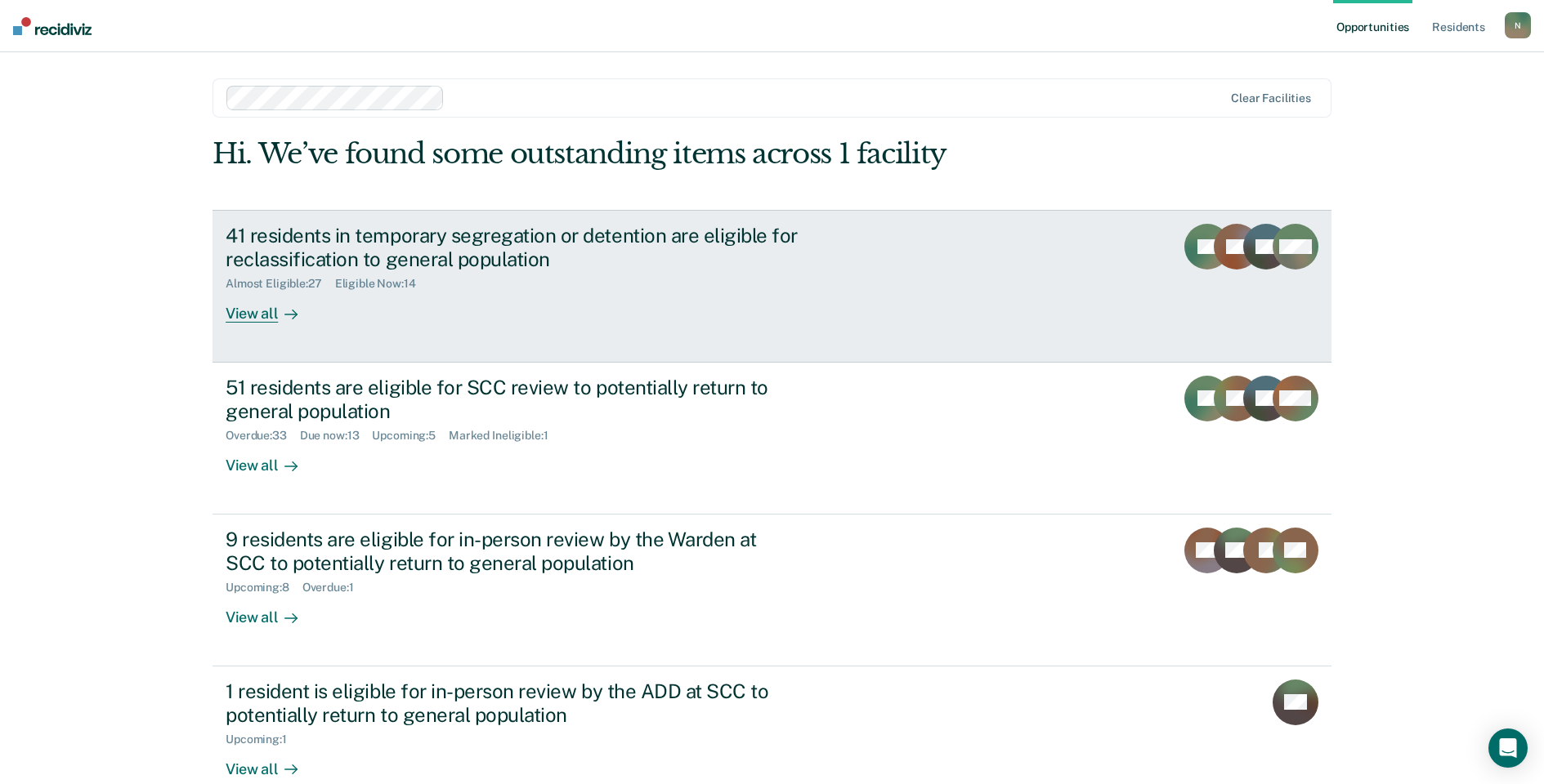
click at [353, 256] on div "41 residents in temporary segregation or detention are eligible for reclassific…" at bounding box center [512, 247] width 574 height 48
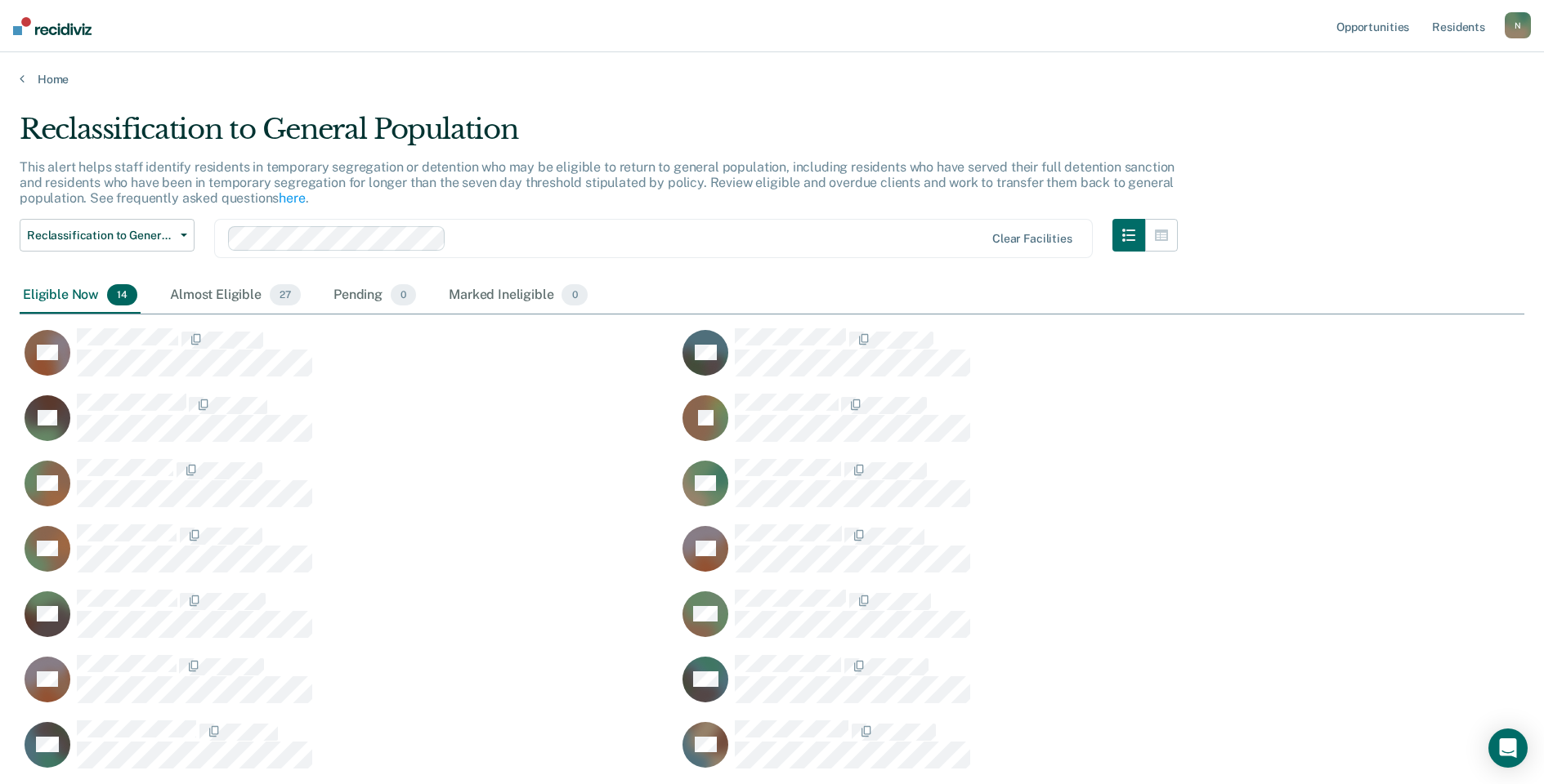
scroll to position [655, 1493]
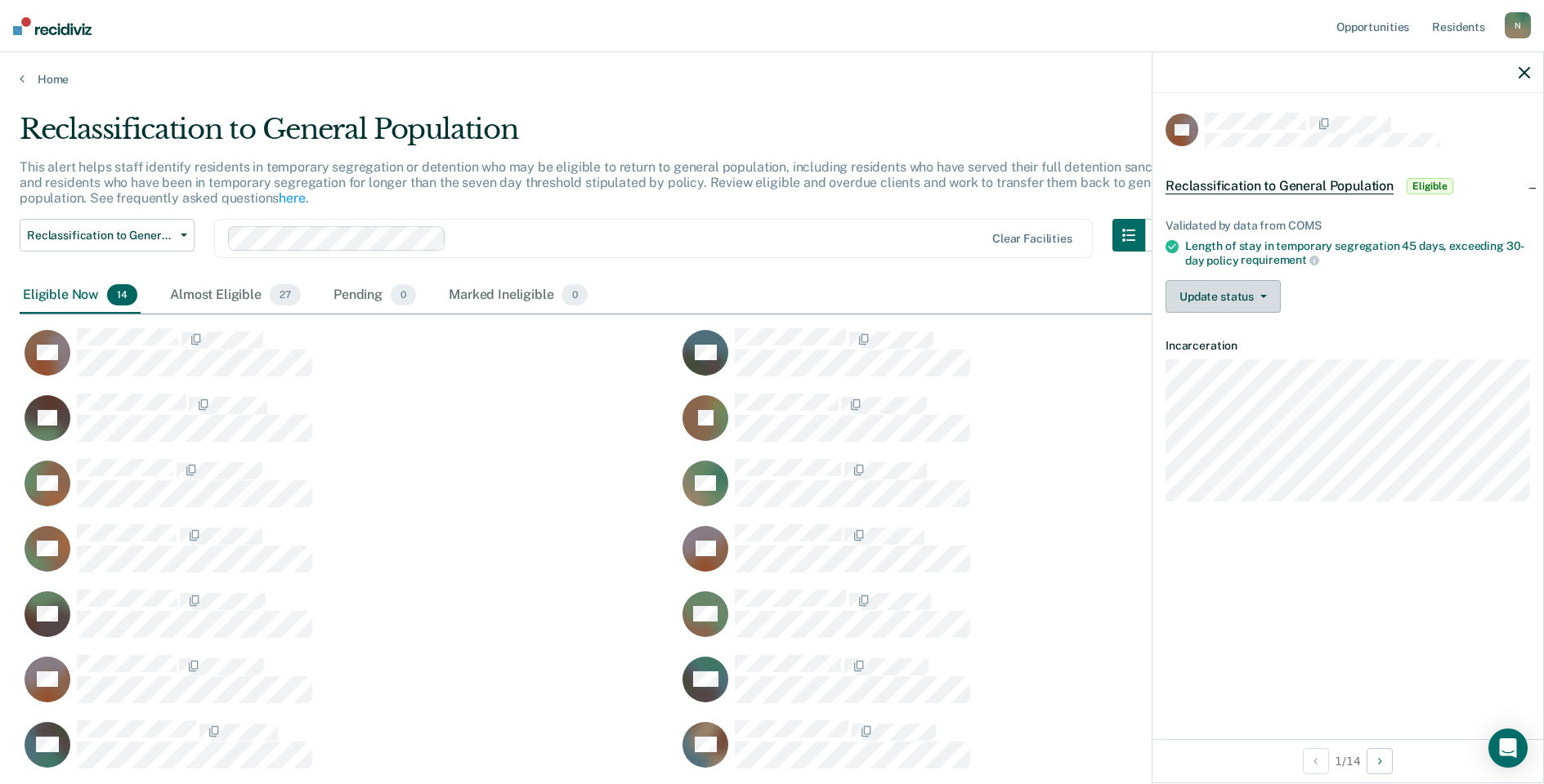
click at [1236, 291] on button "Update status" at bounding box center [1223, 297] width 115 height 33
click at [1253, 357] on button "Mark Ineligible" at bounding box center [1244, 362] width 158 height 27
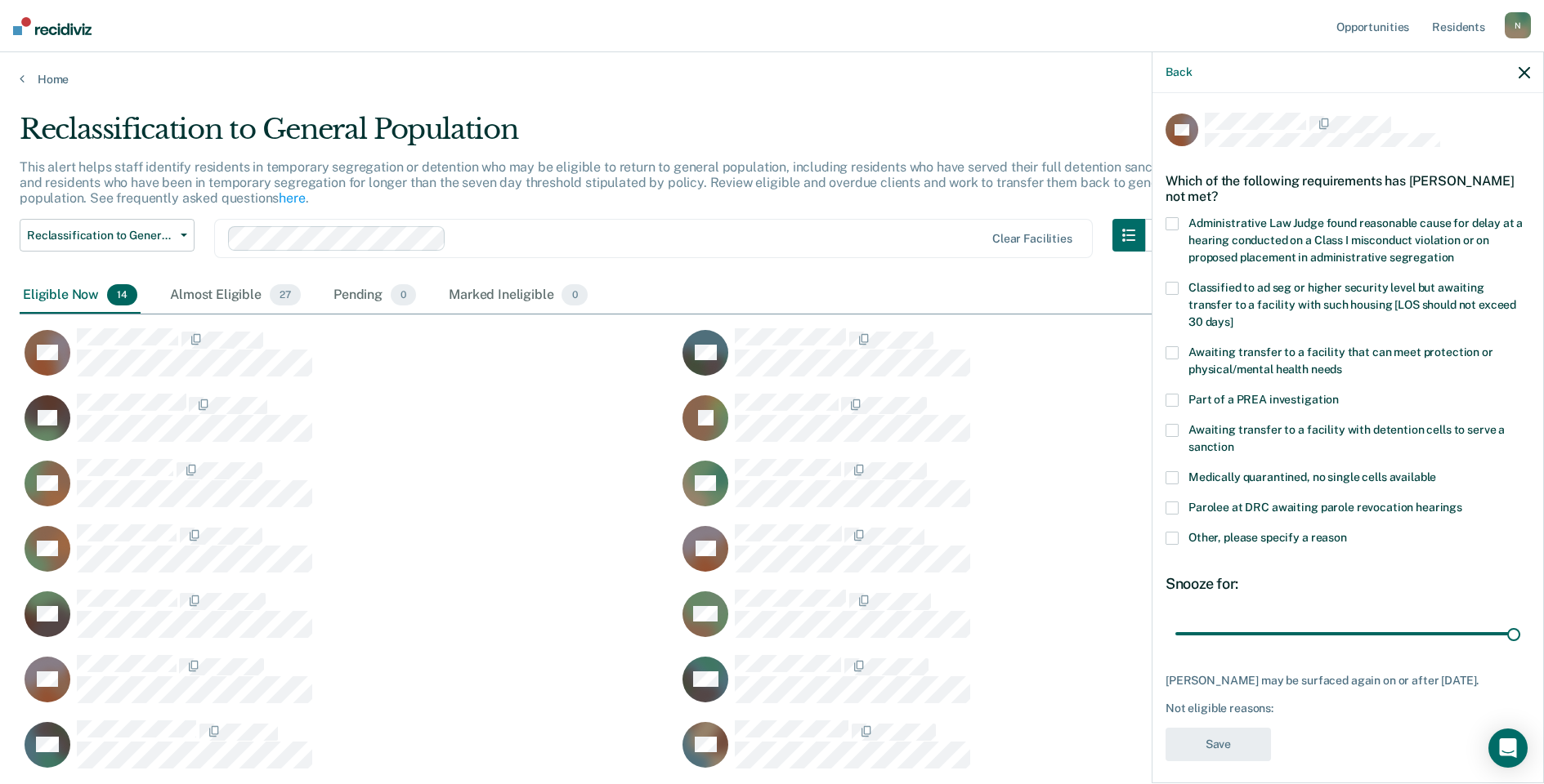
click at [1172, 532] on span at bounding box center [1172, 539] width 13 height 13
click at [1347, 532] on input "Other, please specify a reason" at bounding box center [1347, 532] width 0 height 0
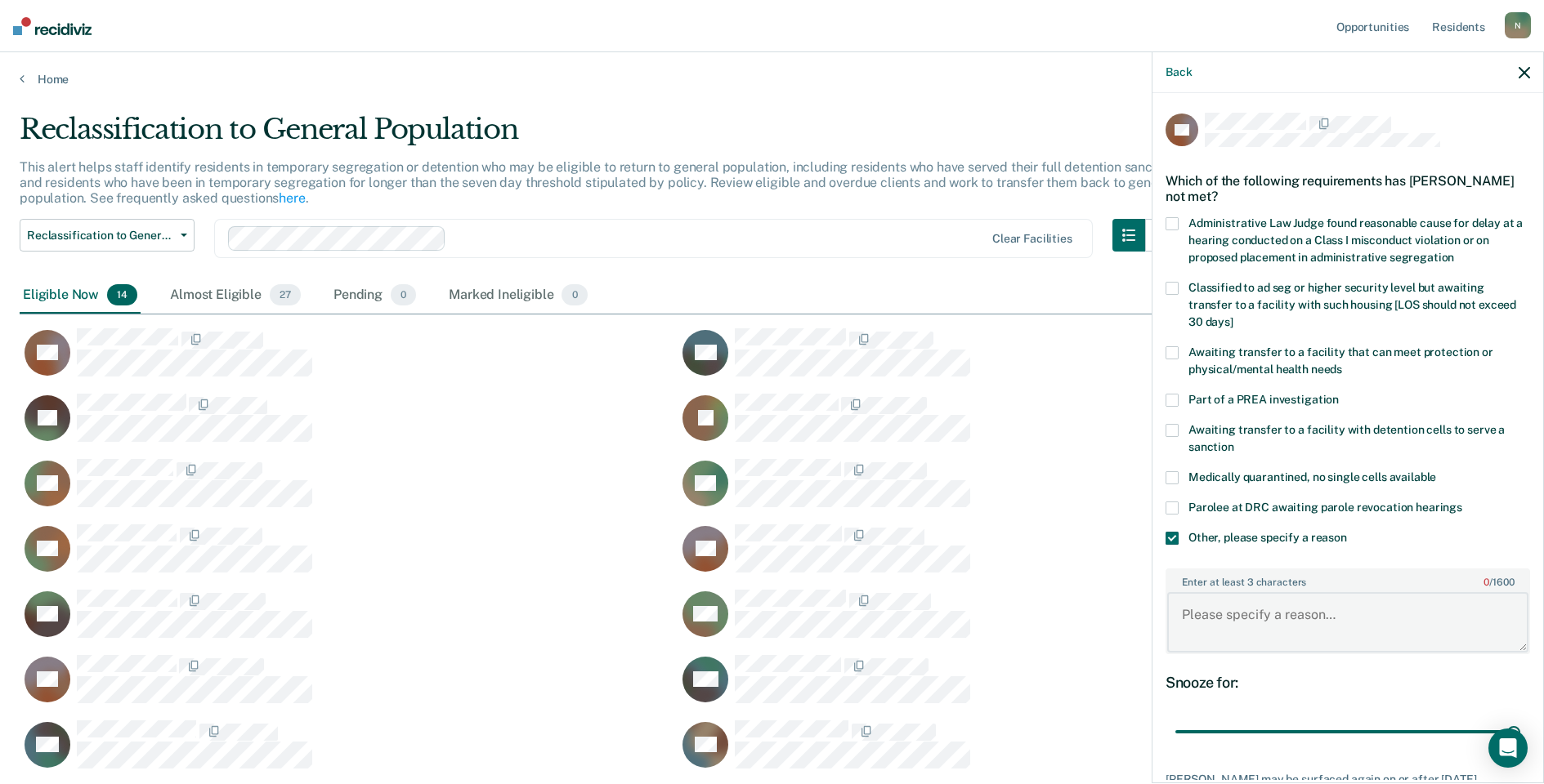
click at [1308, 622] on textarea "Enter at least 3 characters 0 / 1600" at bounding box center [1348, 623] width 361 height 60
type textarea "t"
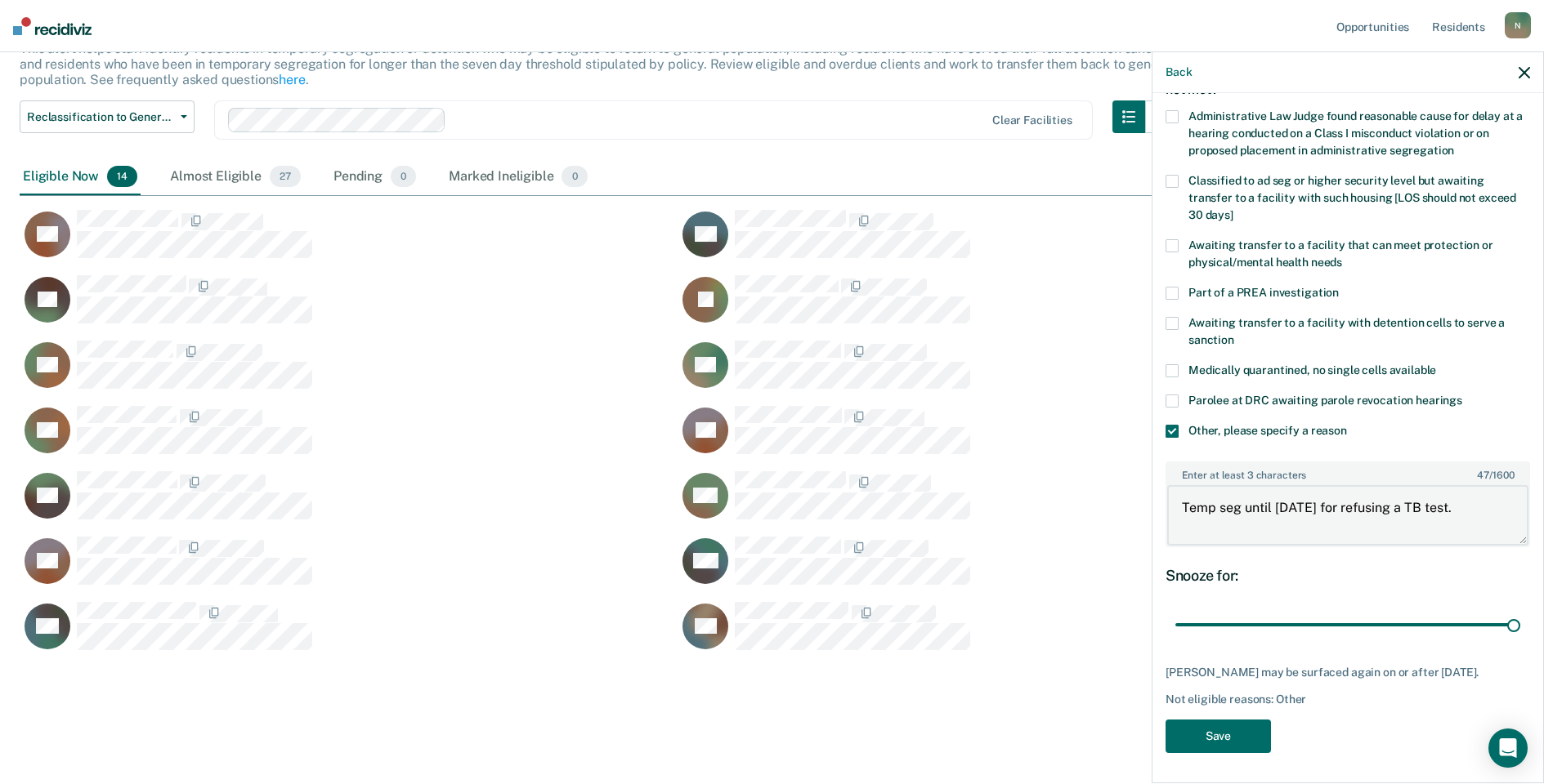
scroll to position [108, 0]
type textarea "Temp seg until [DATE] for refusing a TB test."
drag, startPoint x: 1498, startPoint y: 626, endPoint x: 1166, endPoint y: 631, distance: 332.0
type input "1"
click at [1176, 621] on input "range" at bounding box center [1348, 624] width 345 height 28
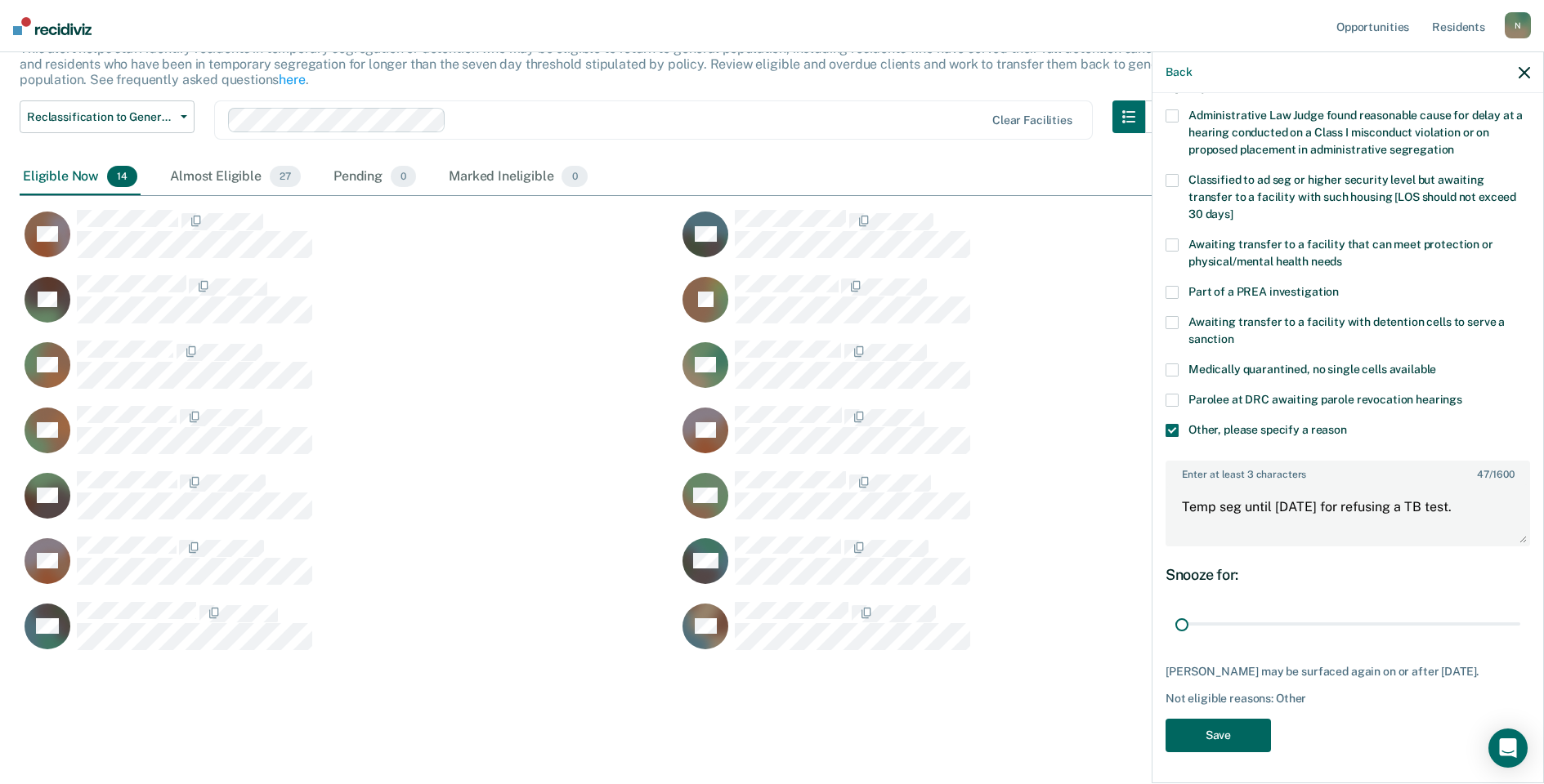
click at [1233, 736] on button "Save" at bounding box center [1218, 735] width 105 height 34
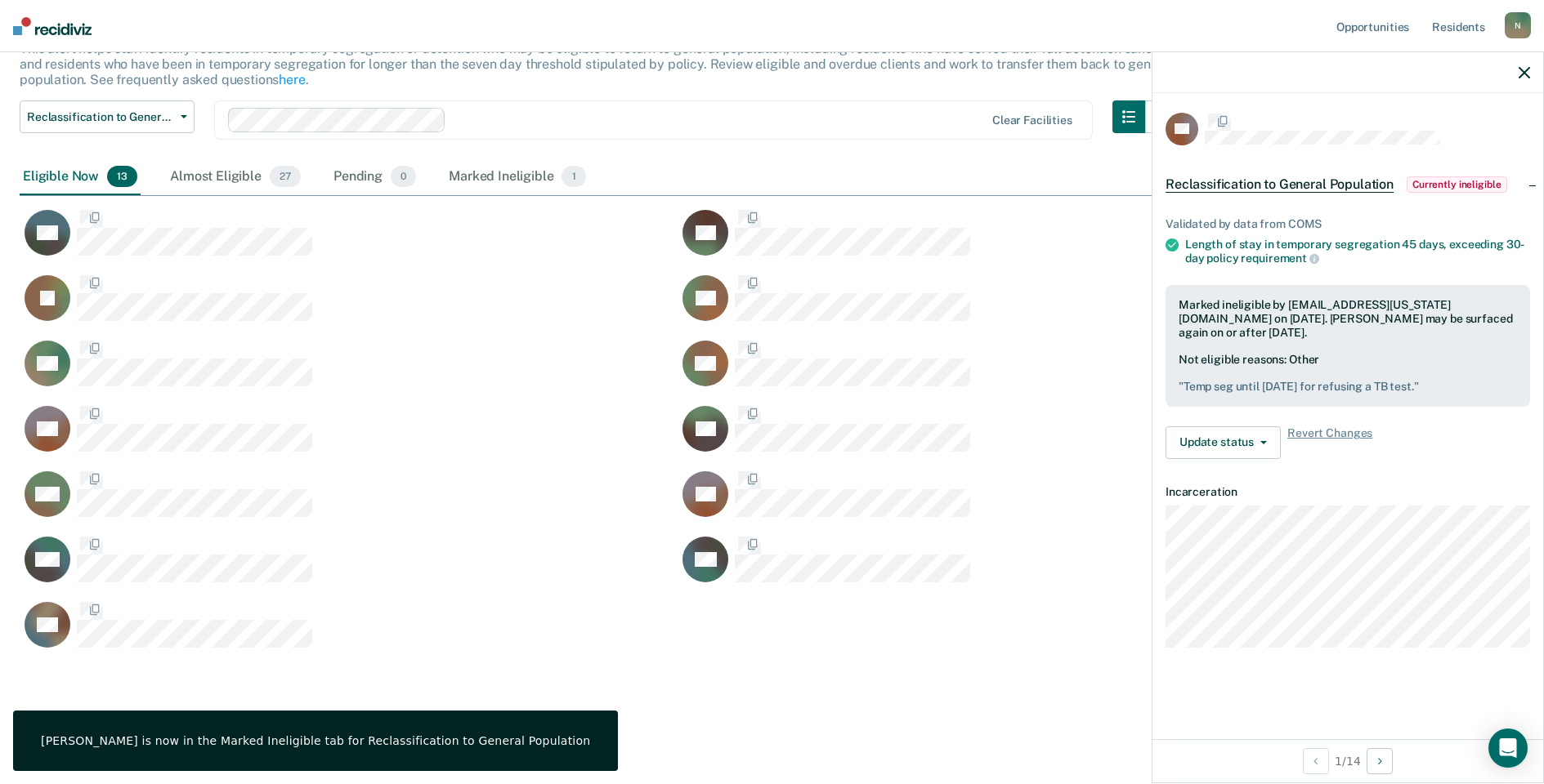
scroll to position [0, 0]
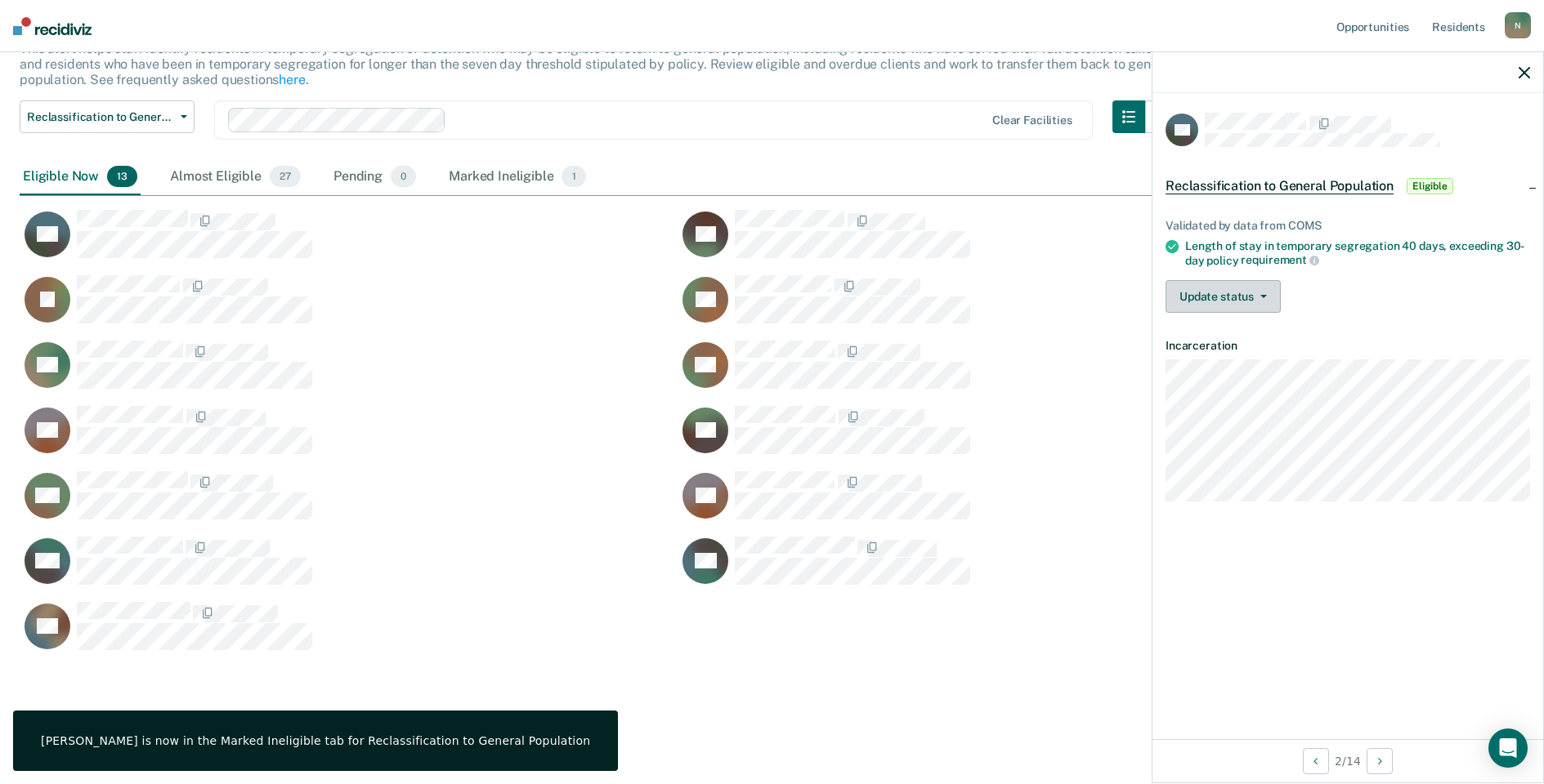
click at [1271, 305] on button "Update status" at bounding box center [1223, 297] width 115 height 33
click at [1256, 365] on button "Mark Ineligible" at bounding box center [1244, 362] width 158 height 27
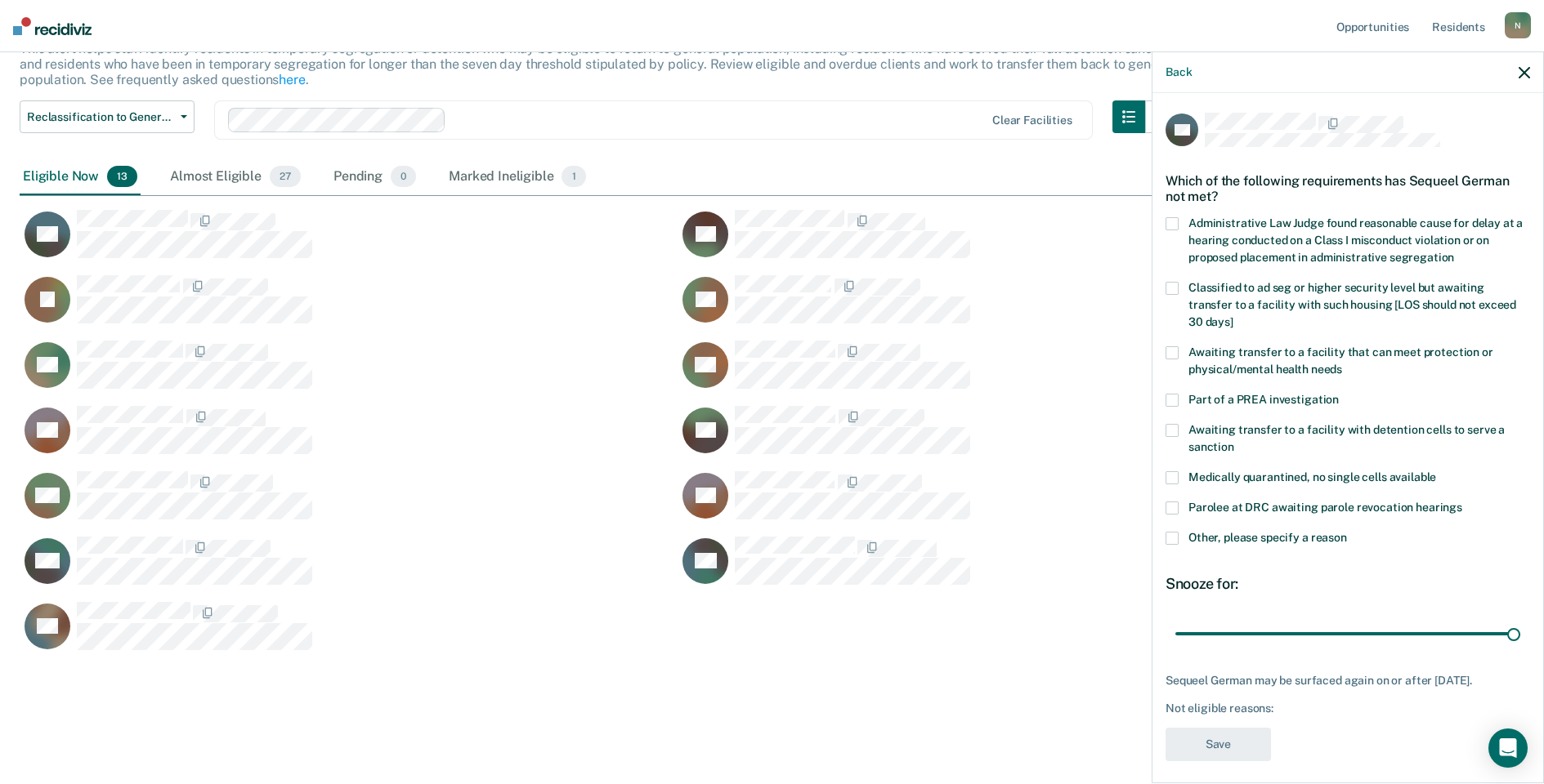
click at [1177, 532] on span at bounding box center [1172, 539] width 13 height 13
click at [1347, 532] on input "Other, please specify a reason" at bounding box center [1347, 532] width 0 height 0
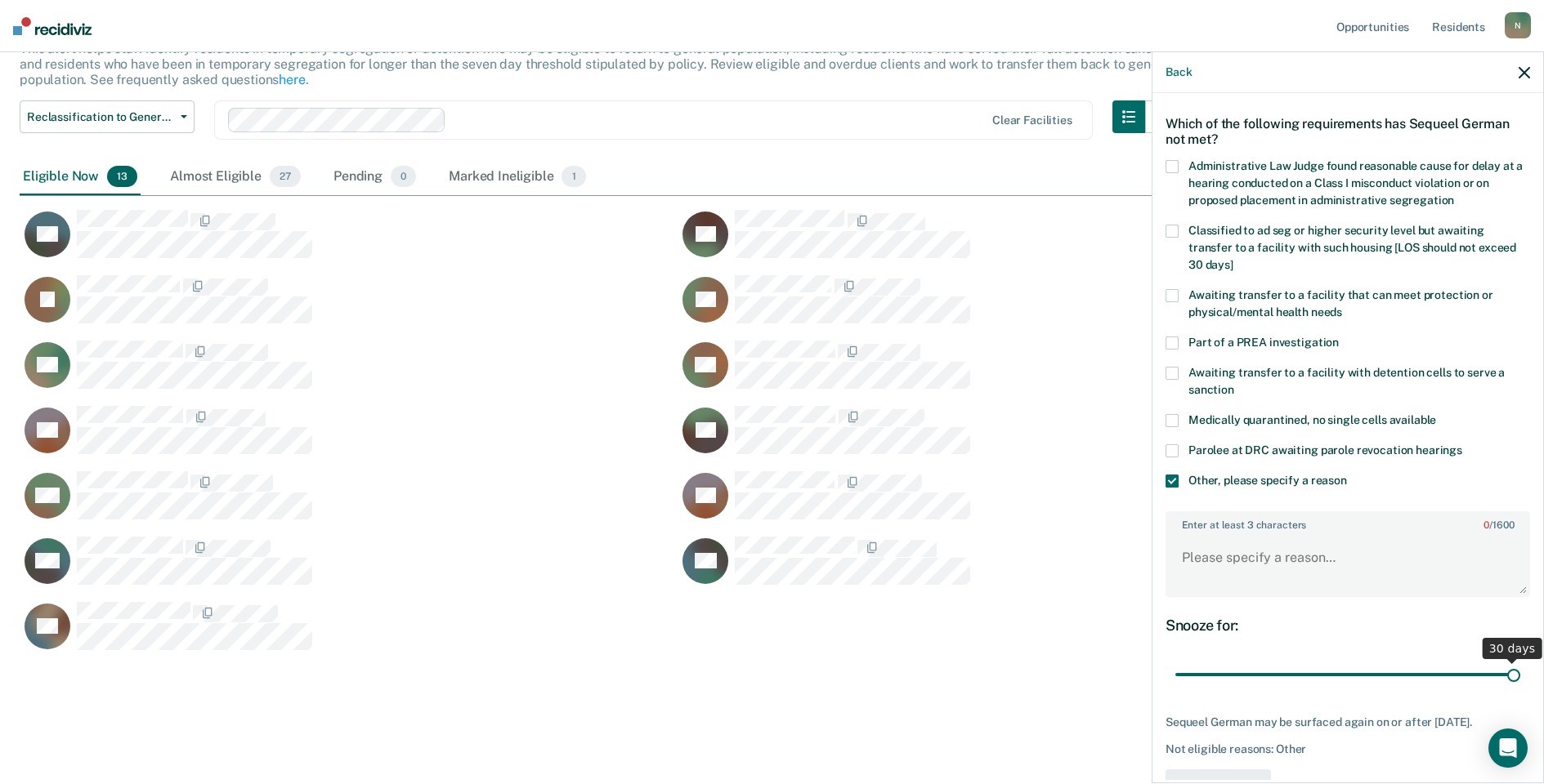
scroll to position [122, 0]
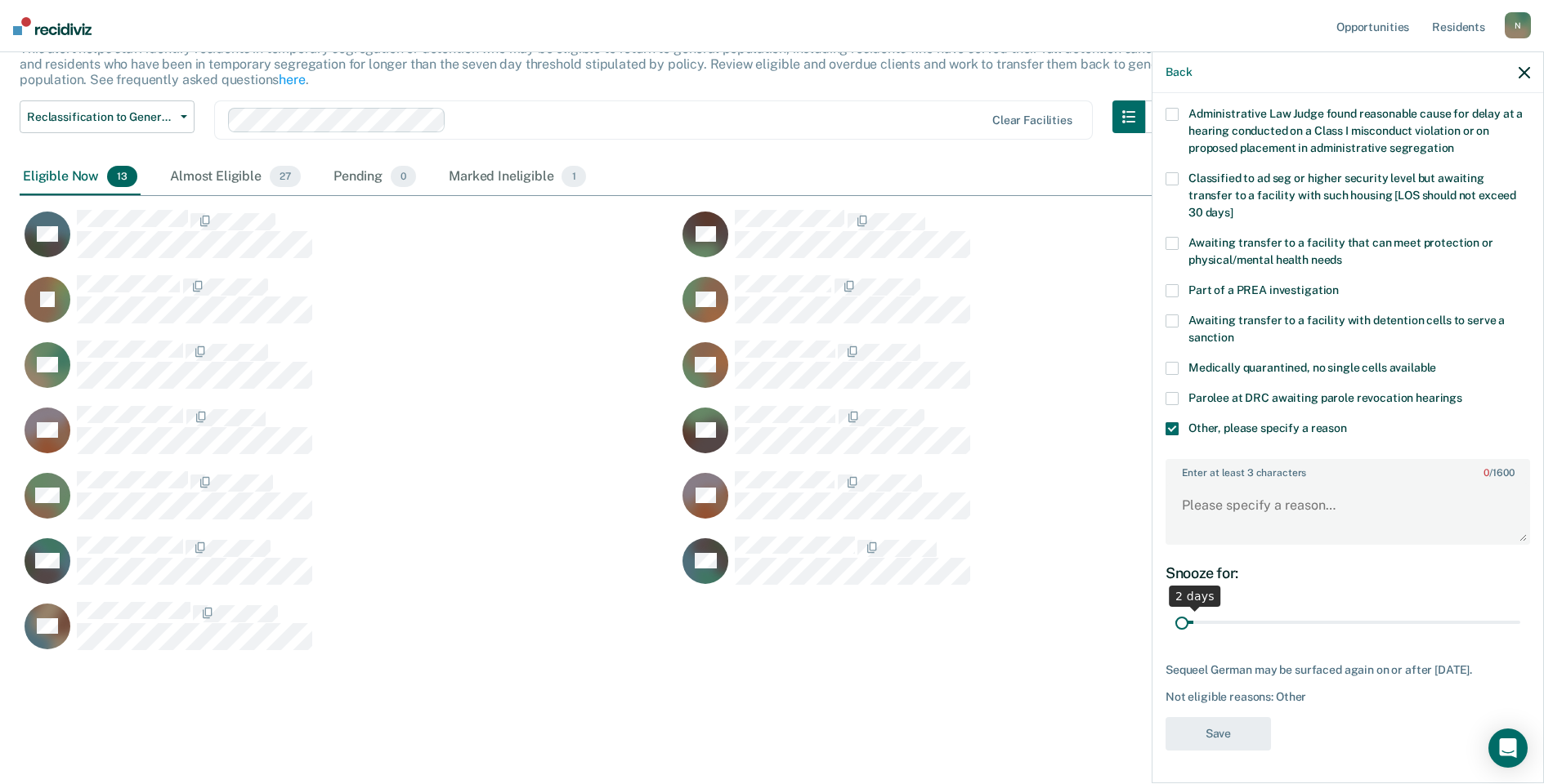
drag, startPoint x: 1500, startPoint y: 611, endPoint x: 1184, endPoint y: 615, distance: 316.0
type input "1"
click at [1186, 620] on input "range" at bounding box center [1348, 622] width 345 height 28
click at [1243, 486] on textarea "Enter at least 3 characters 0 / 1600" at bounding box center [1348, 513] width 361 height 60
type textarea "Temp seg pending alt IV placement"
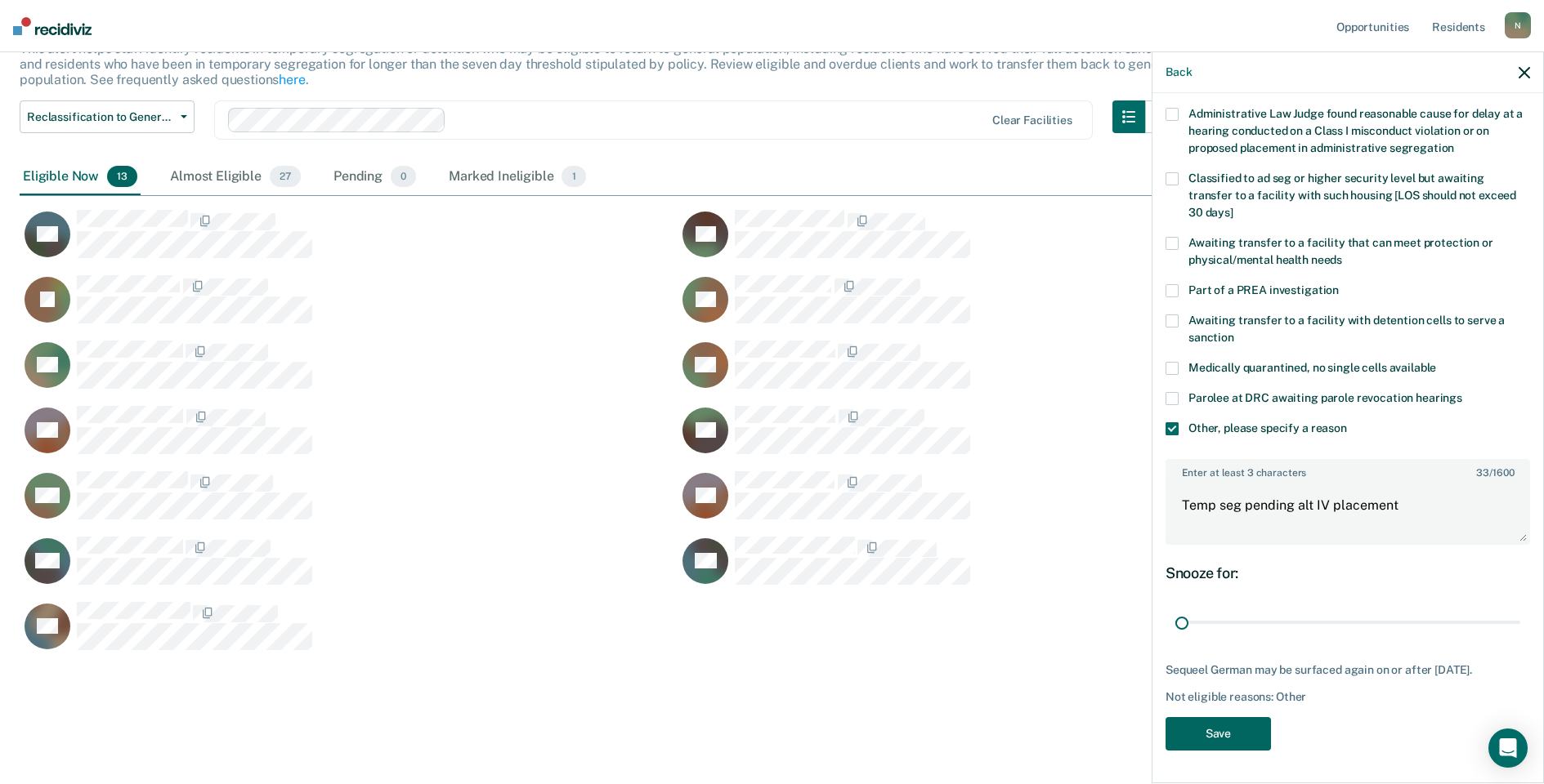
click at [1244, 737] on button "Save" at bounding box center [1218, 734] width 105 height 34
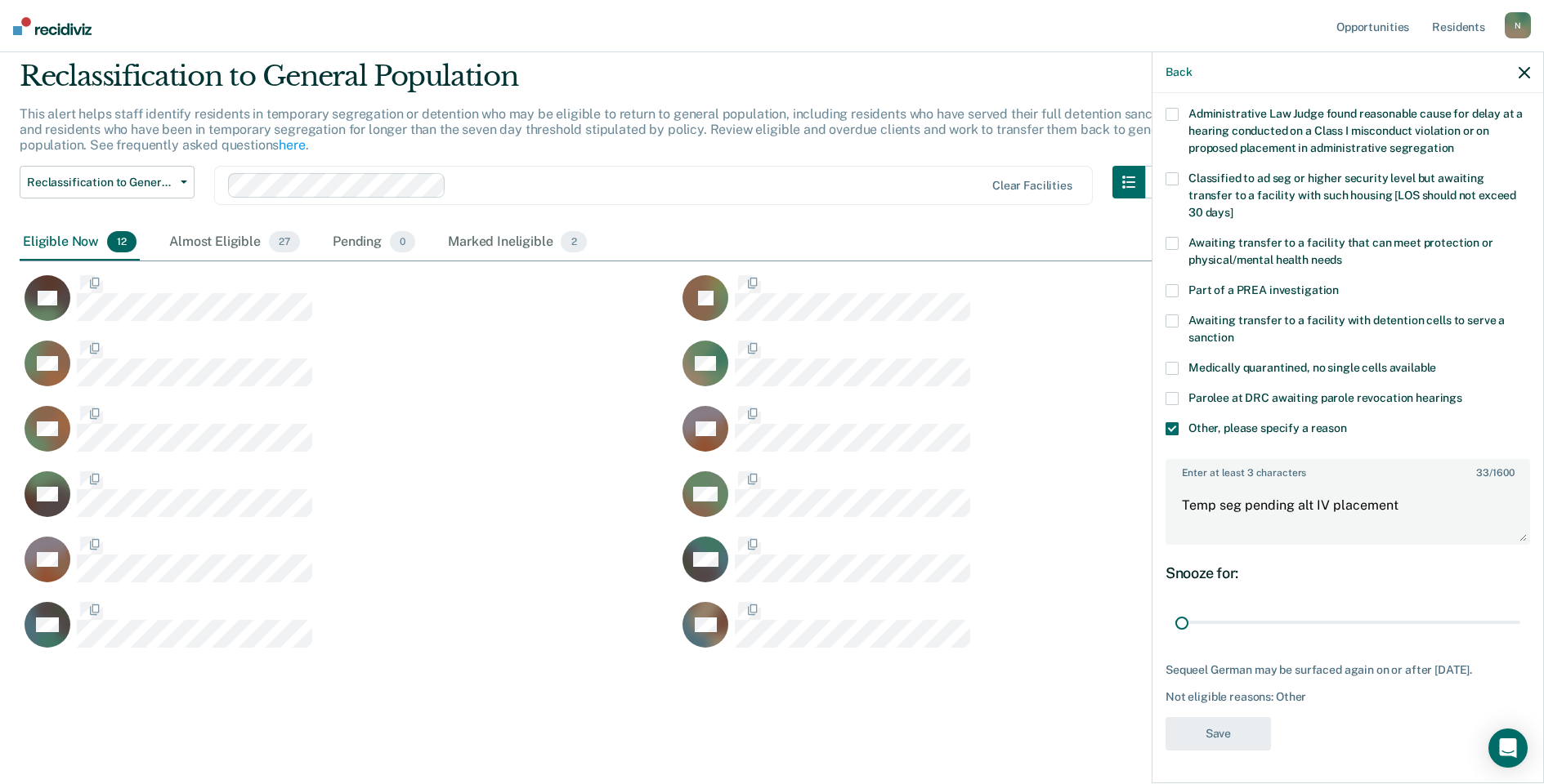
scroll to position [0, 0]
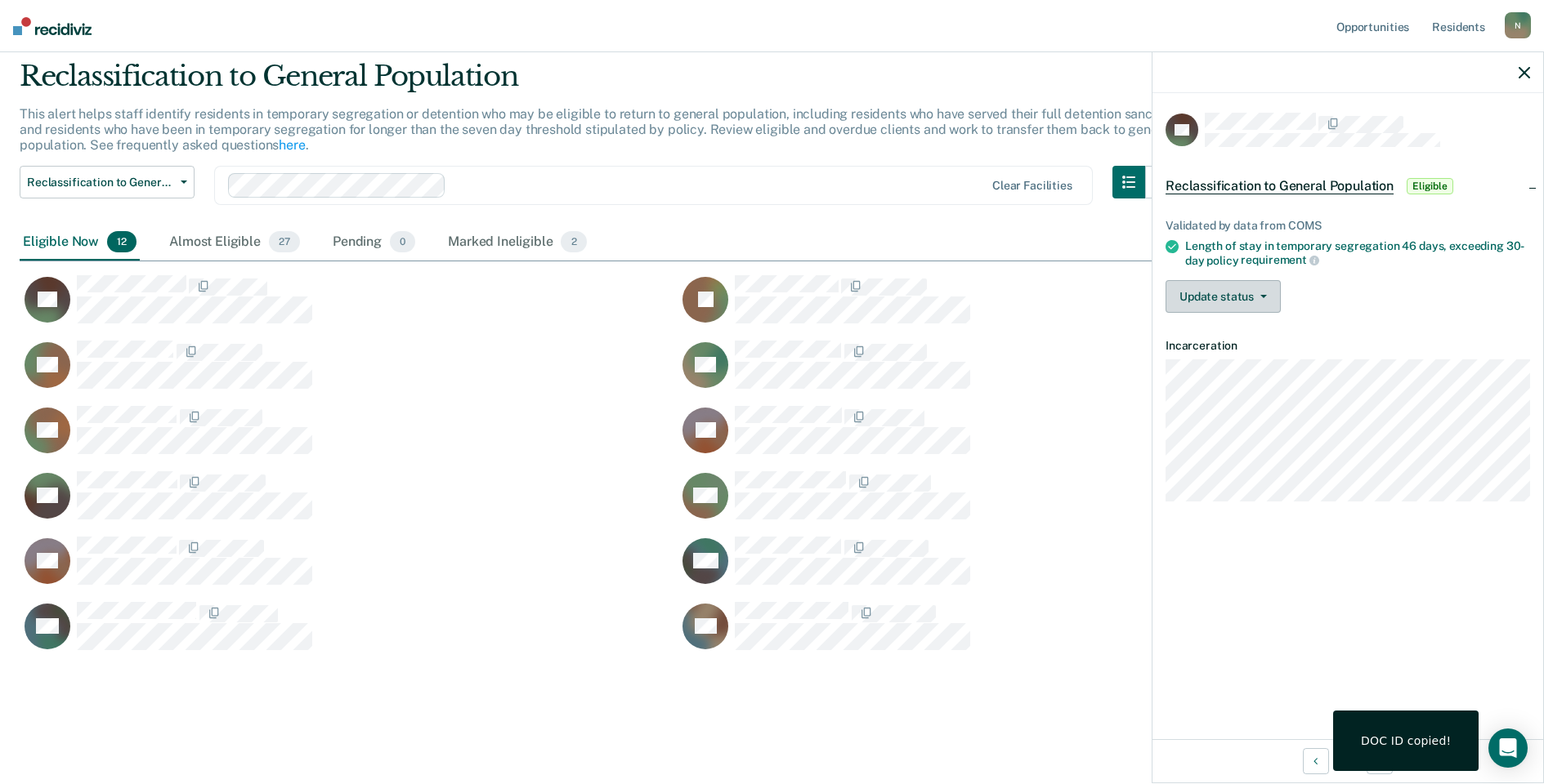
click at [1276, 291] on button "Update status" at bounding box center [1223, 297] width 115 height 33
click at [1252, 363] on button "Mark Ineligible" at bounding box center [1244, 362] width 158 height 27
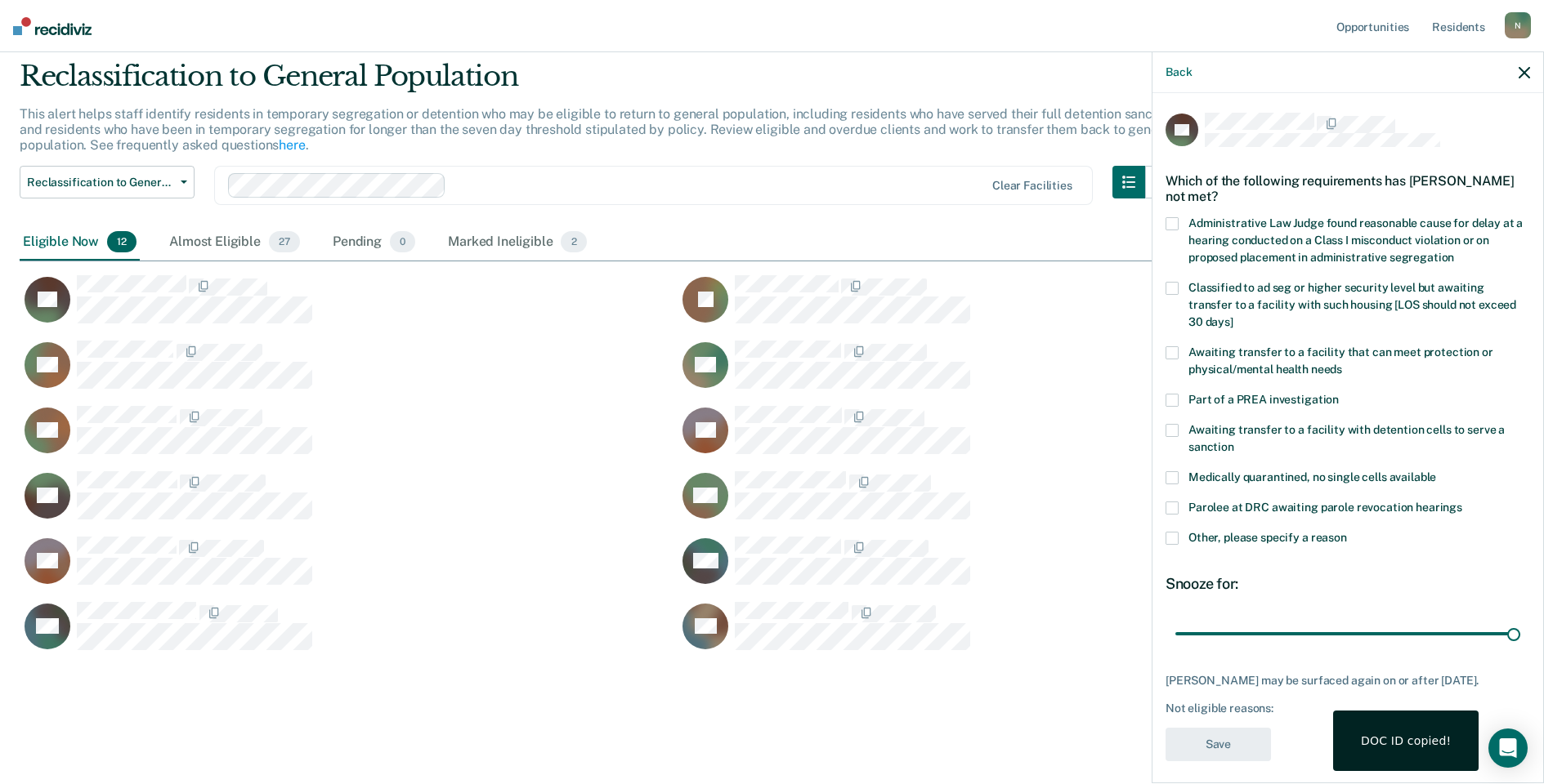
click at [1168, 532] on span at bounding box center [1172, 539] width 13 height 13
click at [1347, 532] on input "Other, please specify a reason" at bounding box center [1347, 532] width 0 height 0
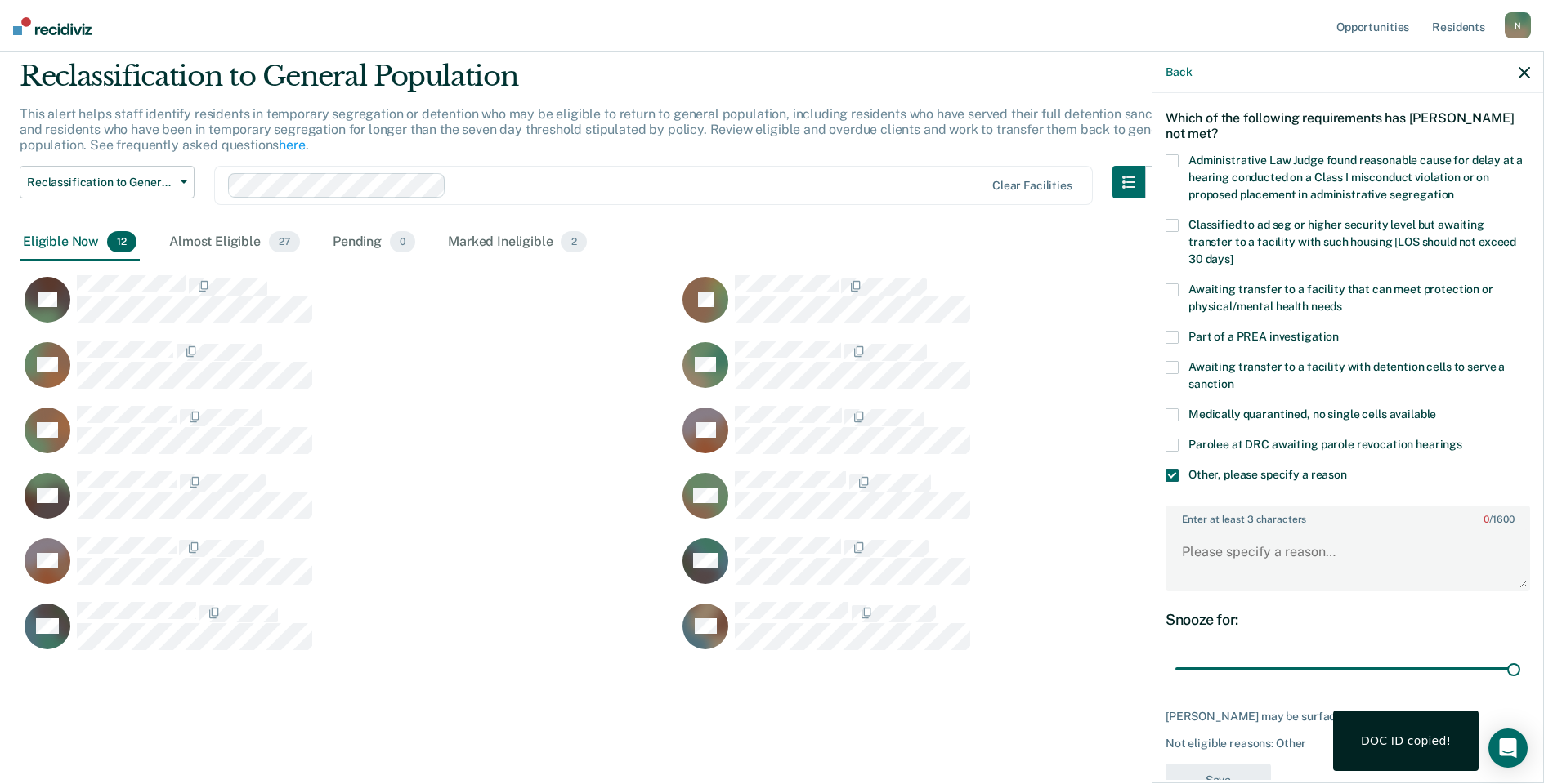
scroll to position [122, 0]
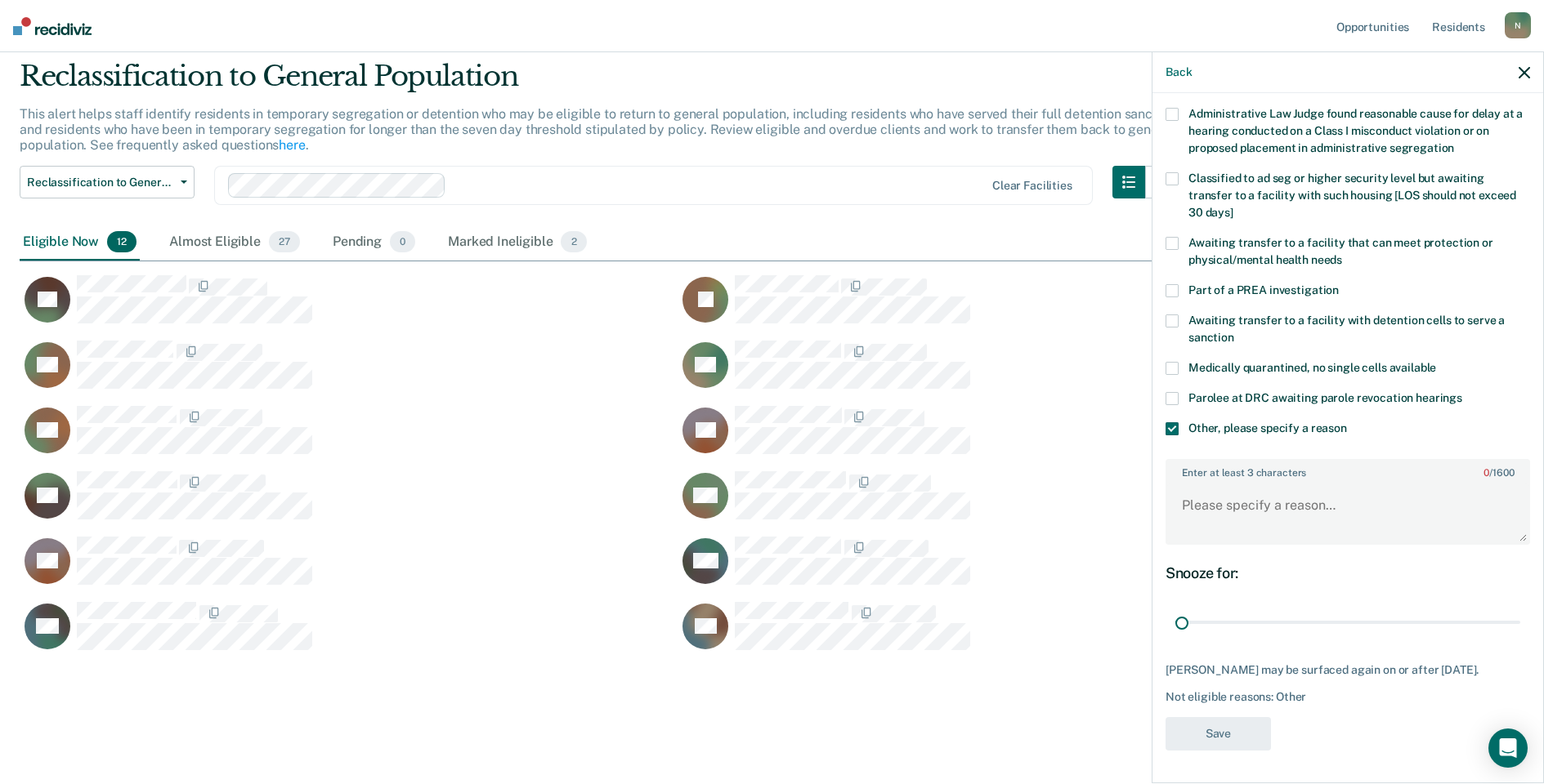
drag, startPoint x: 1499, startPoint y: 608, endPoint x: 1148, endPoint y: 618, distance: 351.1
type input "1"
click at [1176, 637] on input "range" at bounding box center [1348, 622] width 345 height 28
click at [1206, 487] on textarea "Enter at least 3 characters 0 / 1600" at bounding box center [1348, 513] width 361 height 60
type textarea "Temp seg pending alt IV placement"
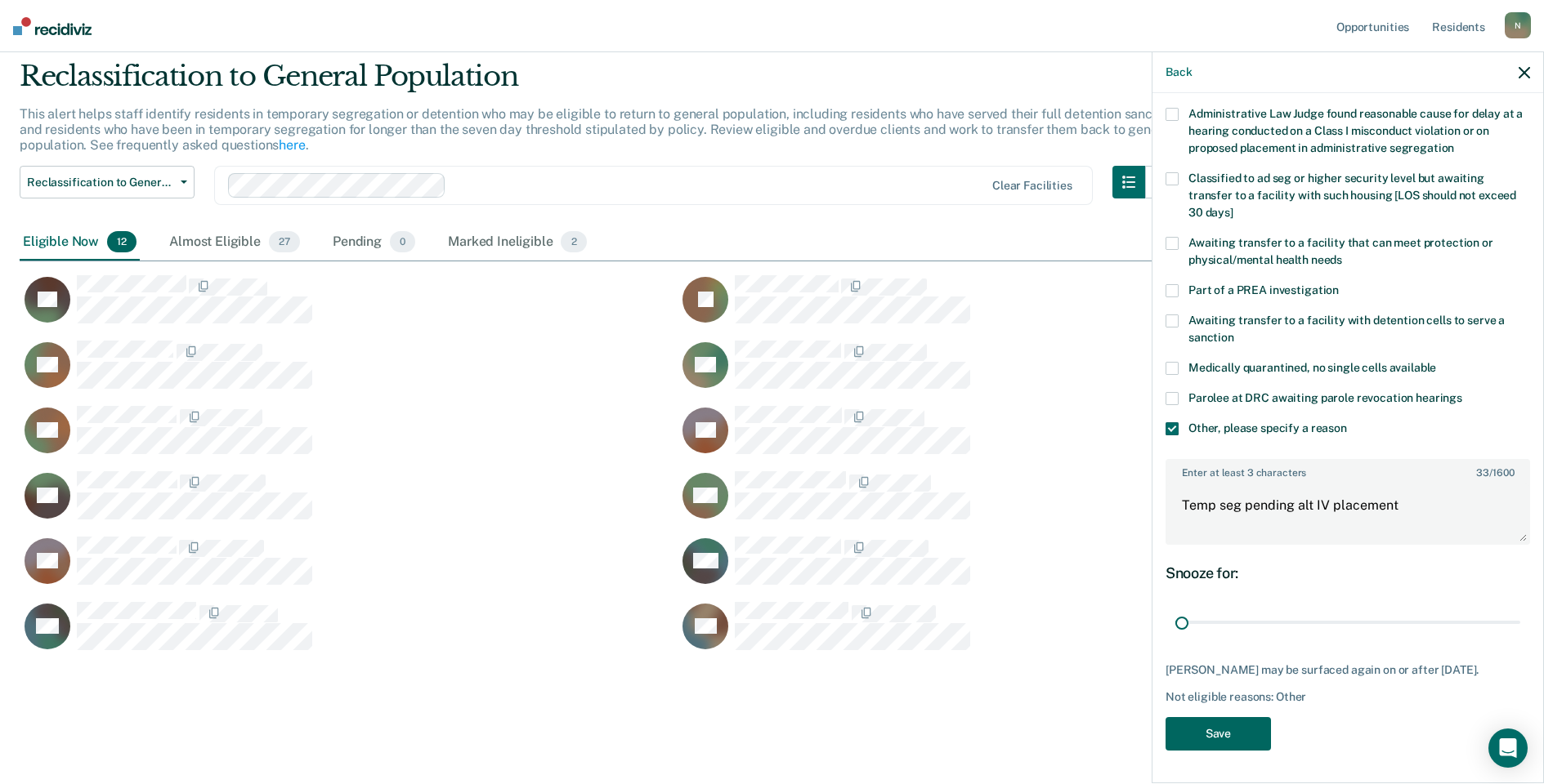
click at [1239, 731] on button "Save" at bounding box center [1218, 734] width 105 height 34
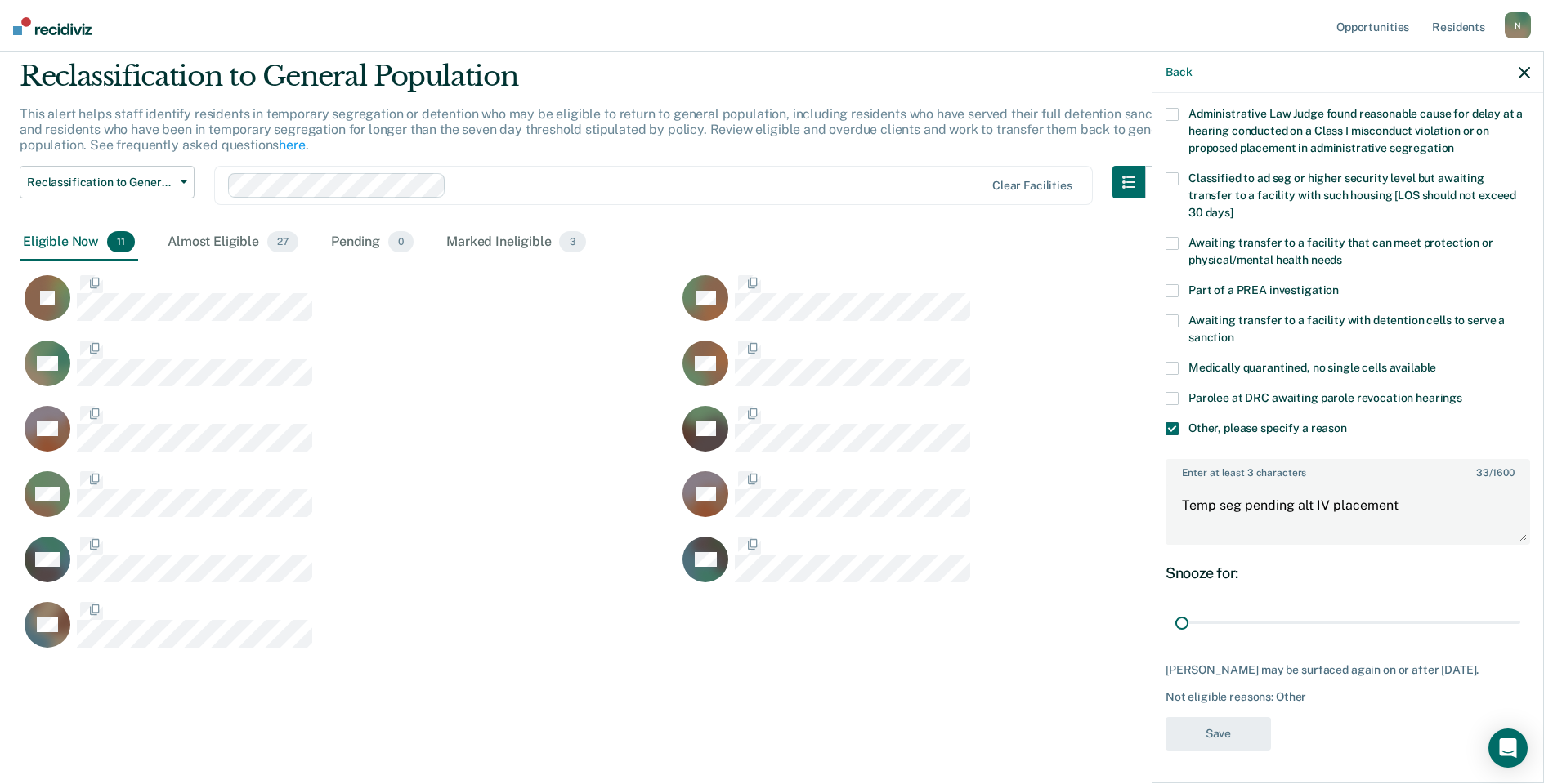
scroll to position [0, 0]
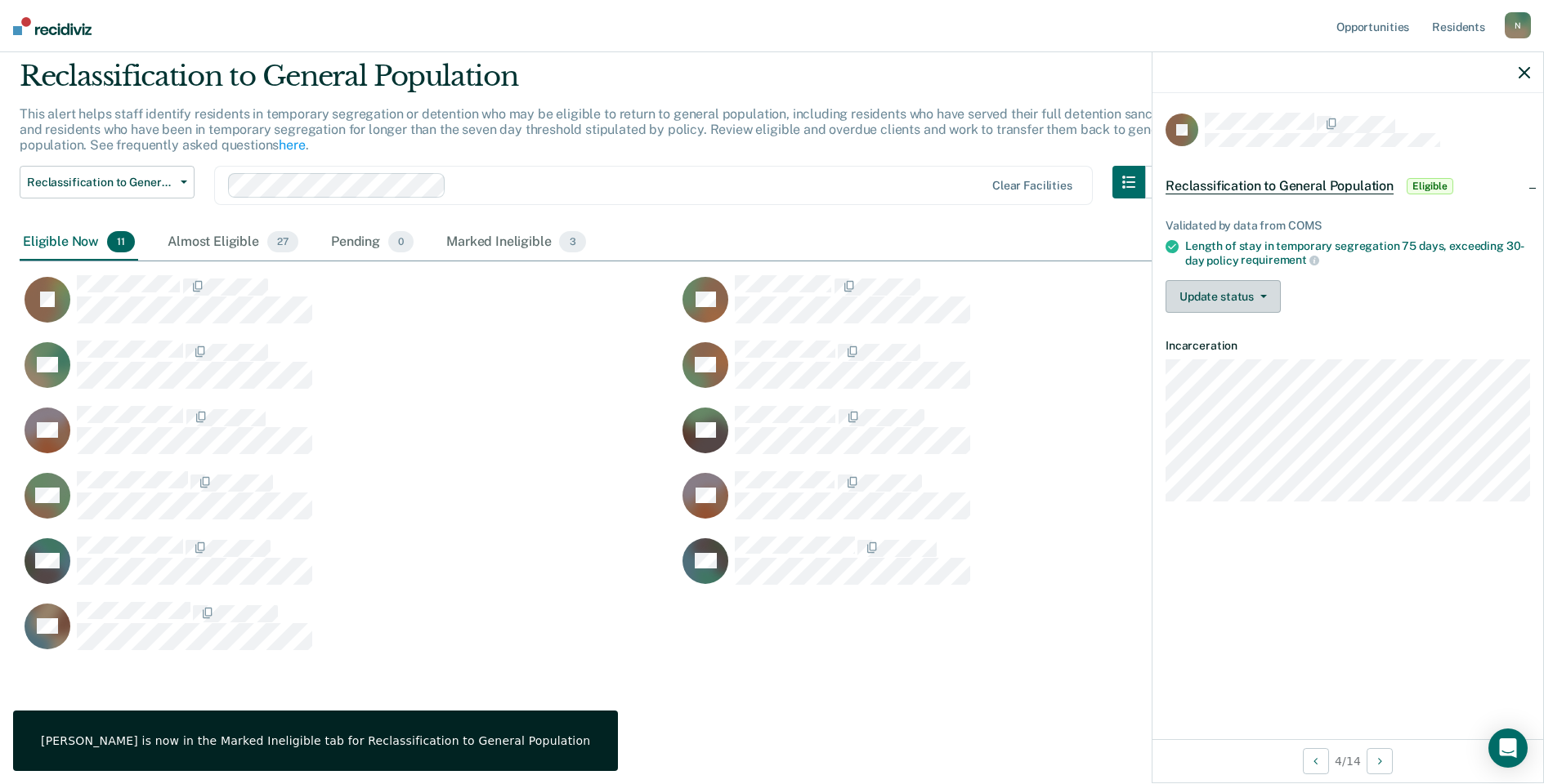
click at [1262, 280] on button "Update status" at bounding box center [1223, 297] width 115 height 33
click at [1248, 359] on button "Mark Ineligible" at bounding box center [1244, 362] width 158 height 27
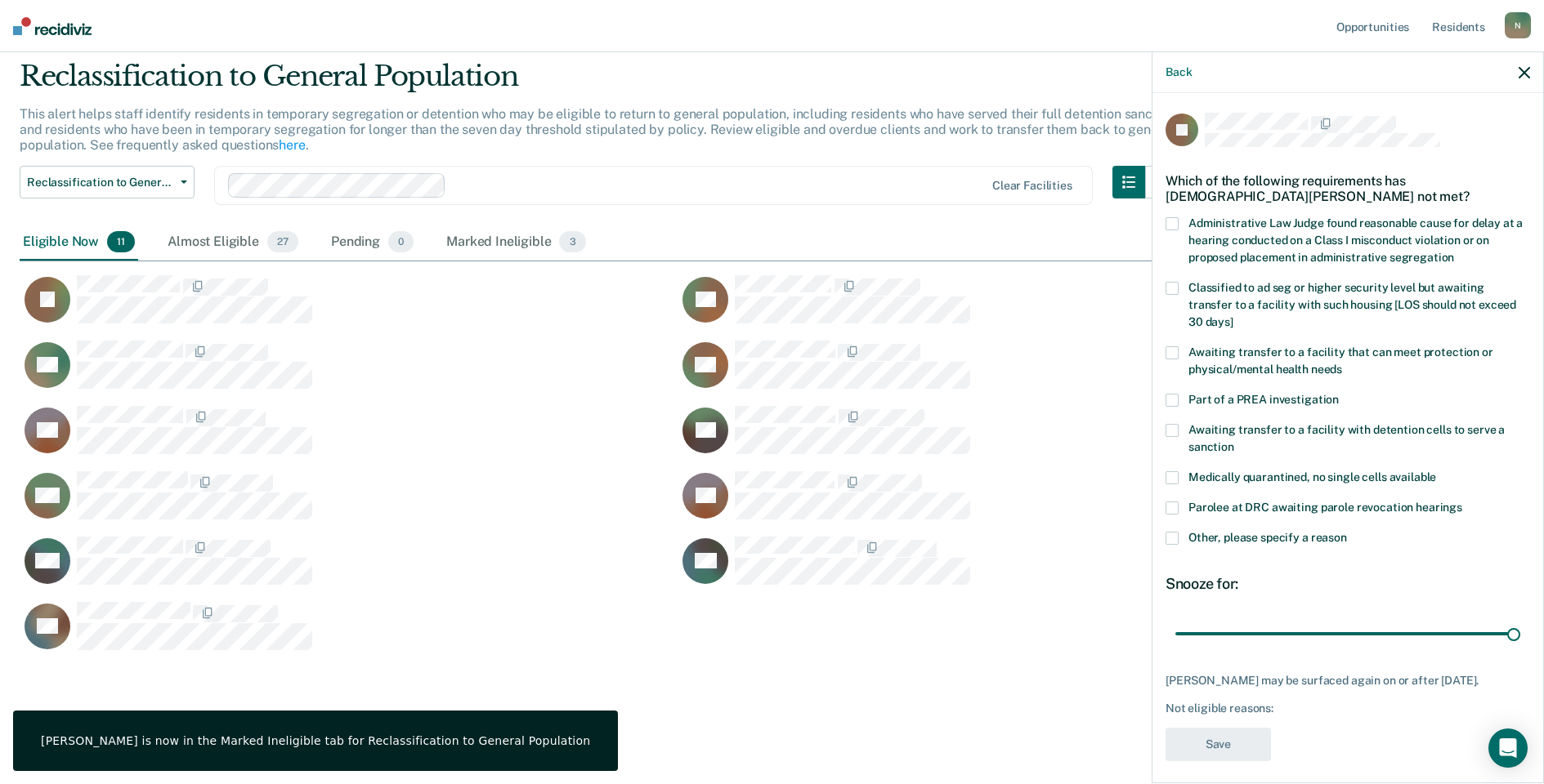
click at [1178, 532] on label "Other, please specify a reason" at bounding box center [1348, 540] width 365 height 17
click at [1347, 532] on input "Other, please specify a reason" at bounding box center [1347, 532] width 0 height 0
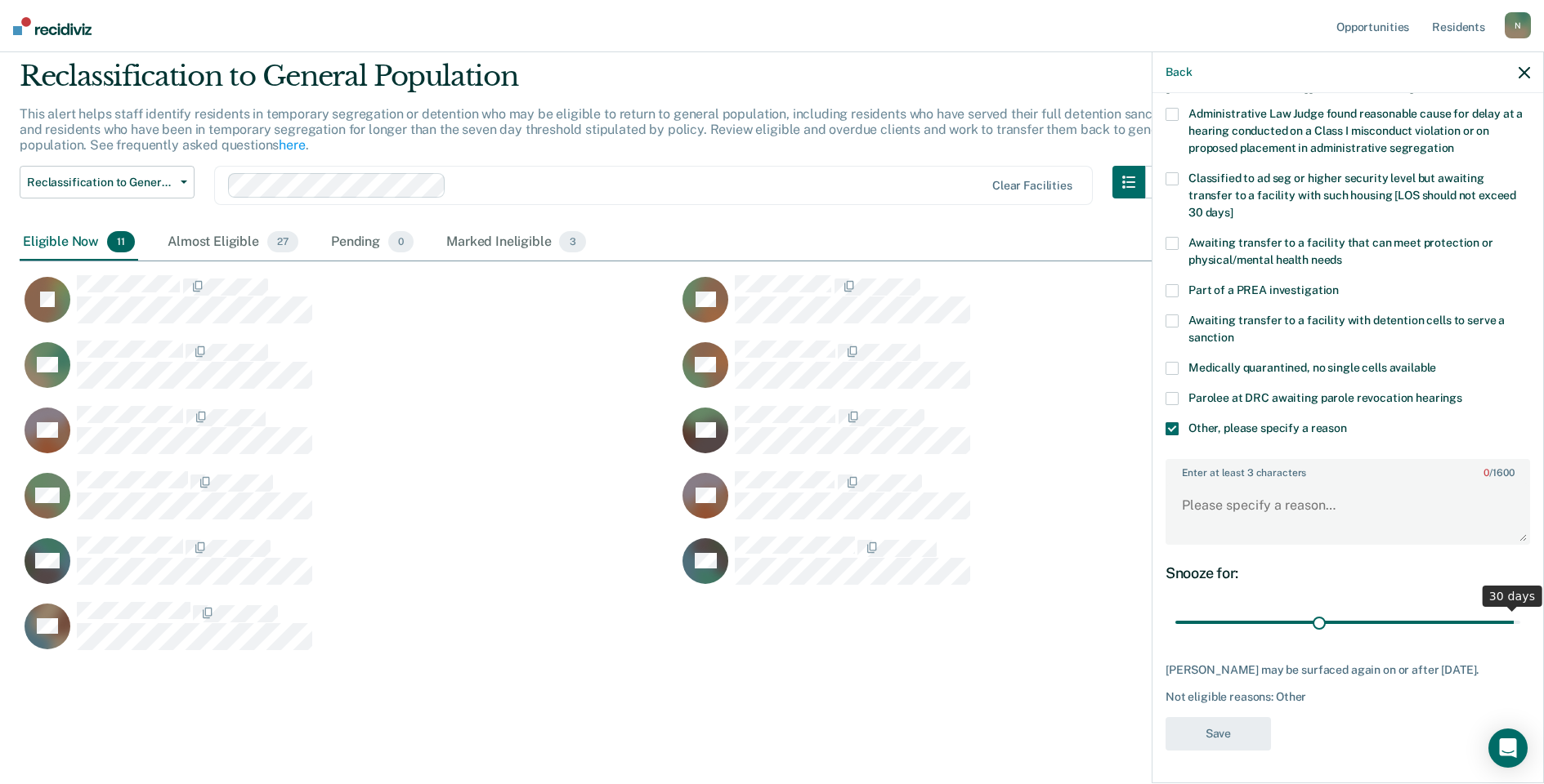
scroll to position [122, 0]
drag, startPoint x: 1497, startPoint y: 609, endPoint x: 1137, endPoint y: 638, distance: 361.2
type input "1"
click at [1176, 637] on input "range" at bounding box center [1348, 622] width 345 height 28
click at [1241, 503] on textarea "Enter at least 3 characters 0 / 1600" at bounding box center [1348, 513] width 361 height 60
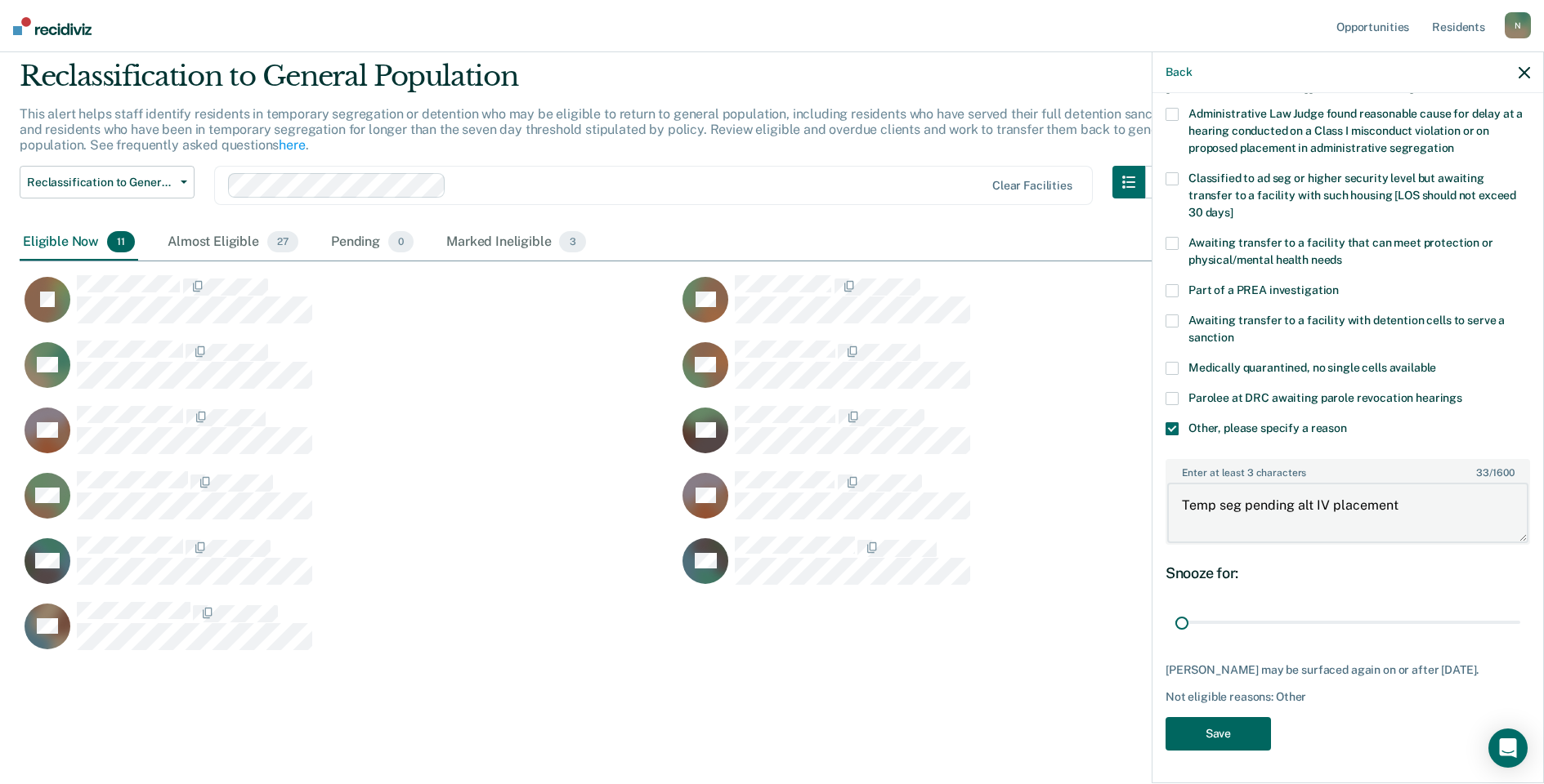
type textarea "Temp seg pending alt IV placement"
click at [1236, 727] on button "Save" at bounding box center [1218, 734] width 105 height 34
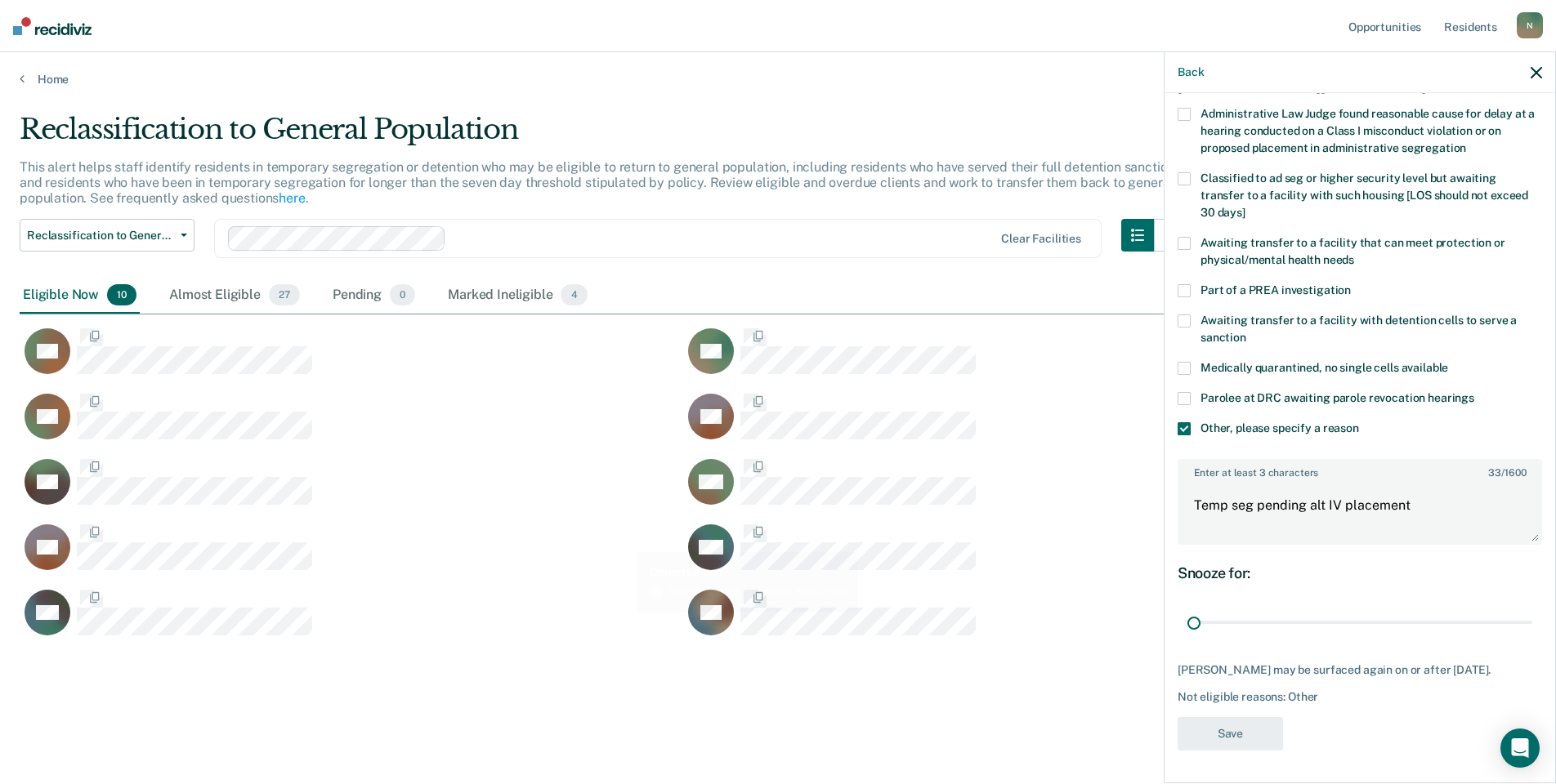
scroll to position [0, 0]
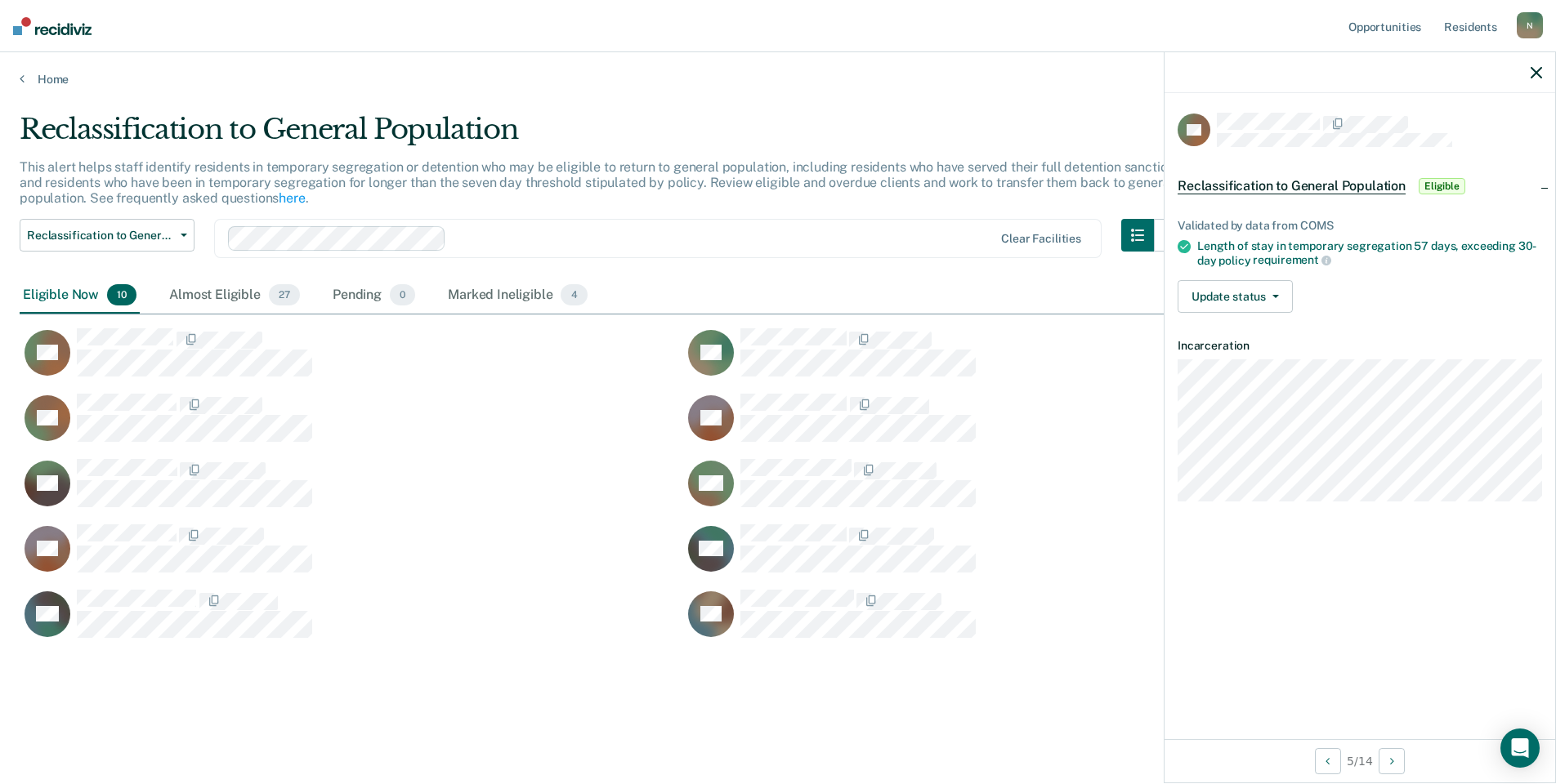
click at [1265, 312] on div "Validated by data from COMS Length of stay in temporary segregation 57 days, ex…" at bounding box center [1360, 258] width 390 height 133
click at [1259, 299] on button "Update status" at bounding box center [1235, 297] width 115 height 33
click at [1233, 363] on button "Mark Ineligible" at bounding box center [1256, 362] width 158 height 27
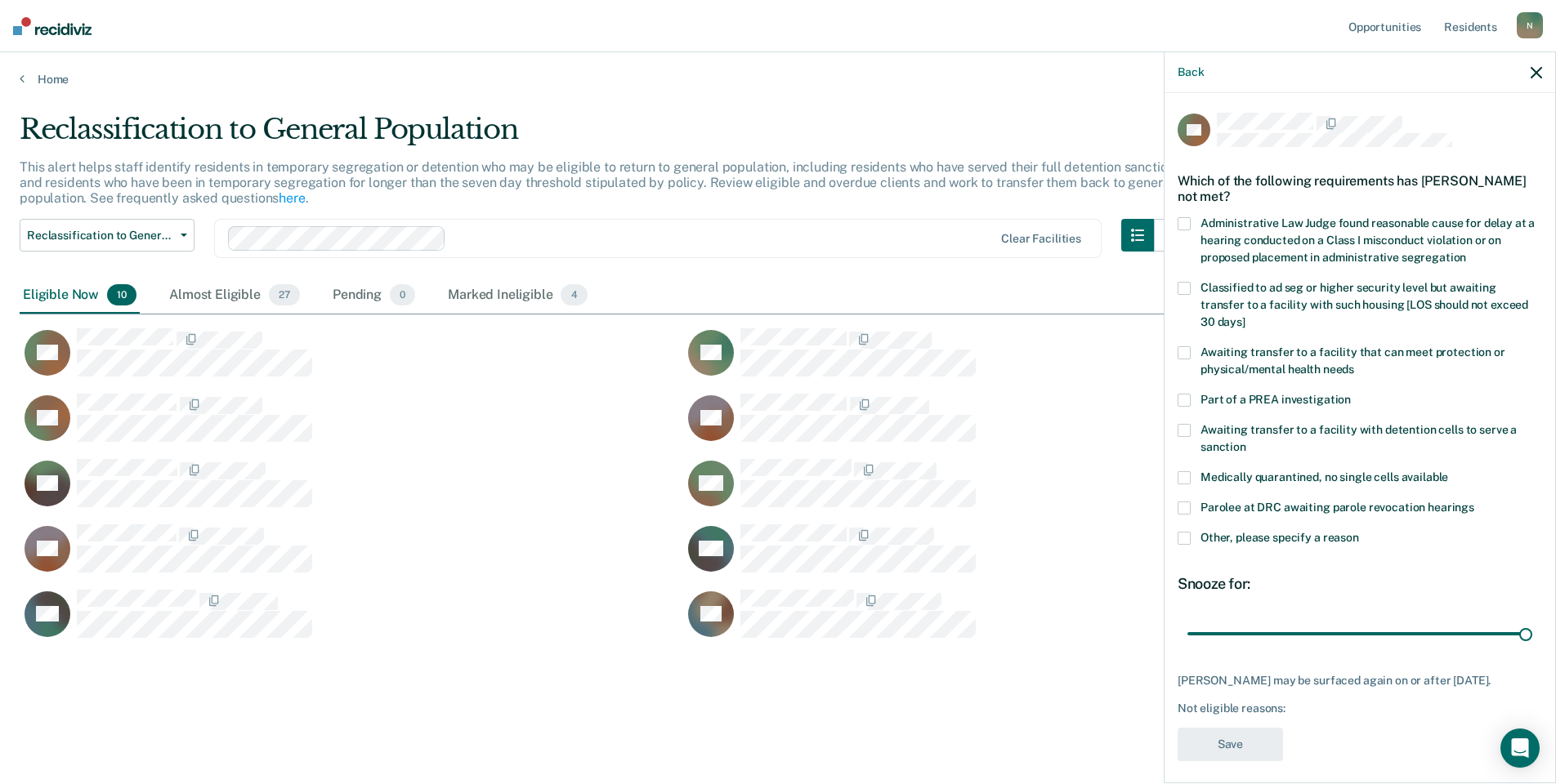
click at [1186, 532] on span at bounding box center [1184, 539] width 13 height 13
click at [1359, 532] on input "Other, please specify a reason" at bounding box center [1359, 532] width 0 height 0
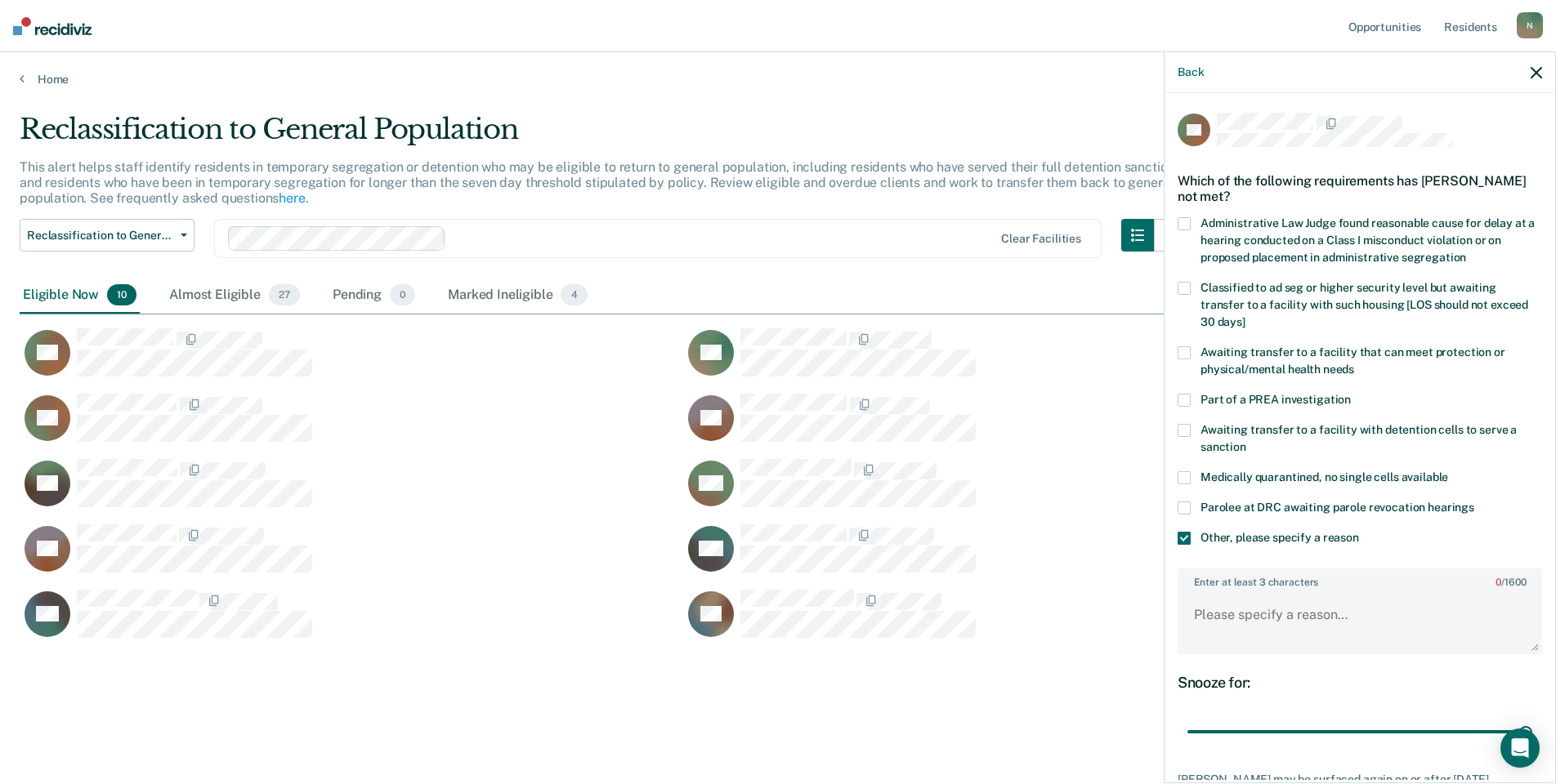
scroll to position [108, 0]
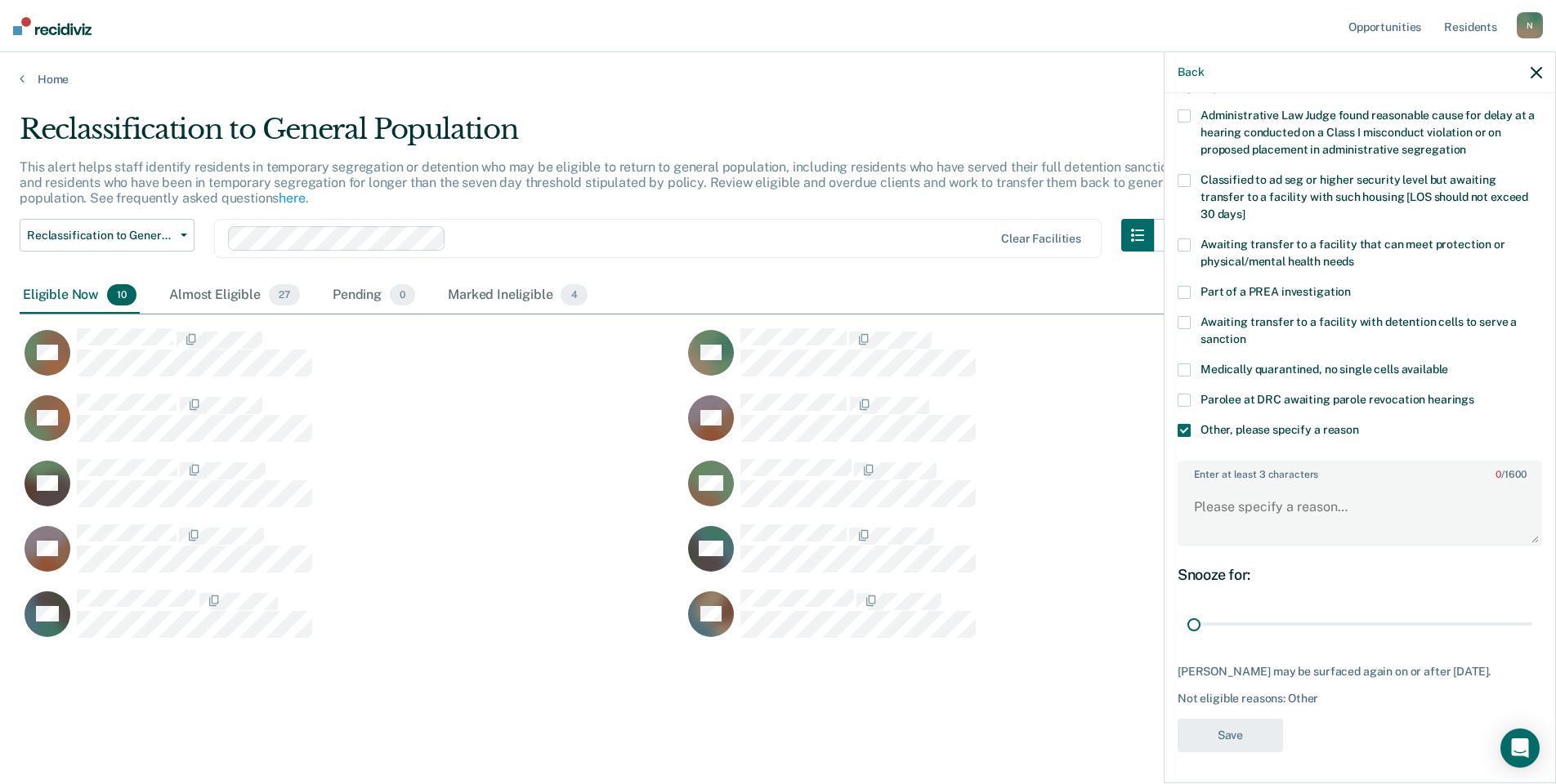
drag, startPoint x: 1512, startPoint y: 622, endPoint x: 1186, endPoint y: 607, distance: 326.3
type input "1"
click at [1188, 638] on input "range" at bounding box center [1360, 624] width 345 height 28
click at [1216, 519] on textarea "Enter at least 3 characters 0 / 1600" at bounding box center [1360, 515] width 361 height 60
type textarea "Temp seg pending alt IV placement"
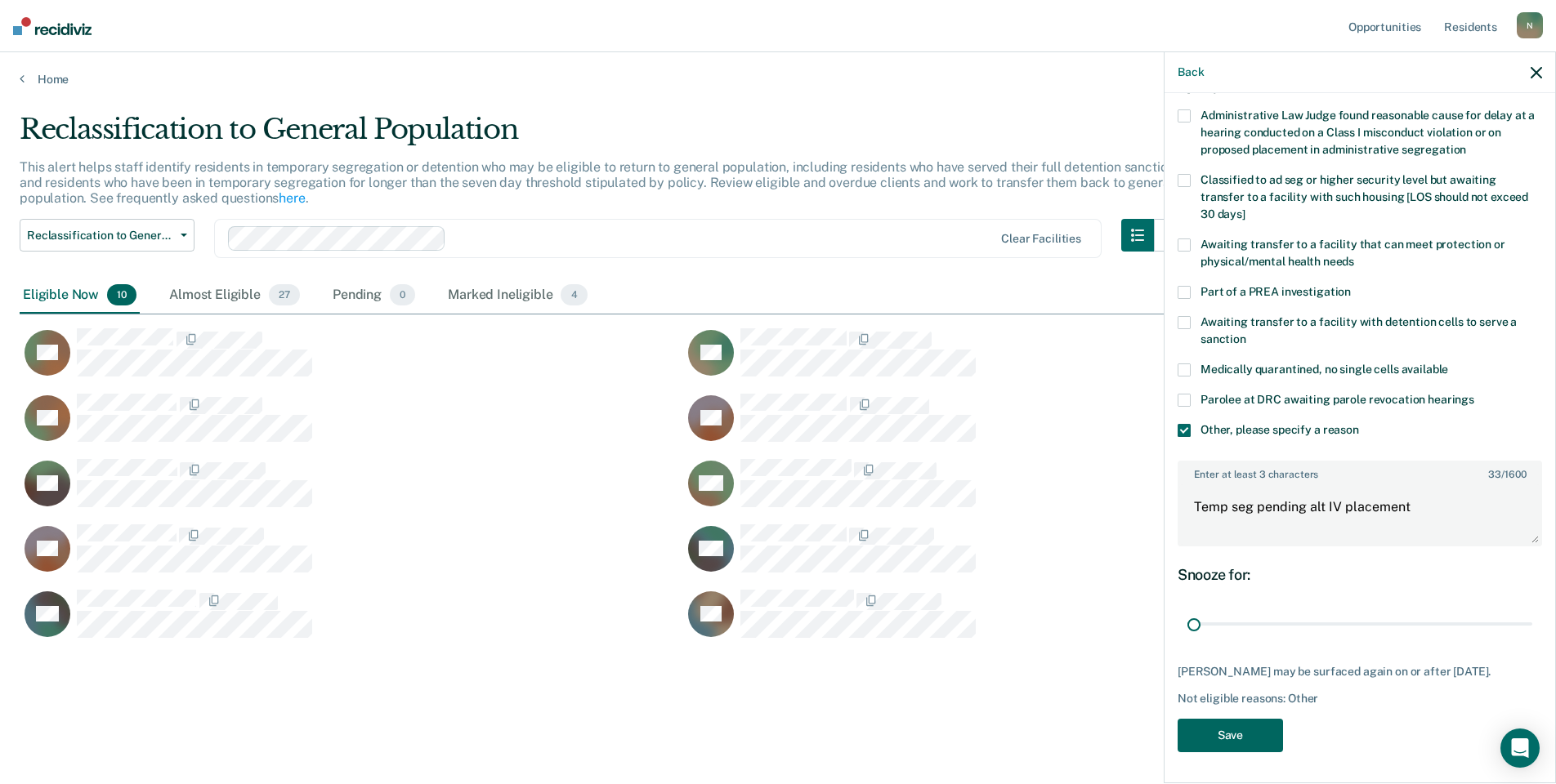
click at [1244, 736] on button "Save" at bounding box center [1230, 735] width 105 height 34
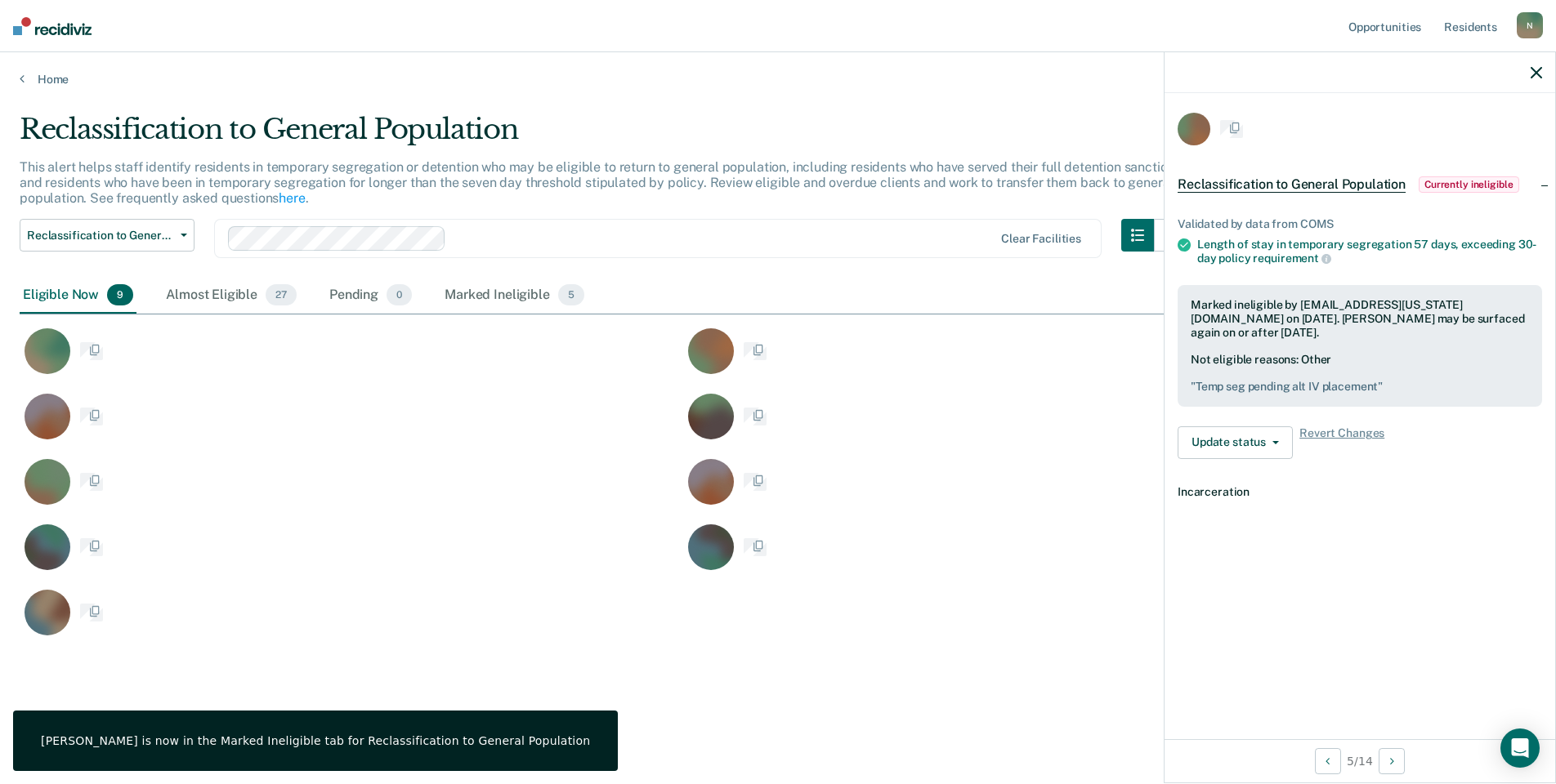
scroll to position [0, 0]
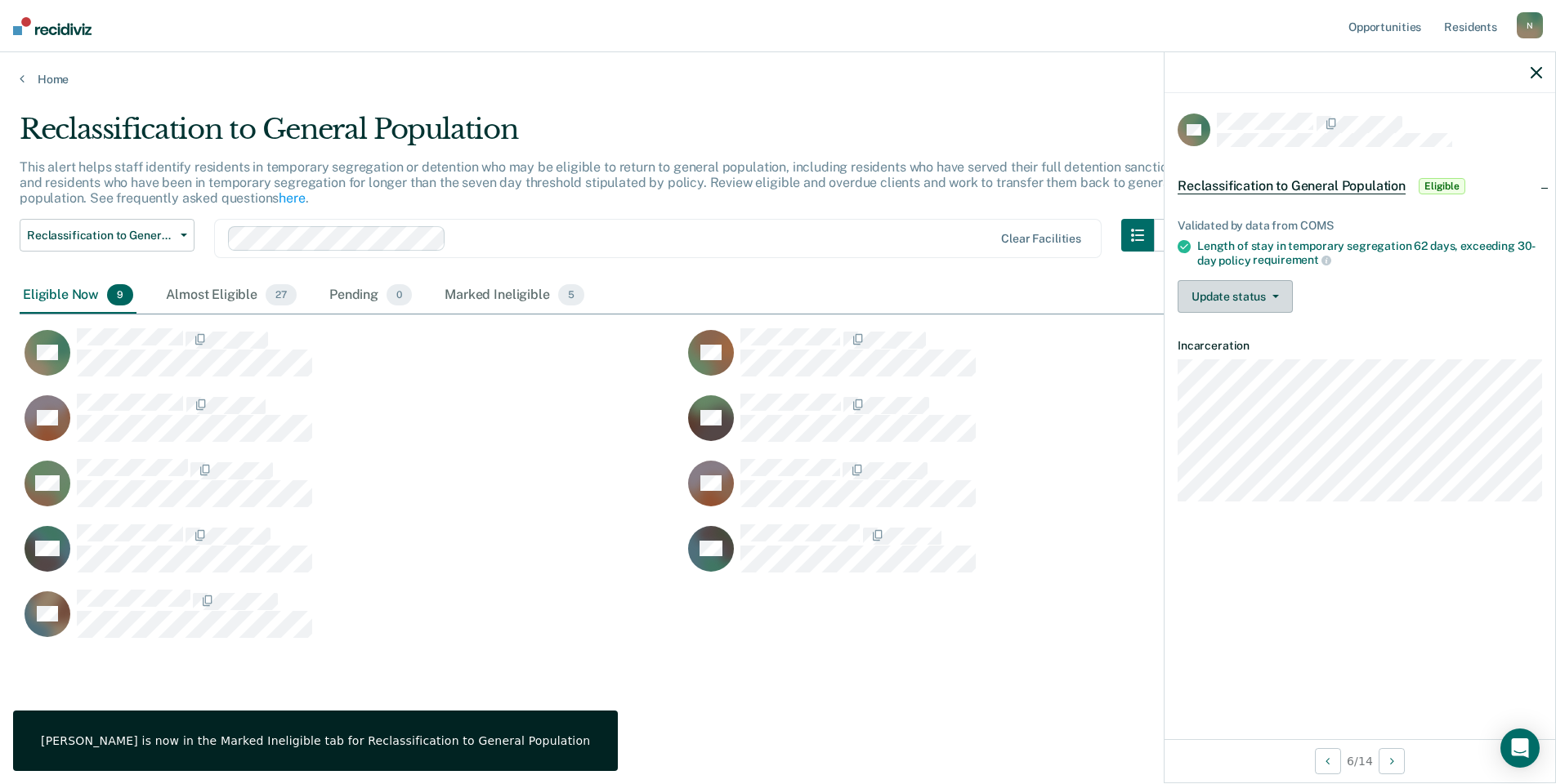
click at [1288, 298] on button "Update status" at bounding box center [1235, 297] width 115 height 33
click at [1255, 349] on button "Mark Ineligible" at bounding box center [1256, 362] width 158 height 27
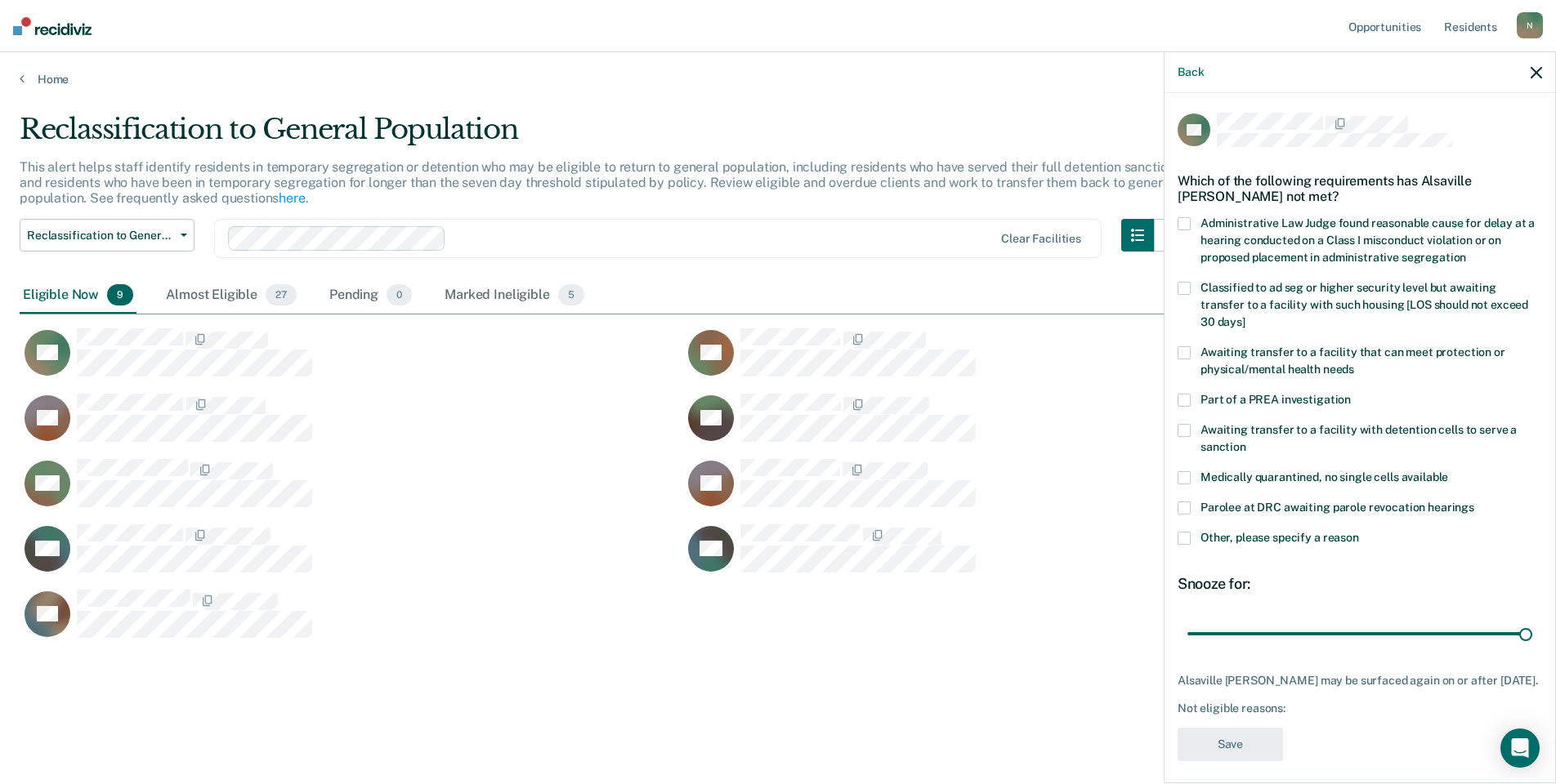
click at [1188, 532] on span at bounding box center [1184, 539] width 13 height 13
click at [1359, 532] on input "Other, please specify a reason" at bounding box center [1359, 532] width 0 height 0
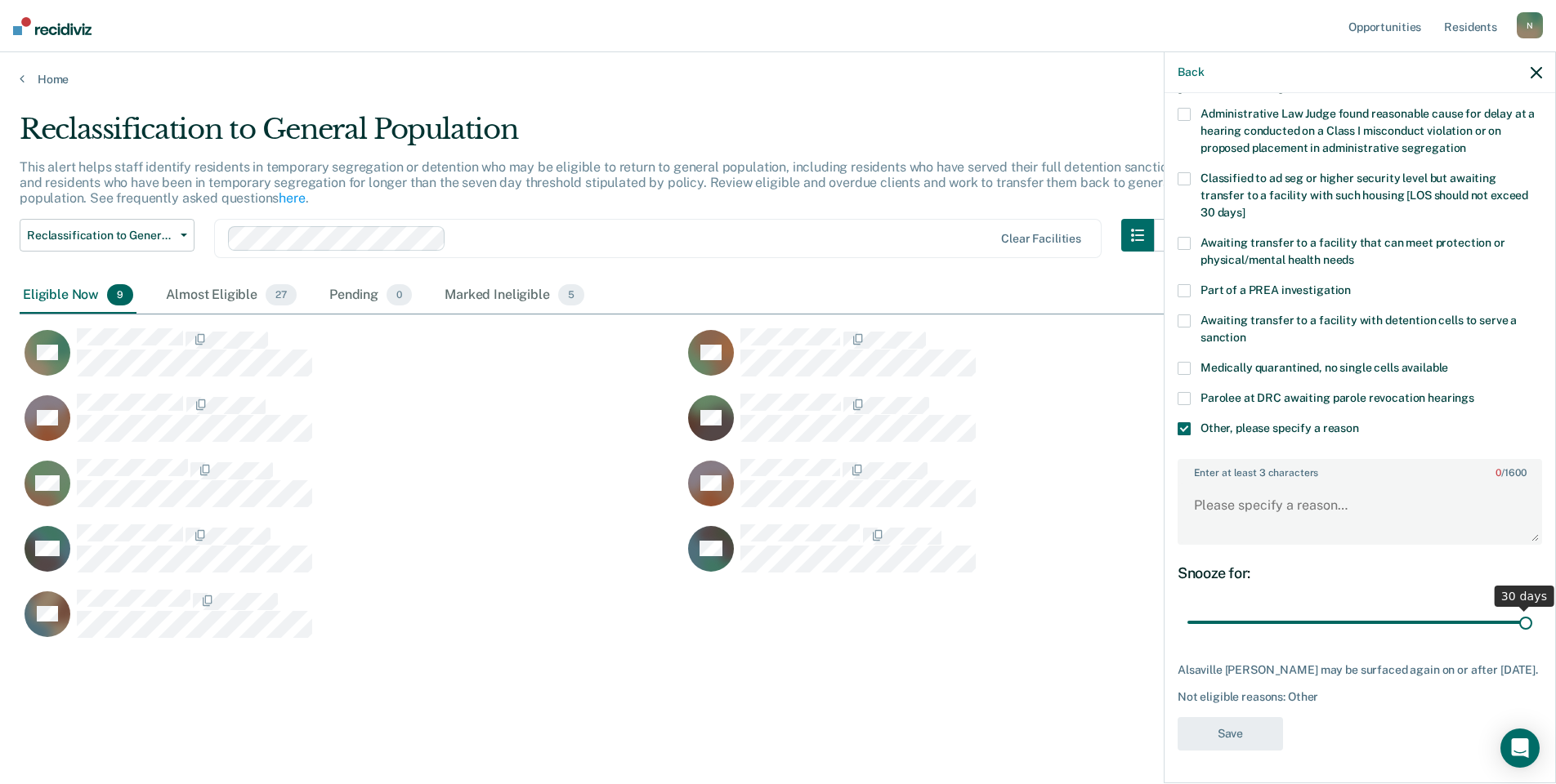
scroll to position [122, 0]
drag, startPoint x: 1515, startPoint y: 608, endPoint x: 1174, endPoint y: 636, distance: 342.1
type input "1"
click at [1188, 637] on input "range" at bounding box center [1360, 622] width 345 height 28
click at [1233, 511] on textarea "Enter at least 3 characters 0 / 1600" at bounding box center [1360, 513] width 361 height 60
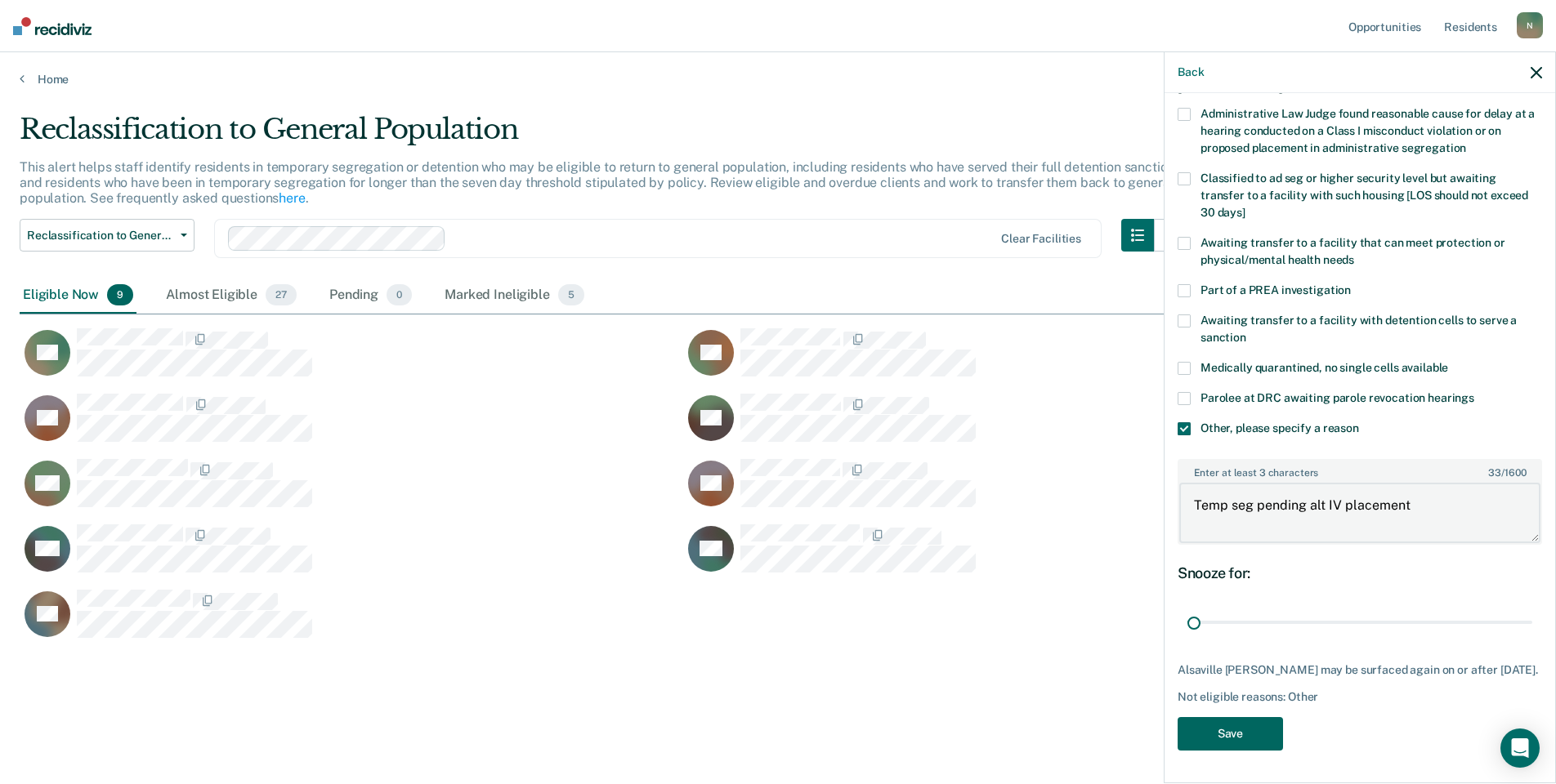
type textarea "Temp seg pending alt IV placement"
click at [1223, 728] on button "Save" at bounding box center [1230, 734] width 105 height 34
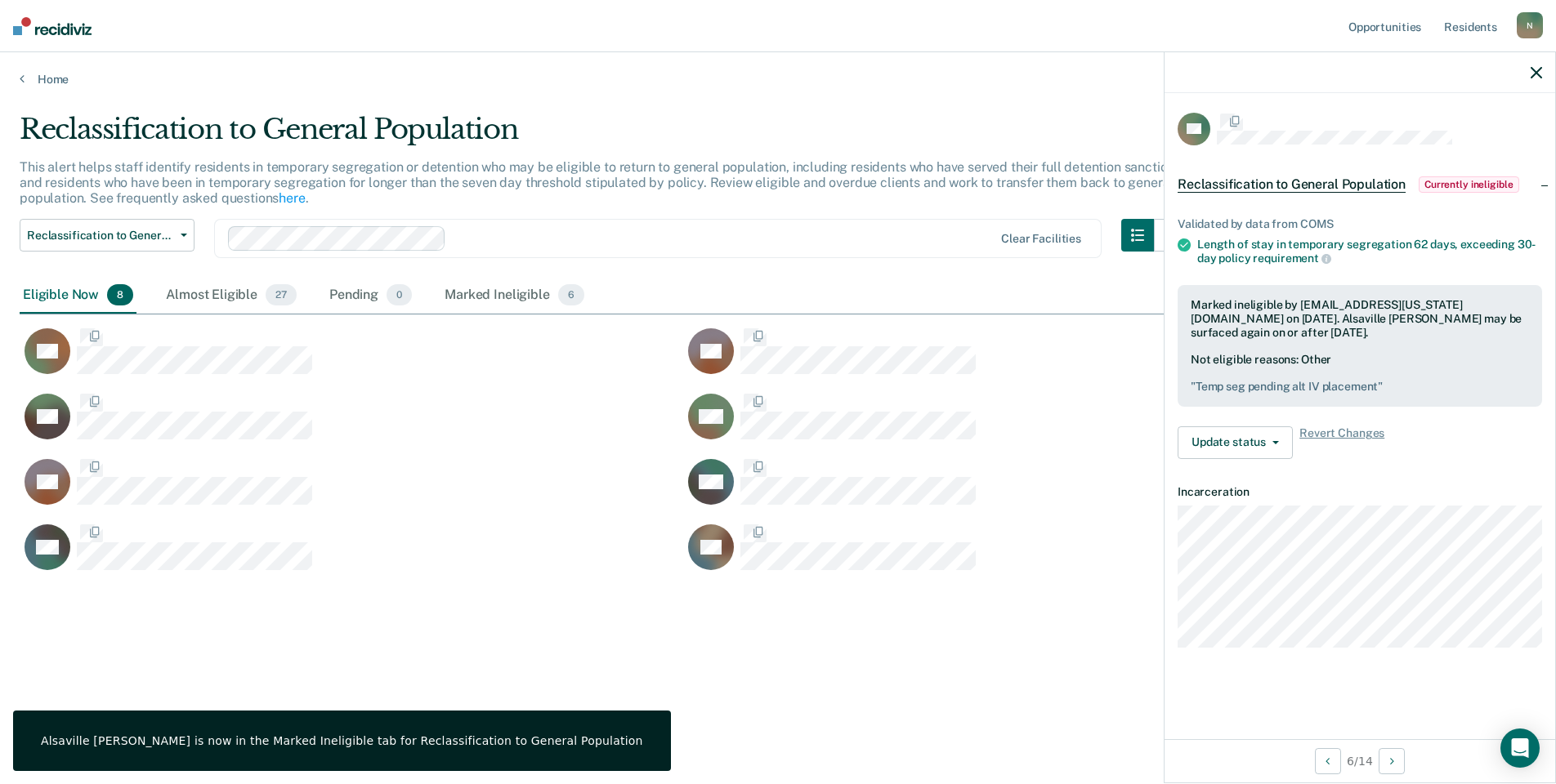
scroll to position [0, 0]
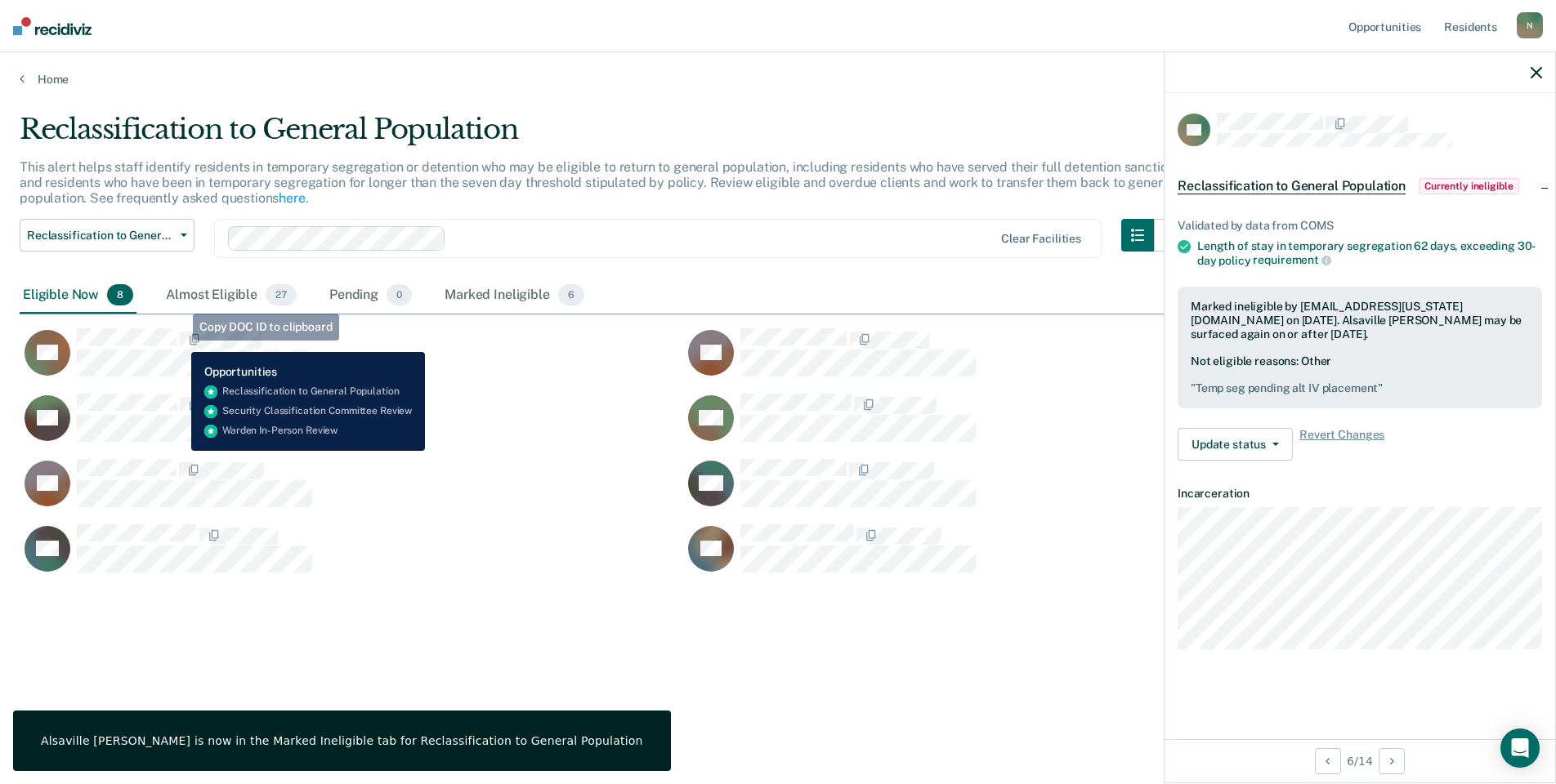
click at [179, 340] on span "CaseloadOpportunityCell-0801785" at bounding box center [179, 340] width 4 height 17
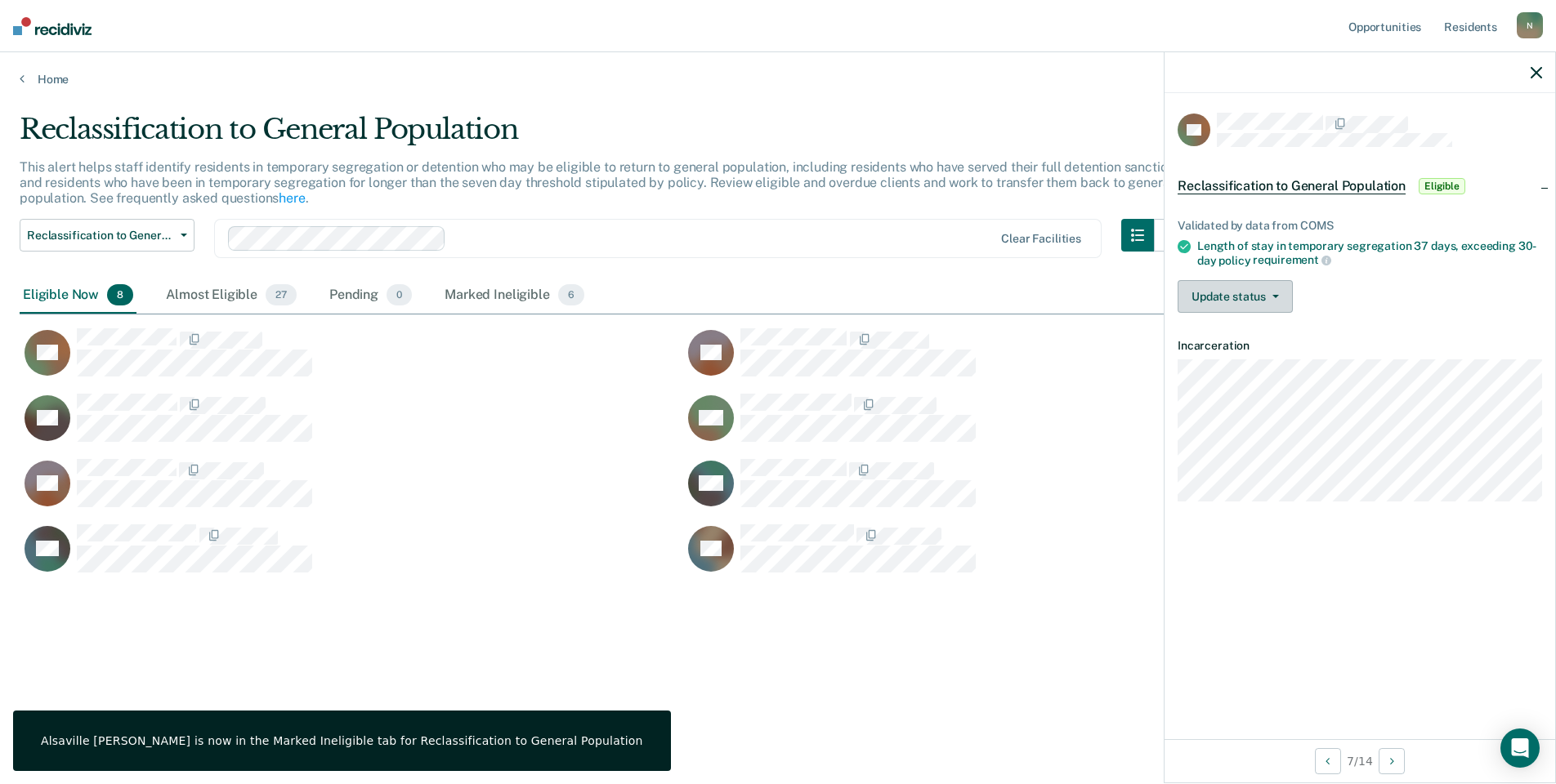
click at [1206, 285] on button "Update status" at bounding box center [1235, 297] width 115 height 33
click at [1256, 359] on button "Mark Ineligible" at bounding box center [1256, 362] width 158 height 27
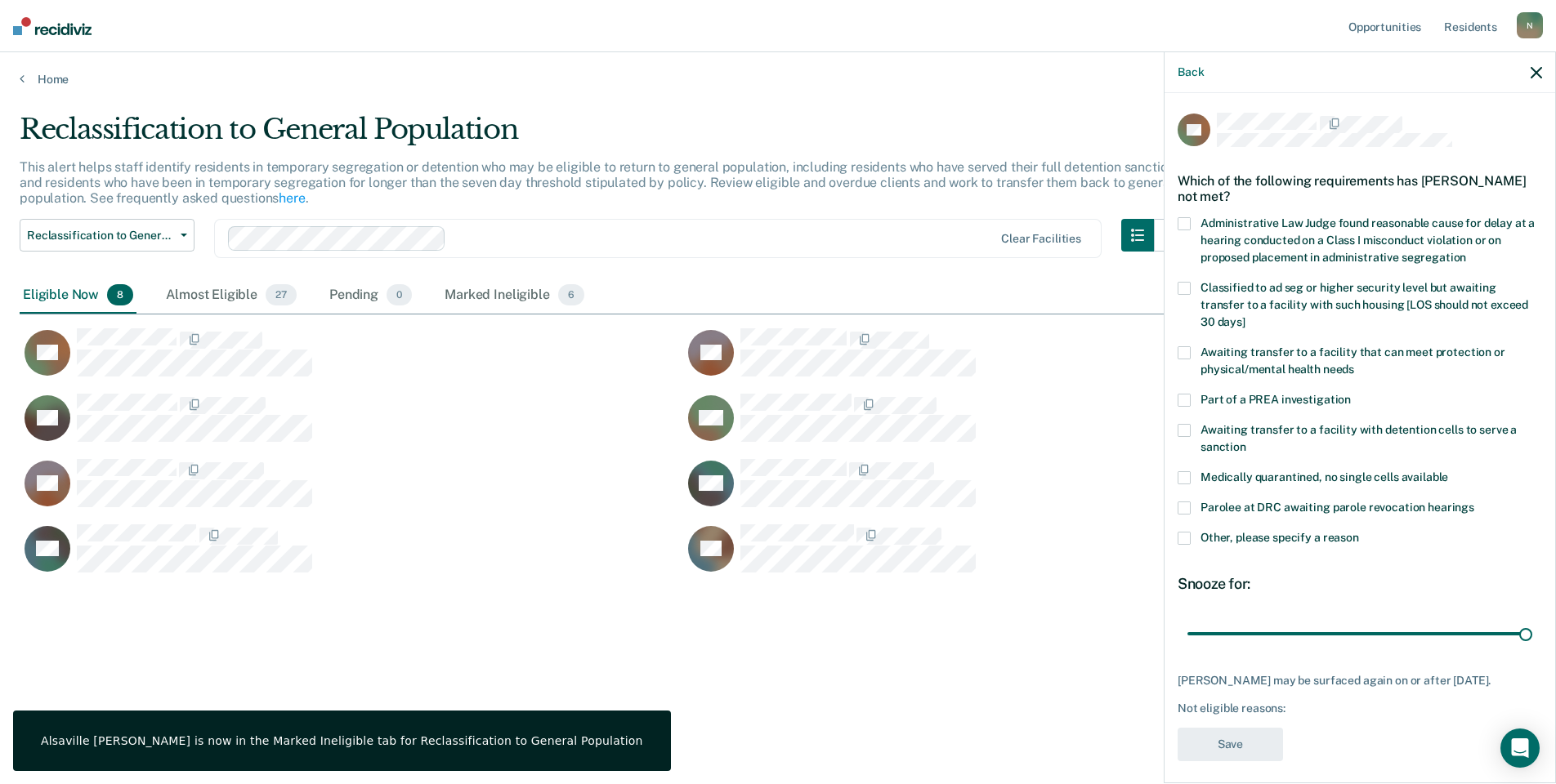
click at [1178, 522] on div "AB Which of the following requirements has [PERSON_NAME] not met? Administrativ…" at bounding box center [1360, 437] width 390 height 687
click at [1181, 532] on span at bounding box center [1184, 539] width 13 height 13
click at [1359, 532] on input "Other, please specify a reason" at bounding box center [1359, 532] width 0 height 0
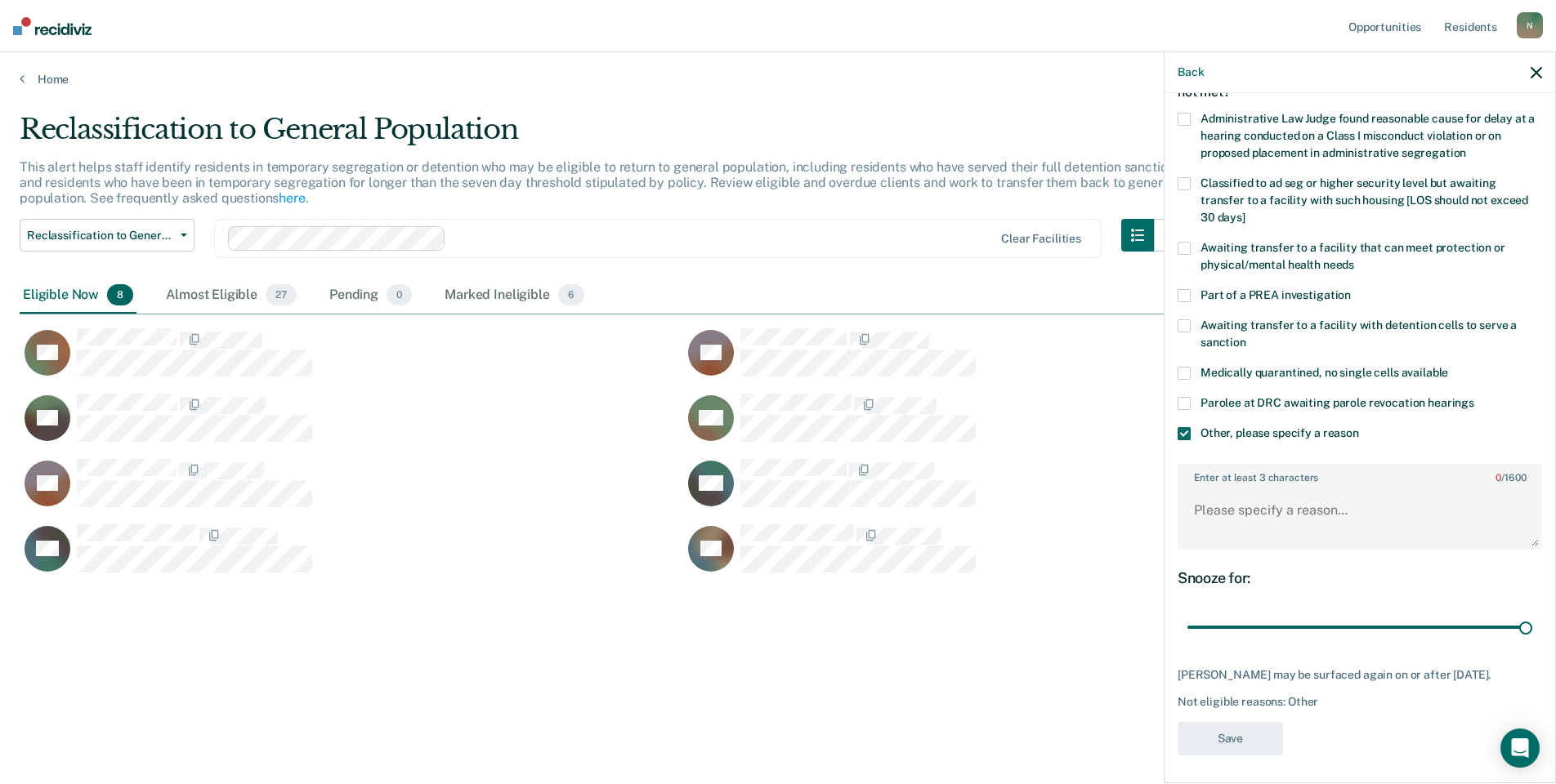
scroll to position [108, 0]
drag, startPoint x: 1516, startPoint y: 626, endPoint x: 1173, endPoint y: 623, distance: 343.0
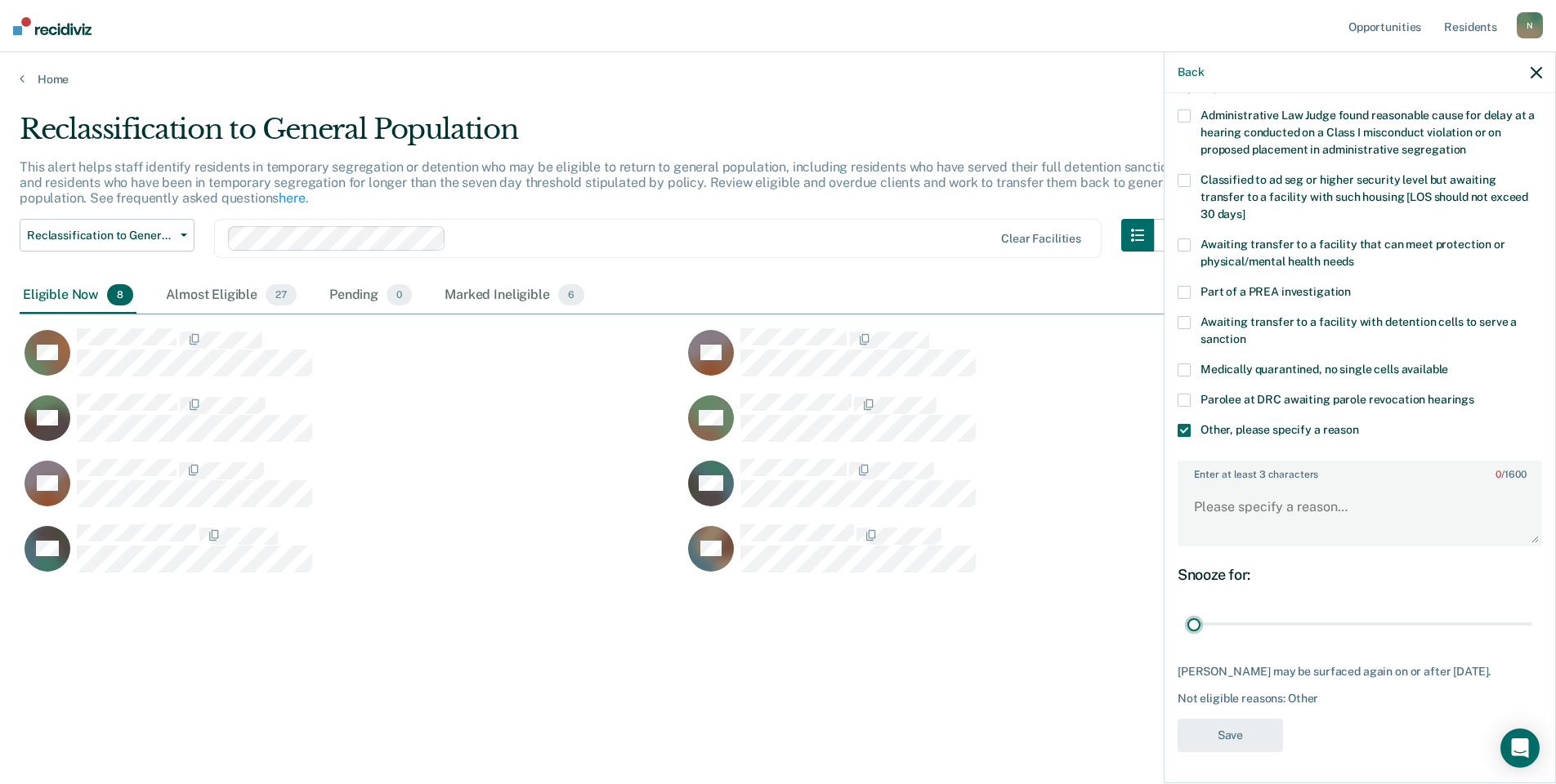
type input "1"
click at [1188, 623] on input "range" at bounding box center [1360, 624] width 345 height 28
click at [1232, 520] on textarea "Enter at least 3 characters 0 / 1600" at bounding box center [1360, 515] width 361 height 60
type textarea "Temp seg pending alt IV placement"
click at [1212, 752] on button "Save" at bounding box center [1230, 735] width 105 height 34
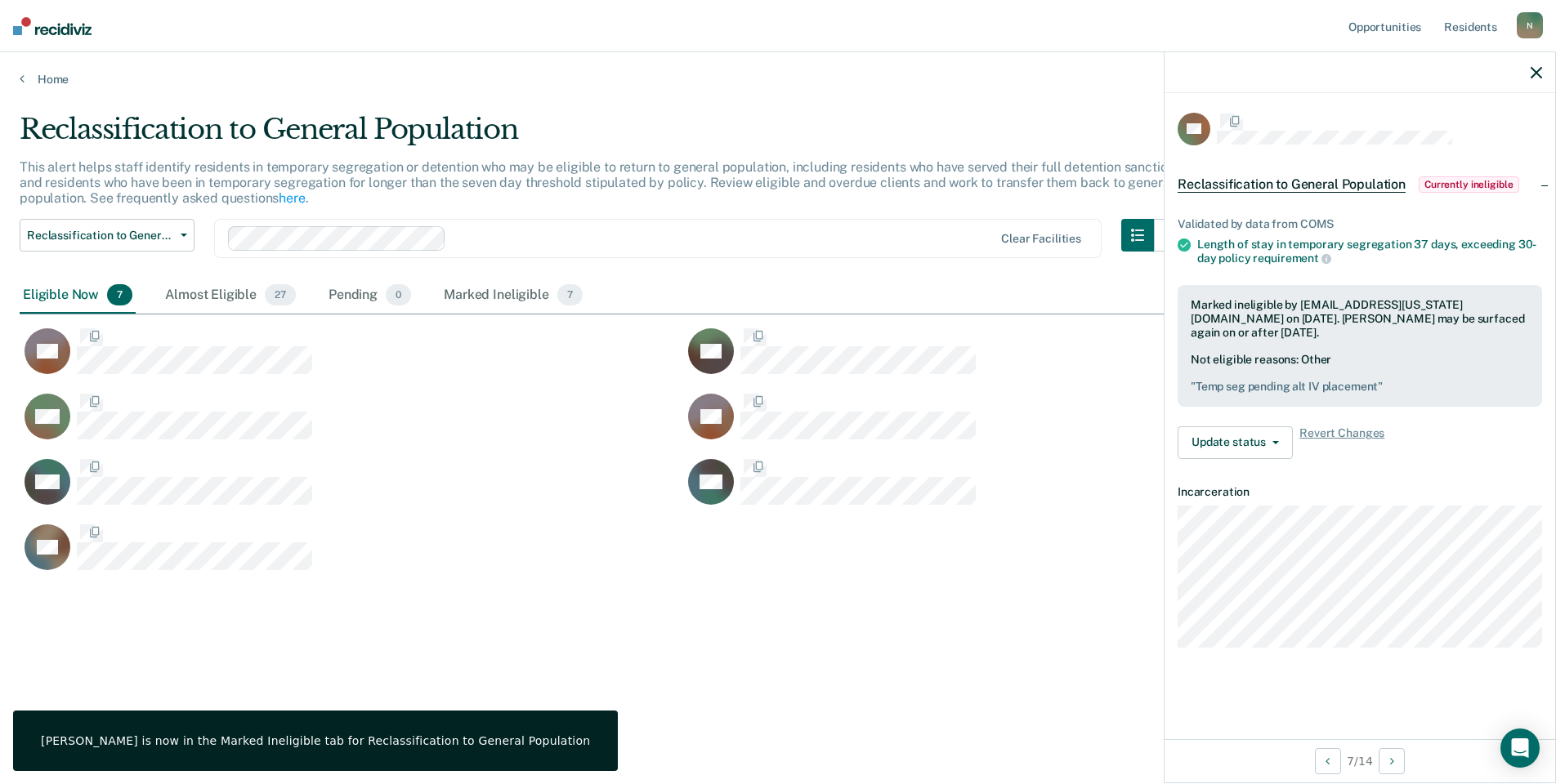
scroll to position [0, 0]
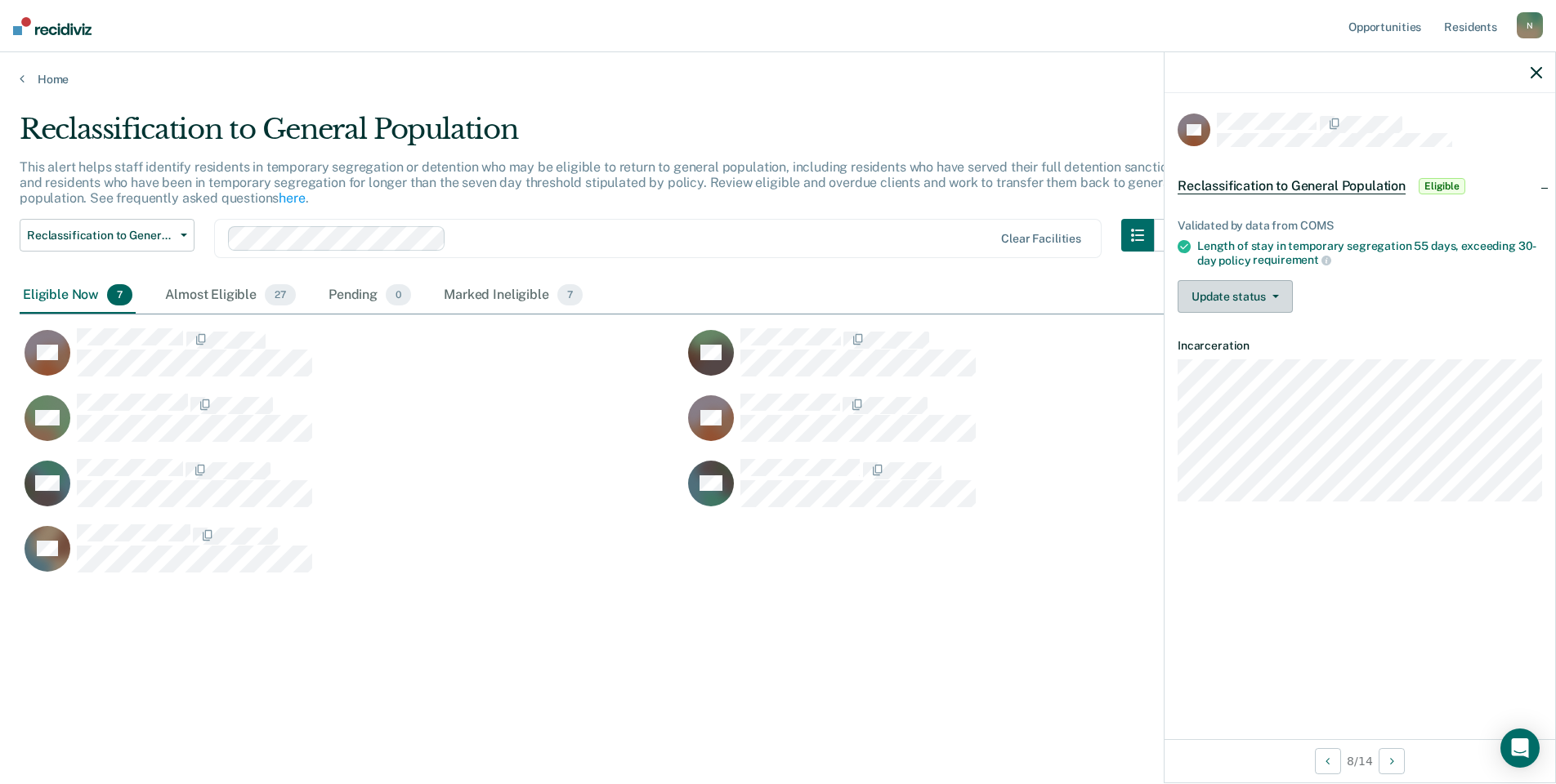
click at [1275, 309] on button "Update status" at bounding box center [1235, 297] width 115 height 33
click at [1255, 364] on button "Mark Ineligible" at bounding box center [1256, 362] width 158 height 27
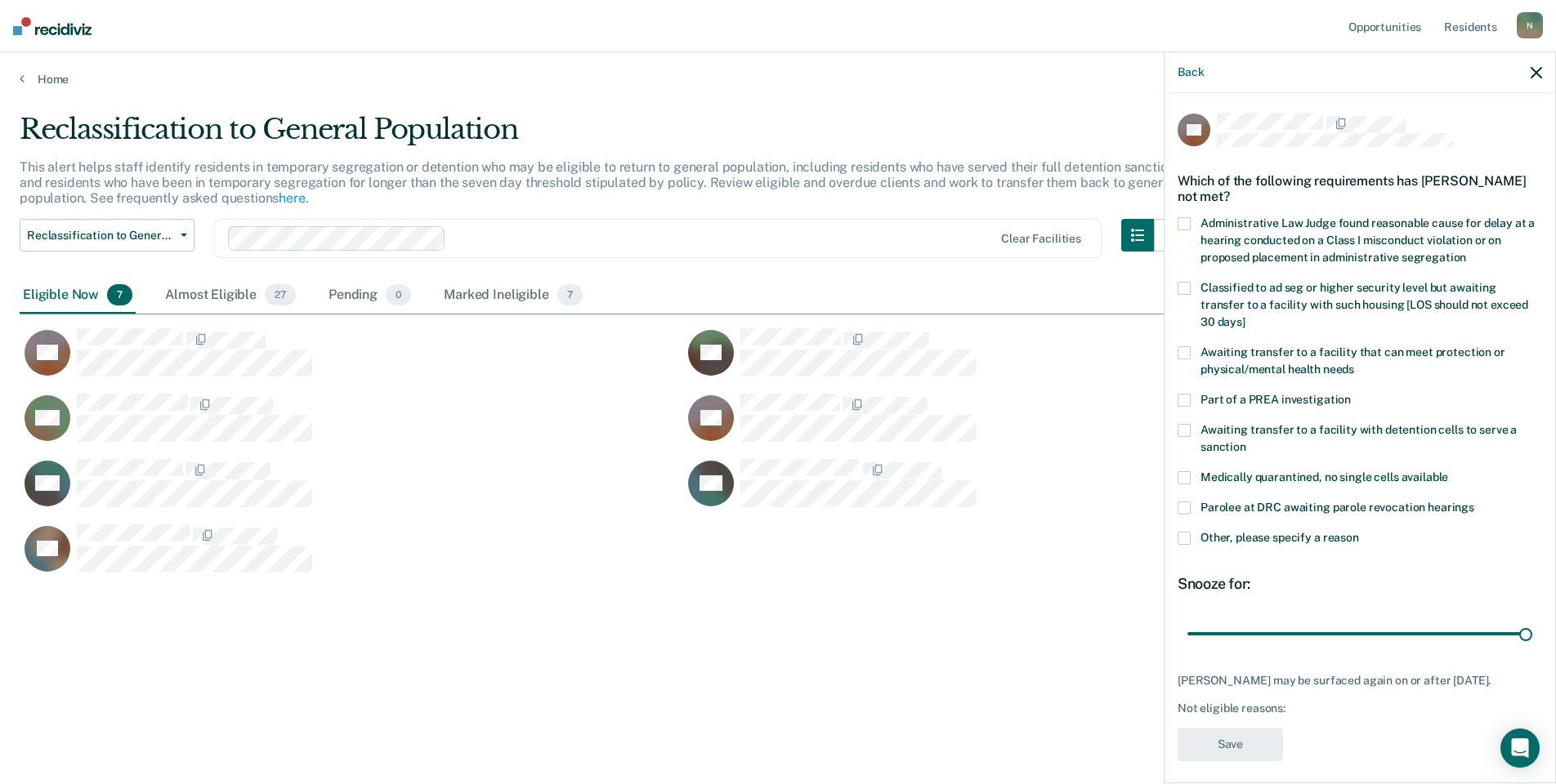
click at [1184, 532] on span at bounding box center [1184, 539] width 13 height 13
click at [1359, 532] on input "Other, please specify a reason" at bounding box center [1359, 532] width 0 height 0
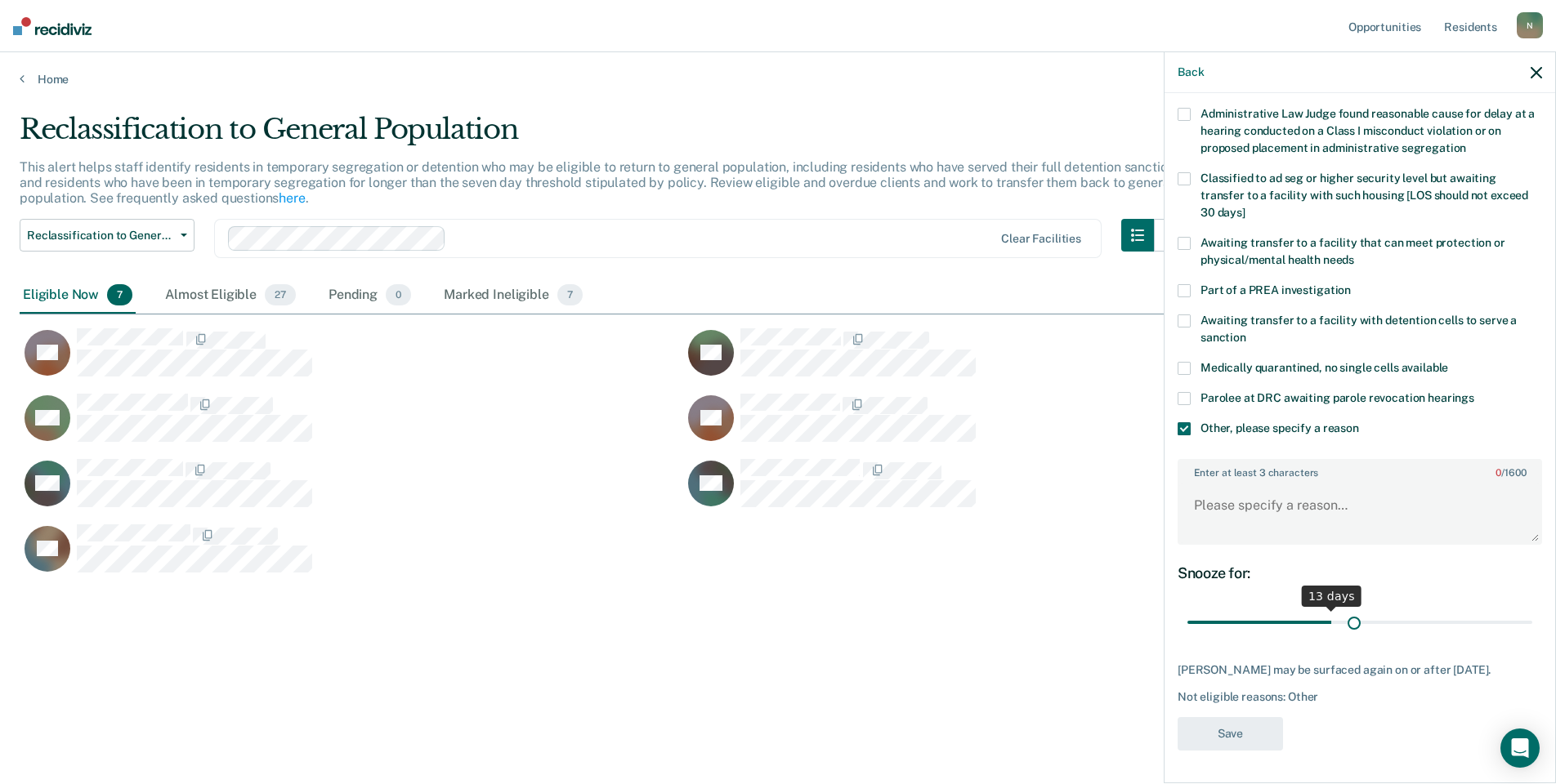
scroll to position [122, 0]
drag, startPoint x: 1510, startPoint y: 606, endPoint x: 1213, endPoint y: 540, distance: 304.2
type input "1"
click at [1188, 633] on input "range" at bounding box center [1360, 622] width 345 height 28
click at [1216, 517] on textarea "Enter at least 3 characters 0 / 1600" at bounding box center [1360, 513] width 361 height 60
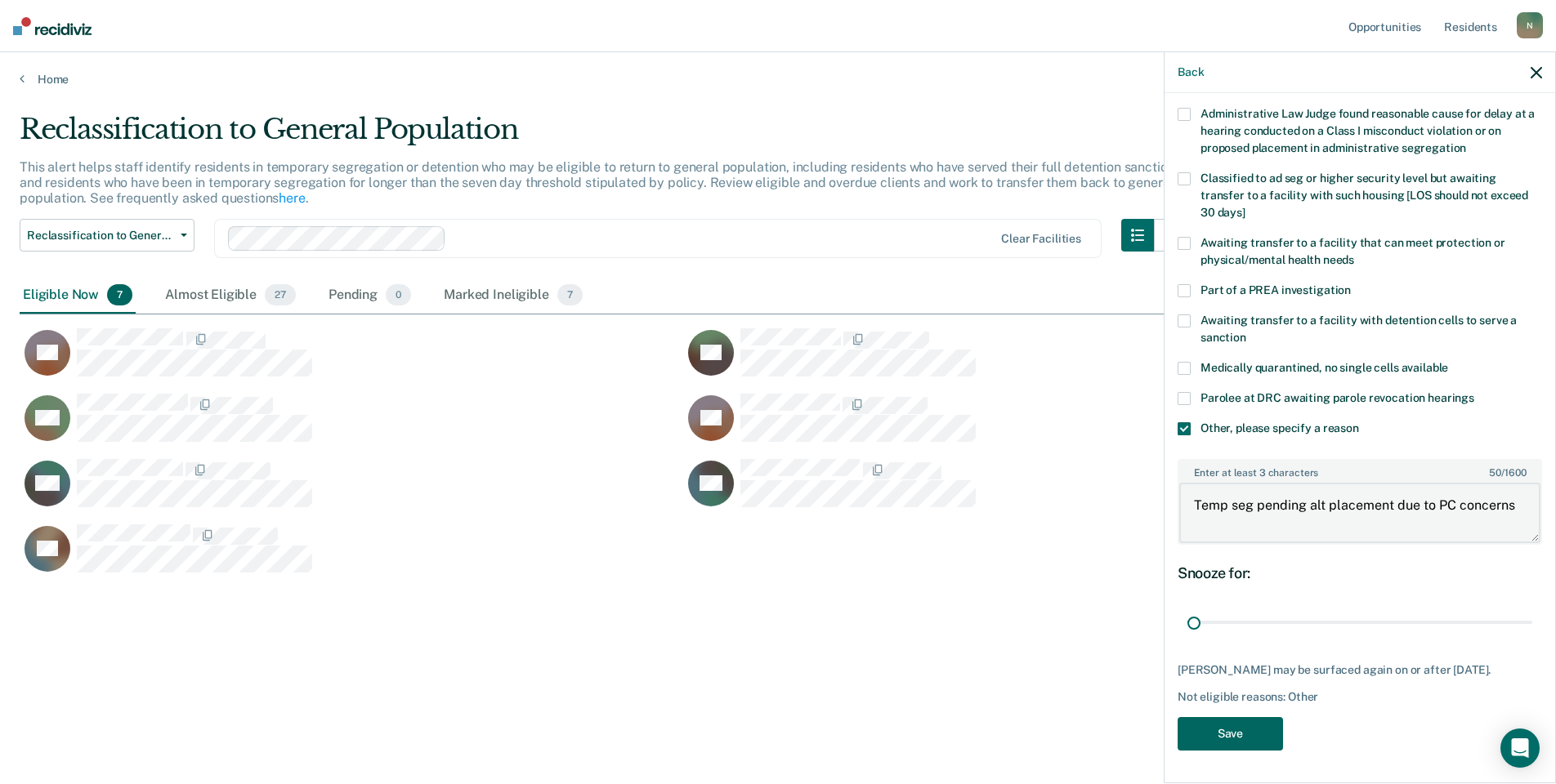
type textarea "Temp seg pending alt placement due to PC concerns"
click at [1262, 729] on button "Save" at bounding box center [1230, 734] width 105 height 34
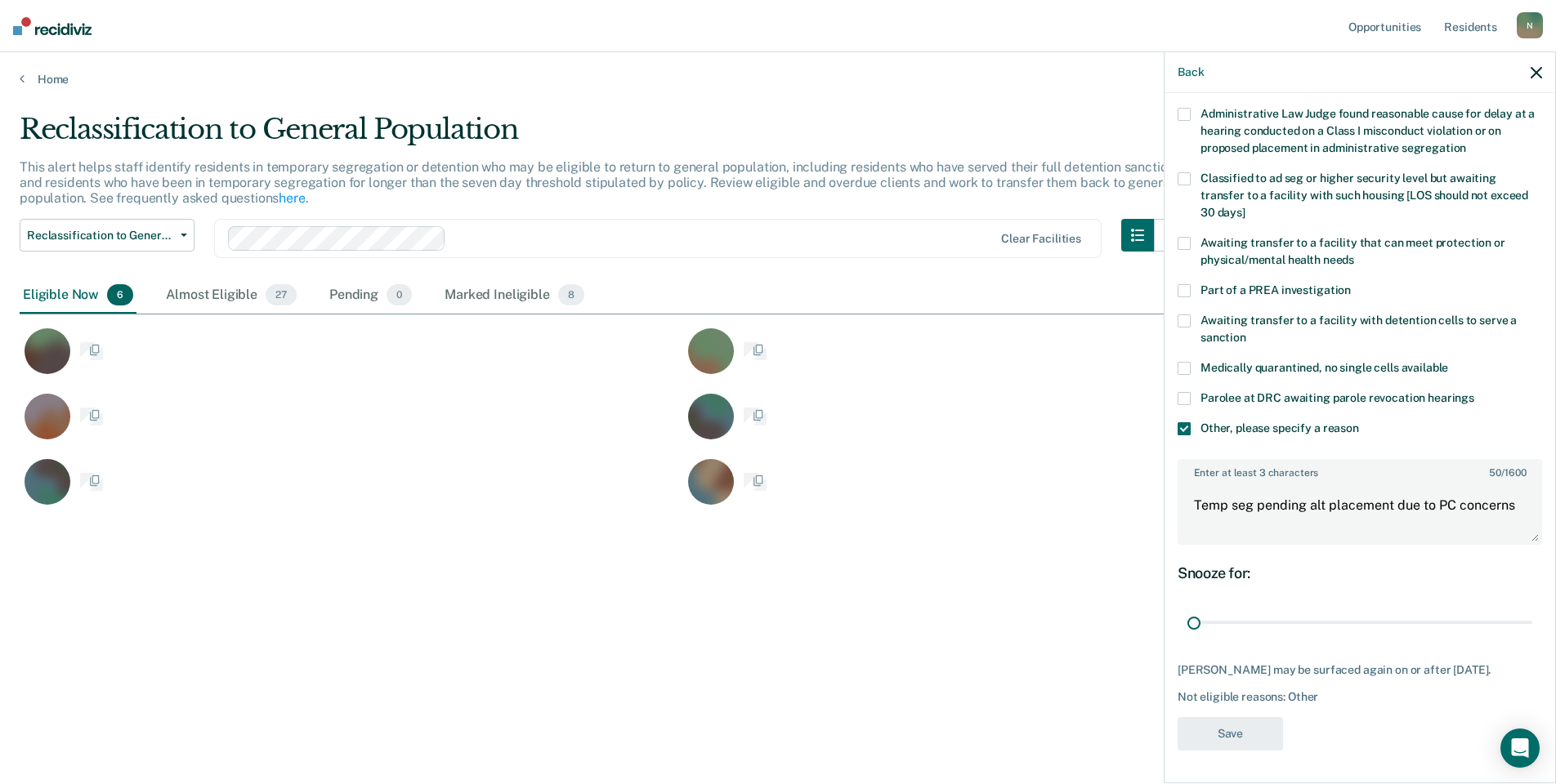
scroll to position [0, 0]
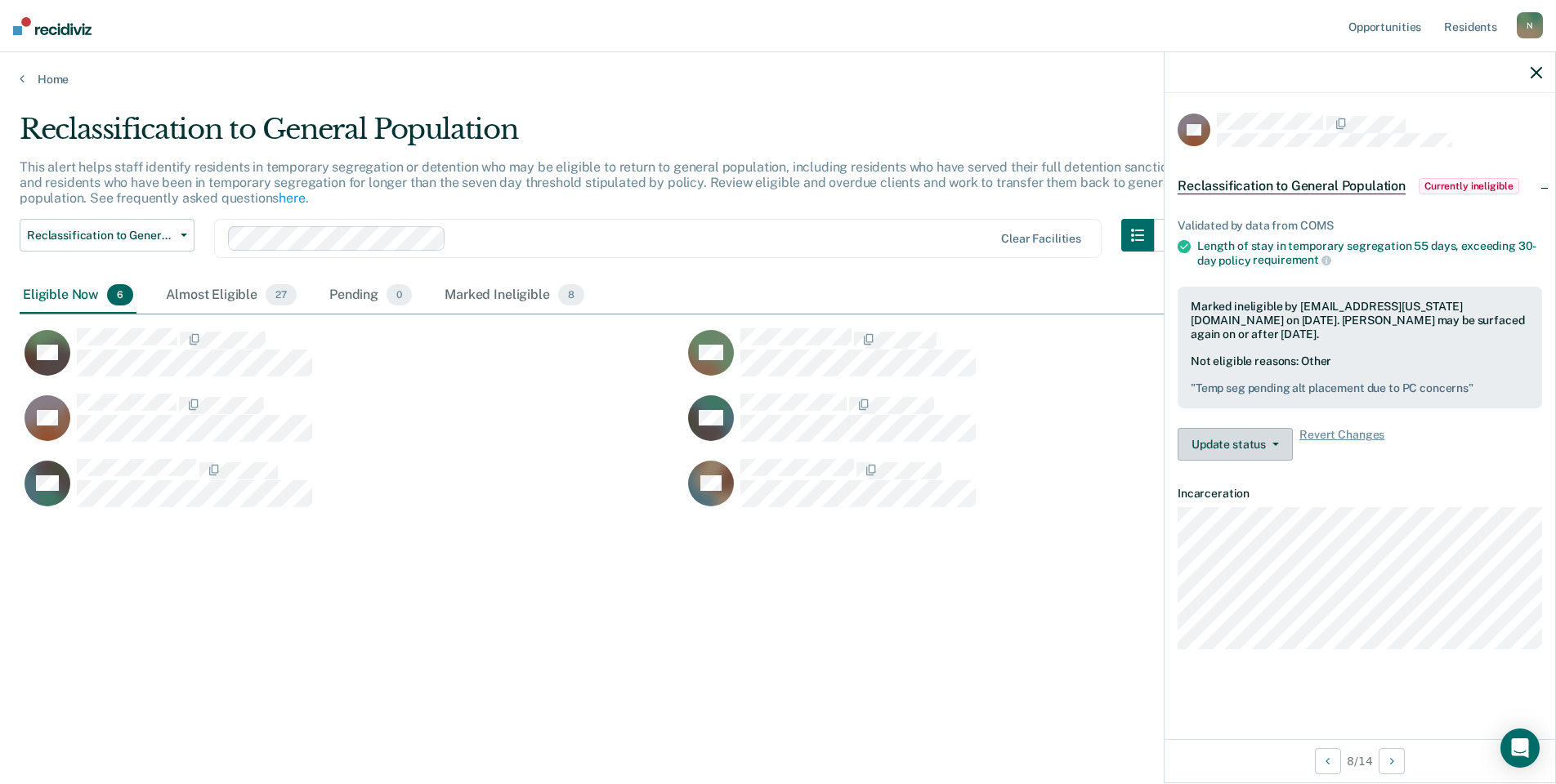
click at [1267, 435] on button "Update status" at bounding box center [1235, 444] width 115 height 33
click at [1263, 508] on button "Update Ineligibility" at bounding box center [1256, 509] width 158 height 27
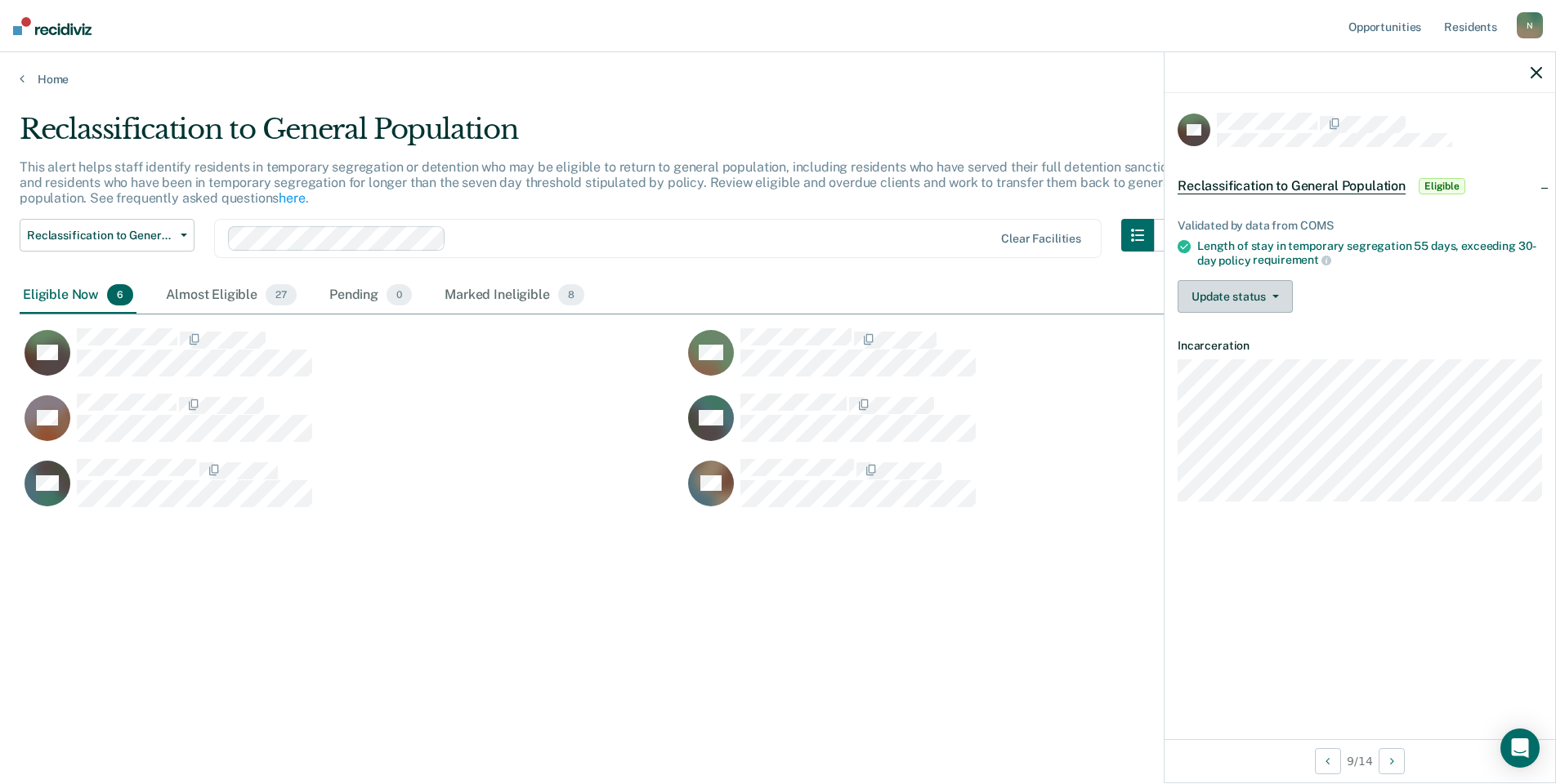
click at [1273, 295] on icon "button" at bounding box center [1276, 297] width 6 height 4
click at [1271, 357] on button "Mark Ineligible" at bounding box center [1256, 362] width 158 height 27
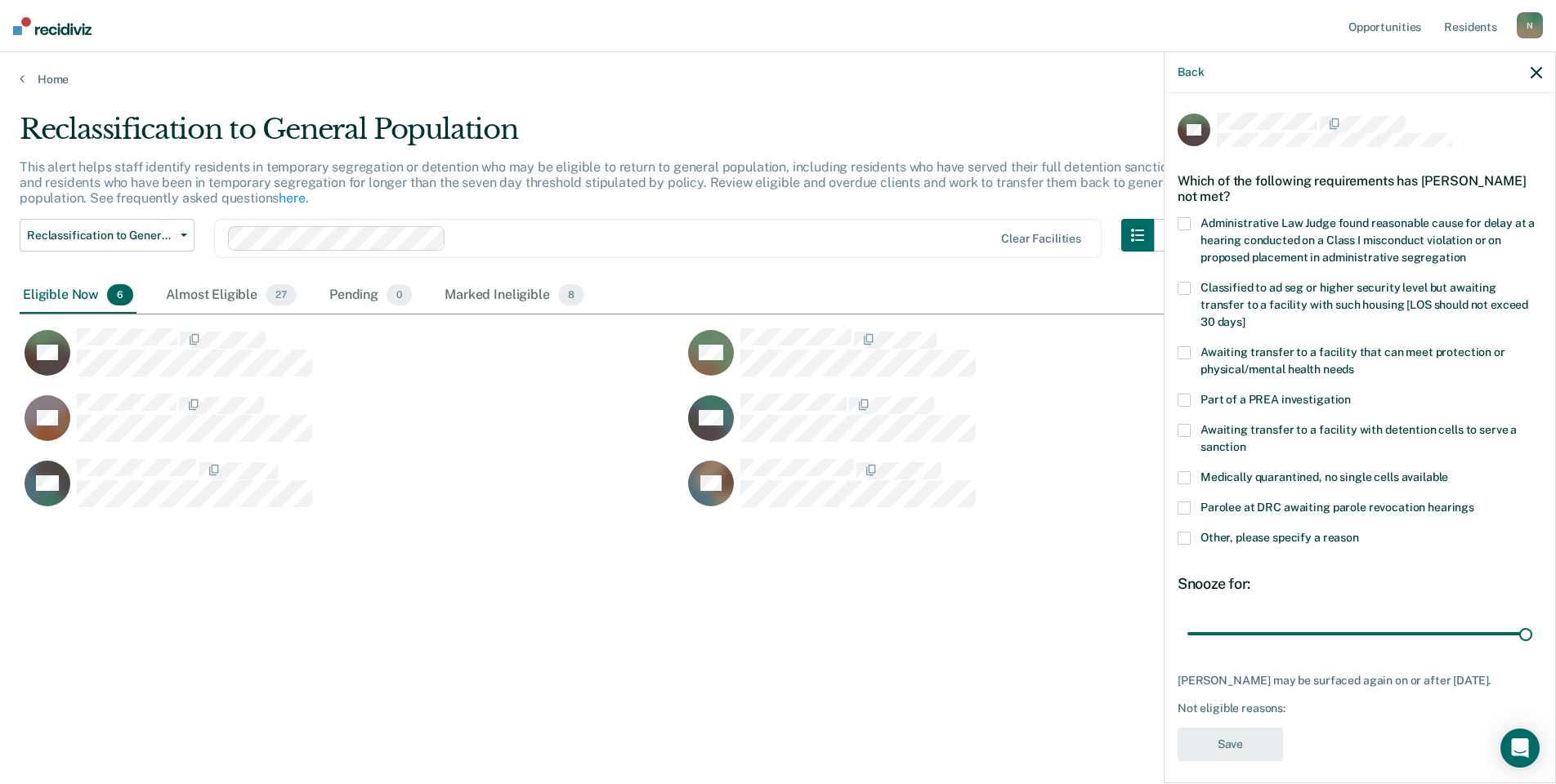
click at [1190, 532] on label "Other, please specify a reason" at bounding box center [1360, 540] width 365 height 17
click at [1359, 532] on input "Other, please specify a reason" at bounding box center [1359, 532] width 0 height 0
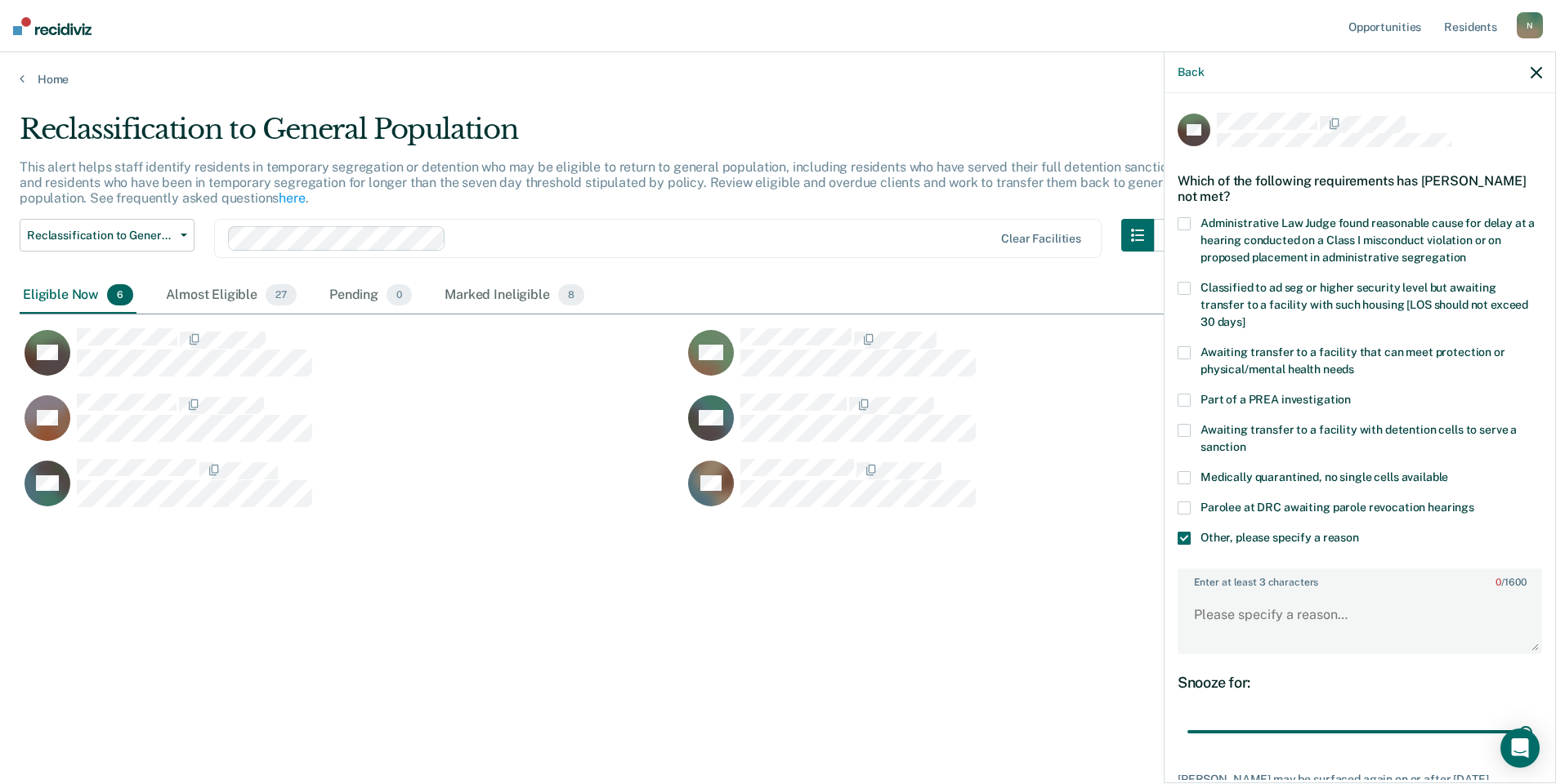
scroll to position [108, 0]
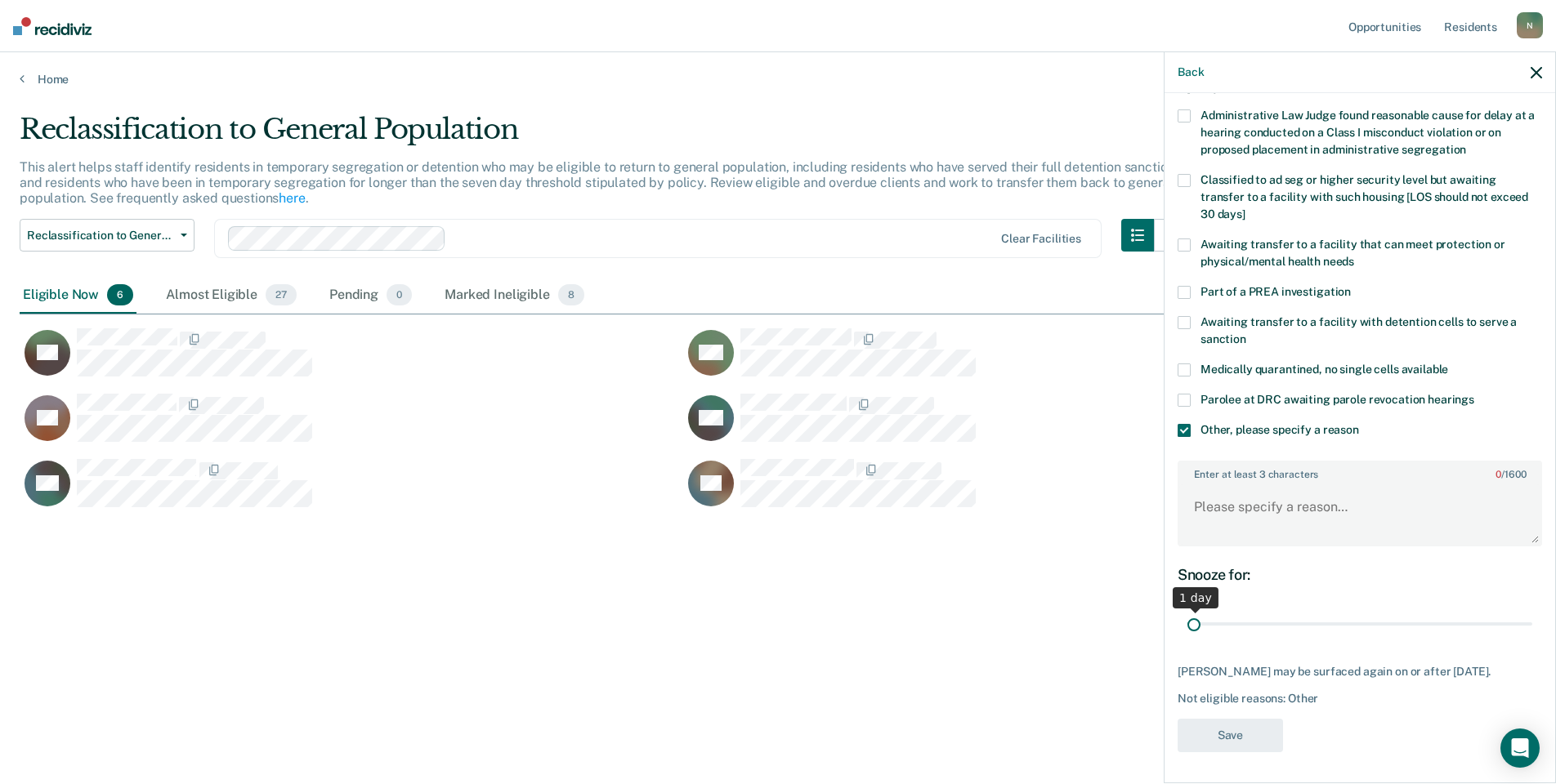
drag, startPoint x: 1515, startPoint y: 621, endPoint x: 1187, endPoint y: 636, distance: 328.3
type input "1"
click at [1188, 636] on input "range" at bounding box center [1360, 624] width 345 height 28
click at [1238, 539] on textarea "Enter at least 3 characters 0 / 1600" at bounding box center [1360, 515] width 361 height 60
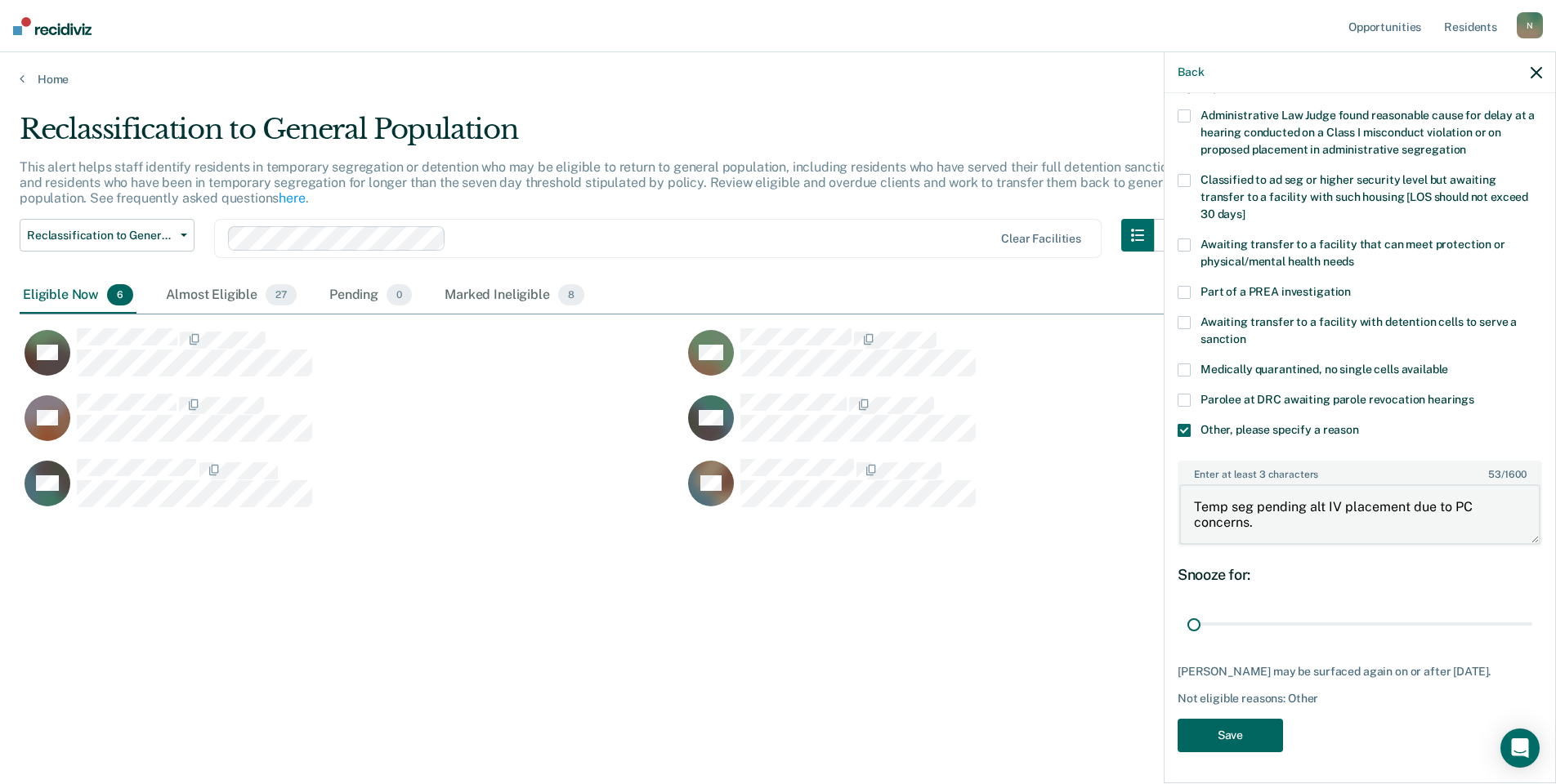
type textarea "Temp seg pending alt IV placement due to PC concerns."
click at [1243, 740] on button "Save" at bounding box center [1230, 735] width 105 height 34
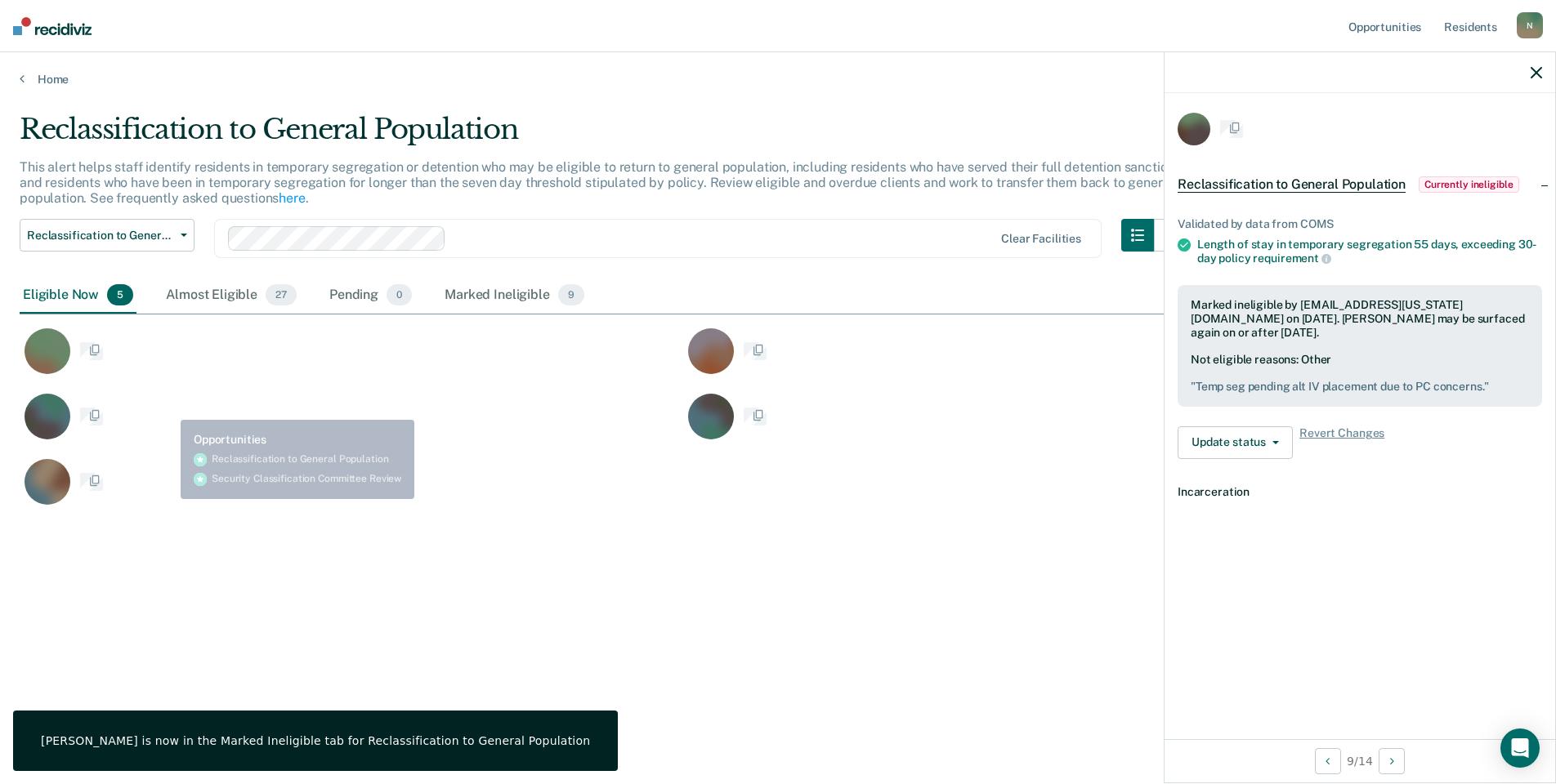
scroll to position [0, 0]
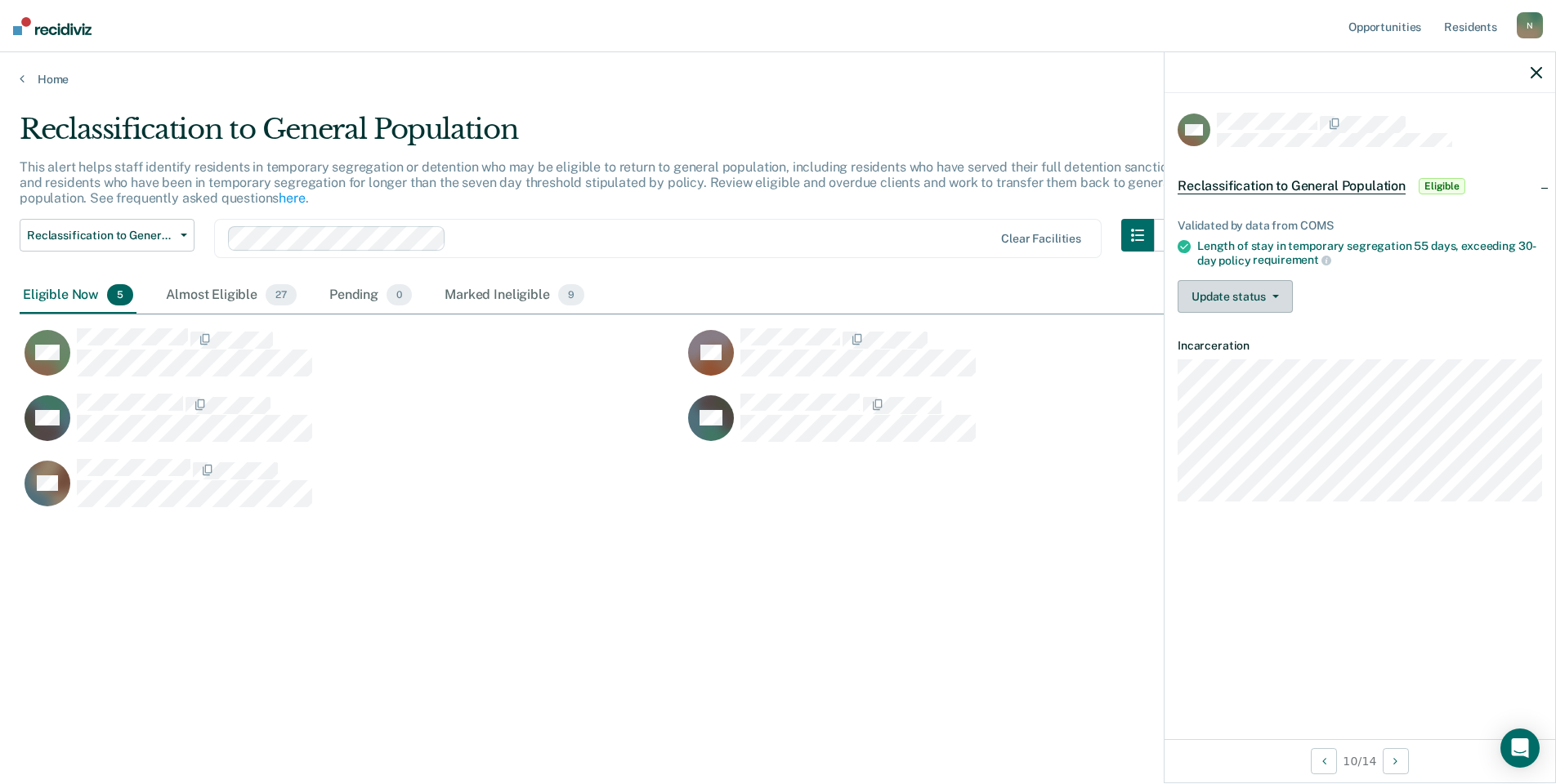
click at [1265, 299] on button "Update status" at bounding box center [1235, 297] width 115 height 33
click at [1214, 366] on button "Mark Ineligible" at bounding box center [1256, 362] width 158 height 27
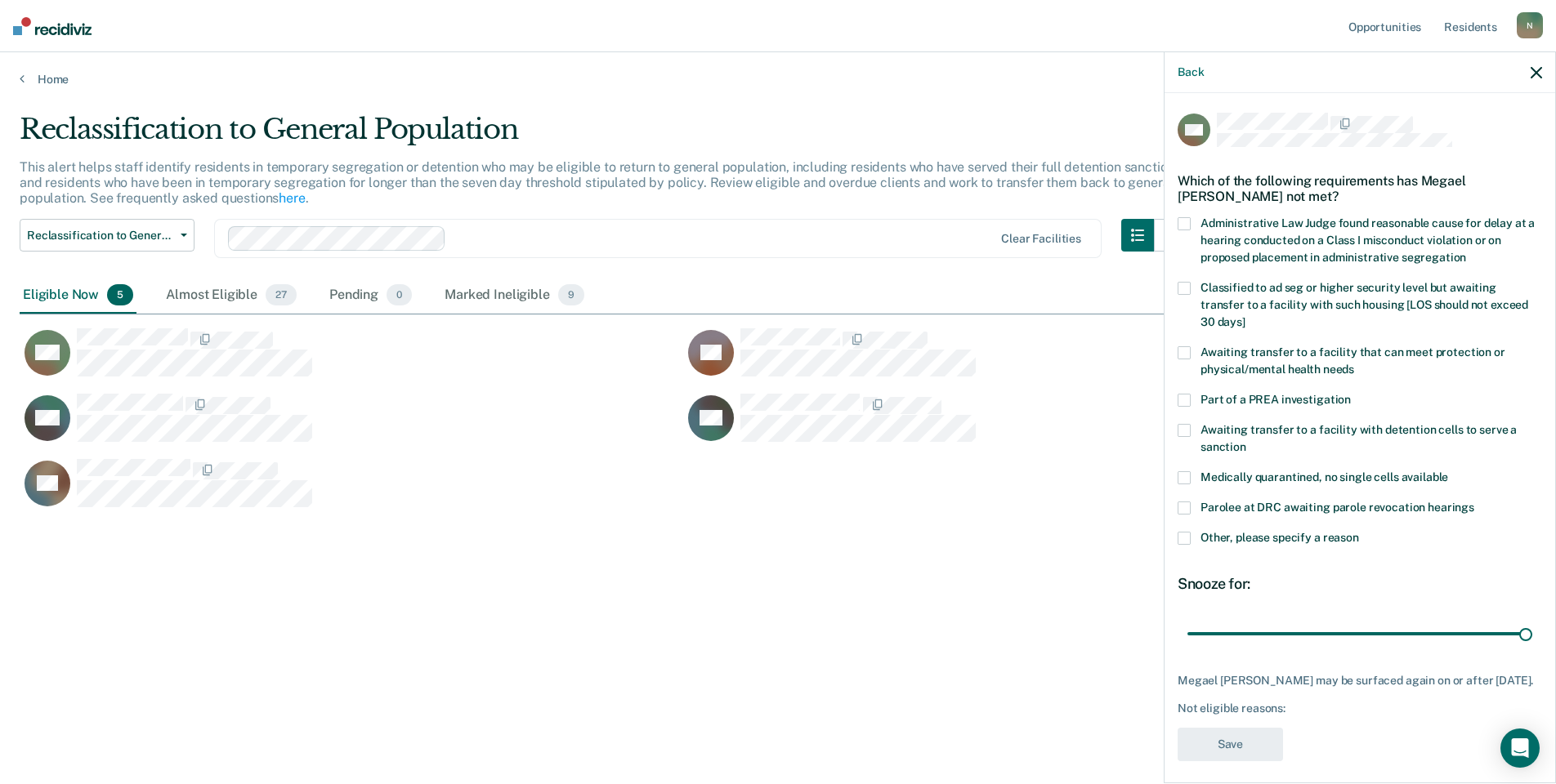
click at [1185, 532] on span at bounding box center [1184, 539] width 13 height 13
click at [1359, 532] on input "Other, please specify a reason" at bounding box center [1359, 532] width 0 height 0
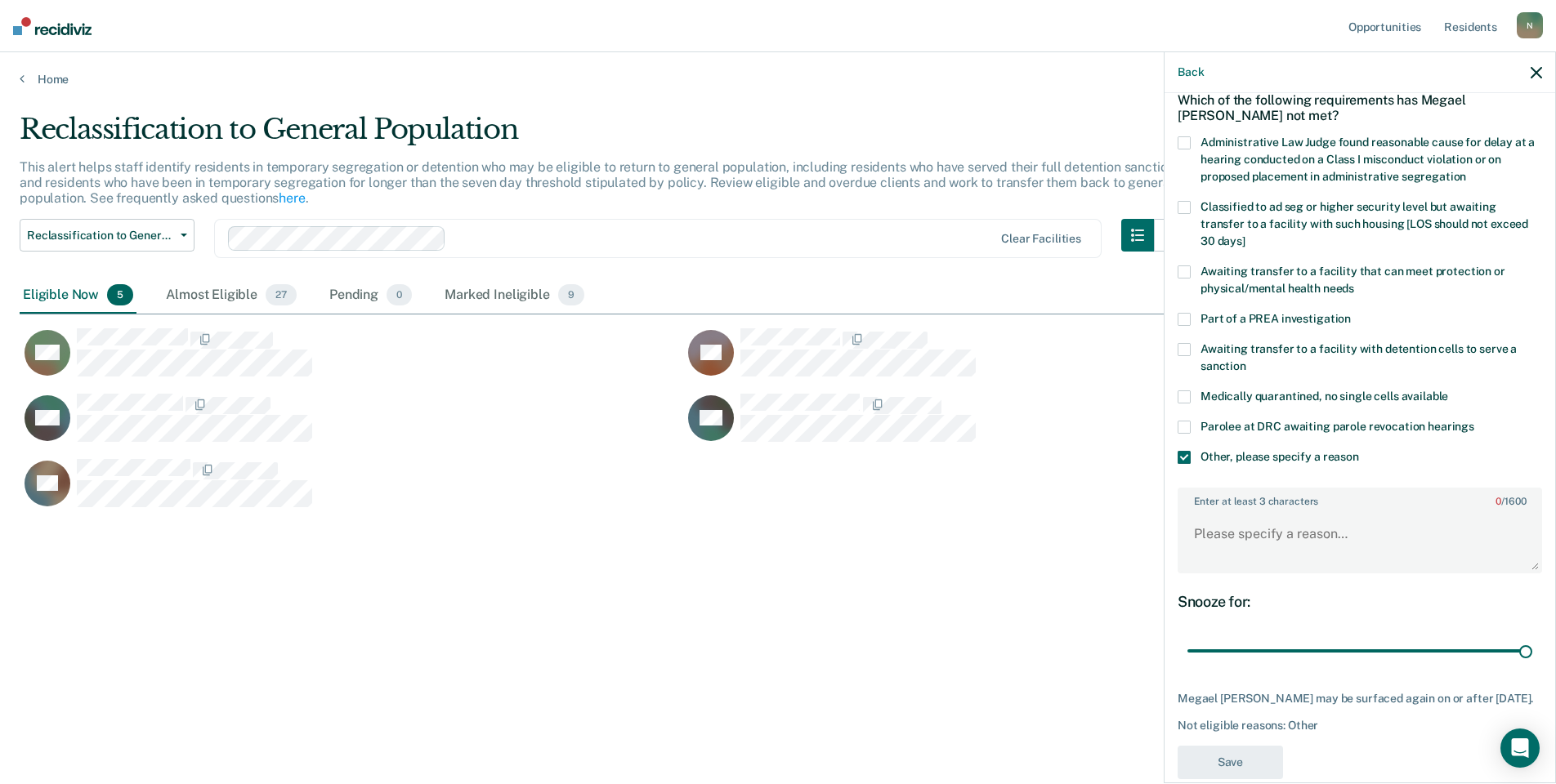
scroll to position [122, 0]
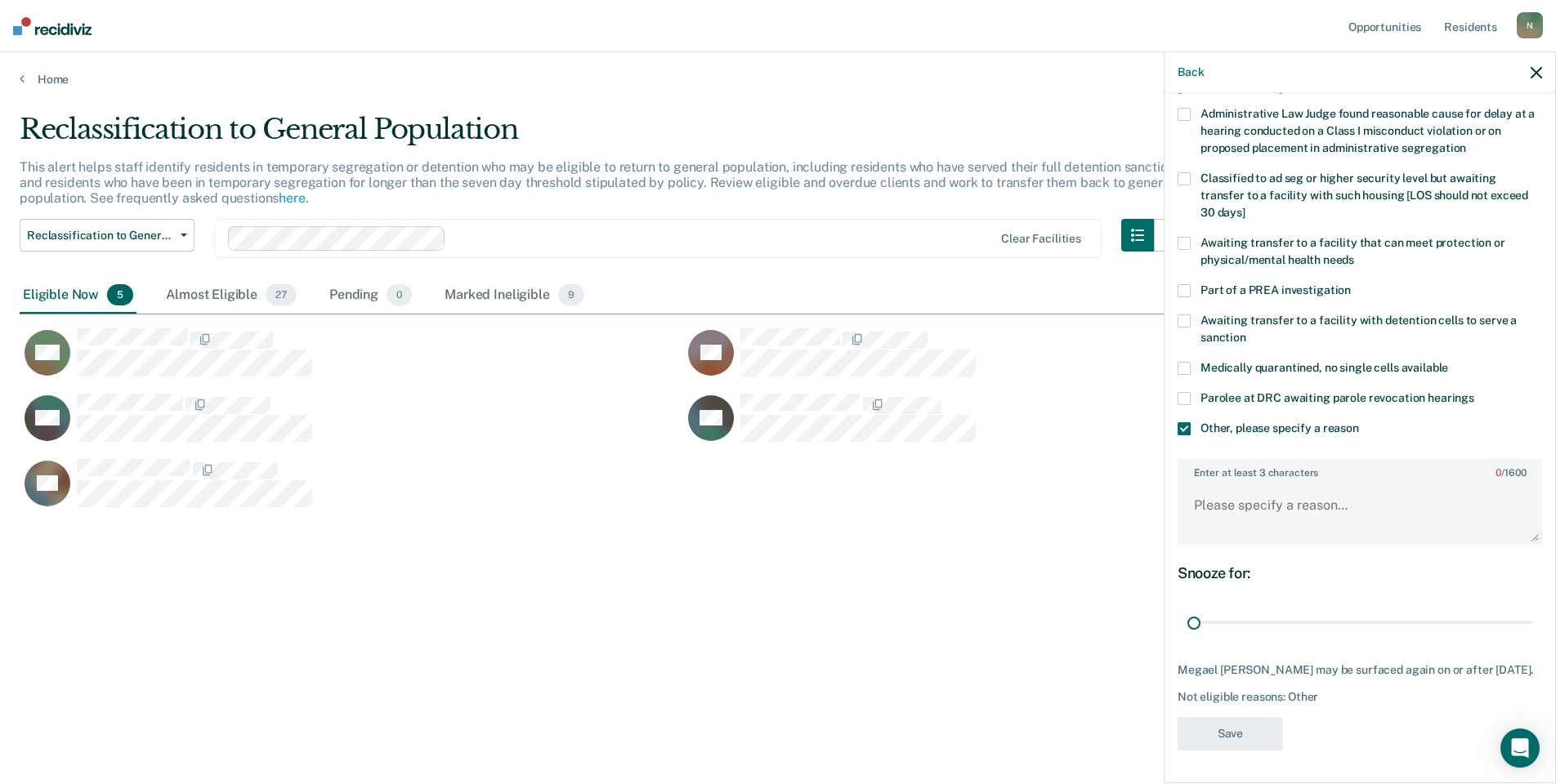
drag, startPoint x: 1515, startPoint y: 608, endPoint x: 1169, endPoint y: 583, distance: 346.9
type input "1"
click at [1188, 622] on input "range" at bounding box center [1360, 622] width 345 height 28
click at [1241, 491] on textarea "Enter at least 3 characters 0 / 1600" at bounding box center [1360, 513] width 361 height 60
type textarea "Temp seg pending Alt IV placement"
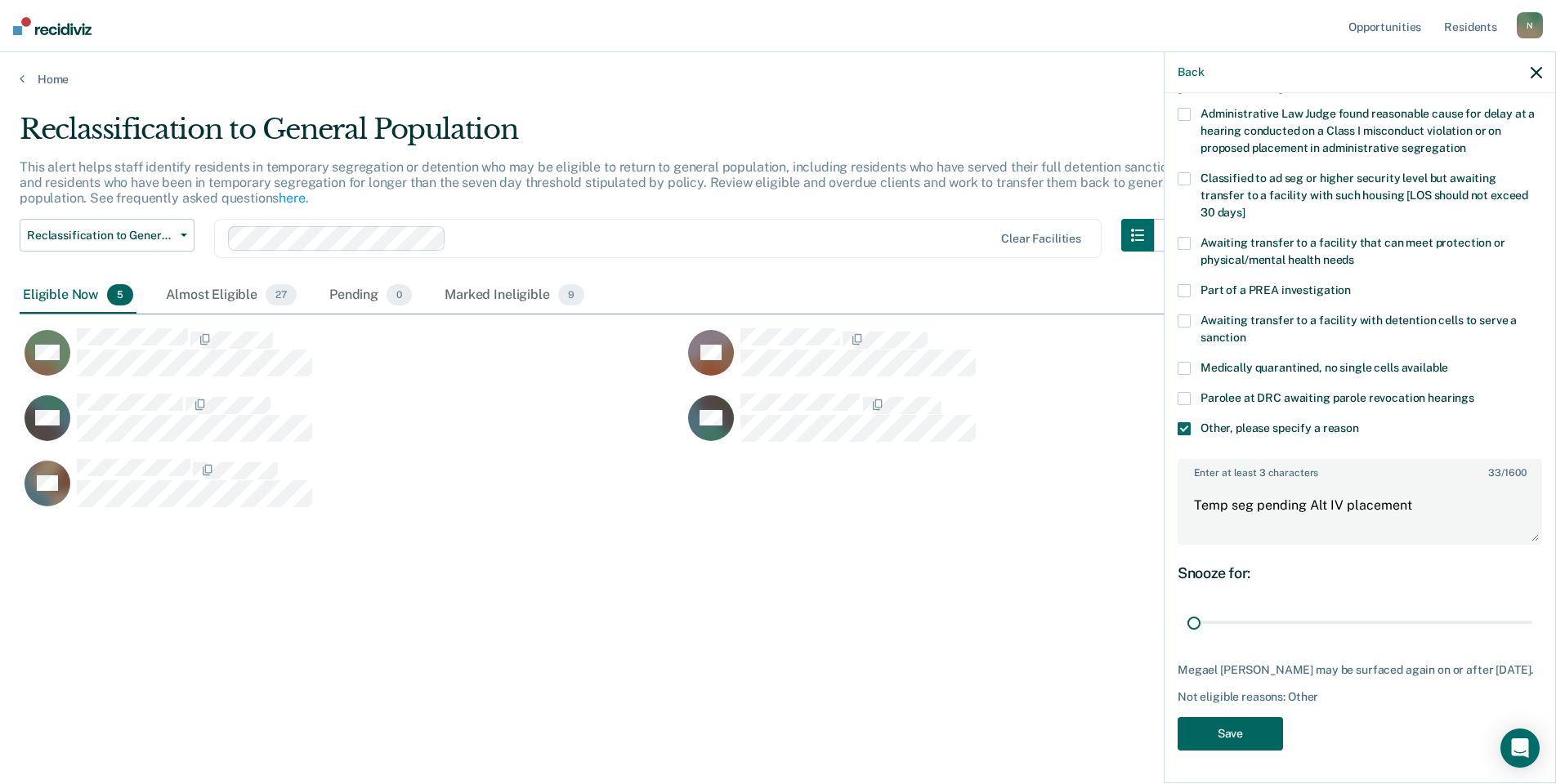
click at [1247, 725] on button "Save" at bounding box center [1230, 734] width 105 height 34
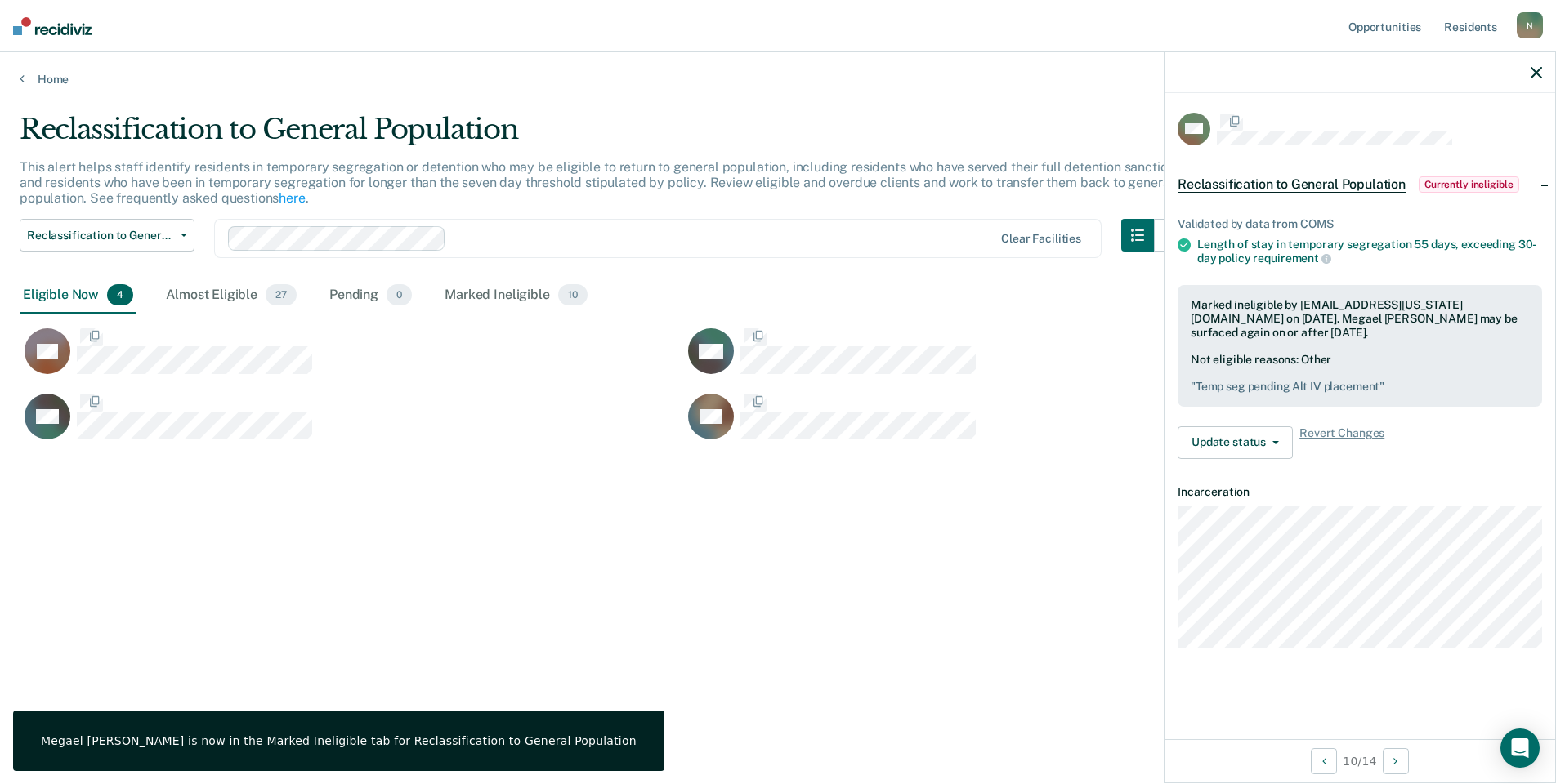
scroll to position [0, 0]
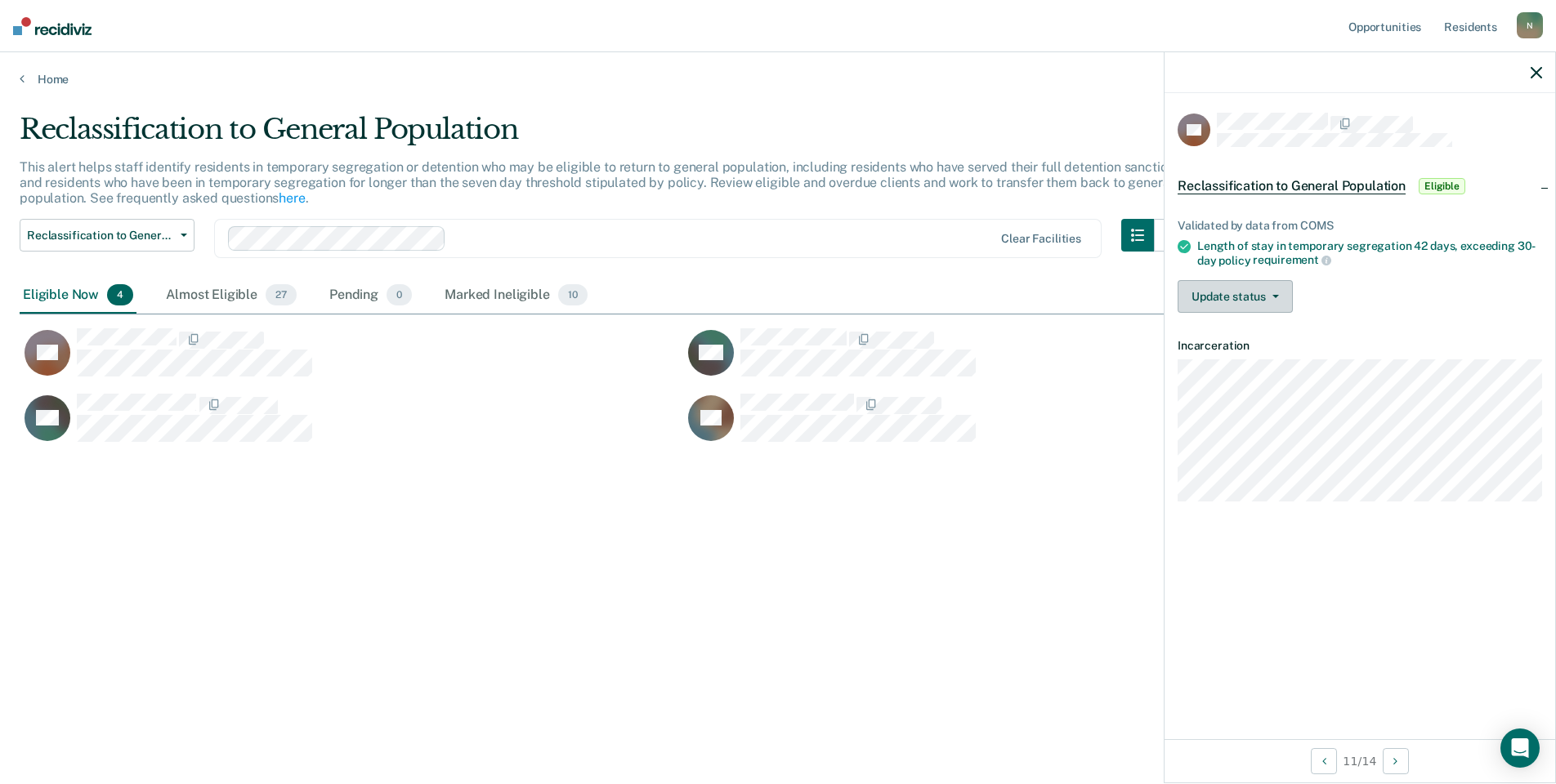
click at [1253, 297] on button "Update status" at bounding box center [1235, 297] width 115 height 33
click at [1253, 361] on button "Mark Ineligible" at bounding box center [1256, 362] width 158 height 27
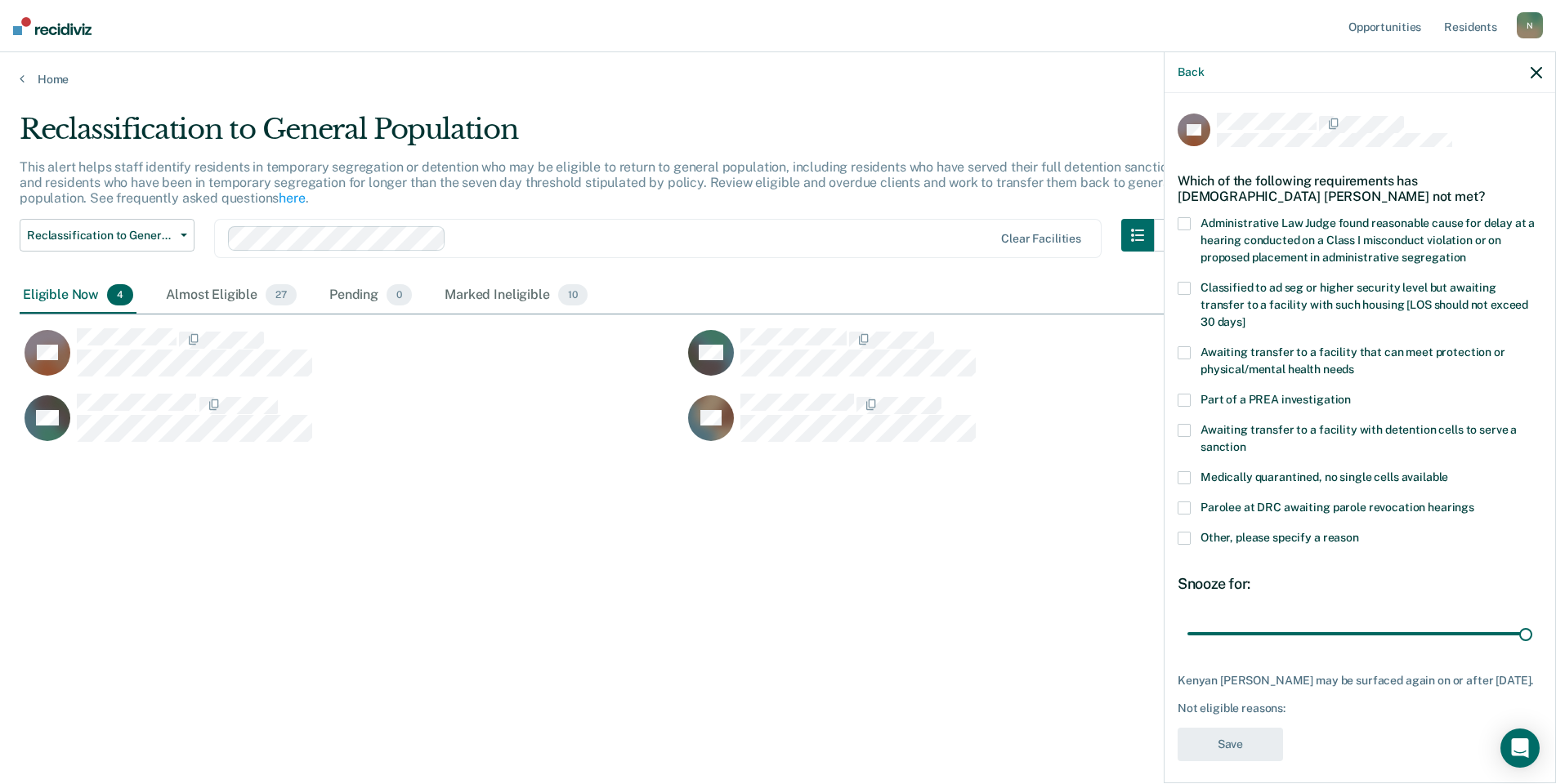
click at [1187, 532] on span at bounding box center [1184, 539] width 13 height 13
click at [1359, 532] on input "Other, please specify a reason" at bounding box center [1359, 532] width 0 height 0
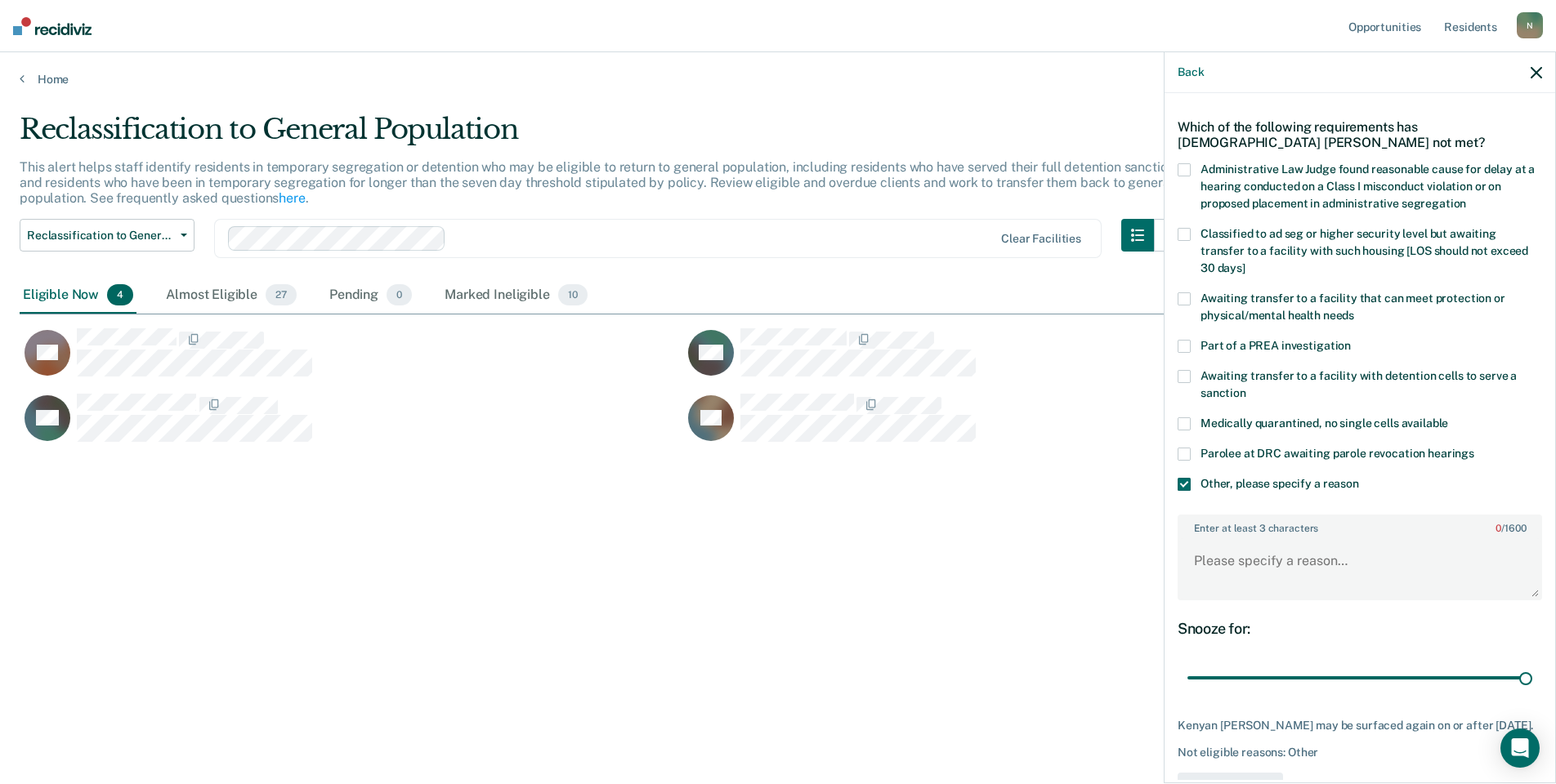
scroll to position [108, 0]
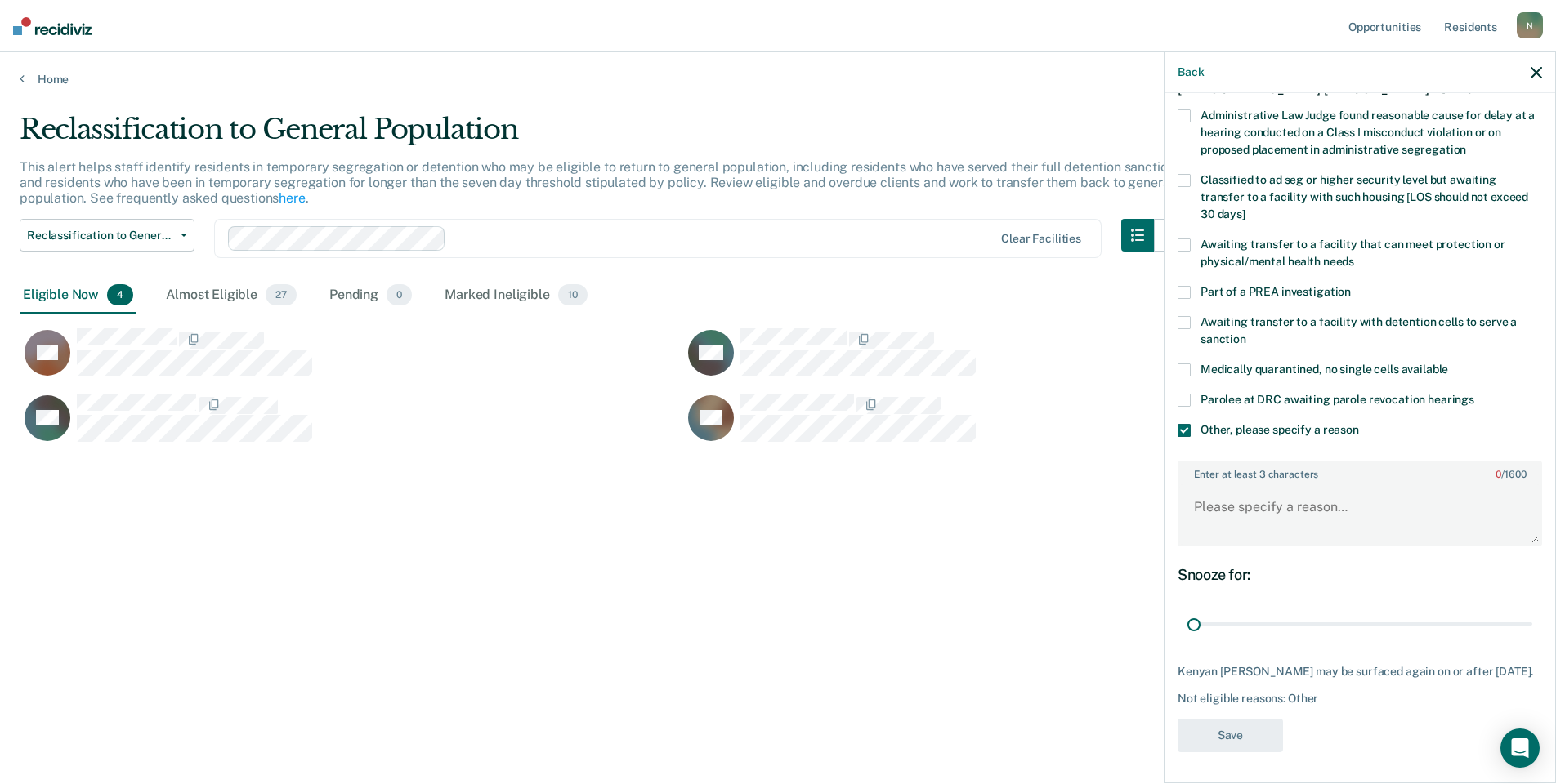
drag, startPoint x: 1514, startPoint y: 625, endPoint x: 1085, endPoint y: 631, distance: 429.0
type input "1"
click at [1188, 637] on input "range" at bounding box center [1360, 624] width 345 height 28
click at [1254, 504] on textarea "Enter at least 3 characters 0 / 1600" at bounding box center [1360, 513] width 361 height 60
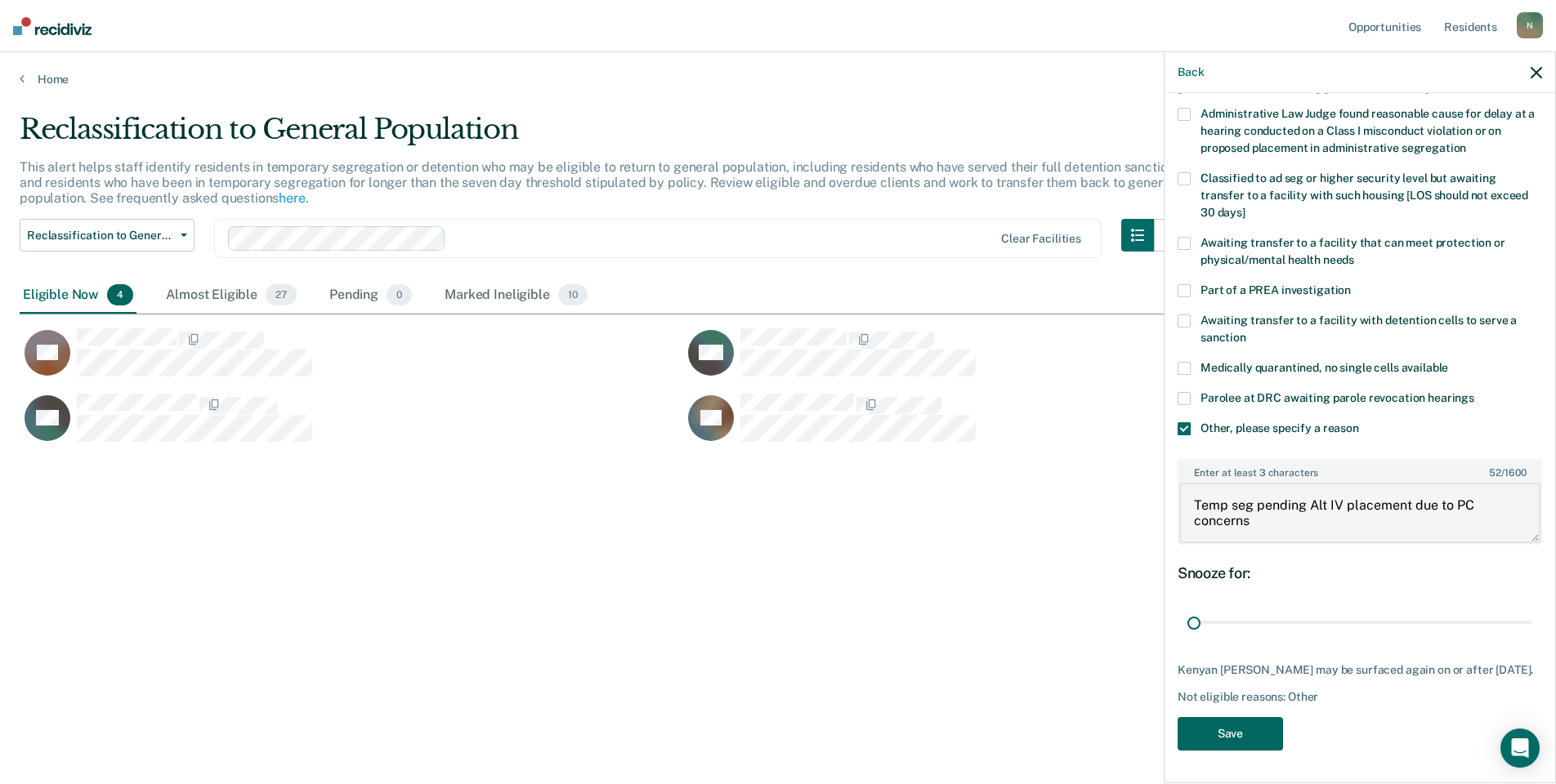
type textarea "Temp seg pending Alt IV placement due to PC concerns"
click at [1240, 724] on button "Save" at bounding box center [1230, 734] width 105 height 34
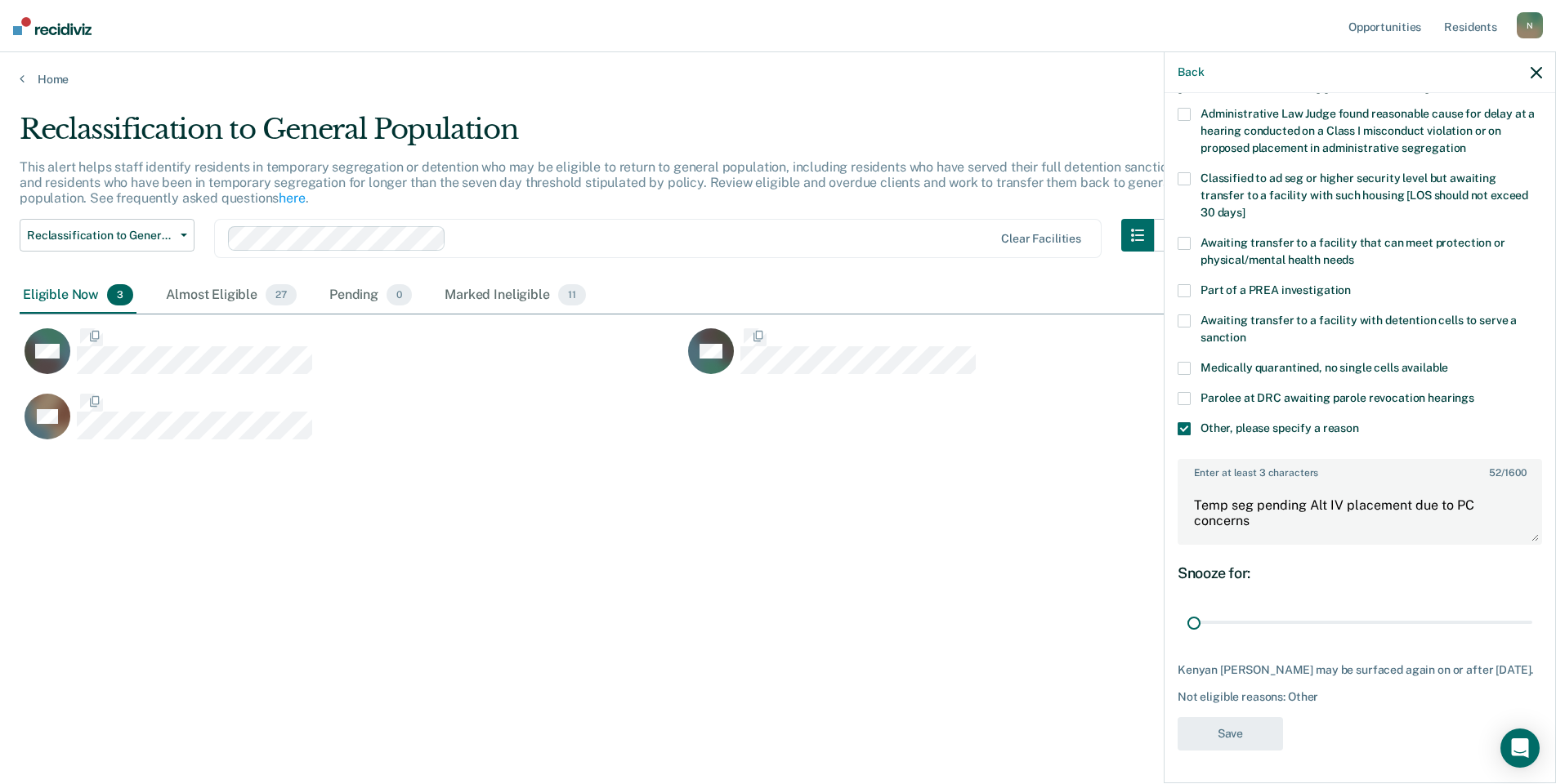
scroll to position [0, 0]
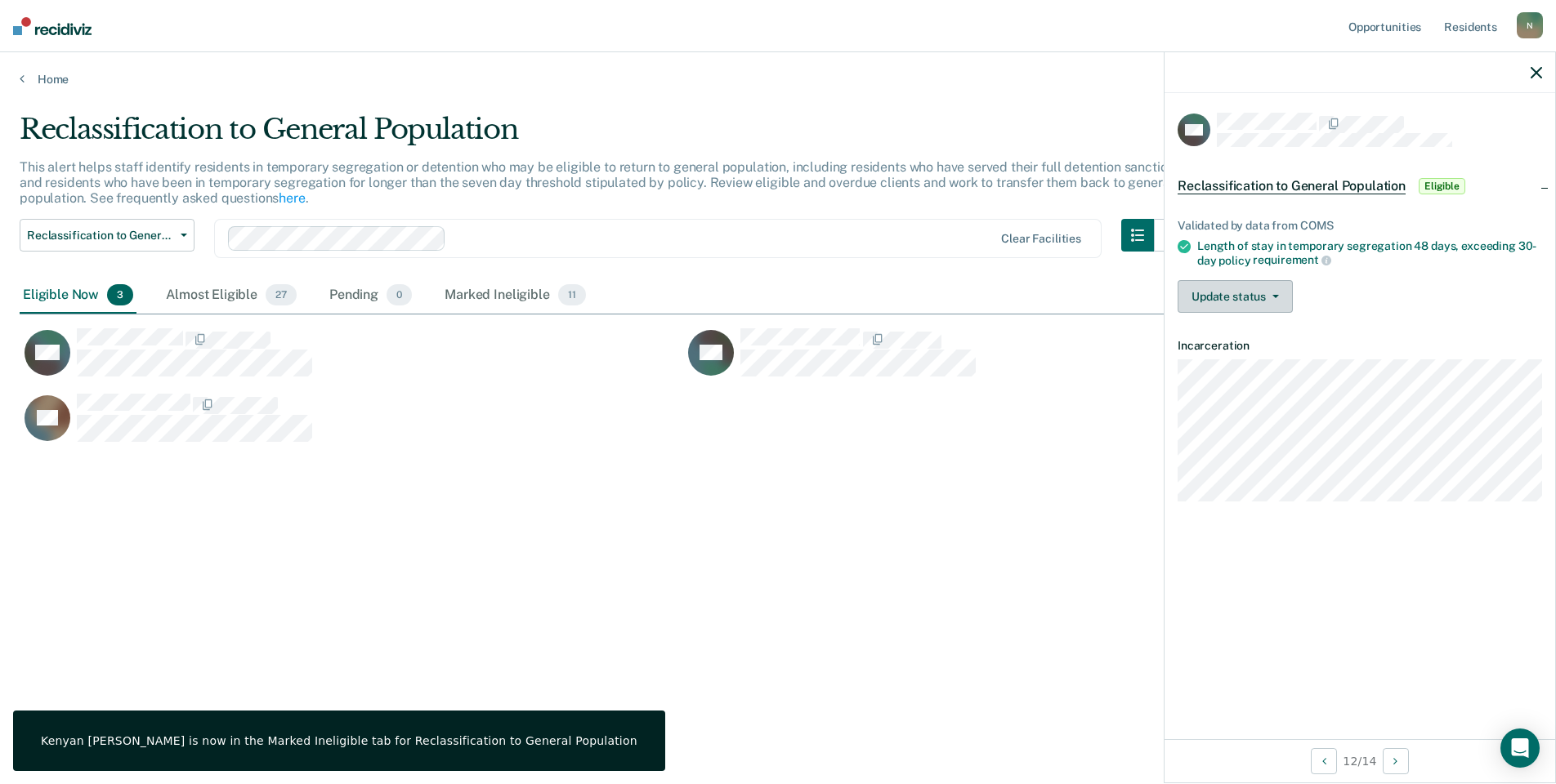
click at [1242, 306] on button "Update status" at bounding box center [1235, 297] width 115 height 33
click at [1250, 356] on button "Mark Ineligible" at bounding box center [1256, 362] width 158 height 27
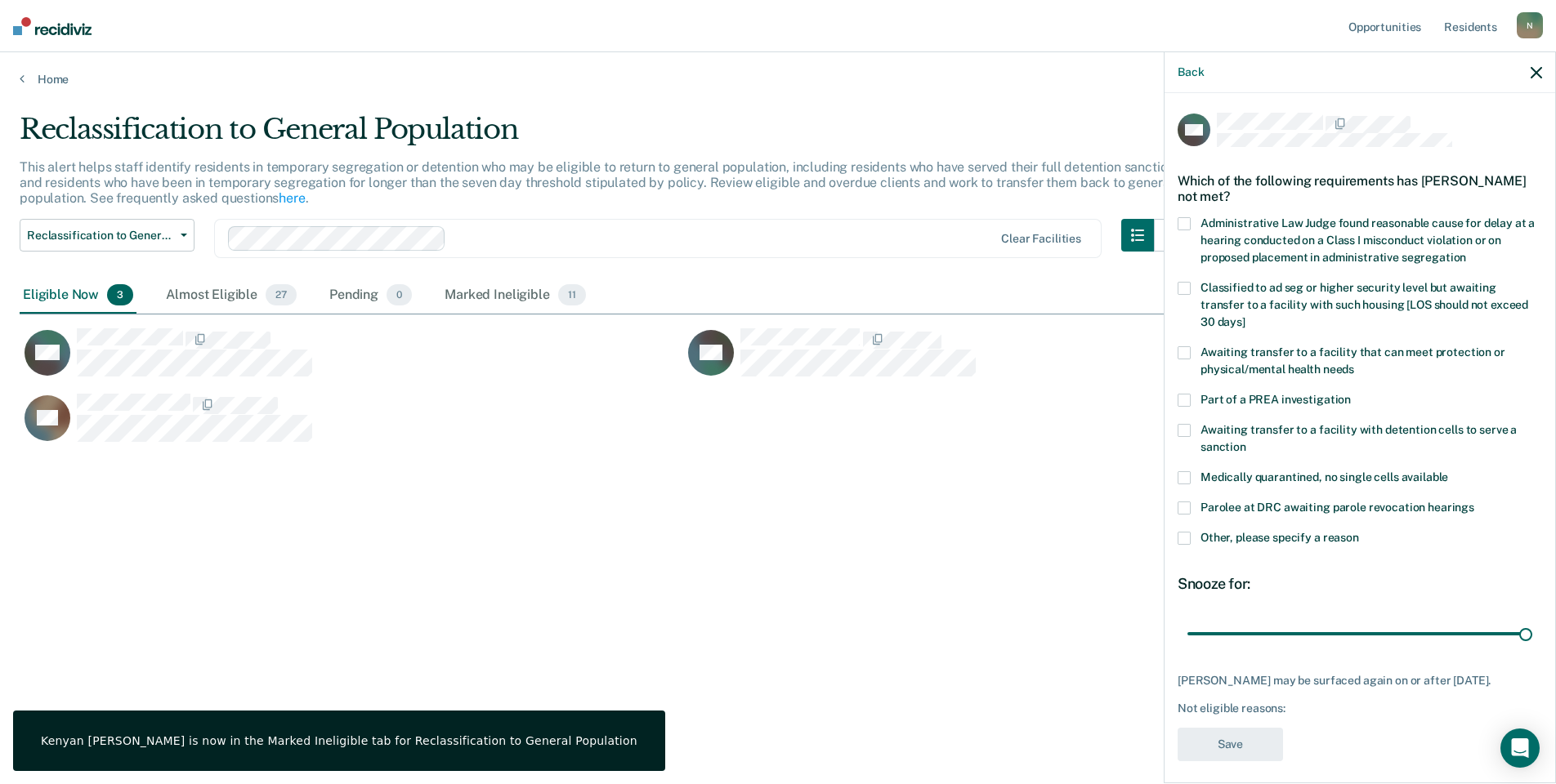
click at [1193, 532] on label "Other, please specify a reason" at bounding box center [1360, 540] width 365 height 17
click at [1359, 532] on input "Other, please specify a reason" at bounding box center [1359, 532] width 0 height 0
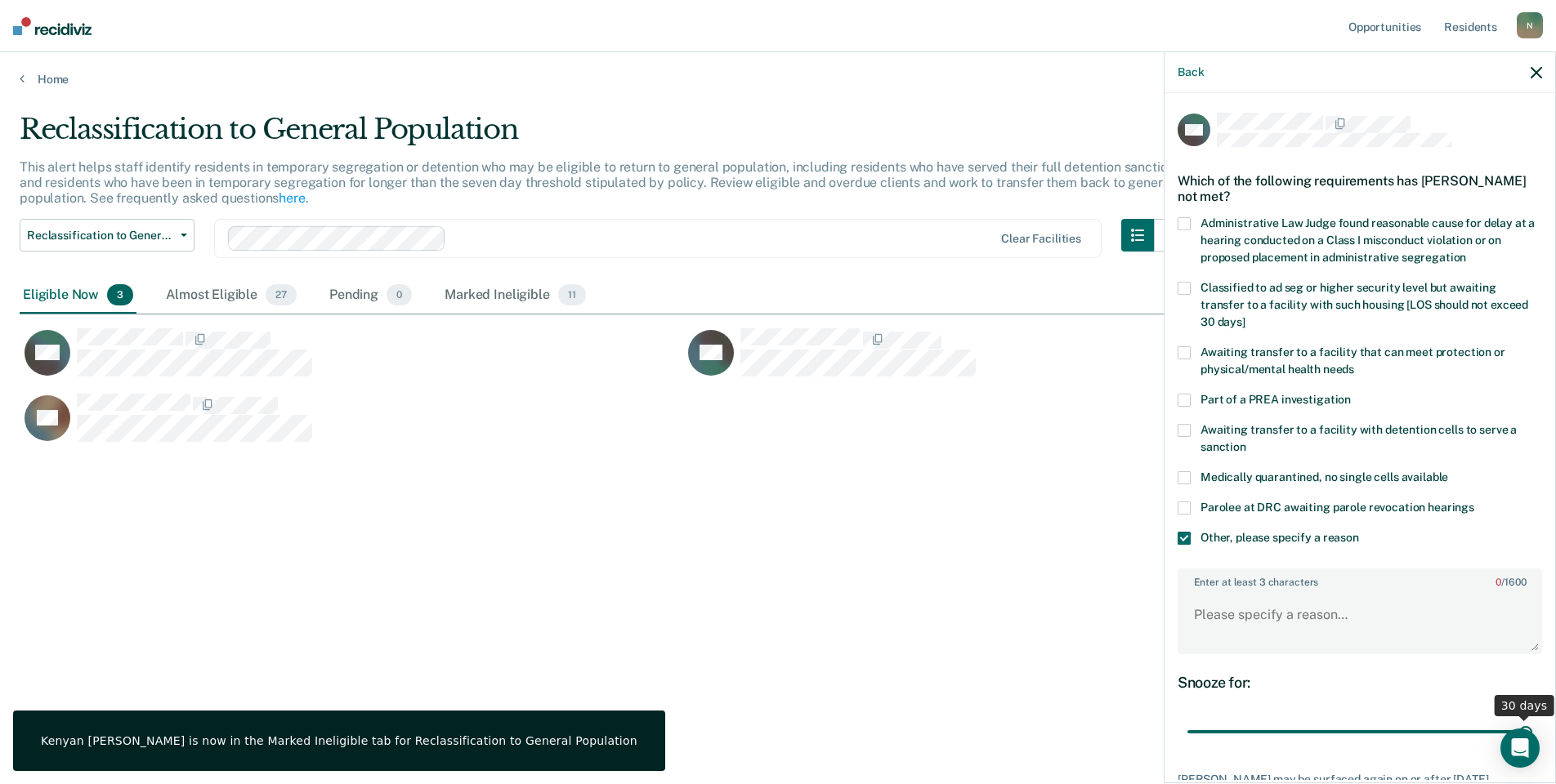
scroll to position [122, 0]
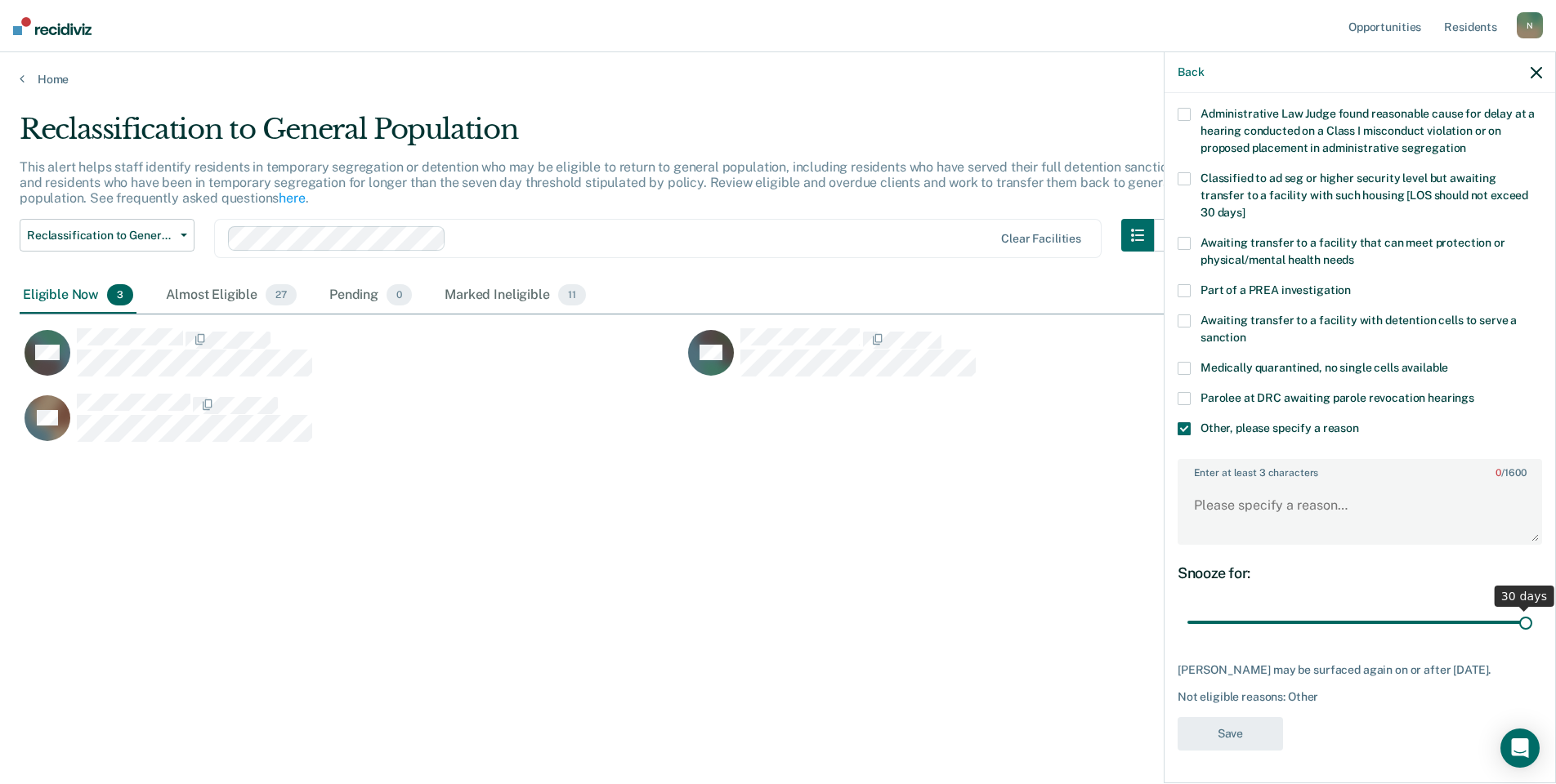
drag, startPoint x: 1522, startPoint y: 610, endPoint x: 1456, endPoint y: 616, distance: 66.3
click at [1456, 616] on div "30 days" at bounding box center [1360, 622] width 365 height 28
drag, startPoint x: 1512, startPoint y: 611, endPoint x: 1145, endPoint y: 612, distance: 367.0
type input "1"
click at [1188, 616] on input "range" at bounding box center [1360, 622] width 345 height 28
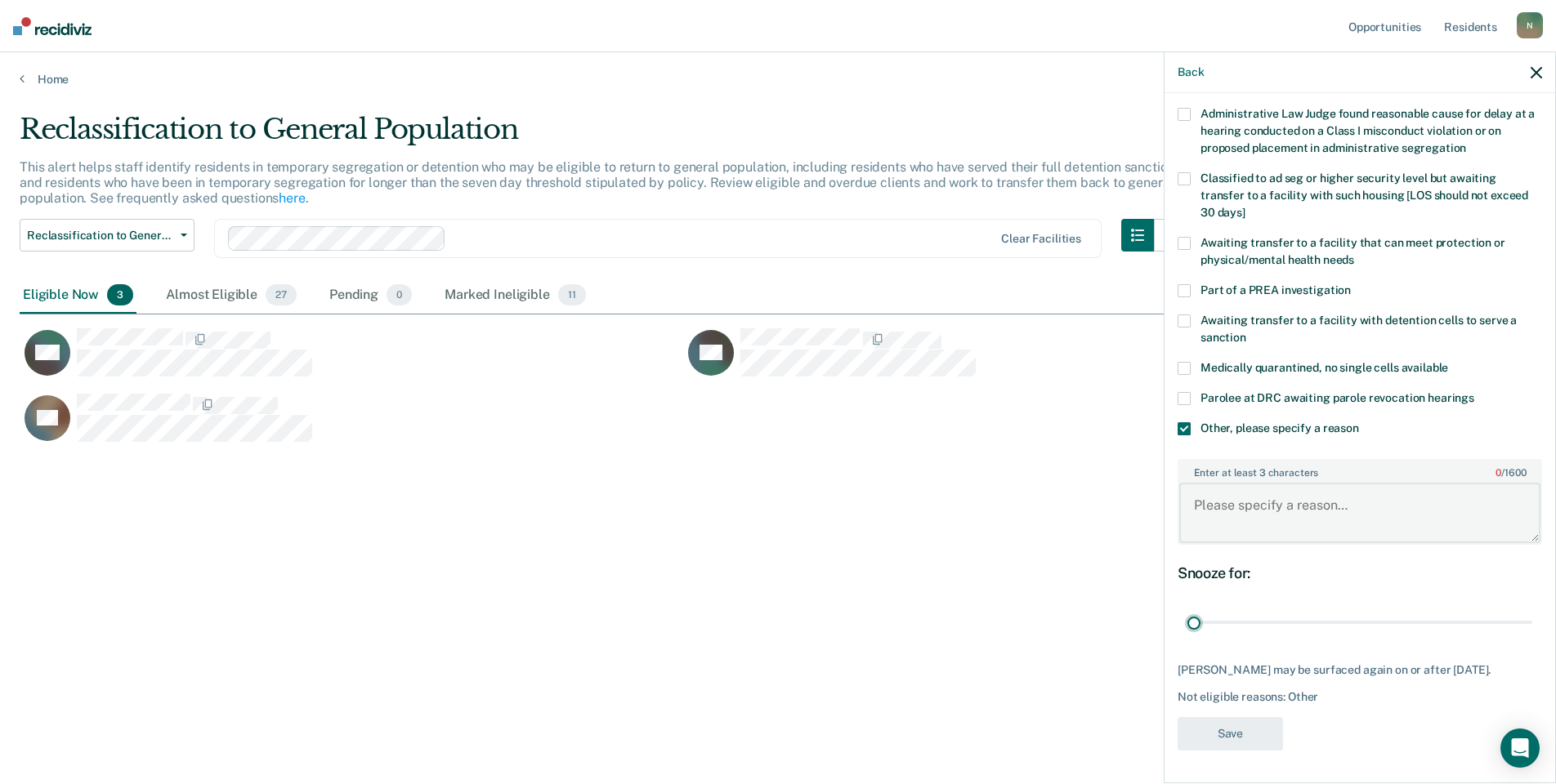
click at [1222, 506] on textarea "Enter at least 3 characters 0 / 1600" at bounding box center [1360, 513] width 361 height 60
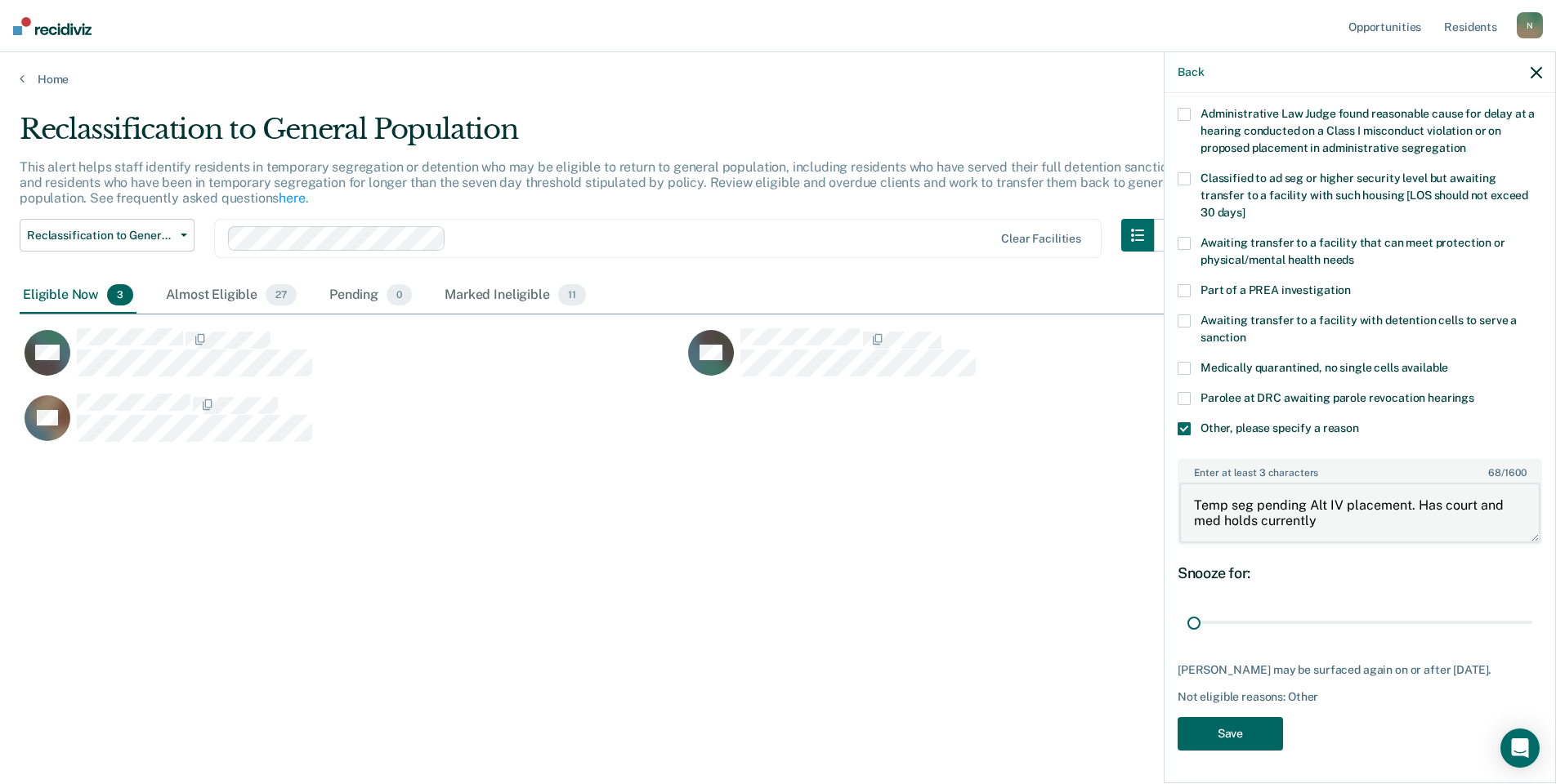
type textarea "Temp seg pending Alt IV placement. Has court and med holds currently"
click at [1227, 720] on button "Save" at bounding box center [1230, 734] width 105 height 34
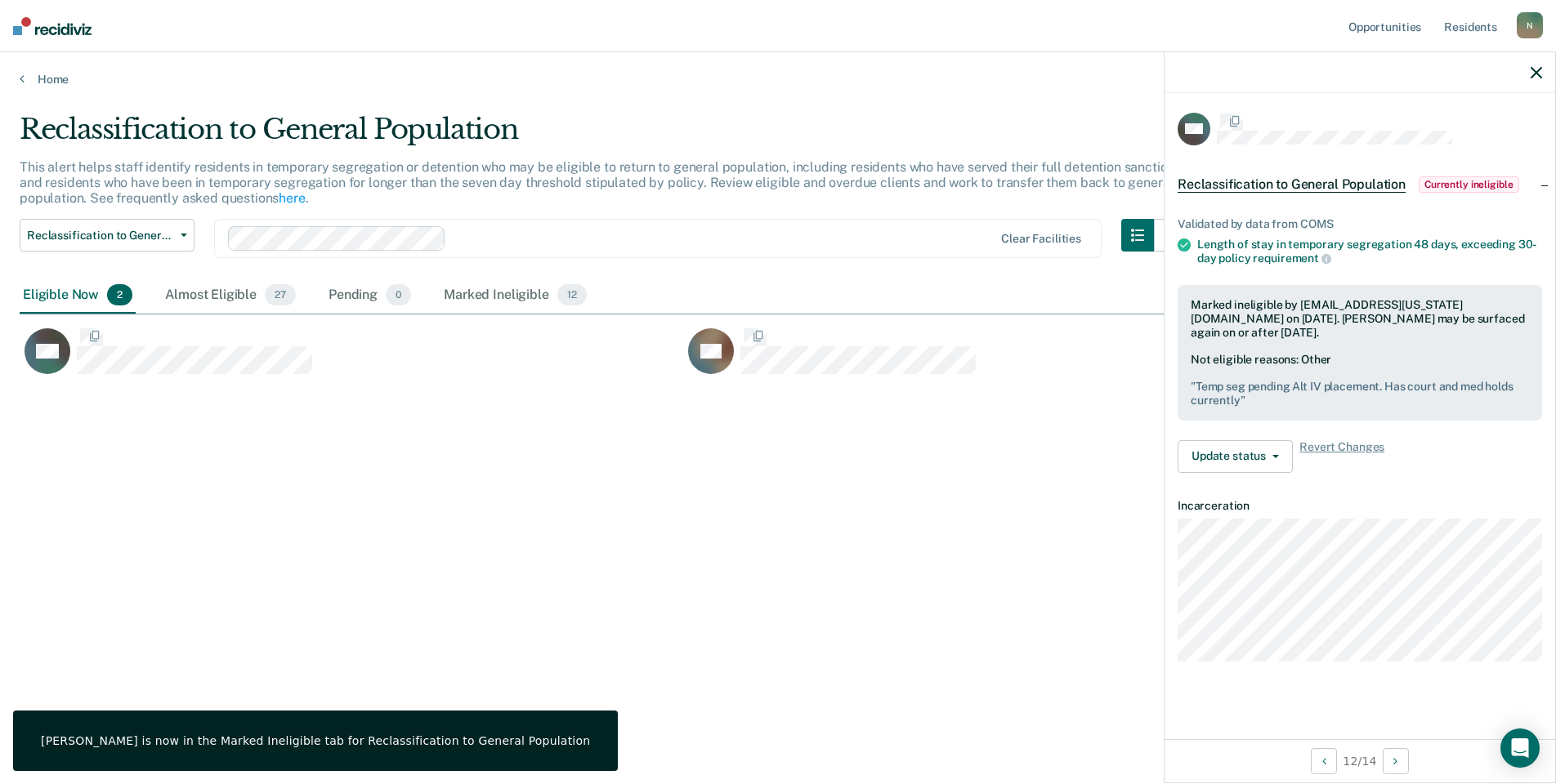
scroll to position [0, 0]
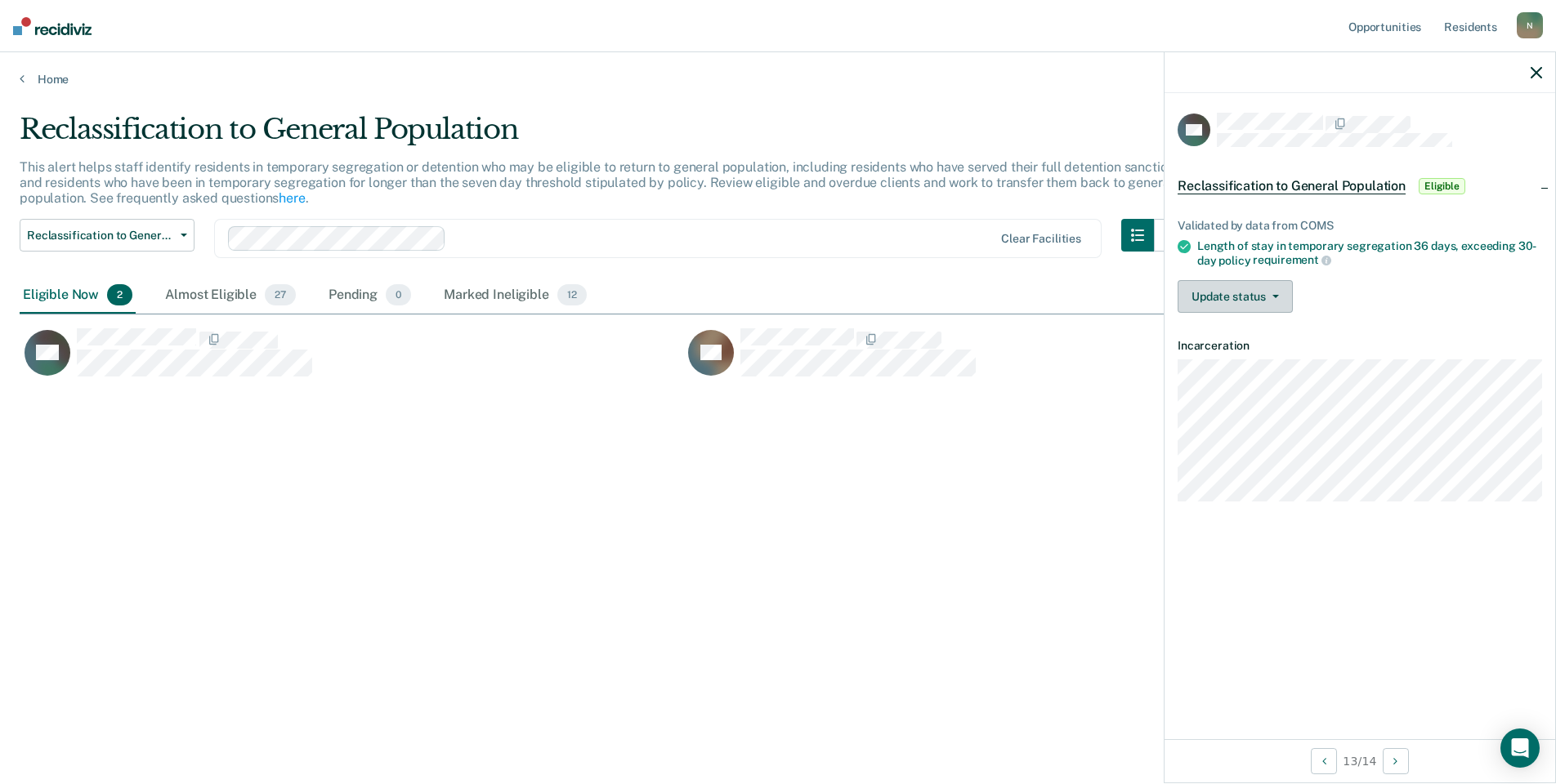
click at [1229, 296] on button "Update status" at bounding box center [1235, 297] width 115 height 33
click at [1240, 357] on button "Mark Ineligible" at bounding box center [1256, 362] width 158 height 27
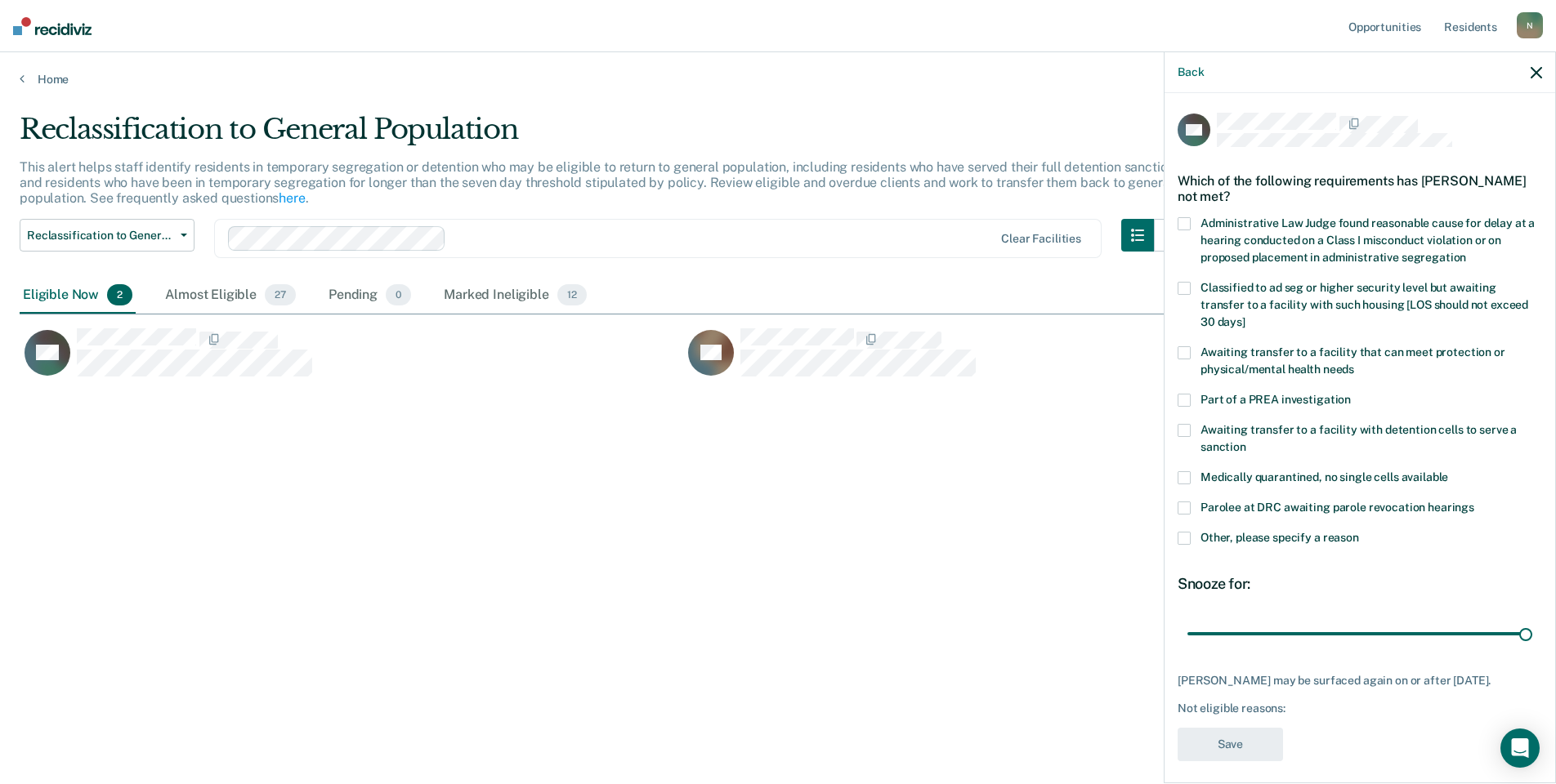
click at [1185, 548] on div "Other, please specify a reason" at bounding box center [1360, 547] width 365 height 30
click at [1188, 541] on span at bounding box center [1184, 539] width 13 height 13
click at [1359, 532] on input "Other, please specify a reason" at bounding box center [1359, 532] width 0 height 0
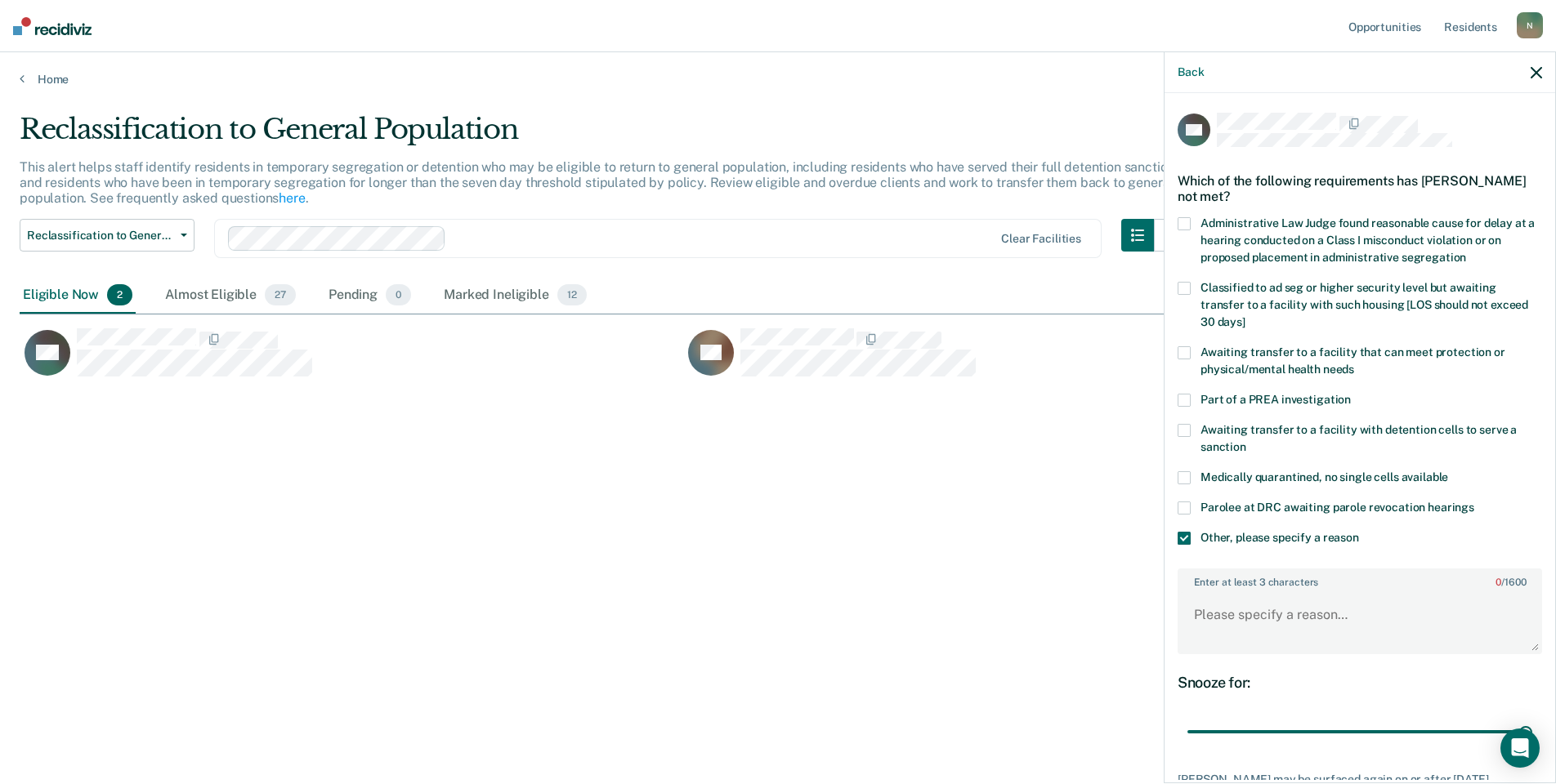
scroll to position [122, 0]
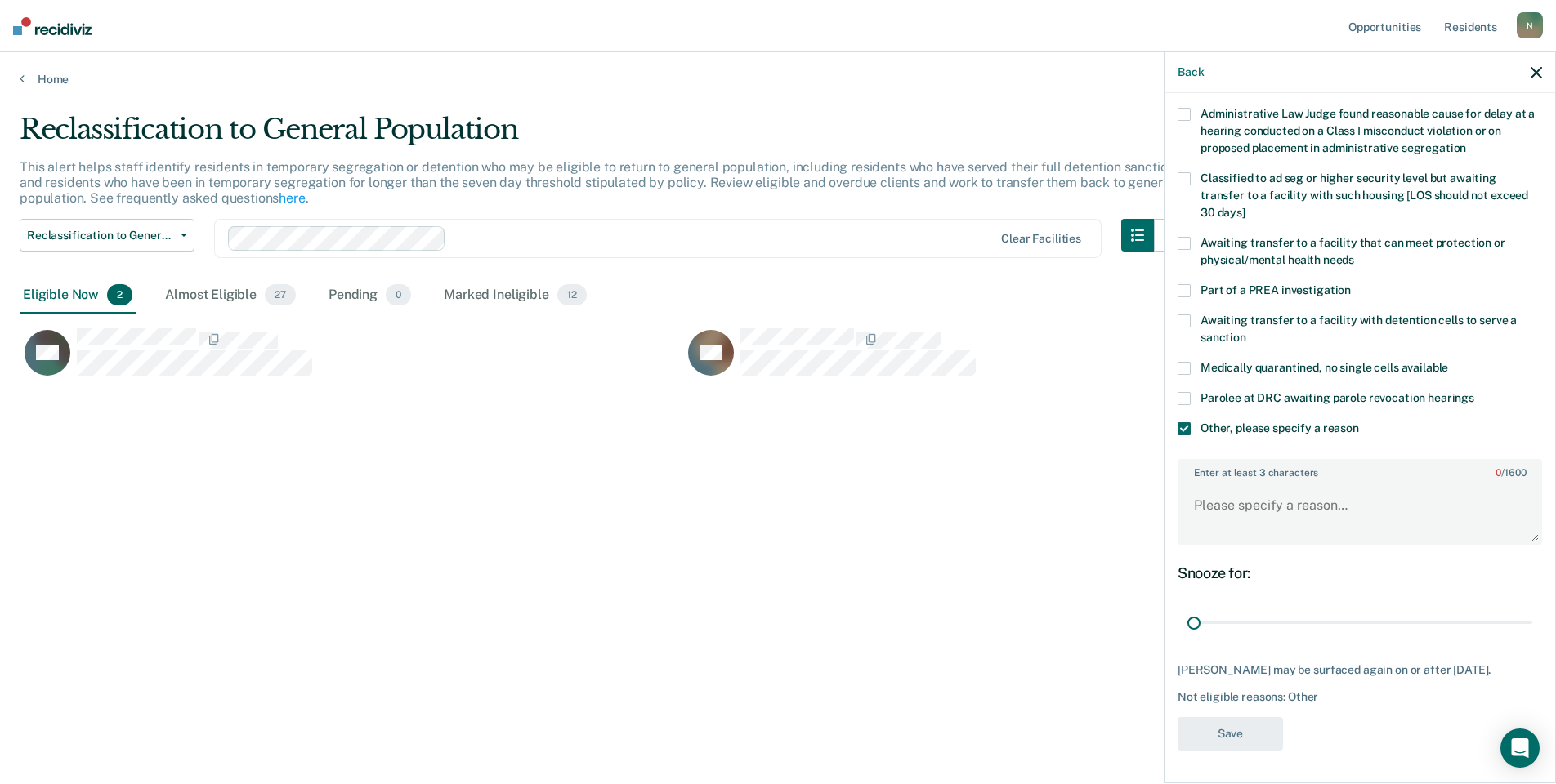
drag, startPoint x: 1510, startPoint y: 612, endPoint x: 1184, endPoint y: 630, distance: 326.5
type input "1"
click at [1188, 630] on input "range" at bounding box center [1360, 622] width 345 height 28
click at [1224, 509] on textarea "Enter at least 3 characters 0 / 1600" at bounding box center [1360, 513] width 361 height 60
type textarea "Temp seg pending Alt IV placement due to PC concerns"
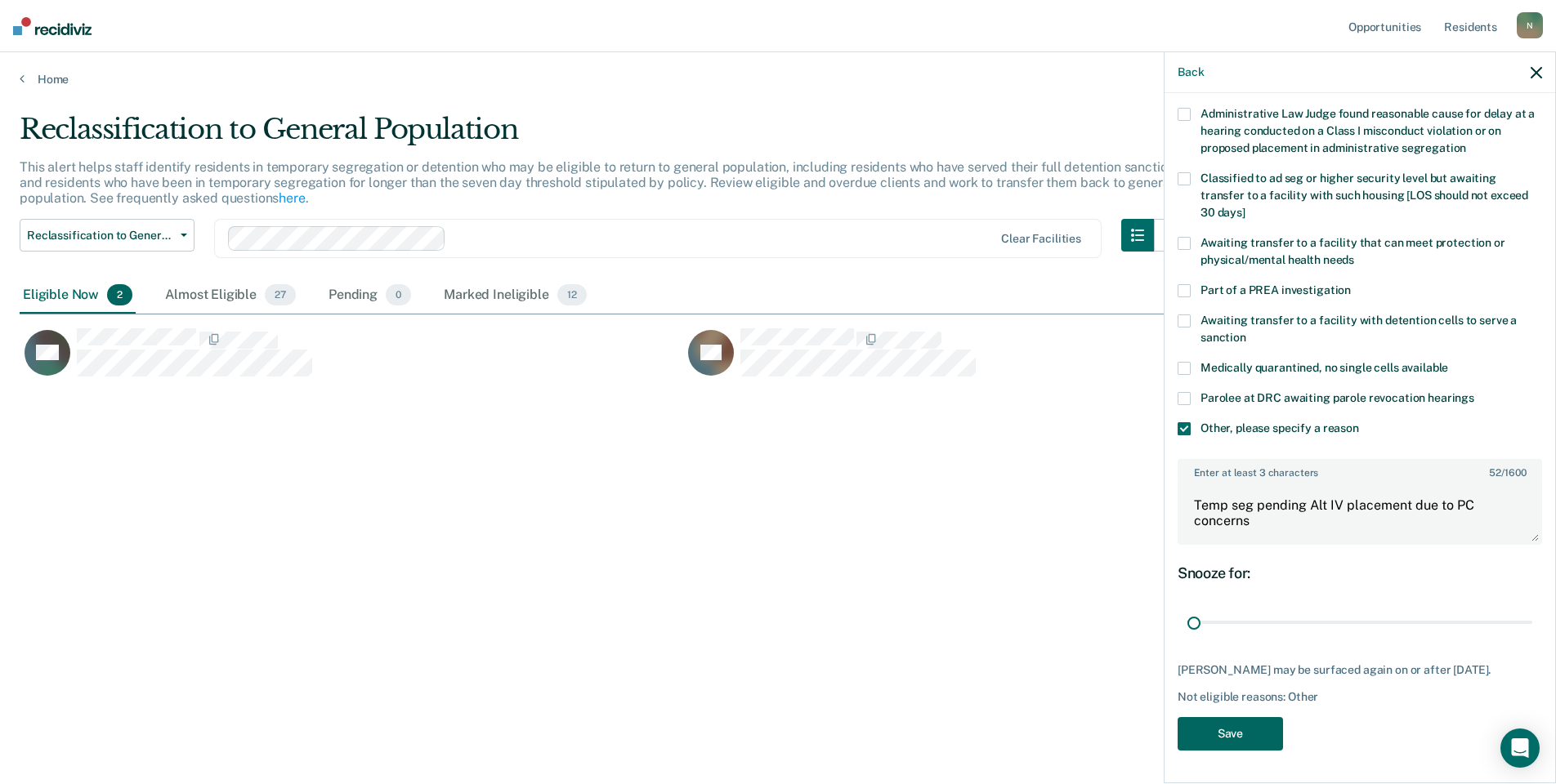
click at [1271, 731] on button "Save" at bounding box center [1230, 734] width 105 height 34
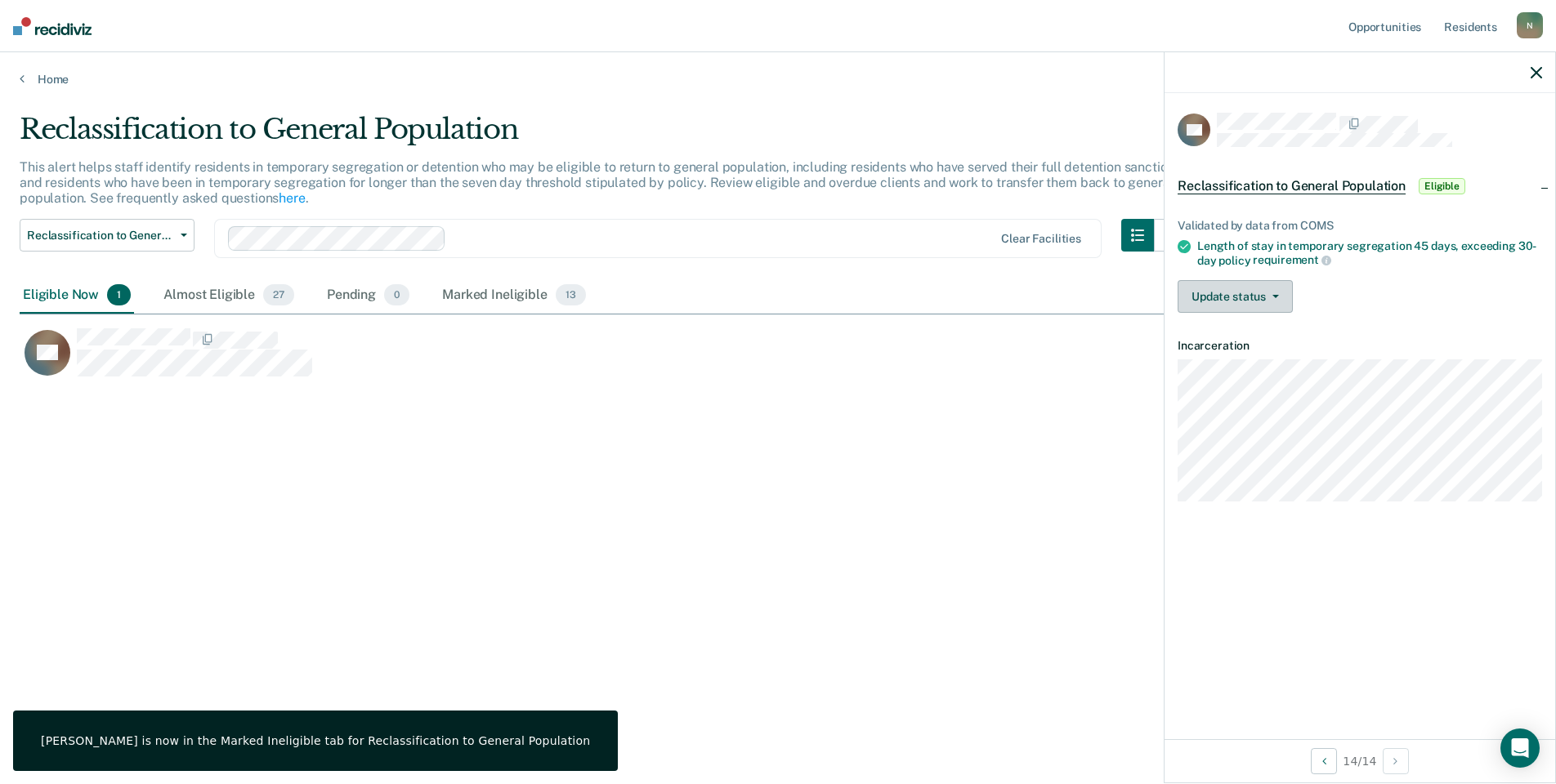
click at [1259, 281] on button "Update status" at bounding box center [1235, 297] width 115 height 33
click at [1237, 352] on button "Mark Ineligible" at bounding box center [1256, 362] width 158 height 27
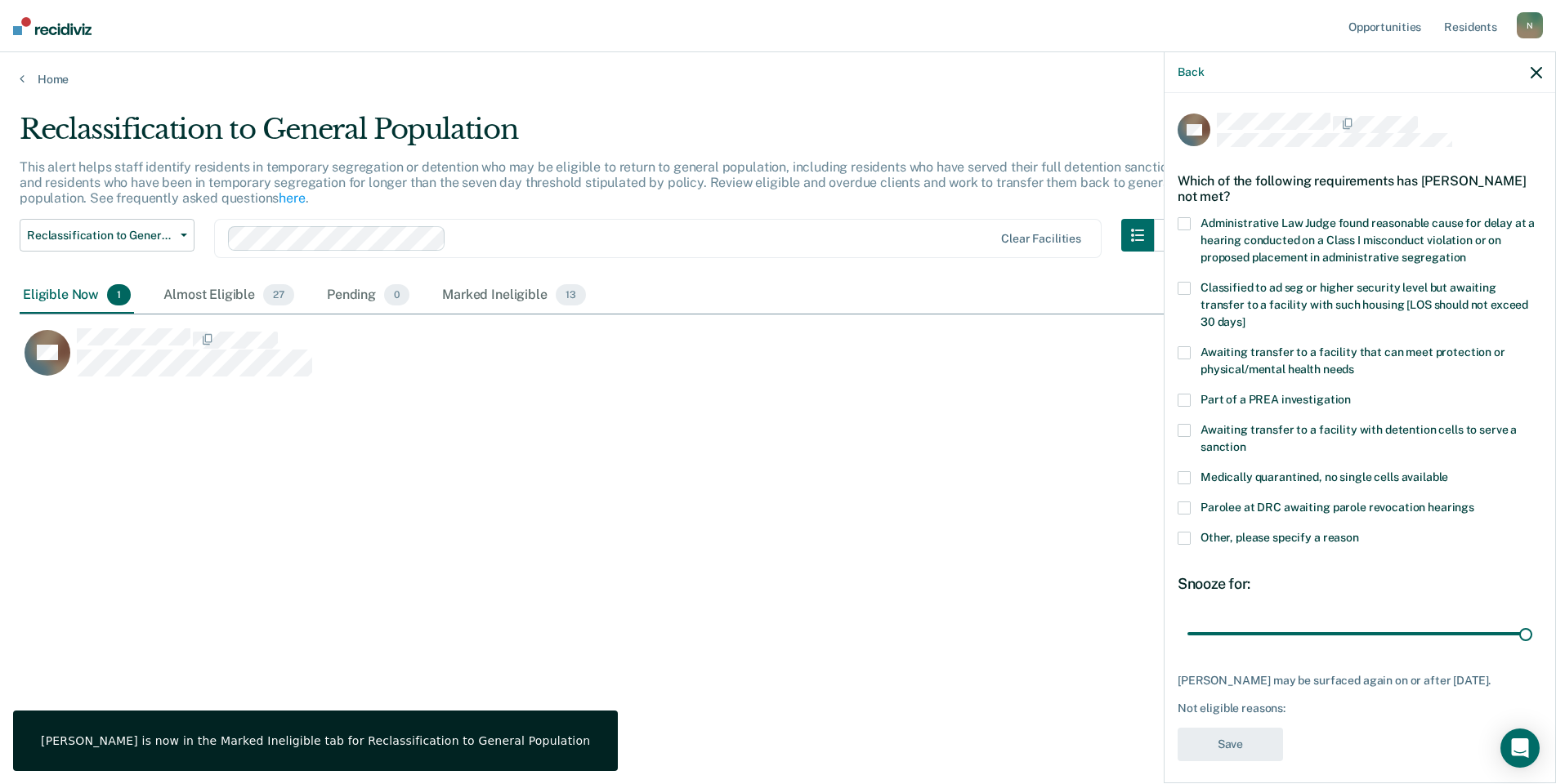
click at [1192, 532] on label "Other, please specify a reason" at bounding box center [1360, 540] width 365 height 17
click at [1359, 532] on input "Other, please specify a reason" at bounding box center [1359, 532] width 0 height 0
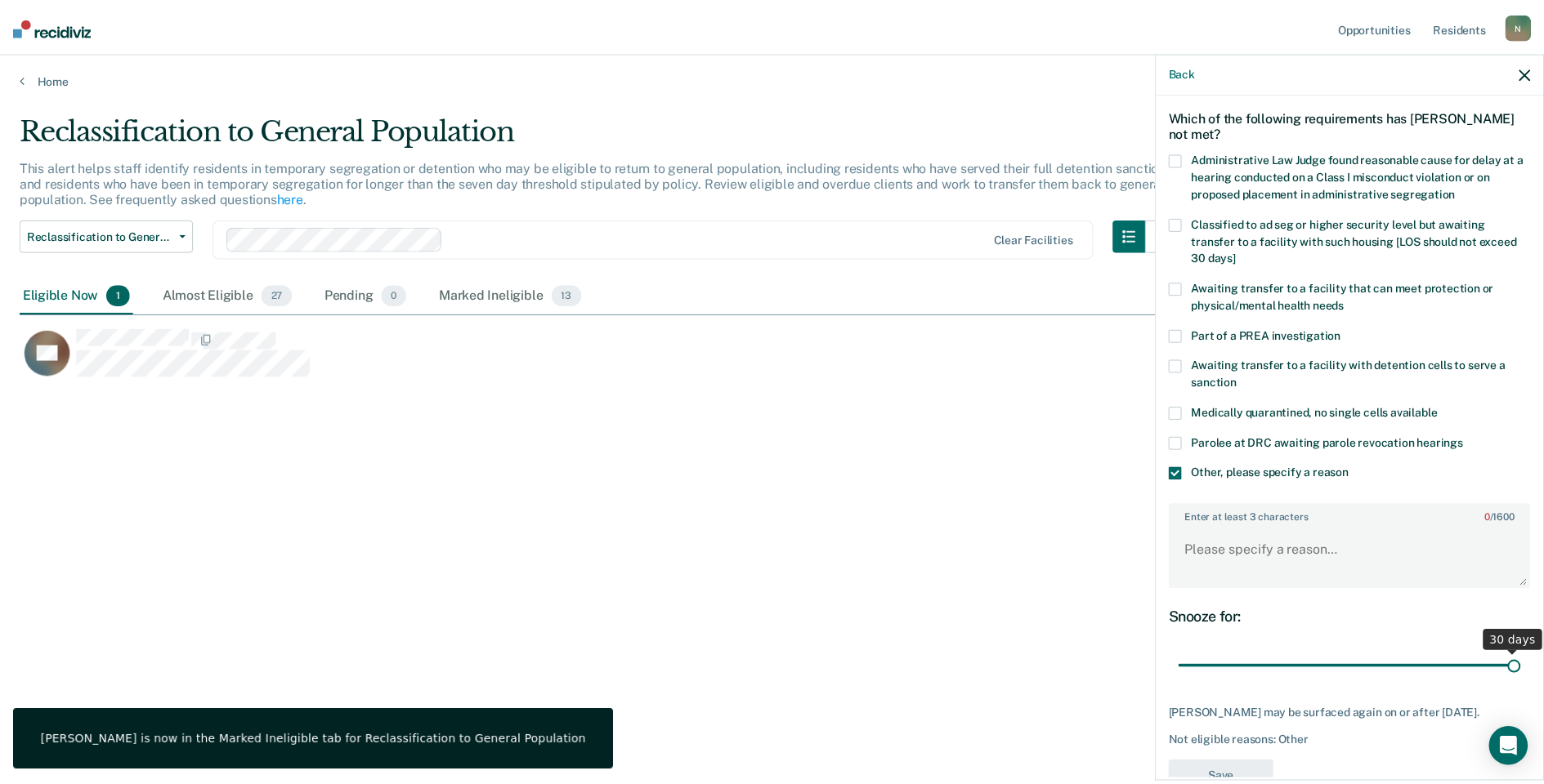
scroll to position [122, 0]
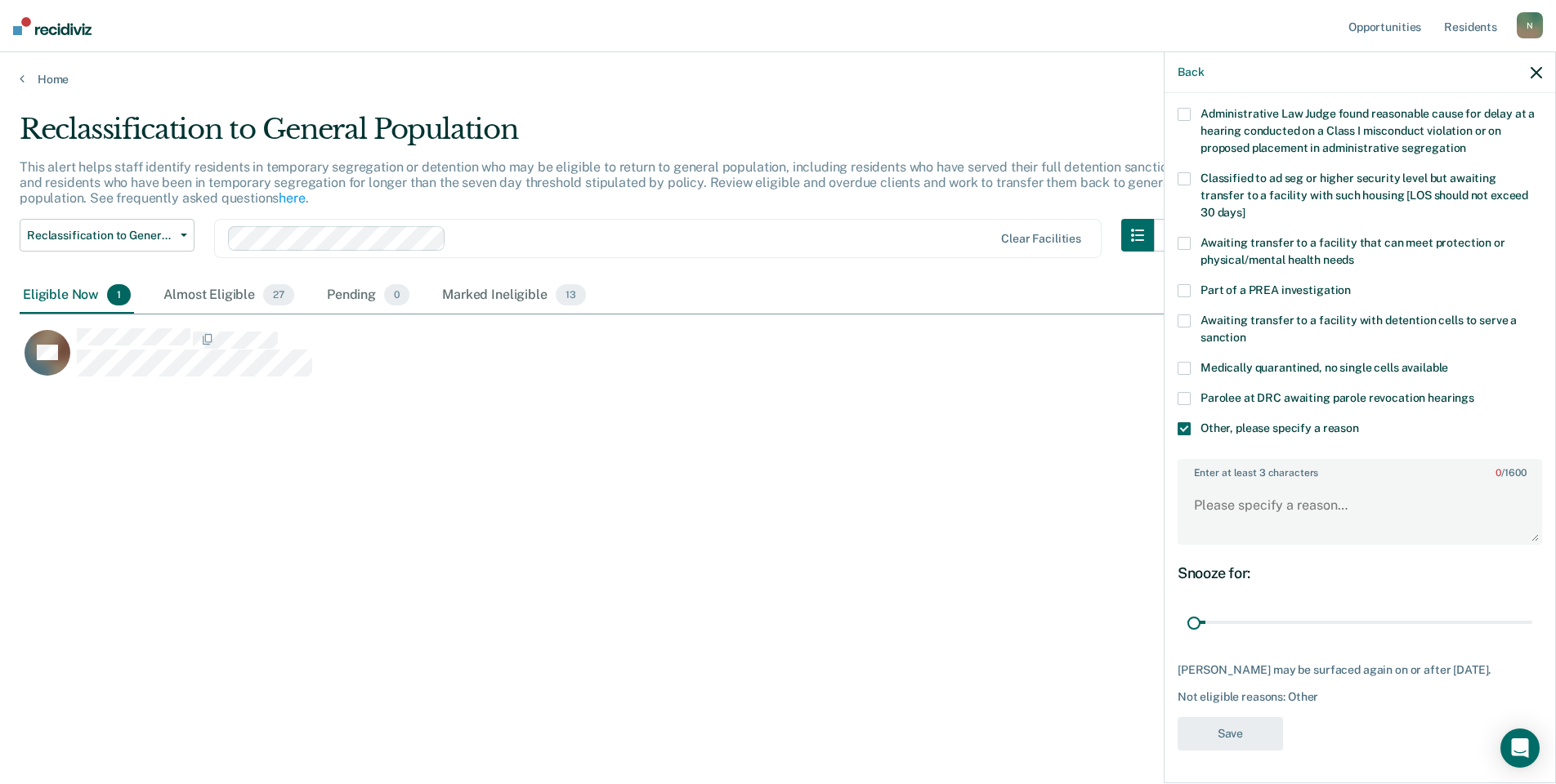
drag, startPoint x: 1517, startPoint y: 609, endPoint x: 1191, endPoint y: 624, distance: 326.3
type input "1"
click at [1191, 624] on input "range" at bounding box center [1360, 622] width 345 height 28
click at [1231, 504] on textarea "Enter at least 3 characters 0 / 1600" at bounding box center [1360, 513] width 361 height 60
type textarea "Temp seg pending Alt IV placement"
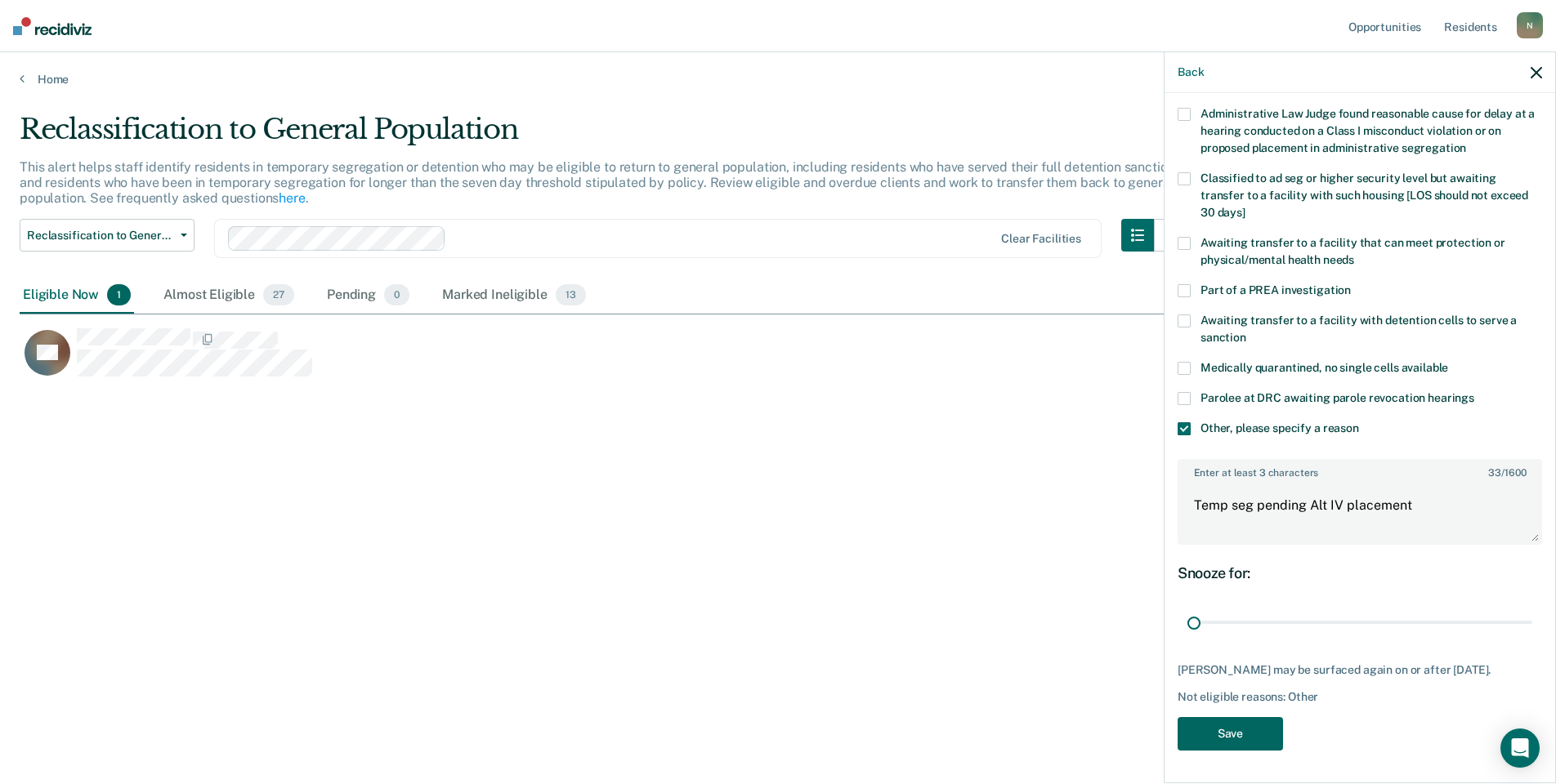
click at [1216, 730] on button "Save" at bounding box center [1230, 734] width 105 height 34
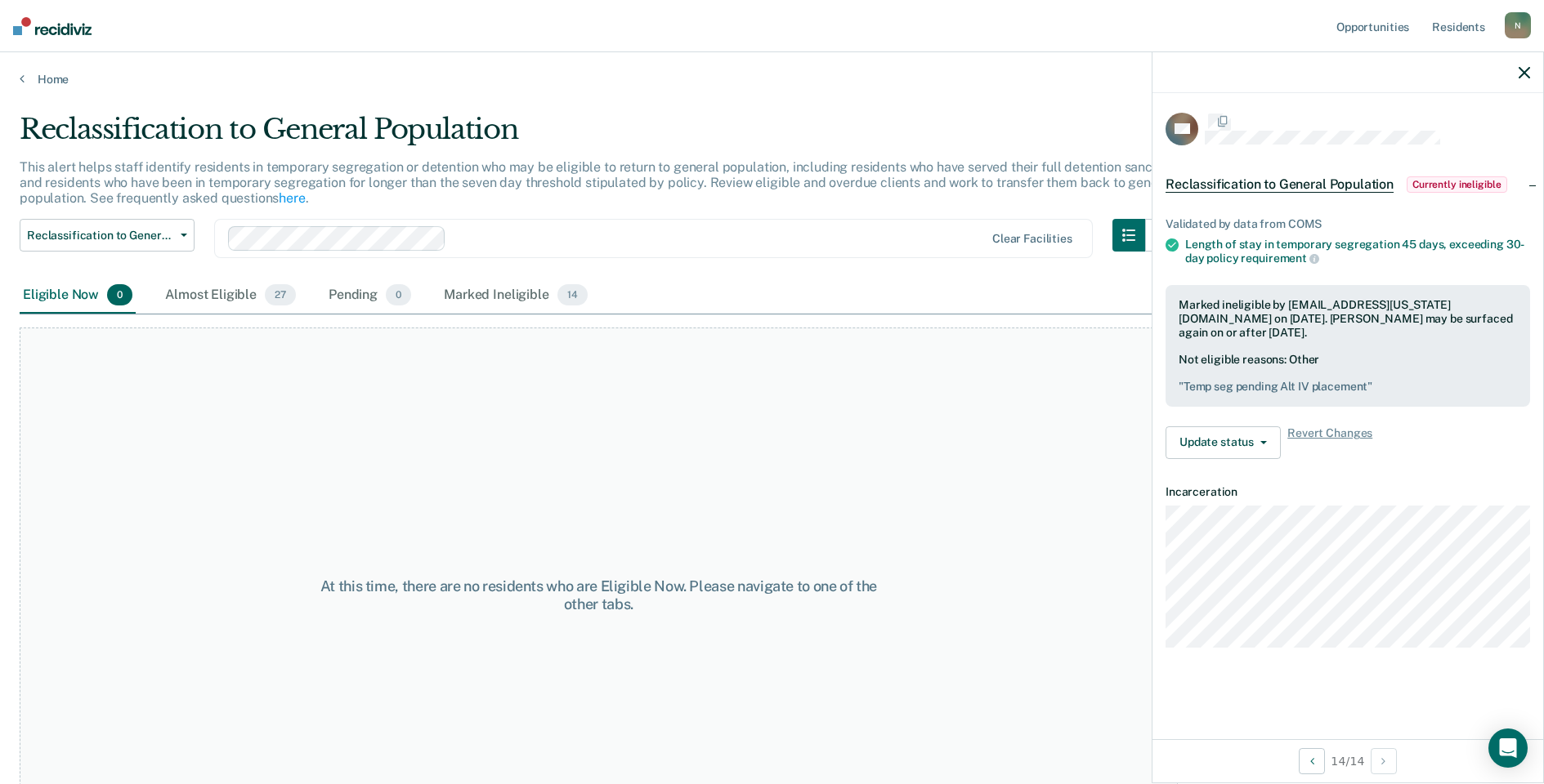
scroll to position [0, 0]
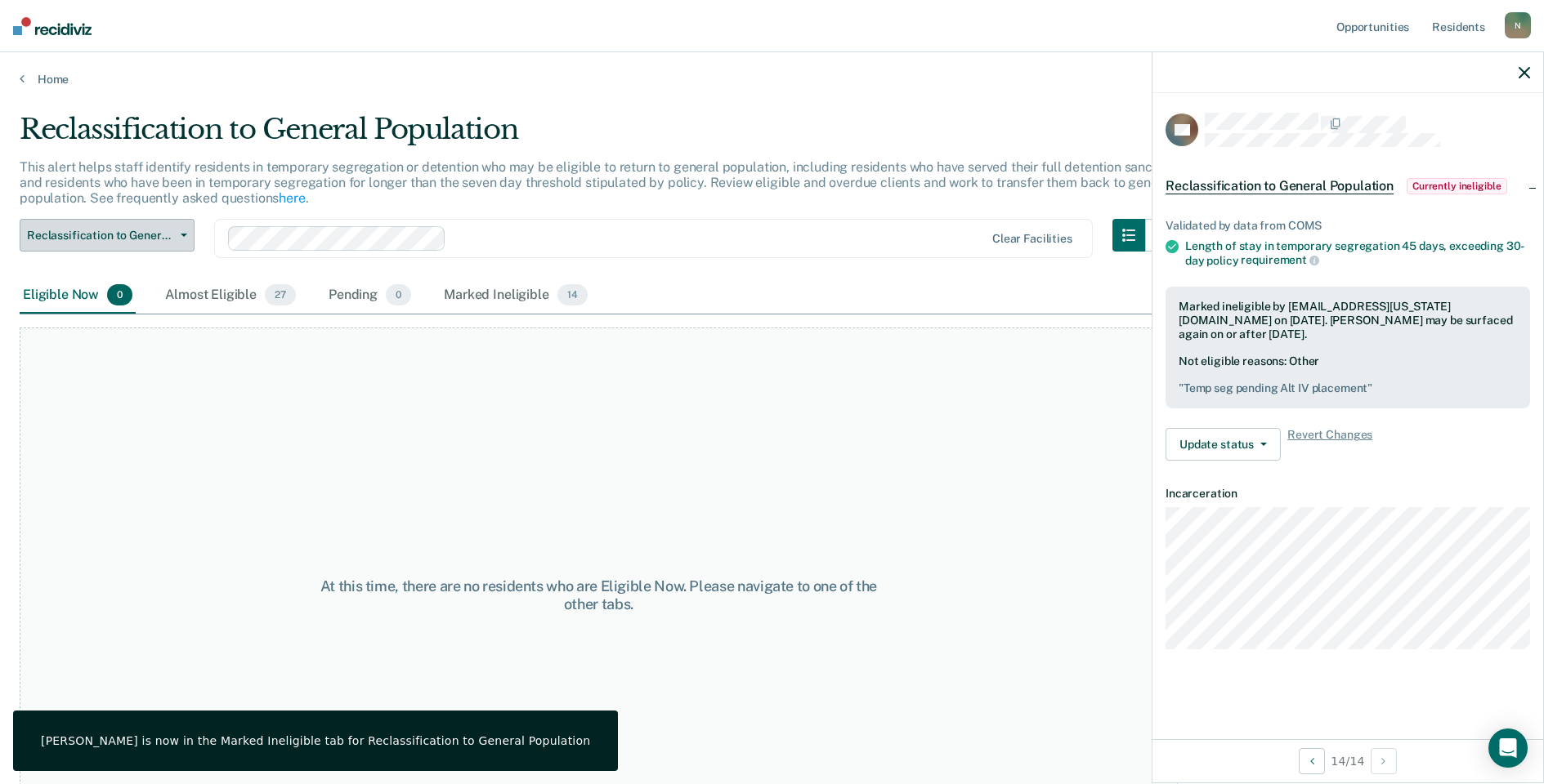
click at [173, 243] on button "Reclassification to General Population" at bounding box center [106, 235] width 175 height 33
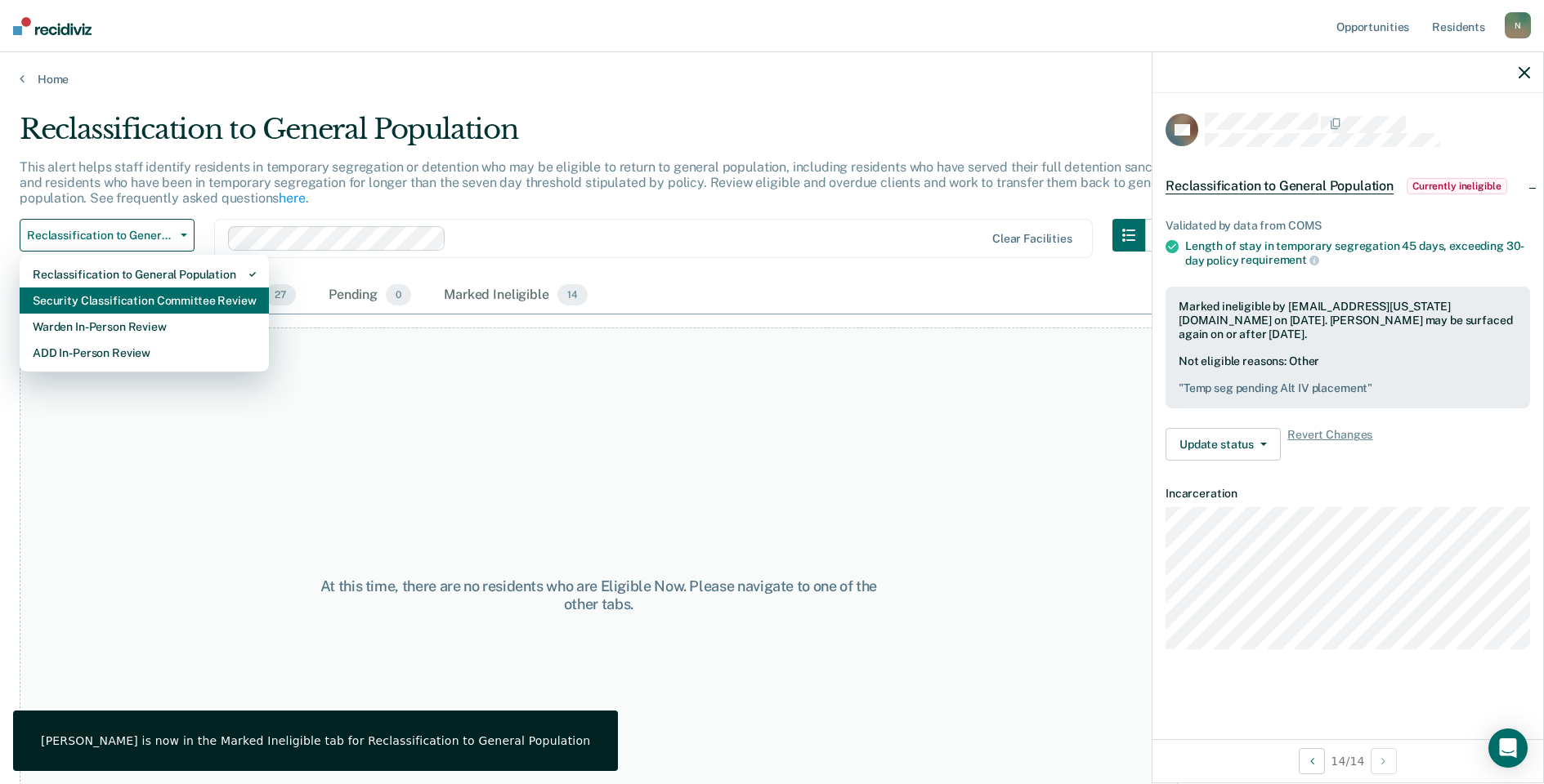
click at [140, 304] on div "Security Classification Committee Review" at bounding box center [144, 300] width 223 height 27
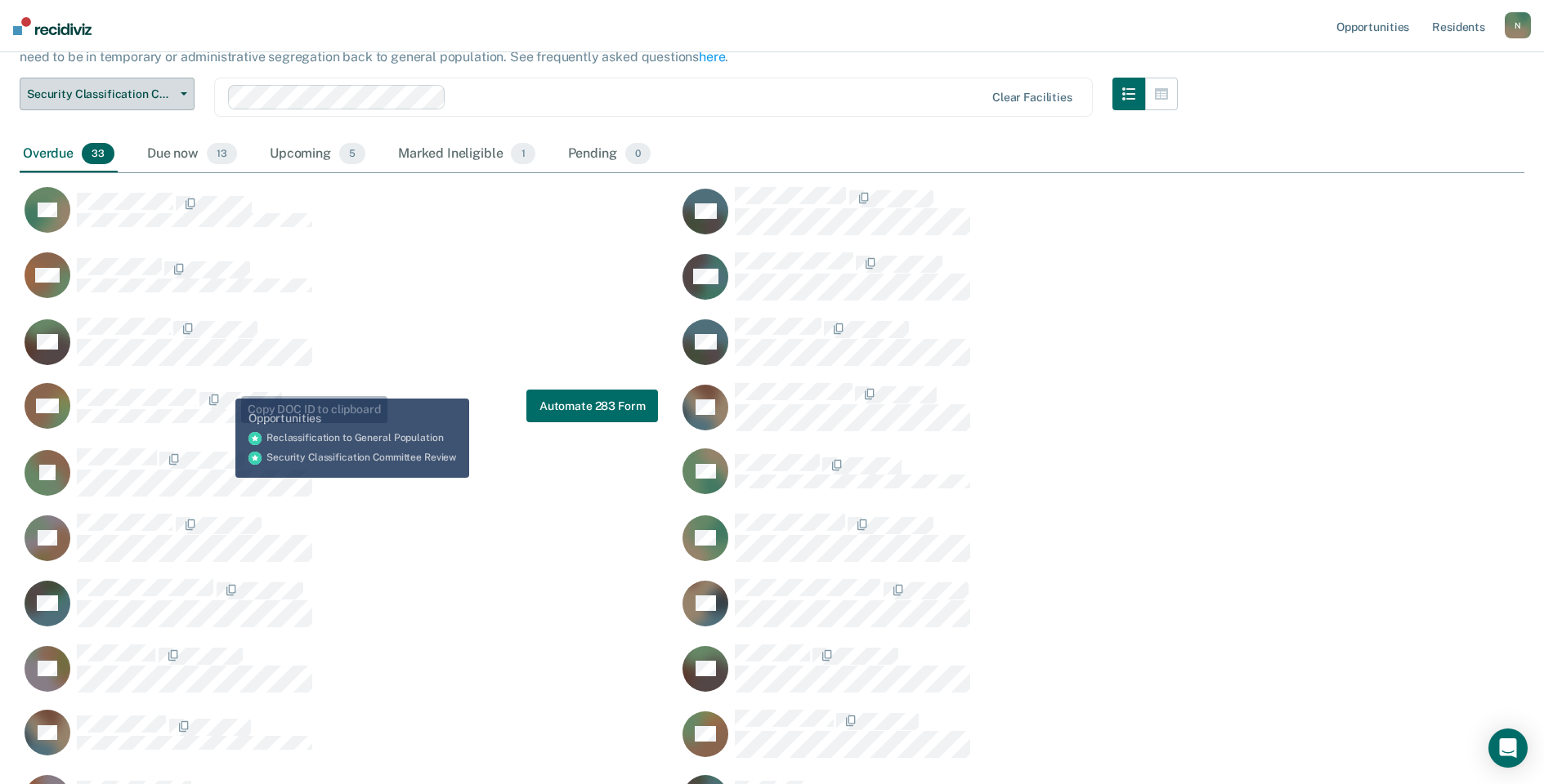
scroll to position [163, 0]
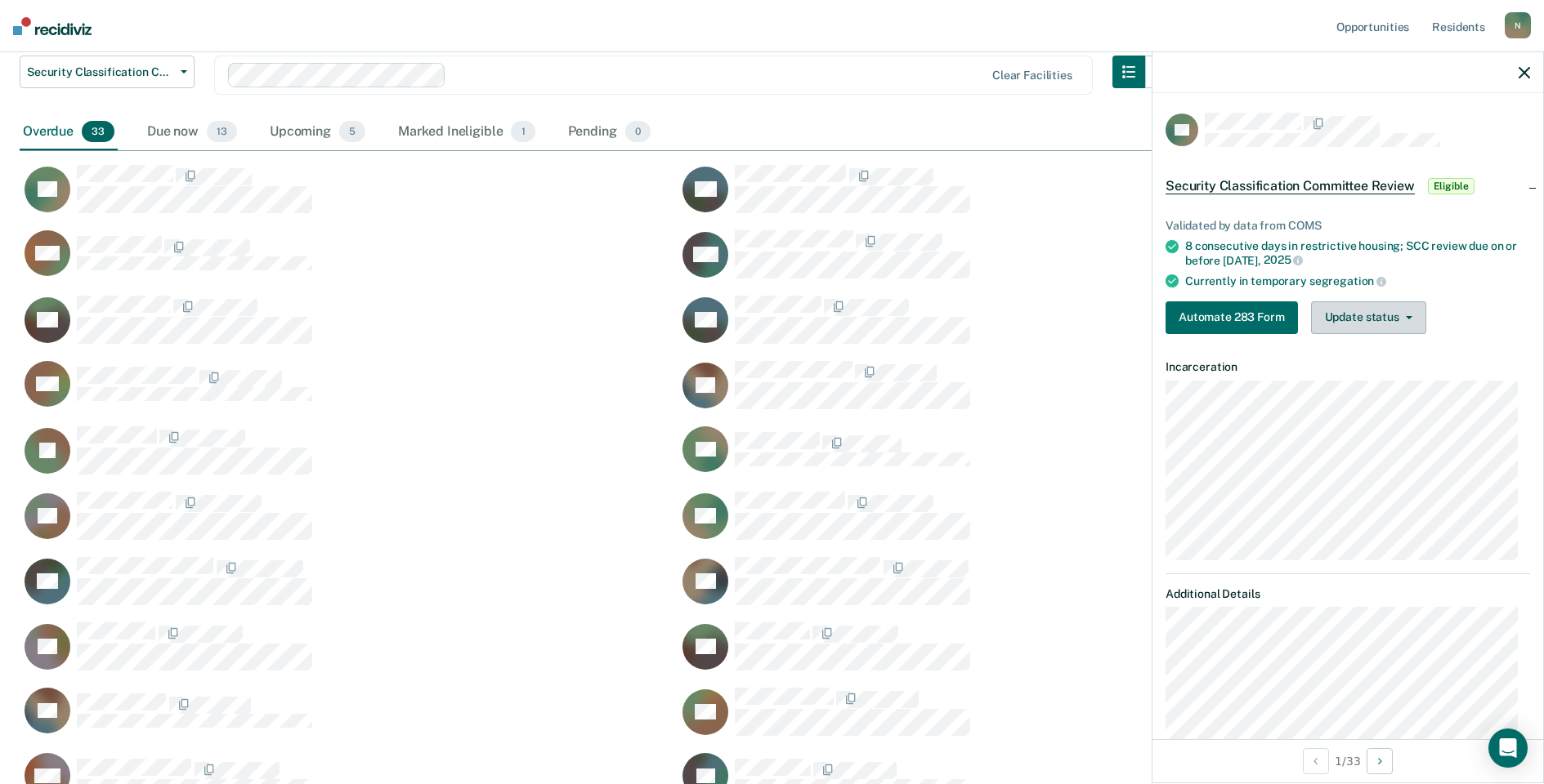
click at [1388, 321] on button "Update status" at bounding box center [1369, 318] width 115 height 33
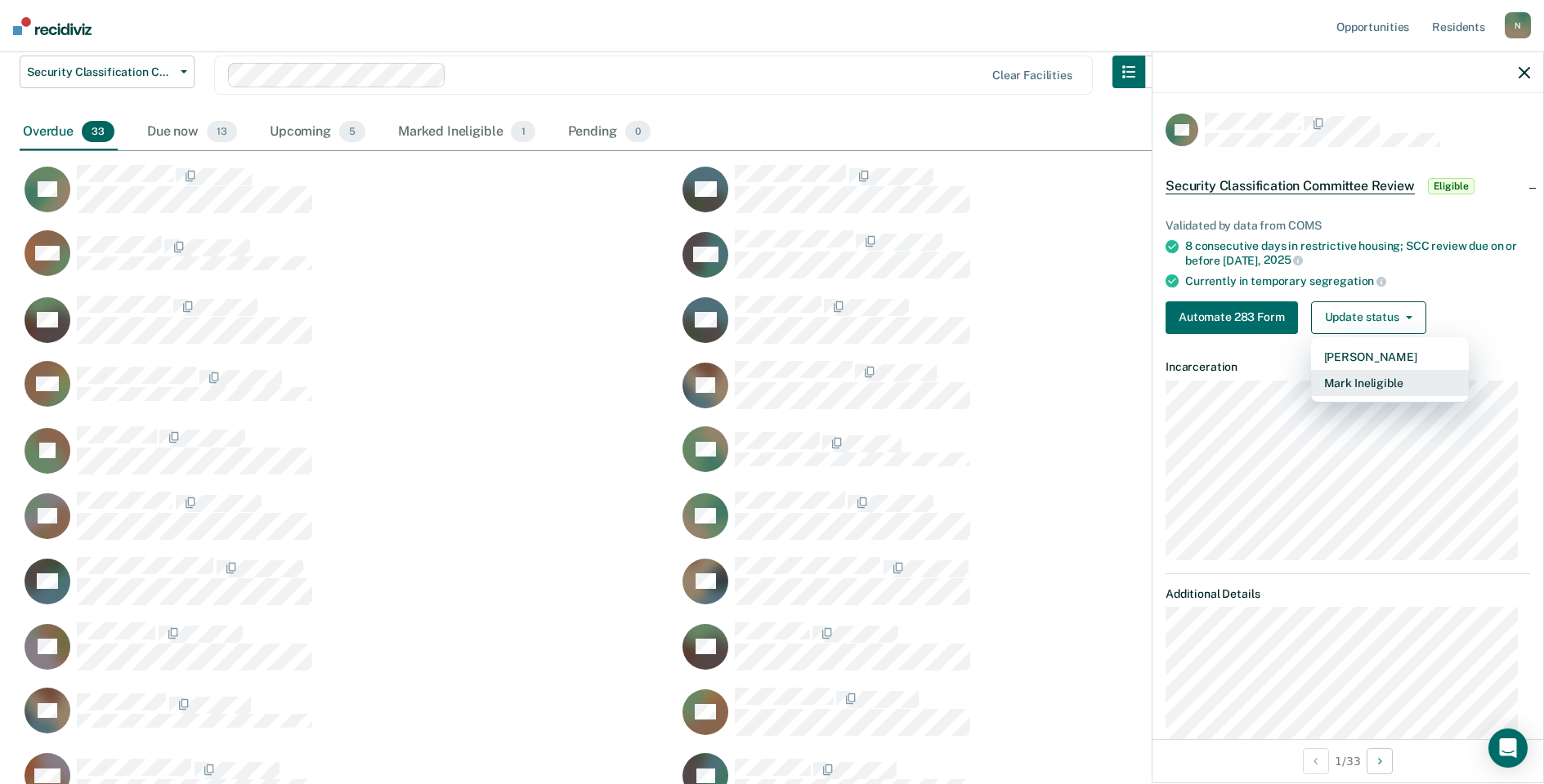
click at [1333, 387] on button "Mark Ineligible" at bounding box center [1390, 383] width 158 height 27
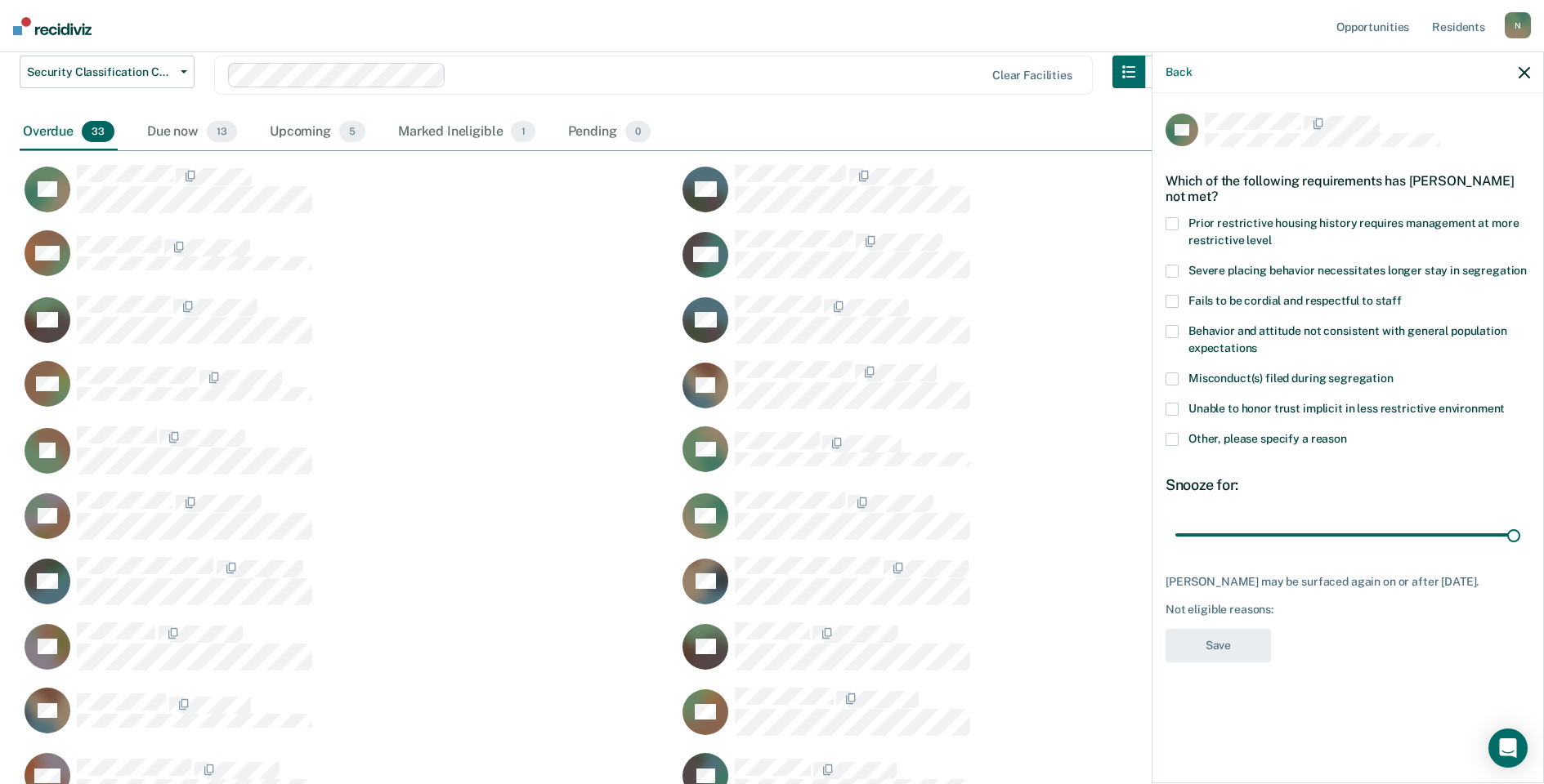
click at [1176, 443] on span at bounding box center [1172, 440] width 13 height 13
click at [1347, 433] on input "Other, please specify a reason" at bounding box center [1347, 433] width 0 height 0
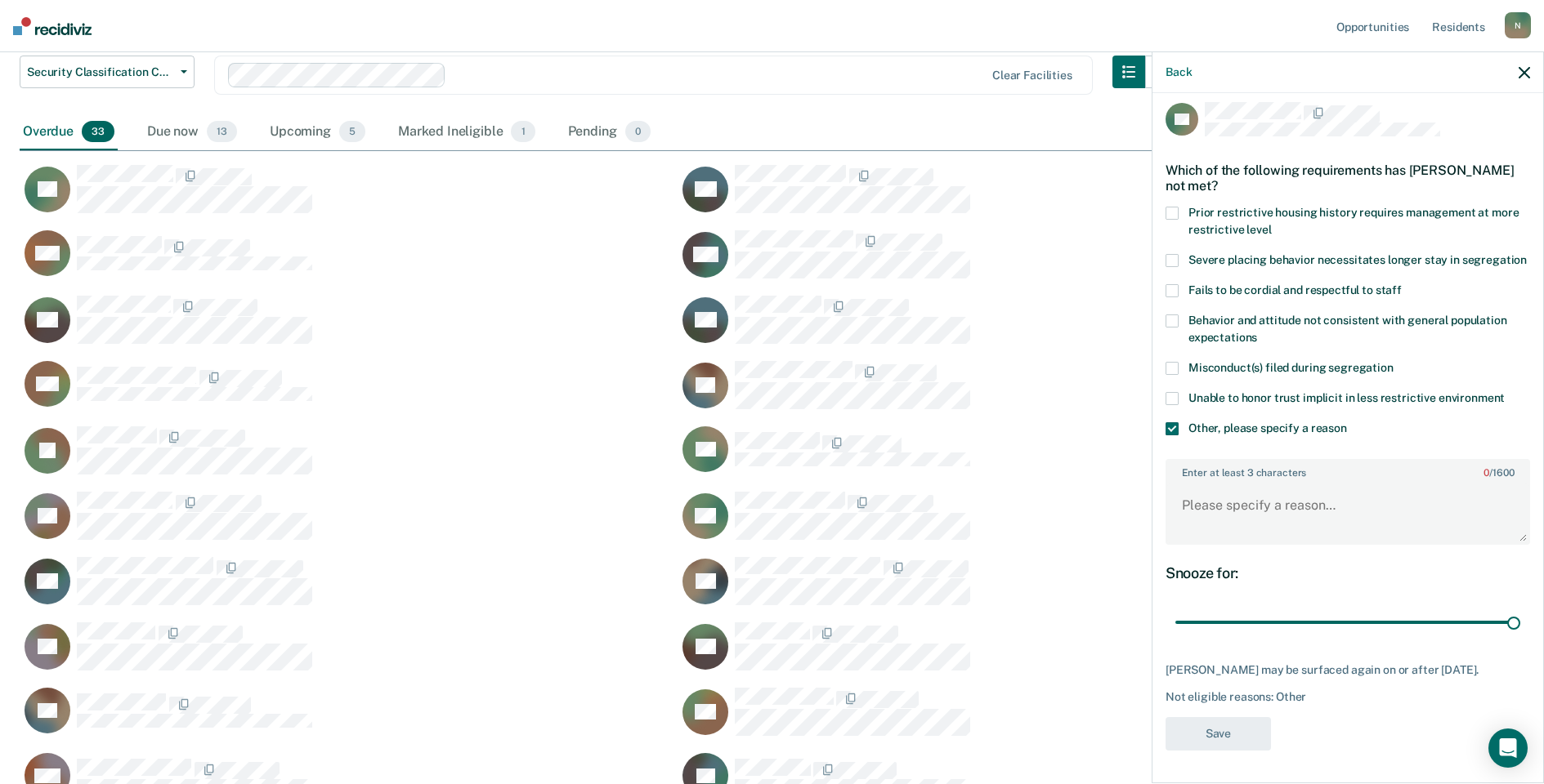
scroll to position [27, 0]
drag, startPoint x: 1500, startPoint y: 625, endPoint x: 1161, endPoint y: 630, distance: 339.0
type input "1"
click at [1176, 630] on input "range" at bounding box center [1348, 622] width 345 height 28
click at [1193, 502] on textarea "Enter at least 3 characters 0 / 1600" at bounding box center [1348, 513] width 361 height 60
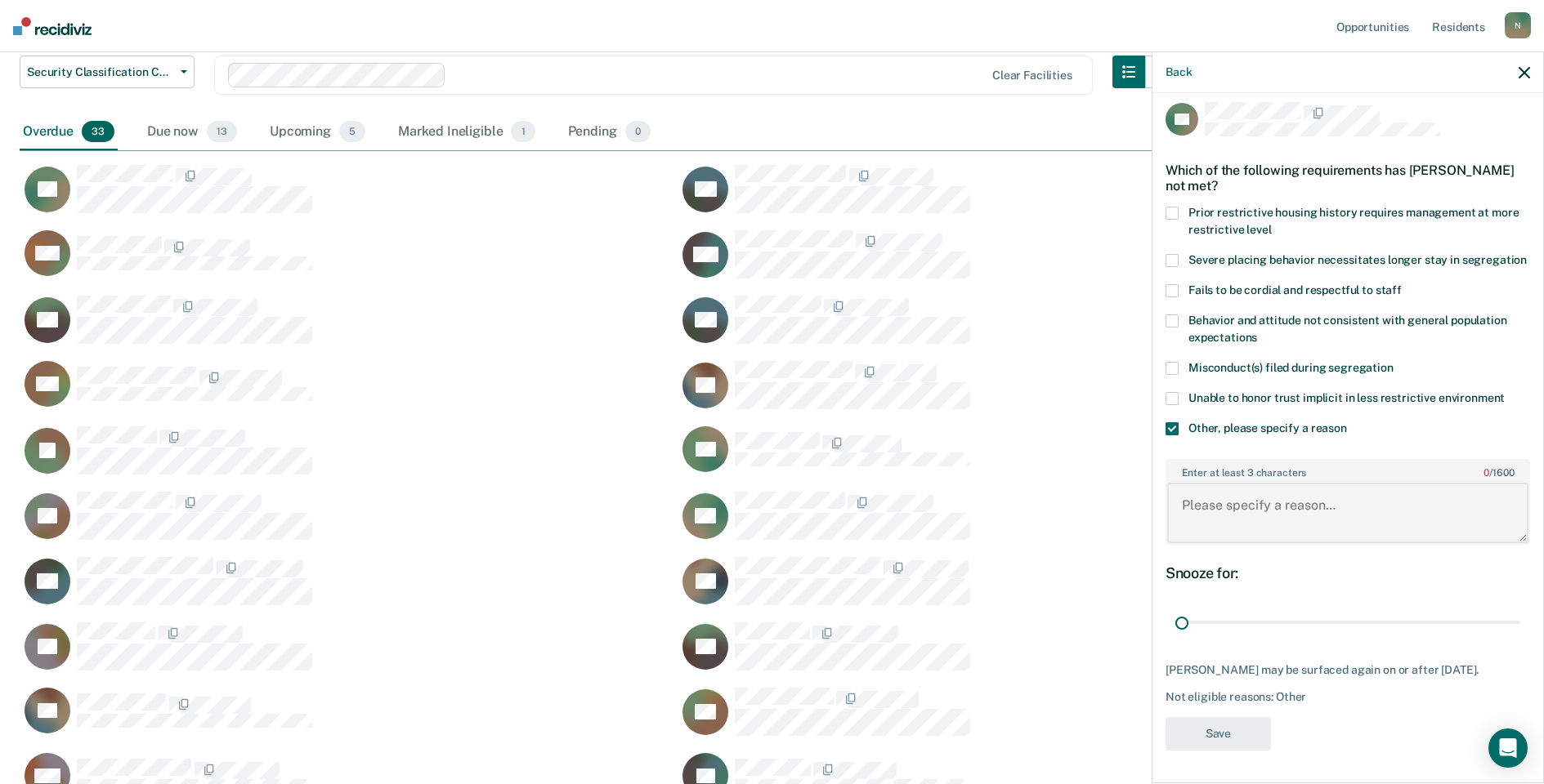
click at [1202, 514] on textarea "Enter at least 3 characters 0 / 1600" at bounding box center [1348, 513] width 361 height 60
click at [1265, 523] on textarea "Enter at least 3 characters 0 / 1600" at bounding box center [1348, 513] width 361 height 60
type textarea "Temp seg until end of detention [DATE]"
click at [1241, 740] on button "Save" at bounding box center [1218, 734] width 105 height 34
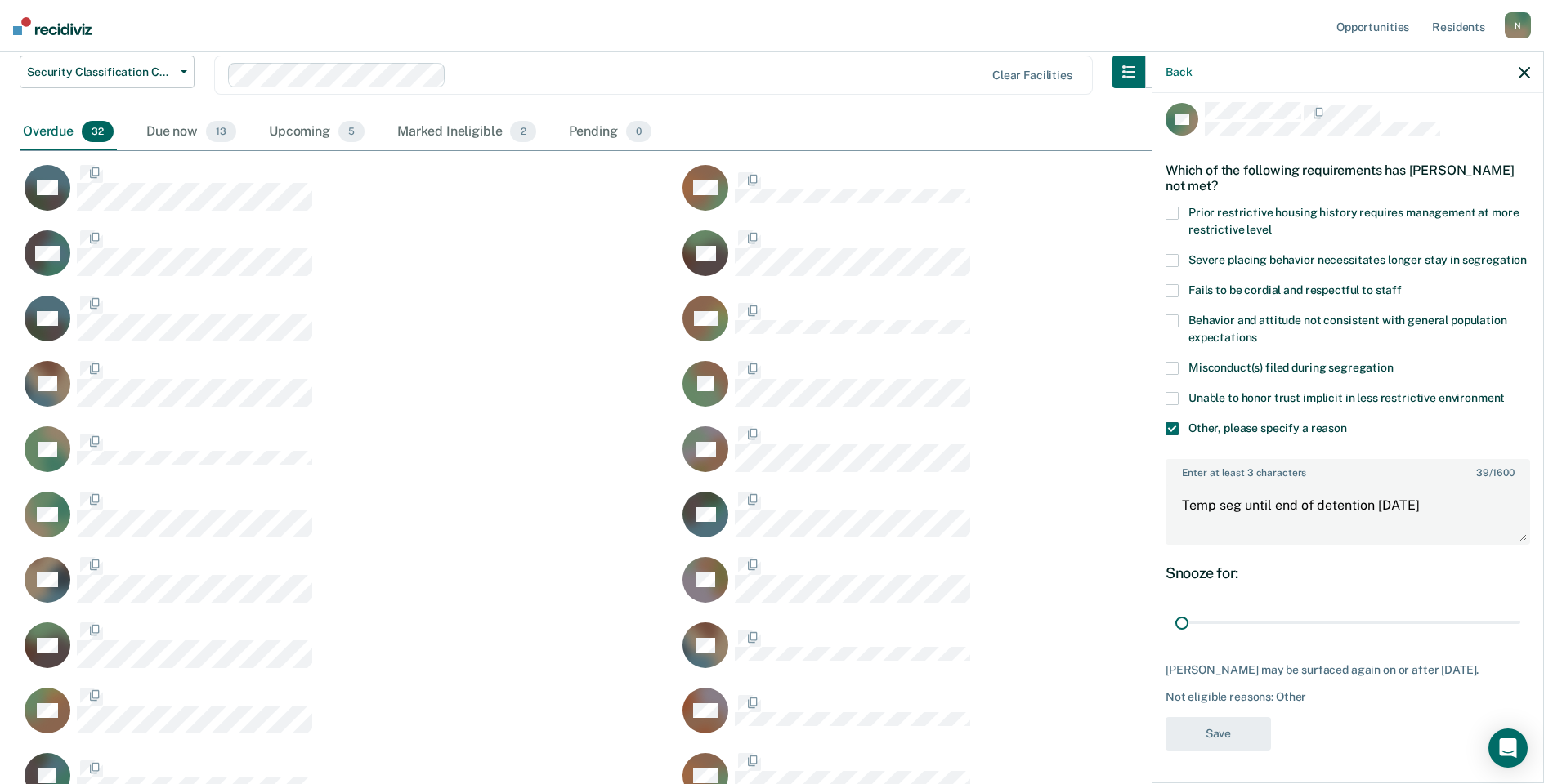
scroll to position [1244, 1493]
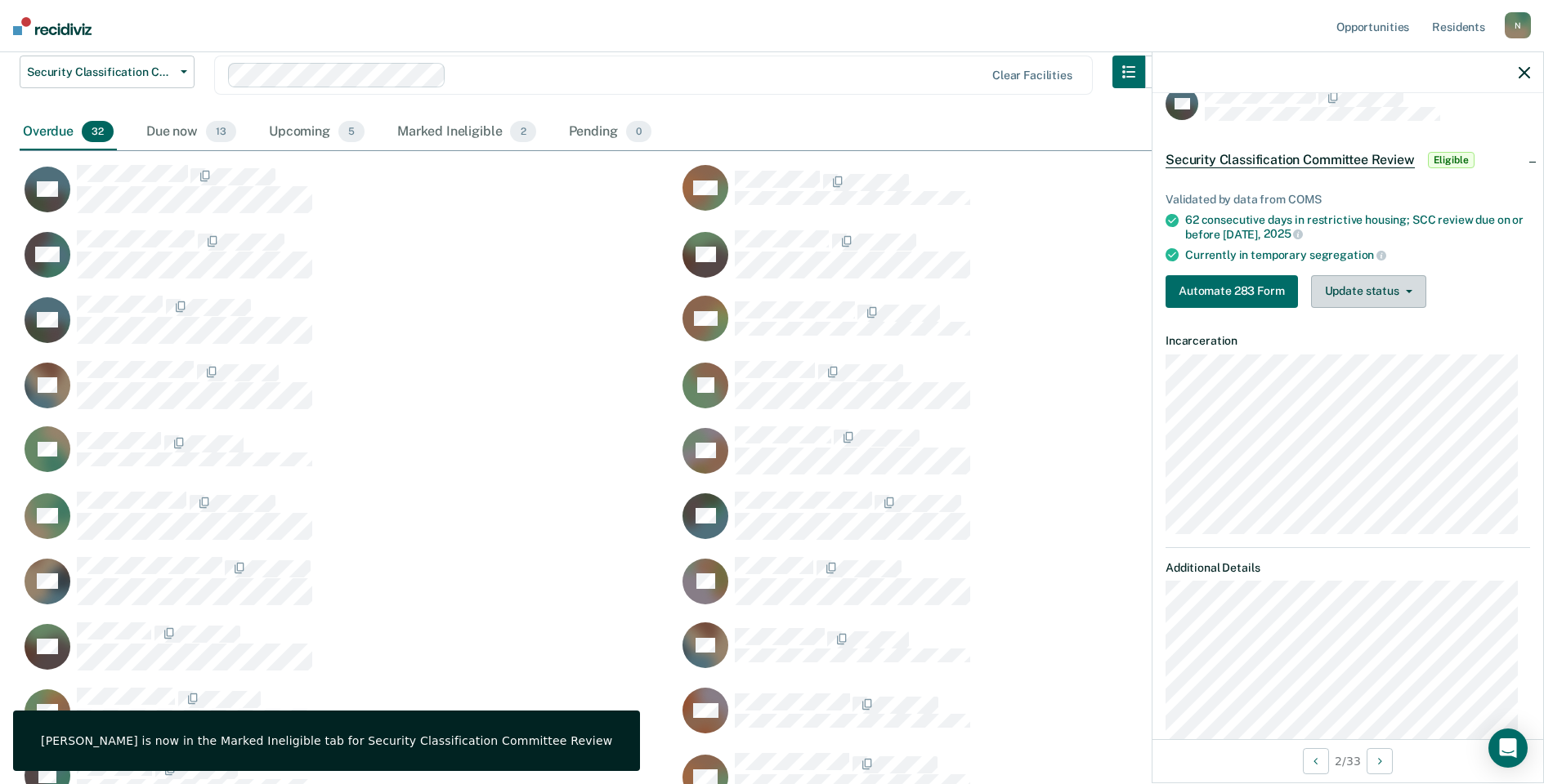
click at [1331, 294] on button "Update status" at bounding box center [1369, 292] width 115 height 33
click at [1334, 363] on button "Mark Ineligible" at bounding box center [1390, 357] width 158 height 27
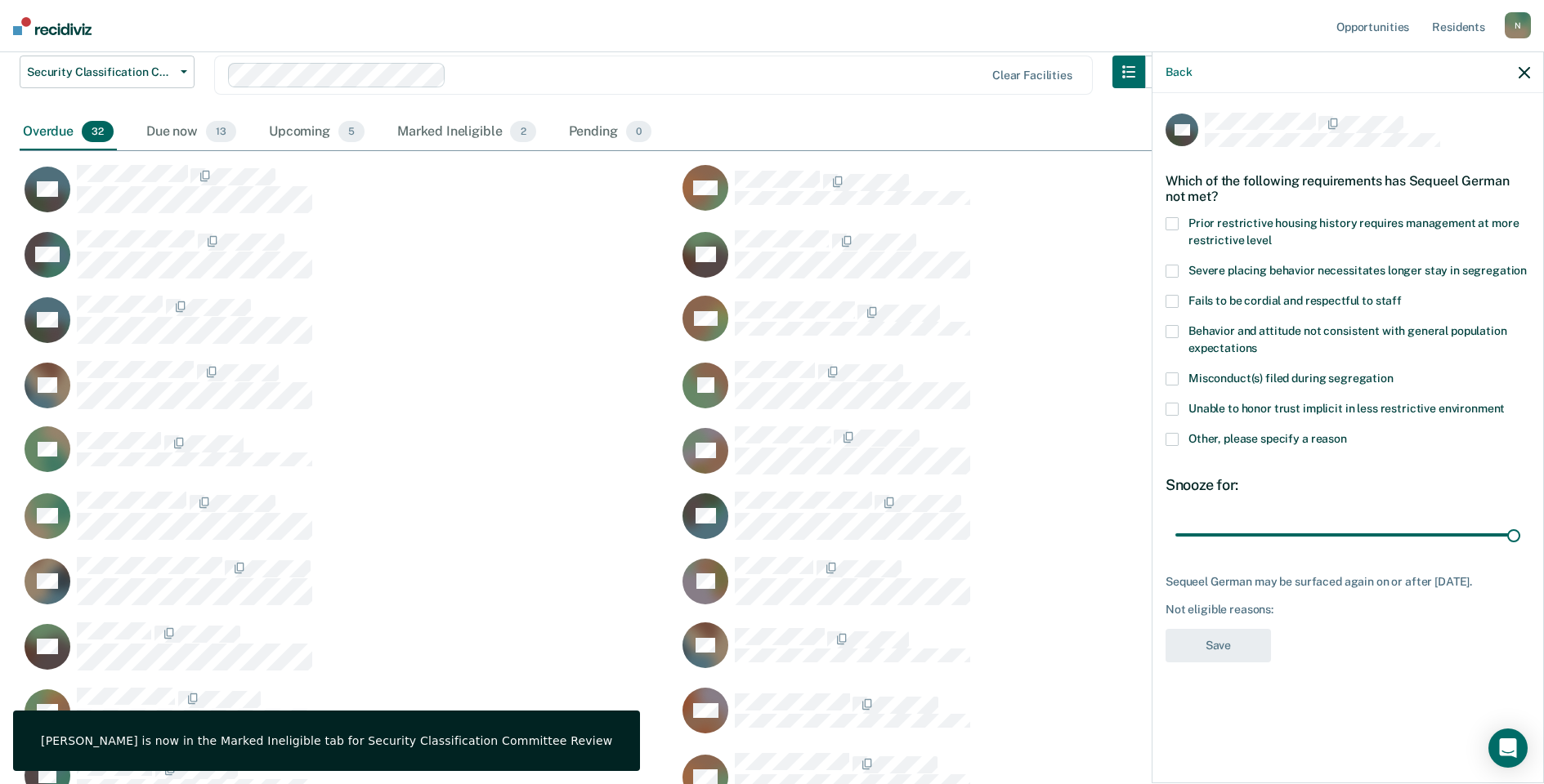
click at [1169, 441] on span at bounding box center [1172, 440] width 13 height 13
click at [1347, 433] on input "Other, please specify a reason" at bounding box center [1347, 433] width 0 height 0
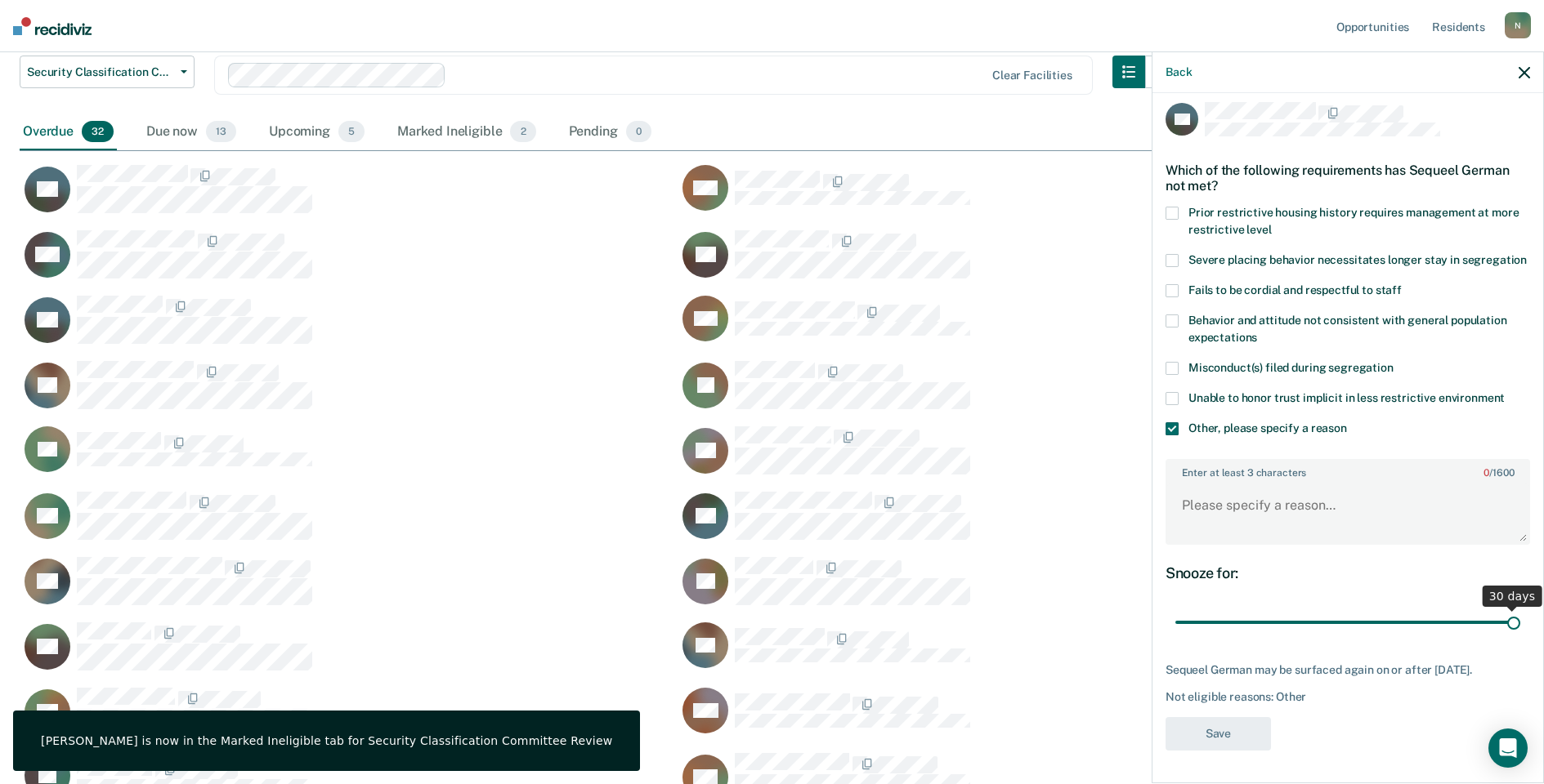
scroll to position [40, 0]
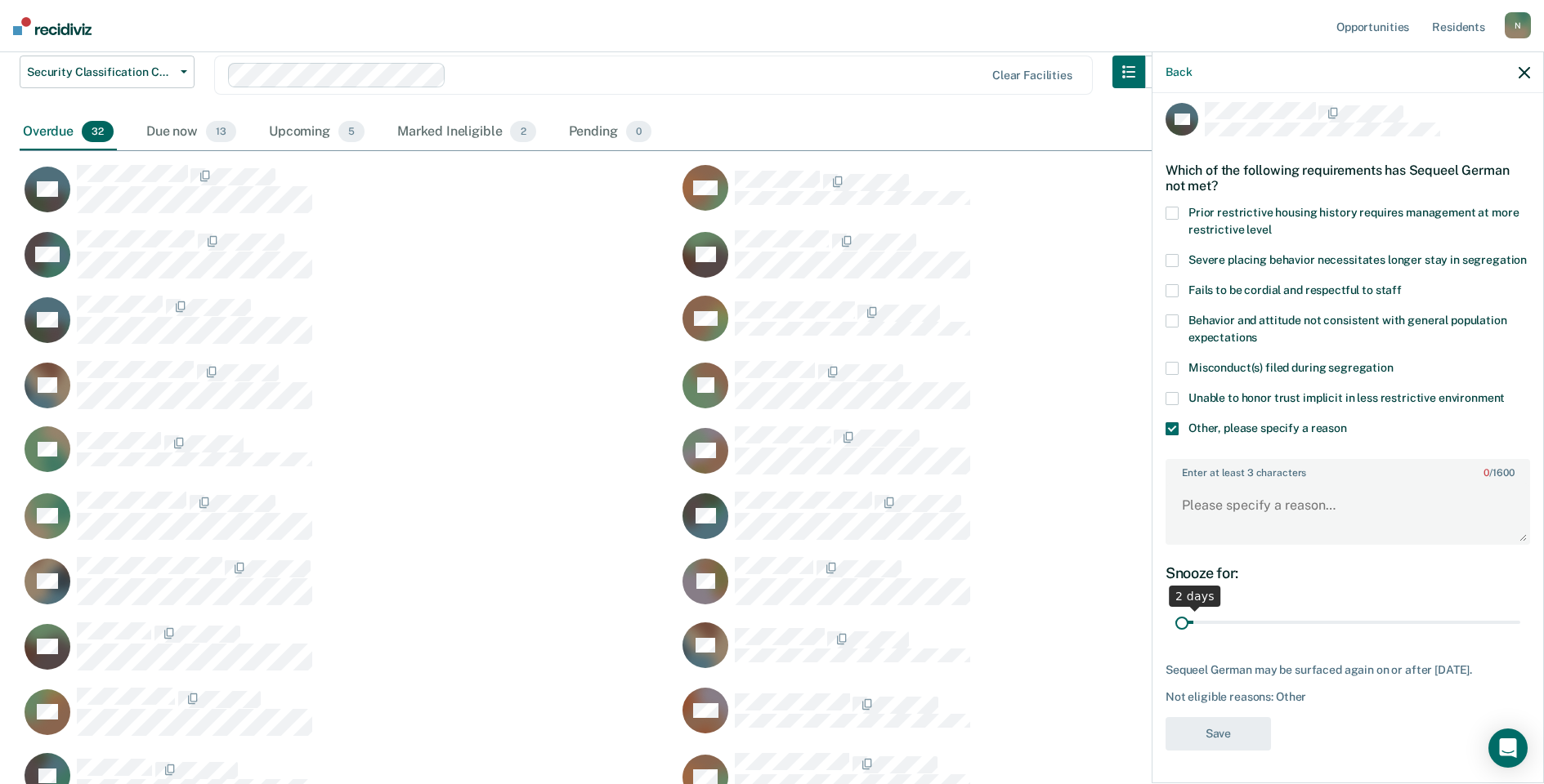
drag, startPoint x: 1504, startPoint y: 611, endPoint x: 1179, endPoint y: 590, distance: 325.7
type input "1"
click at [1176, 618] on input "range" at bounding box center [1348, 622] width 345 height 28
click at [1226, 494] on textarea "Enter at least 3 characters 0 / 1600" at bounding box center [1348, 513] width 361 height 60
type textarea "Temp seg pending Alt IV placement"
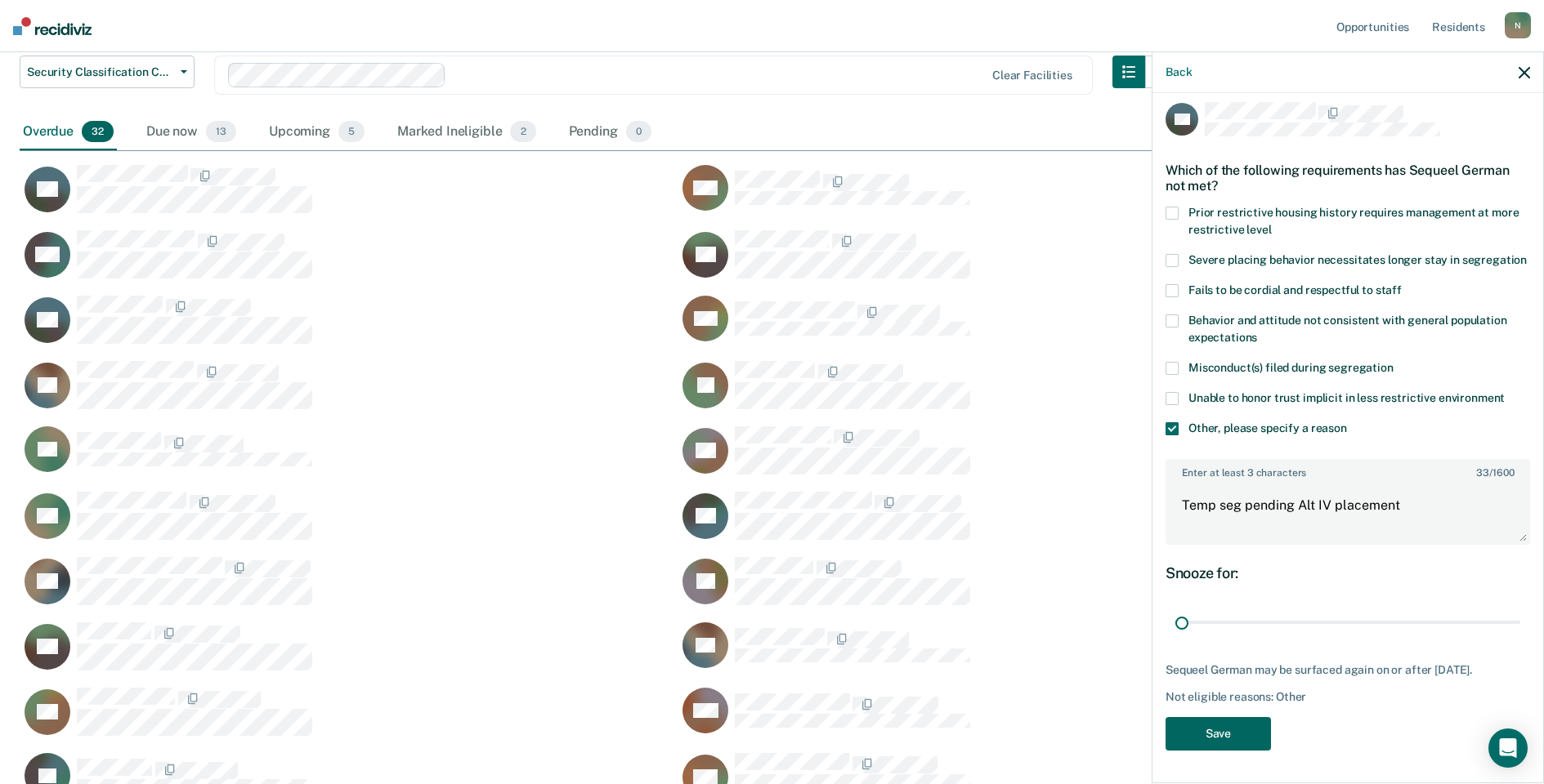
click at [1230, 734] on button "Save" at bounding box center [1218, 734] width 105 height 34
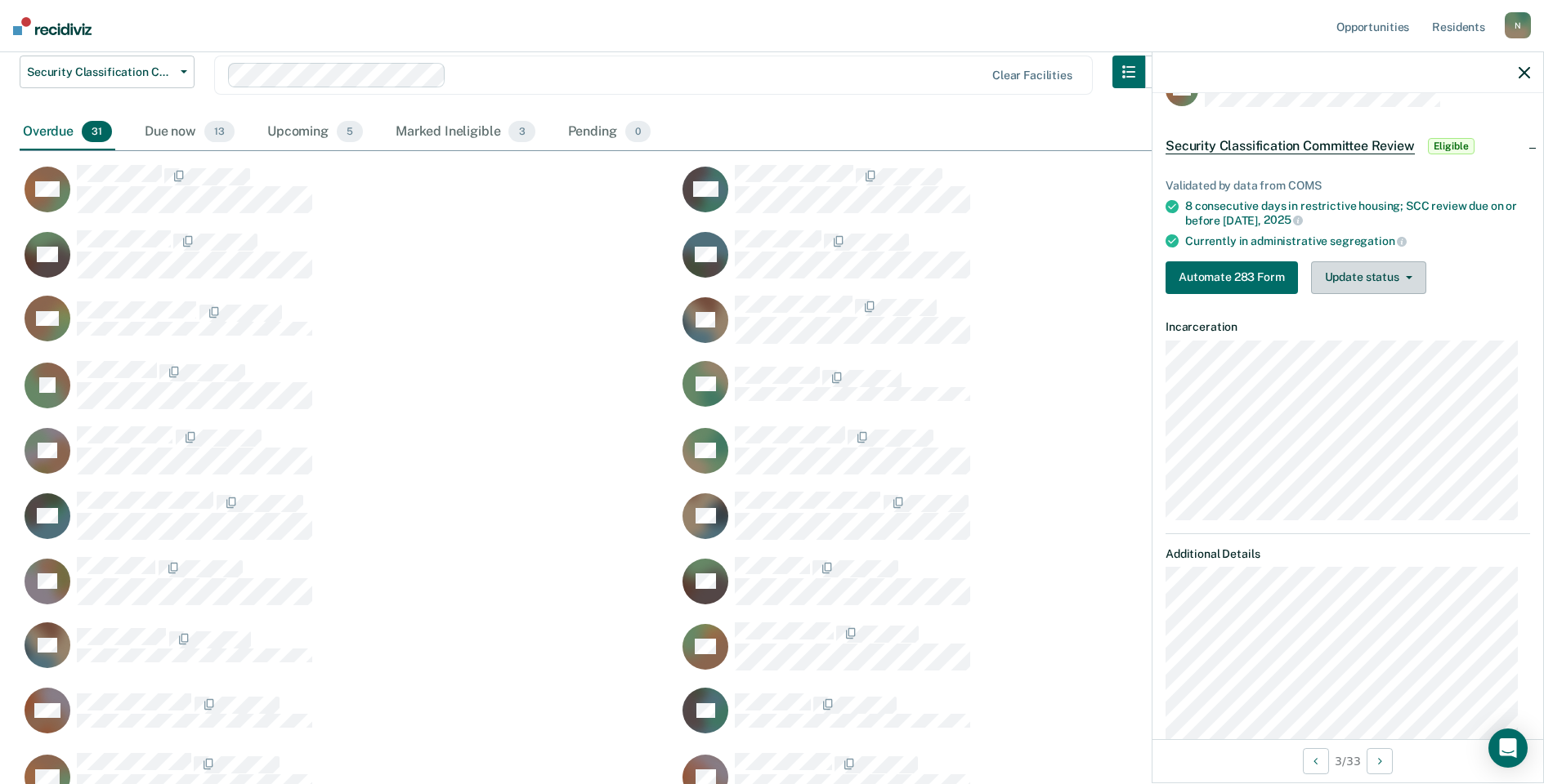
click at [1398, 287] on button "Update status" at bounding box center [1369, 278] width 115 height 33
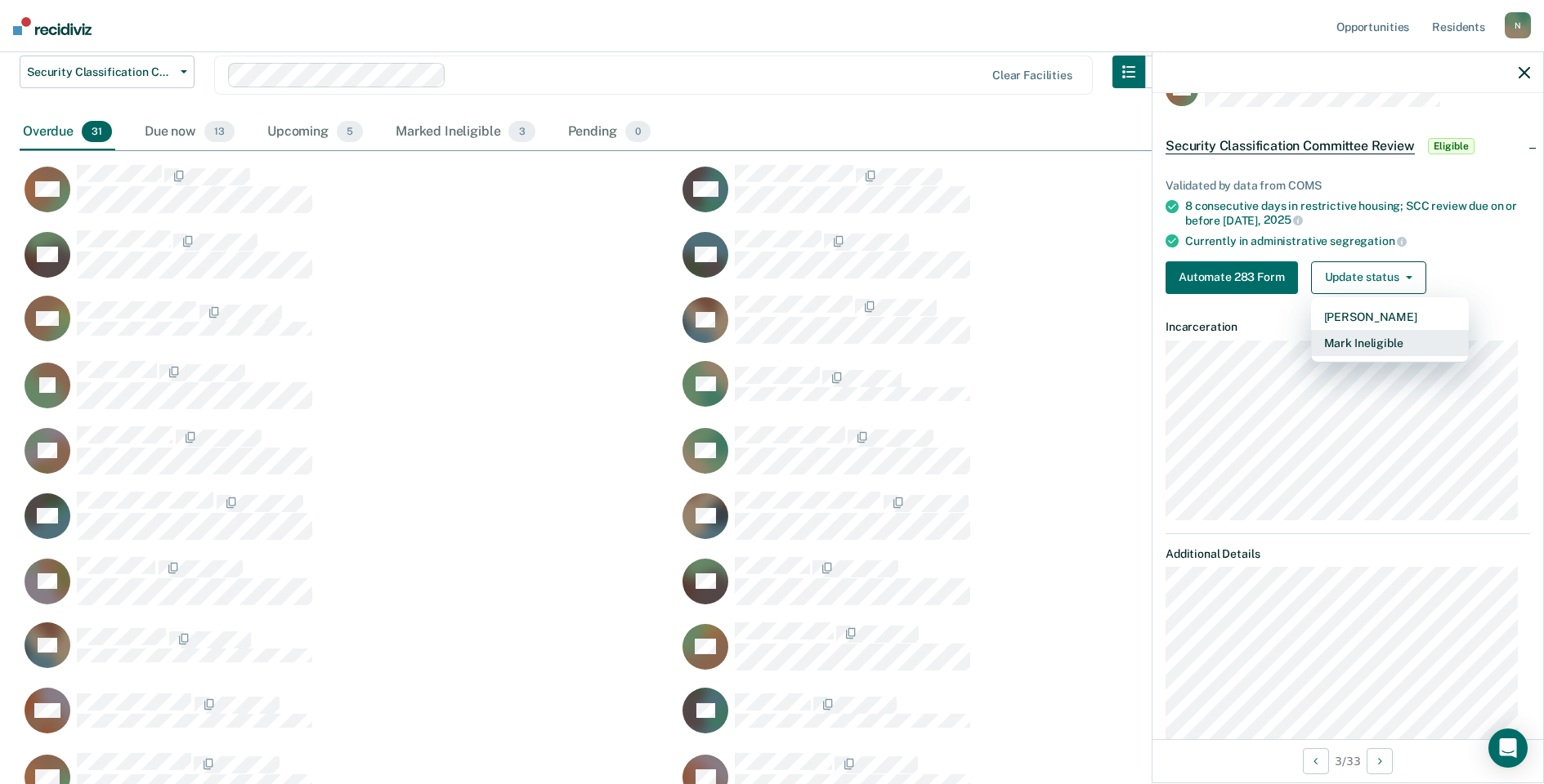
click at [1377, 342] on button "Mark Ineligible" at bounding box center [1390, 343] width 158 height 27
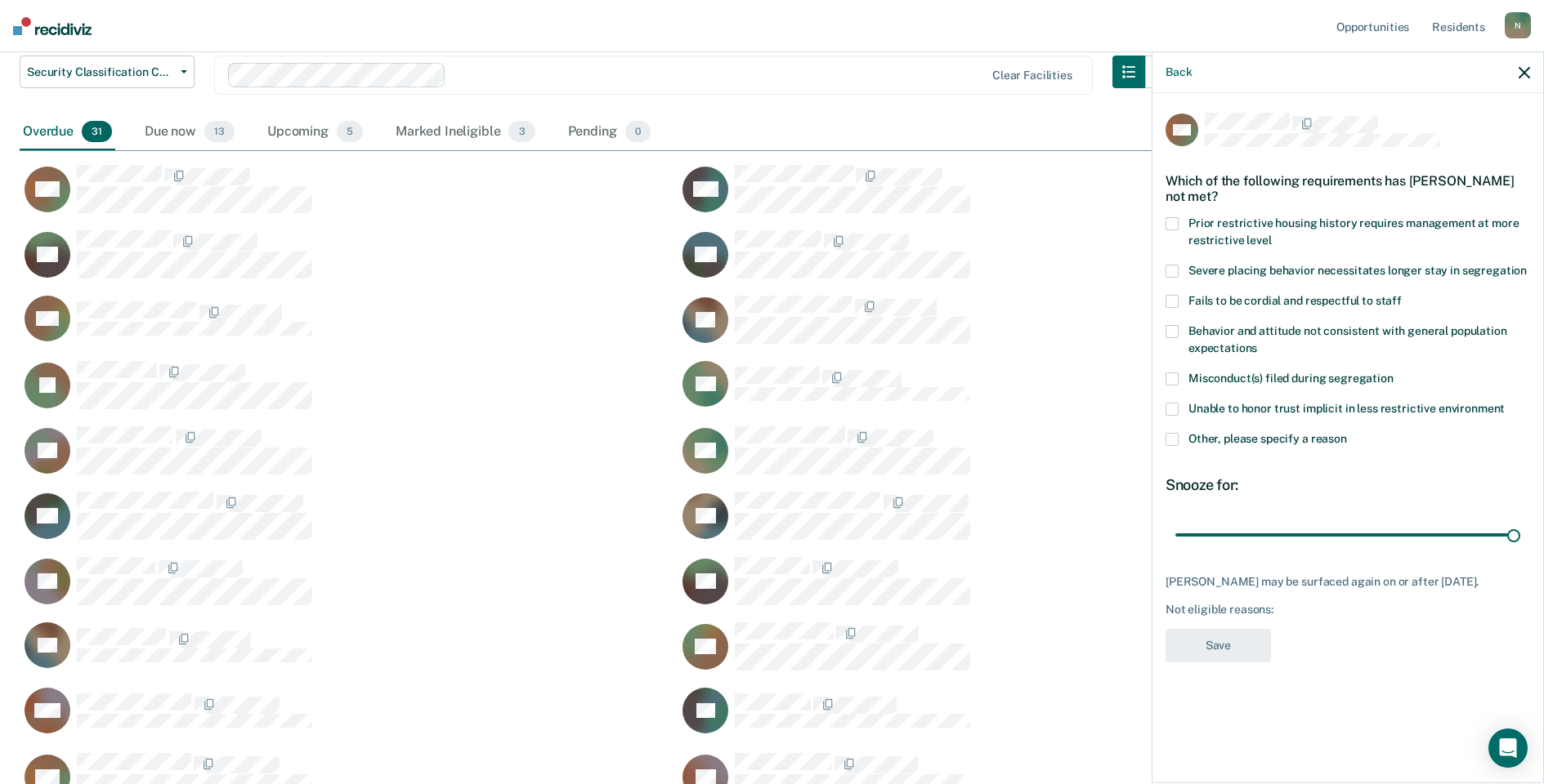
click at [1176, 435] on span at bounding box center [1172, 440] width 13 height 13
click at [1347, 433] on input "Other, please specify a reason" at bounding box center [1347, 433] width 0 height 0
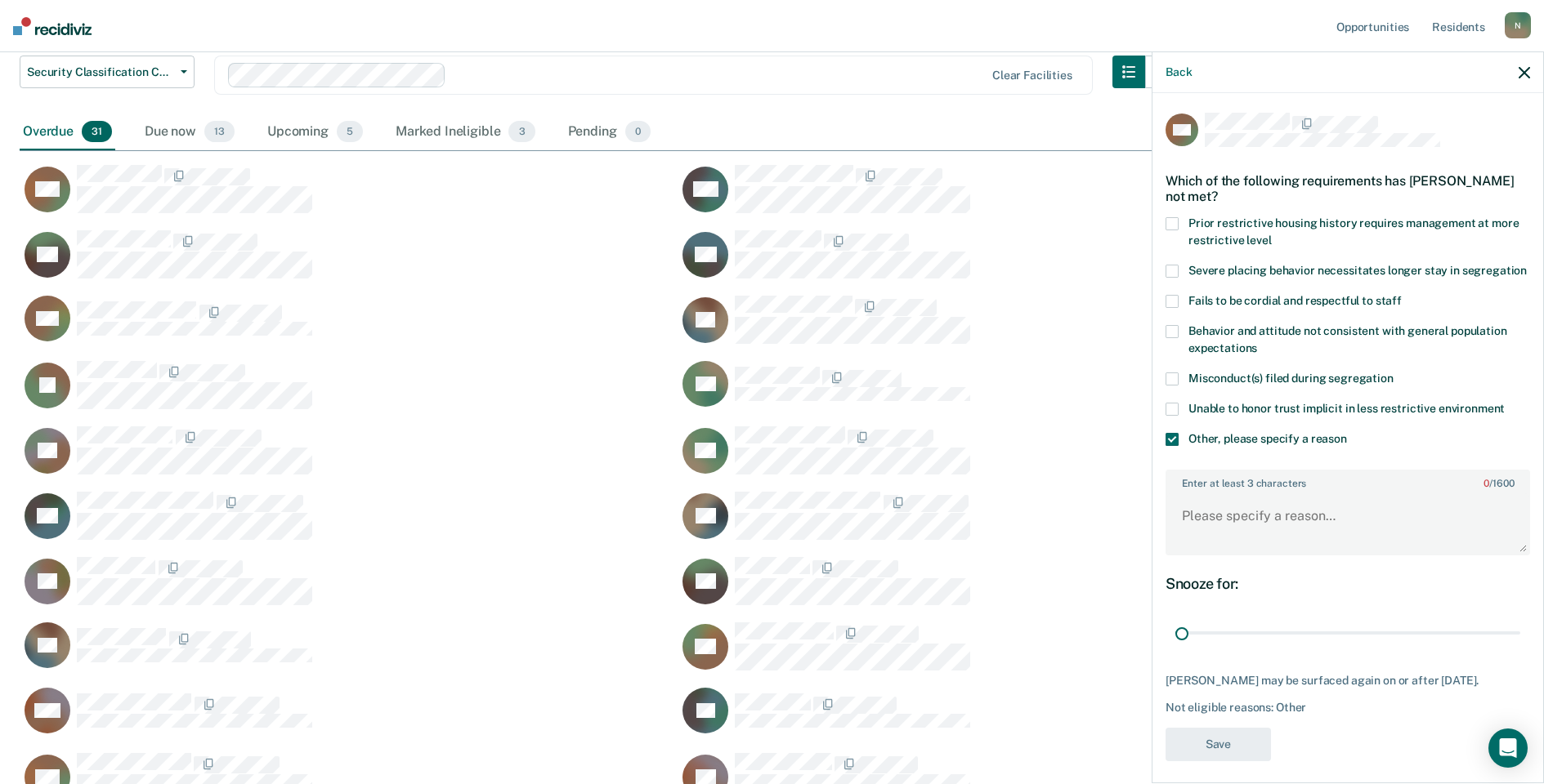
drag, startPoint x: 1507, startPoint y: 649, endPoint x: 1149, endPoint y: 628, distance: 358.6
type input "1"
click at [1176, 648] on input "range" at bounding box center [1348, 633] width 345 height 28
click at [1219, 538] on textarea "Enter at least 3 characters 0 / 1600" at bounding box center [1348, 524] width 361 height 60
type textarea "Temp seg until end of detention [DATE]"
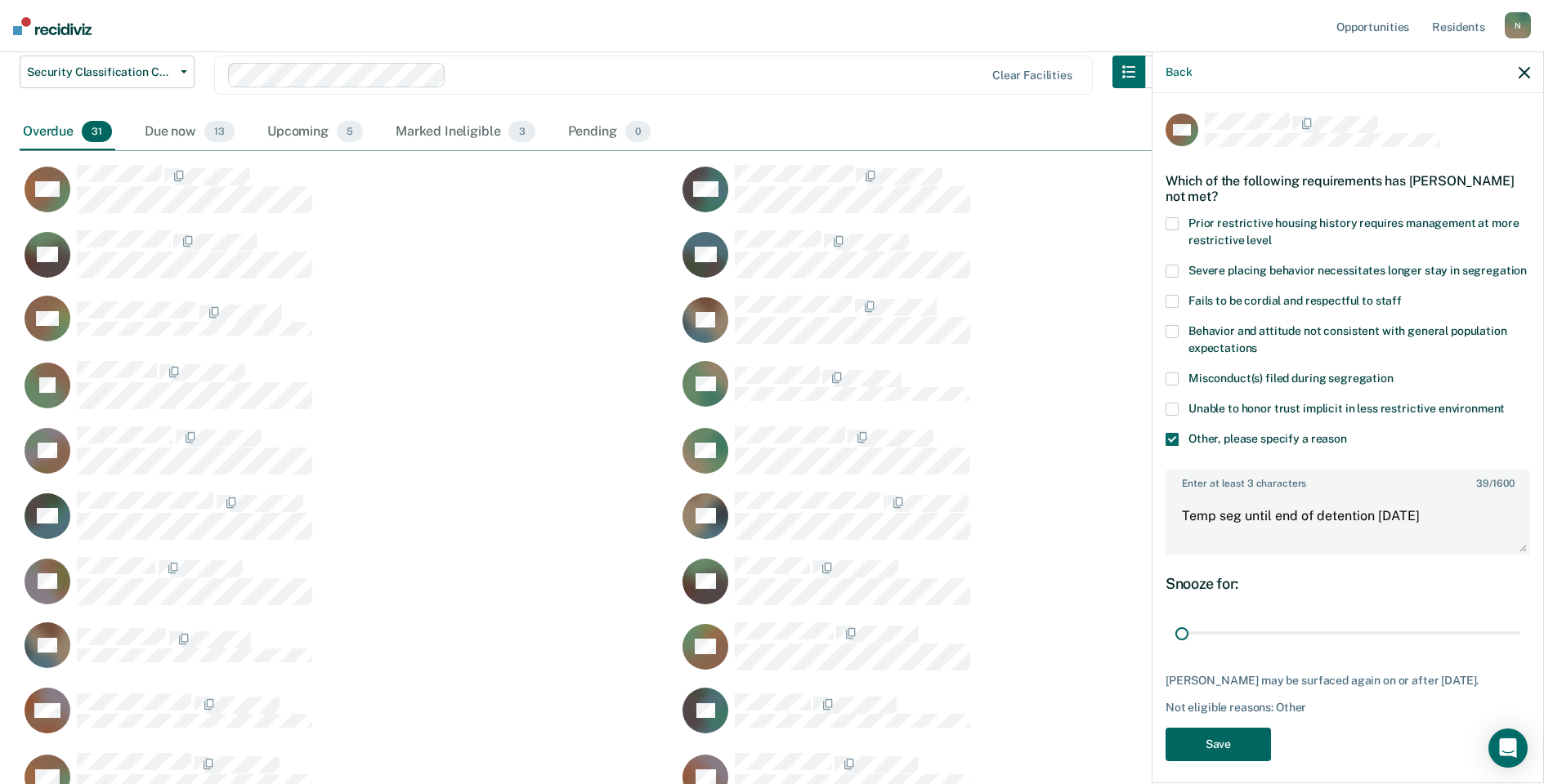
click at [1239, 761] on button "Save" at bounding box center [1218, 745] width 105 height 34
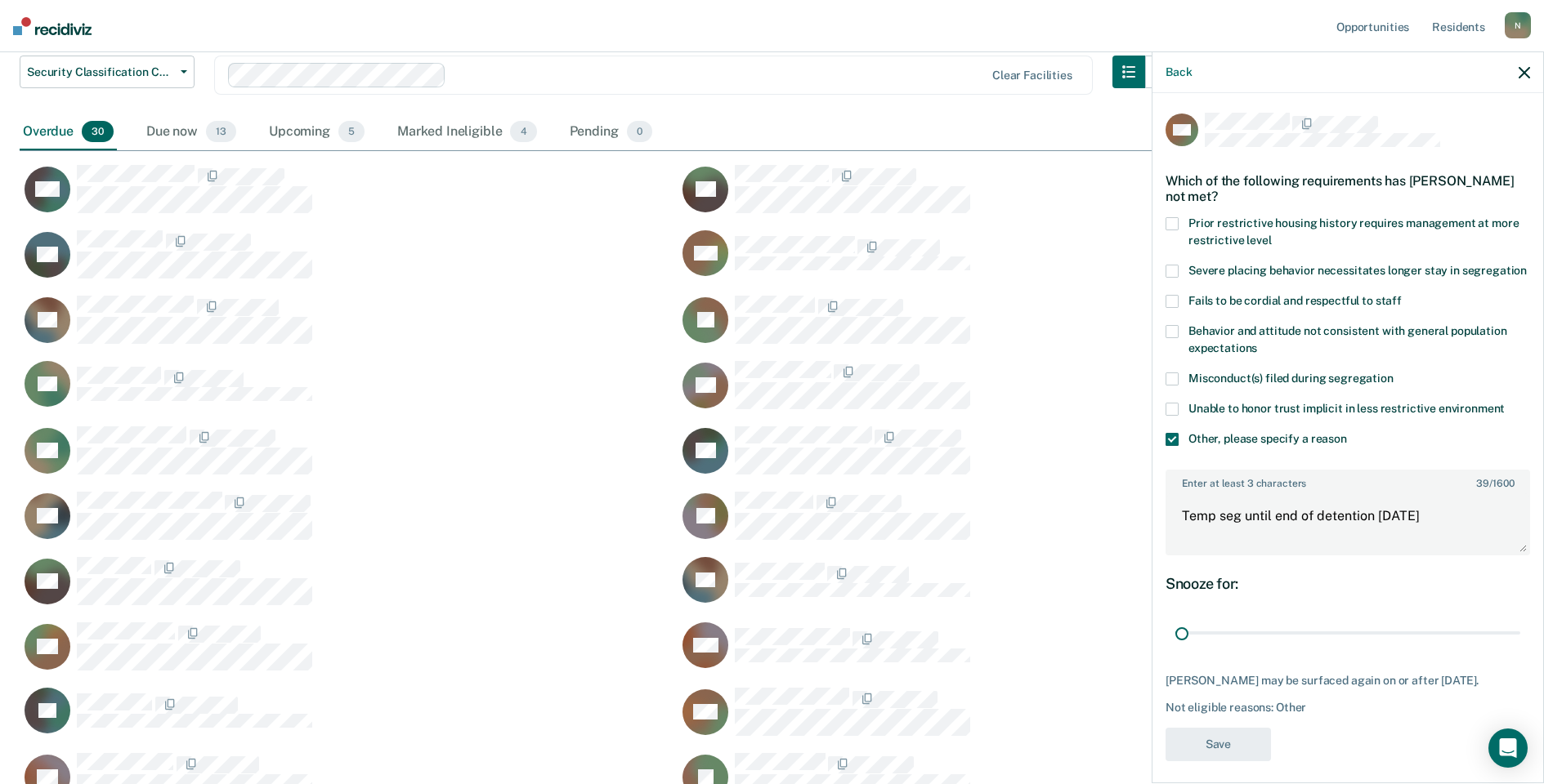
scroll to position [1178, 1493]
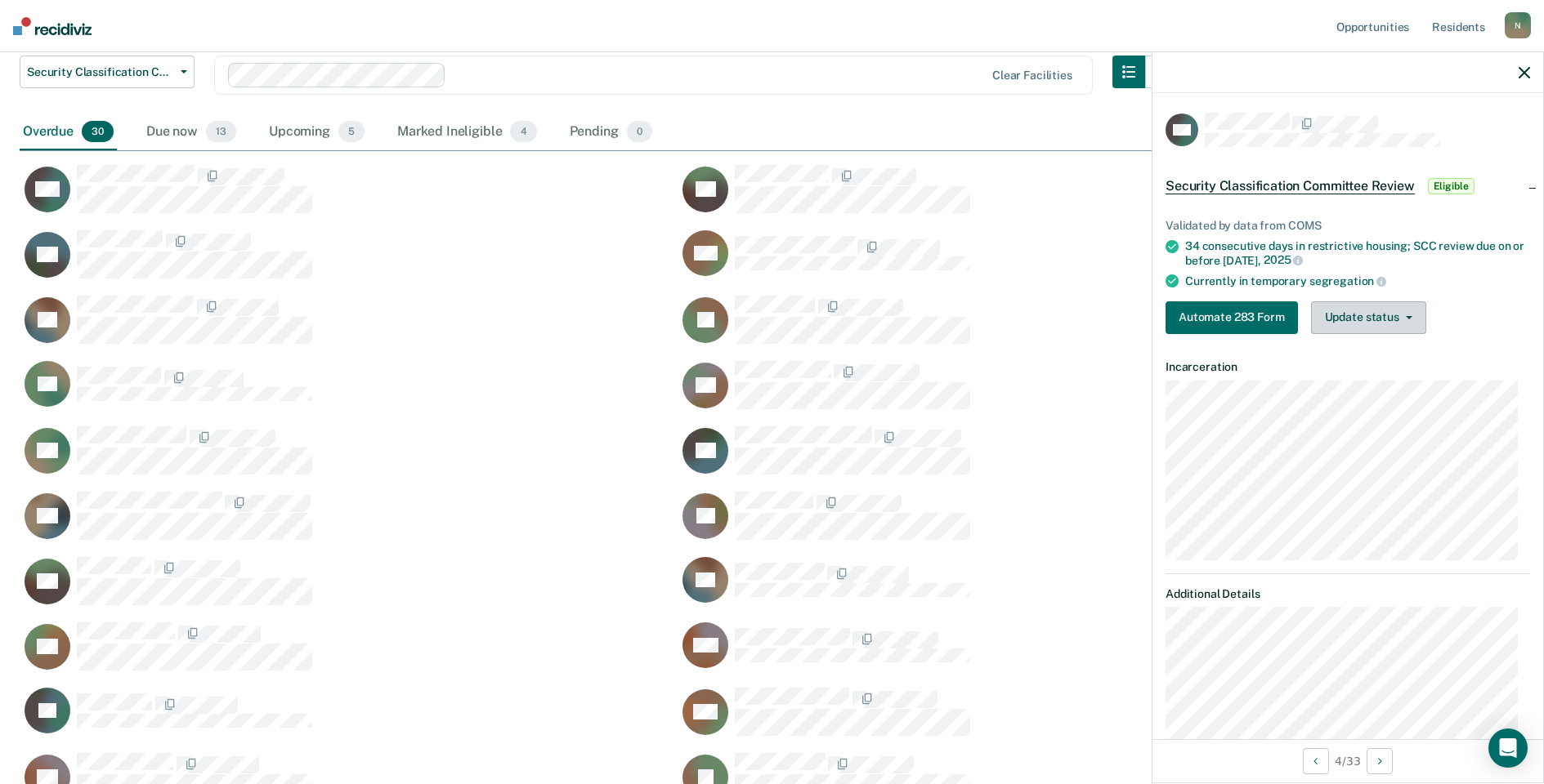
click at [1401, 325] on button "Update status" at bounding box center [1369, 318] width 115 height 33
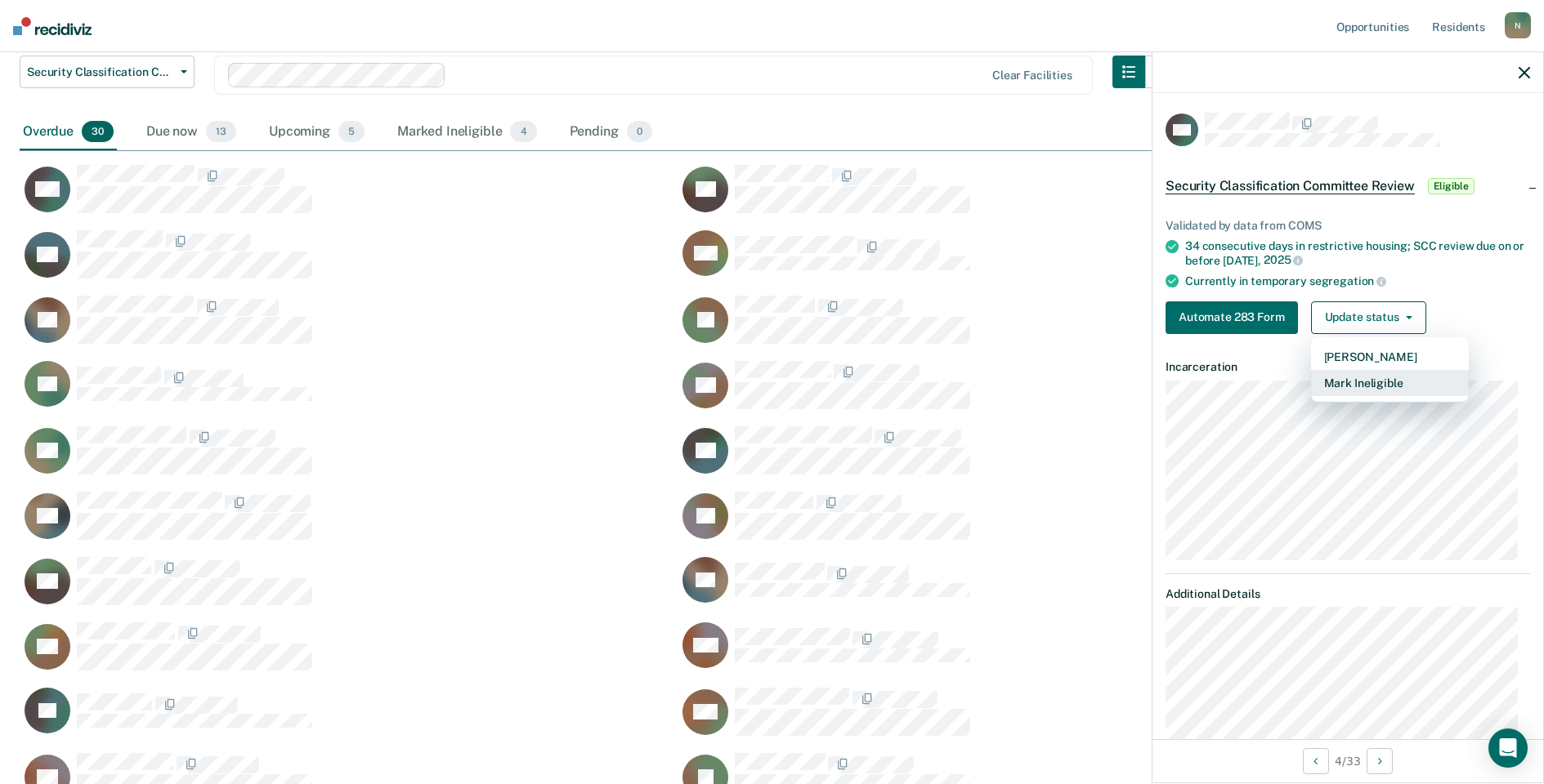
click at [1393, 380] on button "Mark Ineligible" at bounding box center [1390, 383] width 158 height 27
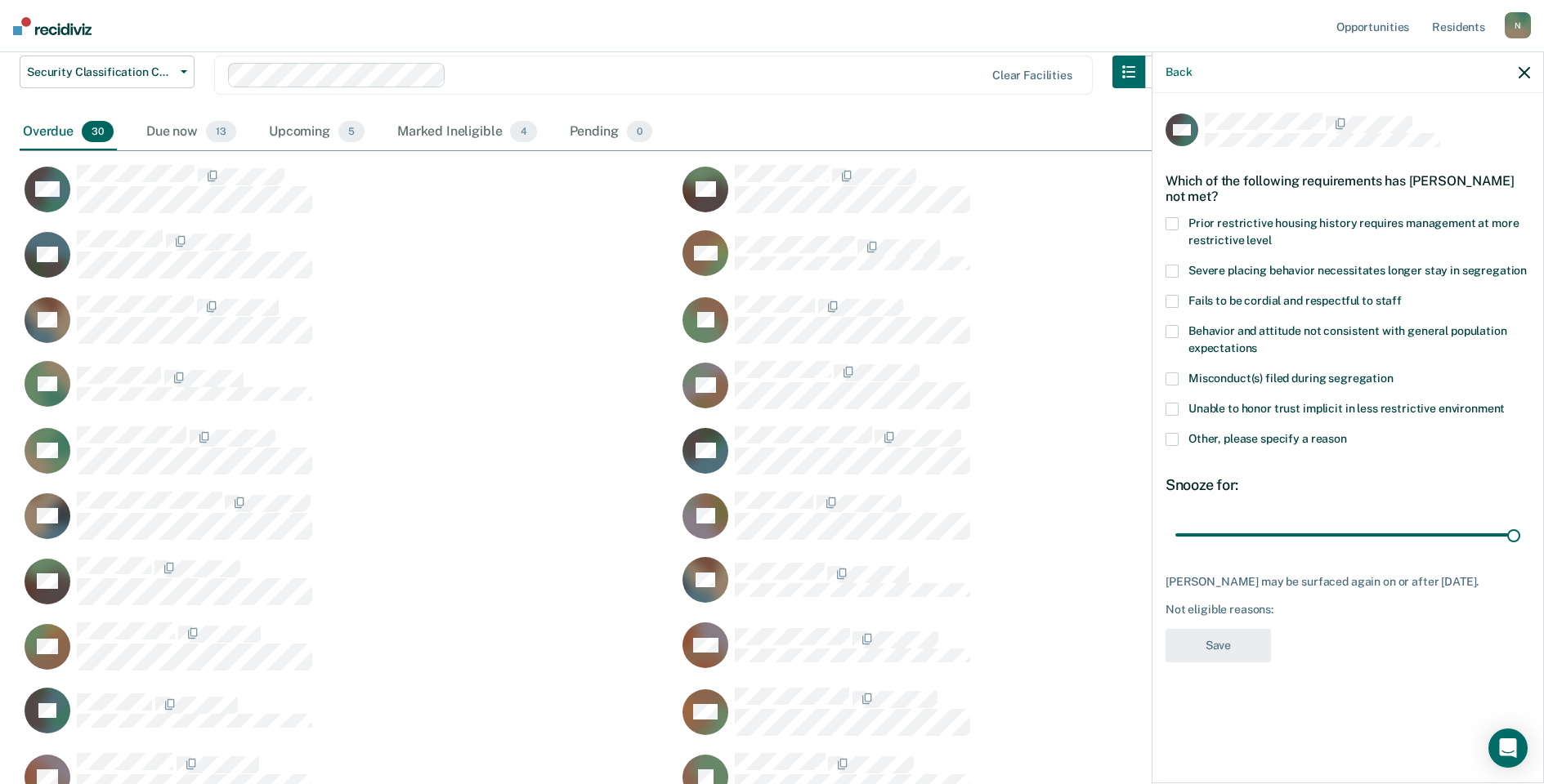
click at [1170, 442] on span at bounding box center [1172, 440] width 13 height 13
click at [1347, 433] on input "Other, please specify a reason" at bounding box center [1347, 433] width 0 height 0
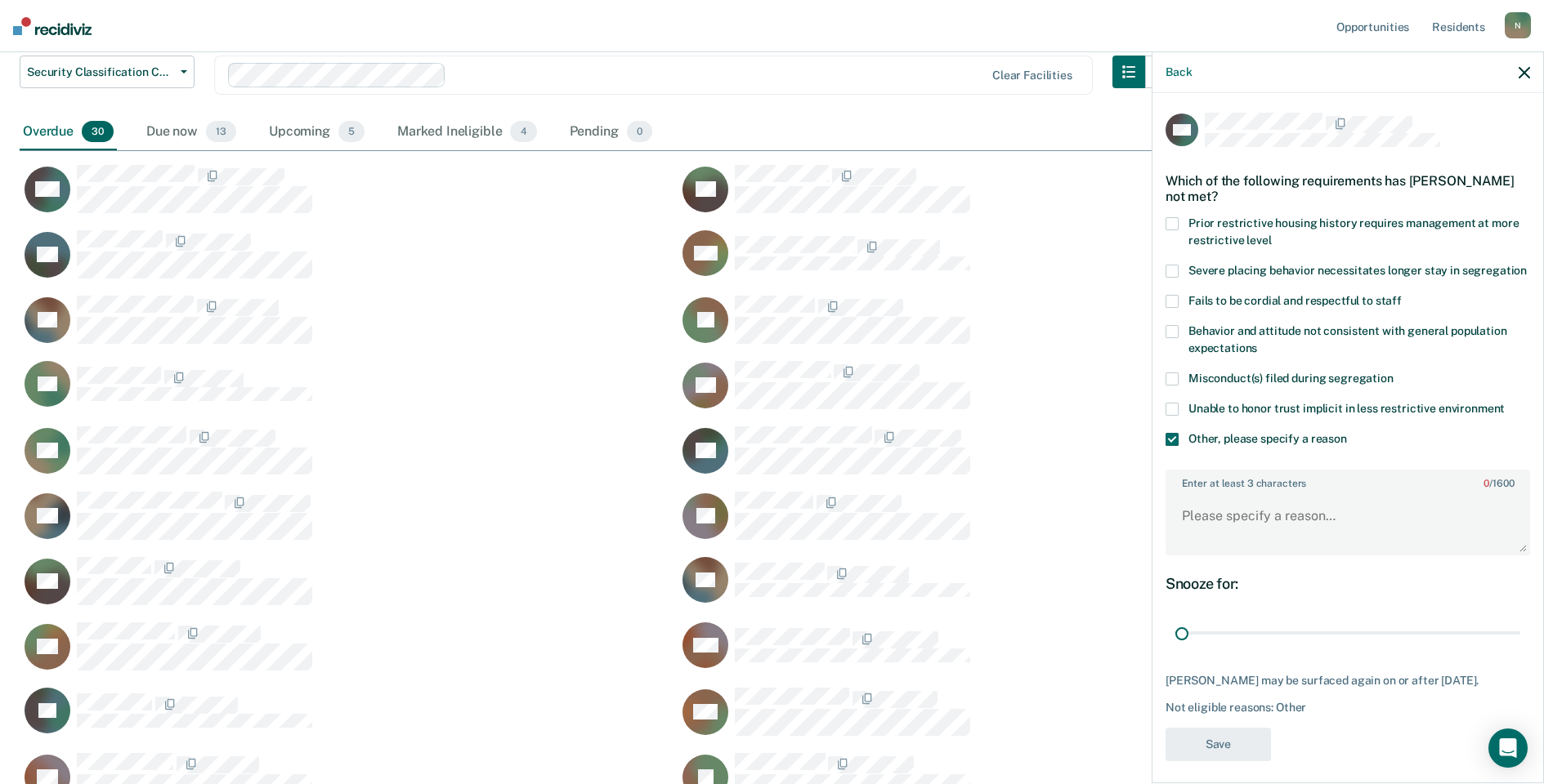
drag, startPoint x: 1505, startPoint y: 654, endPoint x: 1202, endPoint y: 581, distance: 311.7
type input "1"
click at [1176, 648] on input "range" at bounding box center [1348, 633] width 345 height 28
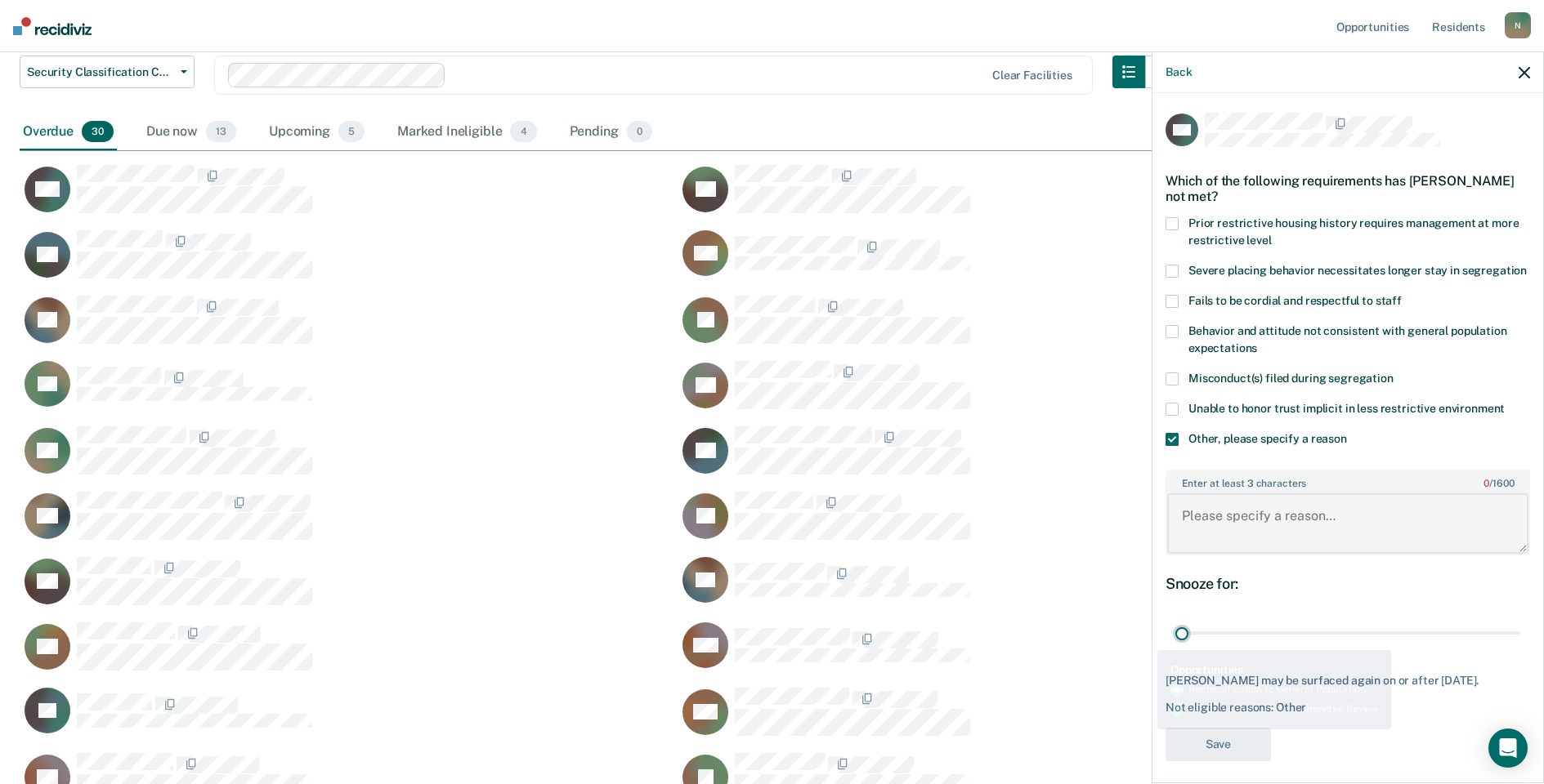
click at [1226, 538] on textarea "Enter at least 3 characters 0 / 1600" at bounding box center [1348, 524] width 361 height 60
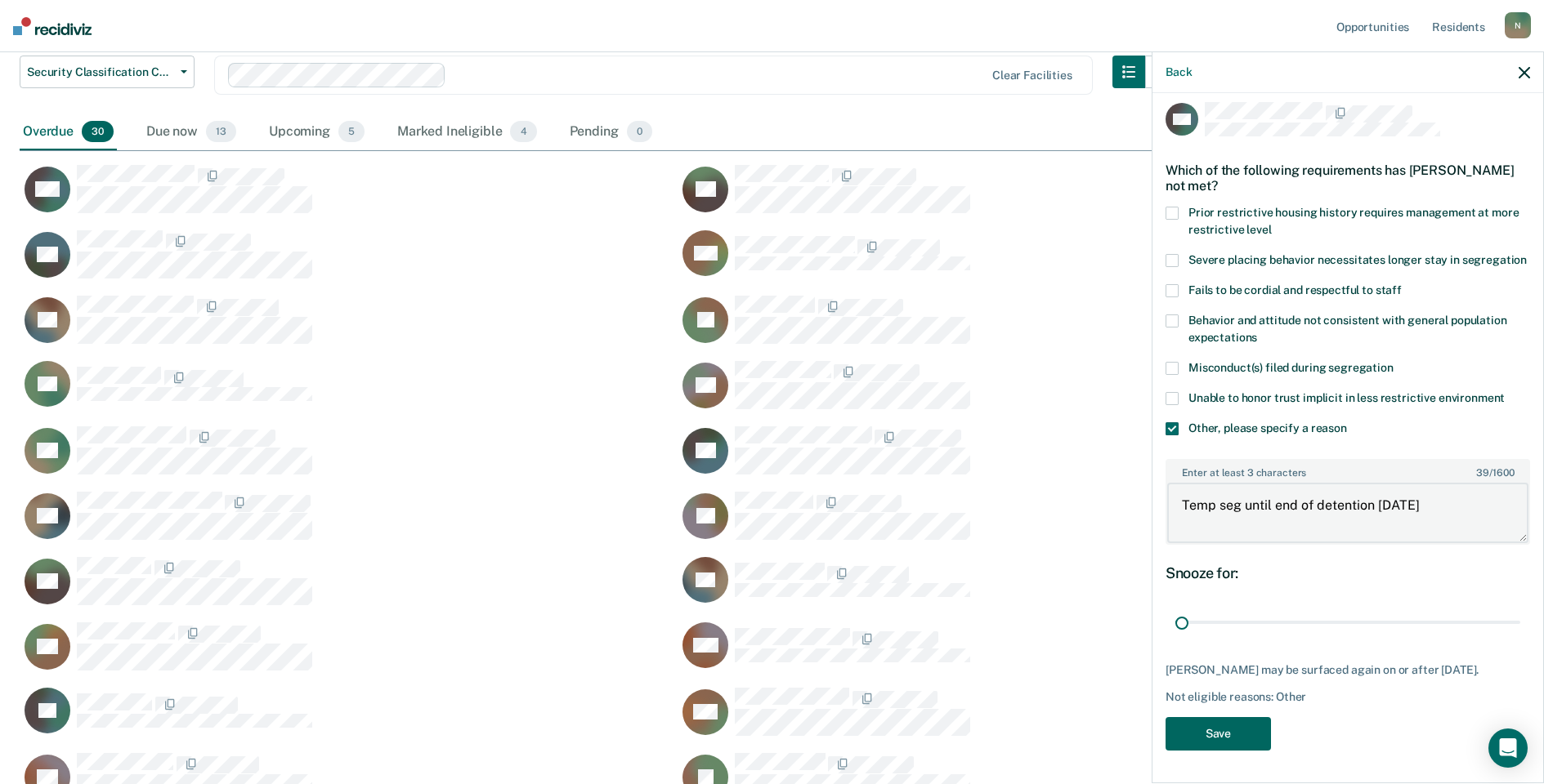
scroll to position [40, 0]
type textarea "Temp seg until end of detention [DATE]"
click at [1246, 735] on button "Save" at bounding box center [1218, 734] width 105 height 34
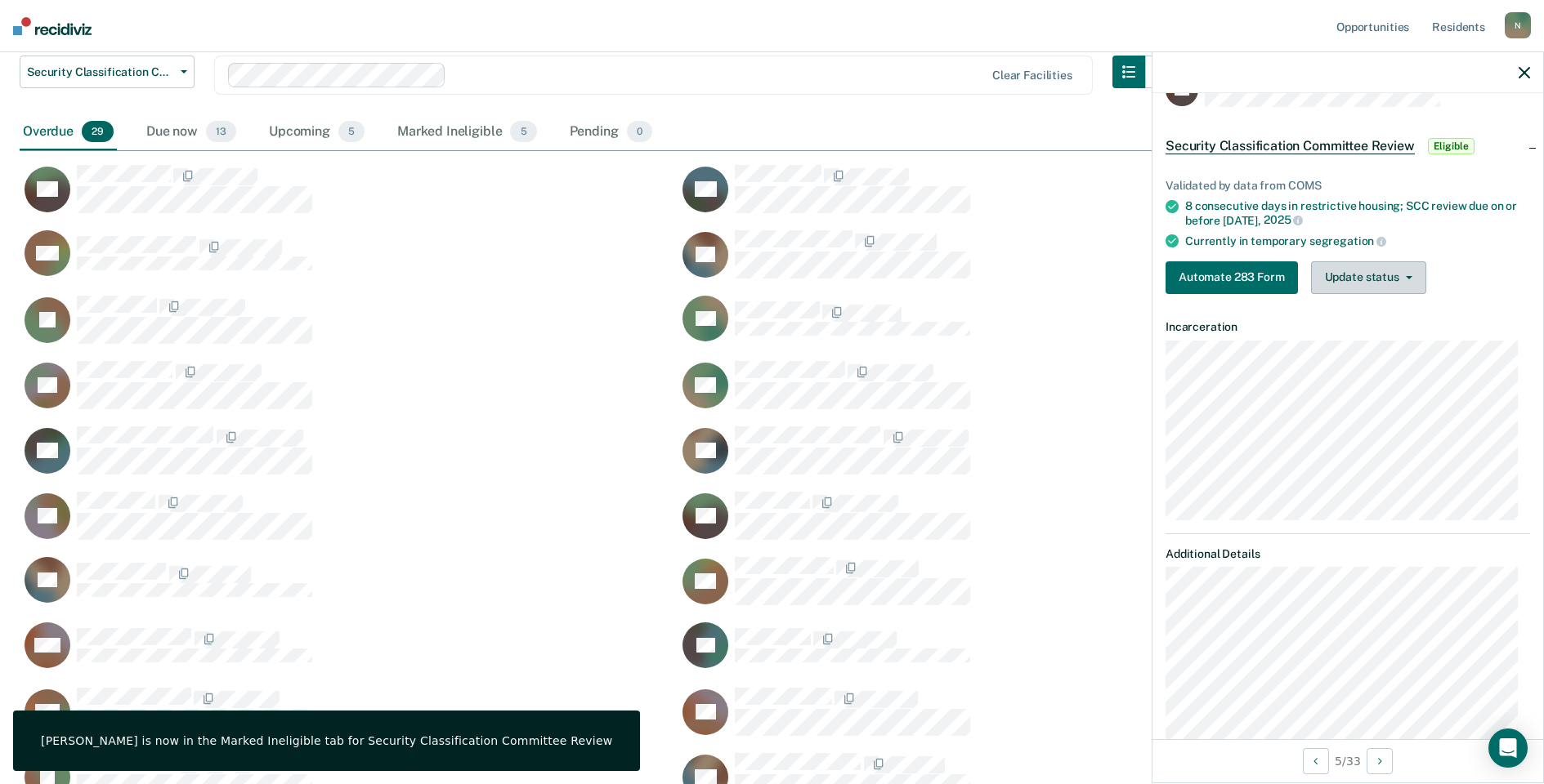
click at [1363, 273] on button "Update status" at bounding box center [1369, 278] width 115 height 33
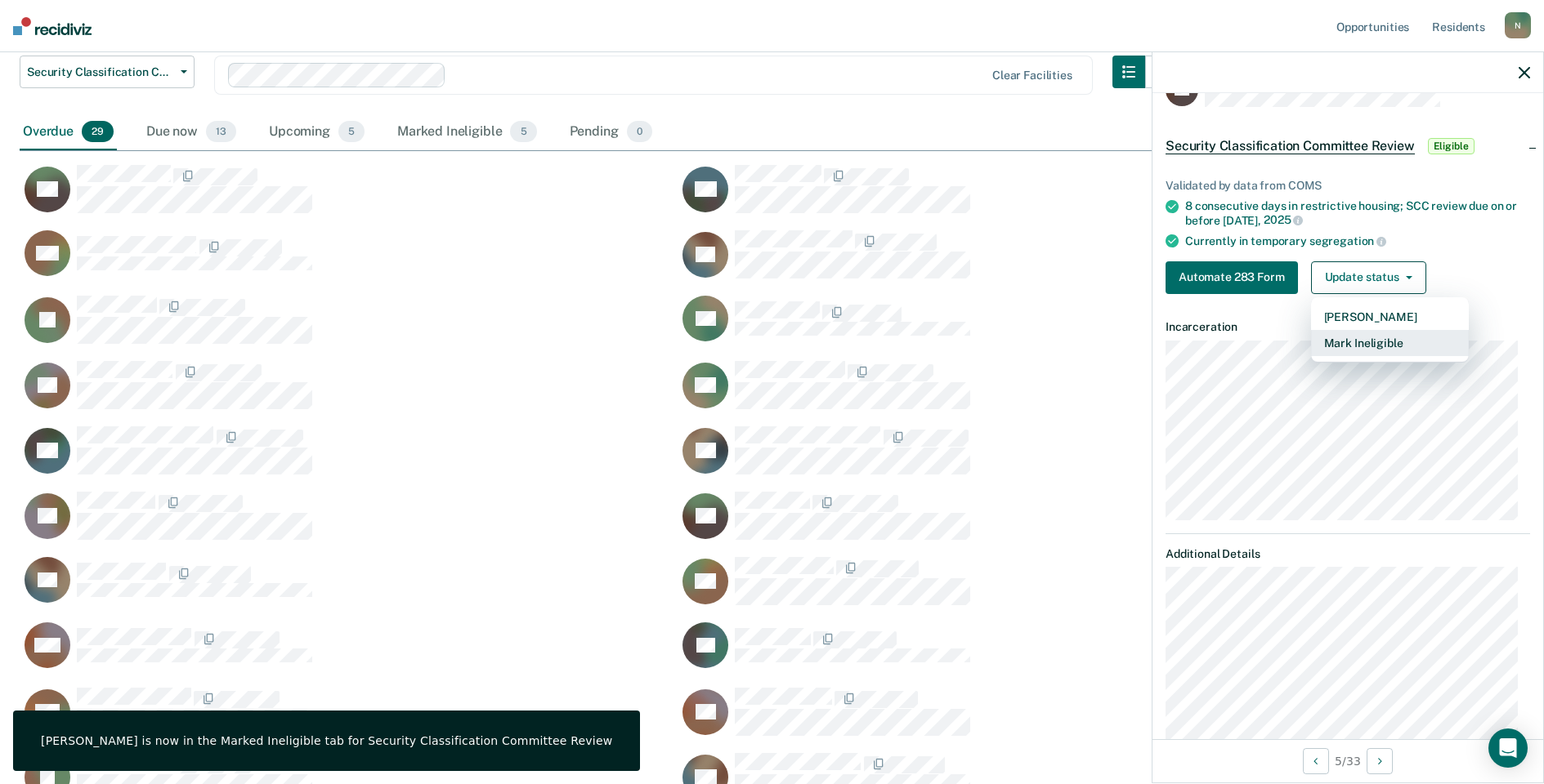
click at [1328, 348] on button "Mark Ineligible" at bounding box center [1390, 343] width 158 height 27
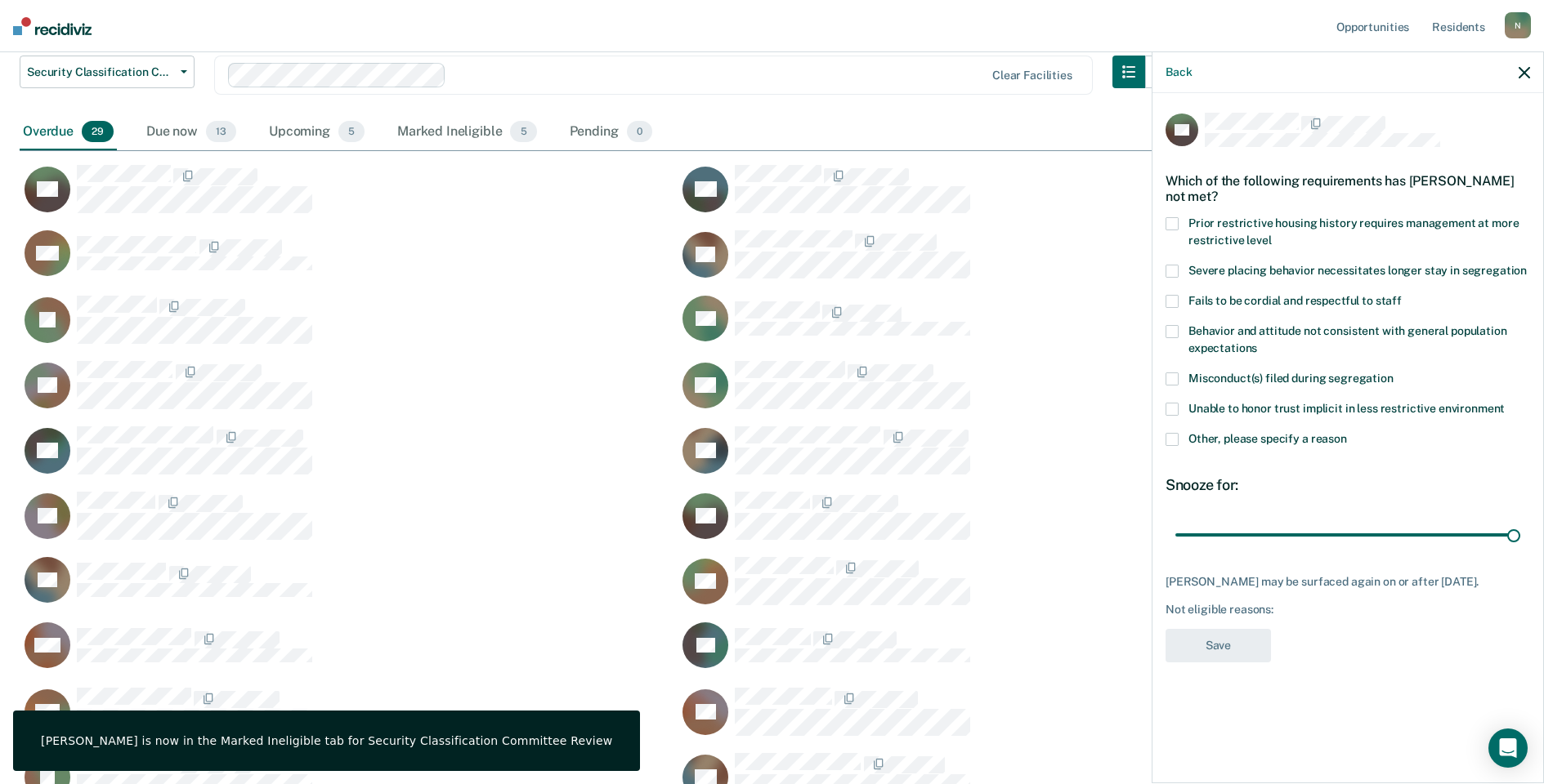
click at [1176, 434] on span at bounding box center [1172, 440] width 13 height 13
click at [1347, 433] on input "Other, please specify a reason" at bounding box center [1347, 433] width 0 height 0
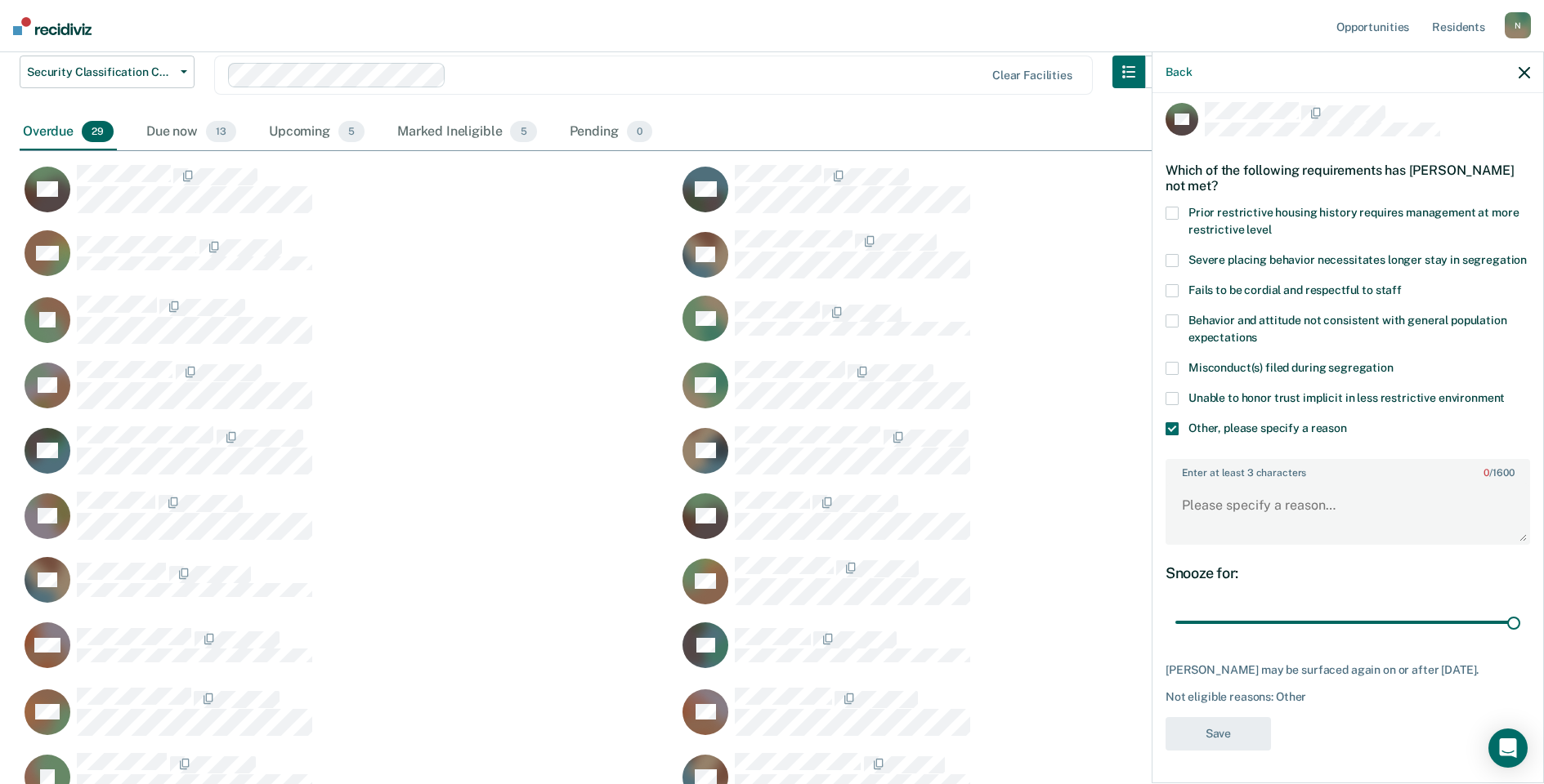
scroll to position [27, 0]
drag, startPoint x: 1501, startPoint y: 618, endPoint x: 1166, endPoint y: 631, distance: 335.3
type input "1"
click at [1176, 631] on input "range" at bounding box center [1348, 622] width 345 height 28
click at [1256, 512] on textarea "Enter at least 3 characters 0 / 1600" at bounding box center [1348, 513] width 361 height 60
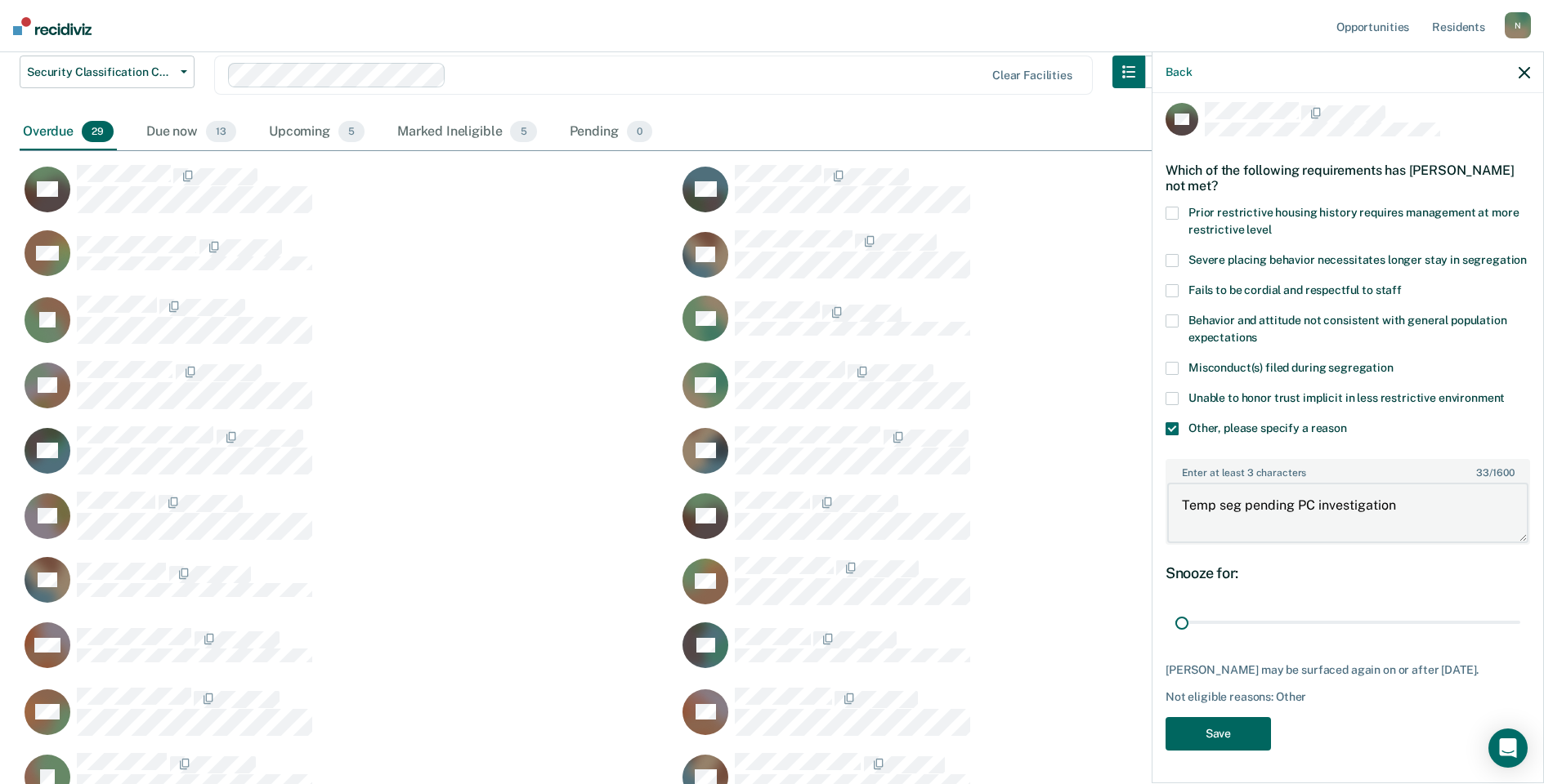
type textarea "Temp seg pending PC investigation"
click at [1256, 748] on button "Save" at bounding box center [1218, 734] width 105 height 34
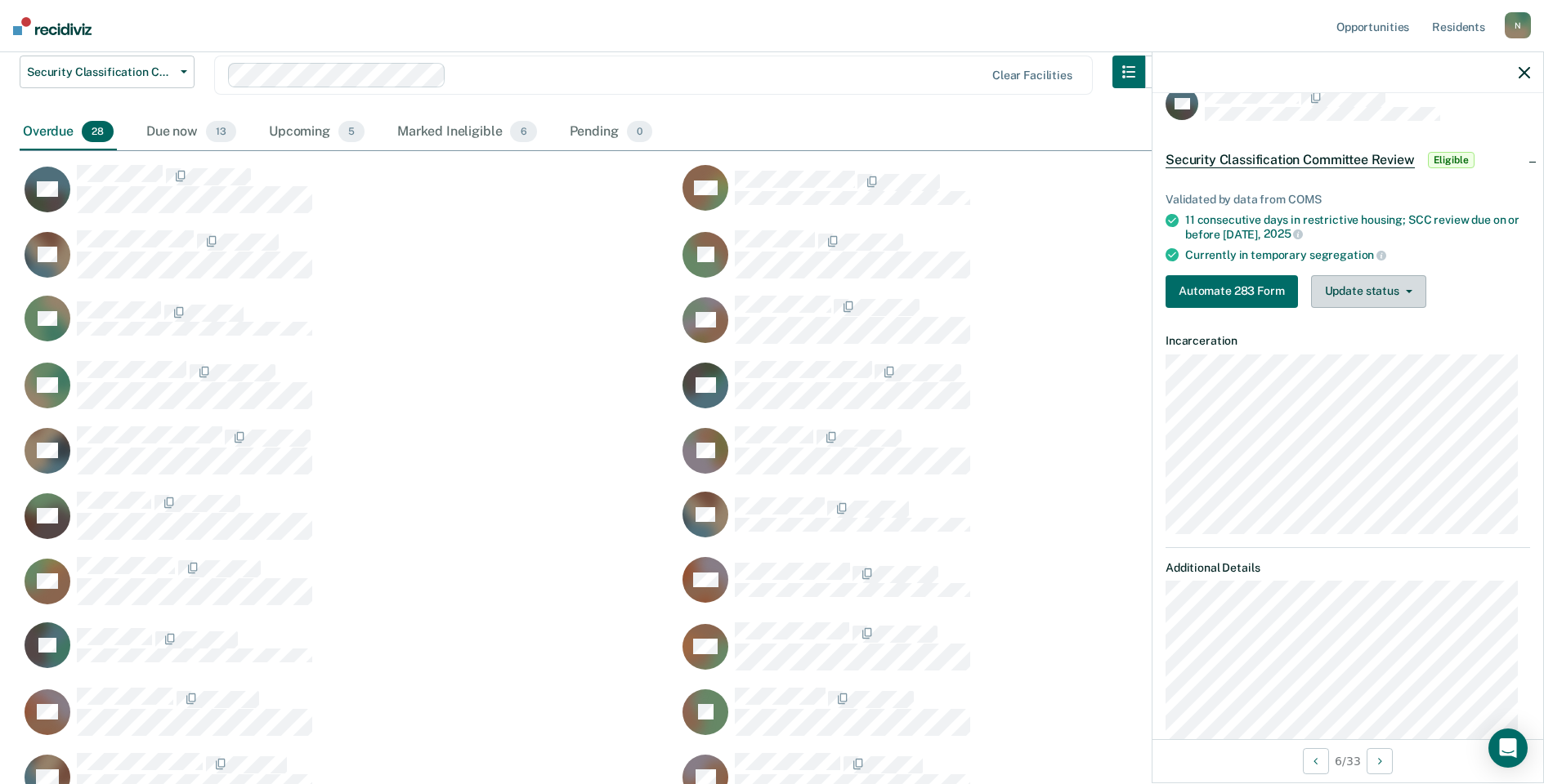
click at [1370, 296] on button "Update status" at bounding box center [1369, 292] width 115 height 33
click at [1385, 356] on button "Mark Ineligible" at bounding box center [1390, 357] width 158 height 27
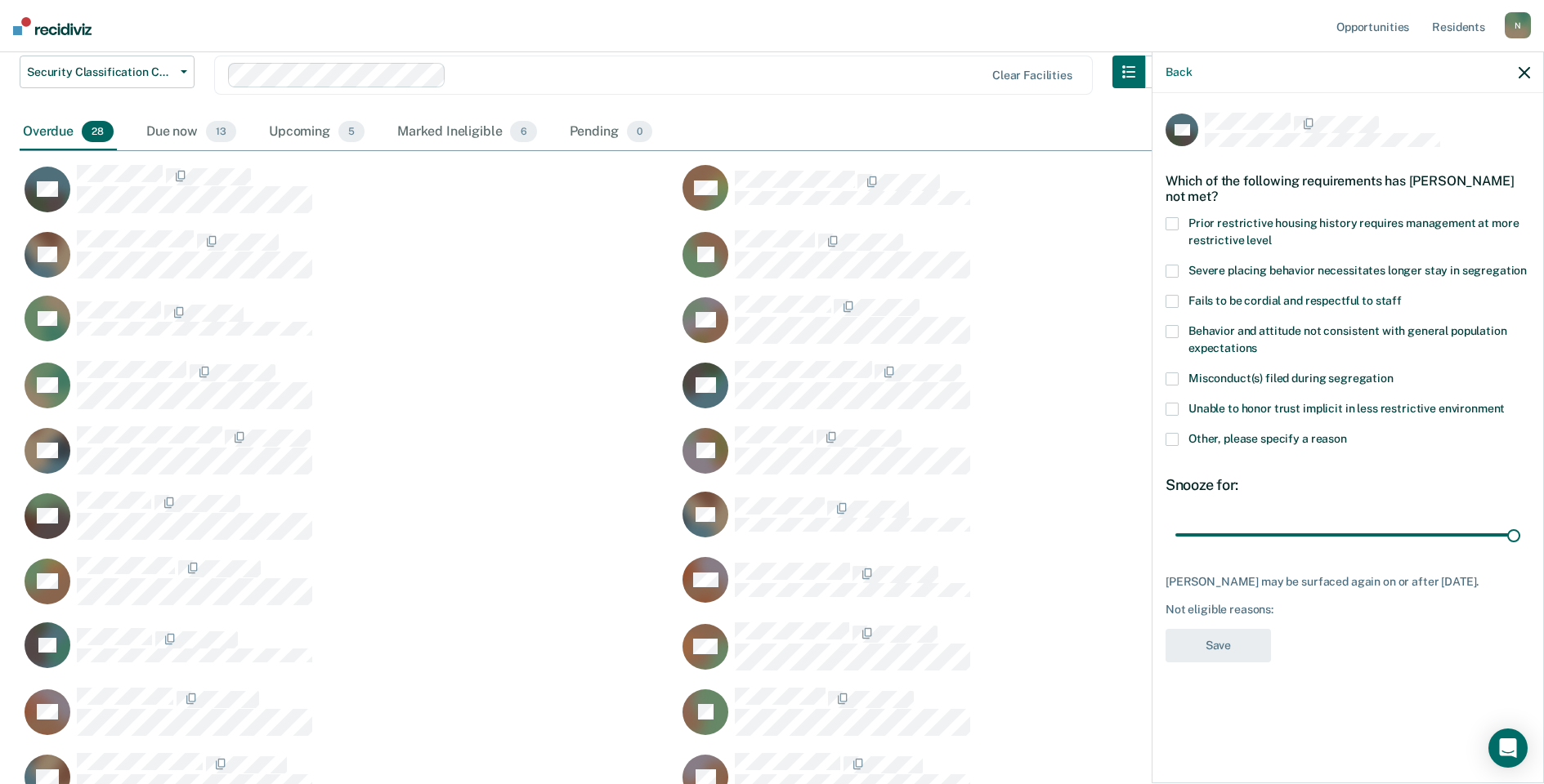
click at [1177, 442] on label "Other, please specify a reason" at bounding box center [1348, 441] width 365 height 17
click at [1347, 433] on input "Other, please specify a reason" at bounding box center [1347, 433] width 0 height 0
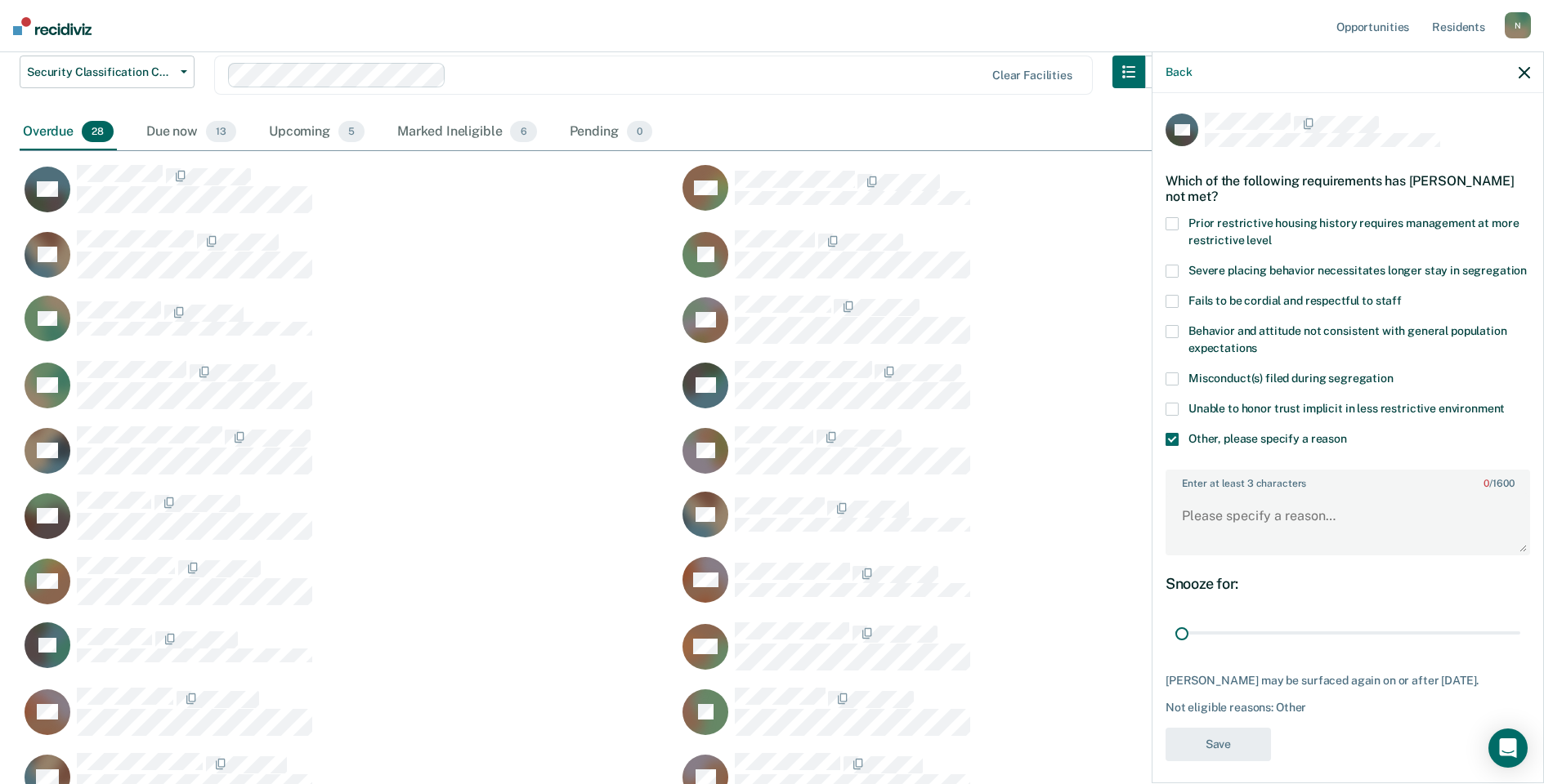
drag, startPoint x: 1504, startPoint y: 654, endPoint x: 1167, endPoint y: 638, distance: 337.4
type input "1"
click at [1176, 648] on input "range" at bounding box center [1348, 633] width 345 height 28
click at [1217, 528] on textarea "Enter at least 3 characters 0 / 1600" at bounding box center [1348, 524] width 361 height 60
type textarea "Temp seg pending PC investigation"
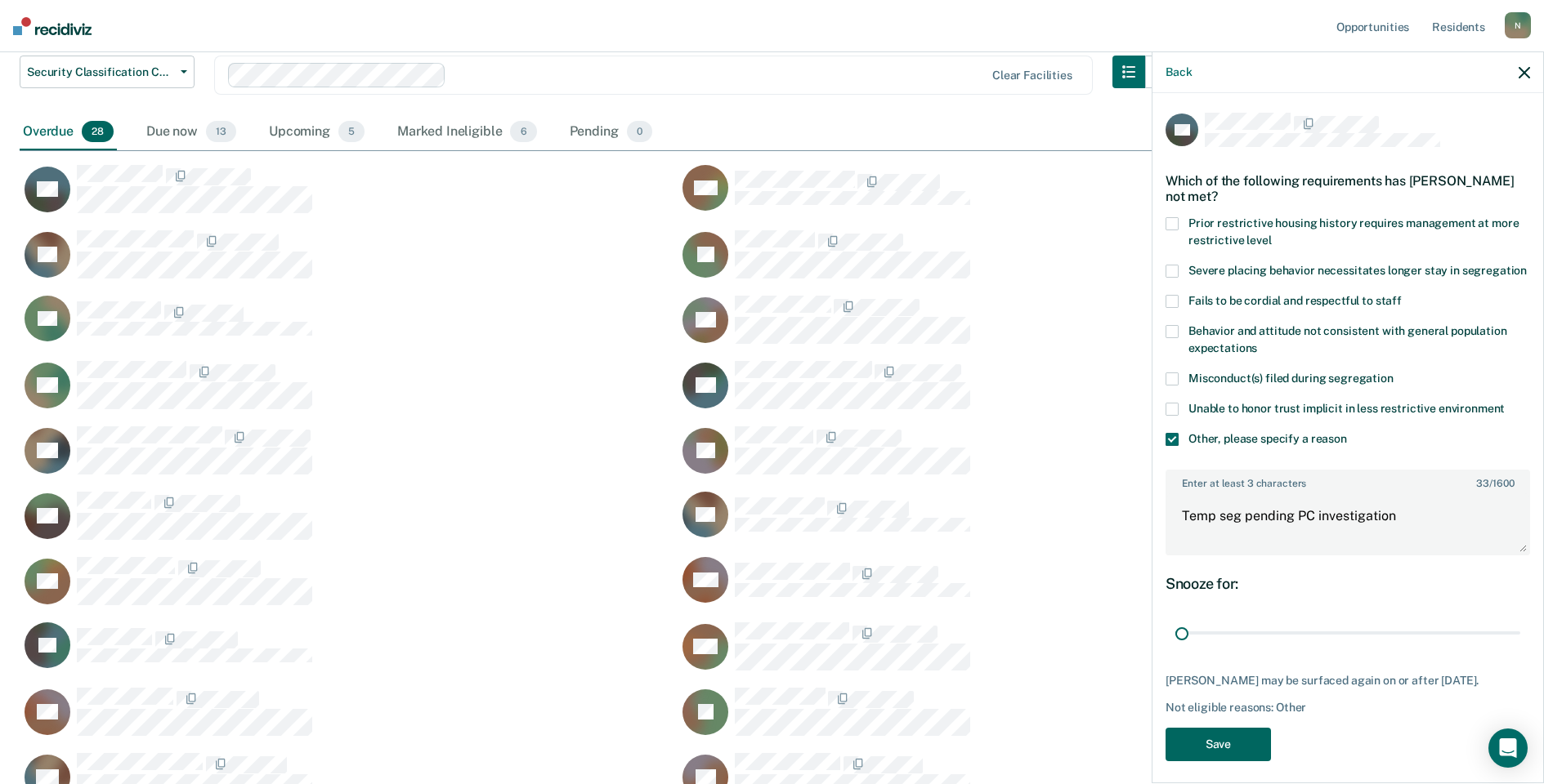
click at [1236, 759] on button "Save" at bounding box center [1218, 745] width 105 height 34
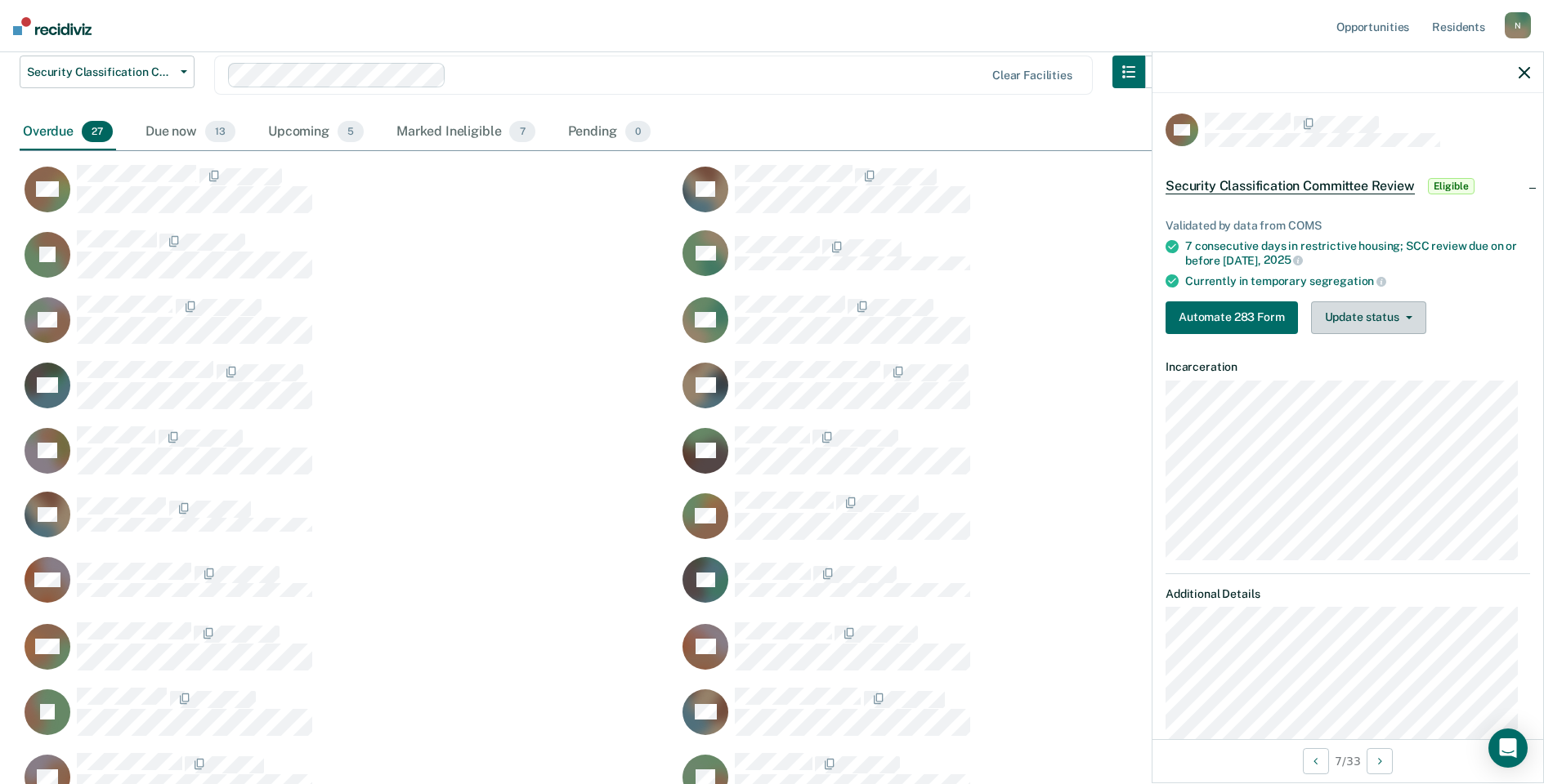
click at [1400, 329] on button "Update status" at bounding box center [1369, 318] width 115 height 33
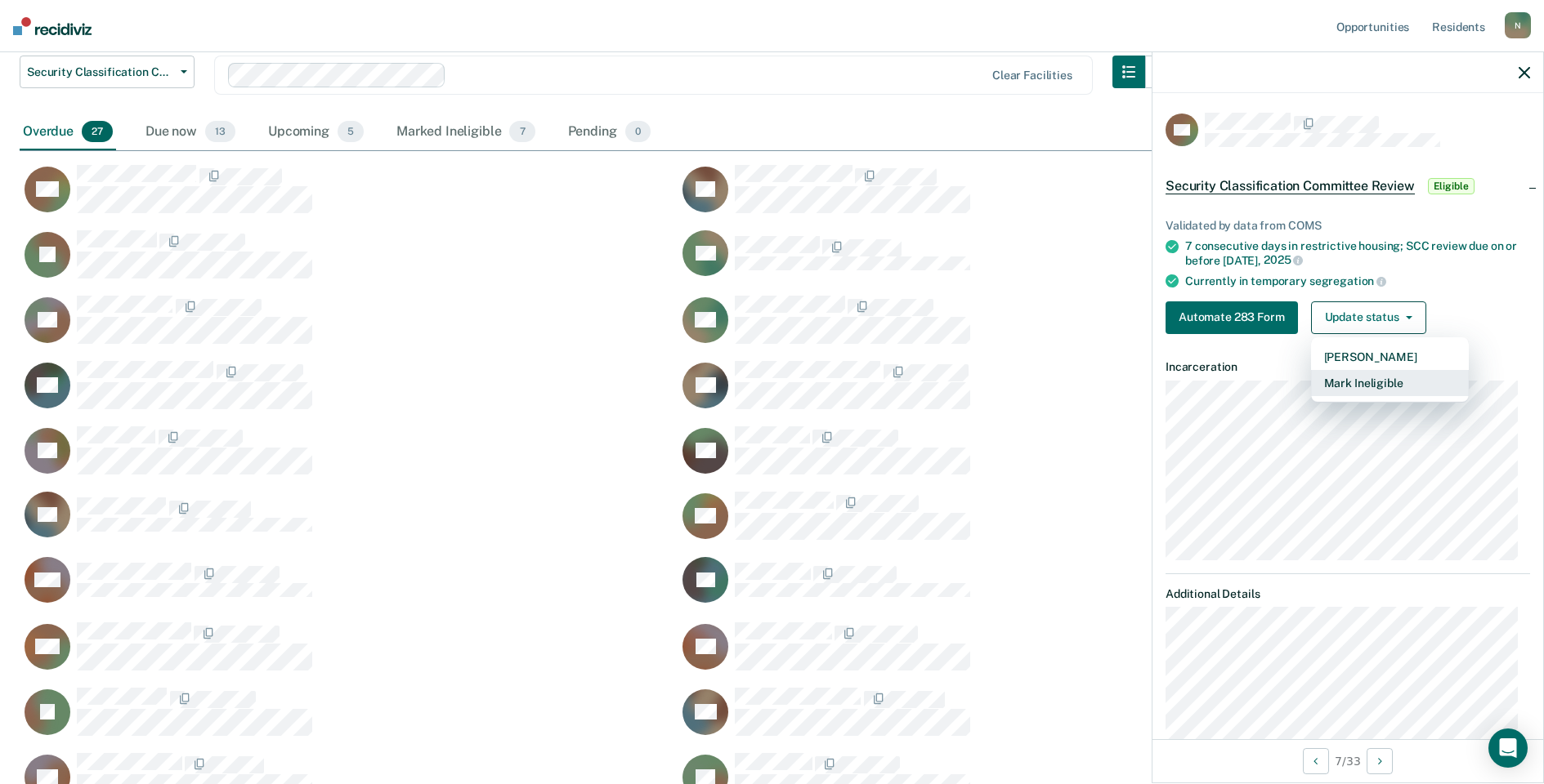
click at [1381, 382] on button "Mark Ineligible" at bounding box center [1390, 383] width 158 height 27
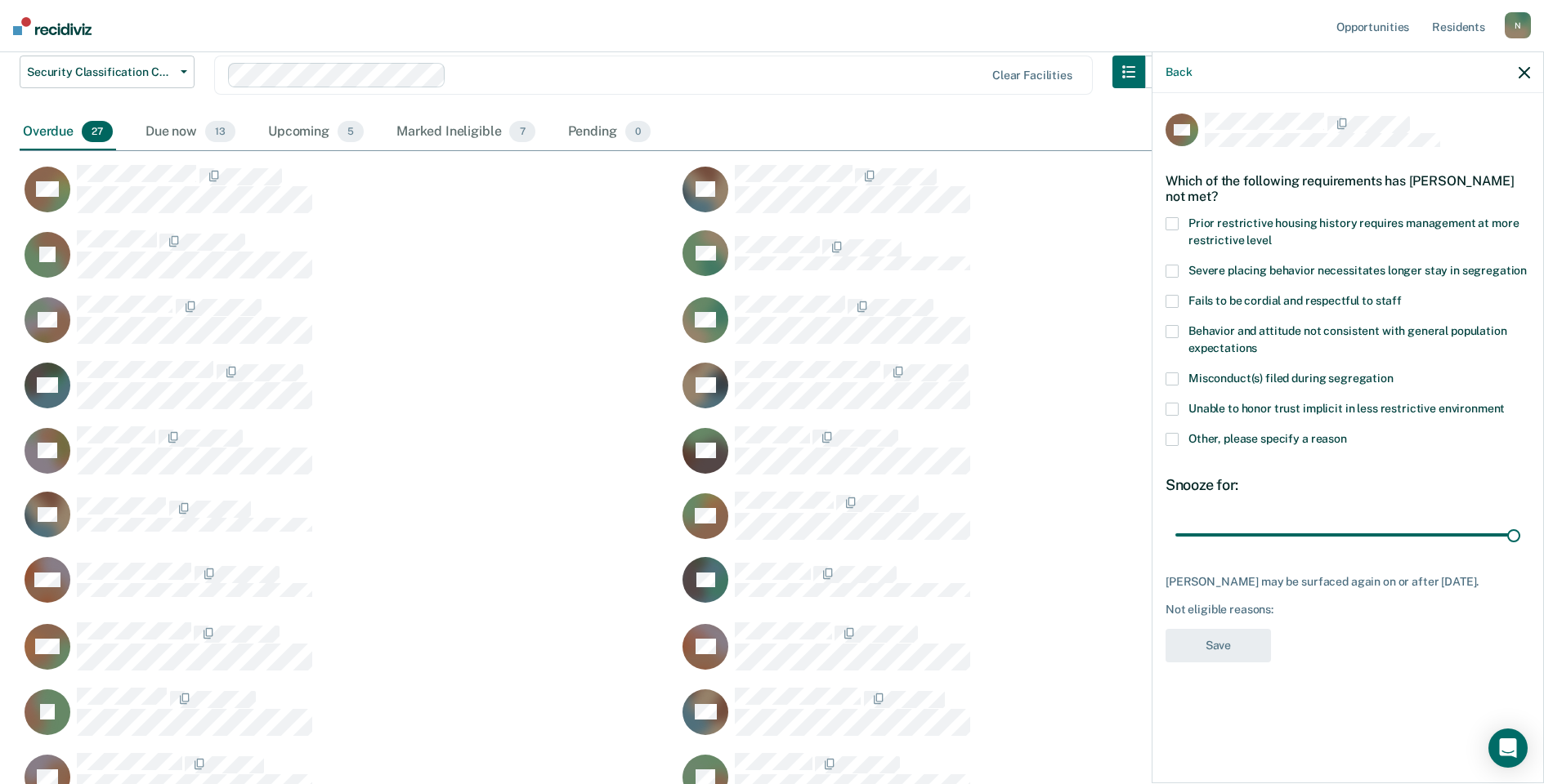
click at [1171, 438] on span at bounding box center [1172, 440] width 13 height 13
click at [1347, 433] on input "Other, please specify a reason" at bounding box center [1347, 433] width 0 height 0
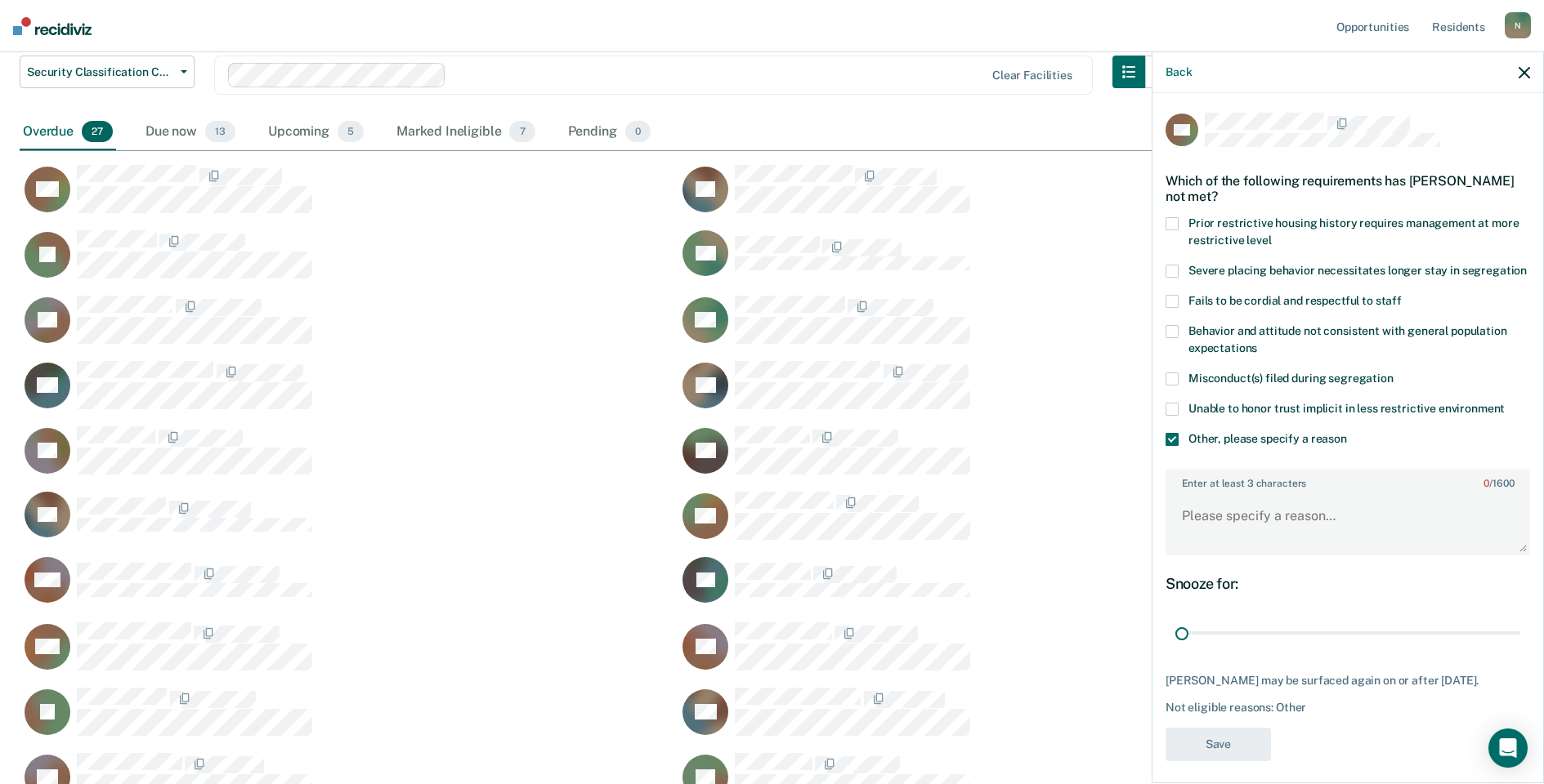
drag, startPoint x: 1499, startPoint y: 651, endPoint x: 1144, endPoint y: 648, distance: 355.0
type input "1"
click at [1176, 648] on input "range" at bounding box center [1348, 633] width 345 height 28
click at [1202, 536] on textarea "Enter at least 3 characters 0 / 1600" at bounding box center [1348, 524] width 361 height 60
type textarea "Temp seg pending PC investigation"
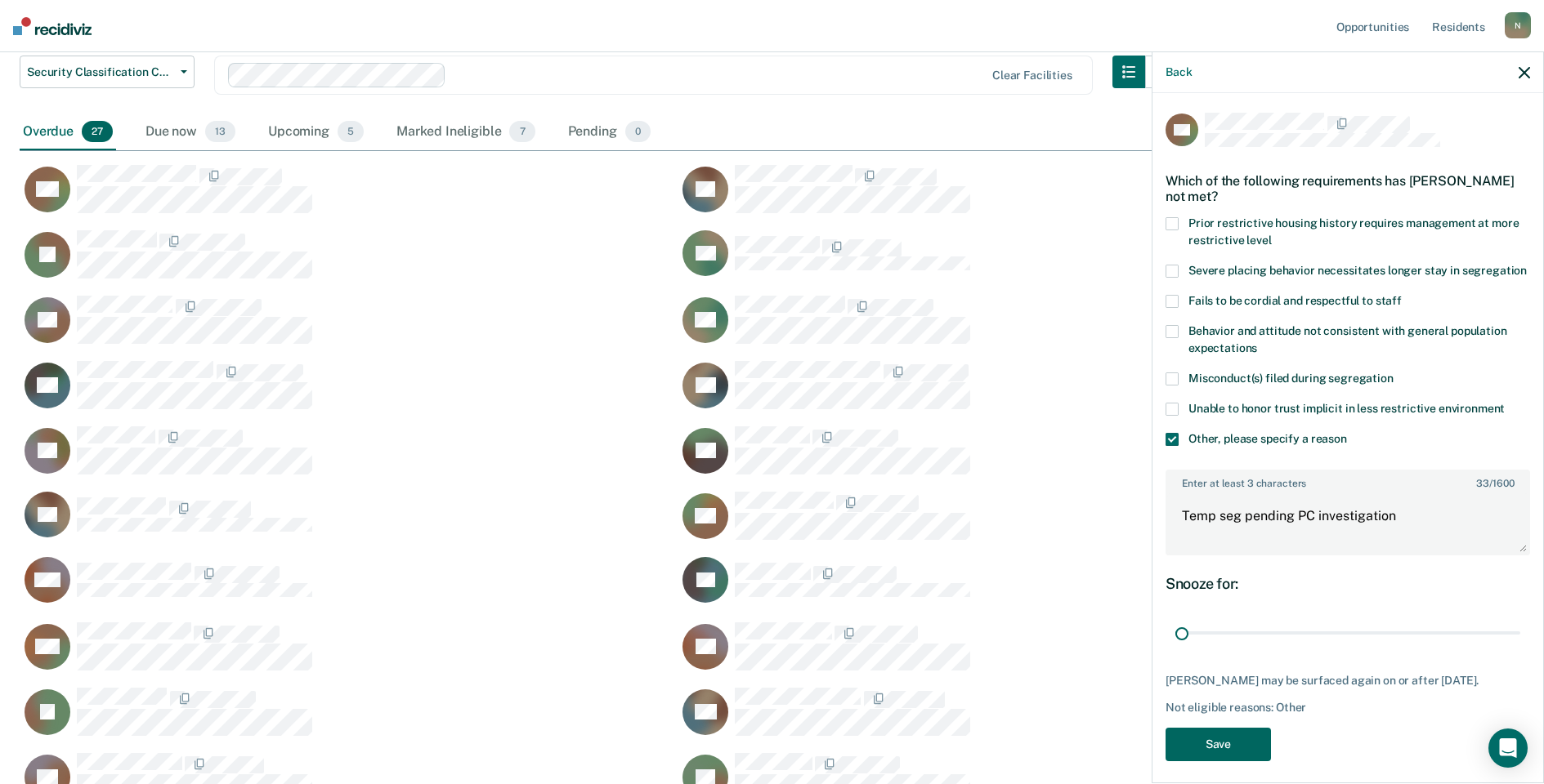
click at [1243, 761] on button "Save" at bounding box center [1218, 745] width 105 height 34
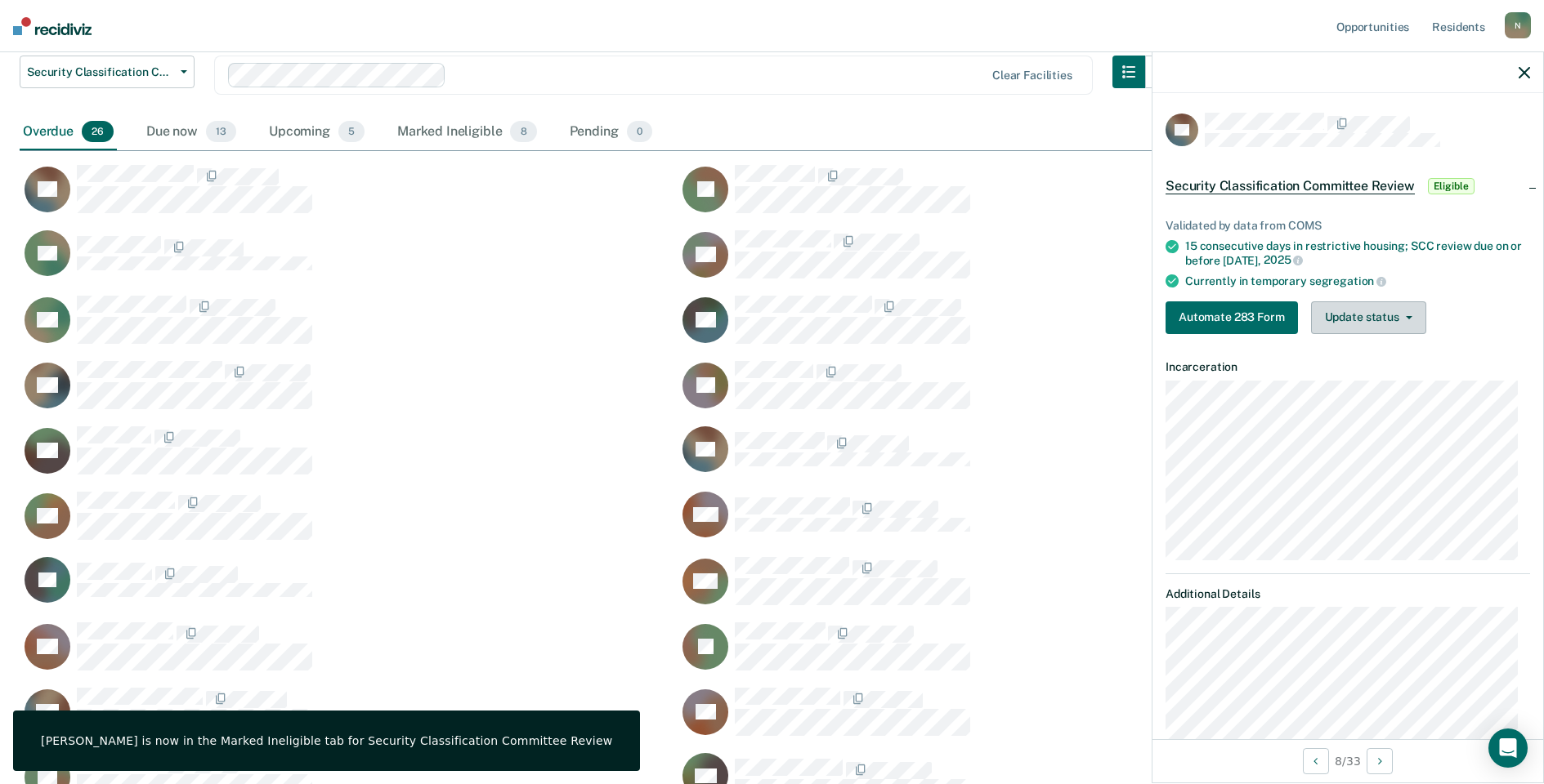
click at [1384, 314] on button "Update status" at bounding box center [1369, 318] width 115 height 33
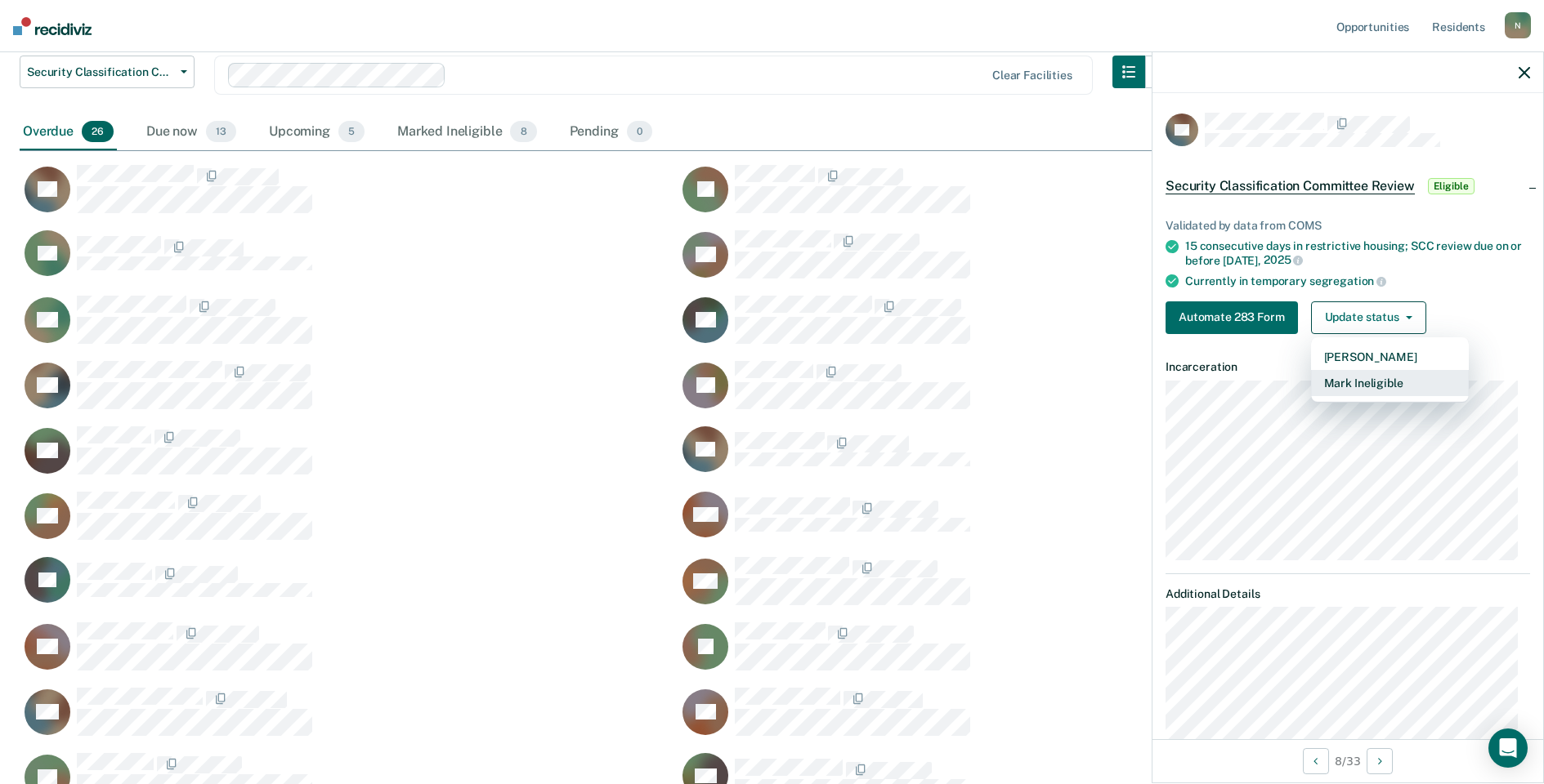
click at [1338, 374] on button "Mark Ineligible" at bounding box center [1390, 383] width 158 height 27
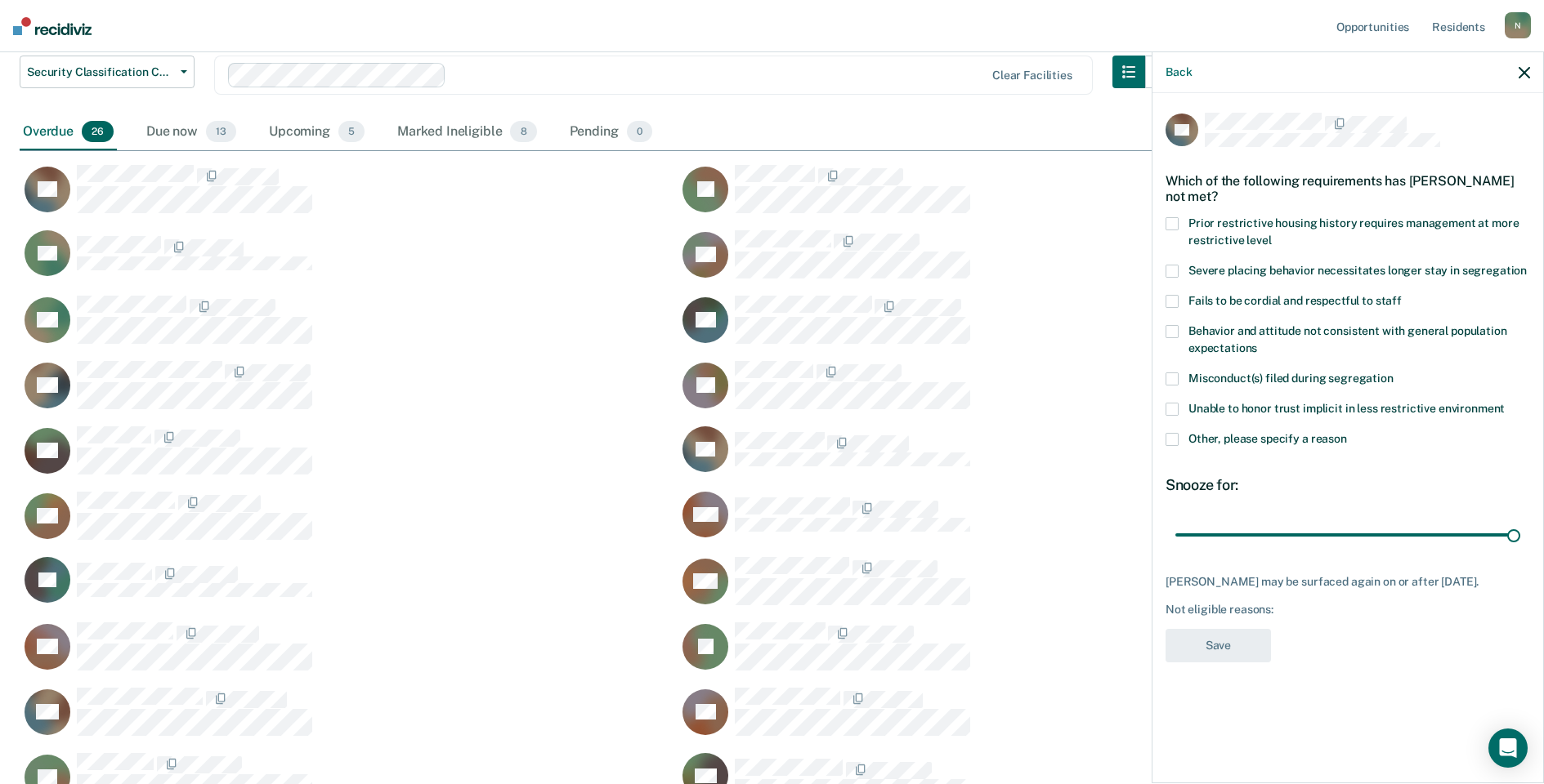
click at [1176, 438] on span at bounding box center [1172, 440] width 13 height 13
click at [1347, 433] on input "Other, please specify a reason" at bounding box center [1347, 433] width 0 height 0
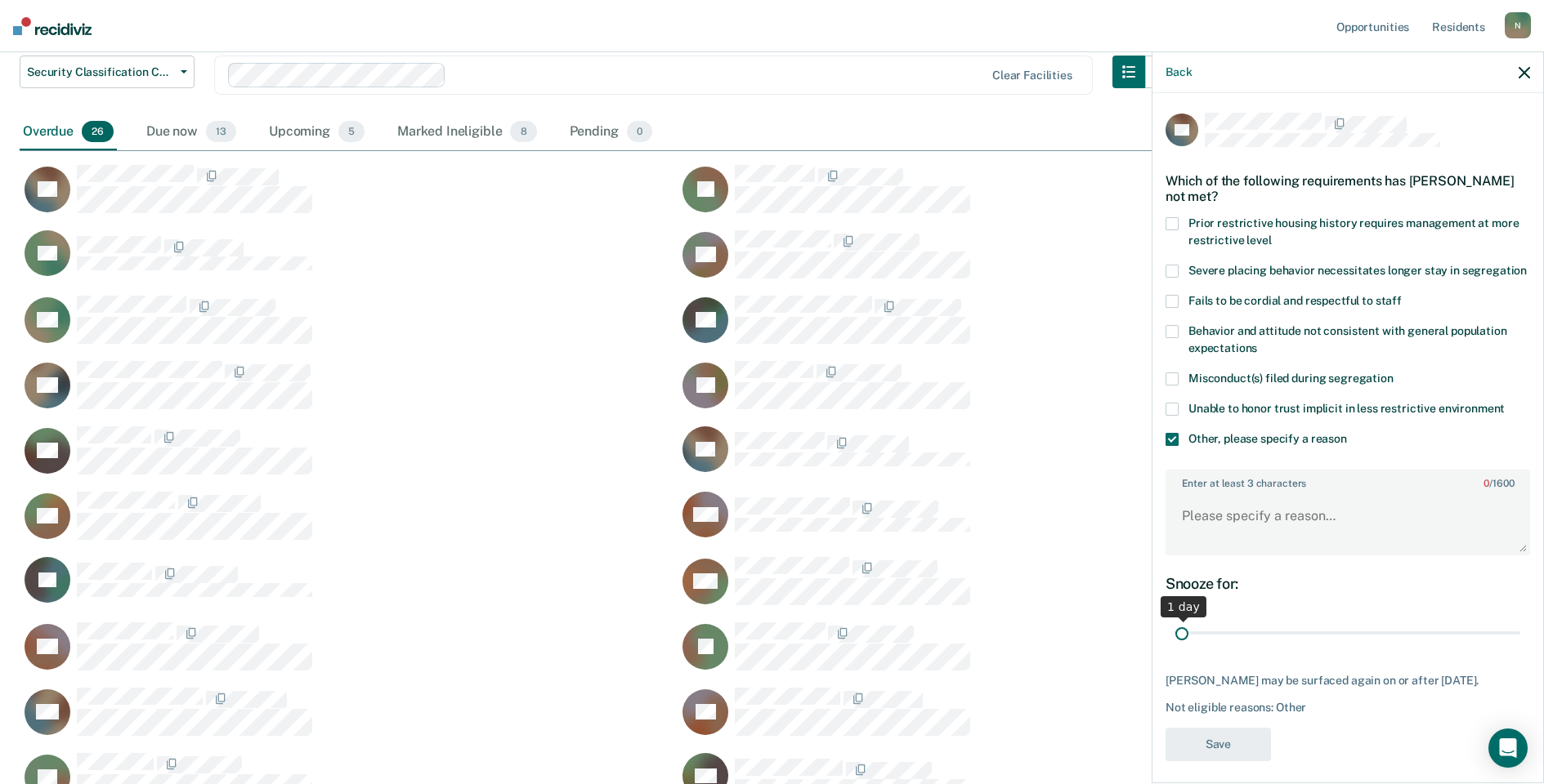
drag, startPoint x: 1501, startPoint y: 653, endPoint x: 1173, endPoint y: 657, distance: 328.0
type input "1"
click at [1176, 648] on input "range" at bounding box center [1348, 633] width 345 height 28
click at [1232, 527] on textarea "Enter at least 3 characters 0 / 1600" at bounding box center [1348, 524] width 361 height 60
click at [1252, 541] on textarea "Enter at least 3 characters 0 / 1600" at bounding box center [1348, 524] width 361 height 60
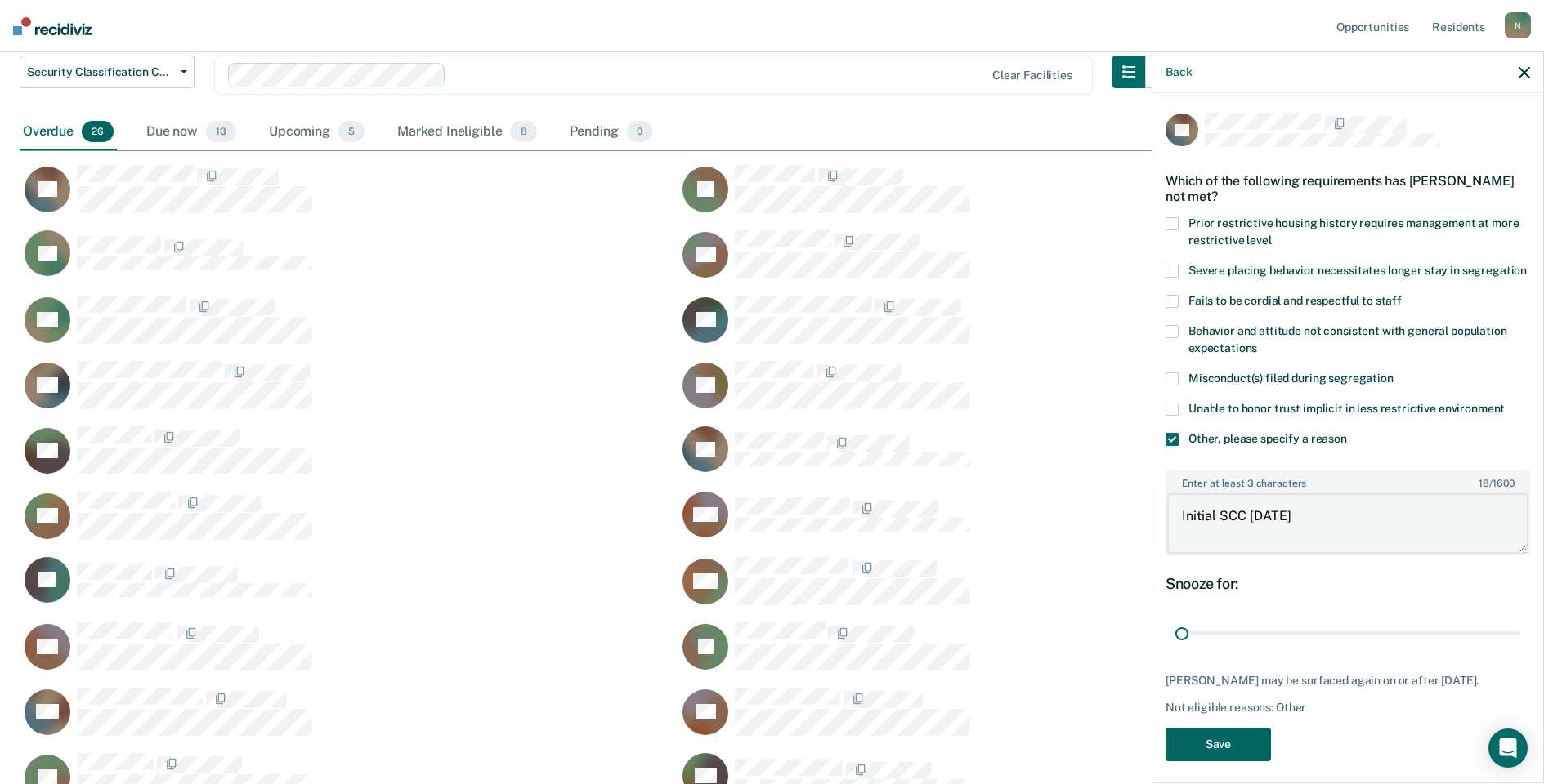
type textarea "Initial SCC [DATE]"
click at [1242, 761] on button "Save" at bounding box center [1218, 745] width 105 height 34
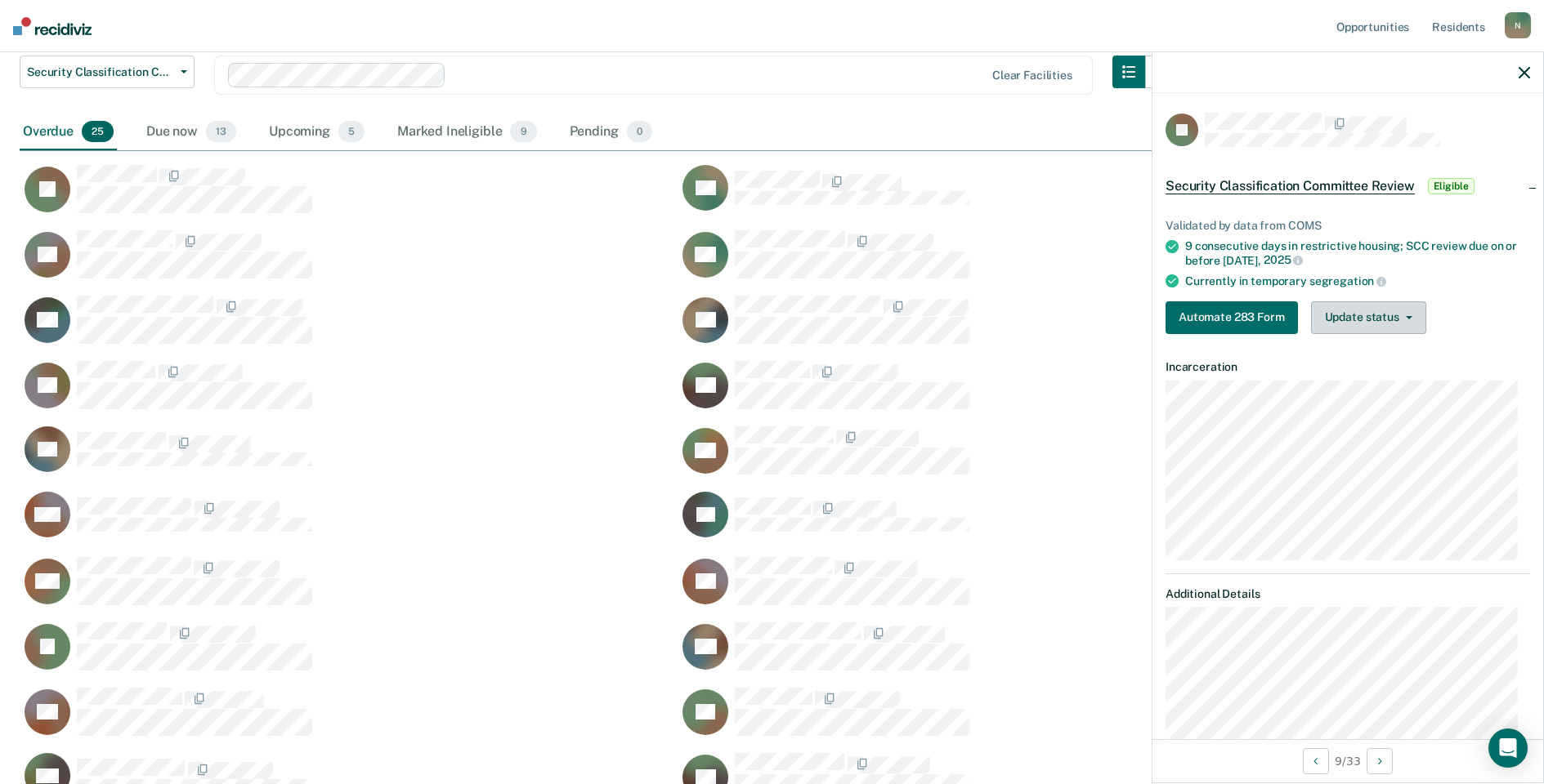
click at [1375, 324] on button "Update status" at bounding box center [1369, 318] width 115 height 33
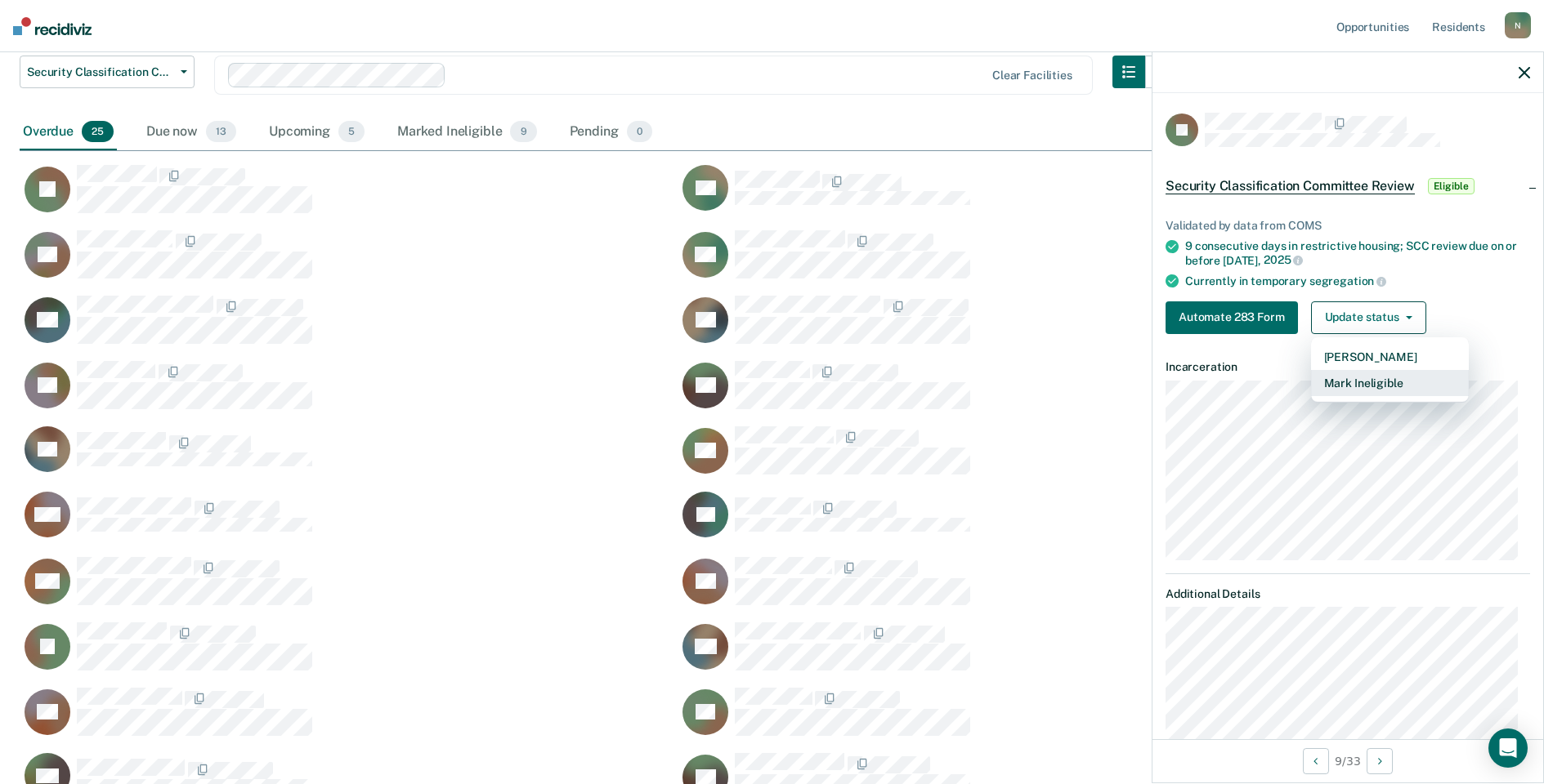
click at [1350, 388] on button "Mark Ineligible" at bounding box center [1390, 383] width 158 height 27
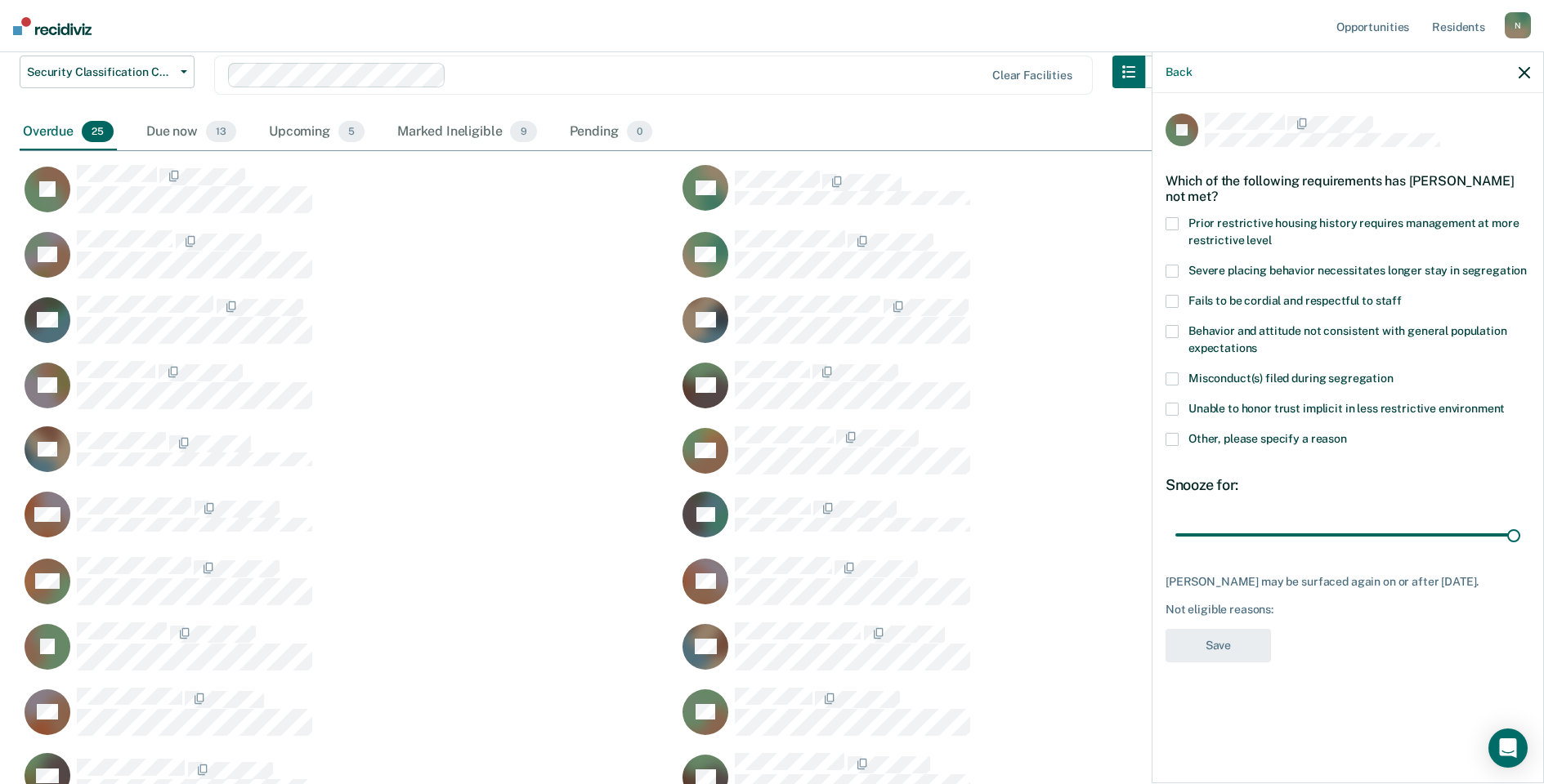
click at [1171, 441] on span at bounding box center [1172, 440] width 13 height 13
click at [1347, 433] on input "Other, please specify a reason" at bounding box center [1347, 433] width 0 height 0
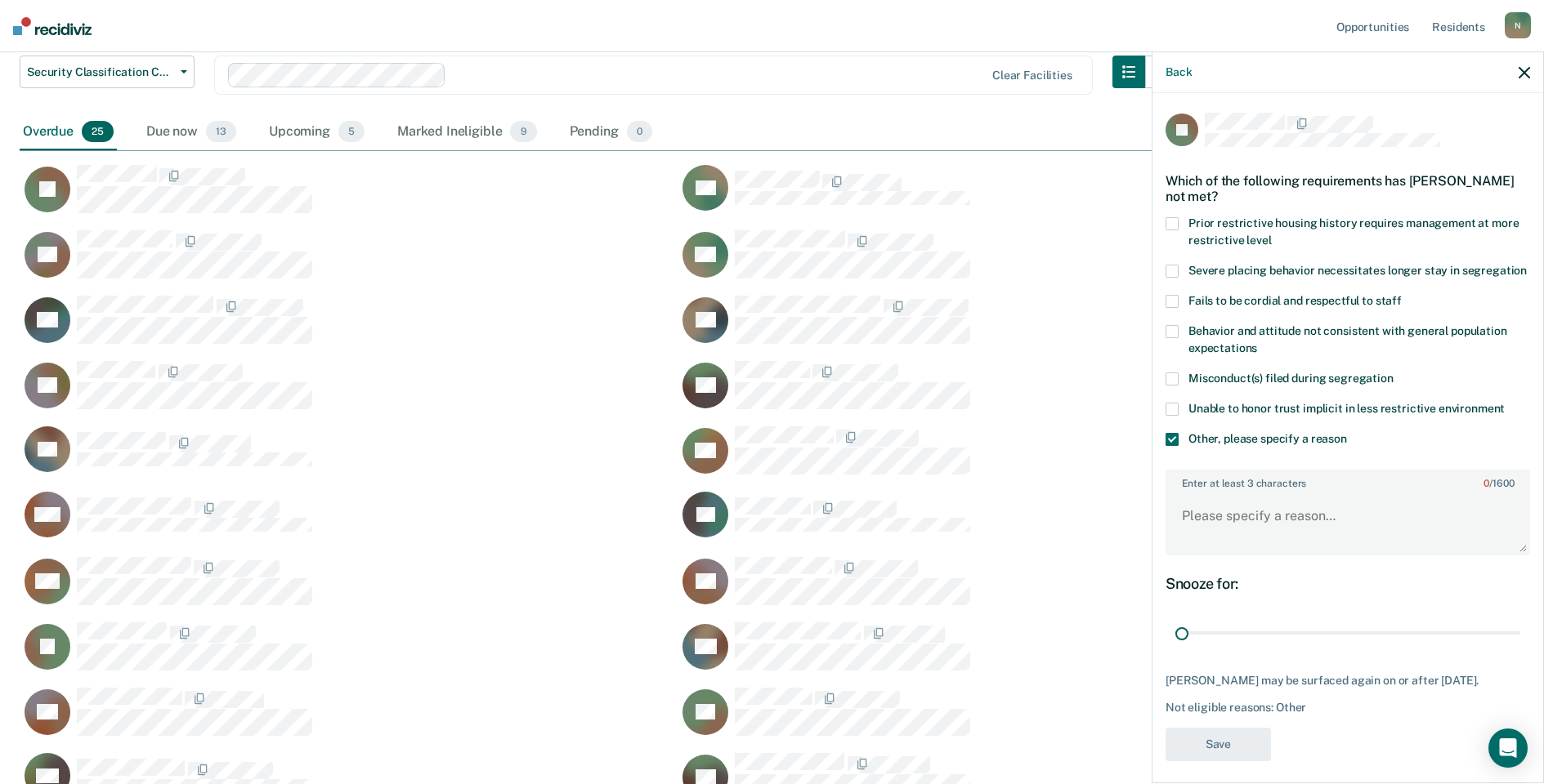
drag, startPoint x: 1506, startPoint y: 648, endPoint x: 1138, endPoint y: 690, distance: 370.4
type input "1"
click at [1176, 648] on input "range" at bounding box center [1348, 633] width 345 height 28
click at [1203, 543] on textarea "Enter at least 3 characters 0 / 1600" at bounding box center [1348, 524] width 361 height 60
type textarea "r"
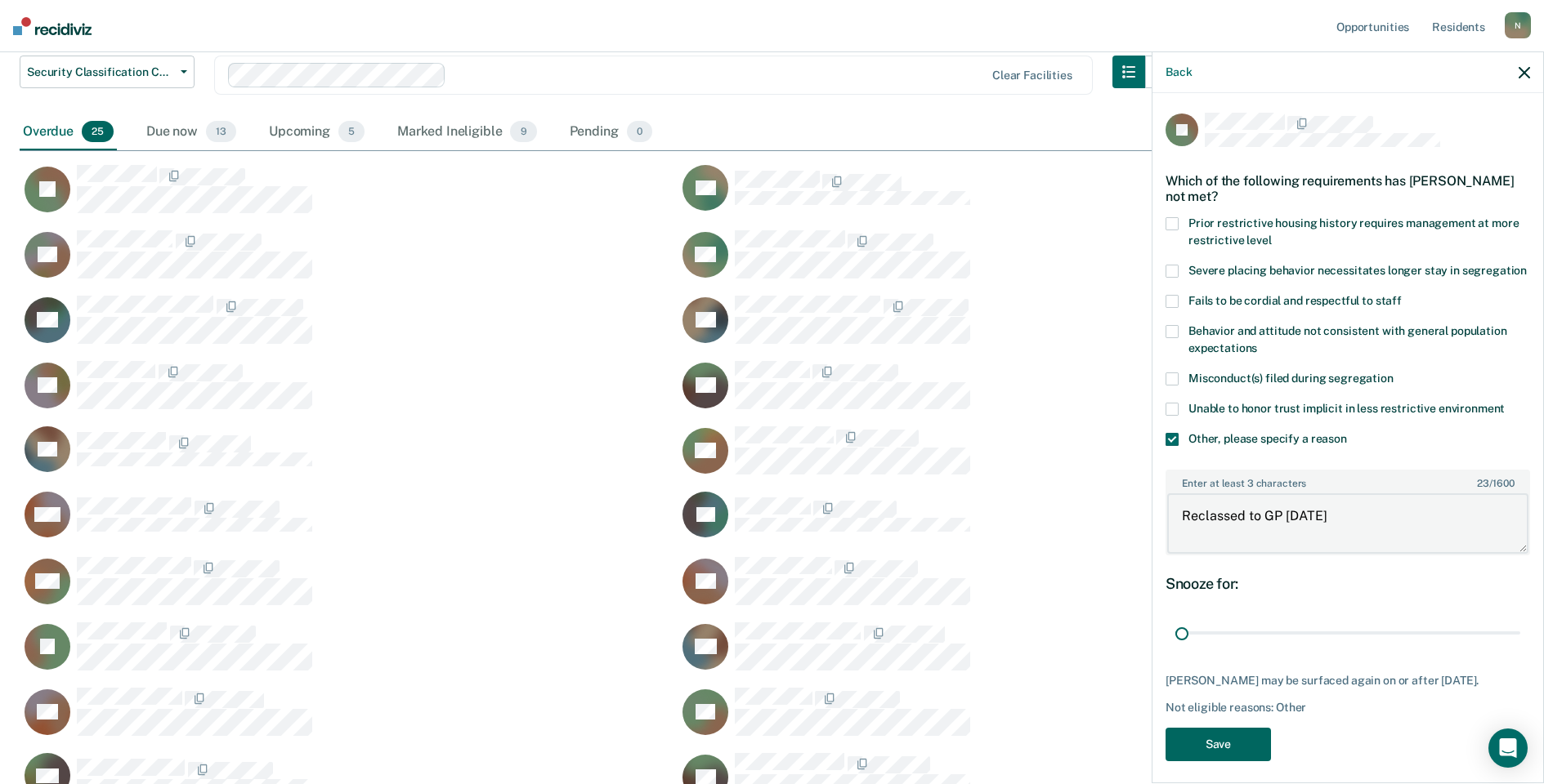
type textarea "Reclassed to GP [DATE]"
click at [1238, 759] on button "Save" at bounding box center [1218, 745] width 105 height 34
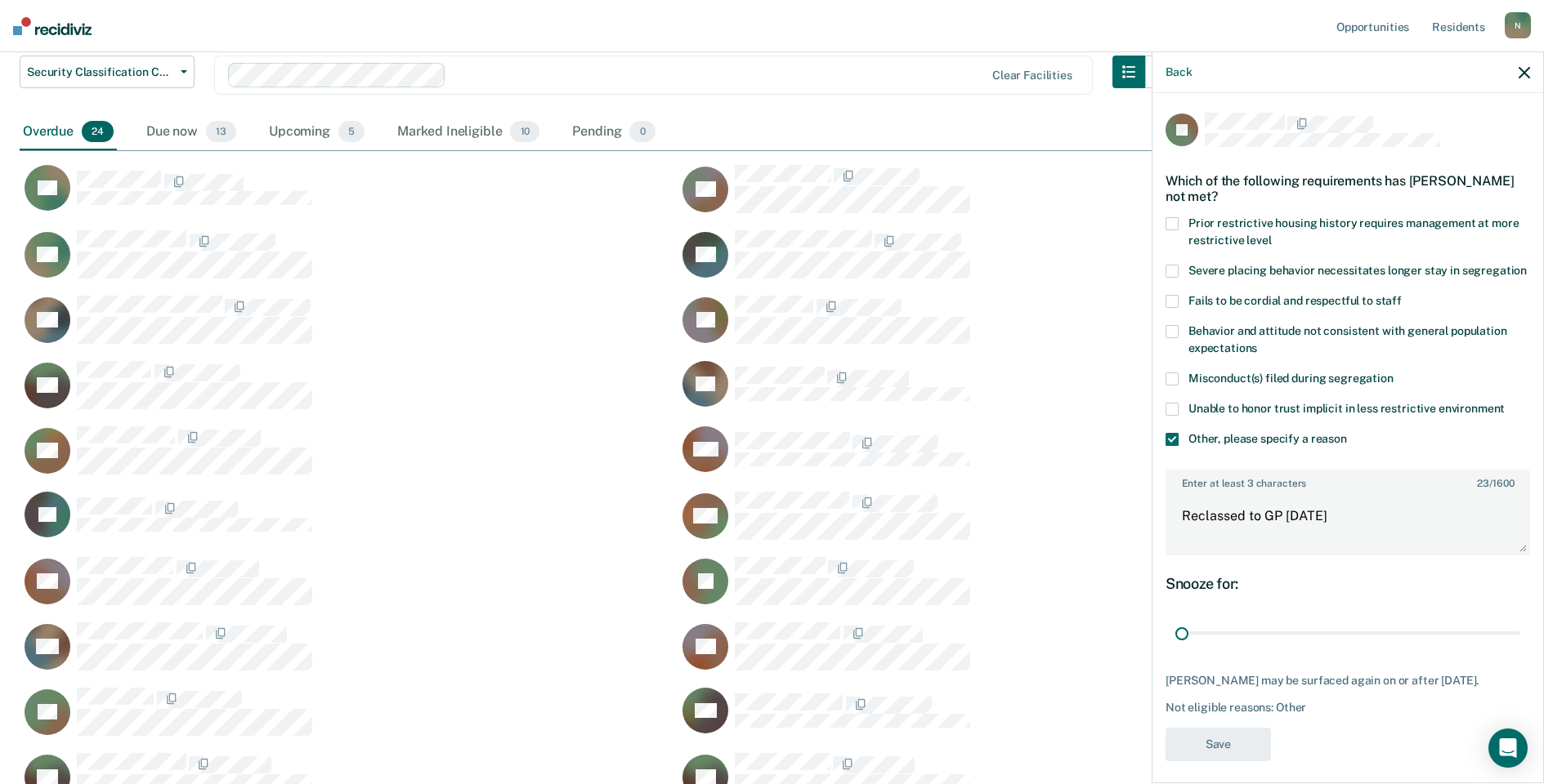
scroll to position [982, 1493]
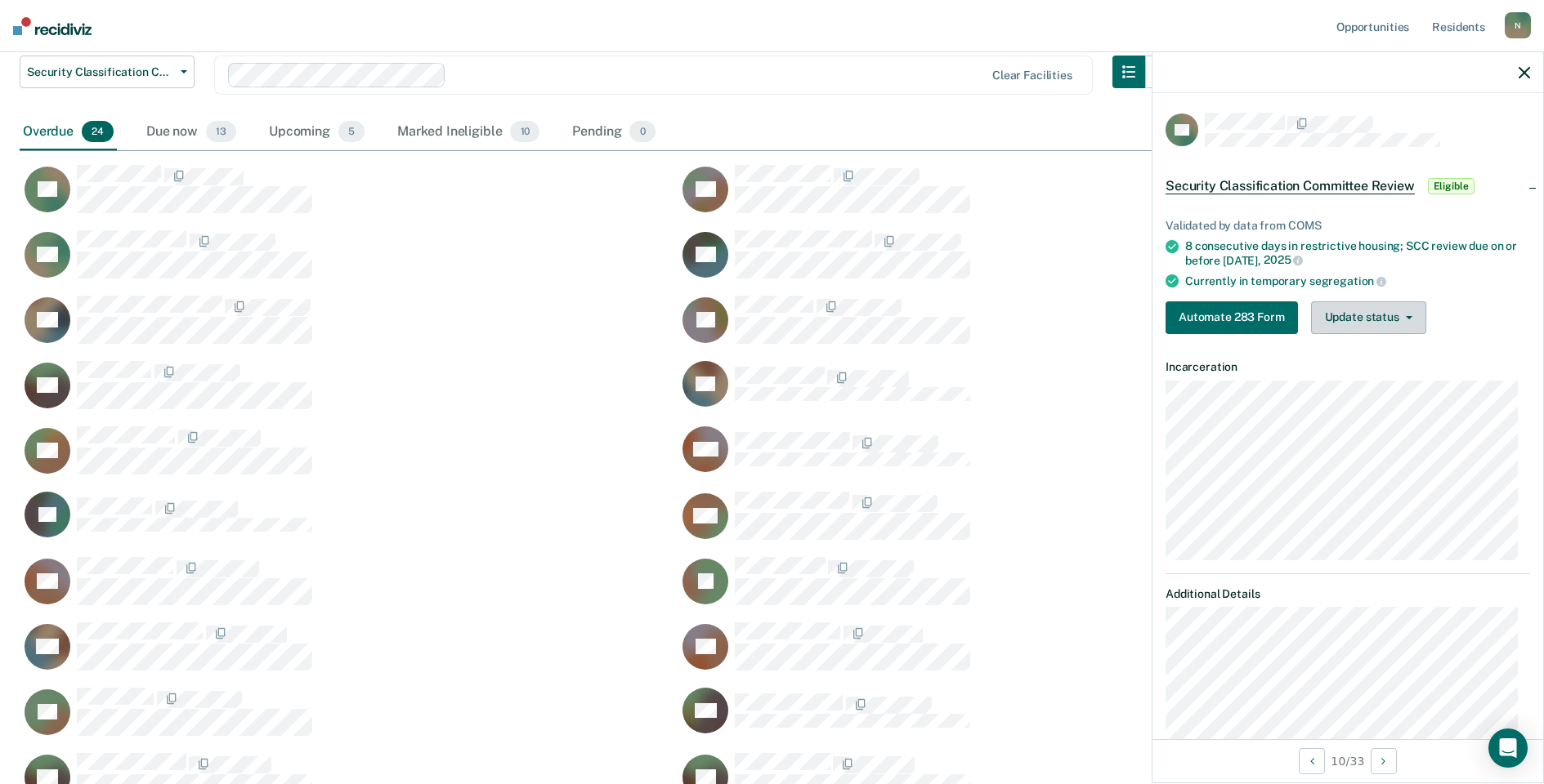
click at [1334, 312] on button "Update status" at bounding box center [1369, 318] width 115 height 33
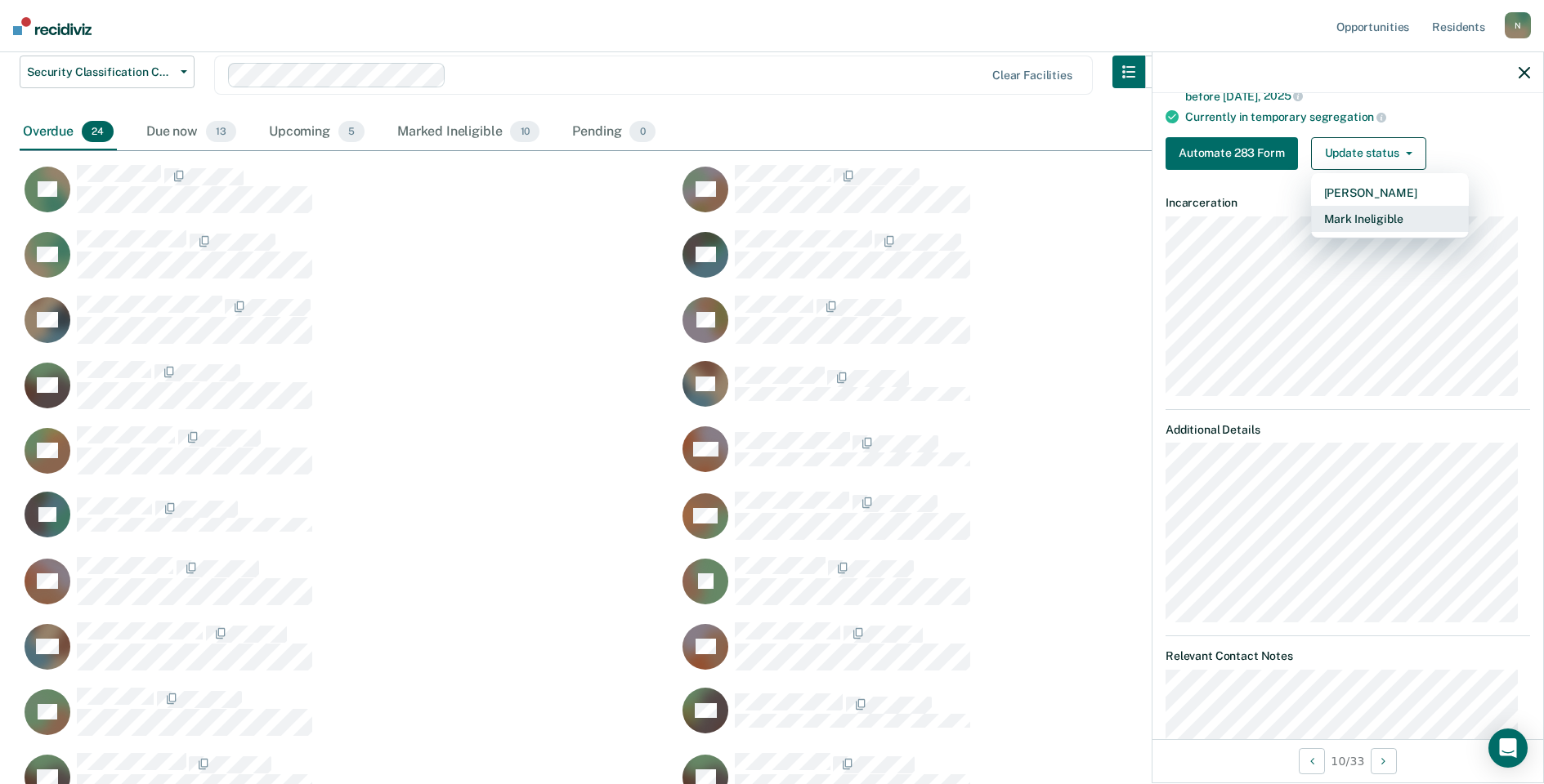
scroll to position [163, 0]
click at [1375, 225] on button "Mark Ineligible" at bounding box center [1390, 220] width 158 height 27
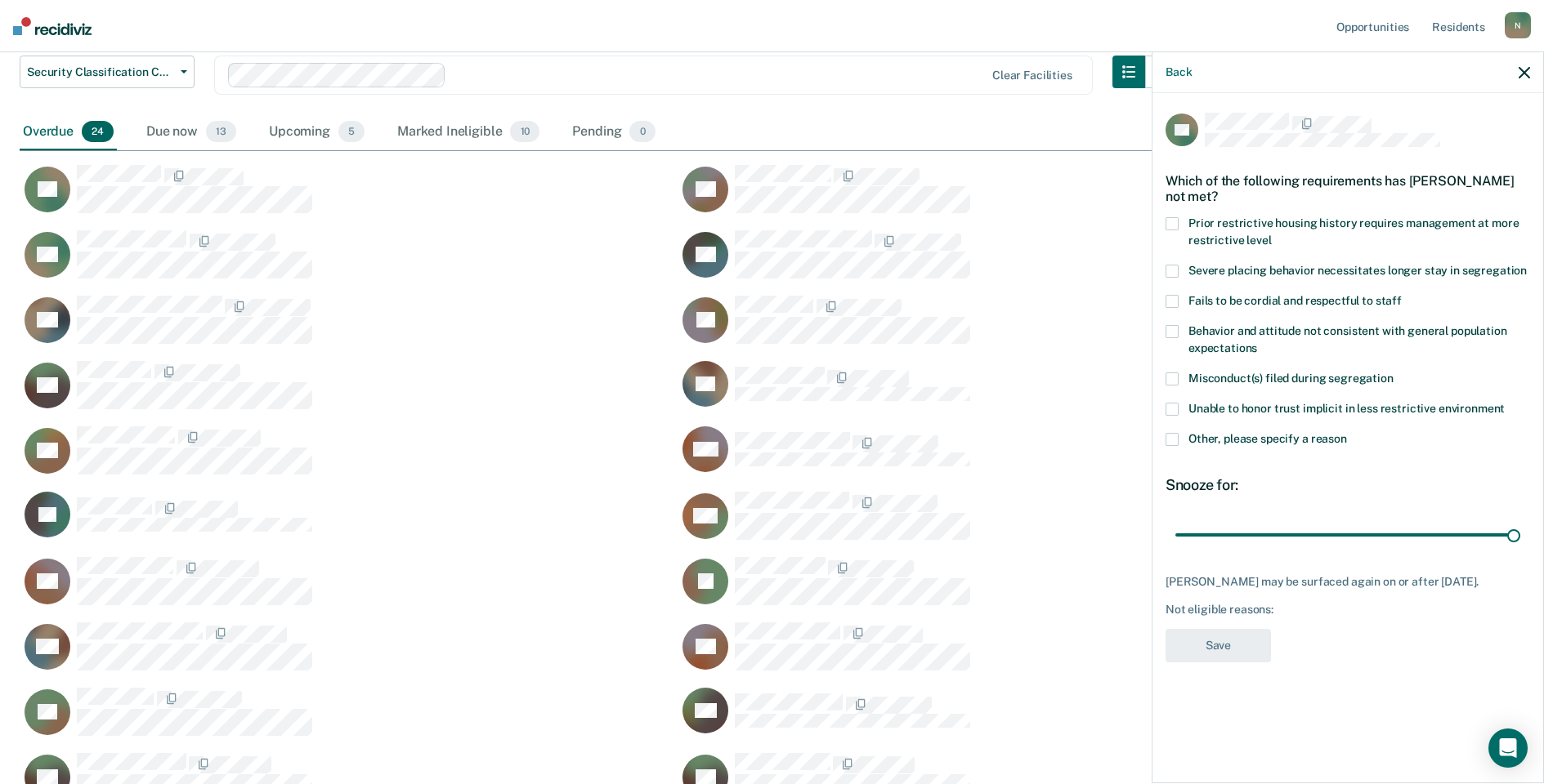
click at [1168, 437] on span at bounding box center [1172, 440] width 13 height 13
click at [1347, 433] on input "Other, please specify a reason" at bounding box center [1347, 433] width 0 height 0
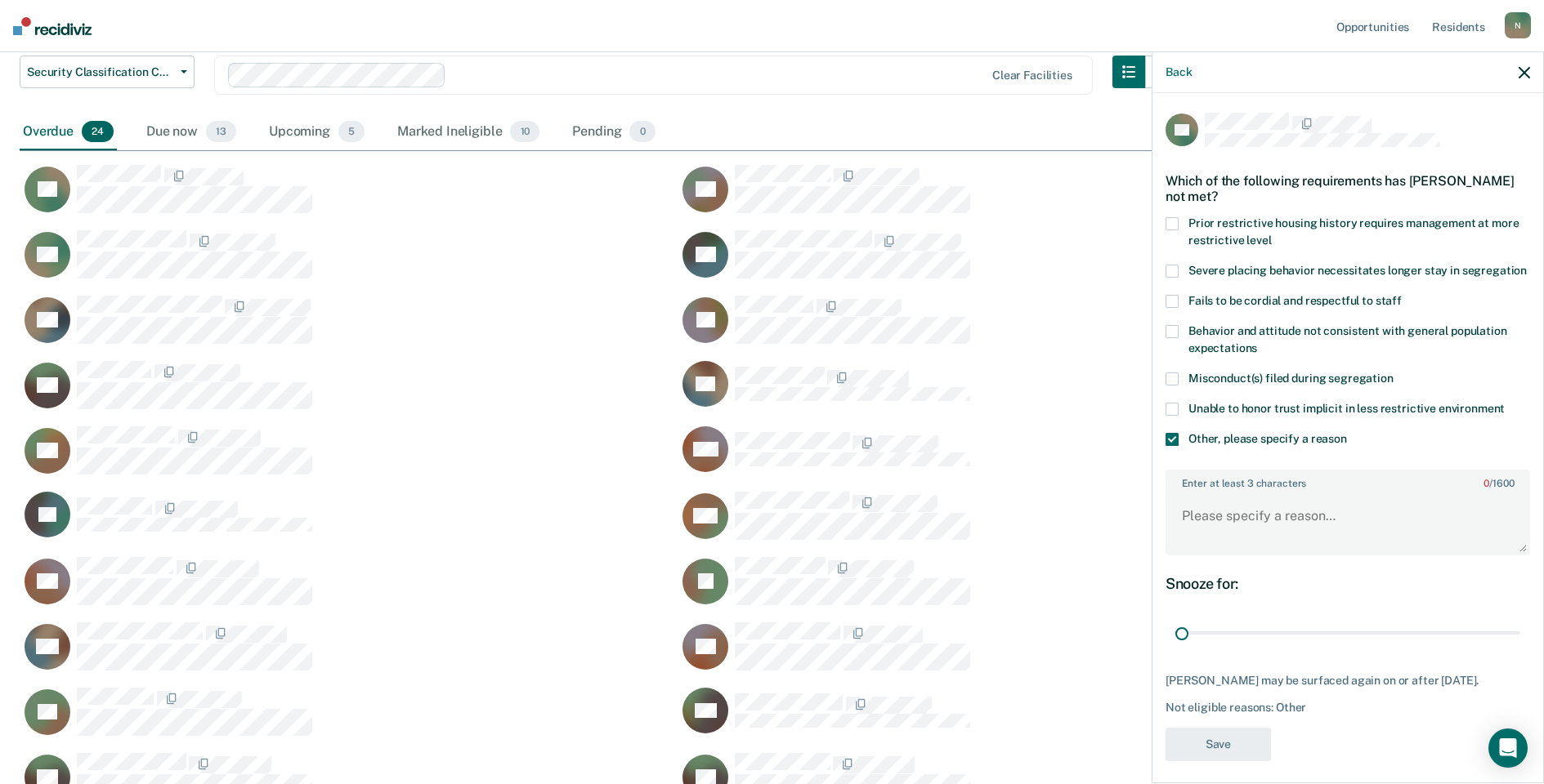
drag, startPoint x: 1501, startPoint y: 648, endPoint x: 1149, endPoint y: 646, distance: 352.0
type input "1"
click at [1176, 648] on input "range" at bounding box center [1348, 633] width 345 height 28
click at [1231, 527] on textarea "Enter at least 3 characters 0 / 1600" at bounding box center [1348, 524] width 361 height 60
type textarea "Temp seg until end of detention [DATE]"
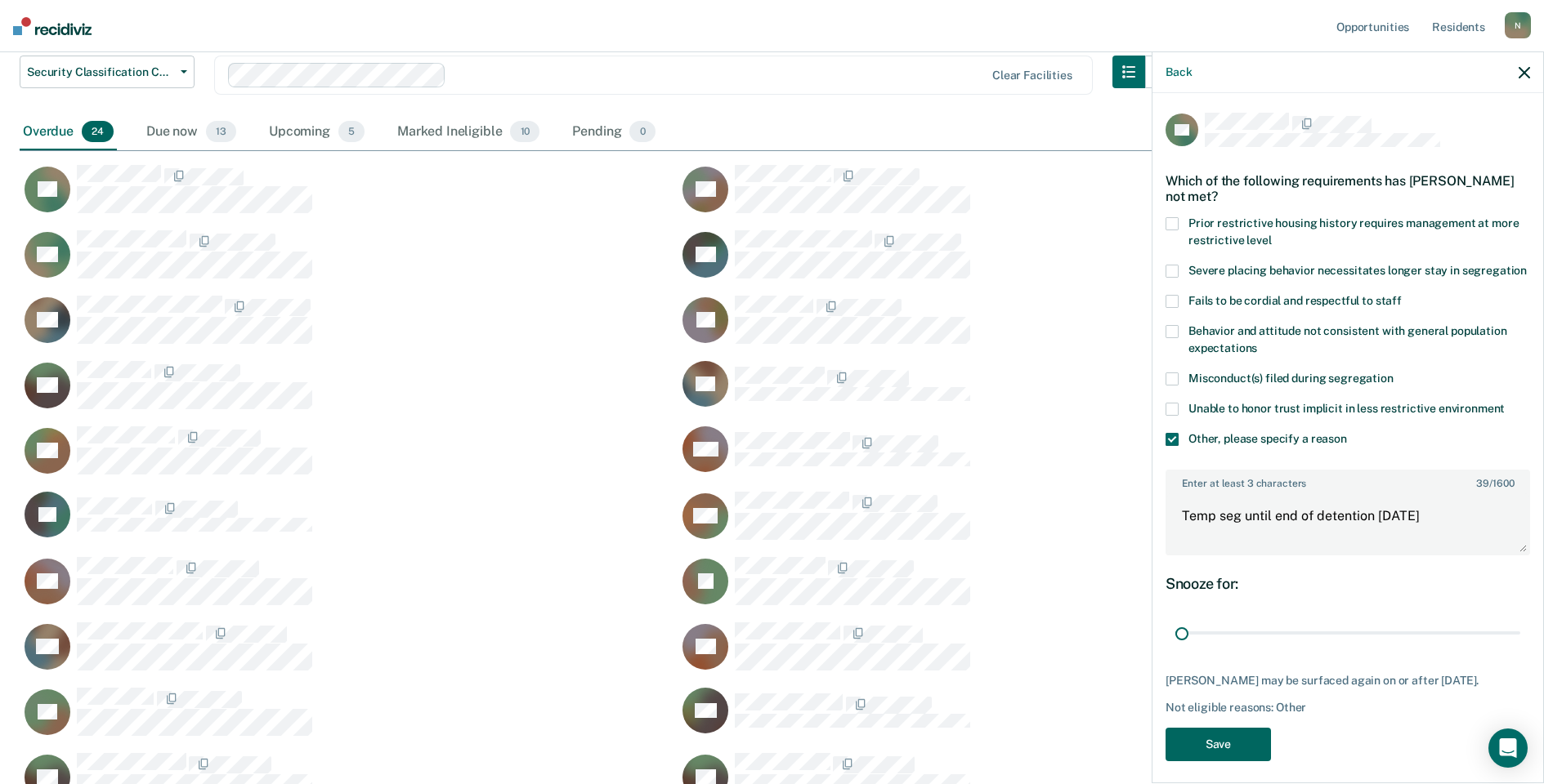
click at [1235, 761] on button "Save" at bounding box center [1218, 745] width 105 height 34
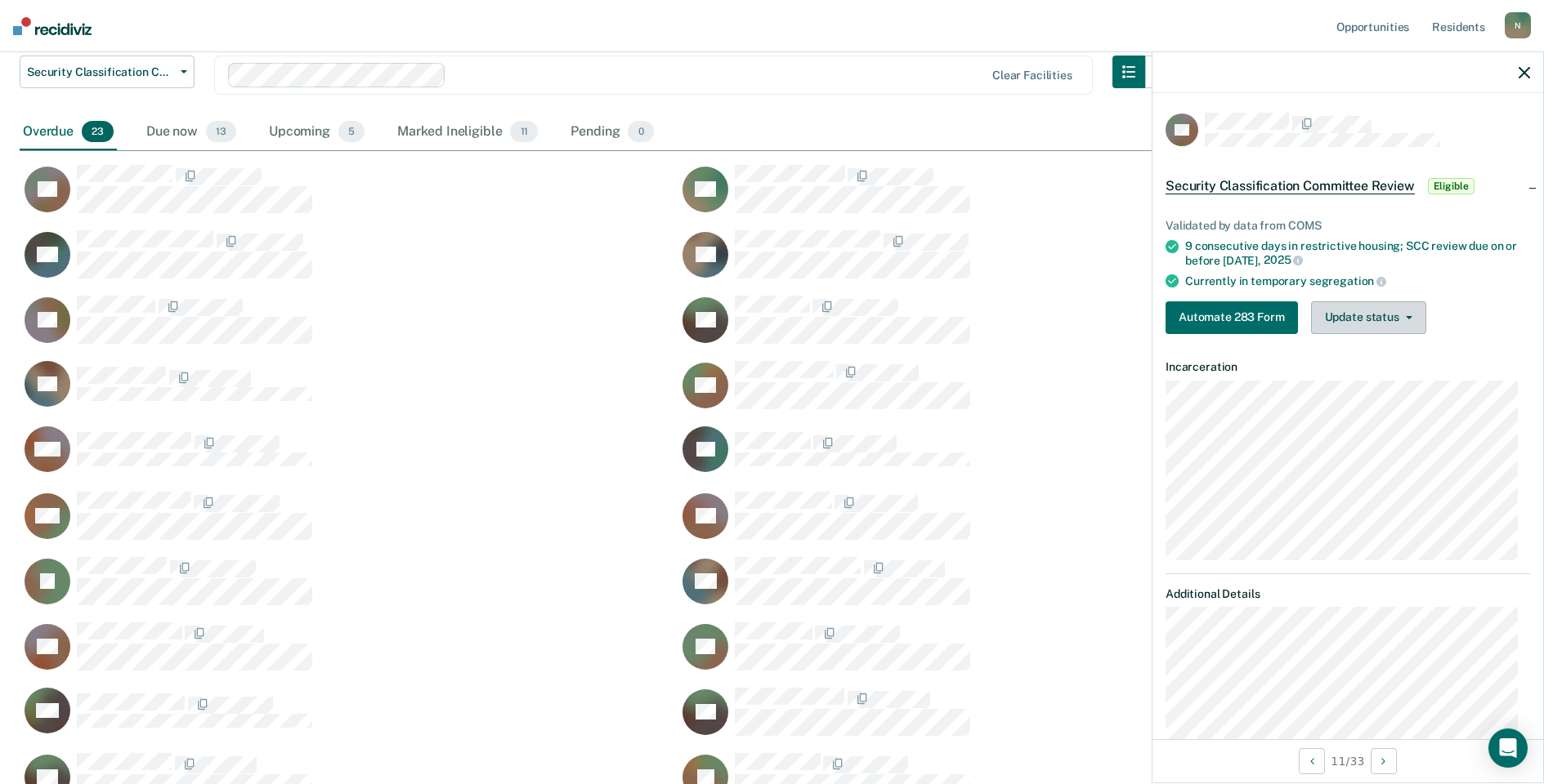
click at [1370, 320] on button "Update status" at bounding box center [1369, 318] width 115 height 33
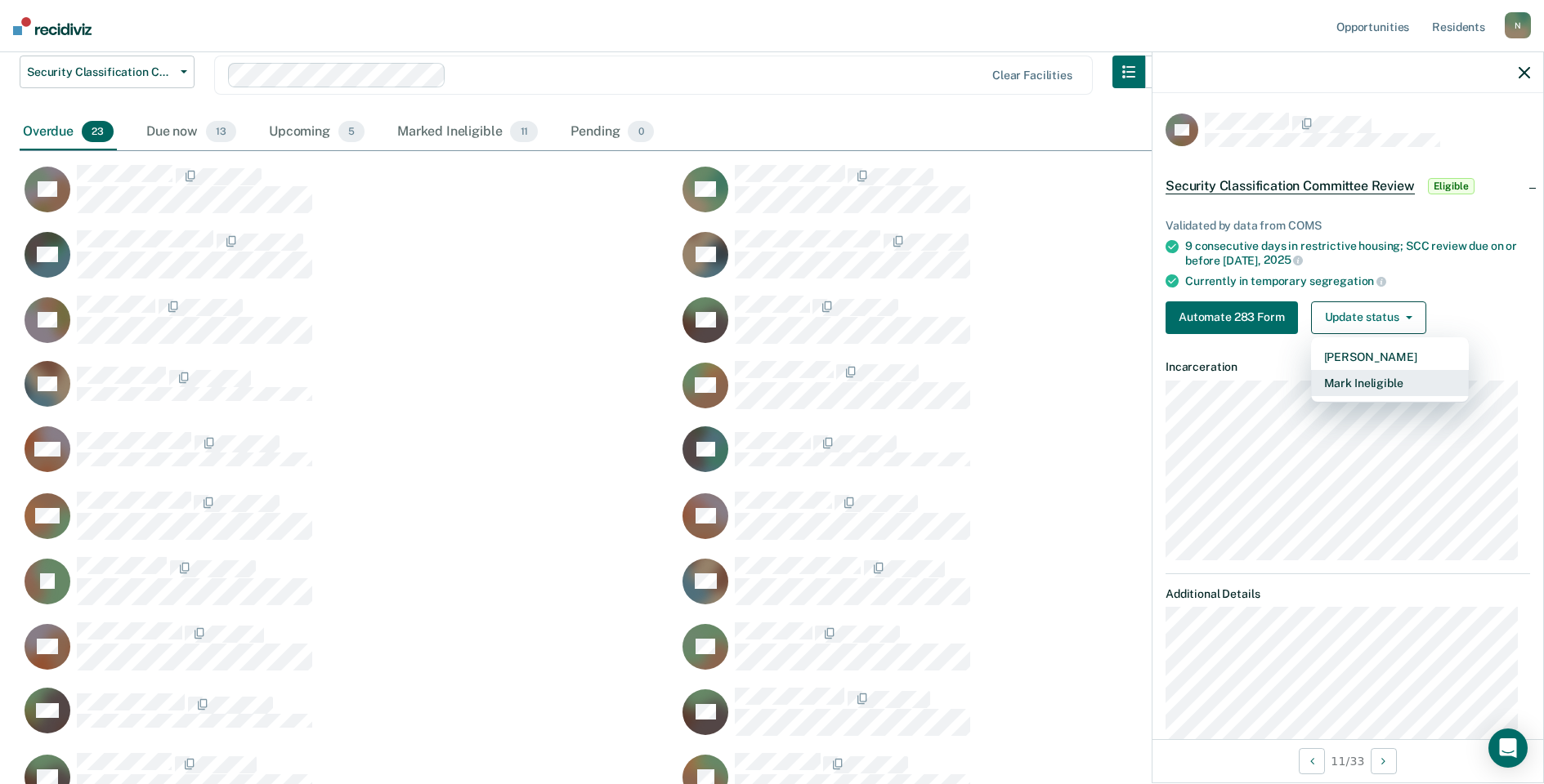
click at [1367, 375] on button "Mark Ineligible" at bounding box center [1390, 383] width 158 height 27
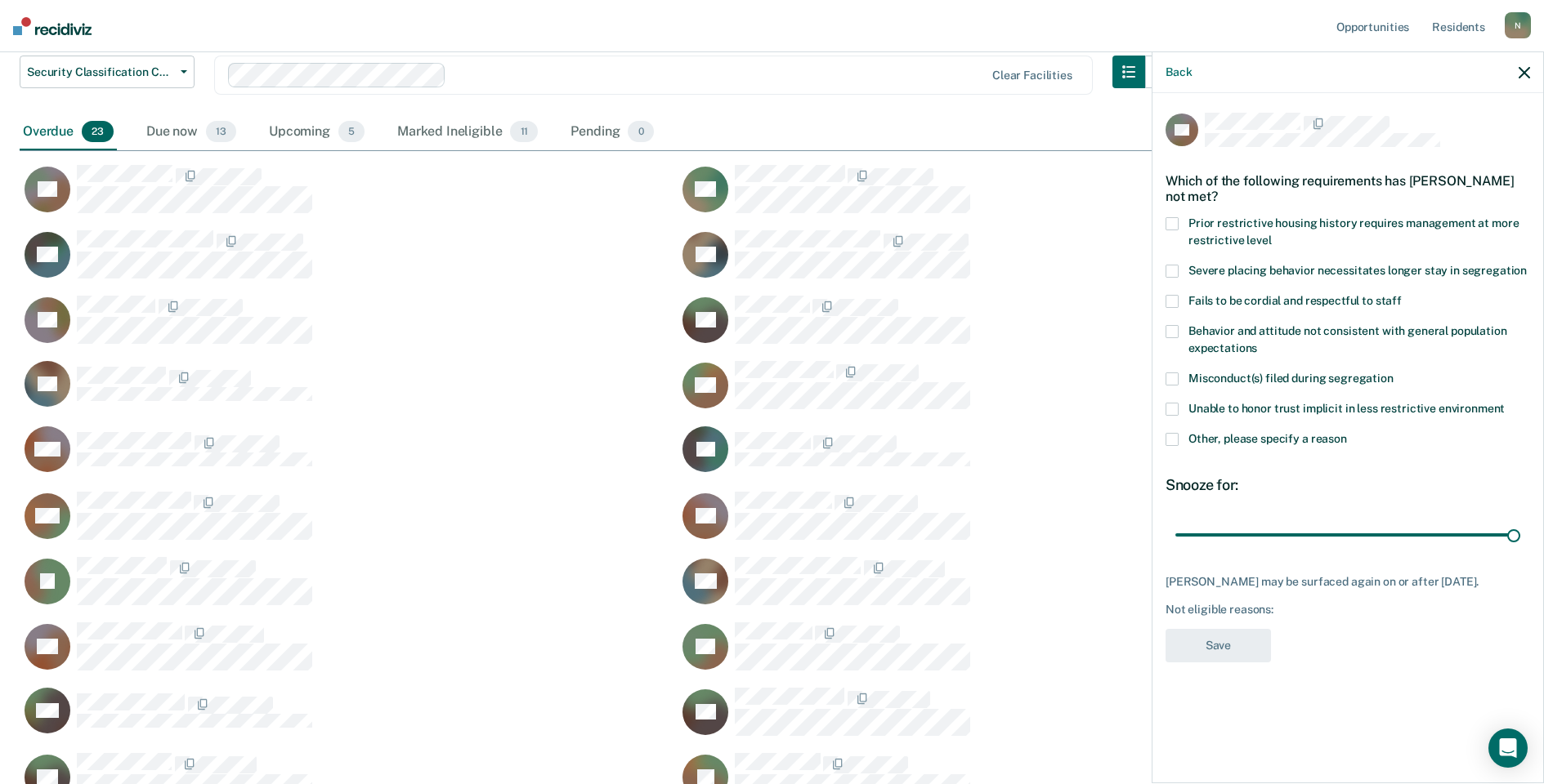
click at [1176, 442] on span at bounding box center [1172, 440] width 13 height 13
click at [1347, 433] on input "Other, please specify a reason" at bounding box center [1347, 433] width 0 height 0
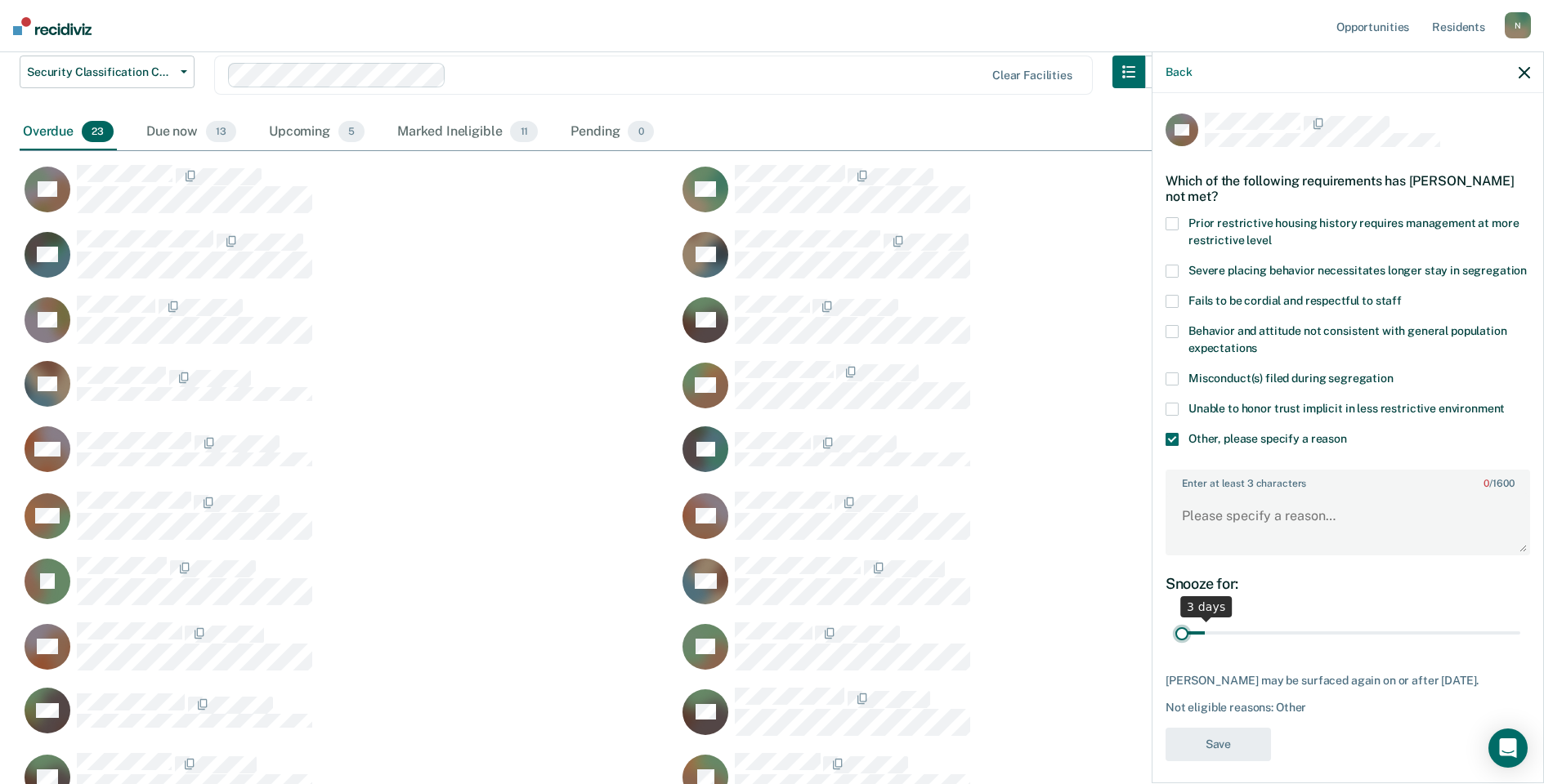
drag, startPoint x: 1501, startPoint y: 648, endPoint x: 1144, endPoint y: 662, distance: 357.3
type input "1"
click at [1176, 648] on input "range" at bounding box center [1348, 633] width 345 height 28
click at [1187, 554] on textarea "Enter at least 3 characters 0 / 1600" at bounding box center [1348, 524] width 361 height 60
type textarea "Temp seg pending investigation per Insp. Auge"
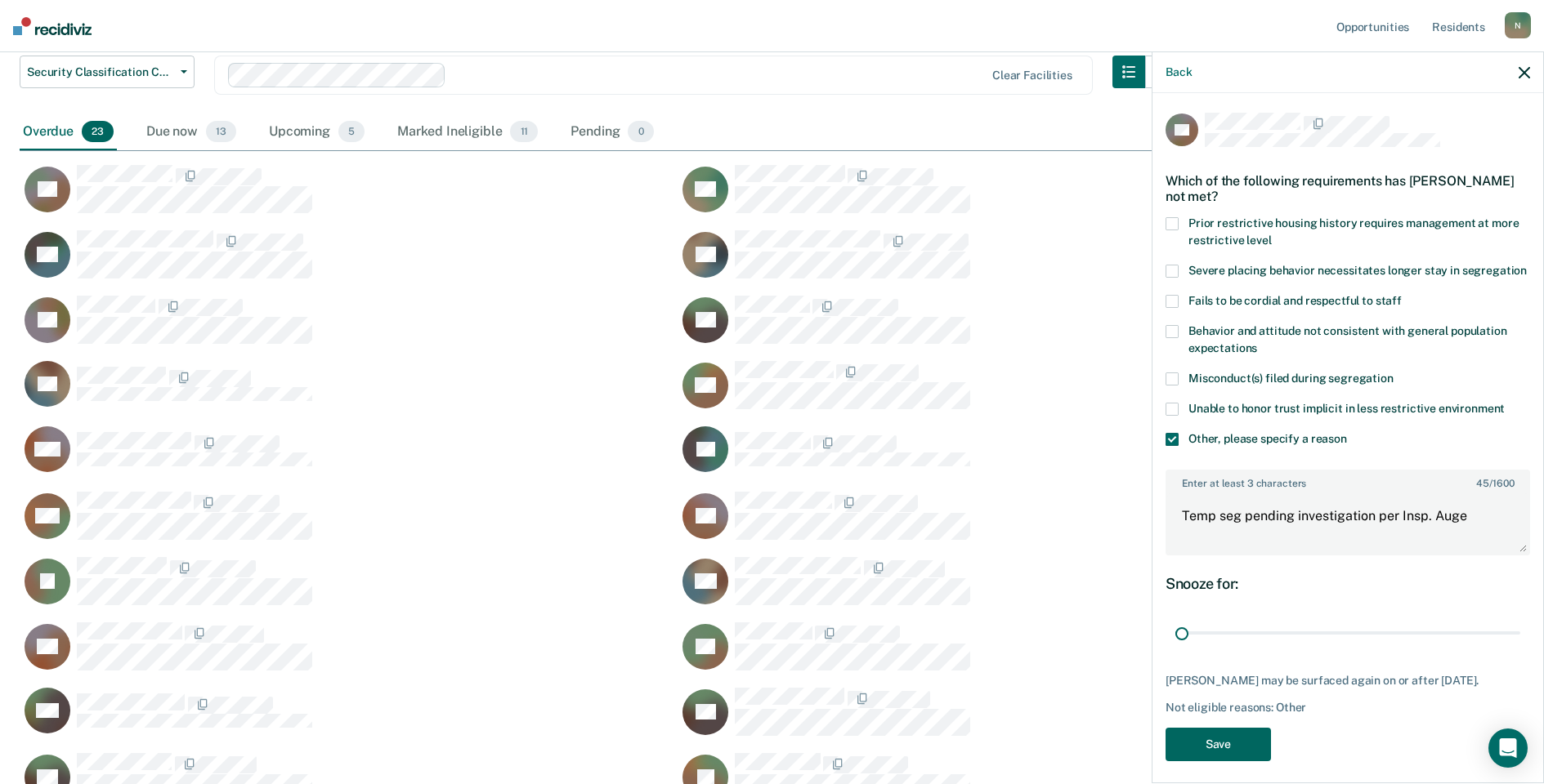
click at [1247, 761] on button "Save" at bounding box center [1218, 745] width 105 height 34
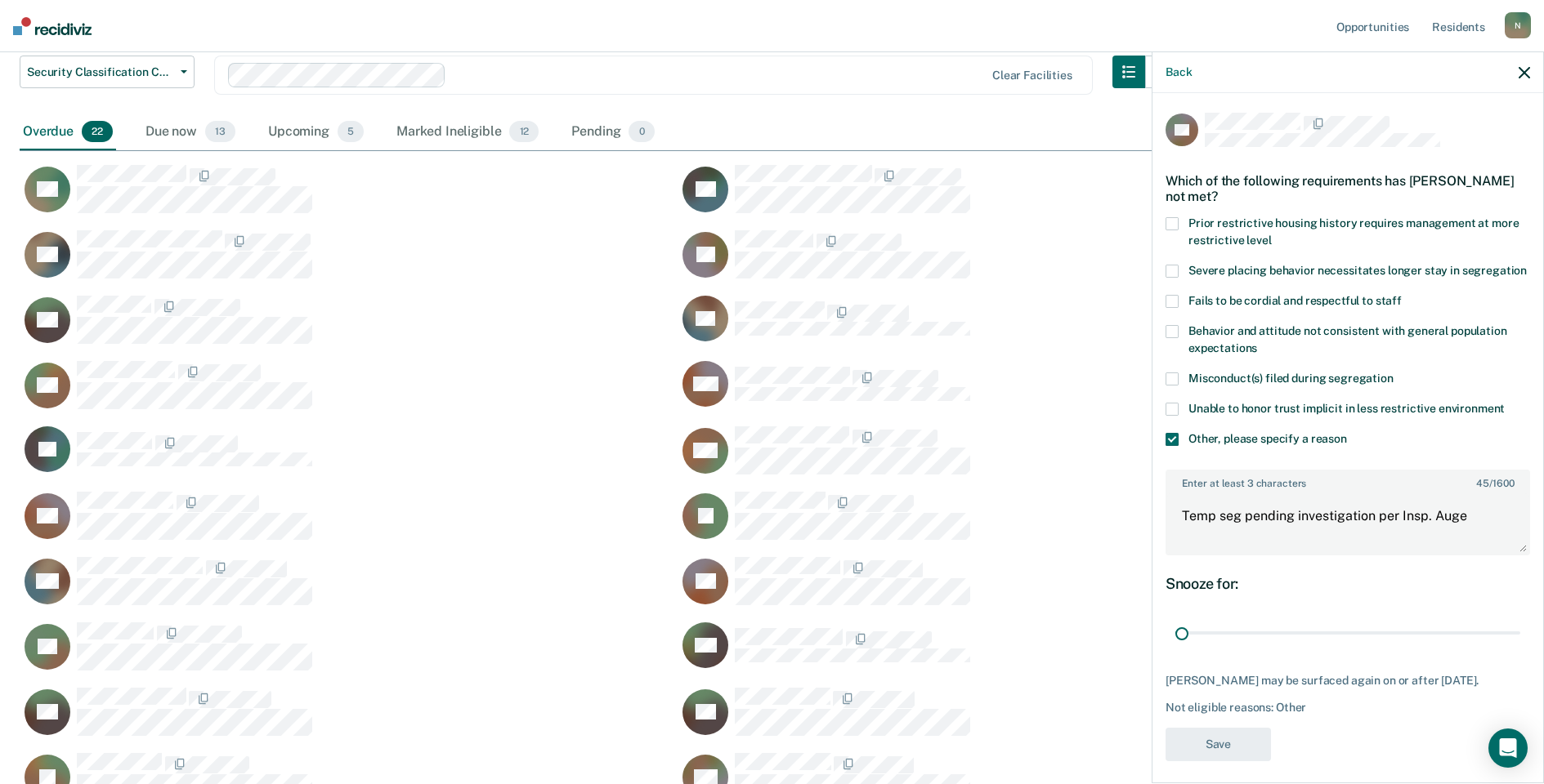
scroll to position [917, 1493]
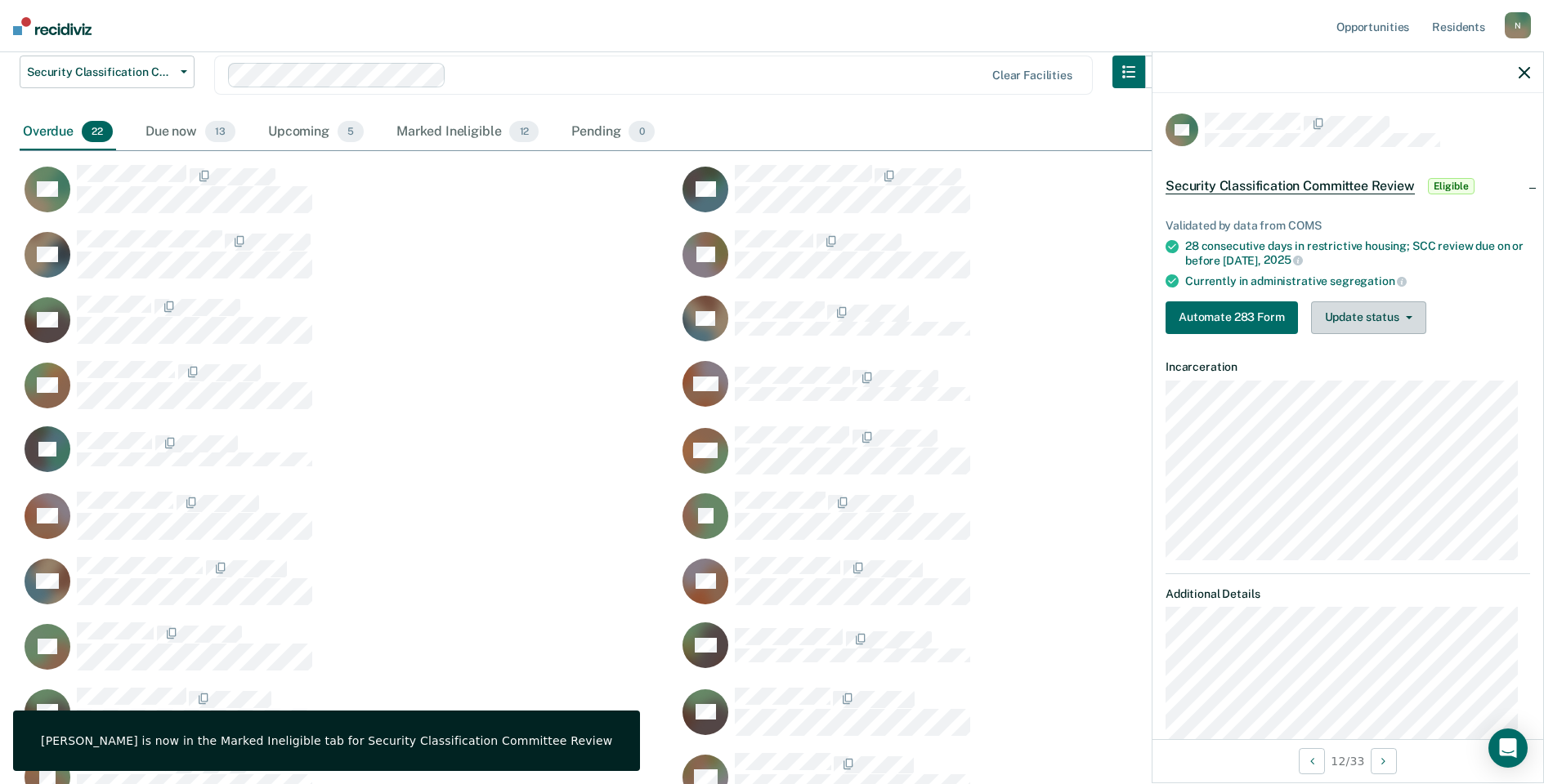
click at [1352, 321] on button "Update status" at bounding box center [1369, 318] width 115 height 33
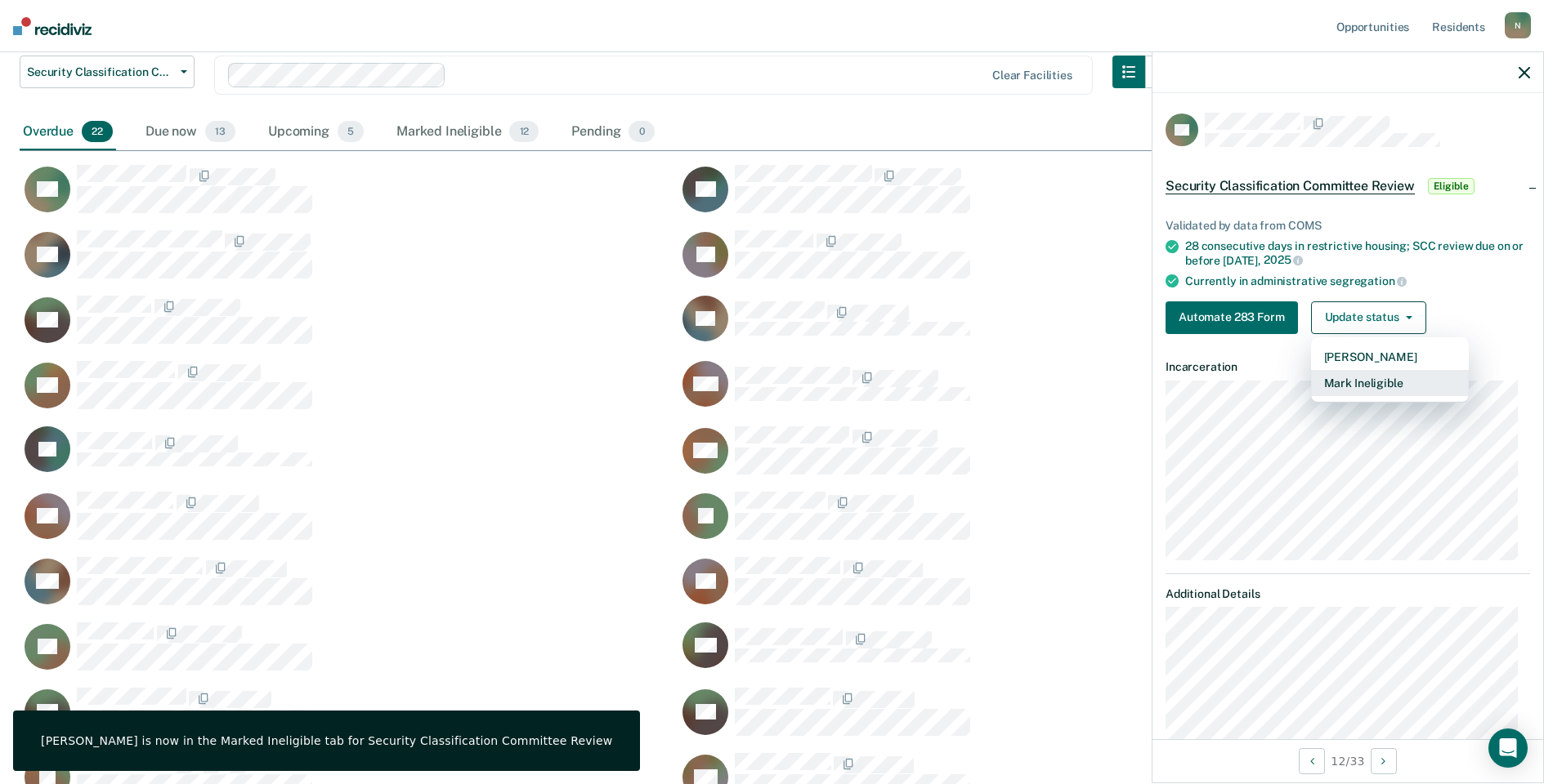
click at [1363, 377] on button "Mark Ineligible" at bounding box center [1390, 383] width 158 height 27
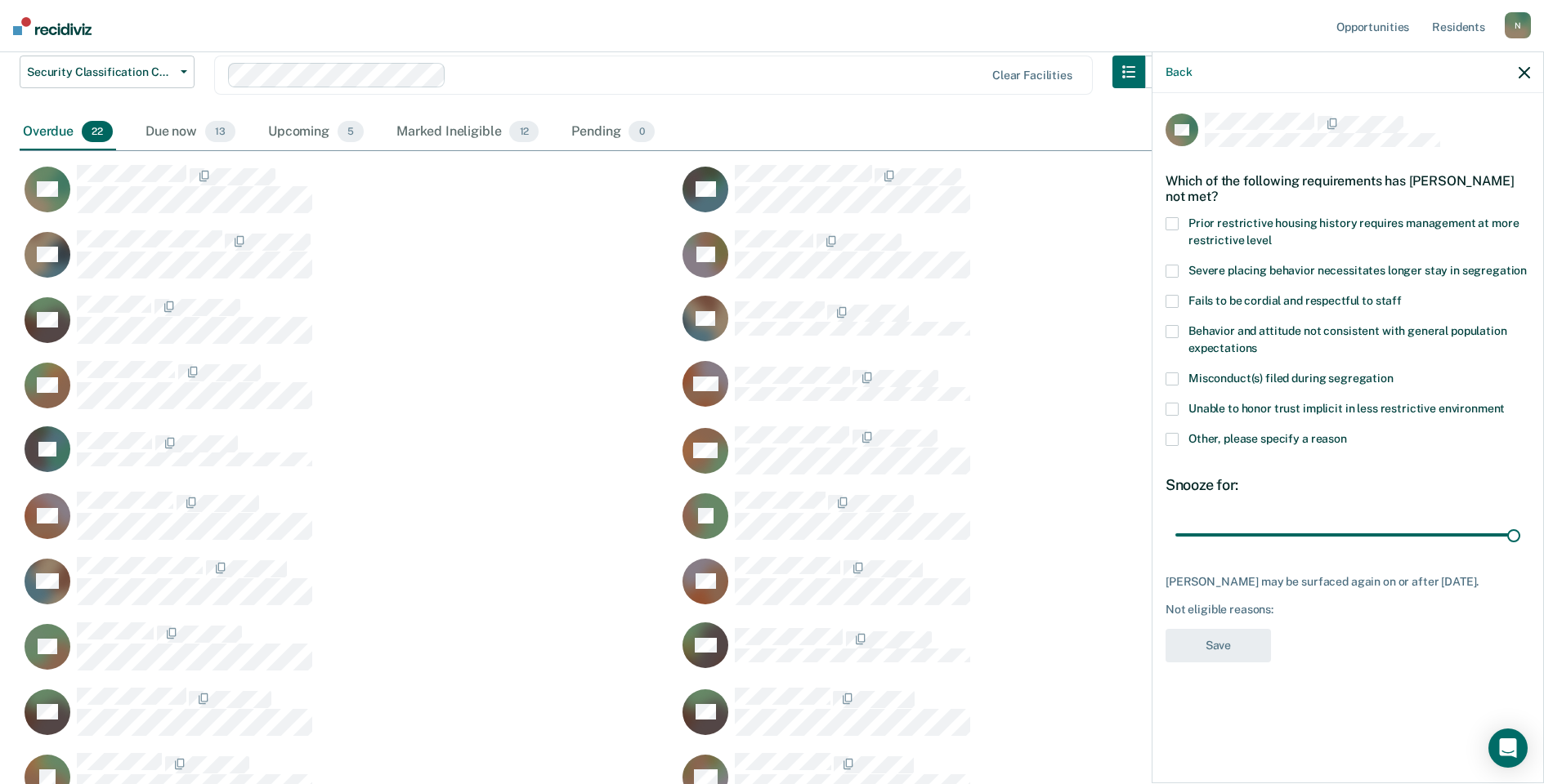
click at [1169, 445] on label "Other, please specify a reason" at bounding box center [1348, 441] width 365 height 17
click at [1347, 433] on input "Other, please specify a reason" at bounding box center [1347, 433] width 0 height 0
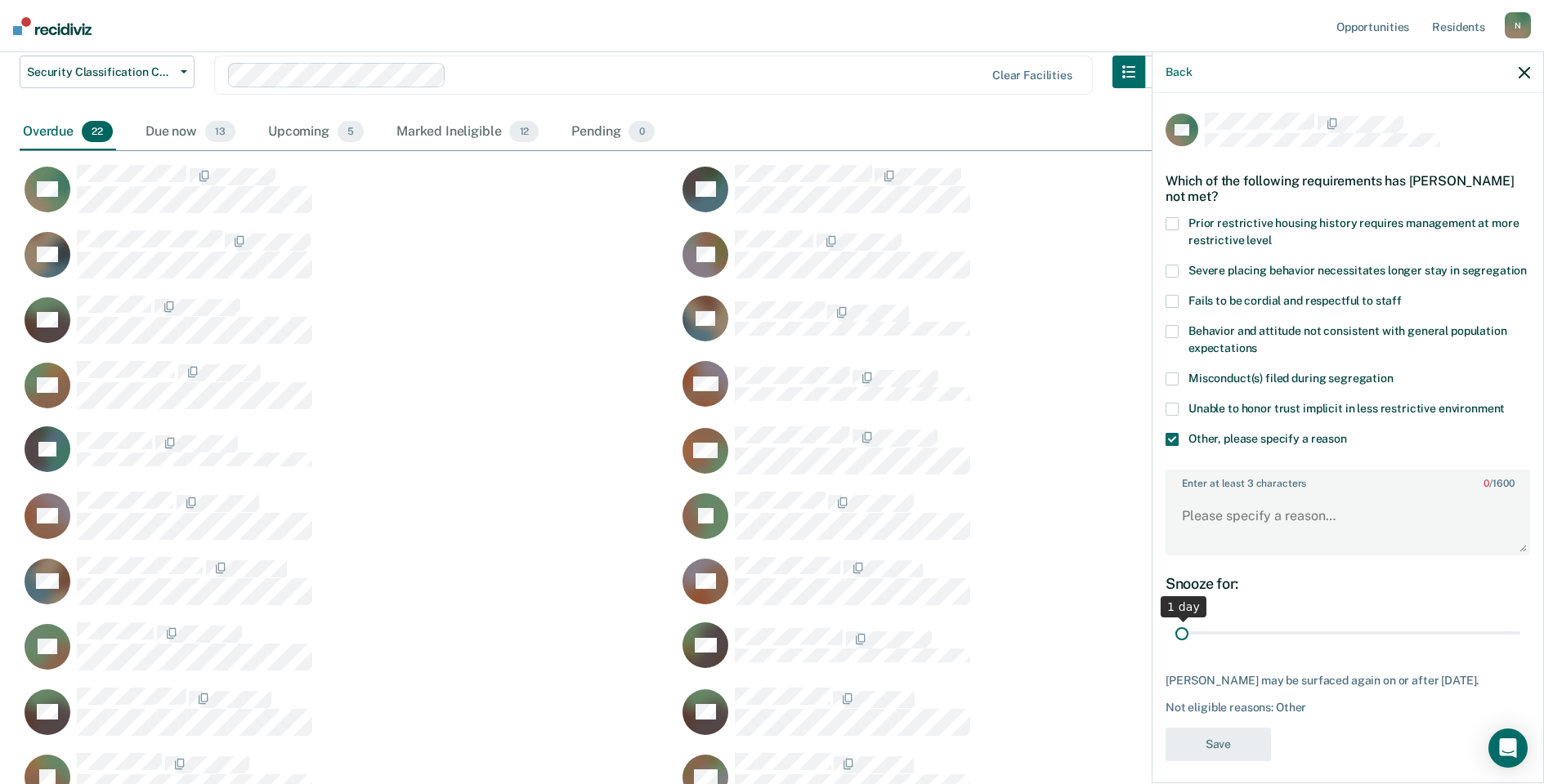
drag, startPoint x: 1501, startPoint y: 647, endPoint x: 1170, endPoint y: 654, distance: 331.1
type input "1"
click at [1176, 648] on input "range" at bounding box center [1348, 633] width 345 height 28
click at [1205, 554] on textarea "Enter at least 3 characters 0 / 1600" at bounding box center [1348, 524] width 361 height 60
type textarea "Reclassed to GP [DATE]"
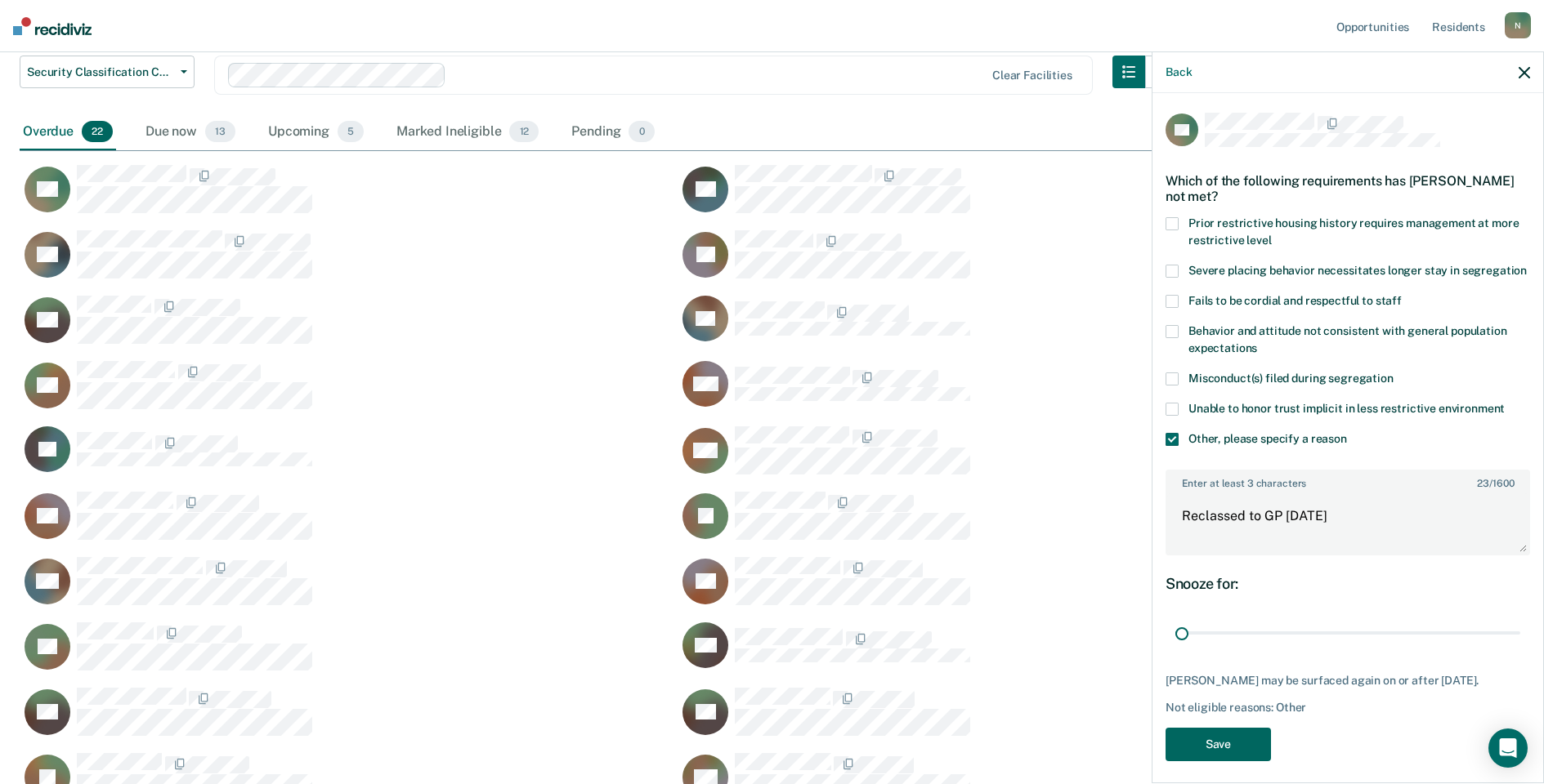
click at [1214, 761] on button "Save" at bounding box center [1218, 745] width 105 height 34
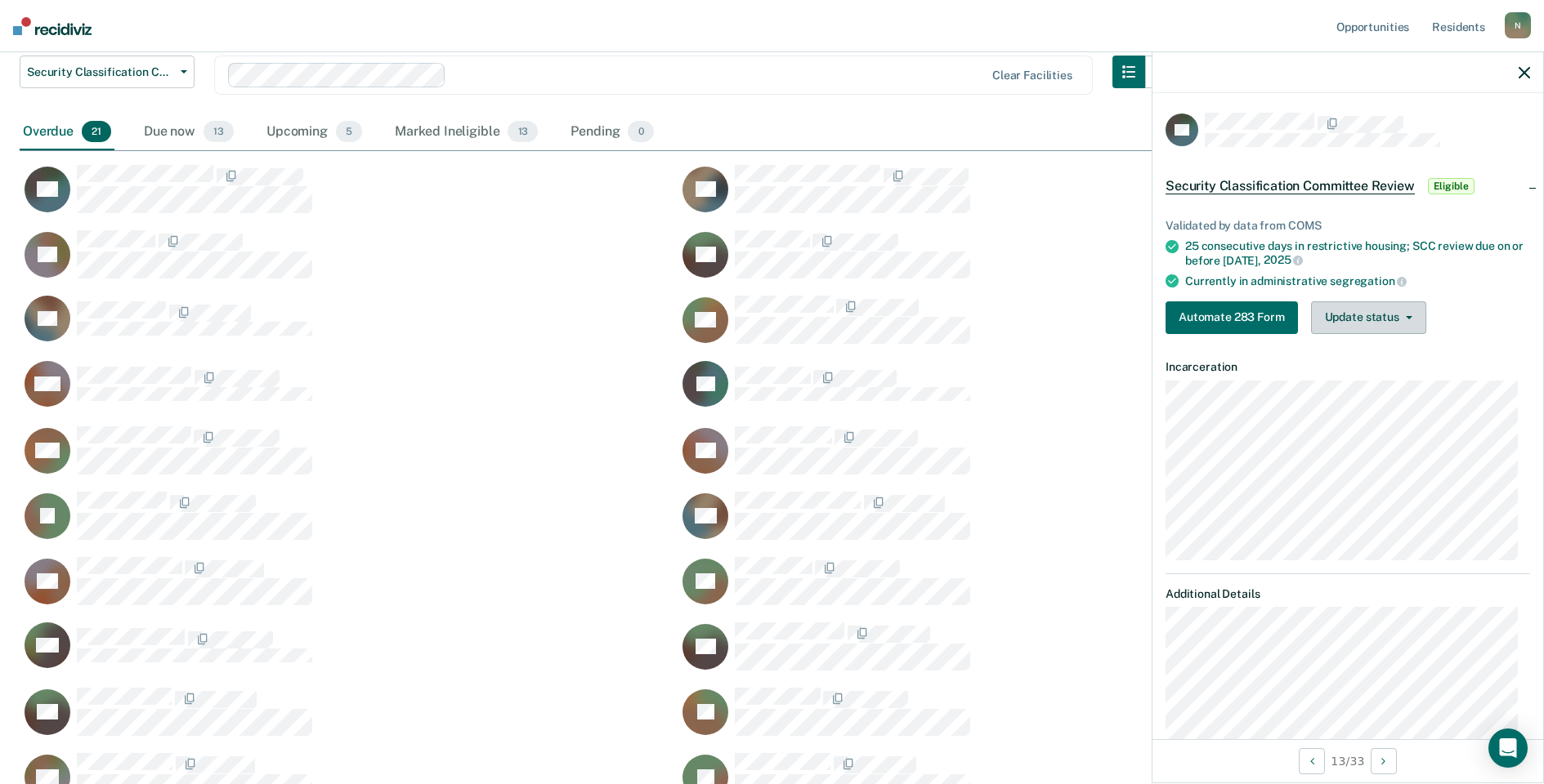
click at [1344, 330] on button "Update status" at bounding box center [1369, 318] width 115 height 33
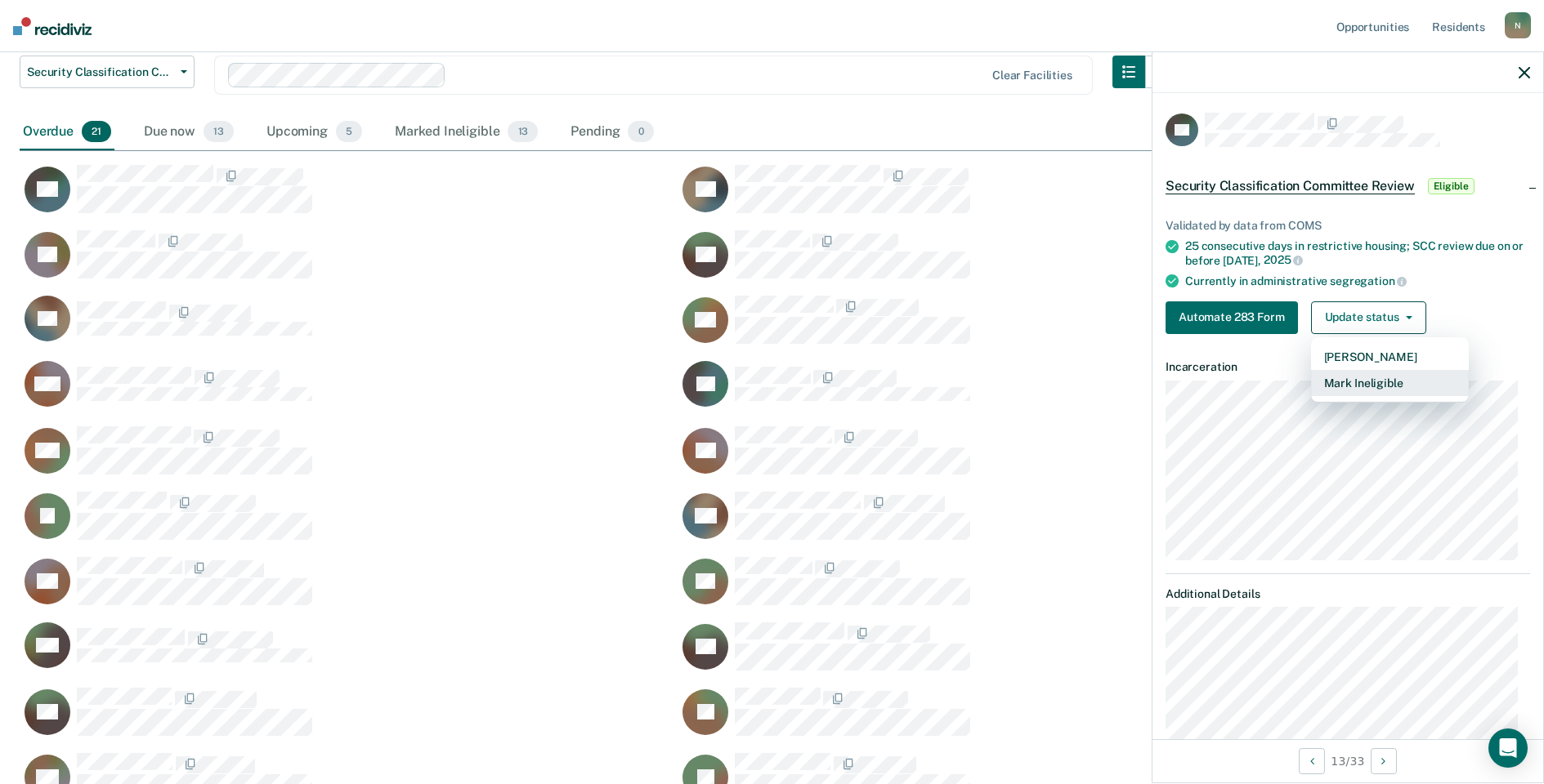
click at [1333, 375] on button "Mark Ineligible" at bounding box center [1390, 383] width 158 height 27
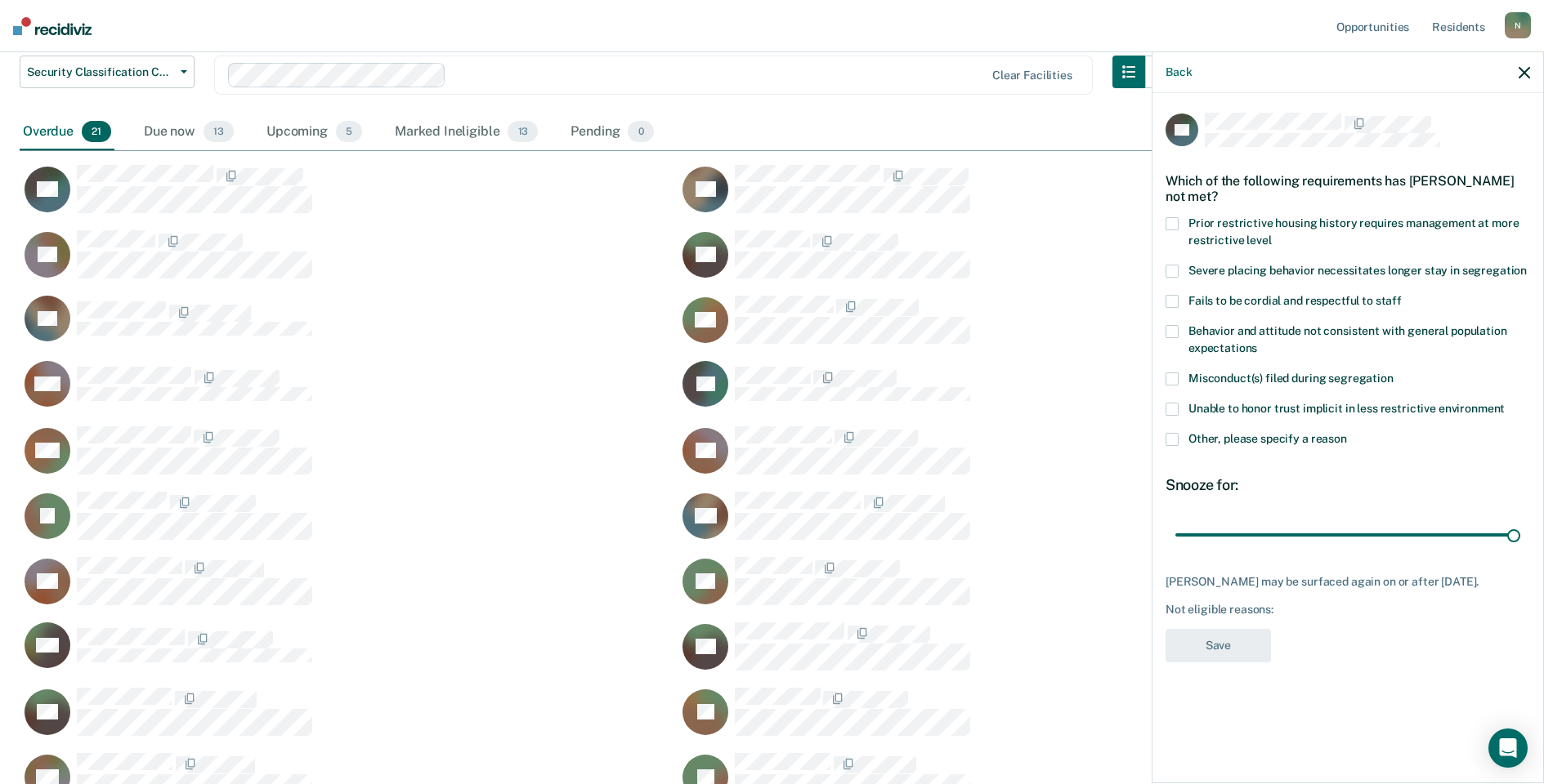
click at [1175, 438] on span at bounding box center [1172, 440] width 13 height 13
click at [1347, 433] on input "Other, please specify a reason" at bounding box center [1347, 433] width 0 height 0
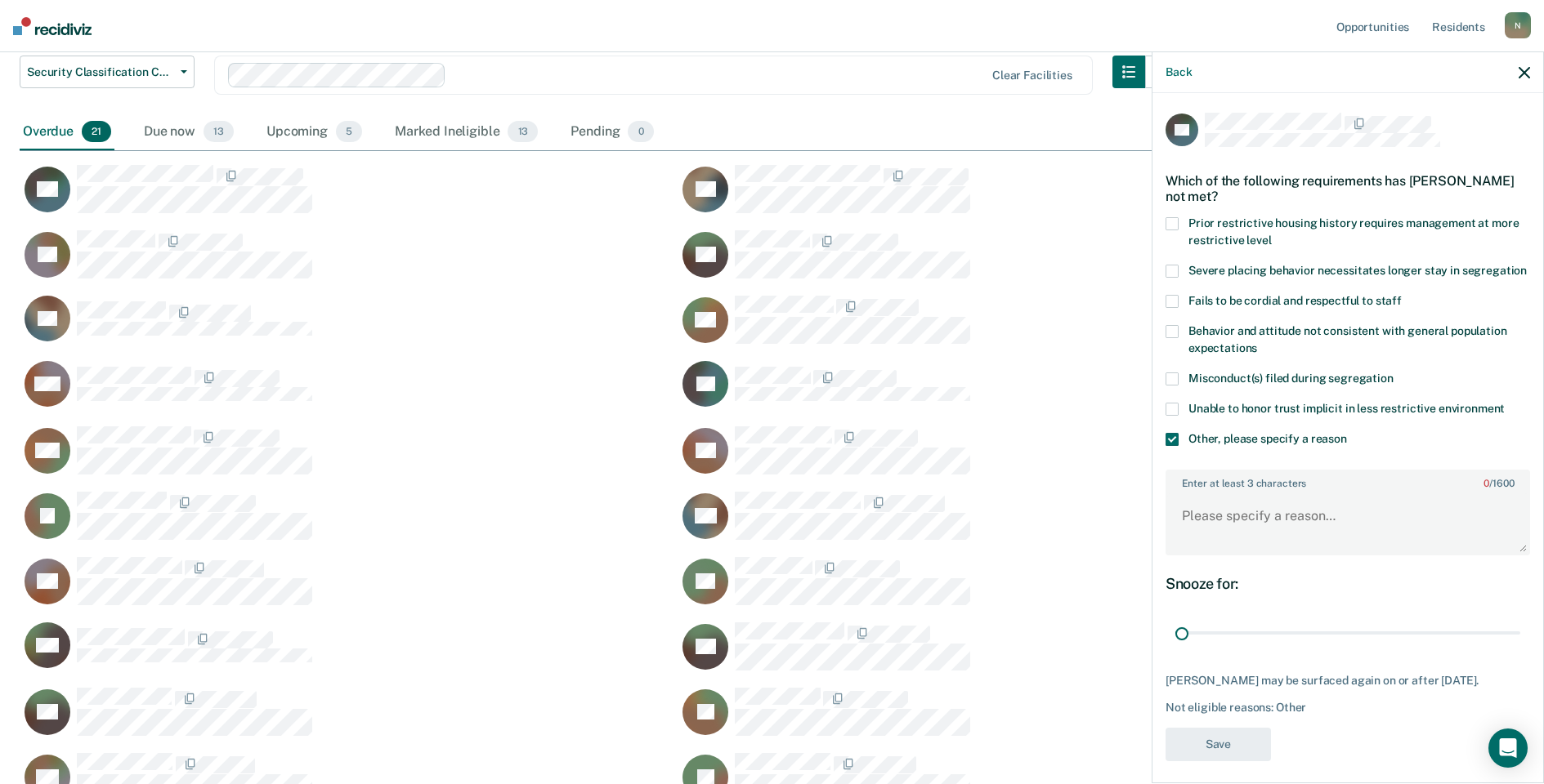
drag, startPoint x: 1505, startPoint y: 648, endPoint x: 1177, endPoint y: 602, distance: 331.2
type input "1"
click at [1176, 648] on input "range" at bounding box center [1348, 633] width 345 height 28
click at [1217, 514] on textarea "Enter at least 3 characters 0 / 1600" at bounding box center [1348, 524] width 361 height 60
type textarea "t"
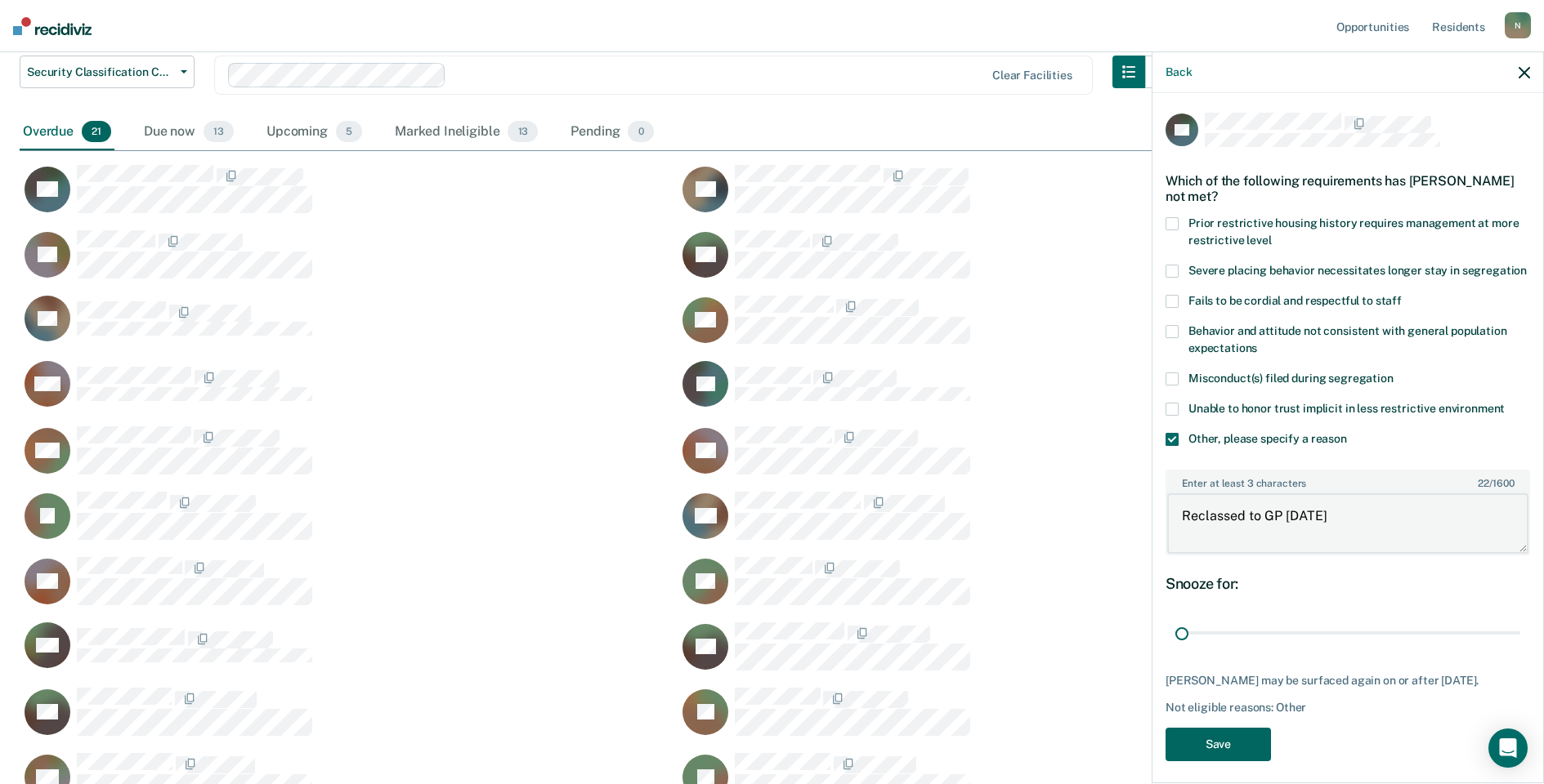
type textarea "Reclassed to GP [DATE]"
click at [1226, 761] on button "Save" at bounding box center [1218, 745] width 105 height 34
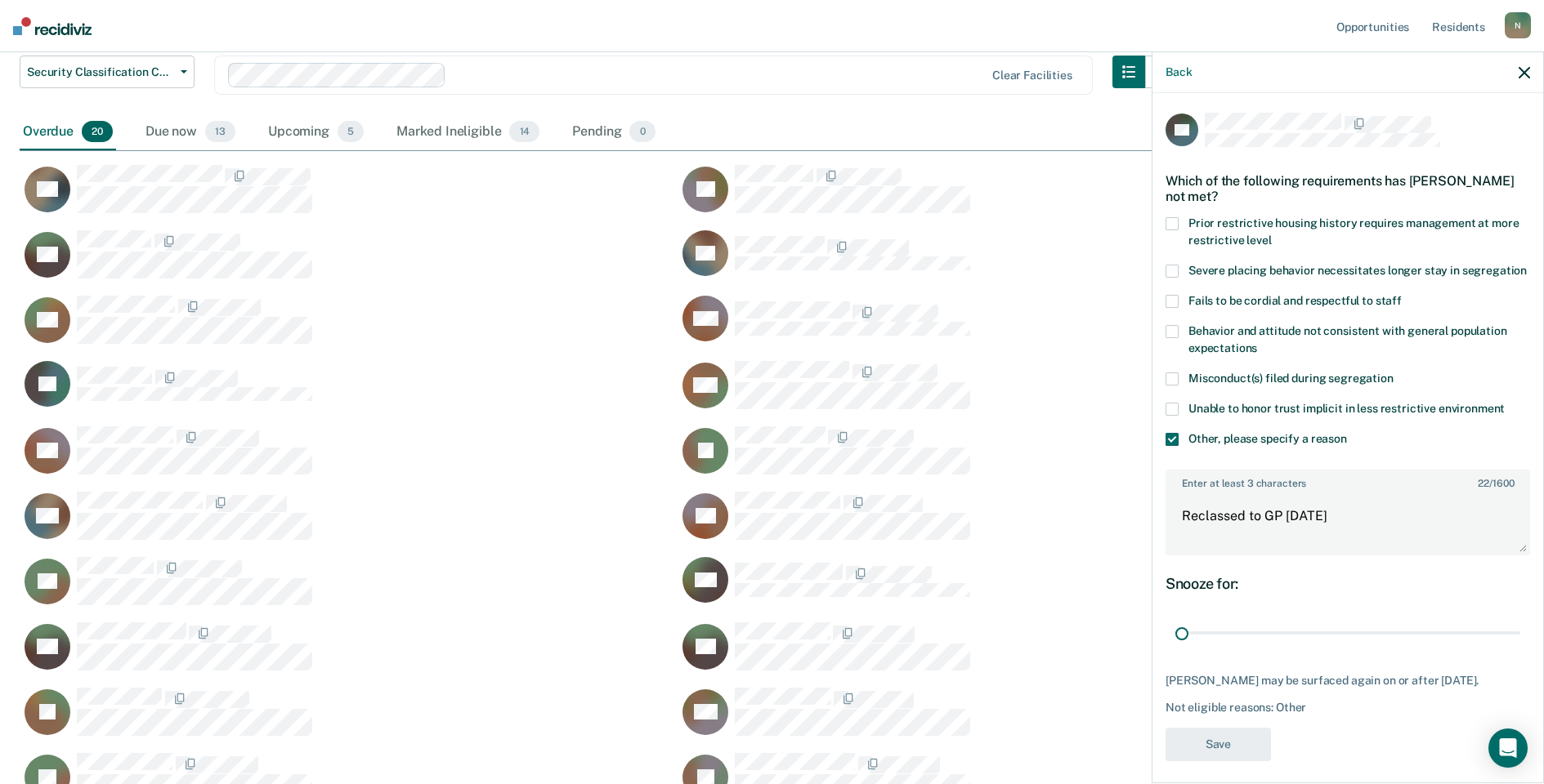
scroll to position [851, 1493]
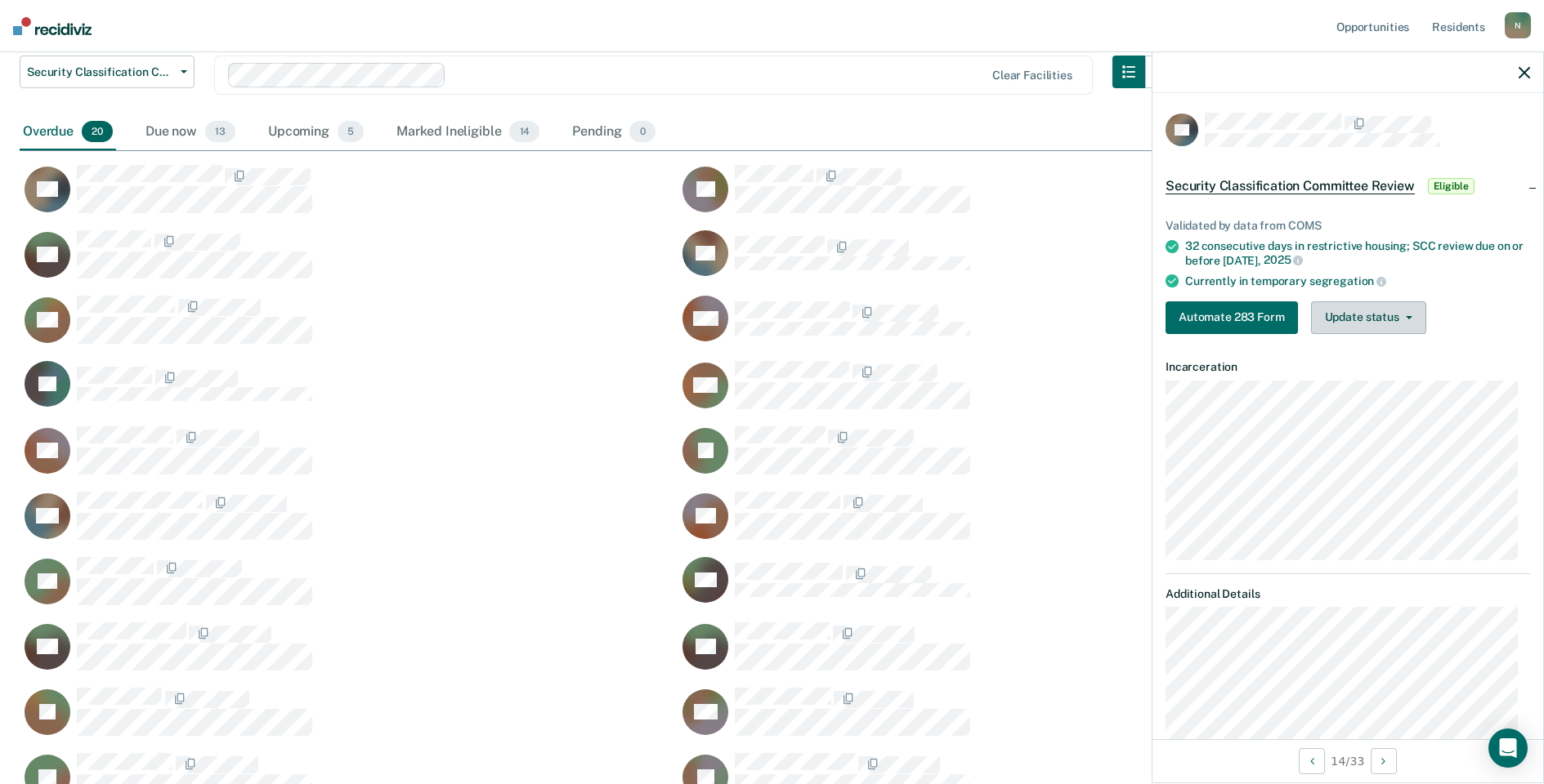
click at [1352, 308] on button "Update status" at bounding box center [1369, 318] width 115 height 33
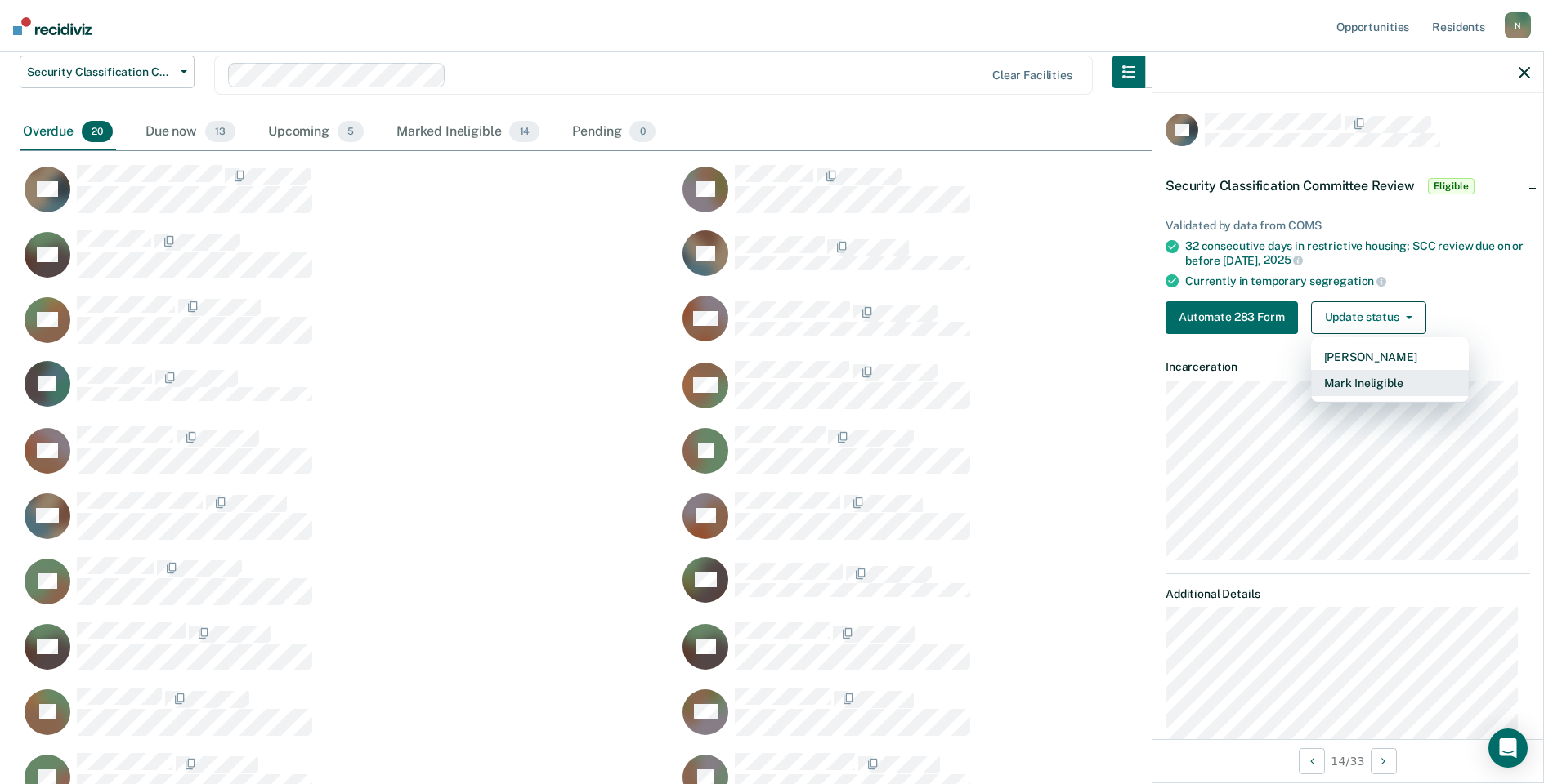
click at [1320, 383] on button "Mark Ineligible" at bounding box center [1390, 383] width 158 height 27
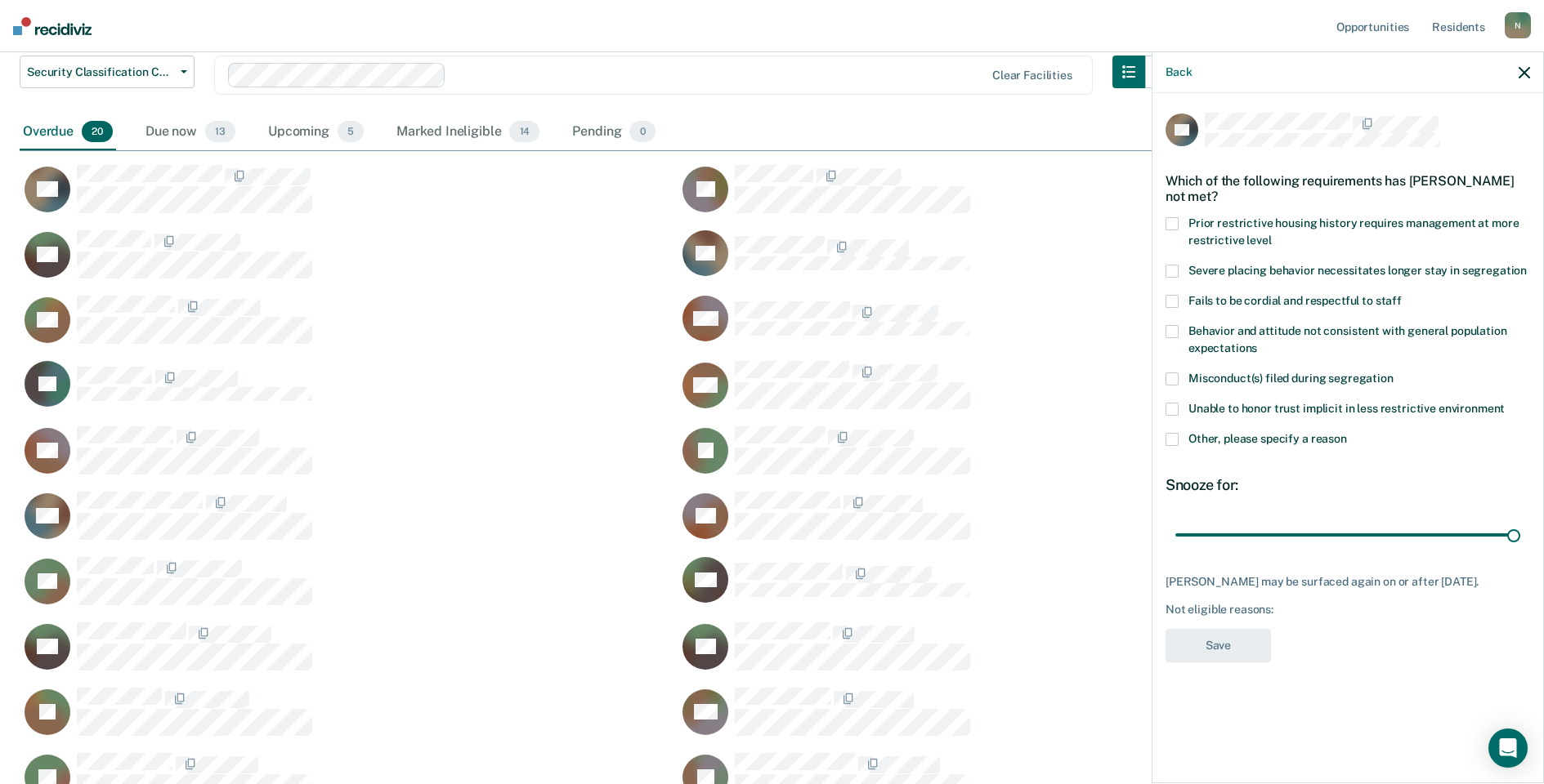
click at [1176, 437] on span at bounding box center [1172, 440] width 13 height 13
click at [1347, 433] on input "Other, please specify a reason" at bounding box center [1347, 433] width 0 height 0
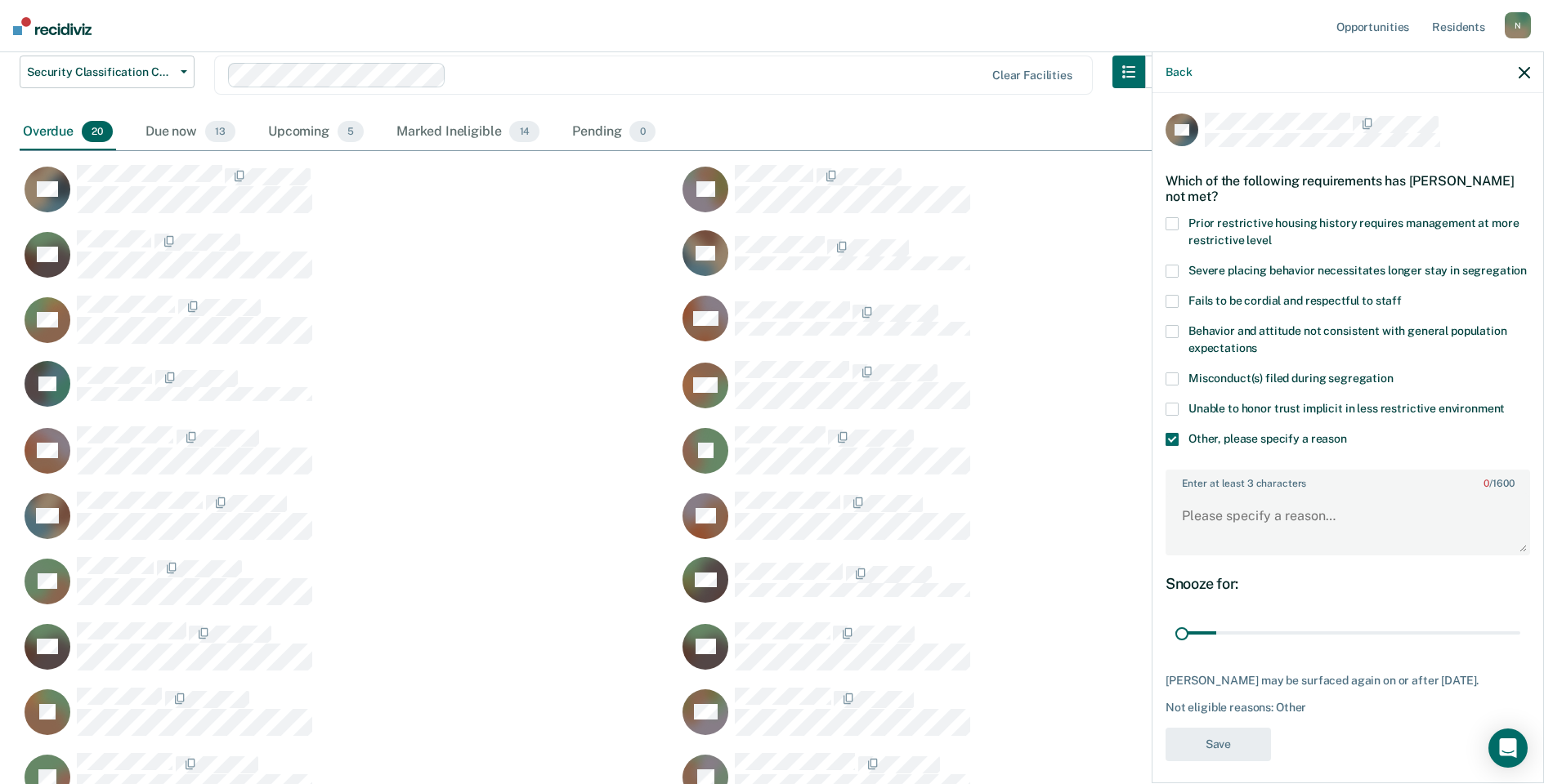
drag, startPoint x: 1502, startPoint y: 655, endPoint x: 1146, endPoint y: 630, distance: 356.9
type input "1"
click at [1176, 648] on input "range" at bounding box center [1348, 633] width 345 height 28
click at [1197, 550] on textarea "Enter at least 3 characters 0 / 1600" at bounding box center [1348, 524] width 361 height 60
type textarea "Reclassed to GP [DATE]"
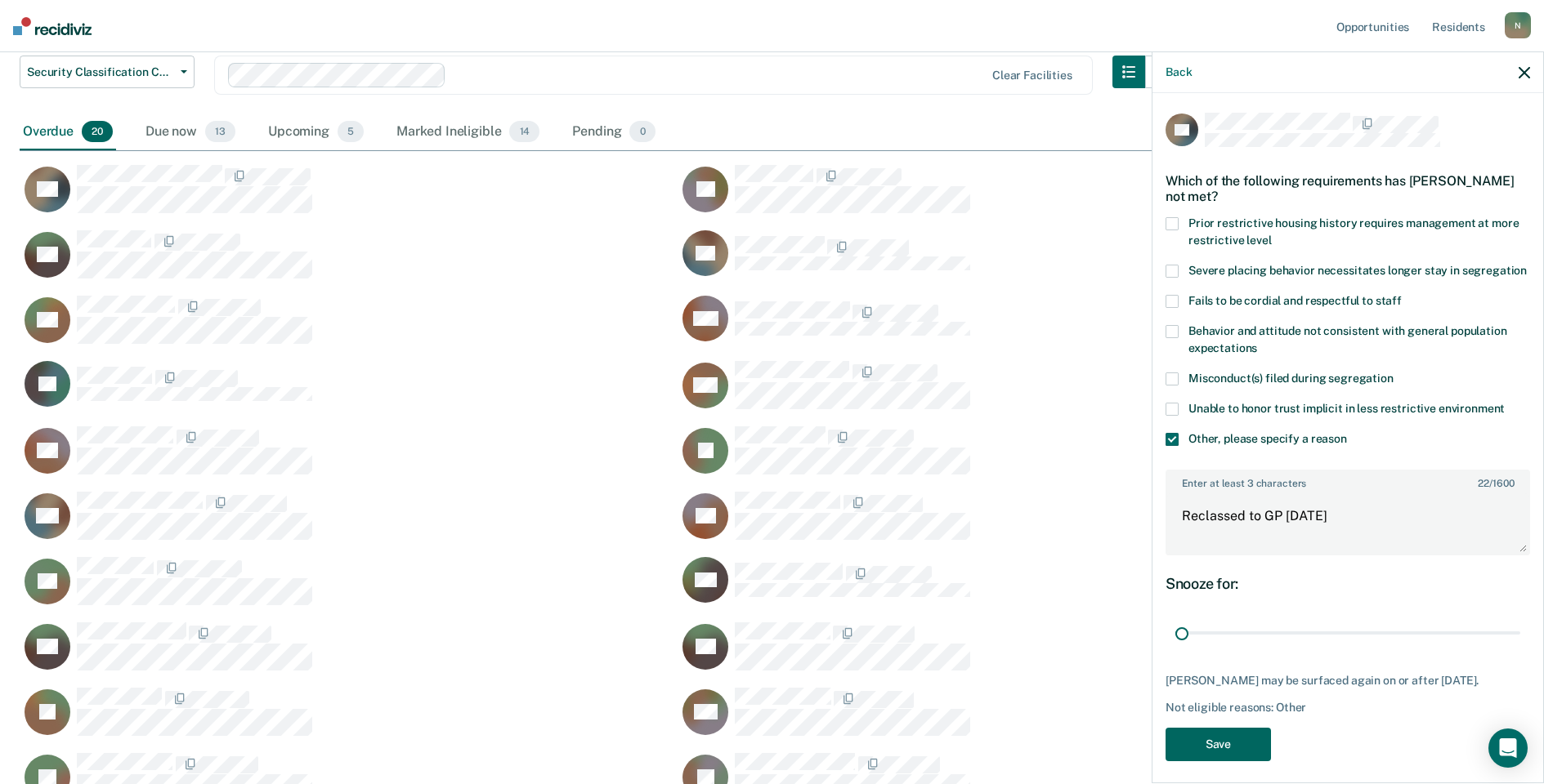
click at [1216, 757] on button "Save" at bounding box center [1218, 745] width 105 height 34
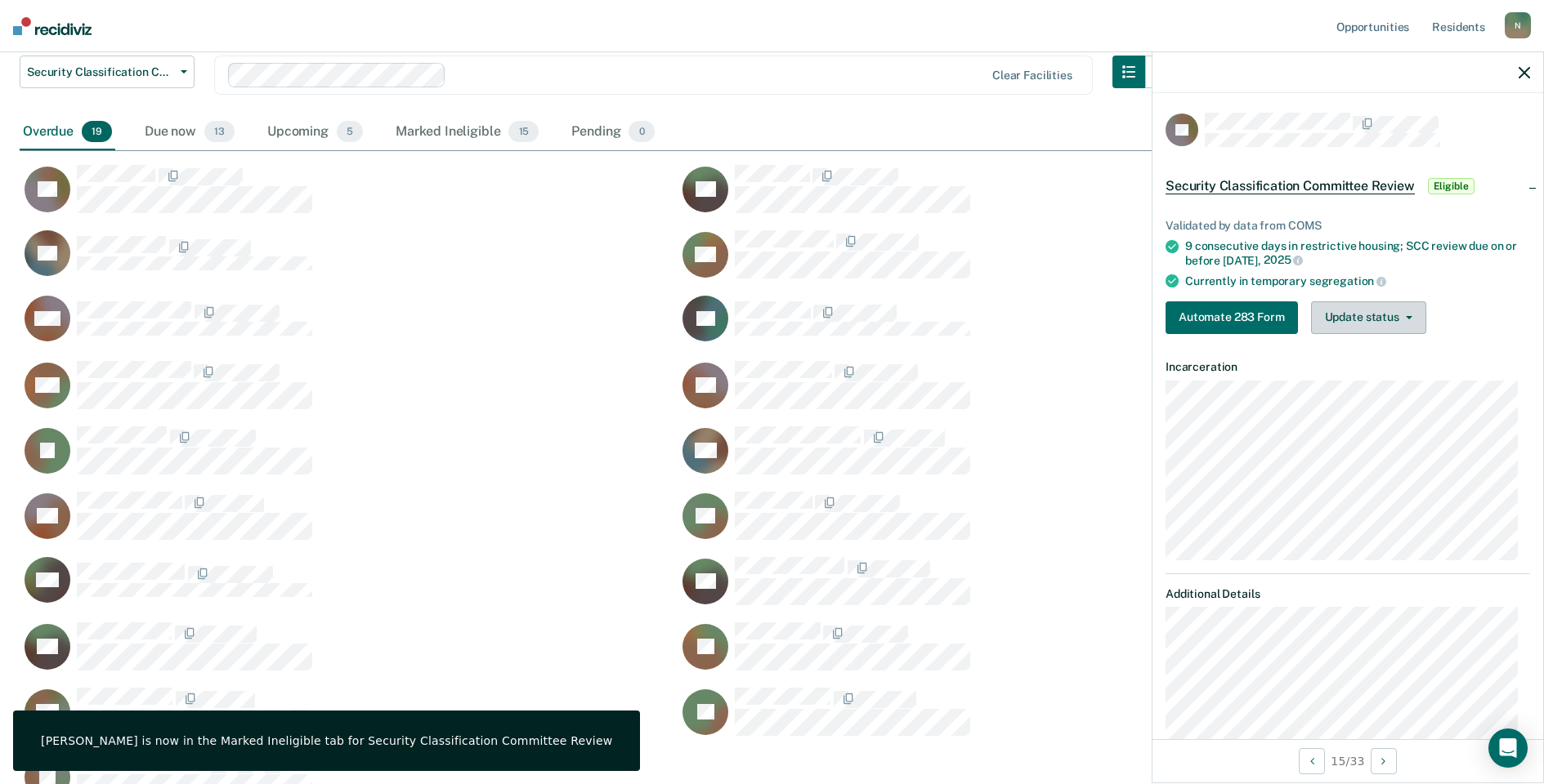
click at [1350, 319] on button "Update status" at bounding box center [1369, 318] width 115 height 33
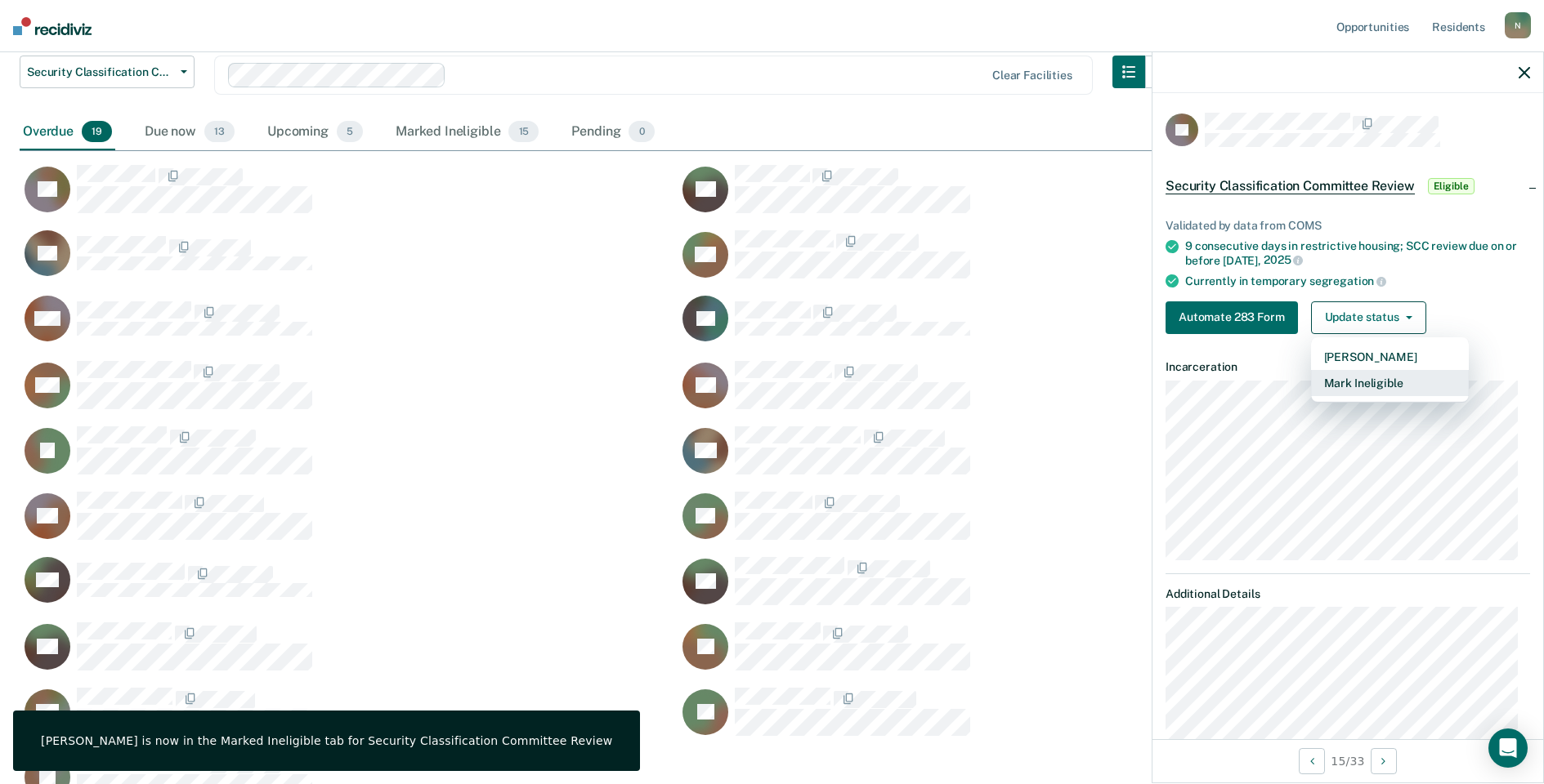
click at [1383, 385] on button "Mark Ineligible" at bounding box center [1390, 383] width 158 height 27
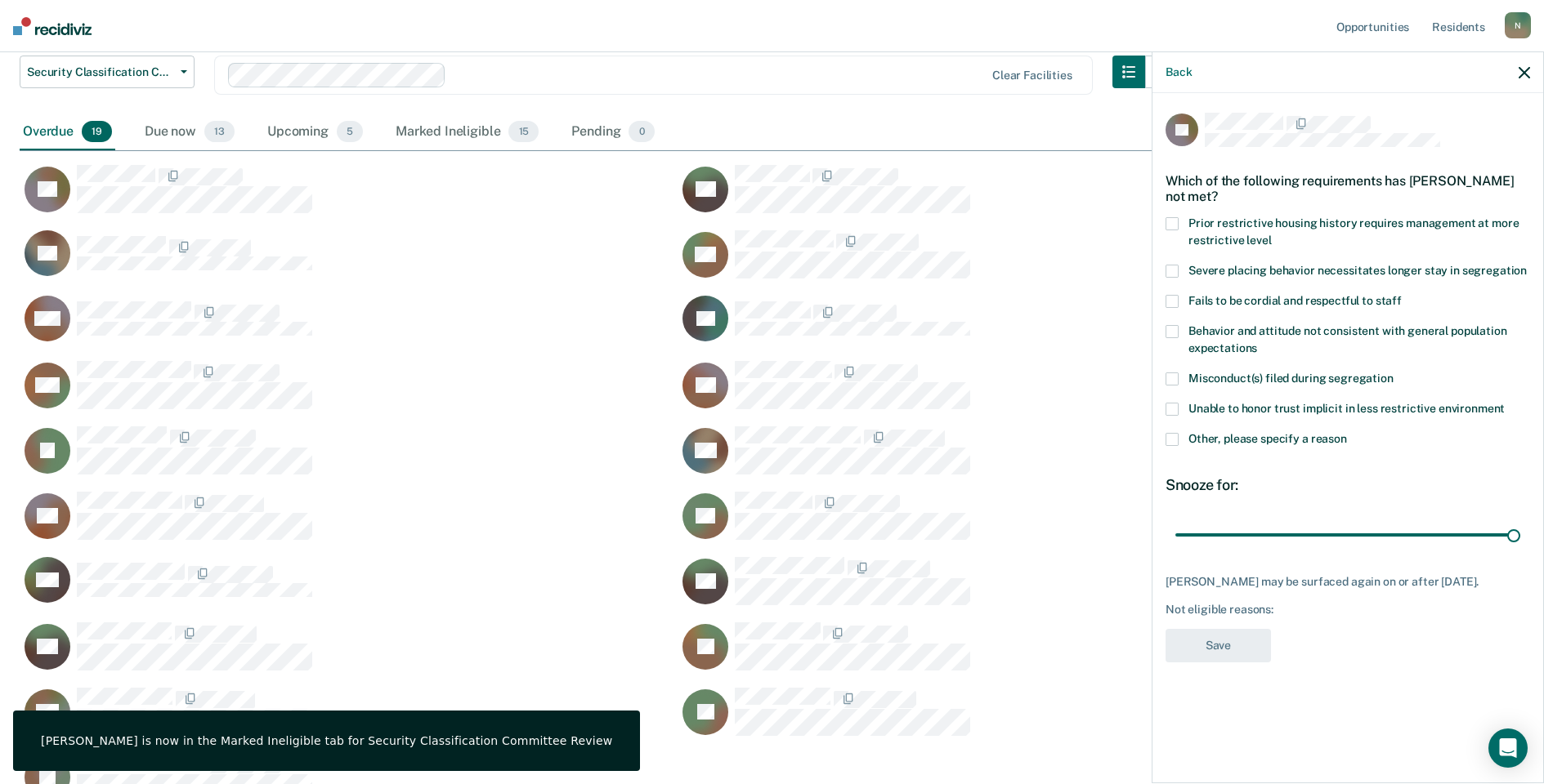
click at [1176, 434] on span at bounding box center [1172, 440] width 13 height 13
click at [1347, 433] on input "Other, please specify a reason" at bounding box center [1347, 433] width 0 height 0
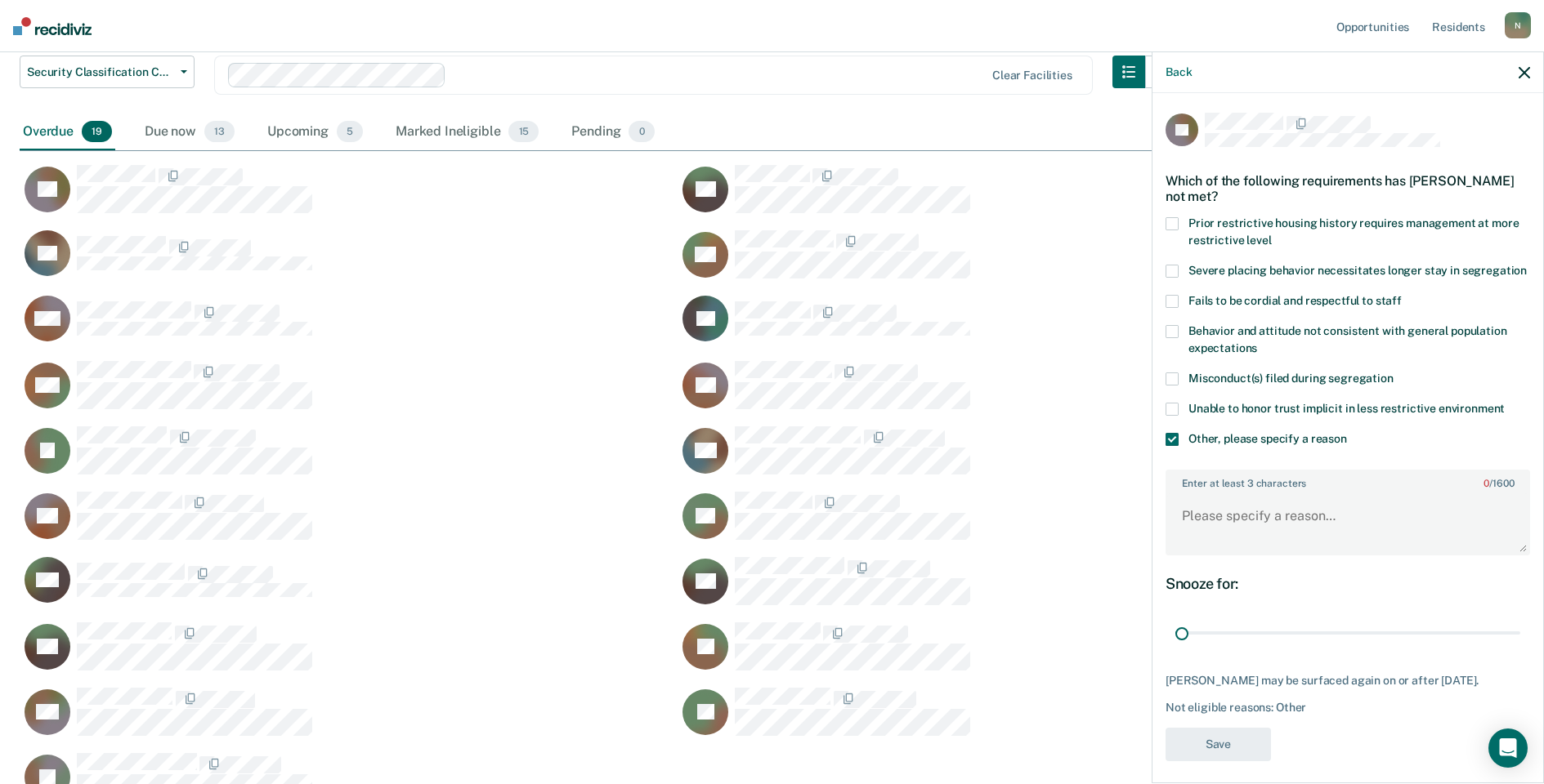
drag, startPoint x: 1504, startPoint y: 648, endPoint x: 1206, endPoint y: 575, distance: 306.8
type input "1"
click at [1176, 648] on input "range" at bounding box center [1348, 633] width 345 height 28
click at [1228, 552] on textarea "Enter at least 3 characters 0 / 1600" at bounding box center [1348, 524] width 361 height 60
type textarea "Reclassed to GP [DATE]"
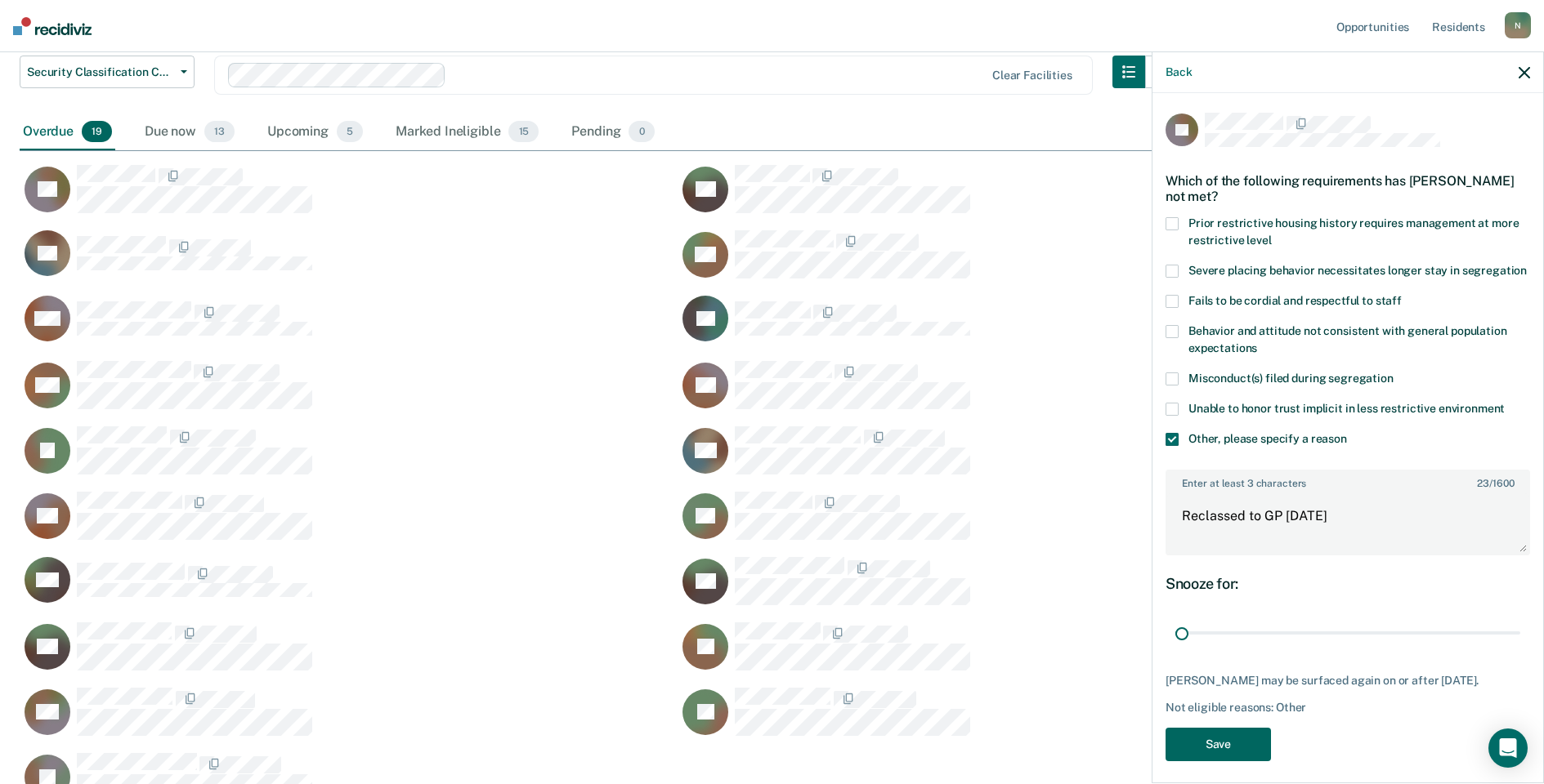
click at [1246, 757] on button "Save" at bounding box center [1218, 745] width 105 height 34
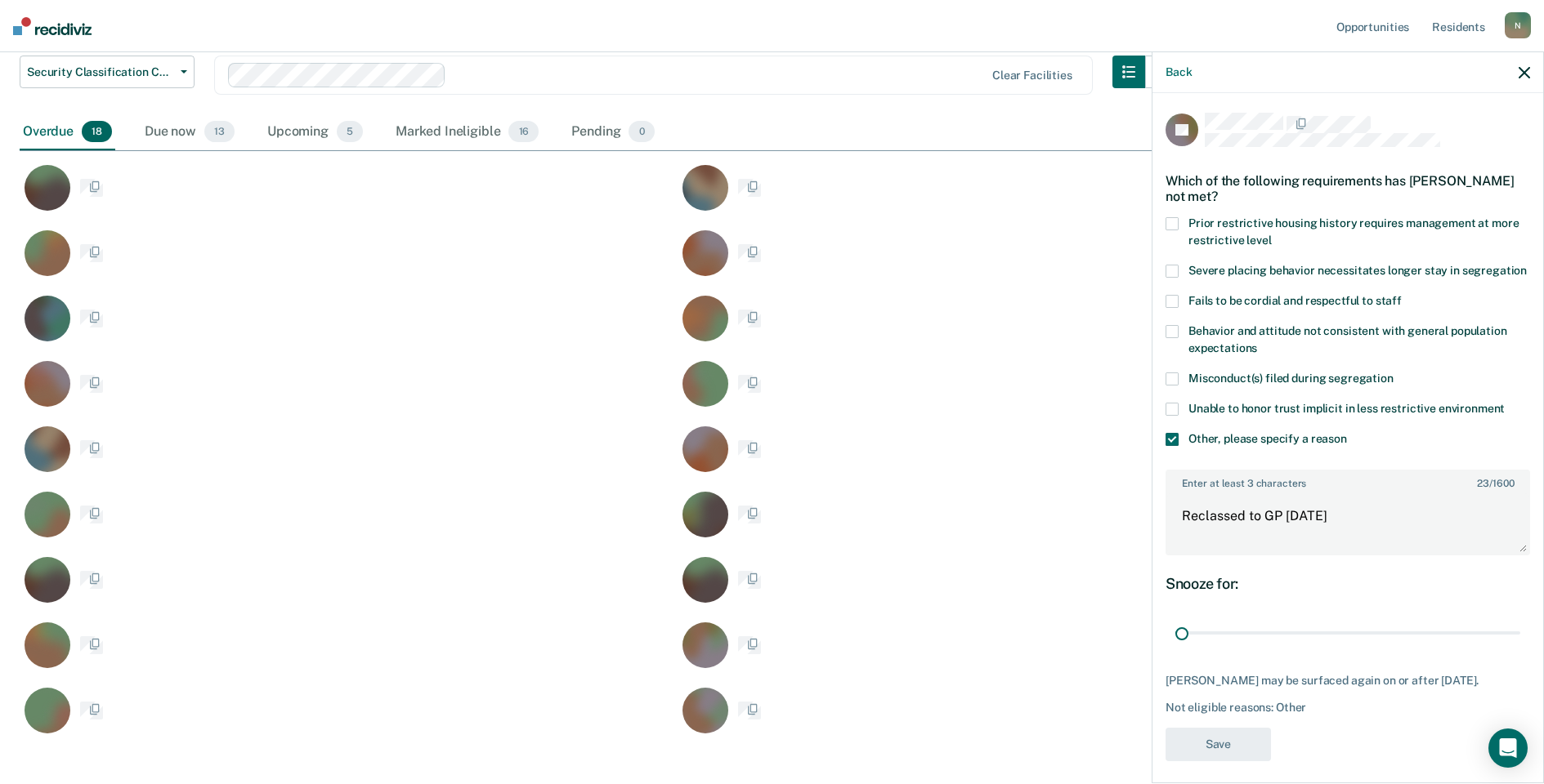
scroll to position [786, 1493]
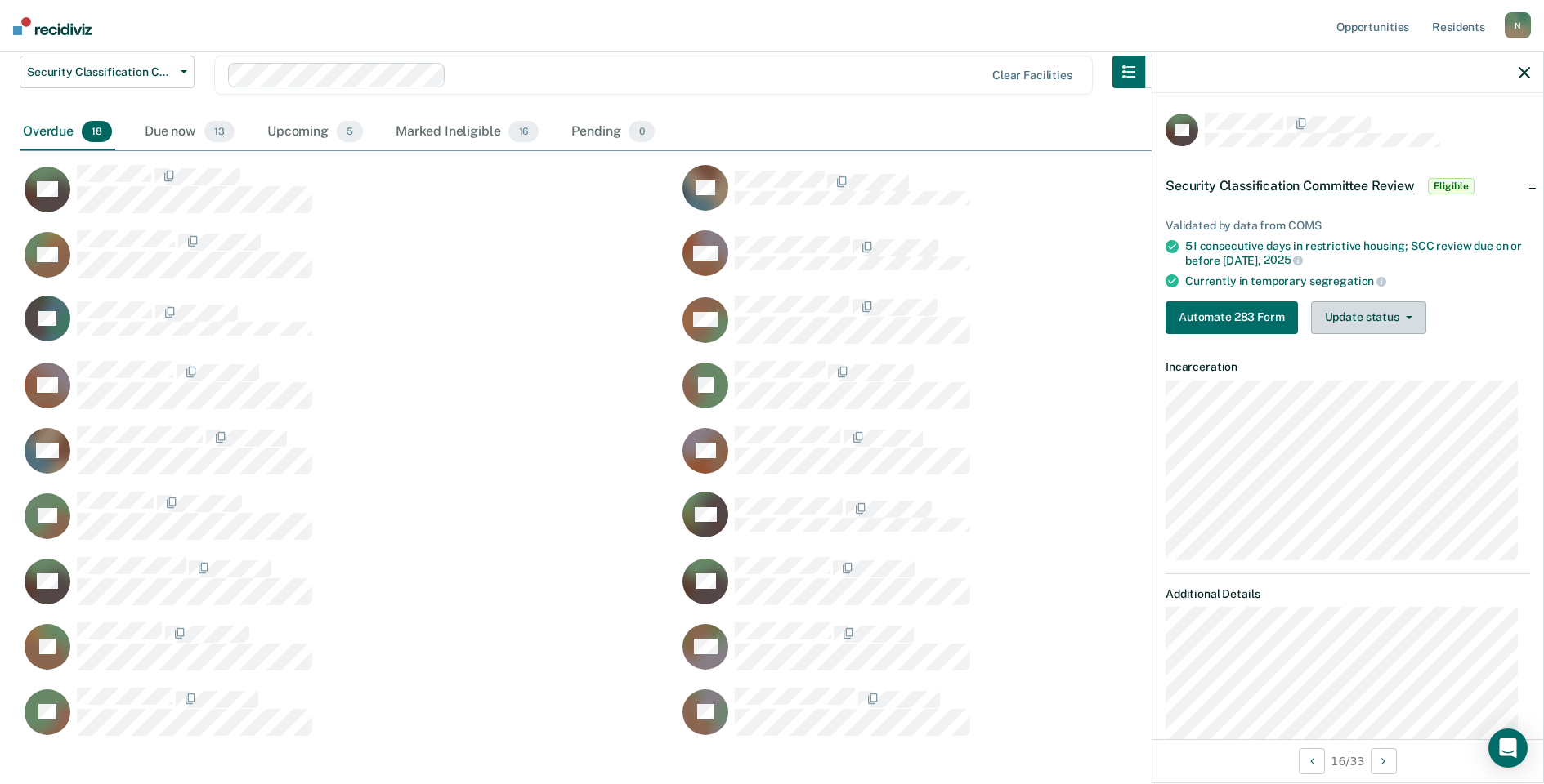
click at [1375, 321] on button "Update status" at bounding box center [1369, 318] width 115 height 33
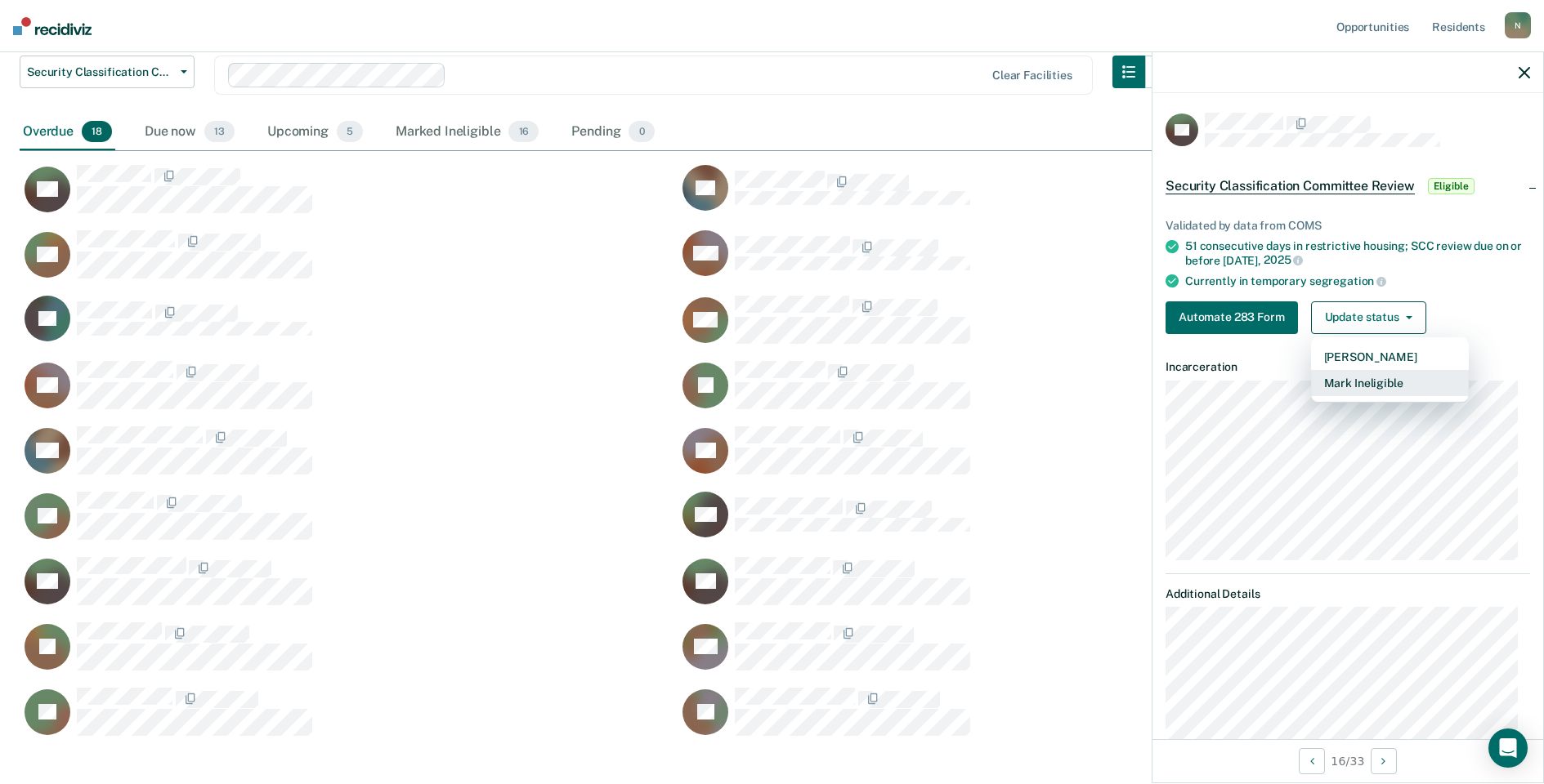
click at [1366, 377] on button "Mark Ineligible" at bounding box center [1390, 383] width 158 height 27
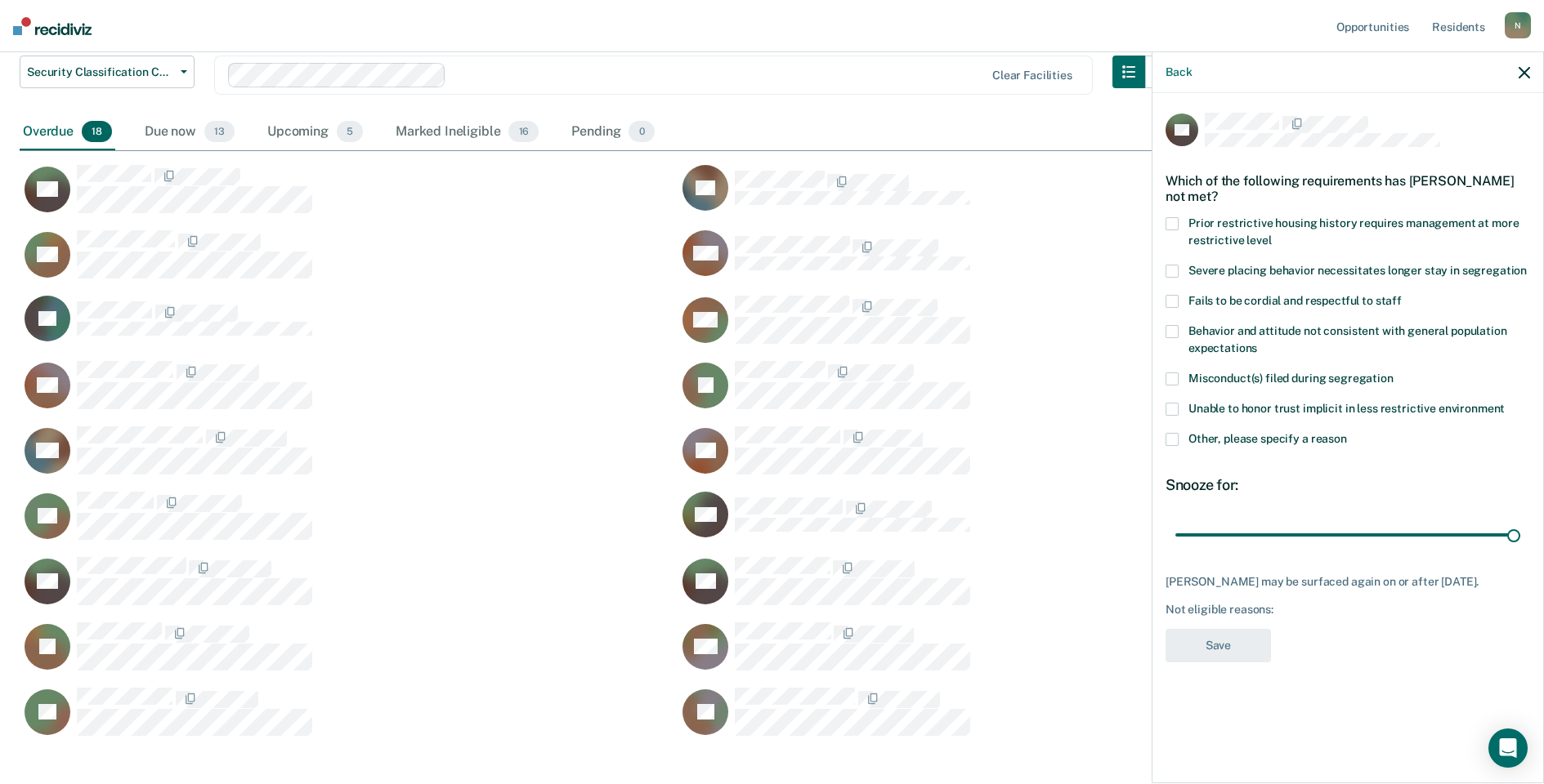
click at [1170, 433] on span at bounding box center [1172, 440] width 13 height 13
click at [1347, 433] on input "Other, please specify a reason" at bounding box center [1347, 433] width 0 height 0
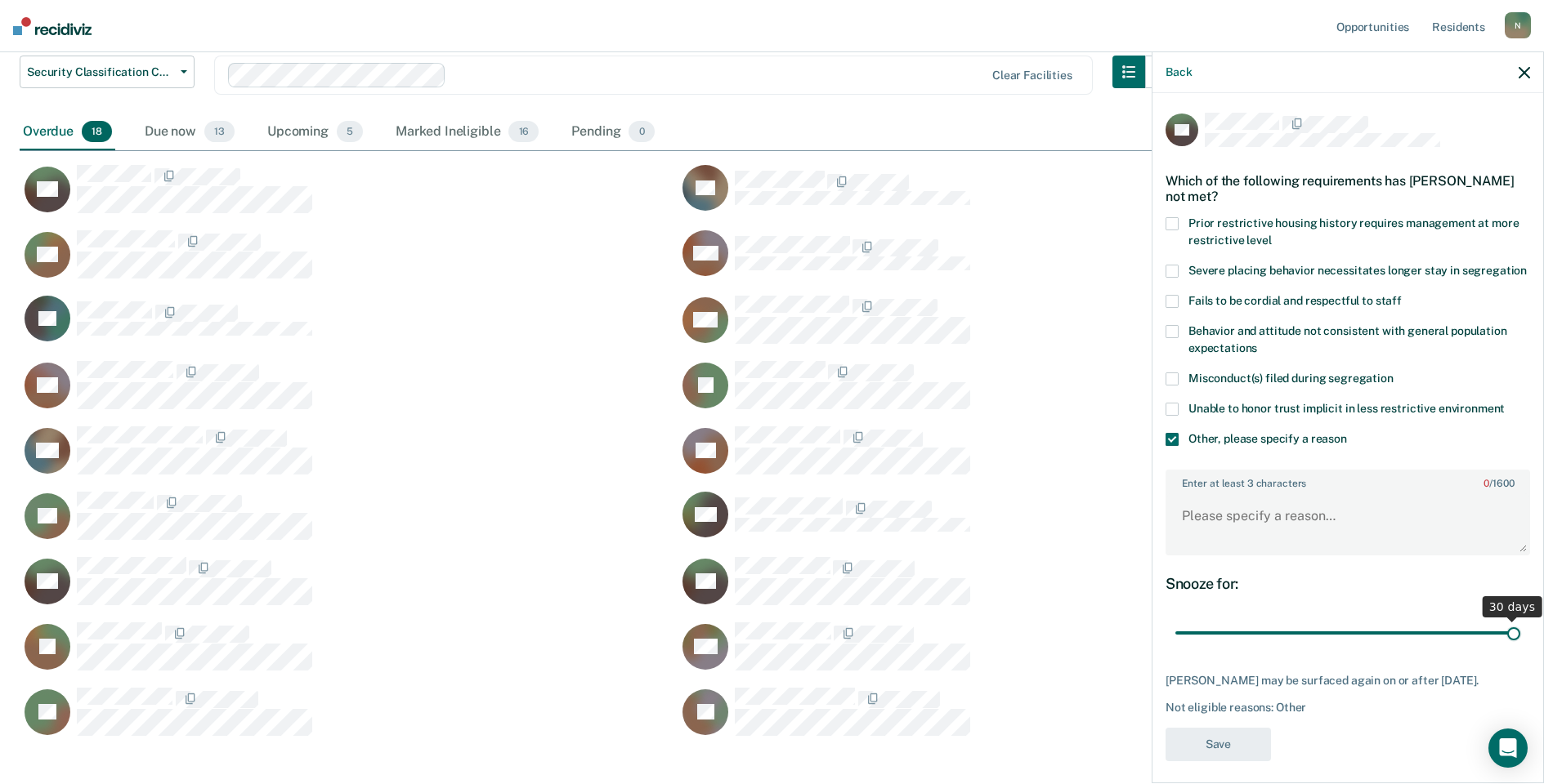
click at [1505, 648] on input "range" at bounding box center [1348, 633] width 345 height 28
drag, startPoint x: 1505, startPoint y: 652, endPoint x: 1158, endPoint y: 578, distance: 354.8
type input "1"
click at [1176, 648] on input "range" at bounding box center [1348, 633] width 345 height 28
click at [1169, 554] on textarea "Enter at least 3 characters 0 / 1600" at bounding box center [1348, 524] width 361 height 60
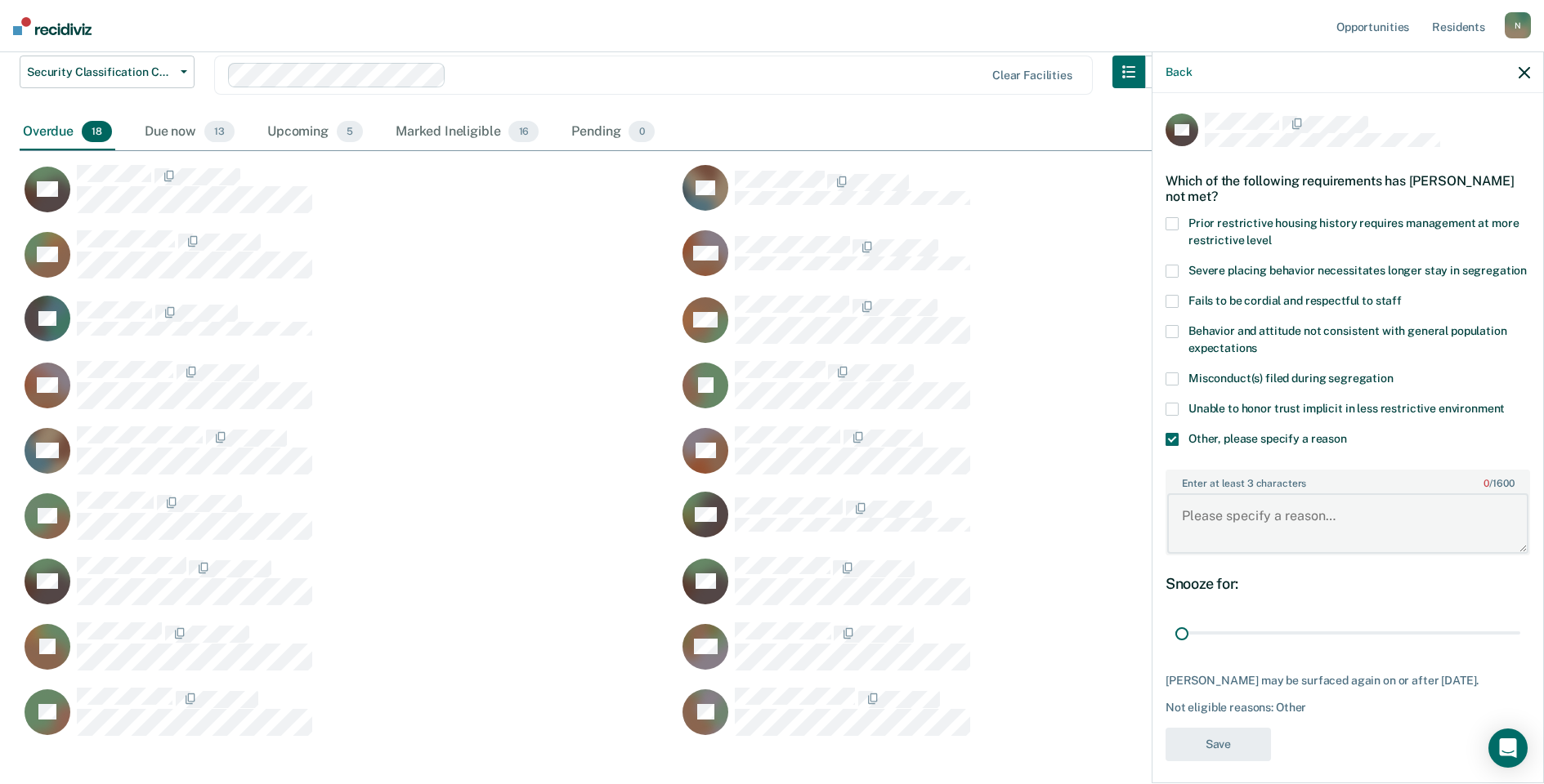
click at [1221, 538] on textarea "Enter at least 3 characters 0 / 1600" at bounding box center [1348, 524] width 361 height 60
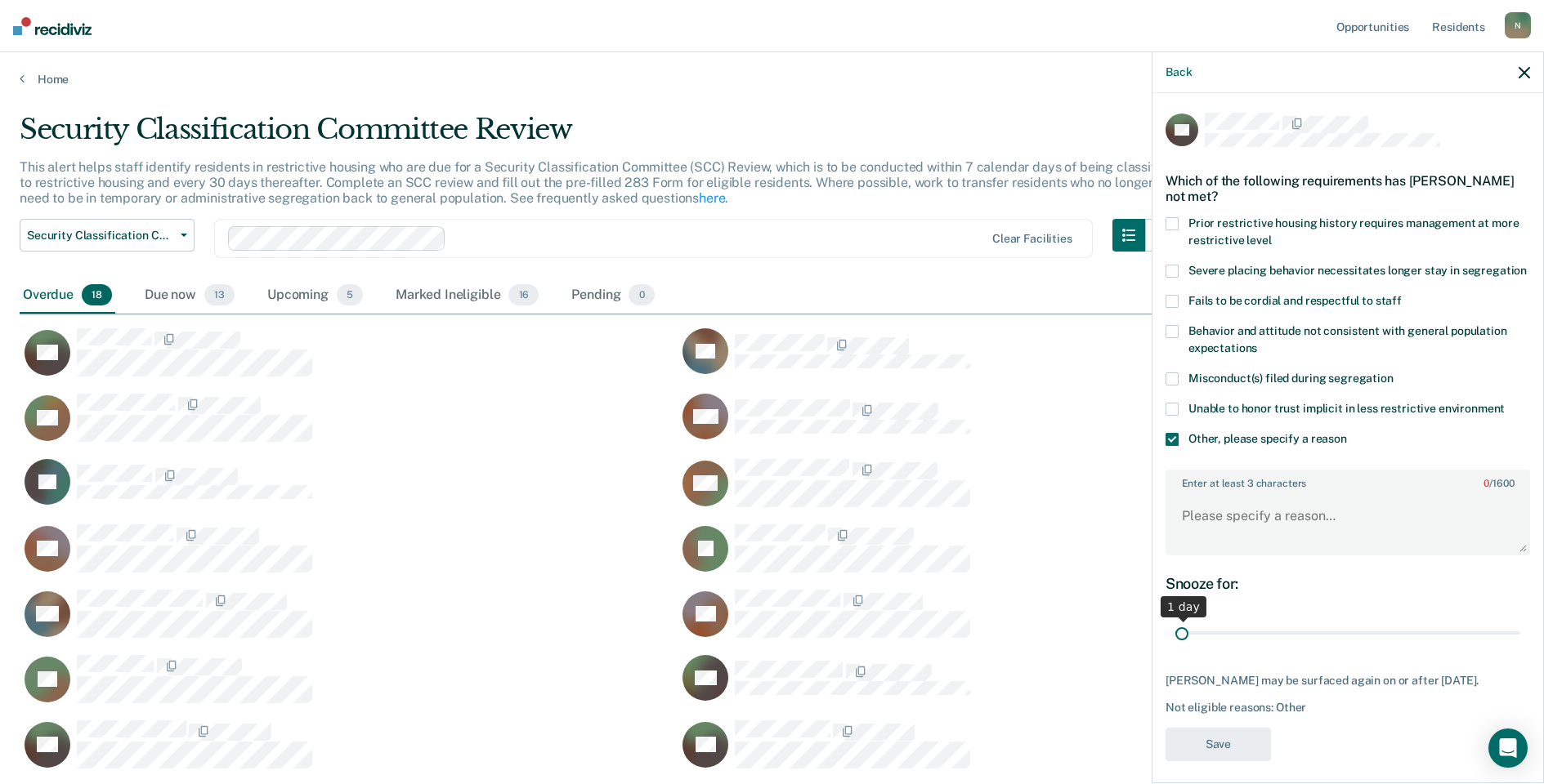
scroll to position [27, 0]
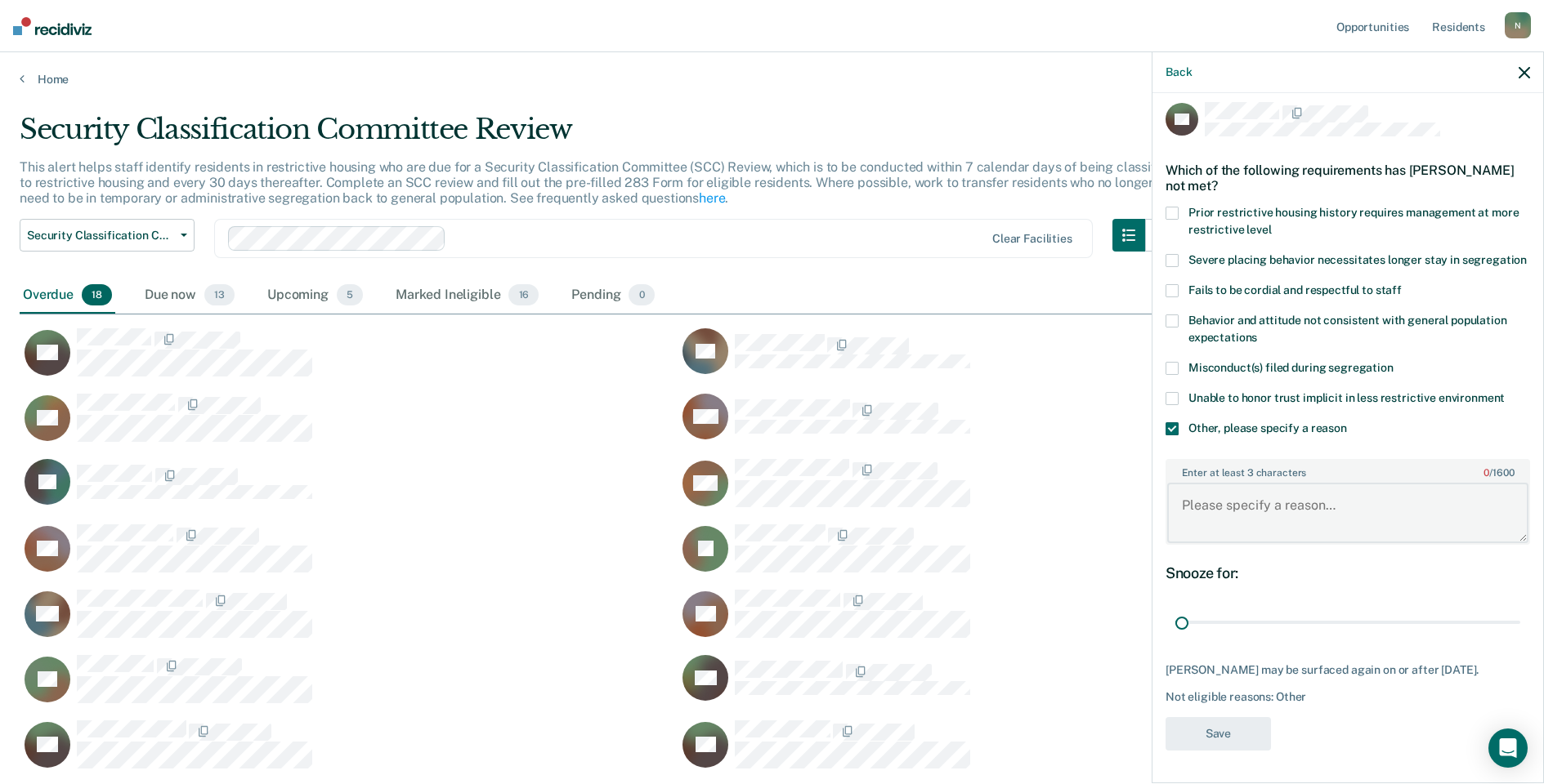
click at [1235, 526] on textarea "Enter at least 3 characters 0 / 1600" at bounding box center [1348, 513] width 361 height 60
type textarea "Temp seg pending alt IV placement"
click at [1230, 752] on div "JW Which of the following requirements has [PERSON_NAME] not met? Prior restric…" at bounding box center [1348, 430] width 365 height 659
click at [1232, 744] on button "Save" at bounding box center [1218, 734] width 105 height 34
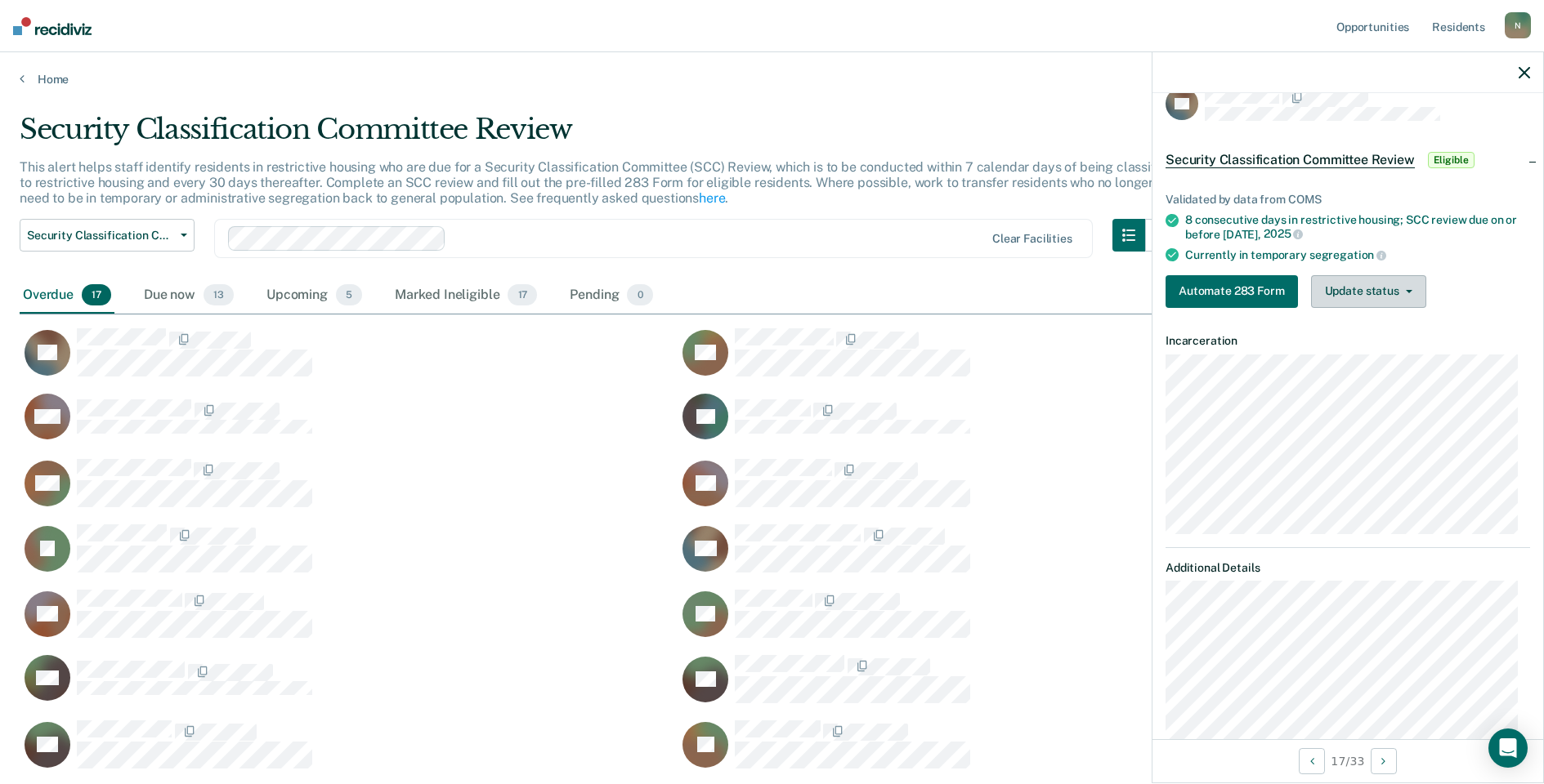
click at [1393, 294] on button "Update status" at bounding box center [1369, 292] width 115 height 33
click at [1393, 352] on button "Mark Ineligible" at bounding box center [1390, 357] width 158 height 27
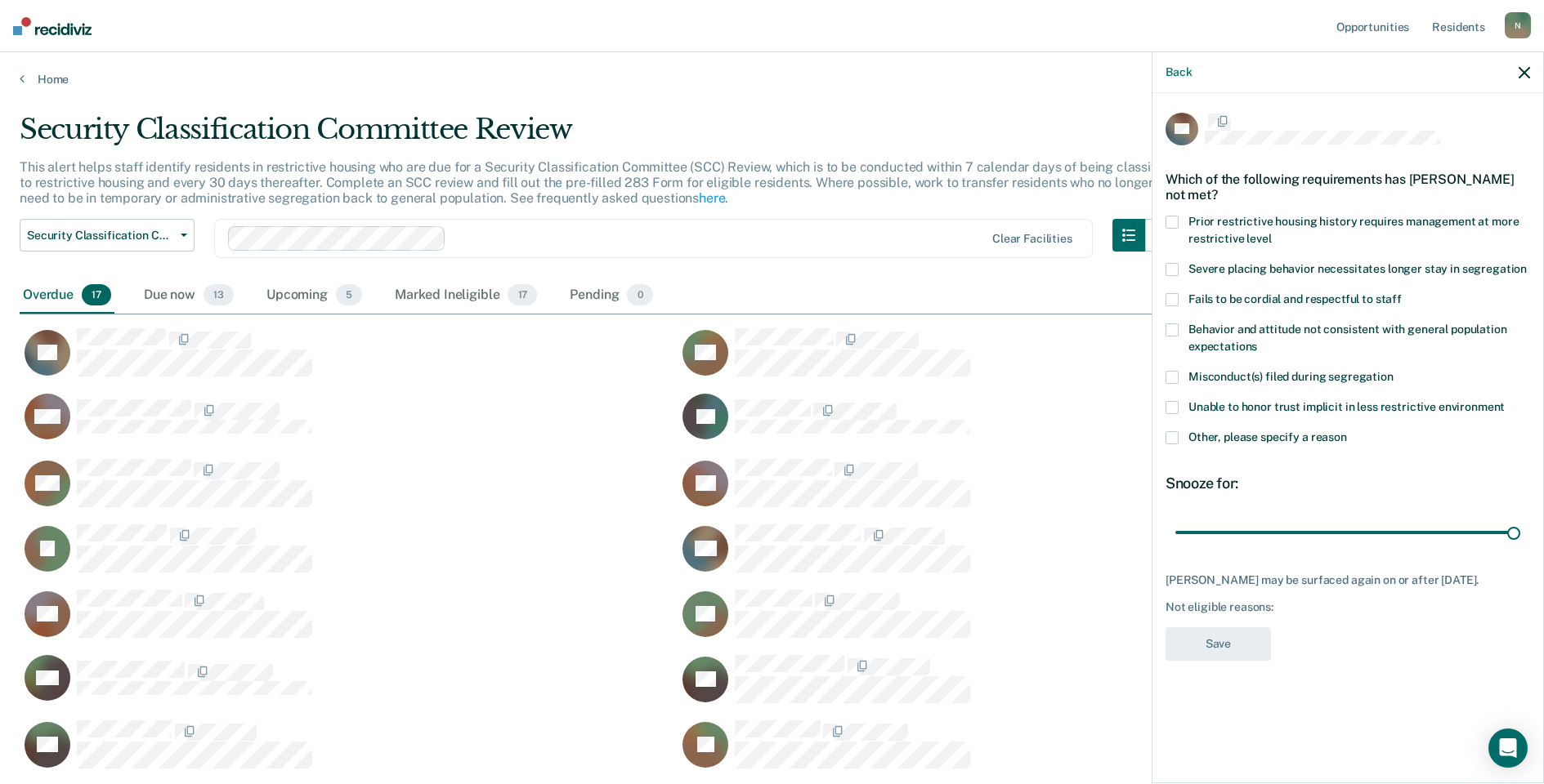
scroll to position [0, 0]
click at [1176, 440] on span at bounding box center [1172, 440] width 13 height 13
click at [1347, 433] on input "Other, please specify a reason" at bounding box center [1347, 433] width 0 height 0
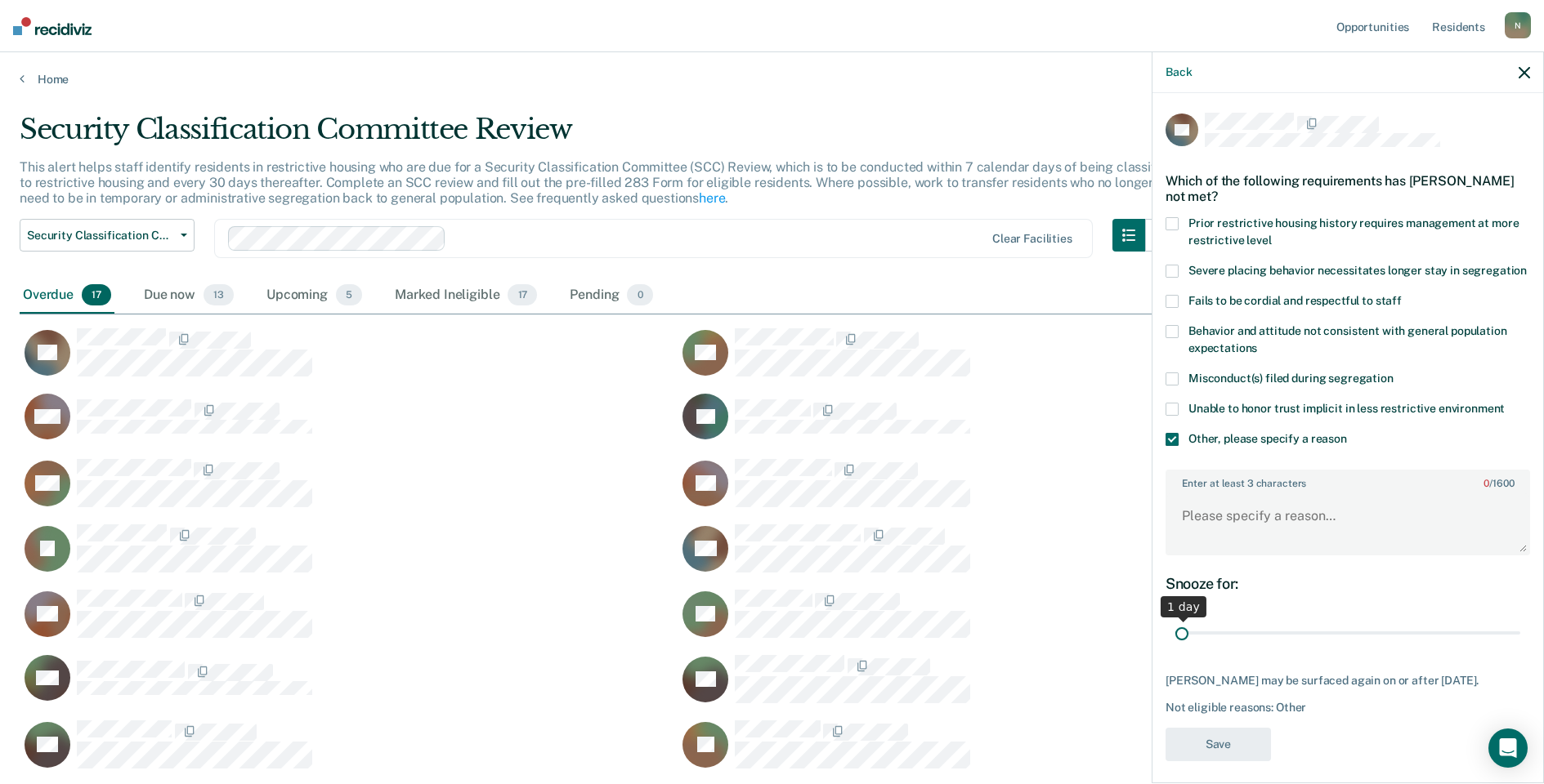
drag, startPoint x: 1505, startPoint y: 648, endPoint x: 1176, endPoint y: 657, distance: 329.1
type input "1"
click at [1176, 648] on input "range" at bounding box center [1348, 633] width 345 height 28
click at [1218, 535] on textarea "Enter at least 3 characters 0 / 1600" at bounding box center [1348, 524] width 361 height 60
click at [1218, 527] on textarea "Enter at least 3 characters 0 / 1600" at bounding box center [1348, 524] width 361 height 60
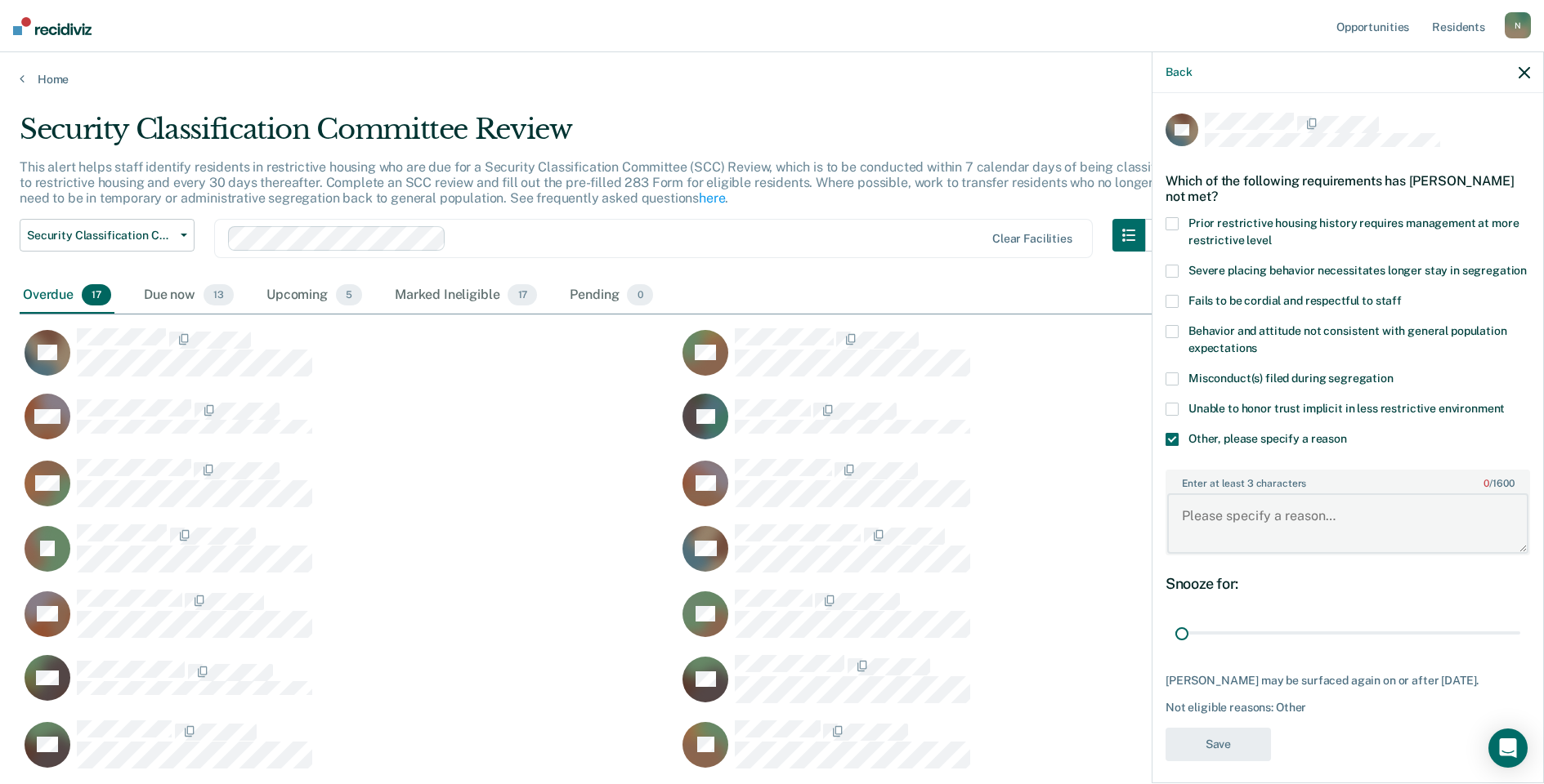
click at [1218, 528] on textarea "Enter at least 3 characters 0 / 1600" at bounding box center [1348, 524] width 361 height 60
type textarea "Temp seg pending misconduct hearing"
click at [1252, 757] on button "Save" at bounding box center [1218, 745] width 105 height 34
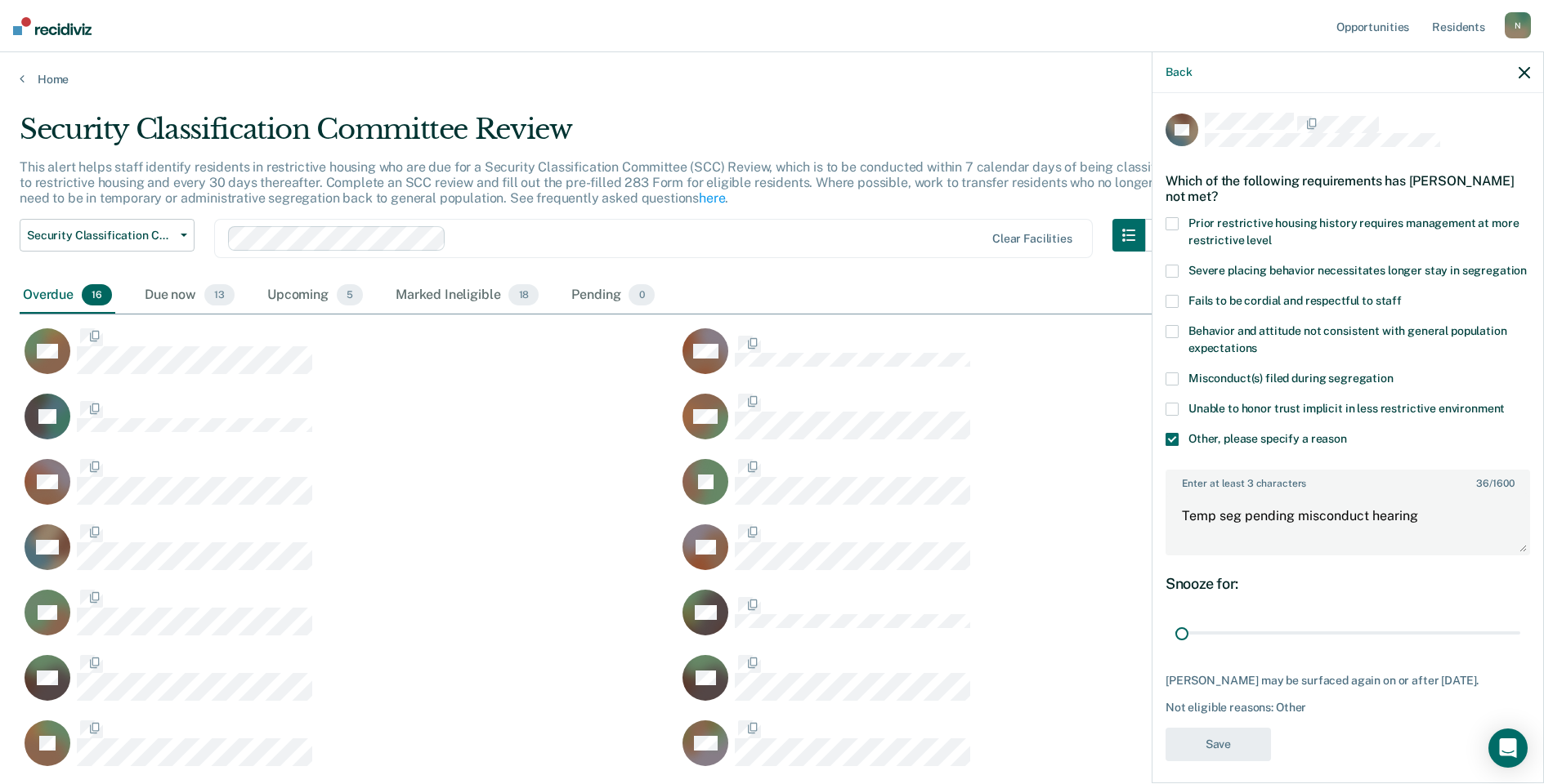
scroll to position [721, 1493]
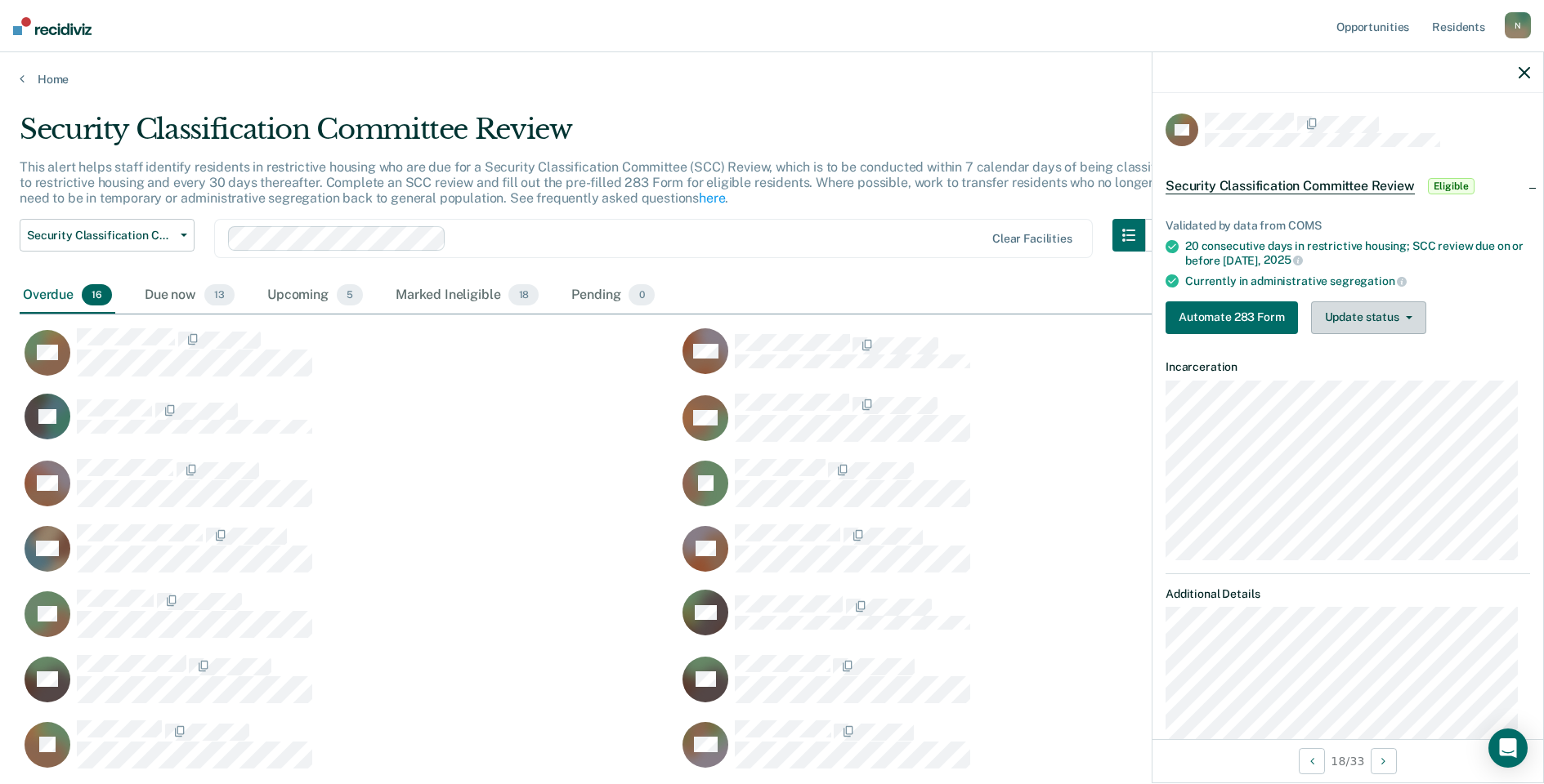
click at [1354, 321] on button "Update status" at bounding box center [1369, 318] width 115 height 33
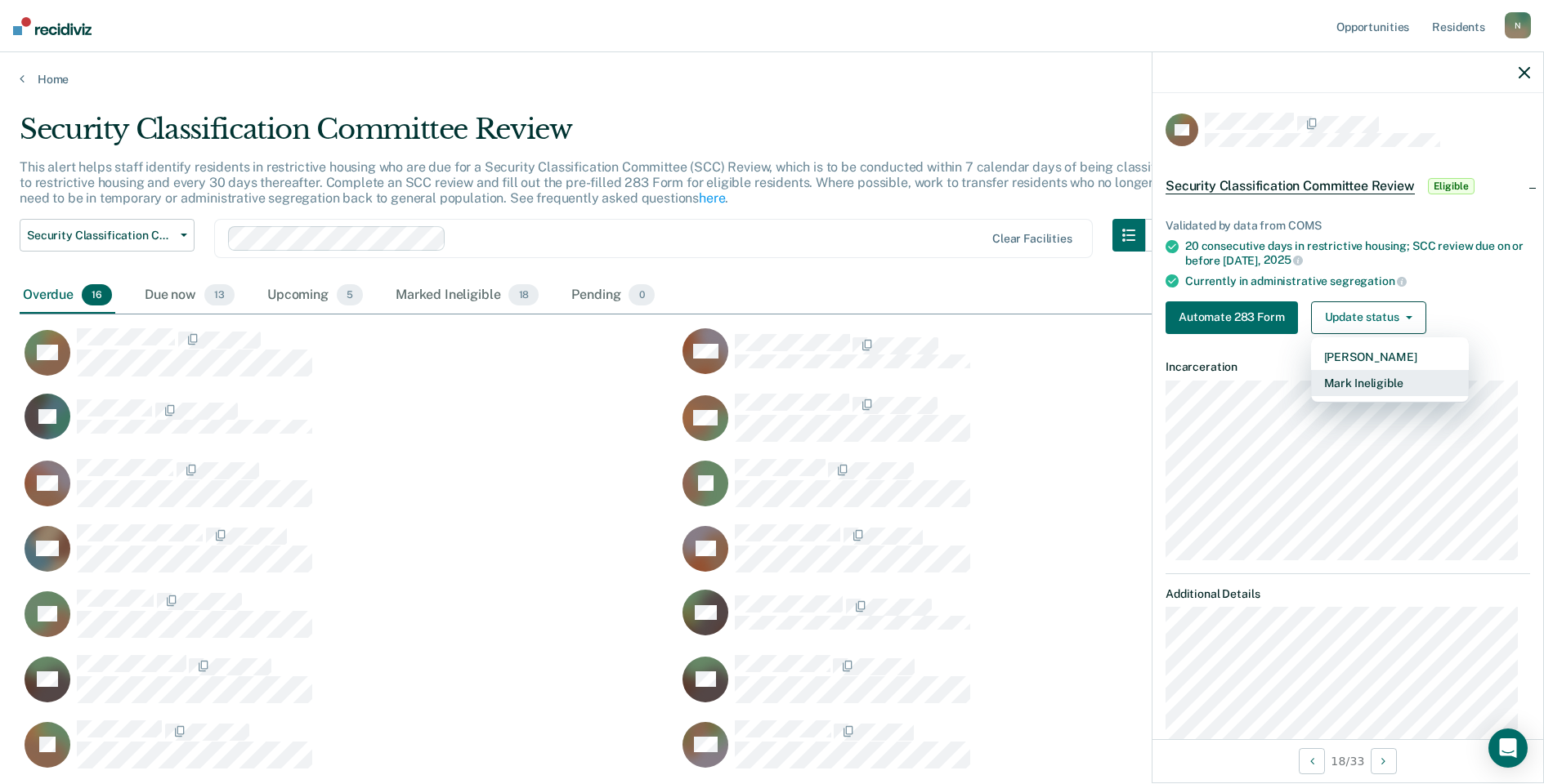
click at [1334, 385] on button "Mark Ineligible" at bounding box center [1390, 383] width 158 height 27
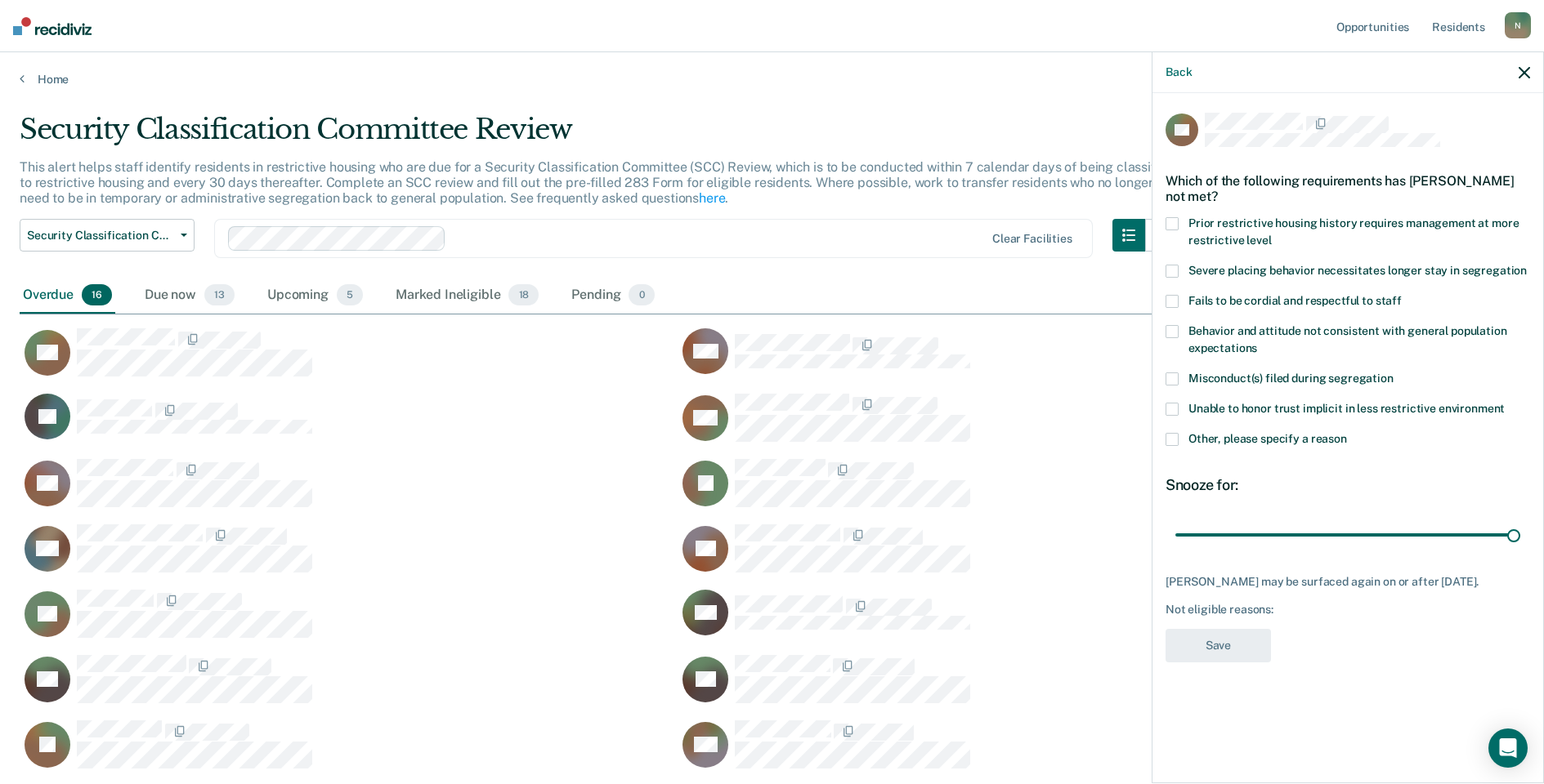
click at [1177, 436] on span at bounding box center [1172, 440] width 13 height 13
click at [1347, 433] on input "Other, please specify a reason" at bounding box center [1347, 433] width 0 height 0
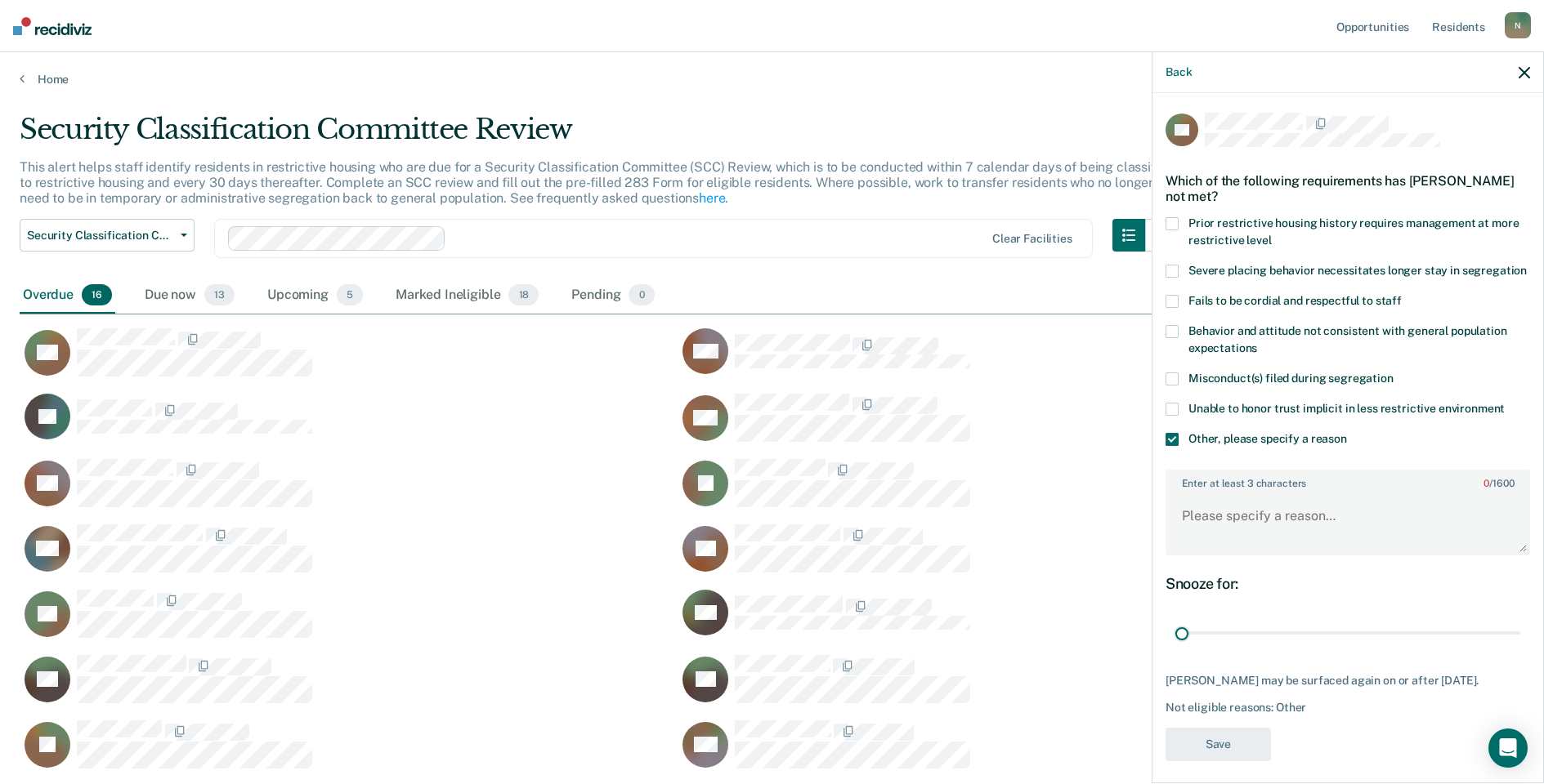
drag, startPoint x: 1497, startPoint y: 645, endPoint x: 1139, endPoint y: 644, distance: 358.0
type input "1"
click at [1176, 644] on input "range" at bounding box center [1348, 633] width 345 height 28
click at [1223, 538] on textarea "Enter at least 3 characters 0 / 1600" at bounding box center [1348, 524] width 361 height 60
type textarea "Reclassed to GP [DATE]"
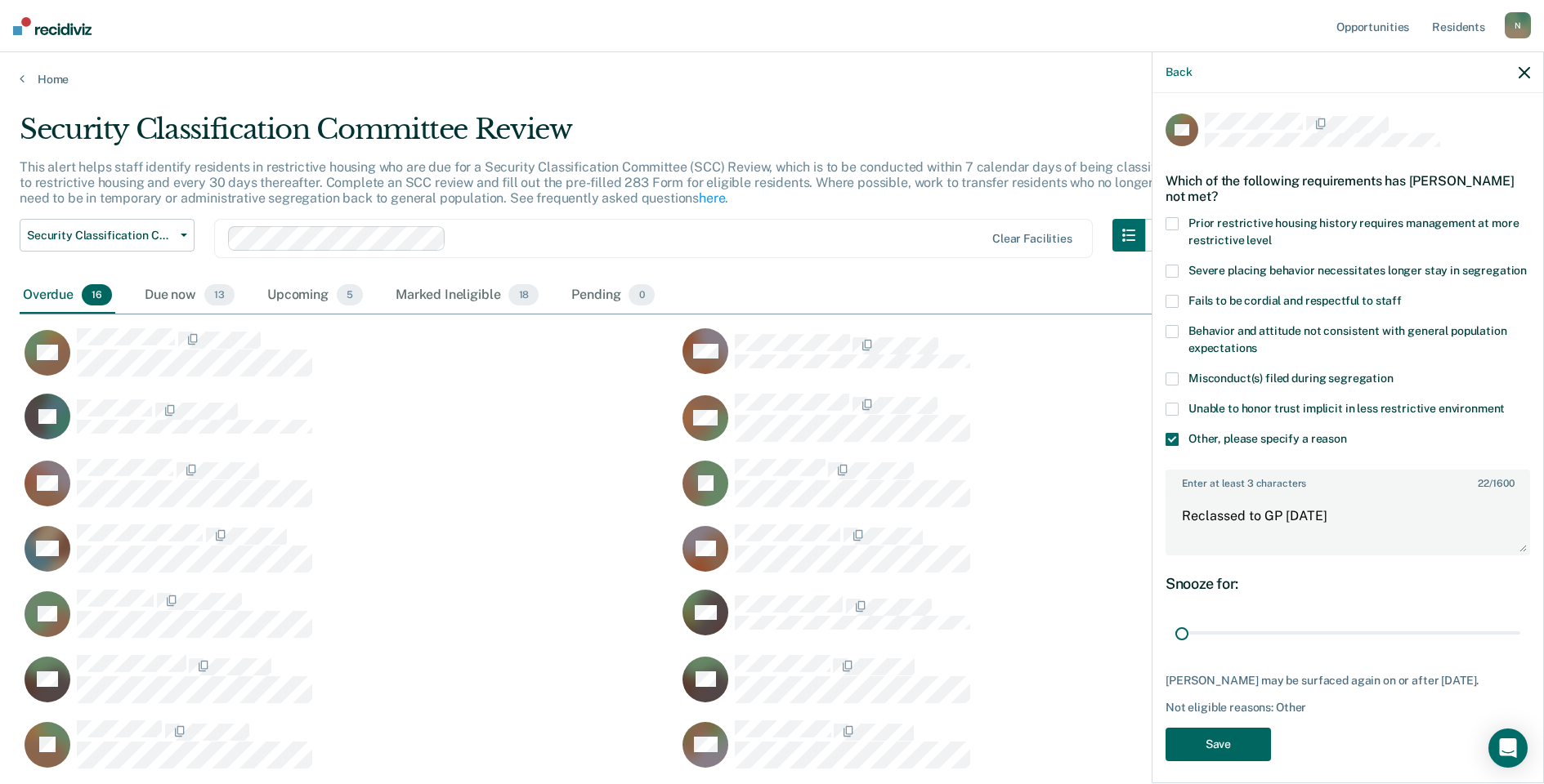
click at [1228, 761] on button "Save" at bounding box center [1218, 745] width 105 height 34
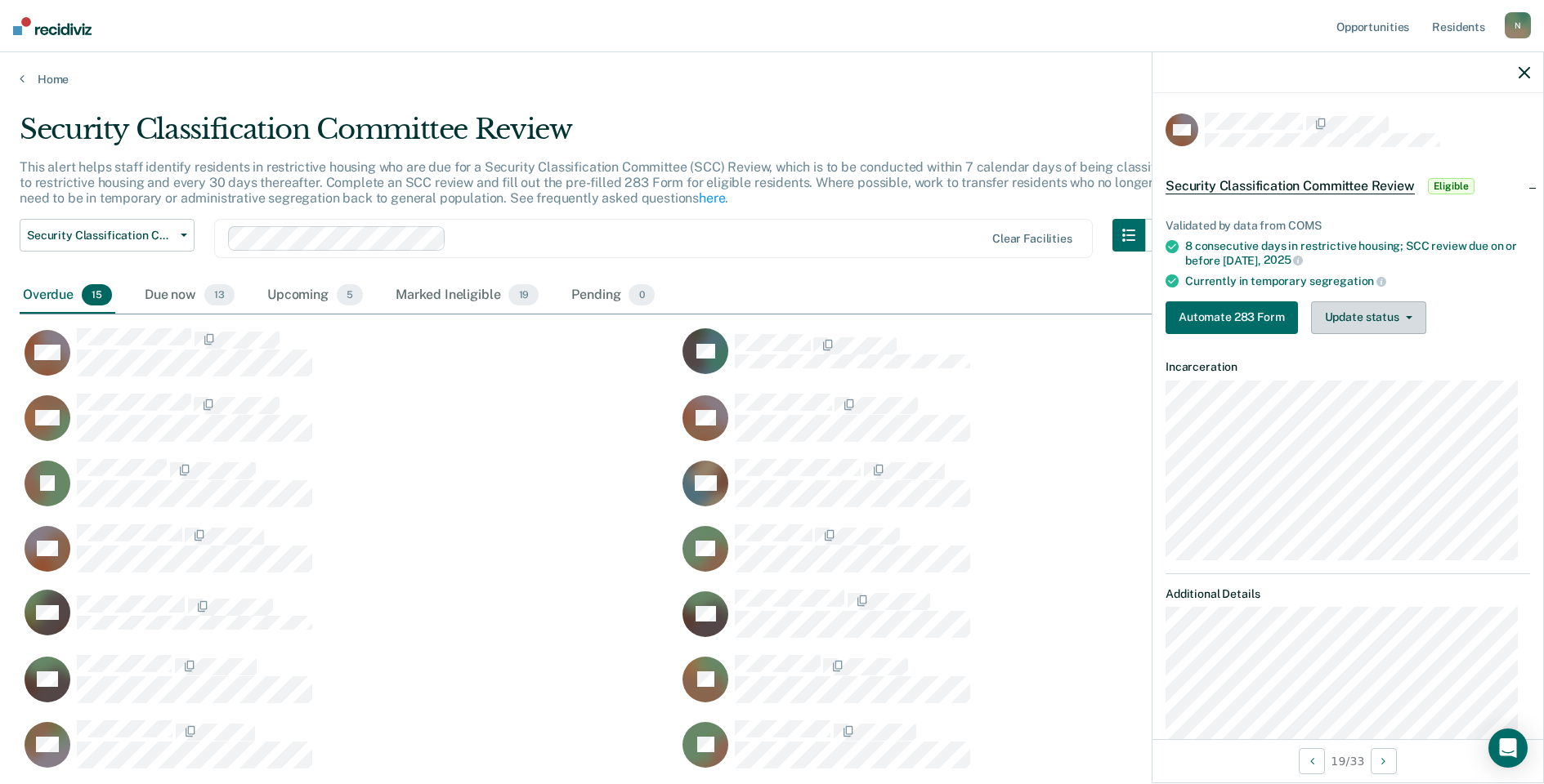
click at [1406, 316] on icon "button" at bounding box center [1408, 318] width 6 height 4
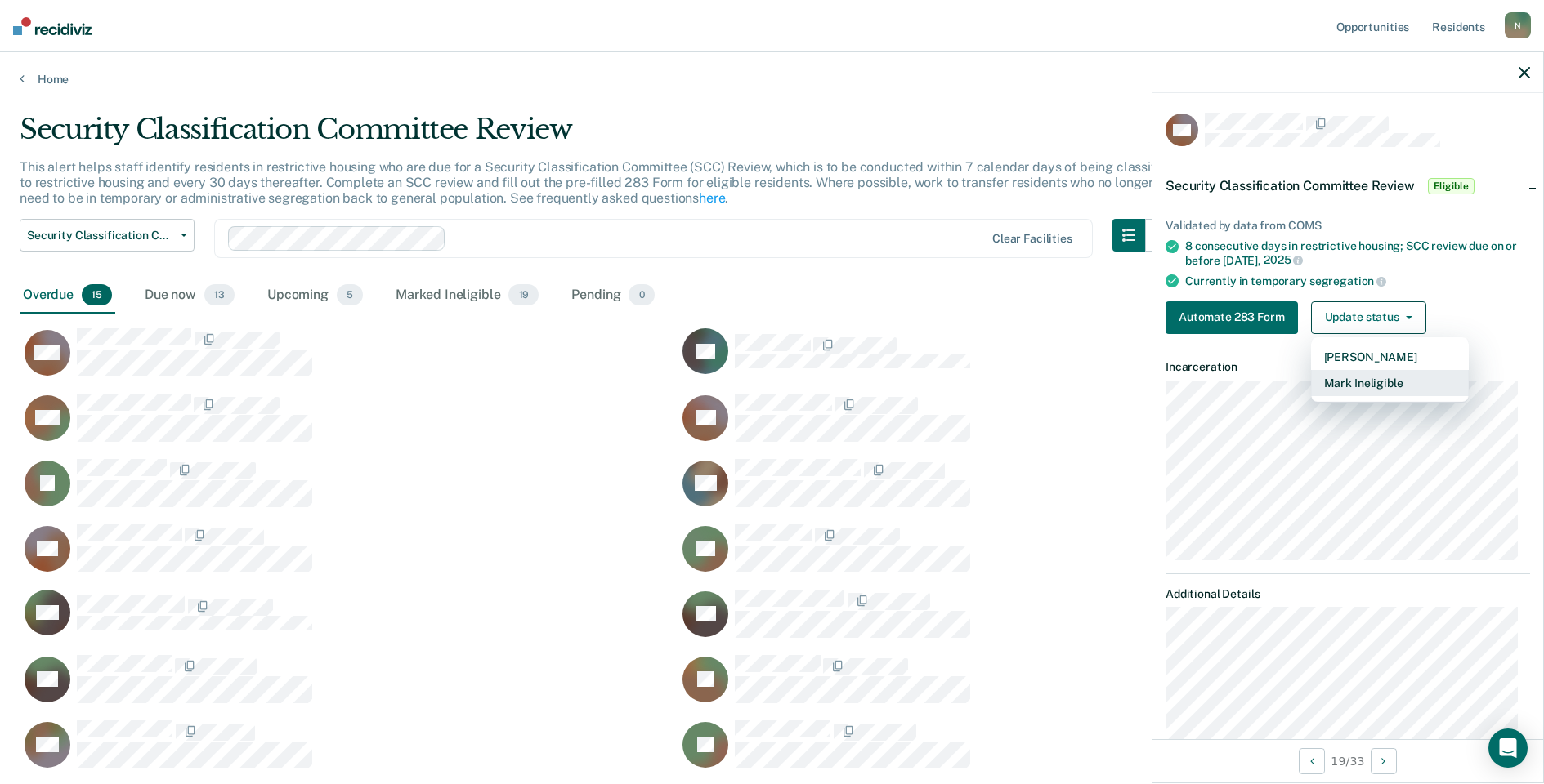
click at [1363, 384] on button "Mark Ineligible" at bounding box center [1390, 383] width 158 height 27
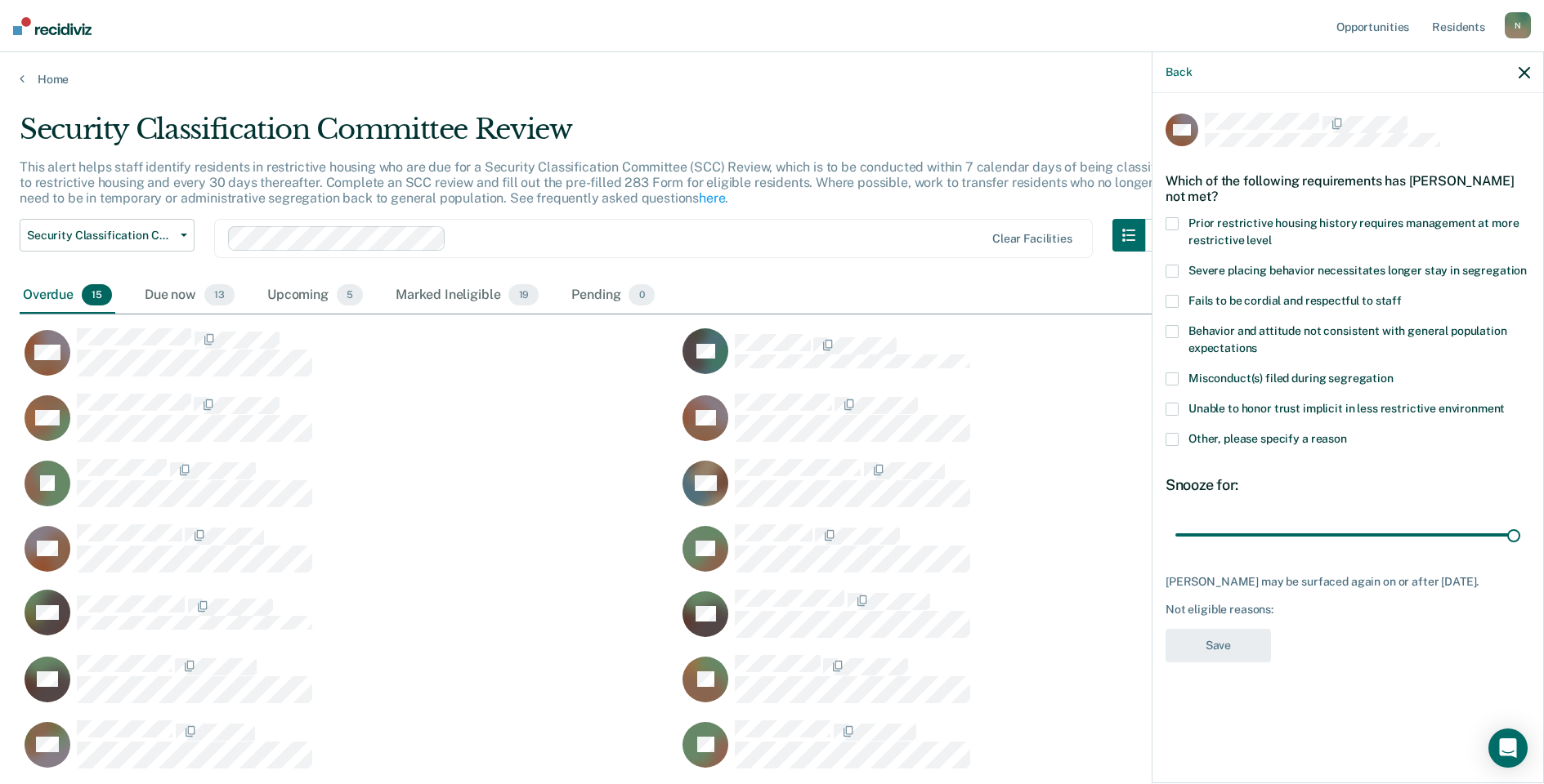
click at [1170, 438] on span at bounding box center [1172, 440] width 13 height 13
click at [1347, 433] on input "Other, please specify a reason" at bounding box center [1347, 433] width 0 height 0
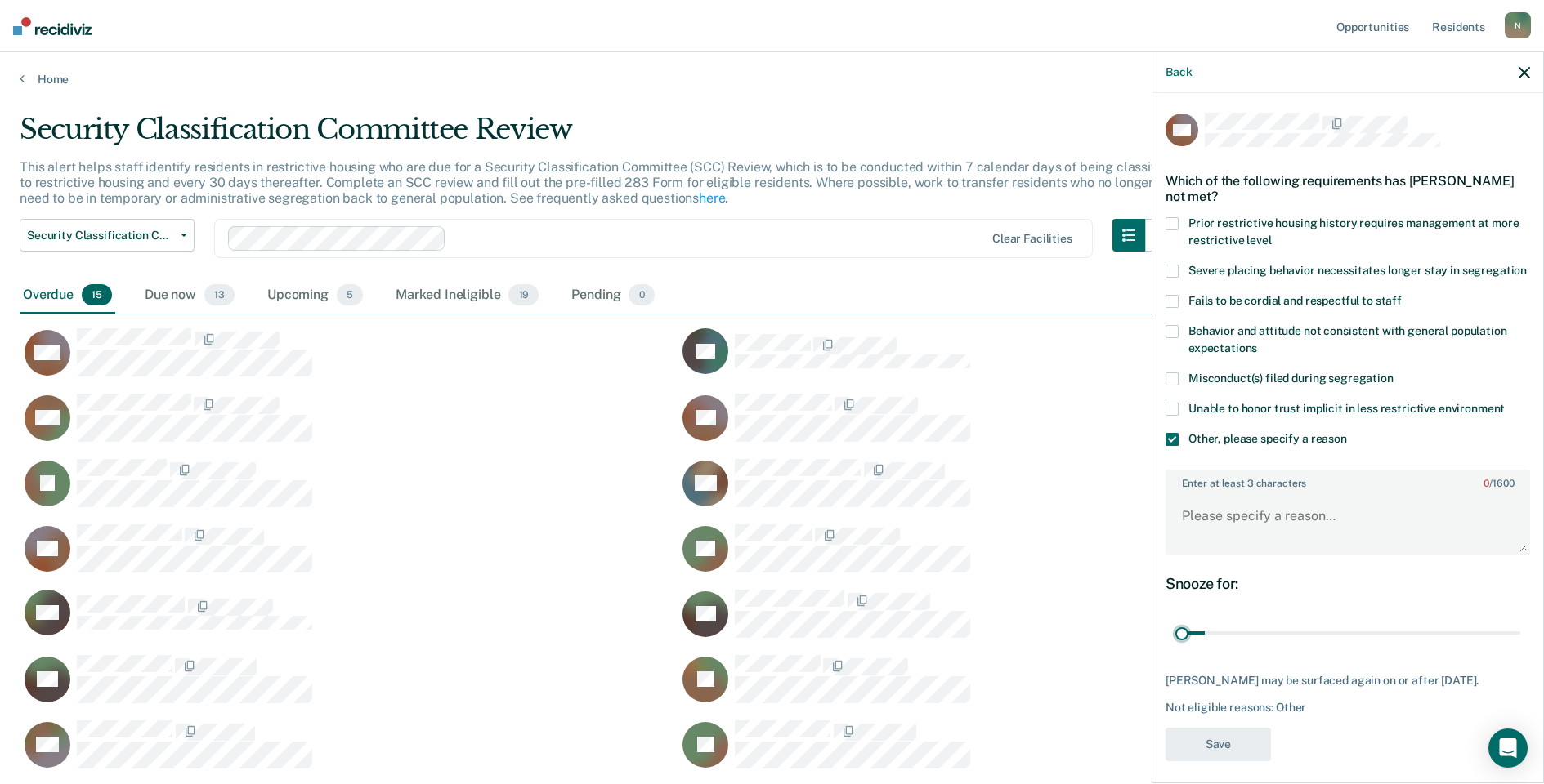
drag, startPoint x: 1501, startPoint y: 651, endPoint x: 1174, endPoint y: 677, distance: 328.0
type input "1"
click at [1176, 648] on input "range" at bounding box center [1348, 633] width 345 height 28
click at [1183, 549] on textarea "Enter at least 3 characters 0 / 1600" at bounding box center [1348, 524] width 361 height 60
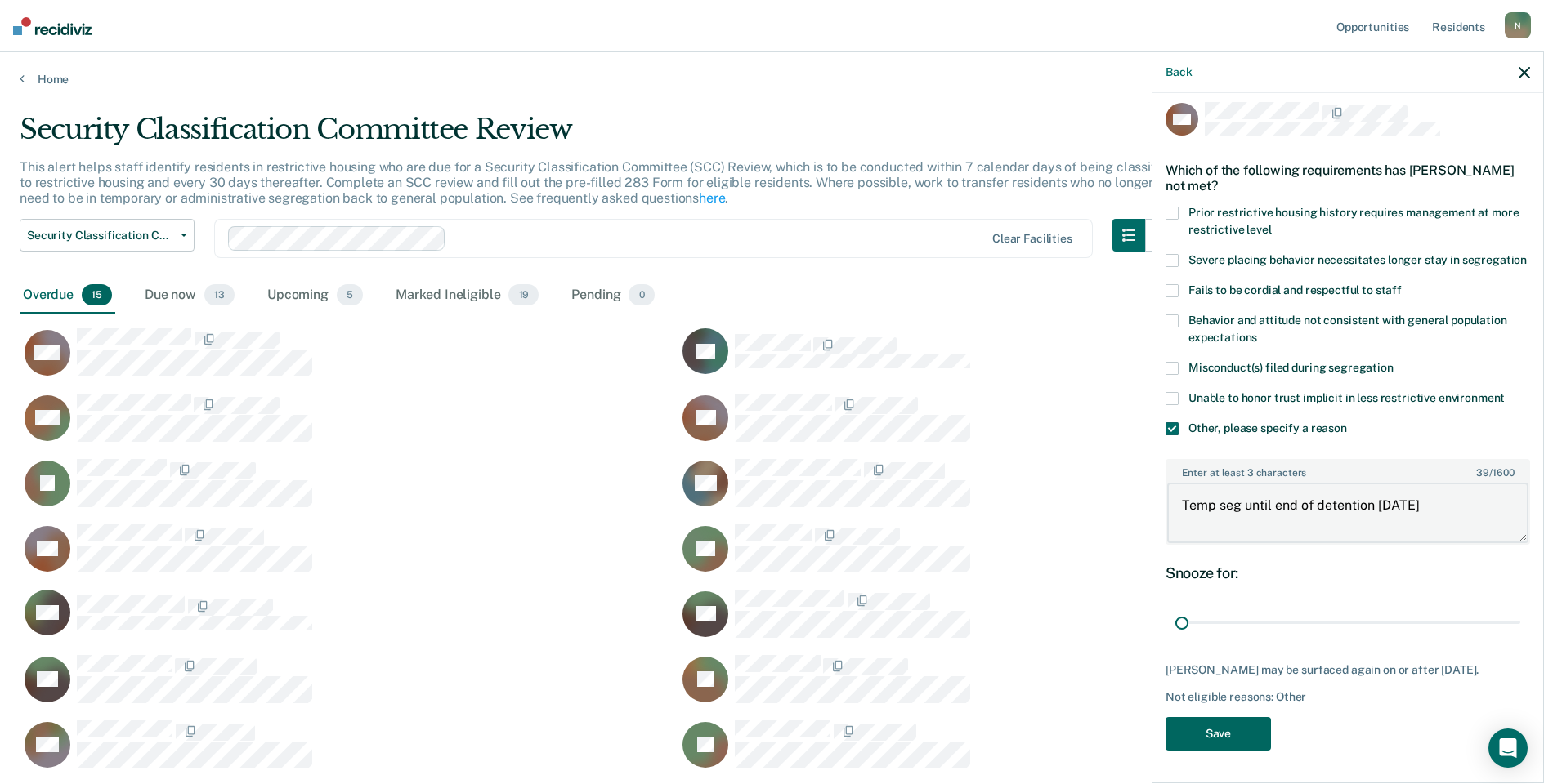
type textarea "Temp seg until end of detention [DATE]"
click at [1245, 745] on button "Save" at bounding box center [1218, 734] width 105 height 34
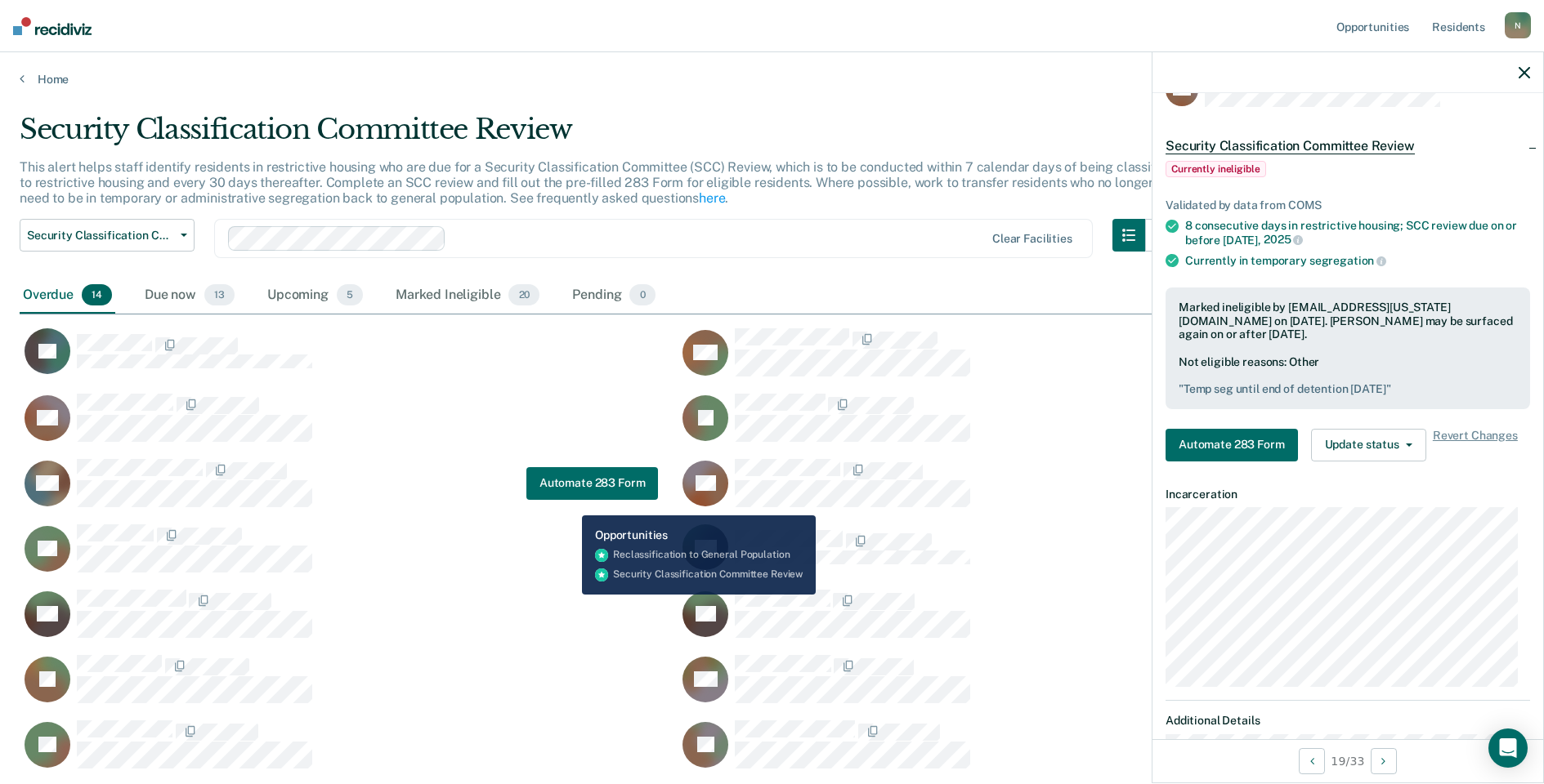
drag, startPoint x: 569, startPoint y: 503, endPoint x: 504, endPoint y: 529, distance: 70.0
click at [566, 503] on div "LW Automate 283 Form" at bounding box center [338, 483] width 639 height 49
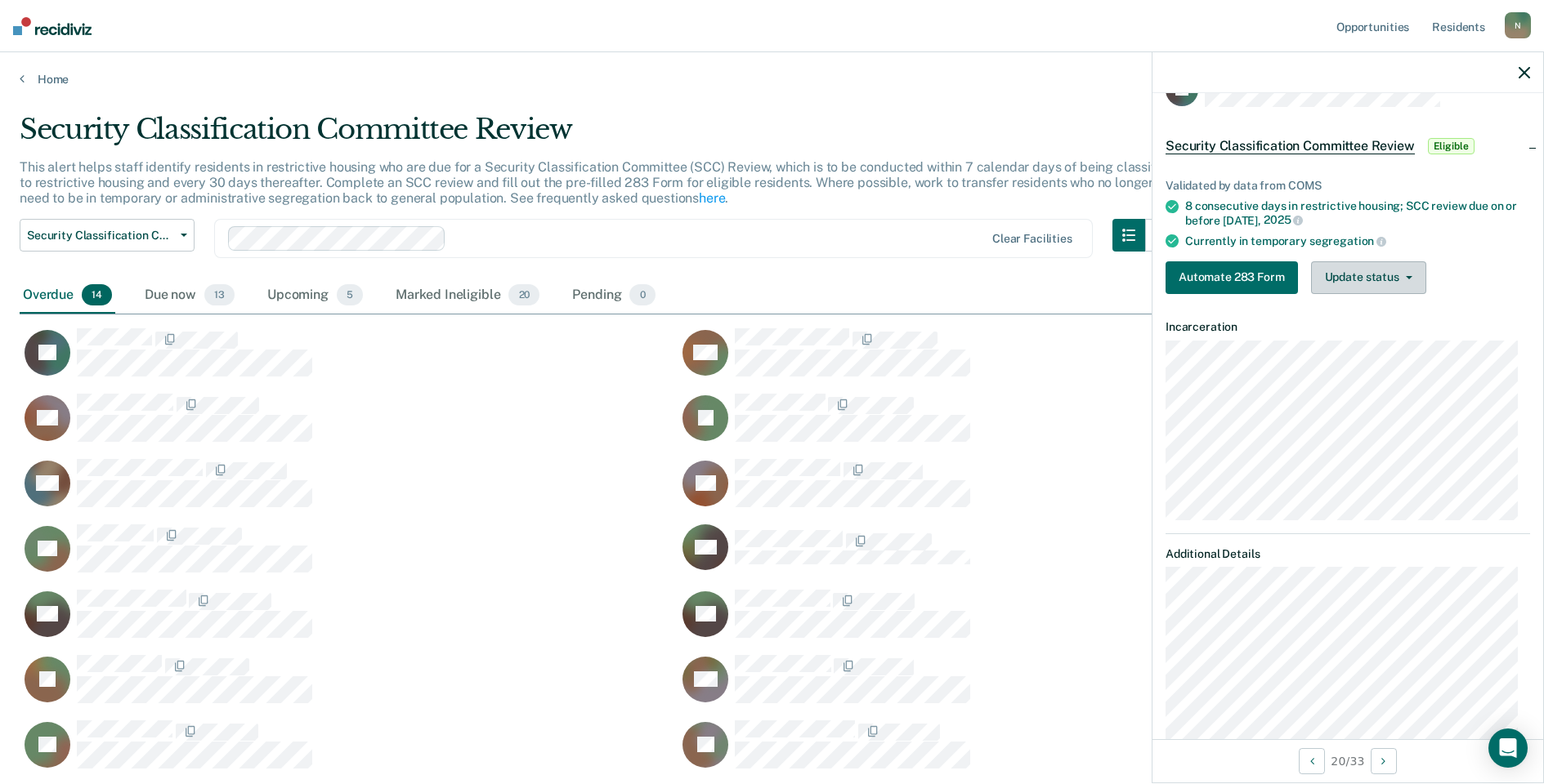
click at [1342, 285] on button "Update status" at bounding box center [1369, 278] width 115 height 33
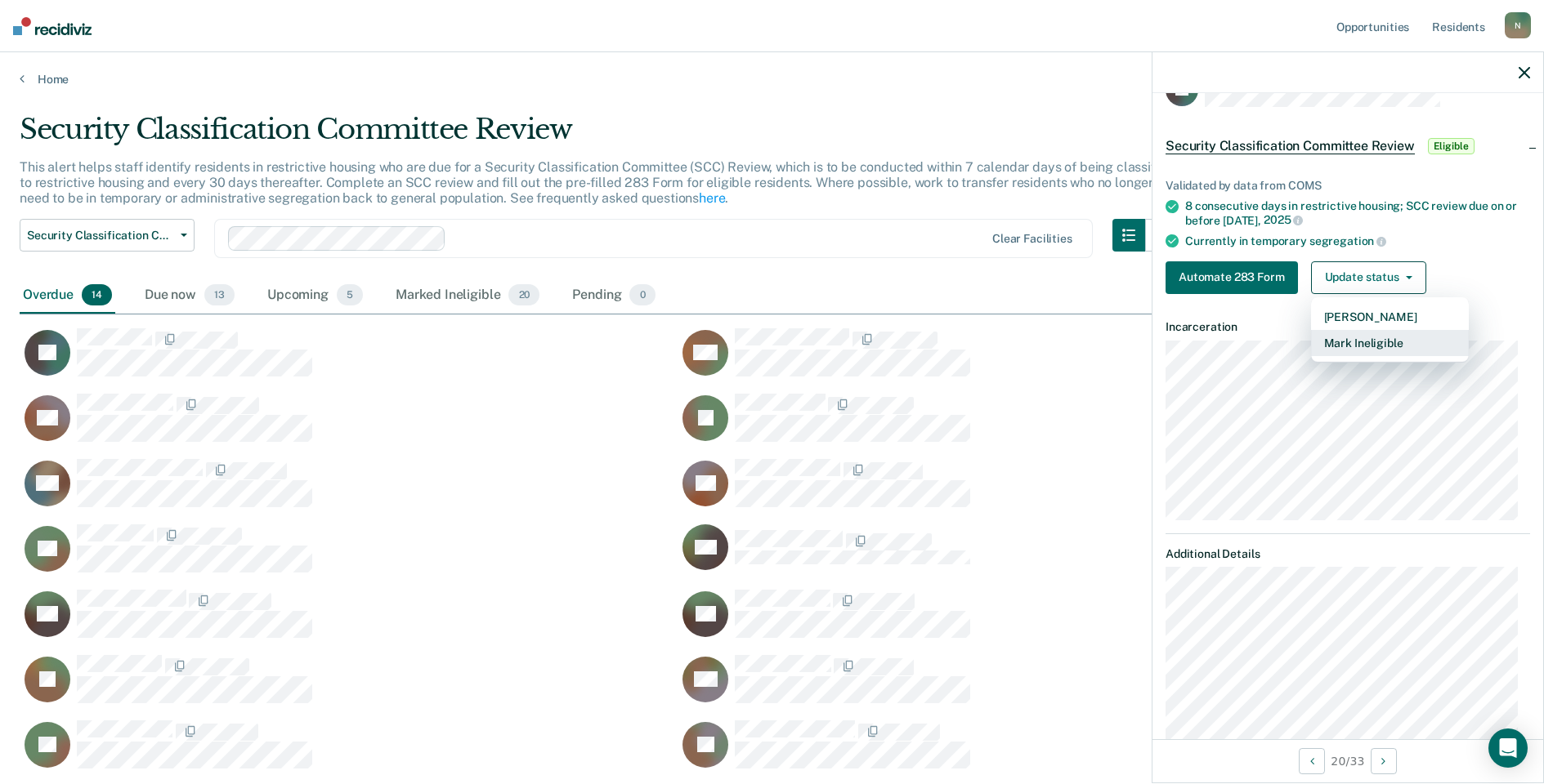
click at [1351, 340] on button "Mark Ineligible" at bounding box center [1390, 343] width 158 height 27
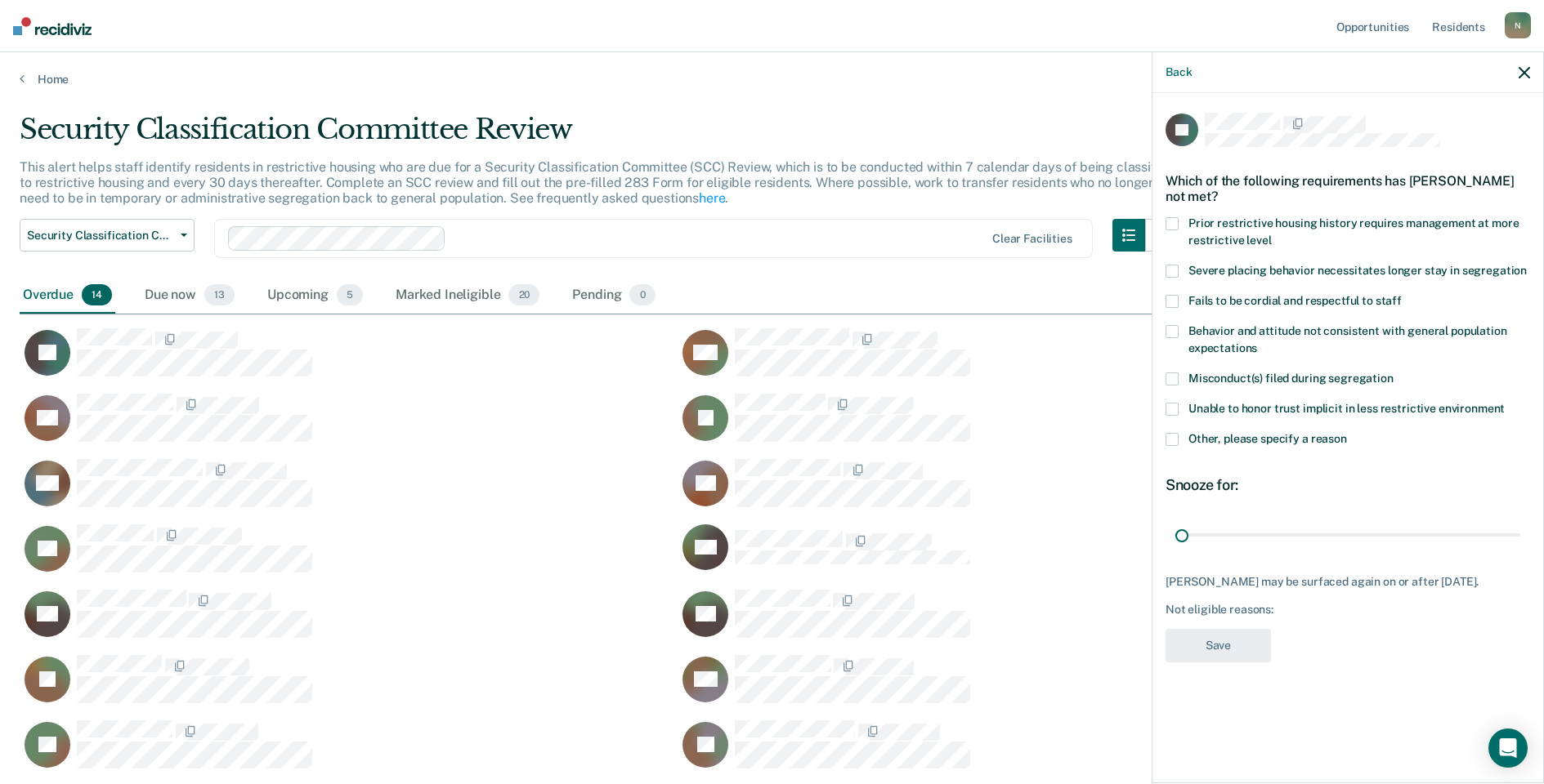
drag, startPoint x: 1513, startPoint y: 533, endPoint x: 1158, endPoint y: 551, distance: 355.5
type input "1"
click at [1176, 549] on input "range" at bounding box center [1348, 534] width 345 height 28
click at [1168, 442] on span at bounding box center [1172, 440] width 13 height 13
click at [1347, 433] on input "Other, please specify a reason" at bounding box center [1347, 433] width 0 height 0
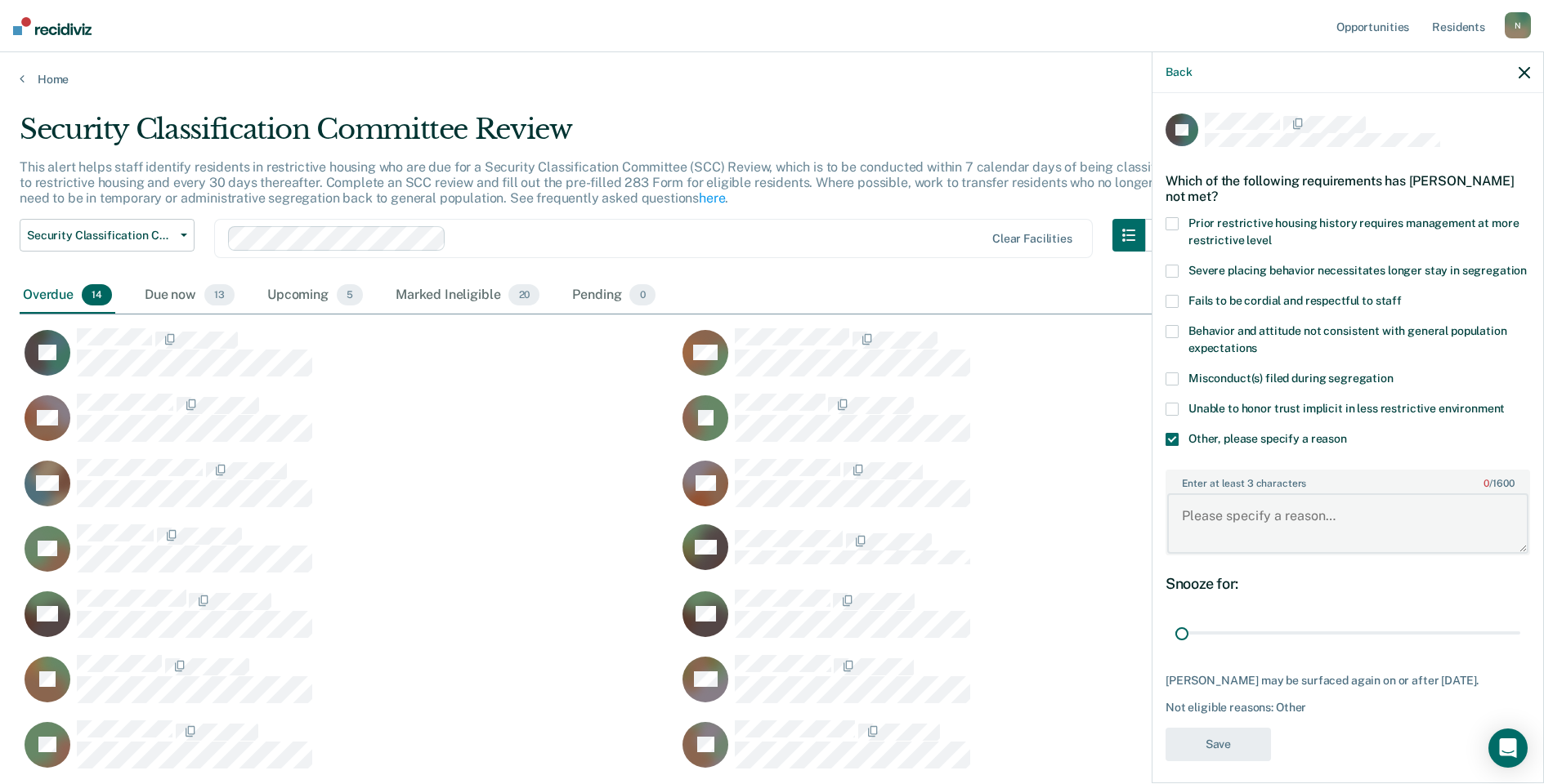
click at [1232, 539] on textarea "Enter at least 3 characters 0 / 1600" at bounding box center [1348, 524] width 361 height 60
type textarea "Temp seg until end of detention [DATE]"
click at [1242, 745] on button "Save" at bounding box center [1218, 745] width 105 height 34
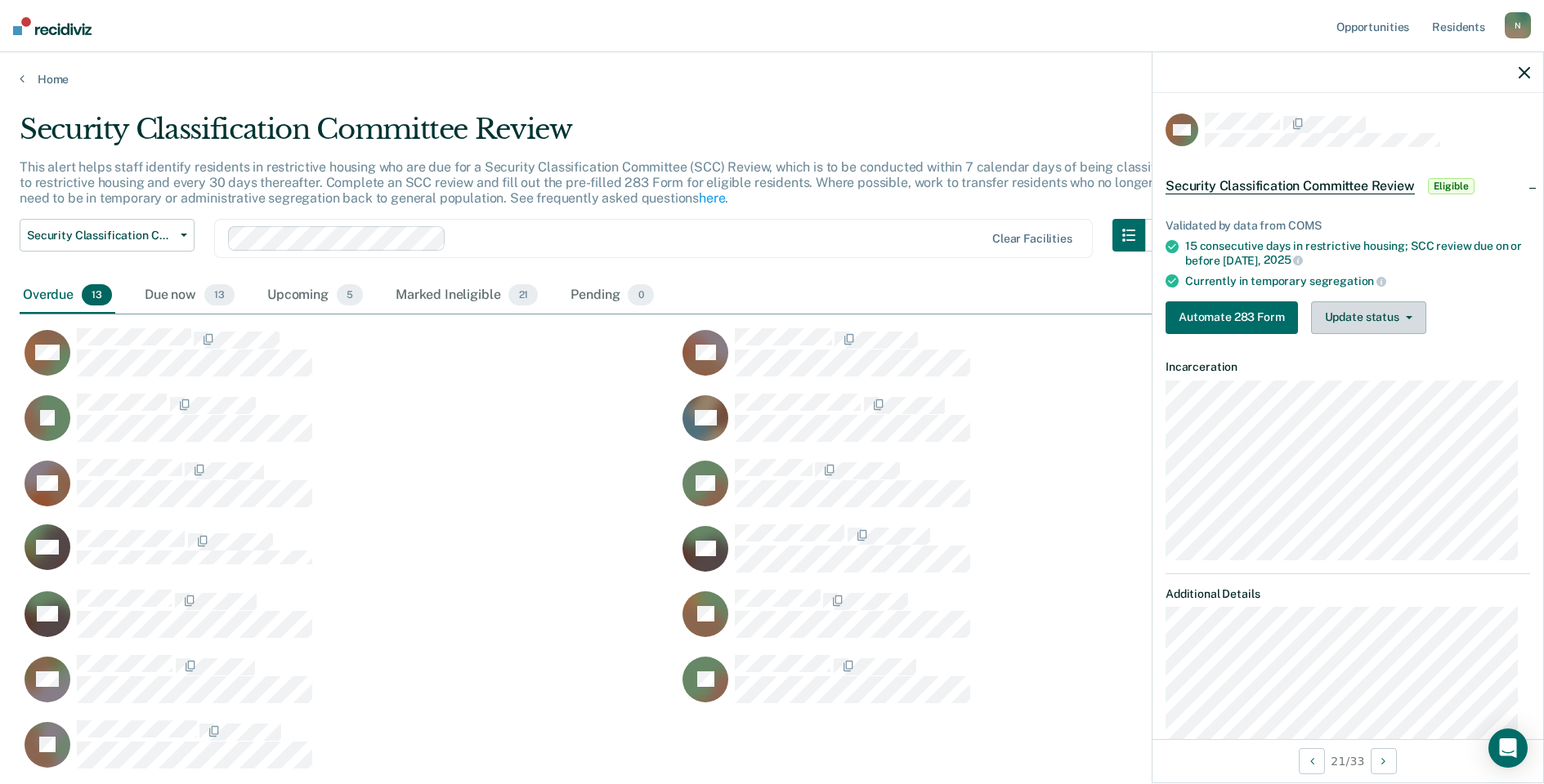
click at [1396, 327] on button "Update status" at bounding box center [1369, 318] width 115 height 33
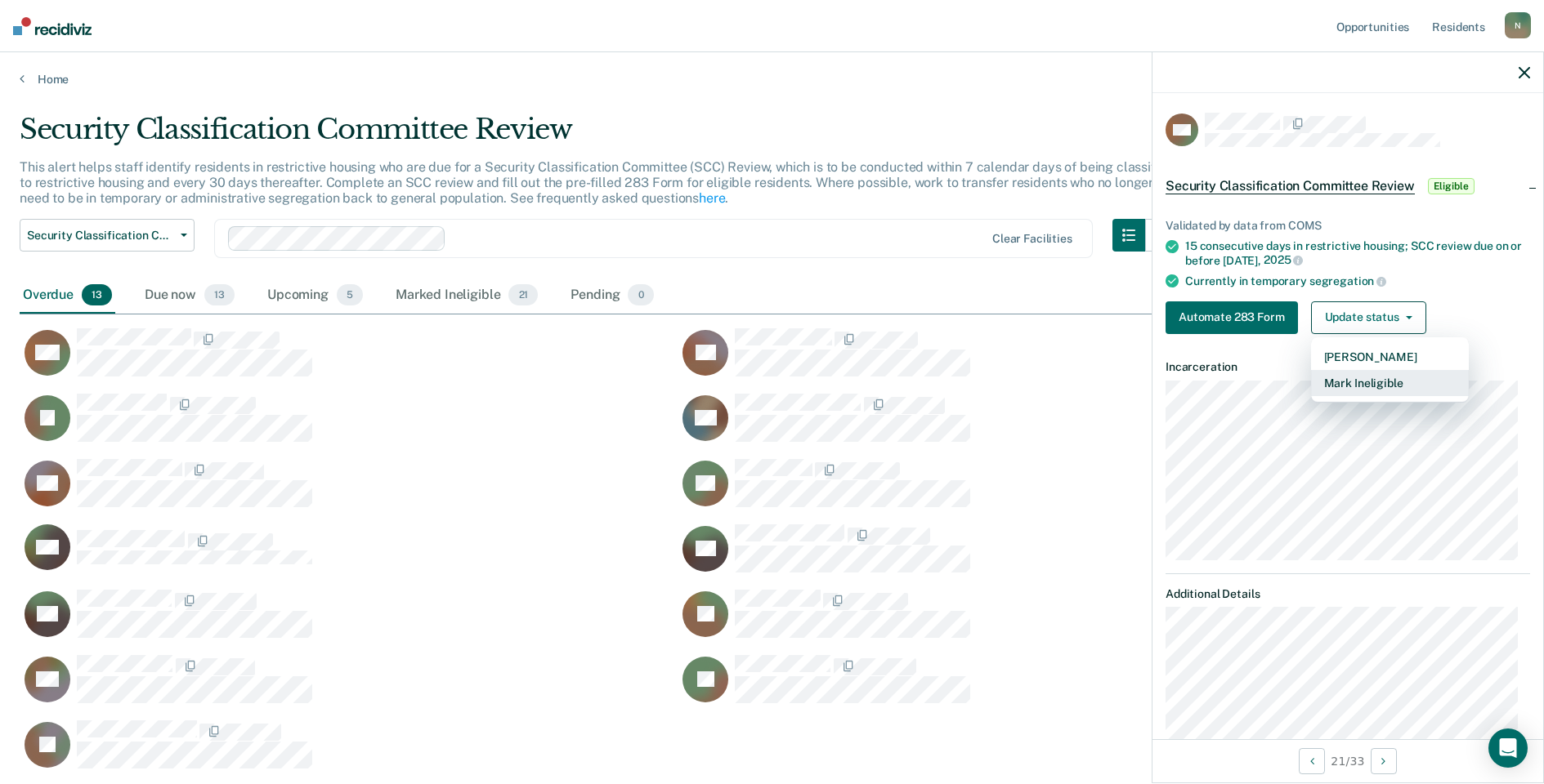
click at [1385, 379] on button "Mark Ineligible" at bounding box center [1390, 383] width 158 height 27
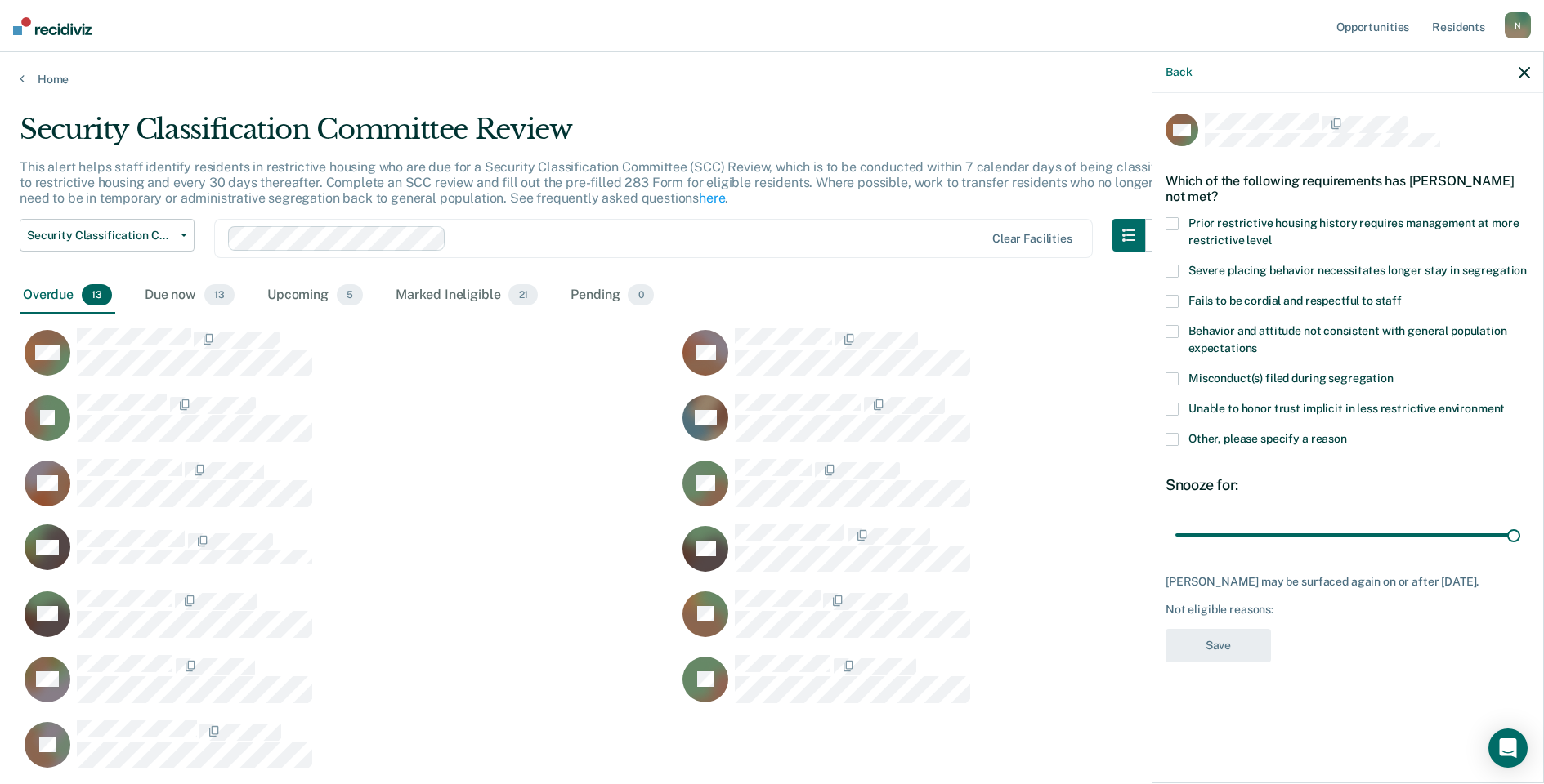
click at [1171, 445] on label "Other, please specify a reason" at bounding box center [1348, 441] width 365 height 17
click at [1347, 433] on input "Other, please specify a reason" at bounding box center [1347, 433] width 0 height 0
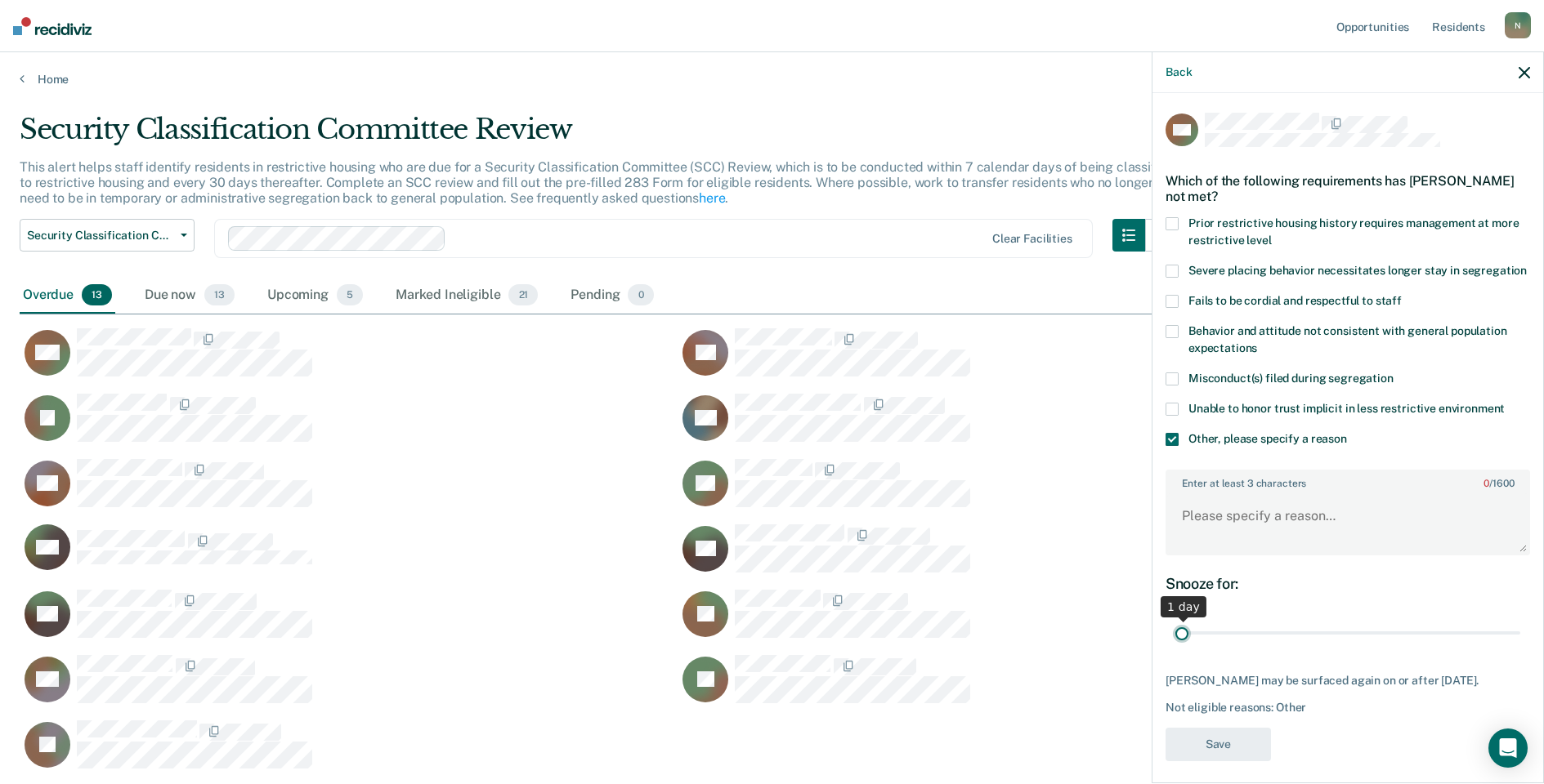
drag, startPoint x: 1506, startPoint y: 650, endPoint x: 1138, endPoint y: 581, distance: 374.4
type input "1"
click at [1176, 648] on input "range" at bounding box center [1348, 633] width 345 height 28
click at [1172, 548] on textarea "Enter at least 3 characters 0 / 1600" at bounding box center [1348, 524] width 361 height 60
type textarea "Temp seg until end of detention [DATE]"
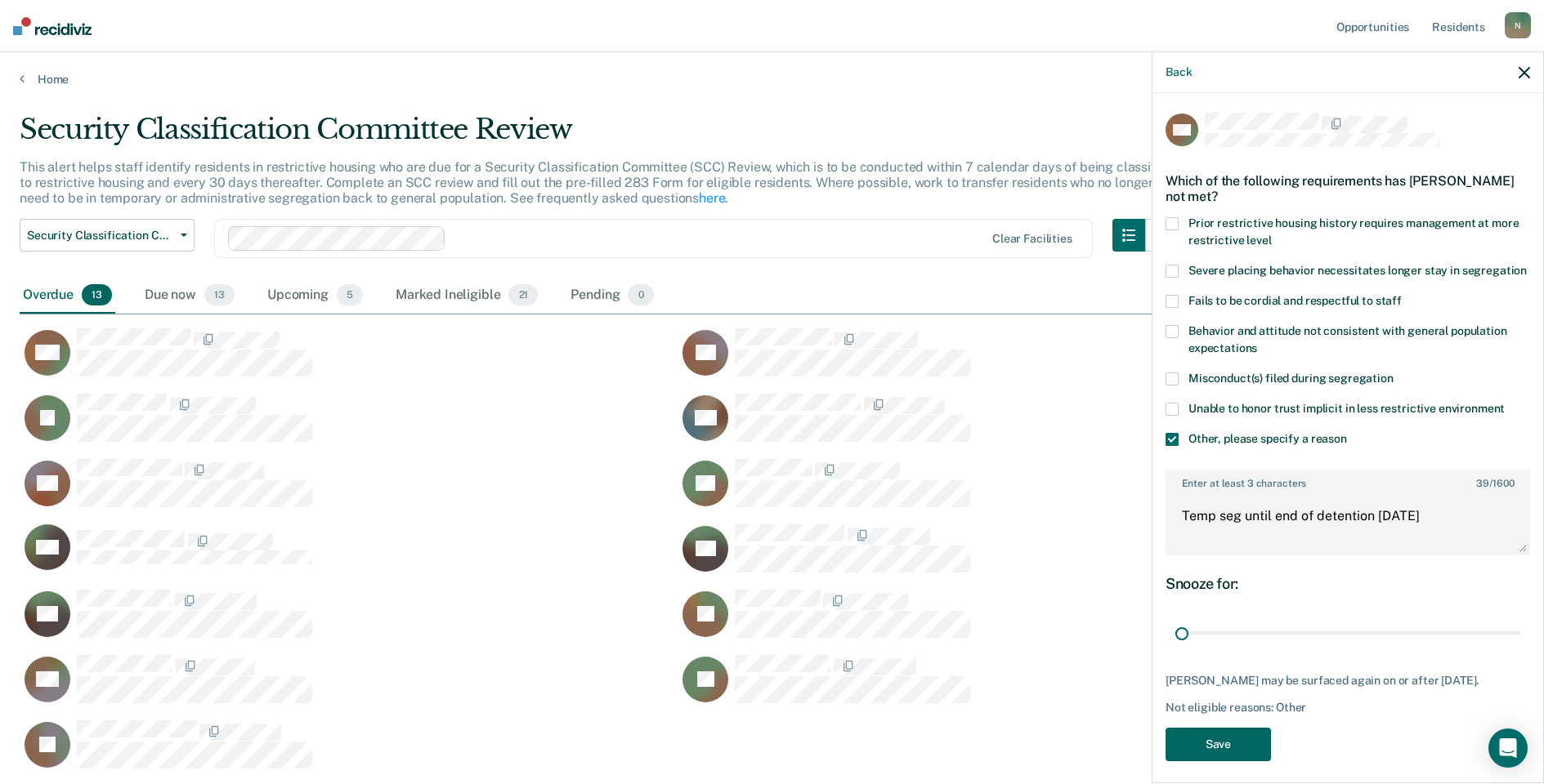
click at [1220, 761] on button "Save" at bounding box center [1218, 745] width 105 height 34
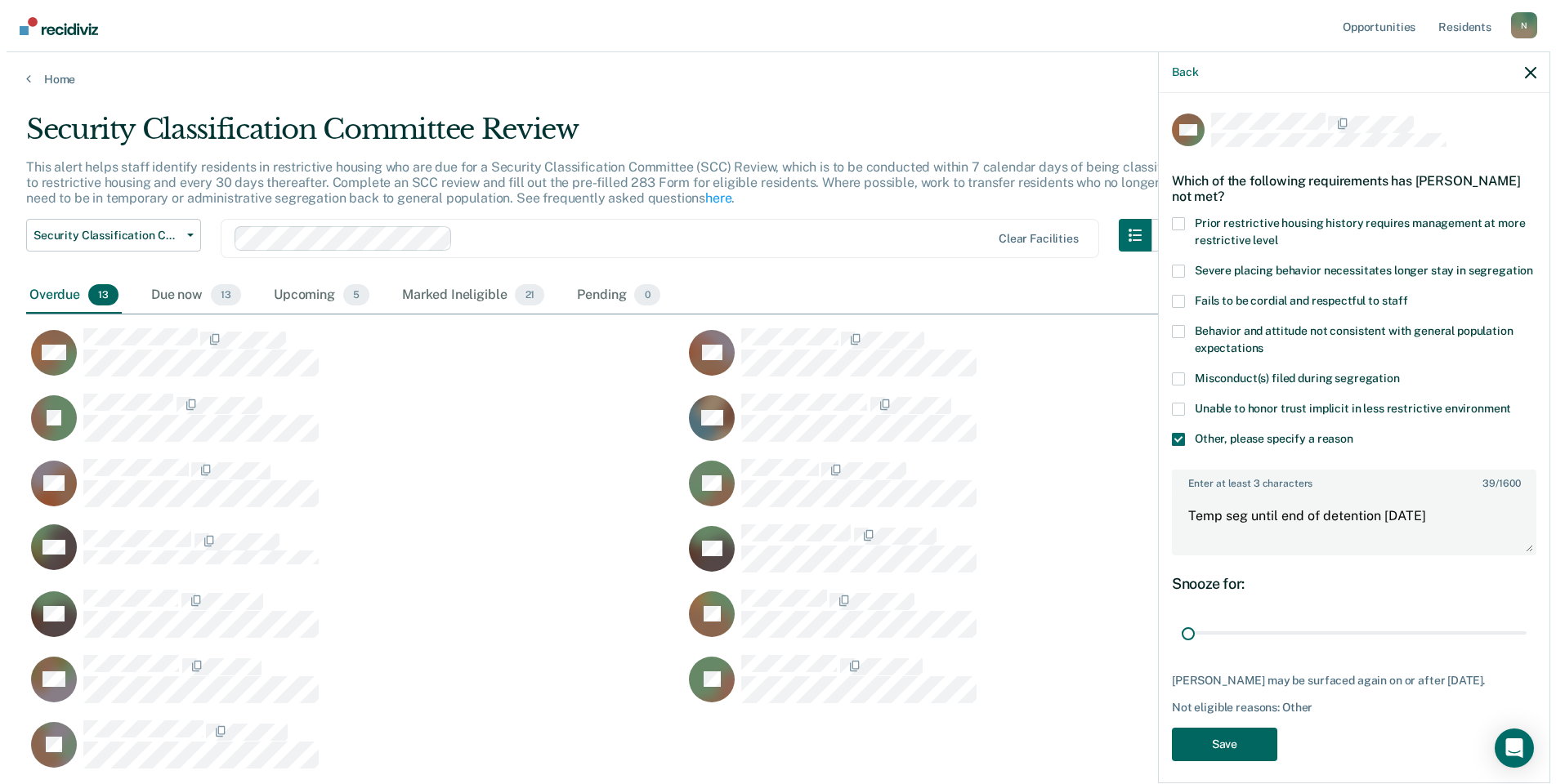
scroll to position [590, 1493]
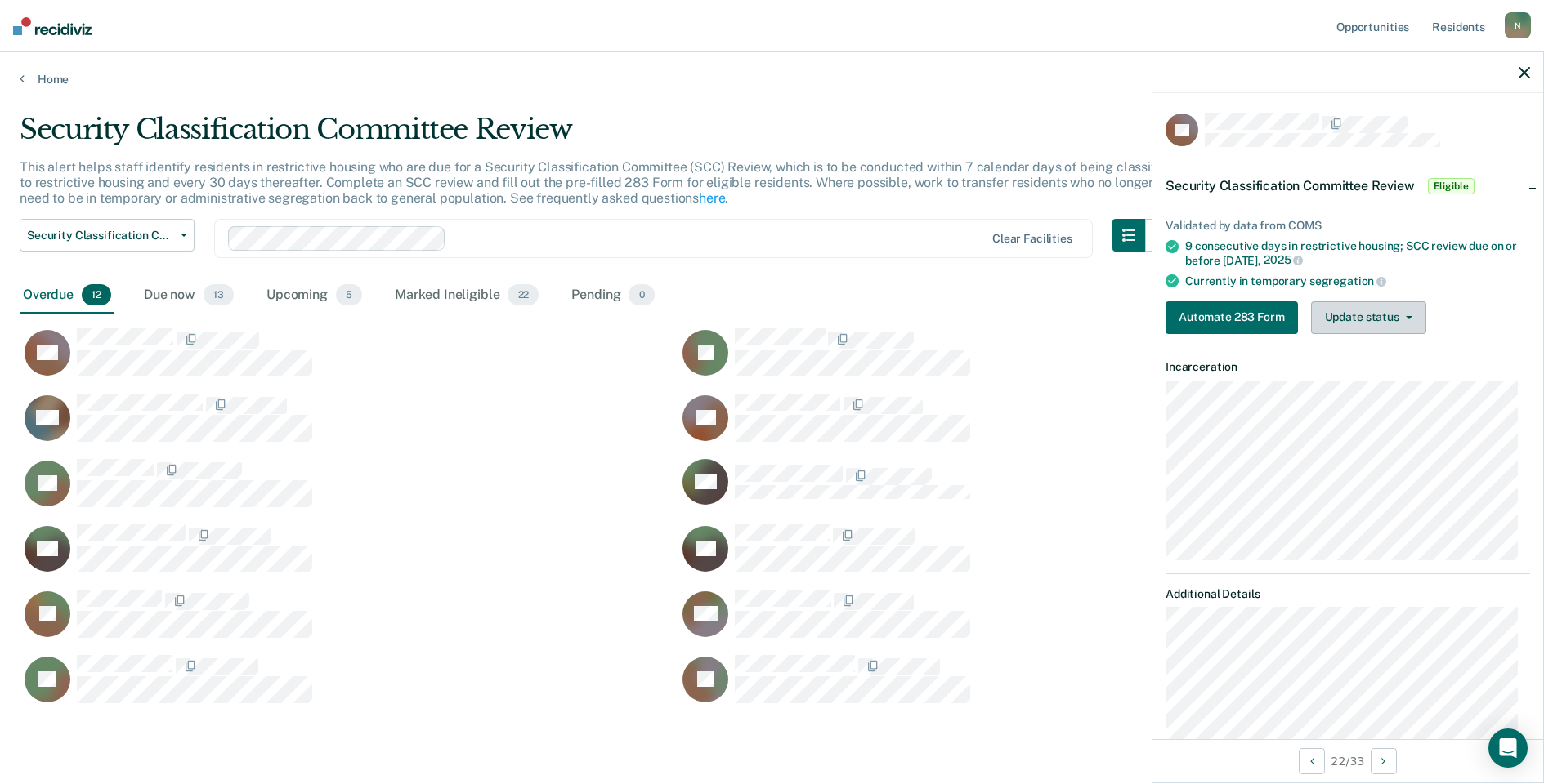
click at [1345, 311] on button "Update status" at bounding box center [1369, 318] width 115 height 33
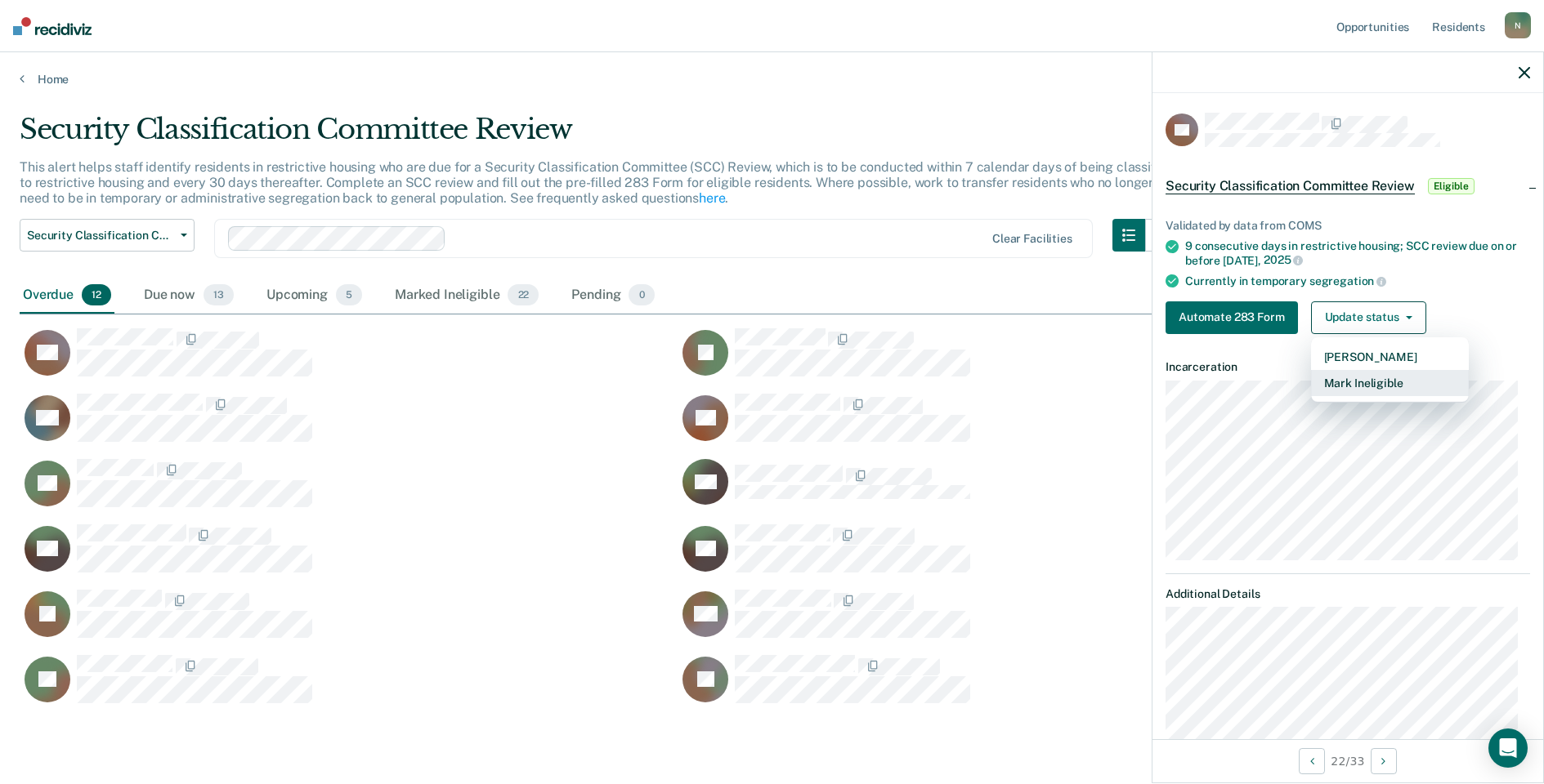
click at [1375, 387] on button "Mark Ineligible" at bounding box center [1390, 383] width 158 height 27
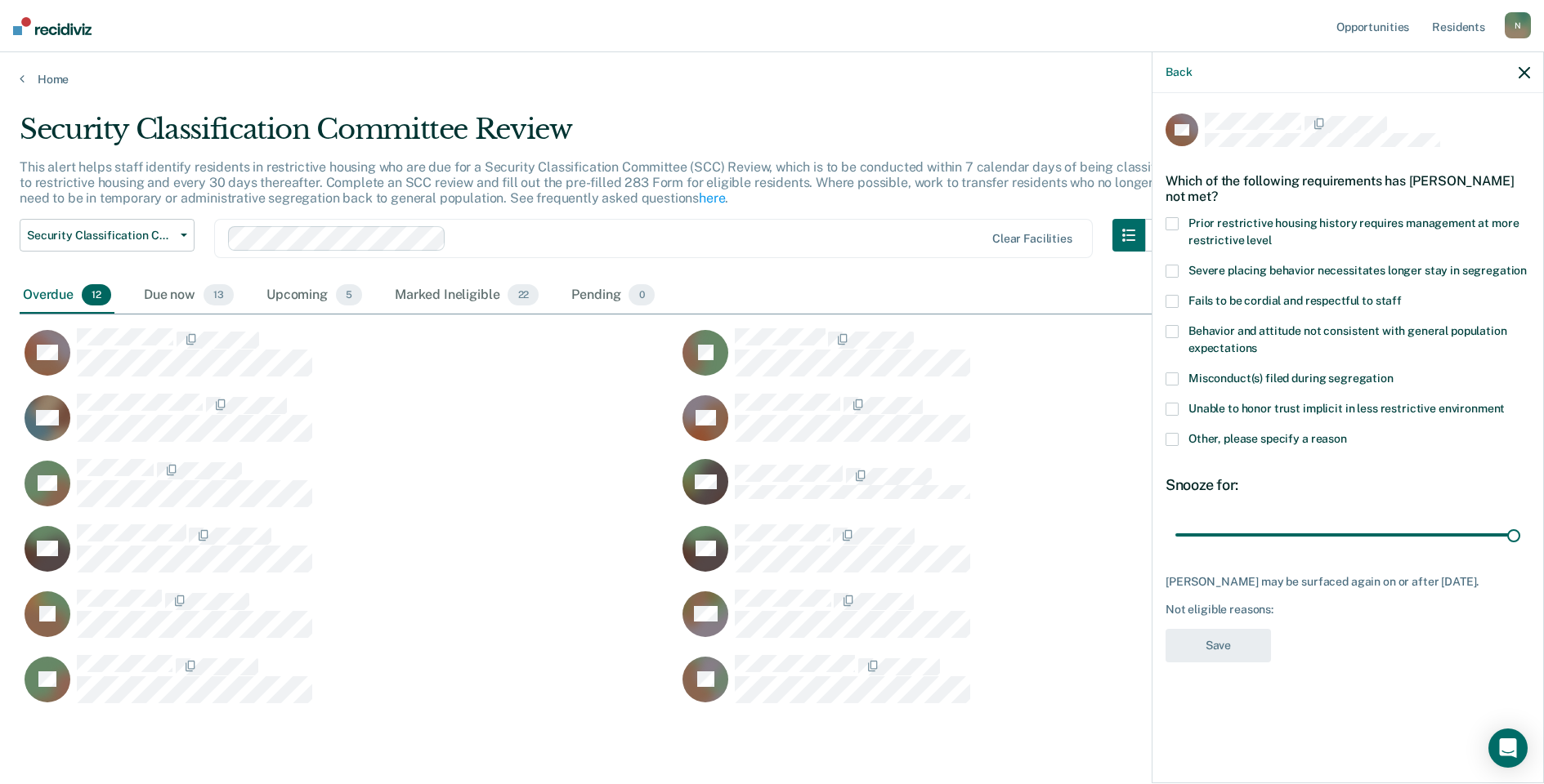
click at [1177, 430] on div "Unable to honor trust implicit in less restrictive environment" at bounding box center [1348, 418] width 365 height 30
click at [1173, 442] on span at bounding box center [1172, 440] width 13 height 13
click at [1347, 433] on input "Other, please specify a reason" at bounding box center [1347, 433] width 0 height 0
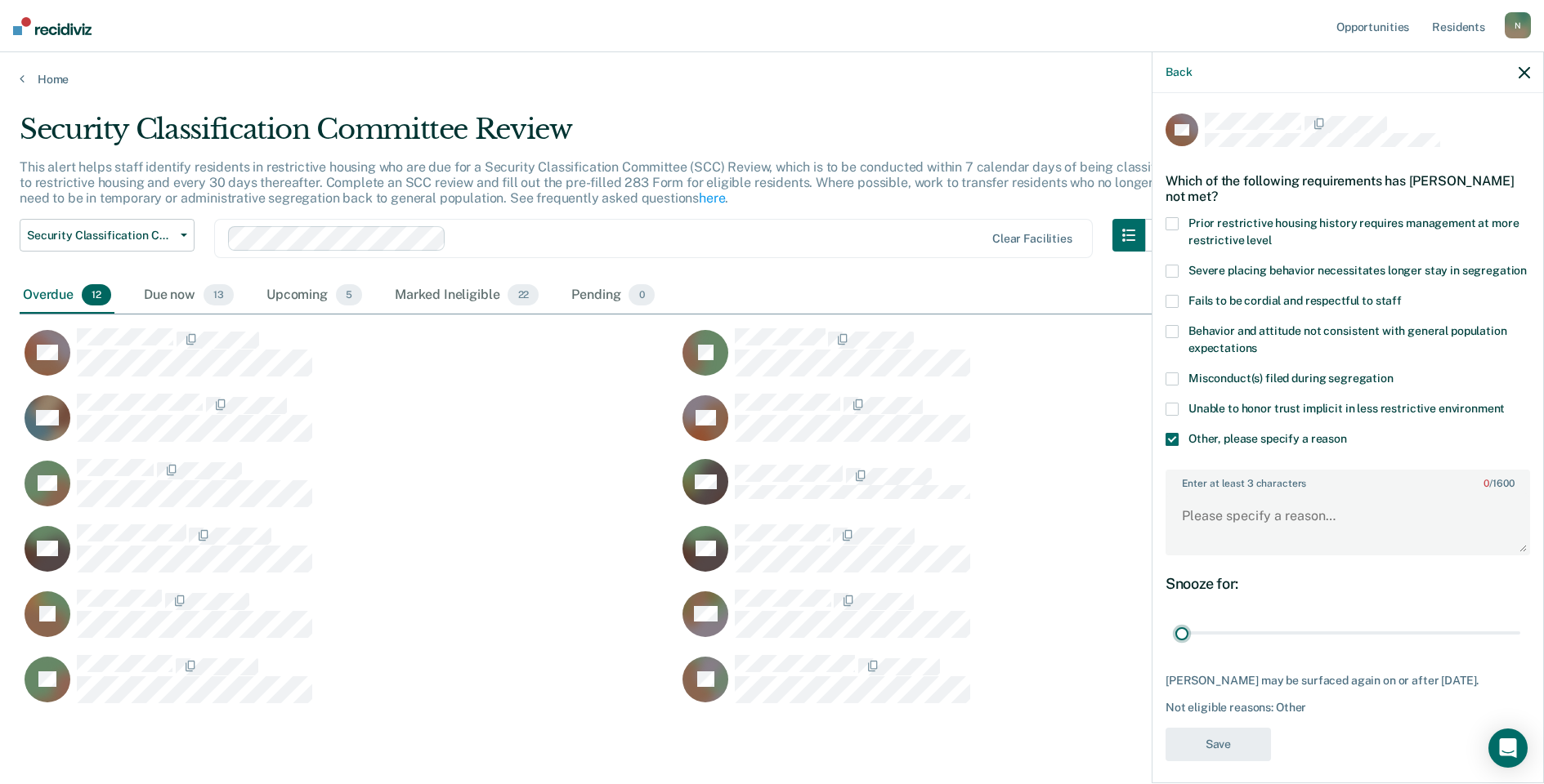
drag, startPoint x: 1501, startPoint y: 652, endPoint x: 1135, endPoint y: 675, distance: 366.7
type input "1"
click at [1176, 648] on input "range" at bounding box center [1348, 633] width 345 height 28
click at [1231, 531] on textarea "Enter at least 3 characters 0 / 1600" at bounding box center [1348, 524] width 361 height 60
type textarea "r"
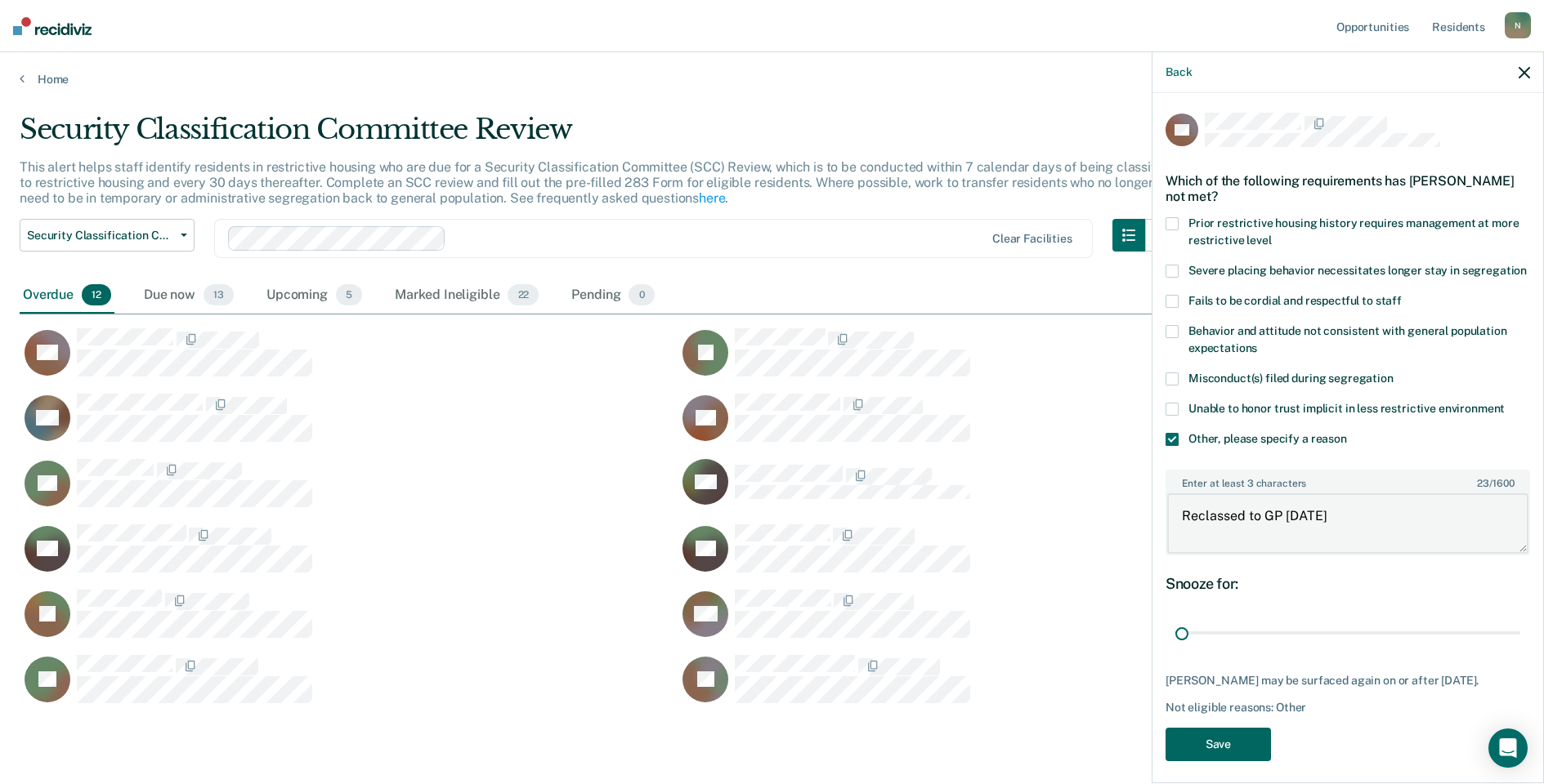
type textarea "Reclassed to GP [DATE]"
click at [1221, 761] on button "Save" at bounding box center [1218, 745] width 105 height 34
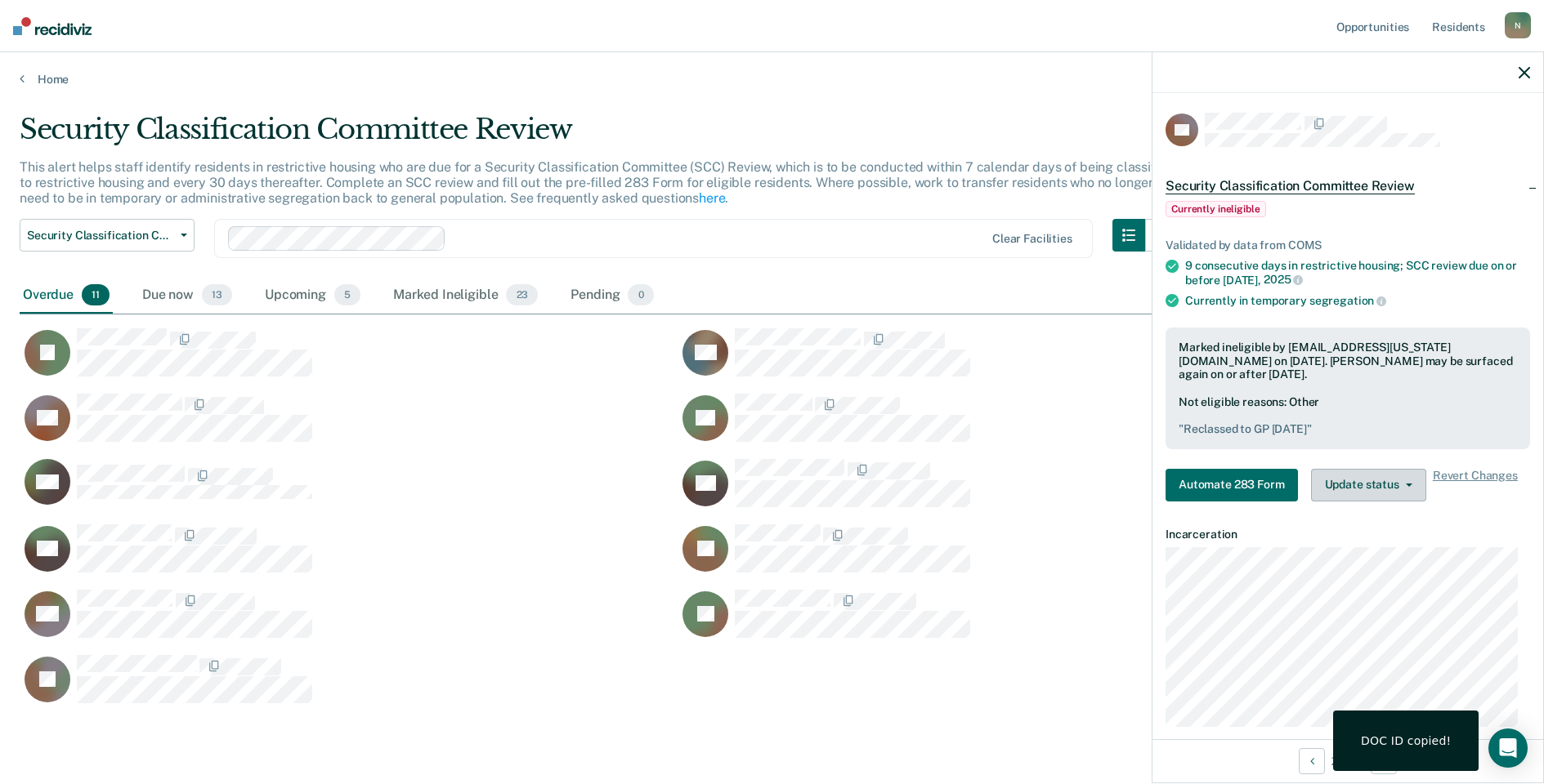
click at [1398, 488] on button "Update status" at bounding box center [1369, 485] width 115 height 33
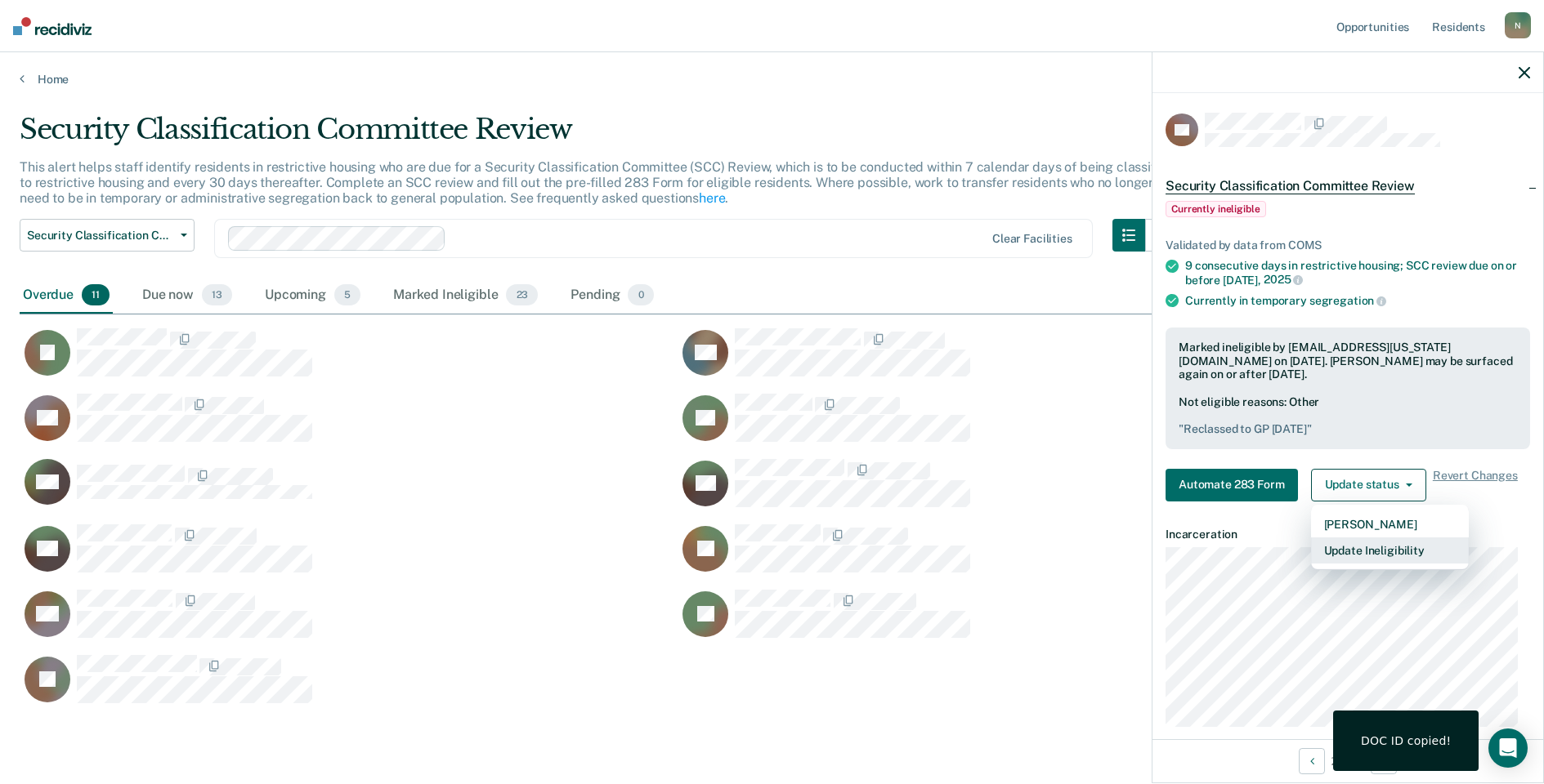
click at [1343, 555] on button "Update Ineligibility" at bounding box center [1390, 550] width 158 height 27
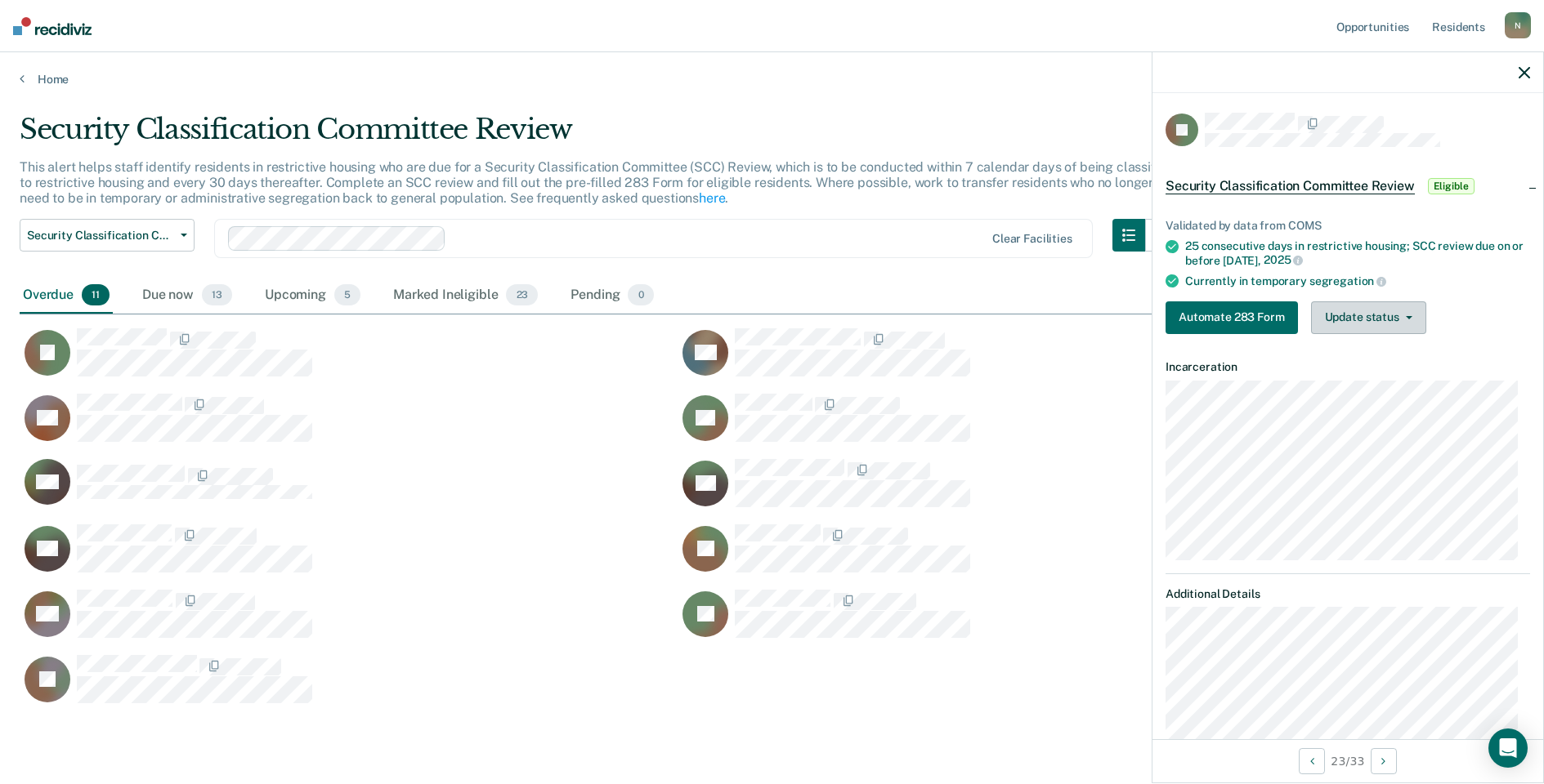
click at [1387, 331] on button "Update status" at bounding box center [1369, 318] width 115 height 33
click at [1387, 328] on button "Update status" at bounding box center [1369, 318] width 115 height 33
click at [1370, 317] on button "Update status" at bounding box center [1369, 318] width 115 height 33
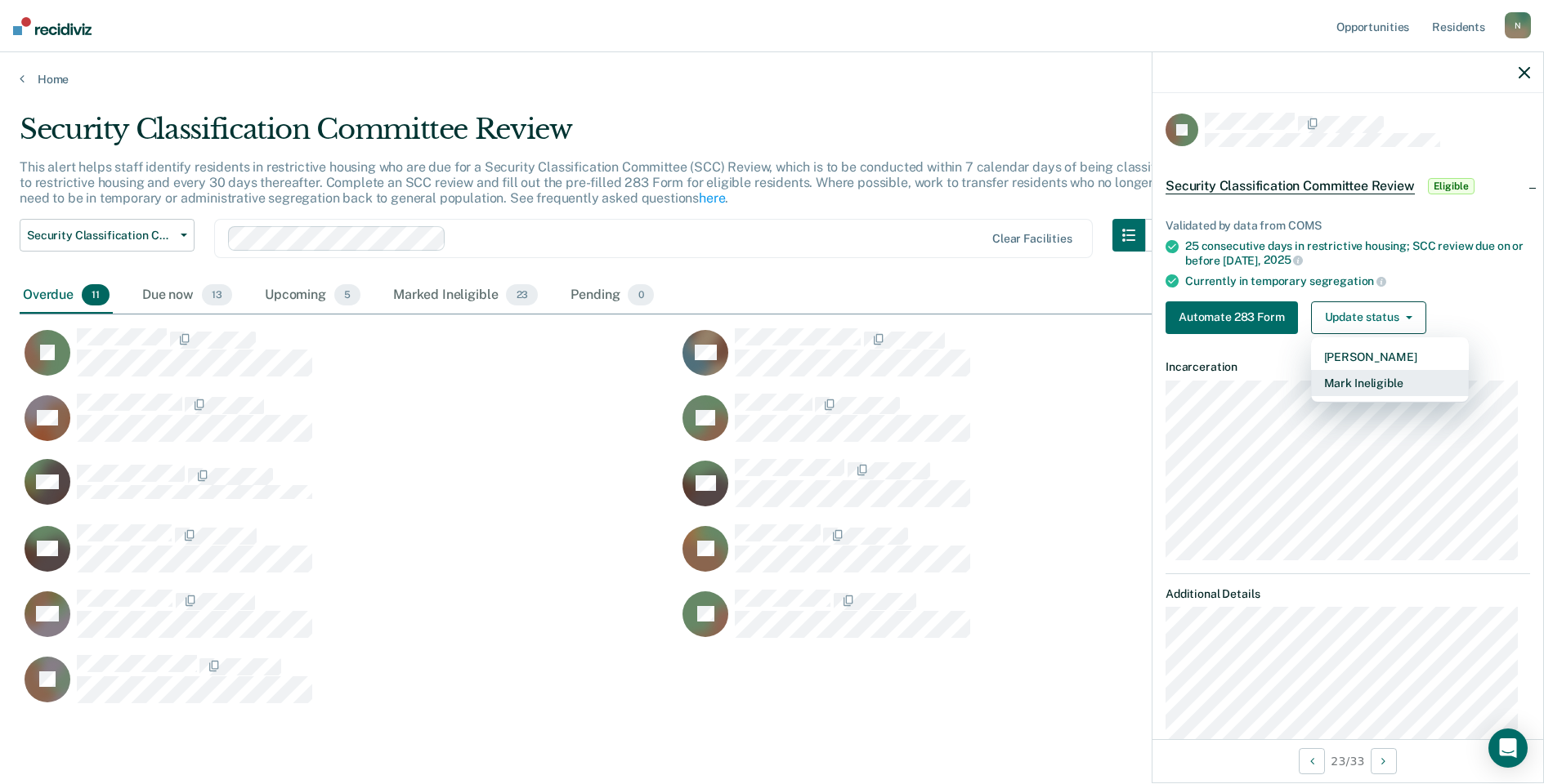
click at [1369, 386] on button "Mark Ineligible" at bounding box center [1390, 383] width 158 height 27
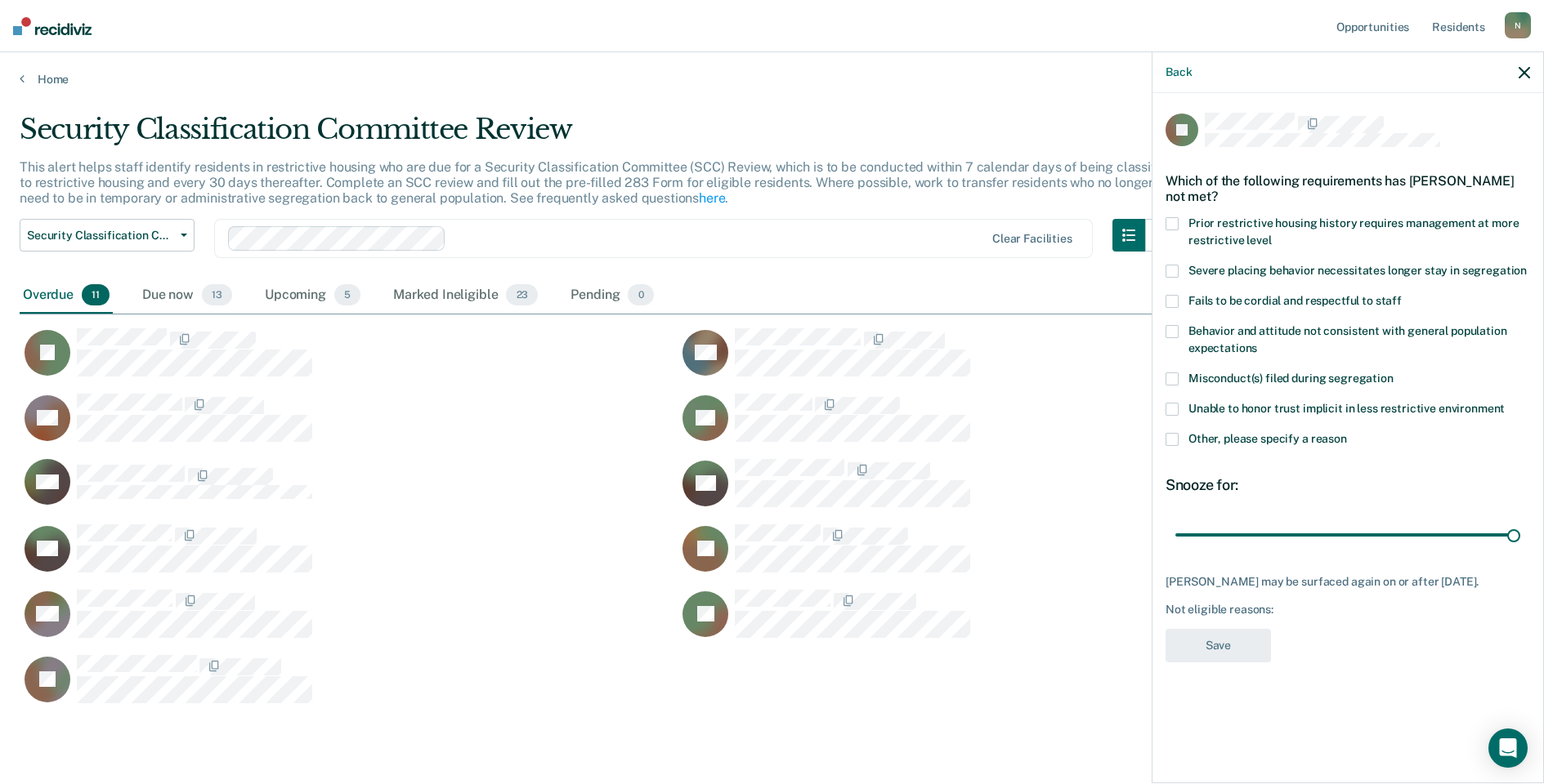
click at [1170, 440] on span at bounding box center [1172, 440] width 13 height 13
click at [1347, 433] on input "Other, please specify a reason" at bounding box center [1347, 433] width 0 height 0
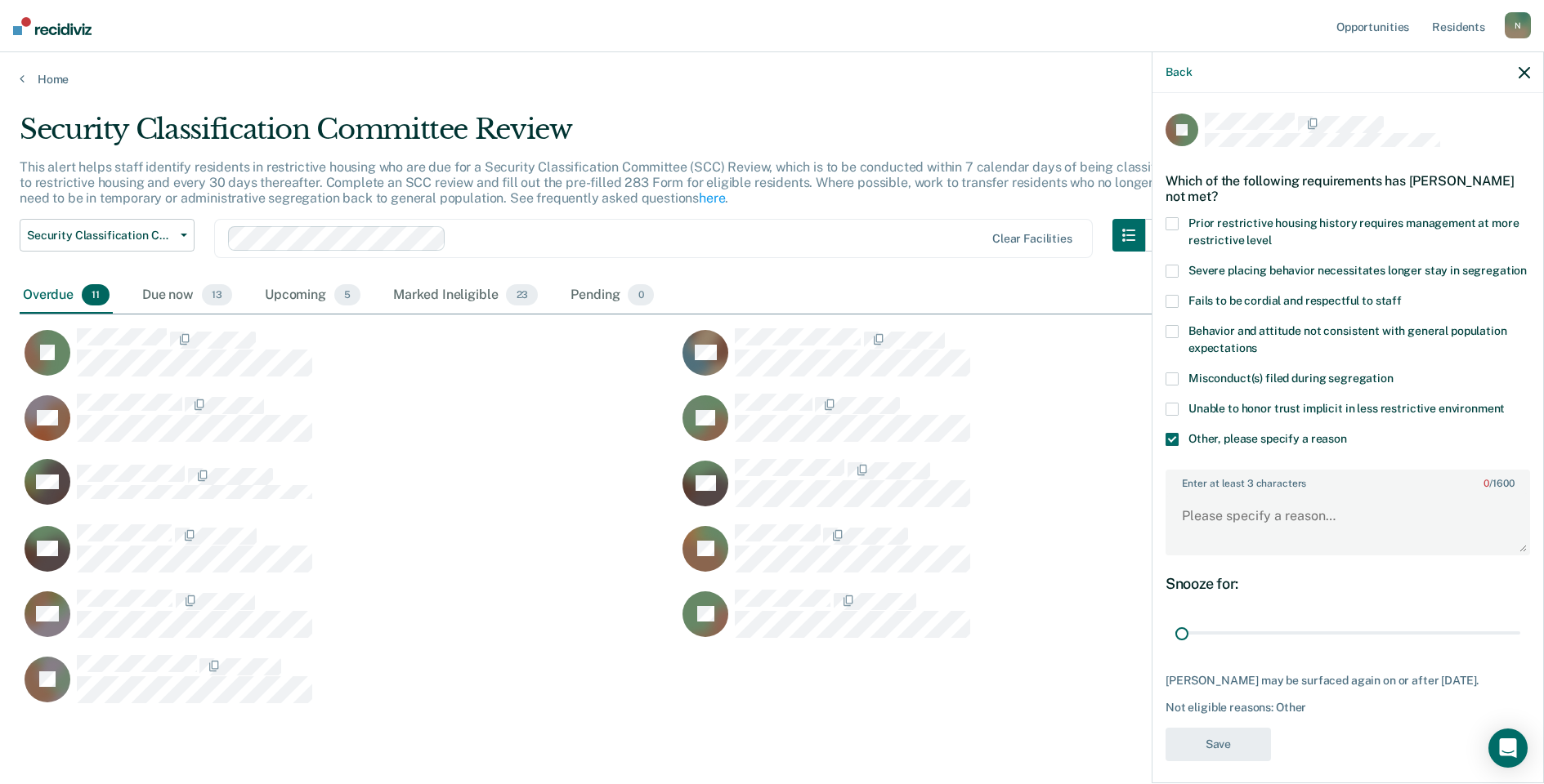
drag, startPoint x: 1505, startPoint y: 645, endPoint x: 1166, endPoint y: 671, distance: 340.0
type input "1"
click at [1176, 648] on input "range" at bounding box center [1348, 633] width 345 height 28
click at [1201, 539] on textarea "Enter at least 3 characters 0 / 1600" at bounding box center [1348, 524] width 361 height 60
click at [1203, 537] on textarea "Enter at least 3 characters 0 / 1600" at bounding box center [1348, 524] width 361 height 60
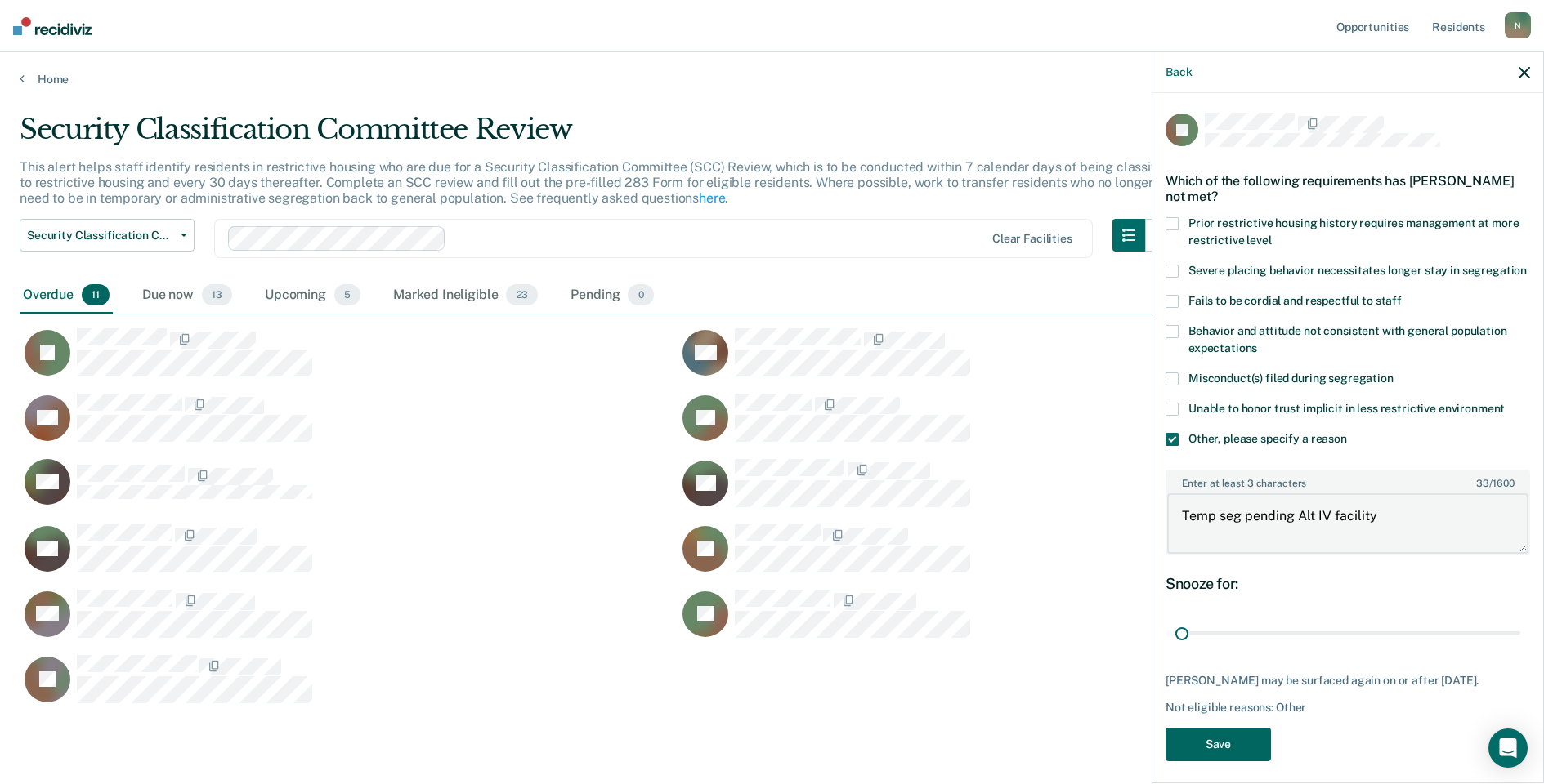
type textarea "Temp seg pending Alt IV facility"
click at [1234, 761] on button "Save" at bounding box center [1218, 745] width 105 height 34
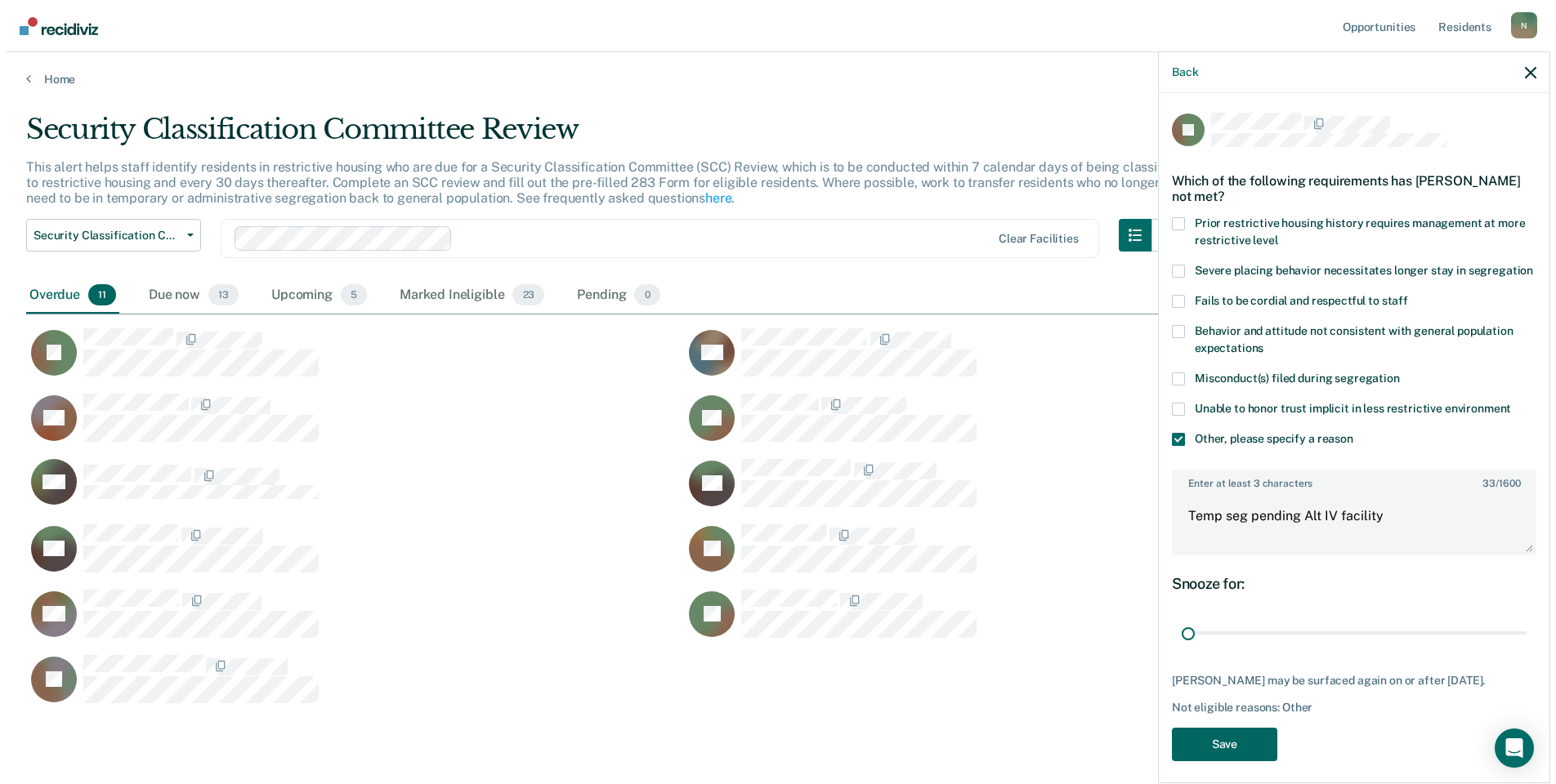
scroll to position [13, 13]
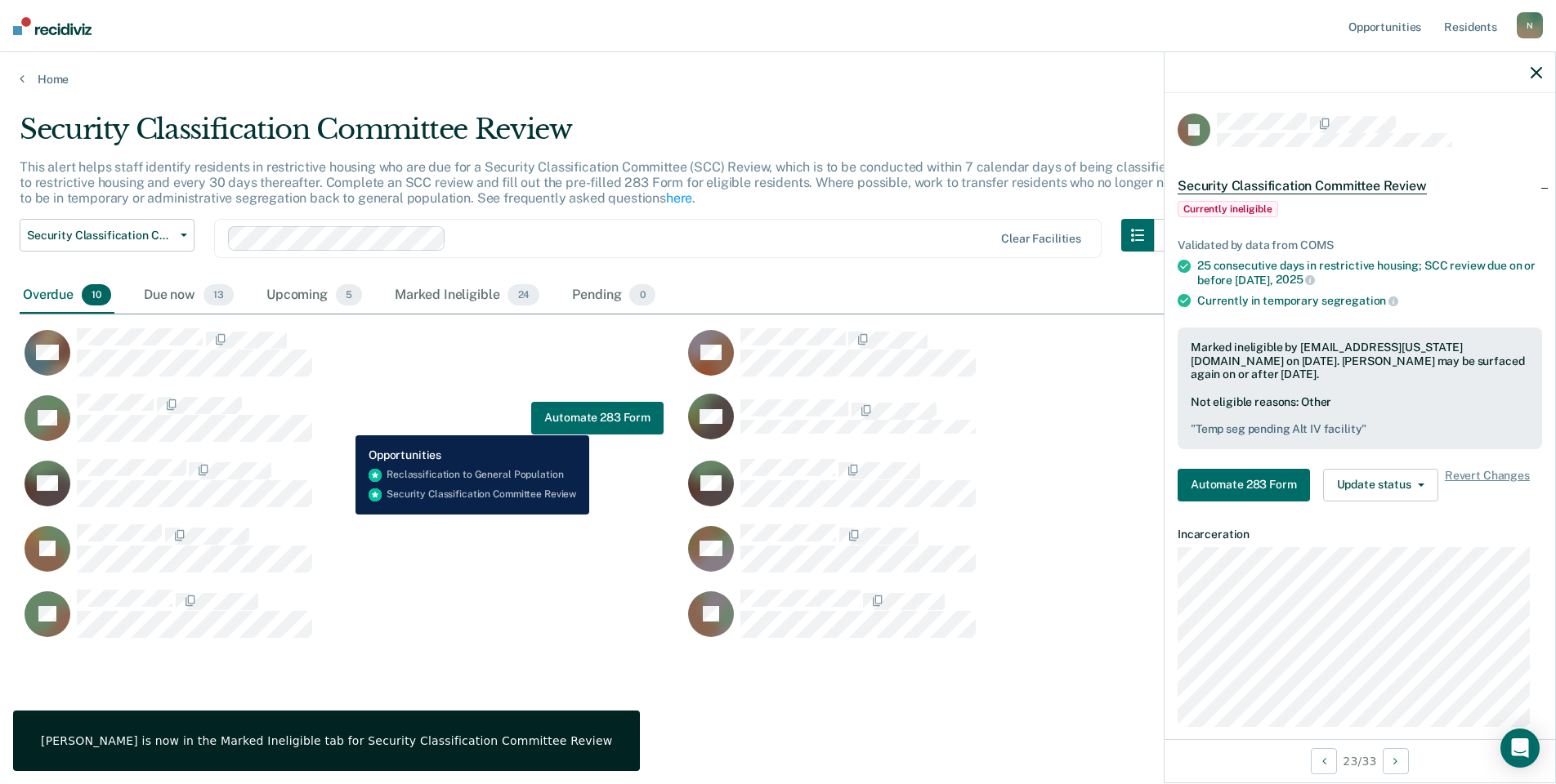
drag, startPoint x: 344, startPoint y: 423, endPoint x: 298, endPoint y: 389, distance: 57.2
click at [344, 423] on div "TB Automate 283 Form" at bounding box center [341, 418] width 644 height 49
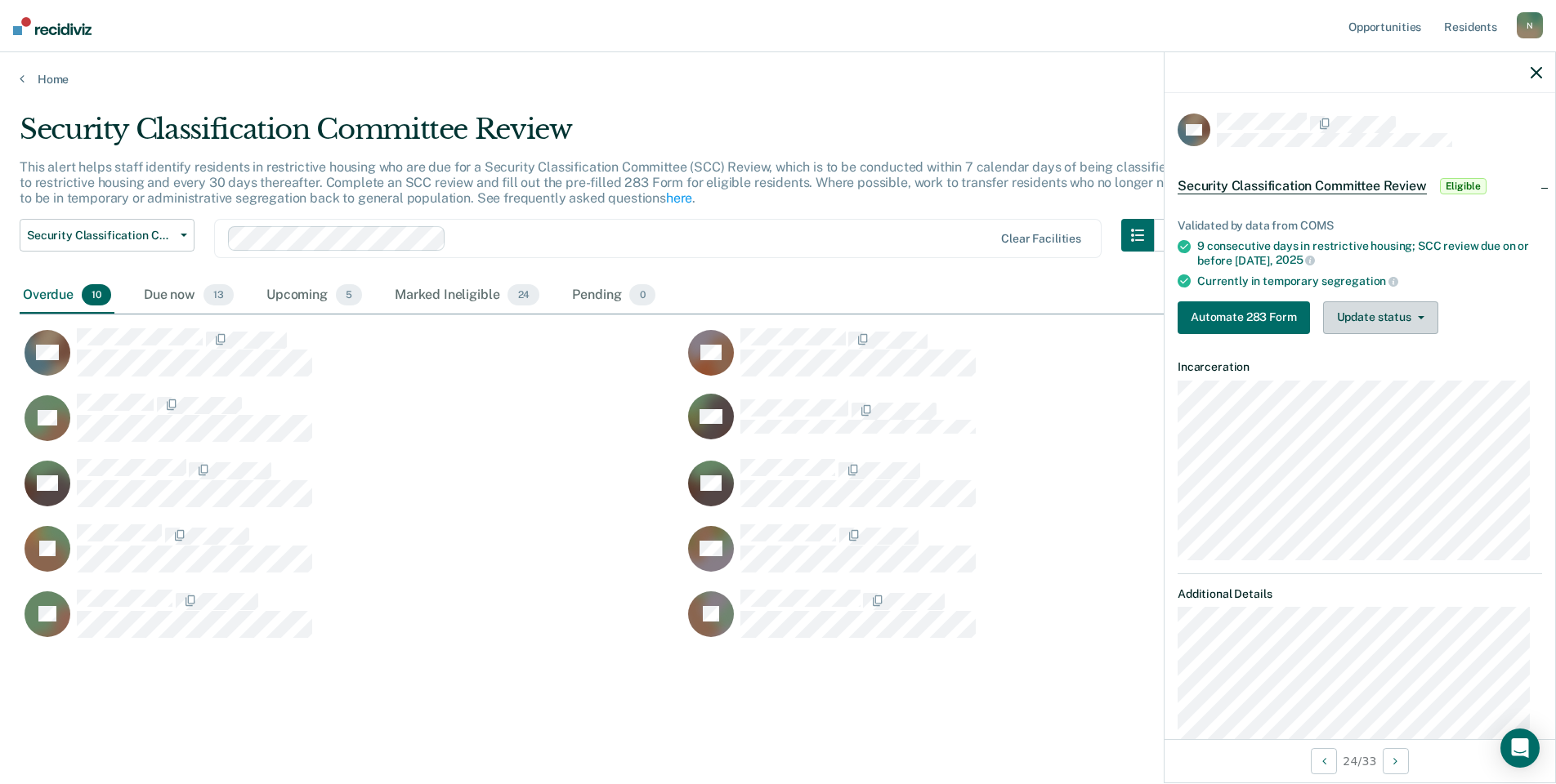
click at [1350, 326] on button "Update status" at bounding box center [1381, 318] width 115 height 33
click at [1374, 379] on button "Mark Ineligible" at bounding box center [1402, 383] width 158 height 27
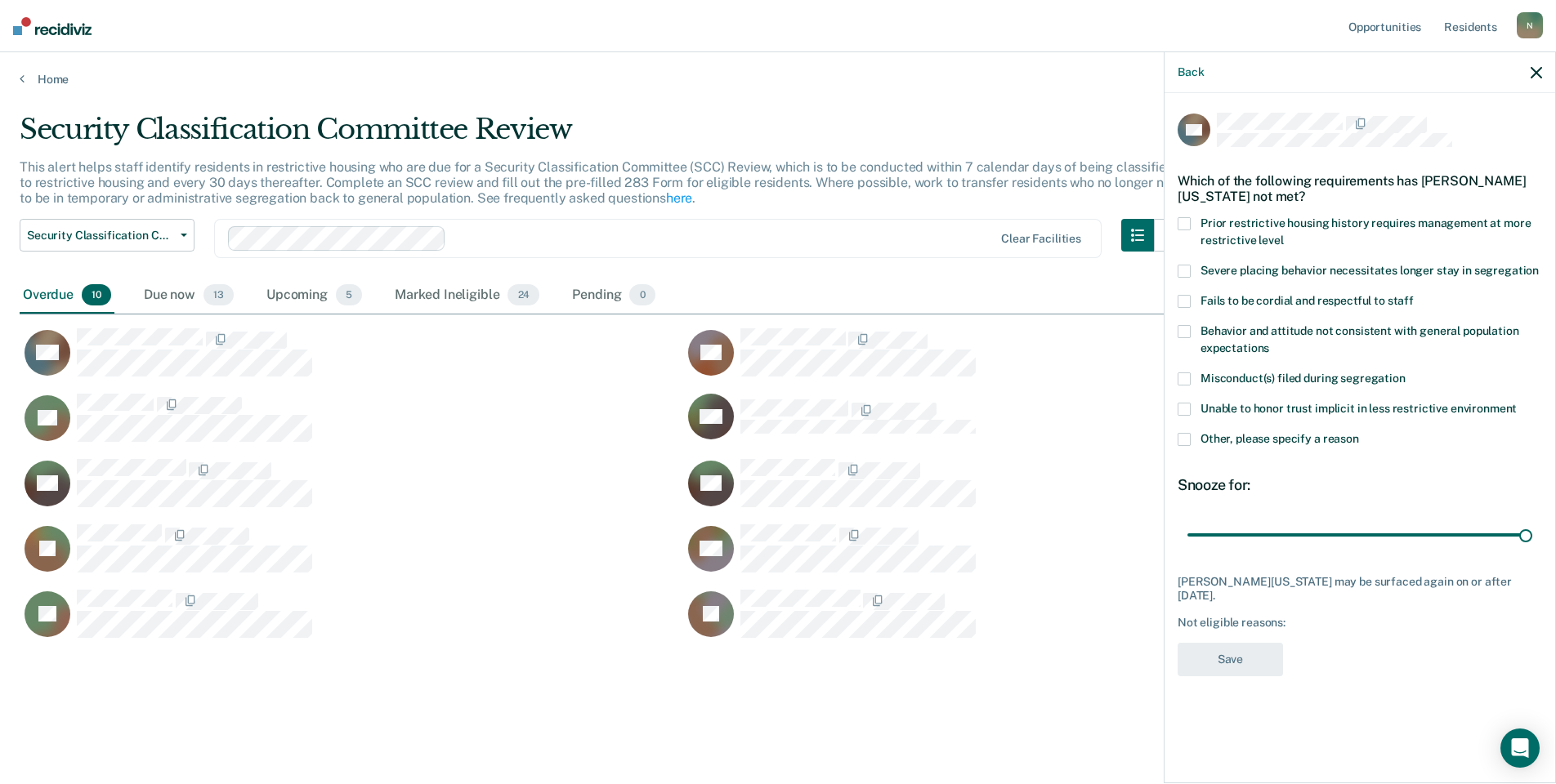
click at [1185, 436] on span at bounding box center [1184, 440] width 13 height 13
click at [1359, 433] on input "Other, please specify a reason" at bounding box center [1359, 433] width 0 height 0
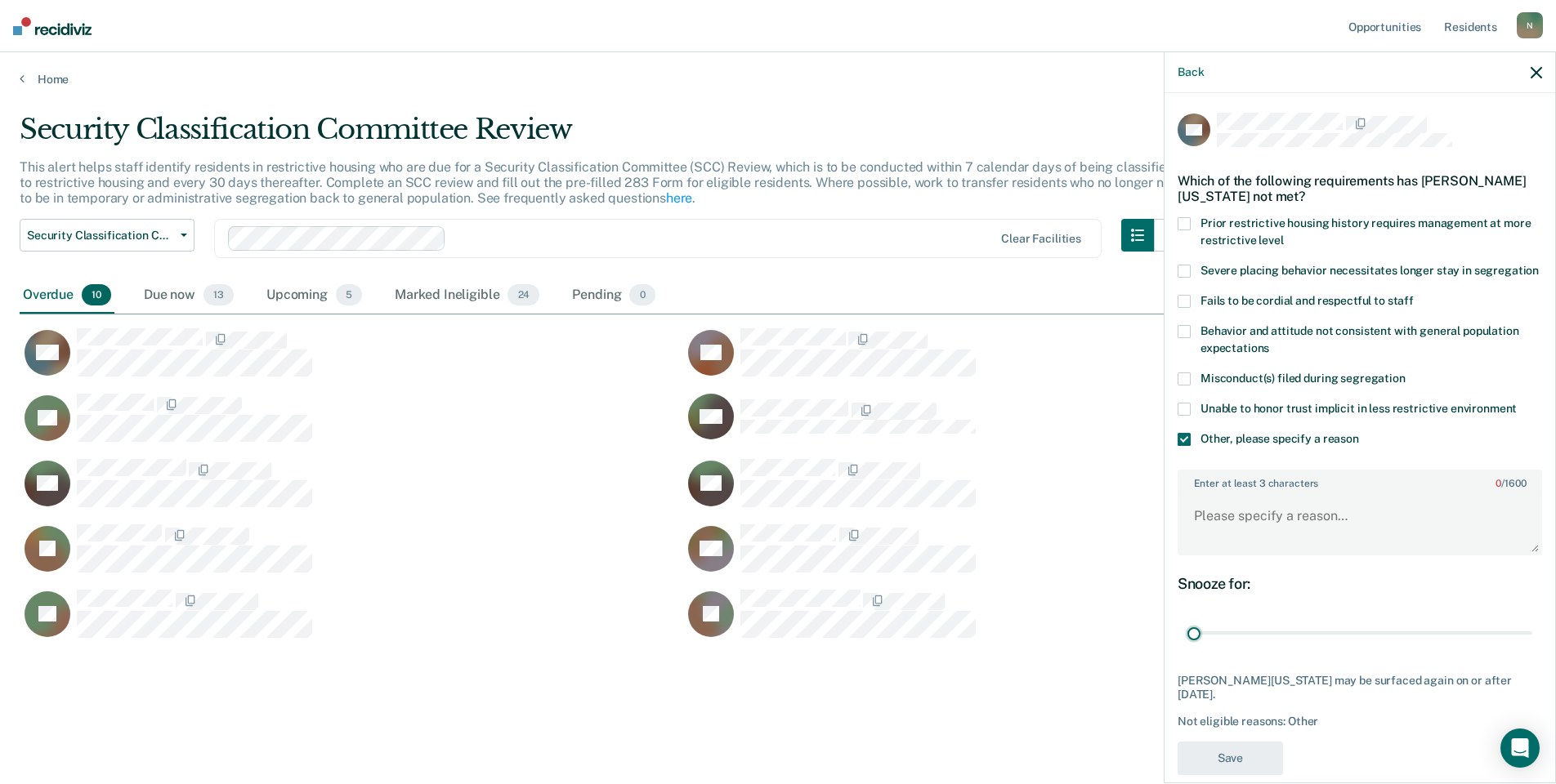
drag, startPoint x: 1513, startPoint y: 649, endPoint x: 1093, endPoint y: 646, distance: 420.0
type input "1"
click at [1188, 648] on input "range" at bounding box center [1360, 633] width 345 height 28
click at [1234, 528] on textarea "Enter at least 3 characters 0 / 1600" at bounding box center [1360, 524] width 361 height 60
type textarea "Temp seg until end of detention [DATE]"
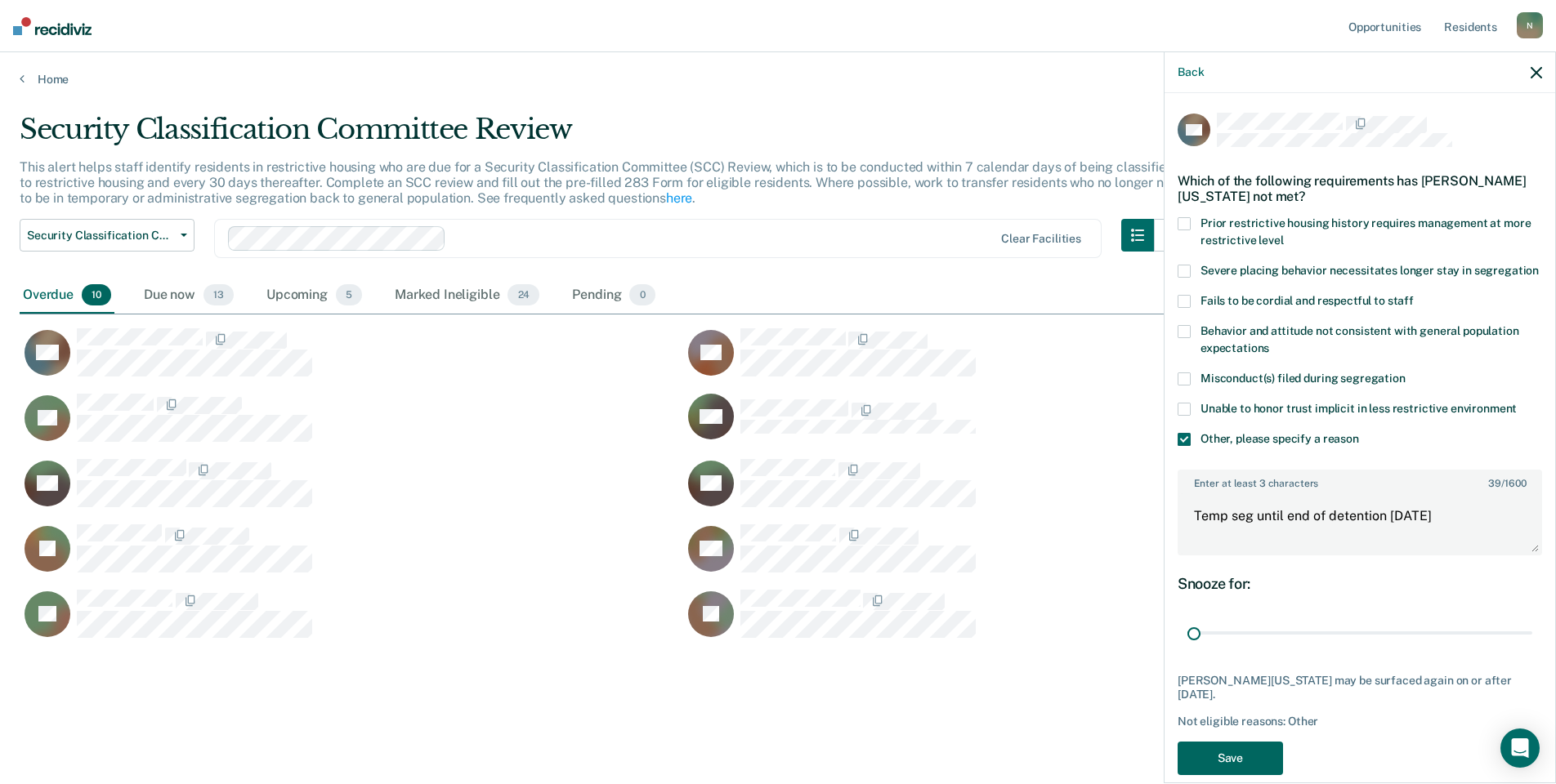
click at [1223, 771] on button "Save" at bounding box center [1230, 758] width 105 height 34
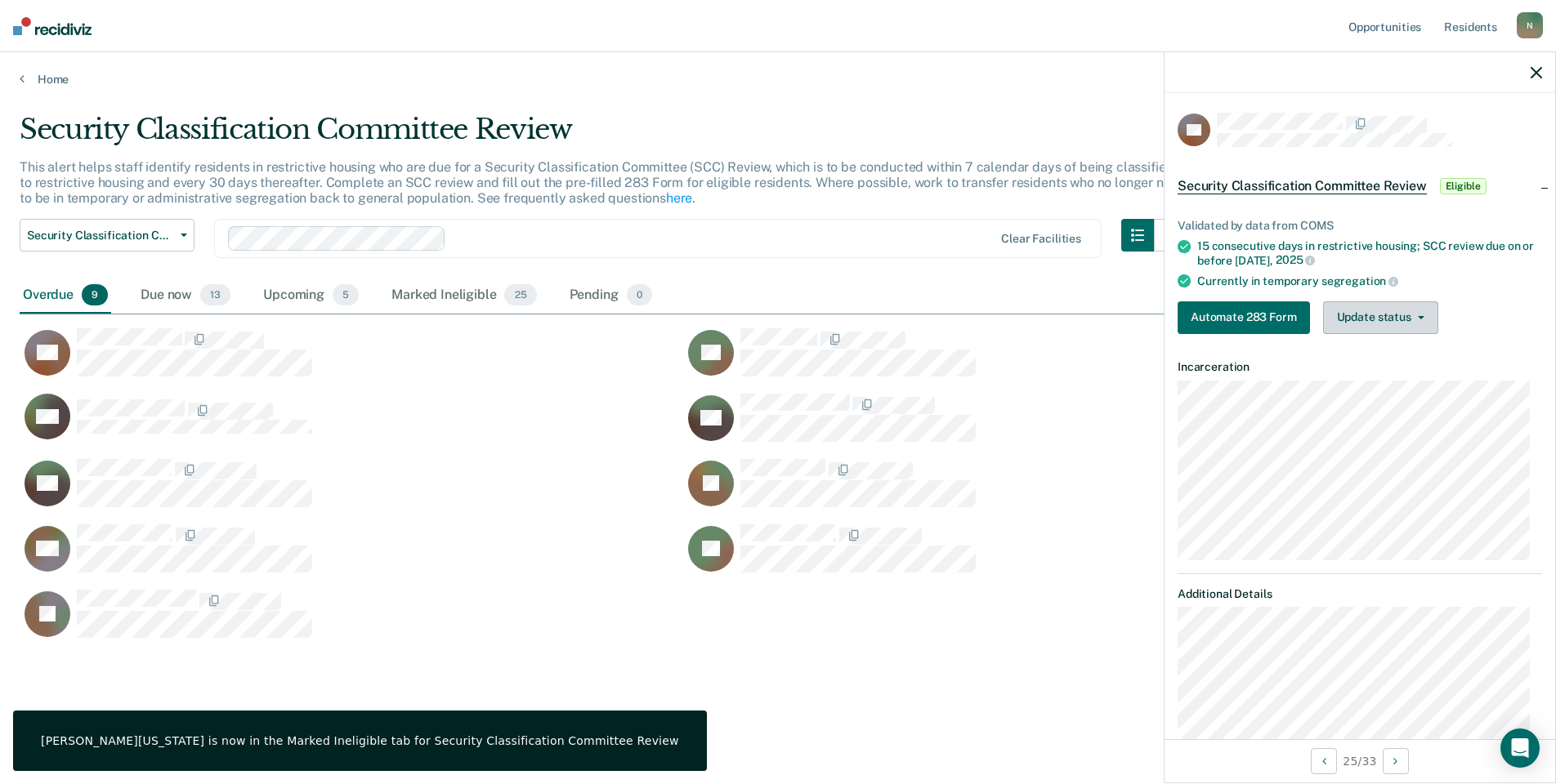
click at [1363, 305] on button "Update status" at bounding box center [1381, 318] width 115 height 33
click at [1358, 381] on button "Mark Ineligible" at bounding box center [1402, 383] width 158 height 27
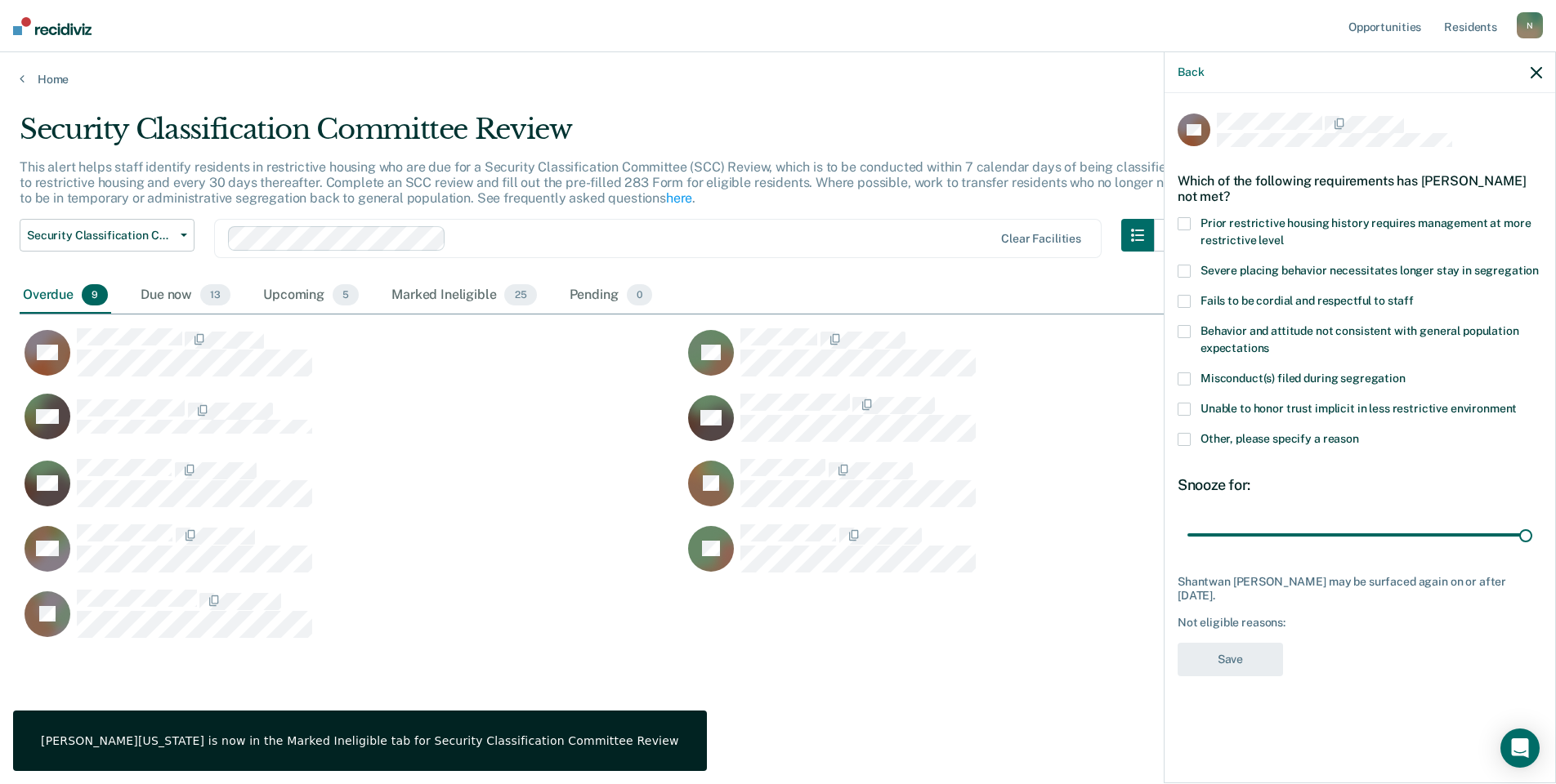
click at [1183, 441] on span at bounding box center [1184, 440] width 13 height 13
click at [1359, 433] on input "Other, please specify a reason" at bounding box center [1359, 433] width 0 height 0
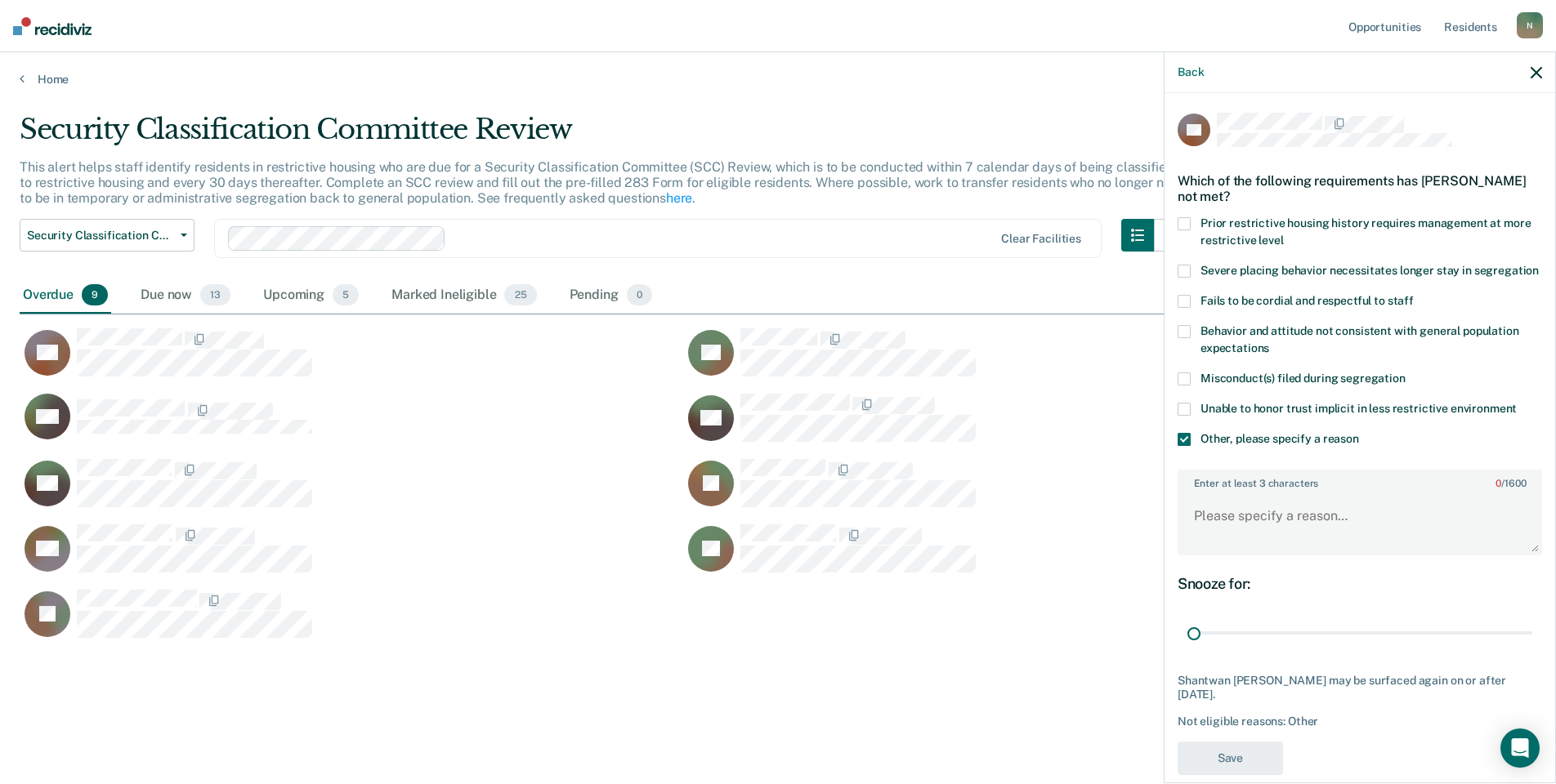
drag, startPoint x: 1516, startPoint y: 648, endPoint x: 1177, endPoint y: 633, distance: 339.3
type input "1"
click at [1188, 640] on input "range" at bounding box center [1360, 633] width 345 height 28
click at [1206, 533] on textarea "Enter at least 3 characters 0 / 1600" at bounding box center [1360, 524] width 361 height 60
type textarea "Reclassed to GP [DATE]"
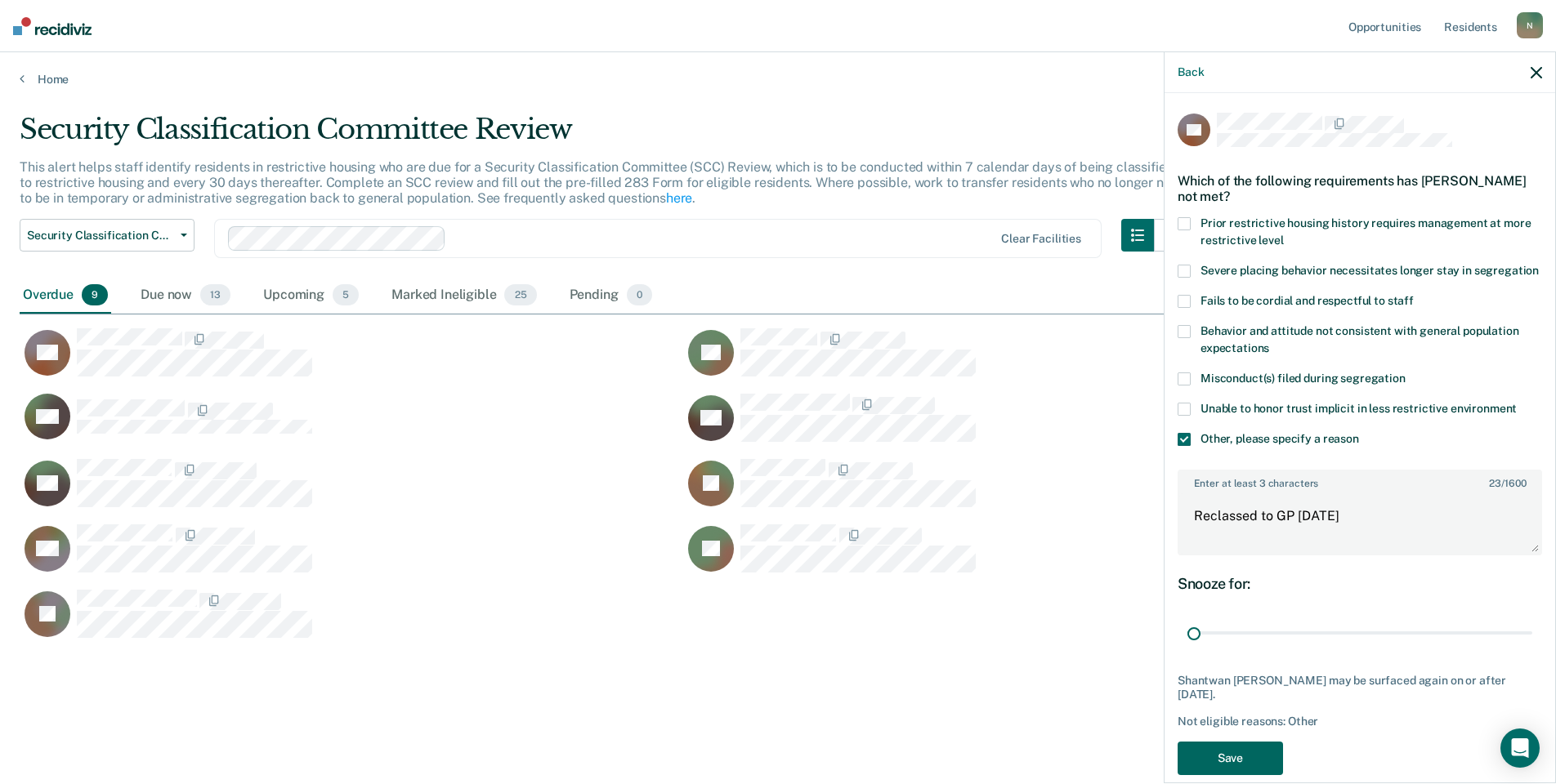
click at [1262, 768] on button "Save" at bounding box center [1230, 758] width 105 height 34
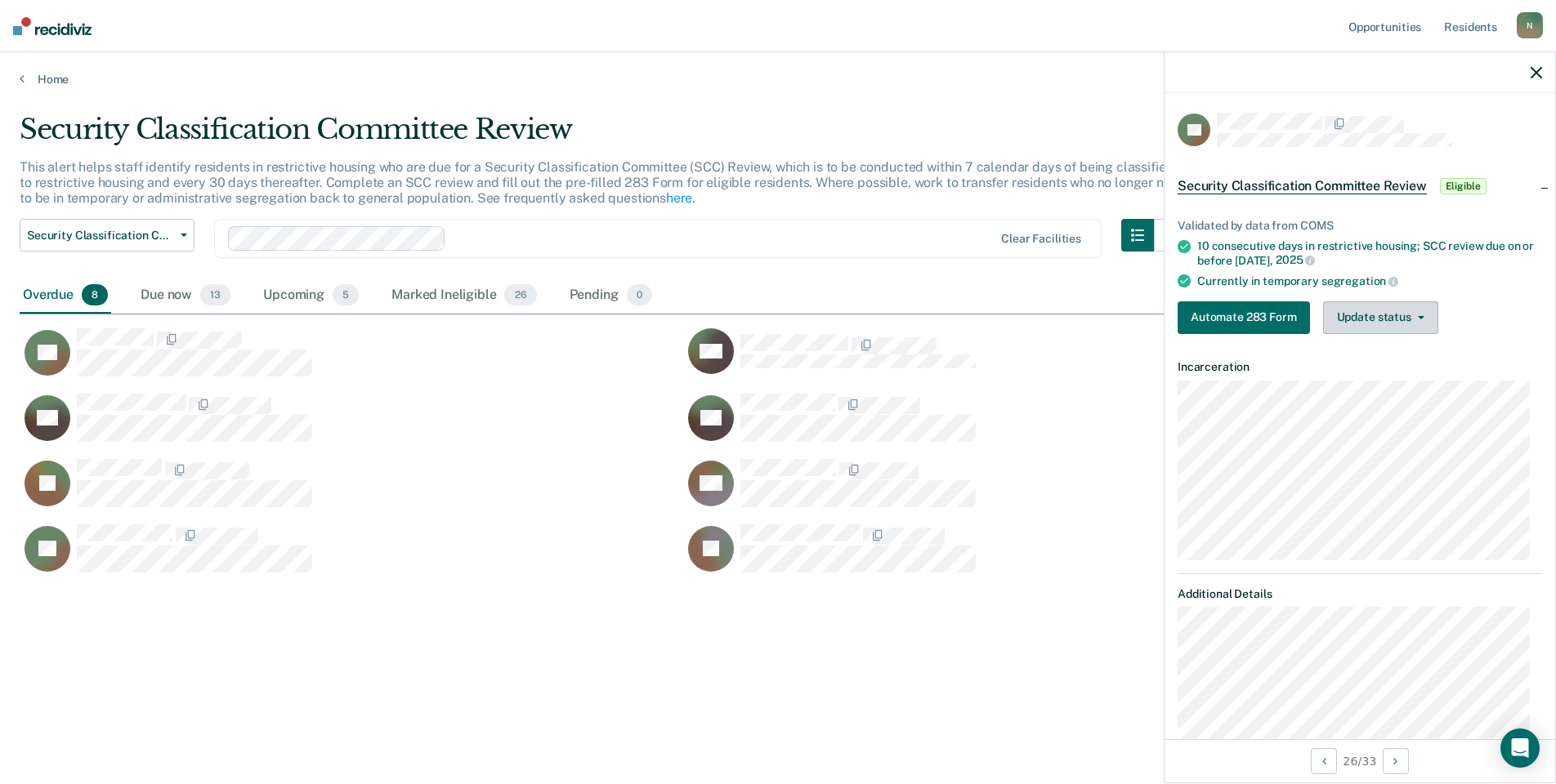
click at [1377, 328] on button "Update status" at bounding box center [1381, 318] width 115 height 33
click at [1373, 382] on button "Mark Ineligible" at bounding box center [1402, 383] width 158 height 27
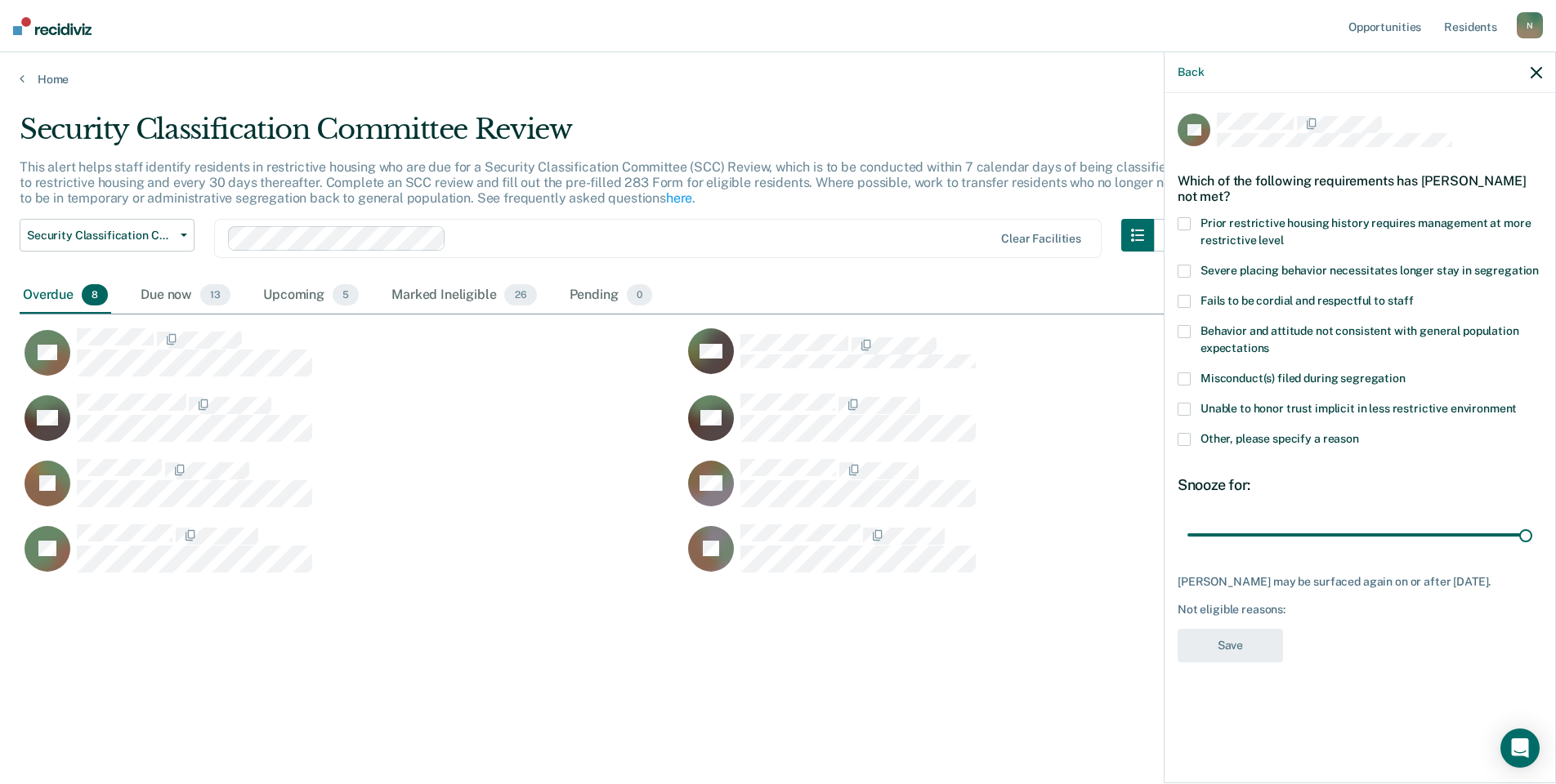
click at [1182, 441] on span at bounding box center [1184, 440] width 13 height 13
click at [1359, 433] on input "Other, please specify a reason" at bounding box center [1359, 433] width 0 height 0
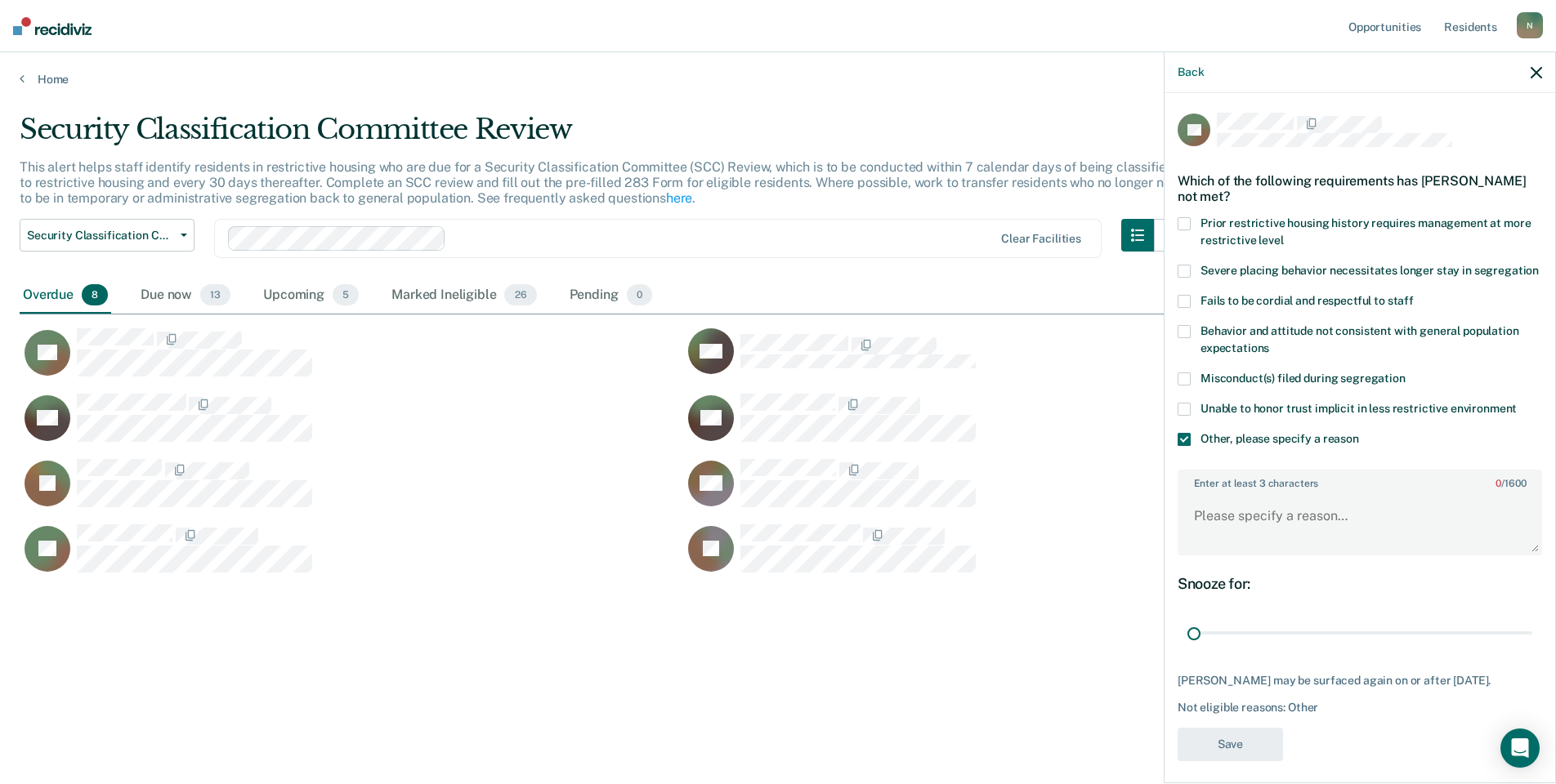
drag, startPoint x: 1514, startPoint y: 646, endPoint x: 1159, endPoint y: 661, distance: 355.3
type input "1"
click at [1188, 648] on input "range" at bounding box center [1360, 633] width 345 height 28
click at [1200, 550] on textarea "Enter at least 3 characters 0 / 1600" at bounding box center [1360, 524] width 361 height 60
type textarea "Temp seg until end of detention [DATE]"
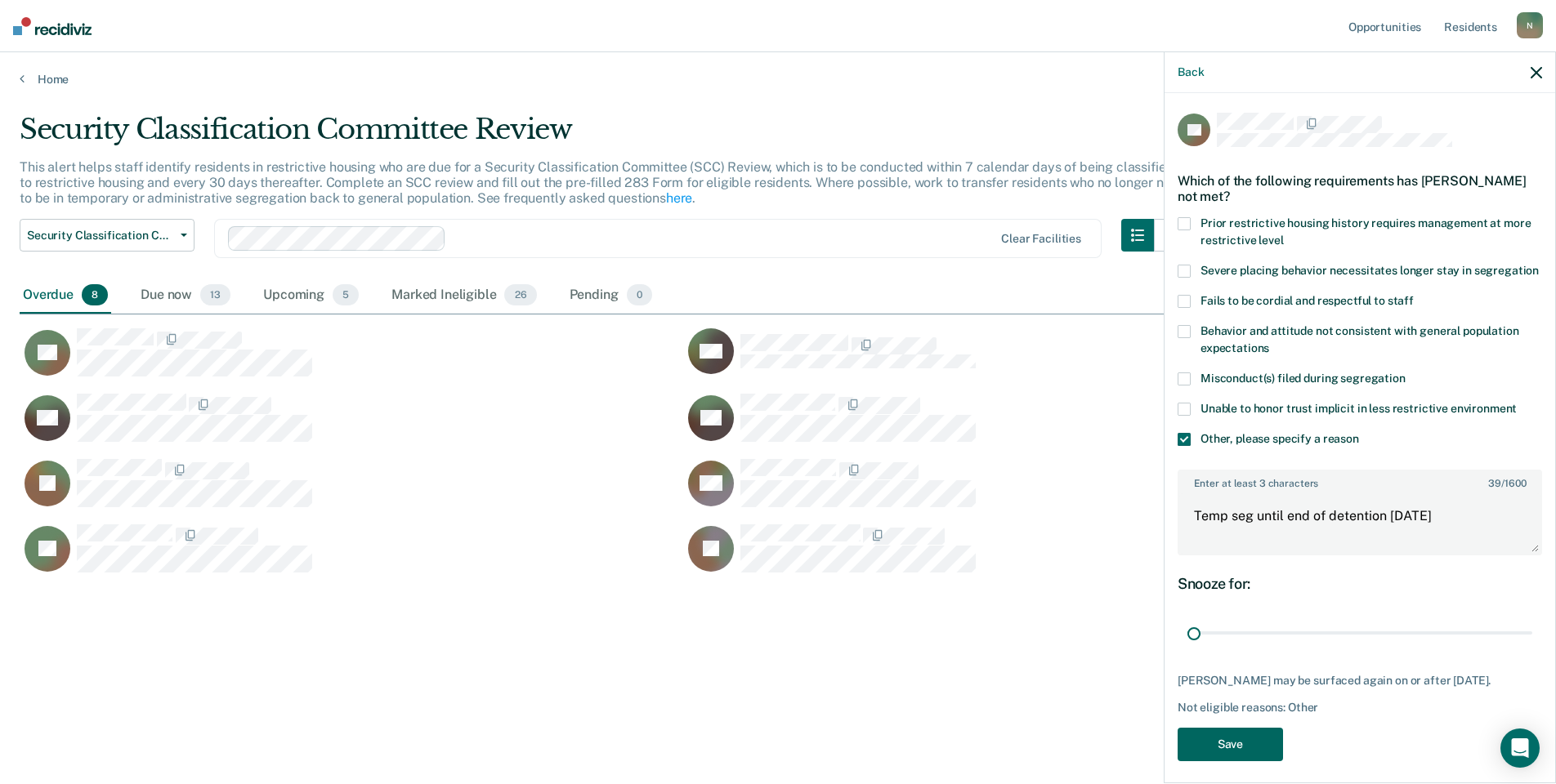
click at [1246, 755] on button "Save" at bounding box center [1230, 745] width 105 height 34
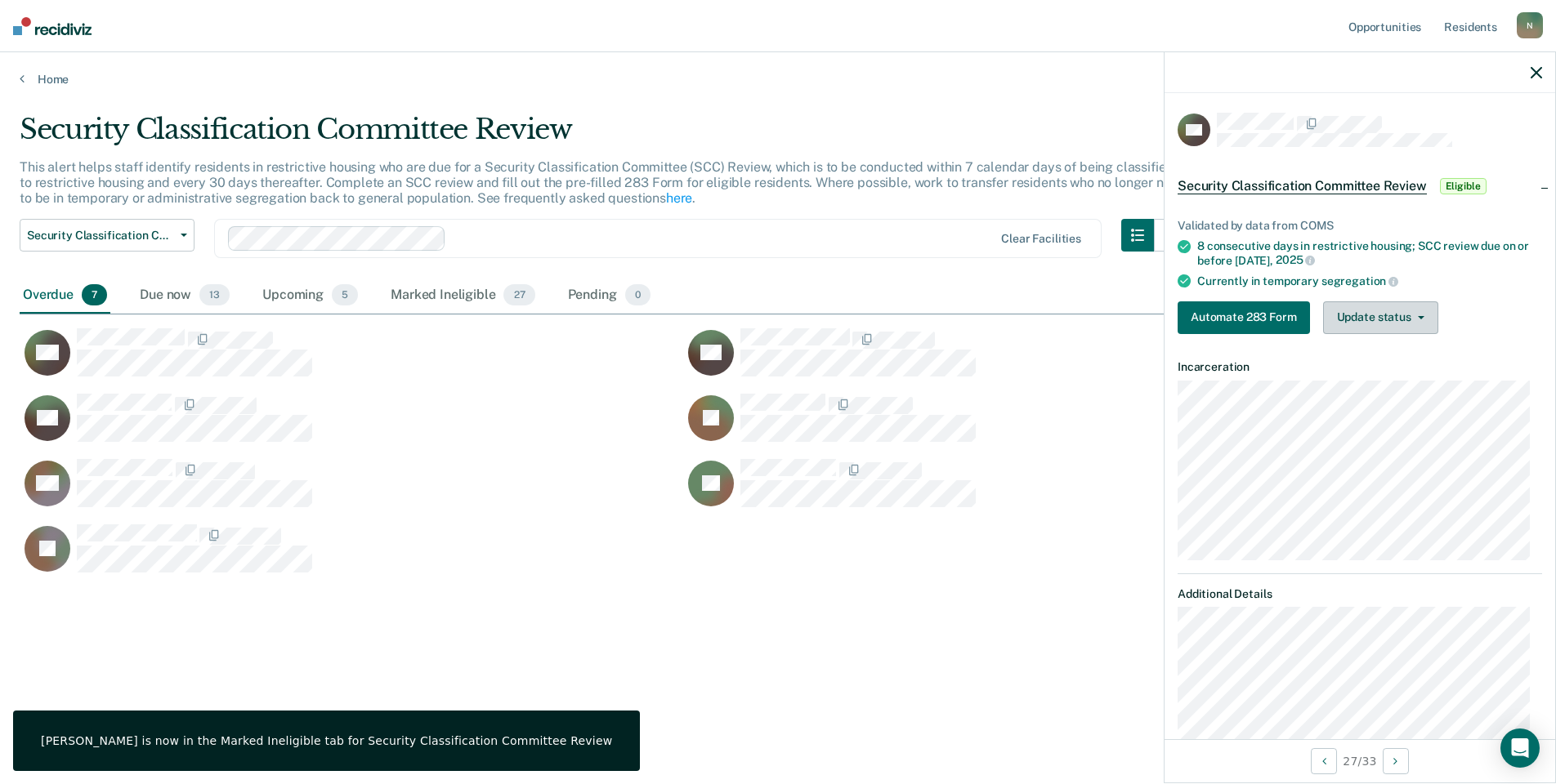
click at [1415, 303] on button "Update status" at bounding box center [1381, 318] width 115 height 33
click at [1343, 377] on button "Mark Ineligible" at bounding box center [1402, 383] width 158 height 27
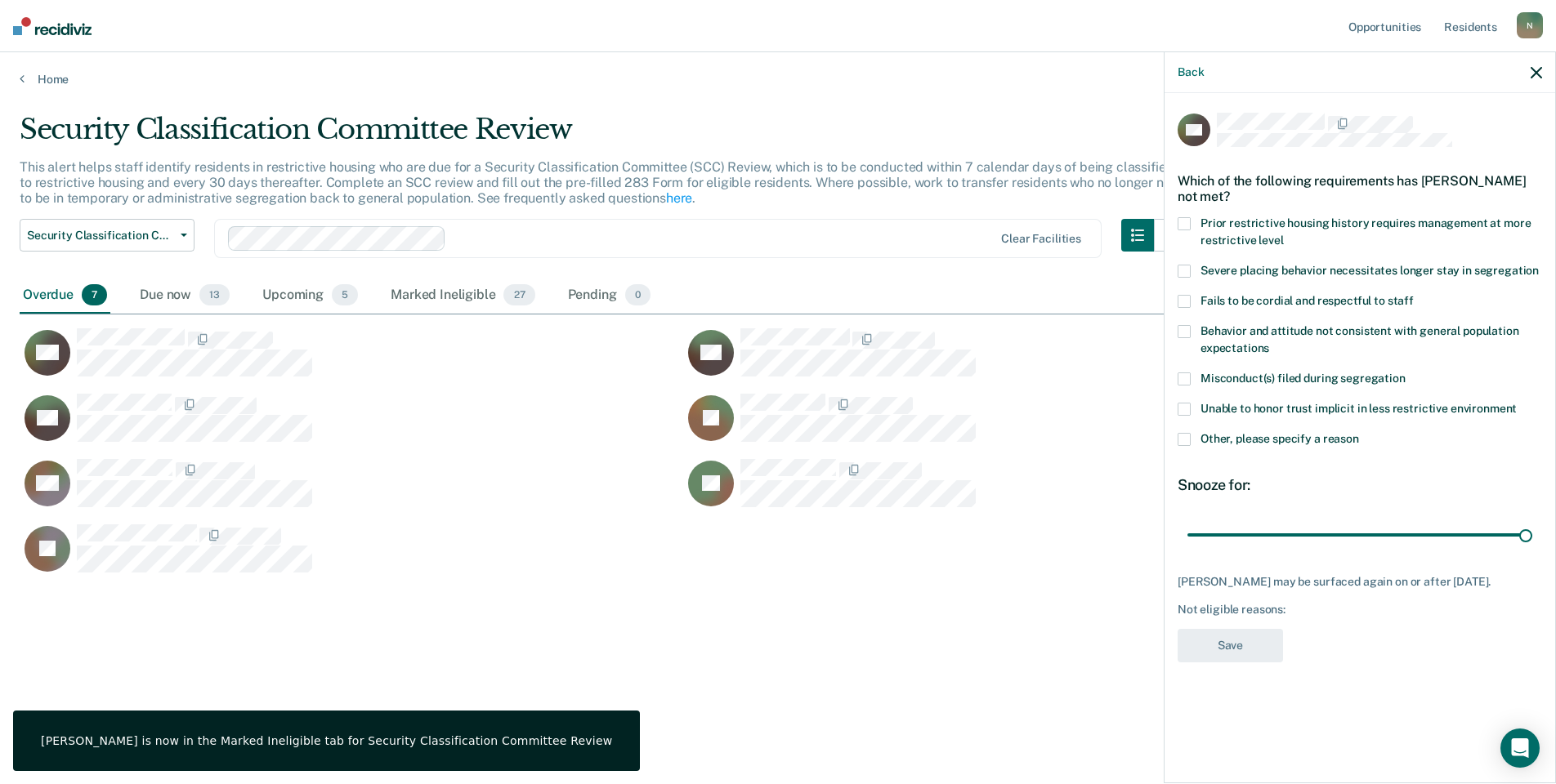
click at [1223, 430] on div "Unable to honor trust implicit in less restrictive environment" at bounding box center [1360, 418] width 365 height 30
click at [1188, 442] on span at bounding box center [1184, 440] width 13 height 13
click at [1359, 433] on input "Other, please specify a reason" at bounding box center [1359, 433] width 0 height 0
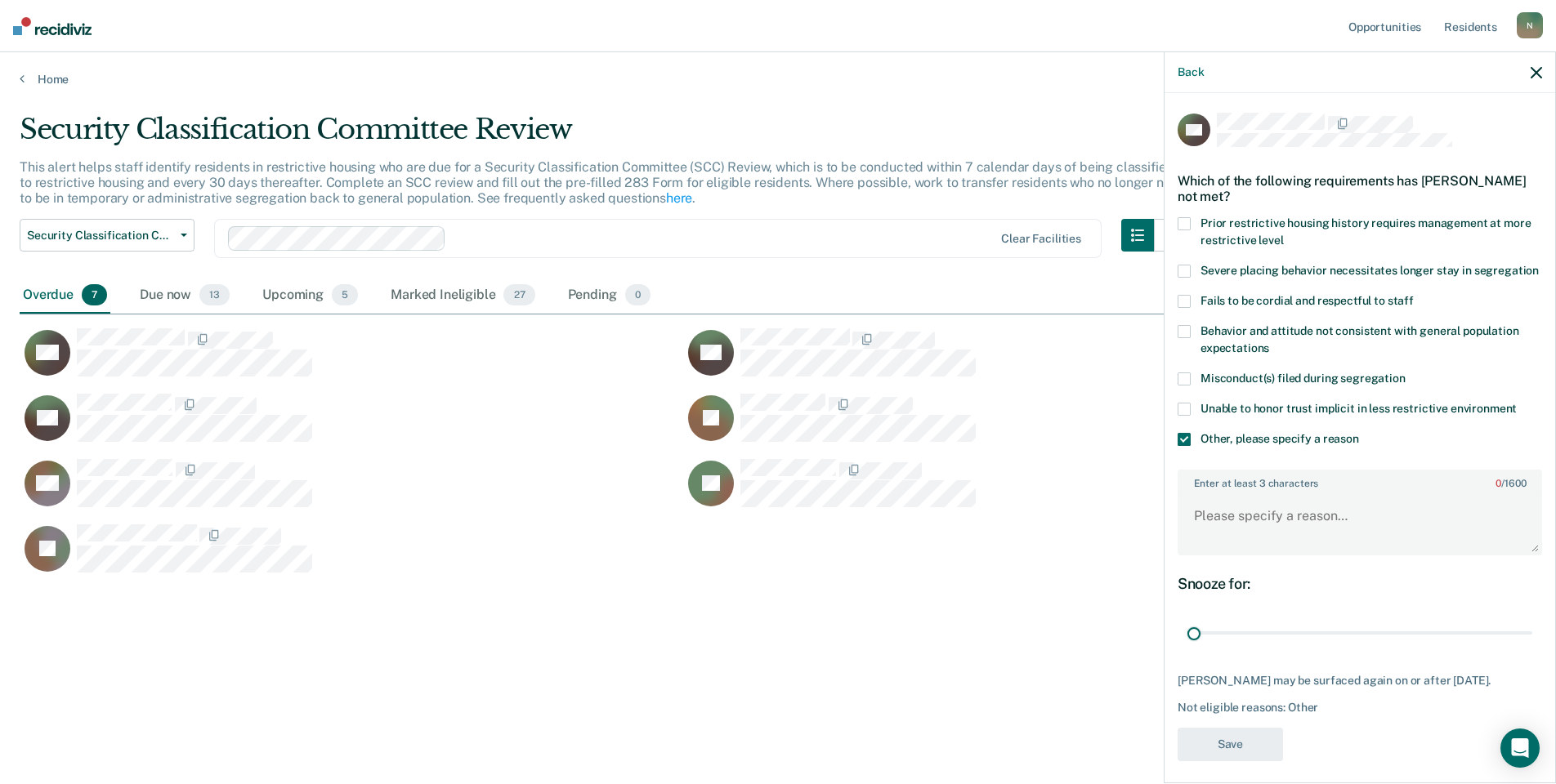
drag, startPoint x: 1518, startPoint y: 654, endPoint x: 1190, endPoint y: 592, distance: 333.8
type input "1"
click at [1188, 648] on input "range" at bounding box center [1360, 633] width 345 height 28
click at [1199, 554] on textarea "Enter at least 3 characters 0 / 1600" at bounding box center [1360, 524] width 361 height 60
type textarea "Temp seg until end of detention [DATE]"
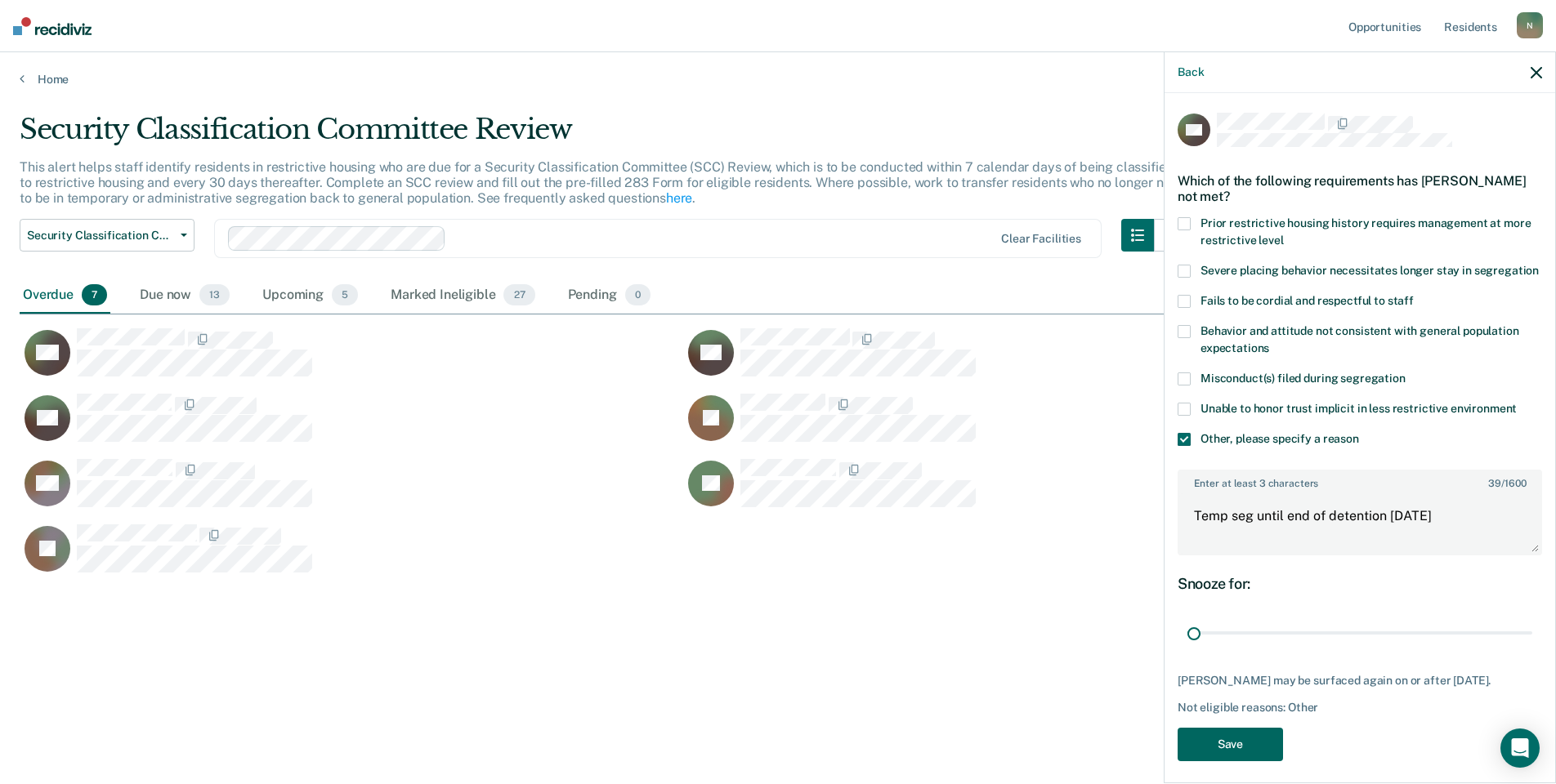
click at [1229, 761] on button "Save" at bounding box center [1230, 745] width 105 height 34
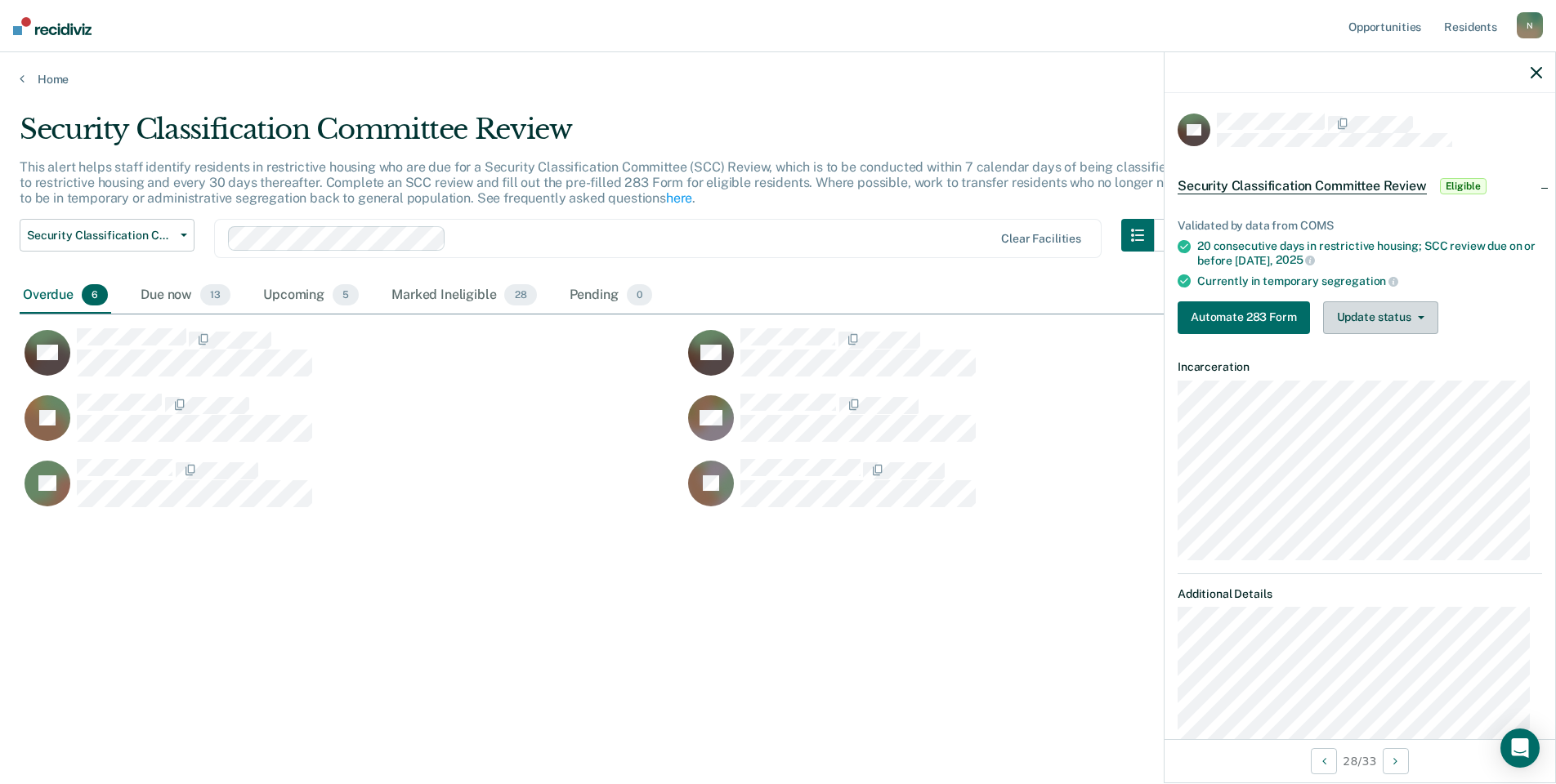
click at [1362, 328] on button "Update status" at bounding box center [1381, 318] width 115 height 33
click at [1374, 380] on button "Mark Ineligible" at bounding box center [1402, 383] width 158 height 27
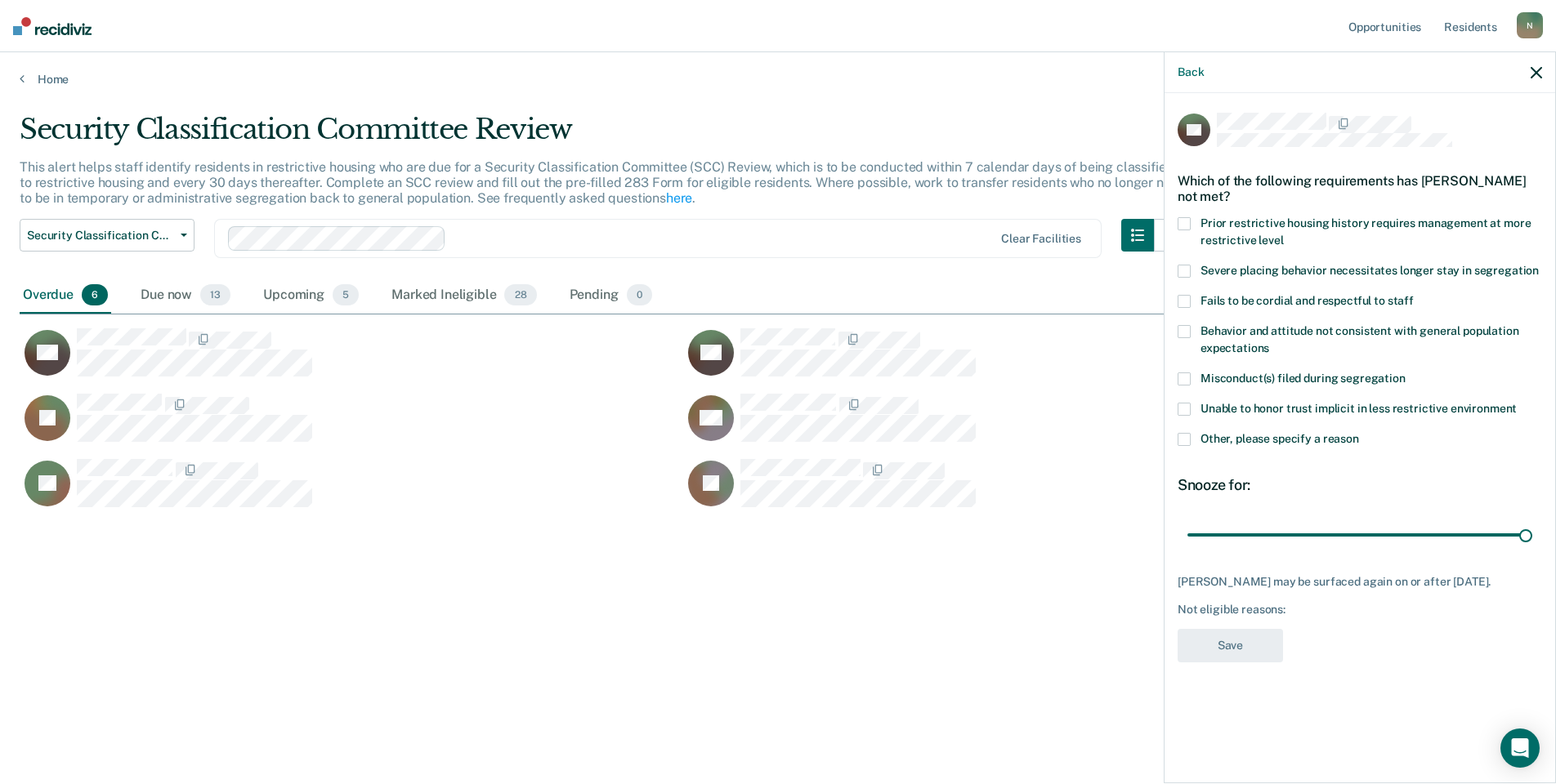
click at [1191, 440] on label "Other, please specify a reason" at bounding box center [1360, 441] width 365 height 17
click at [1359, 433] on input "Other, please specify a reason" at bounding box center [1359, 433] width 0 height 0
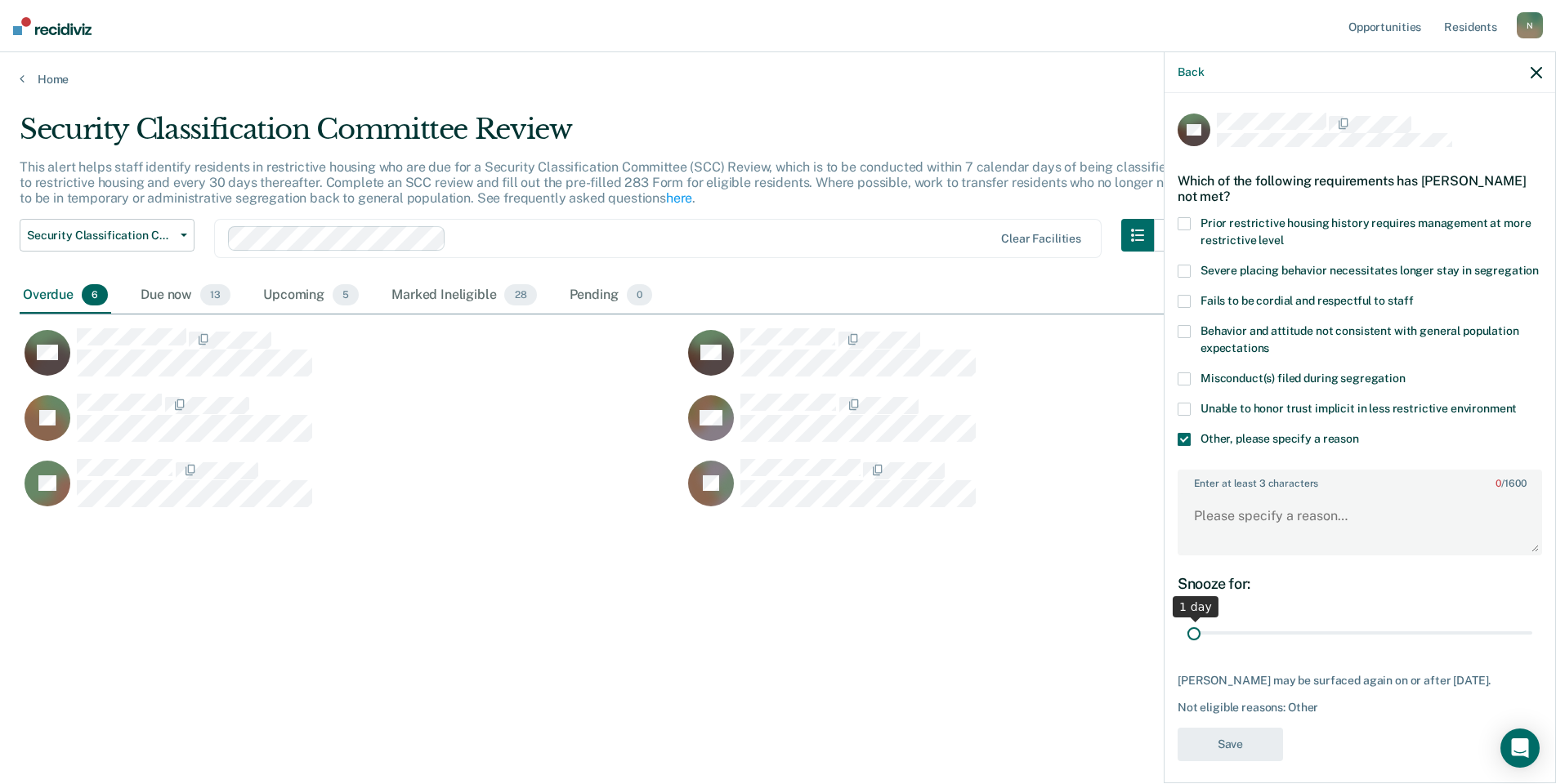
drag, startPoint x: 1514, startPoint y: 654, endPoint x: 1175, endPoint y: 659, distance: 339.0
type input "1"
click at [1188, 648] on input "range" at bounding box center [1360, 633] width 345 height 28
click at [1209, 538] on textarea "Enter at least 3 characters 0 / 1600" at bounding box center [1360, 524] width 361 height 60
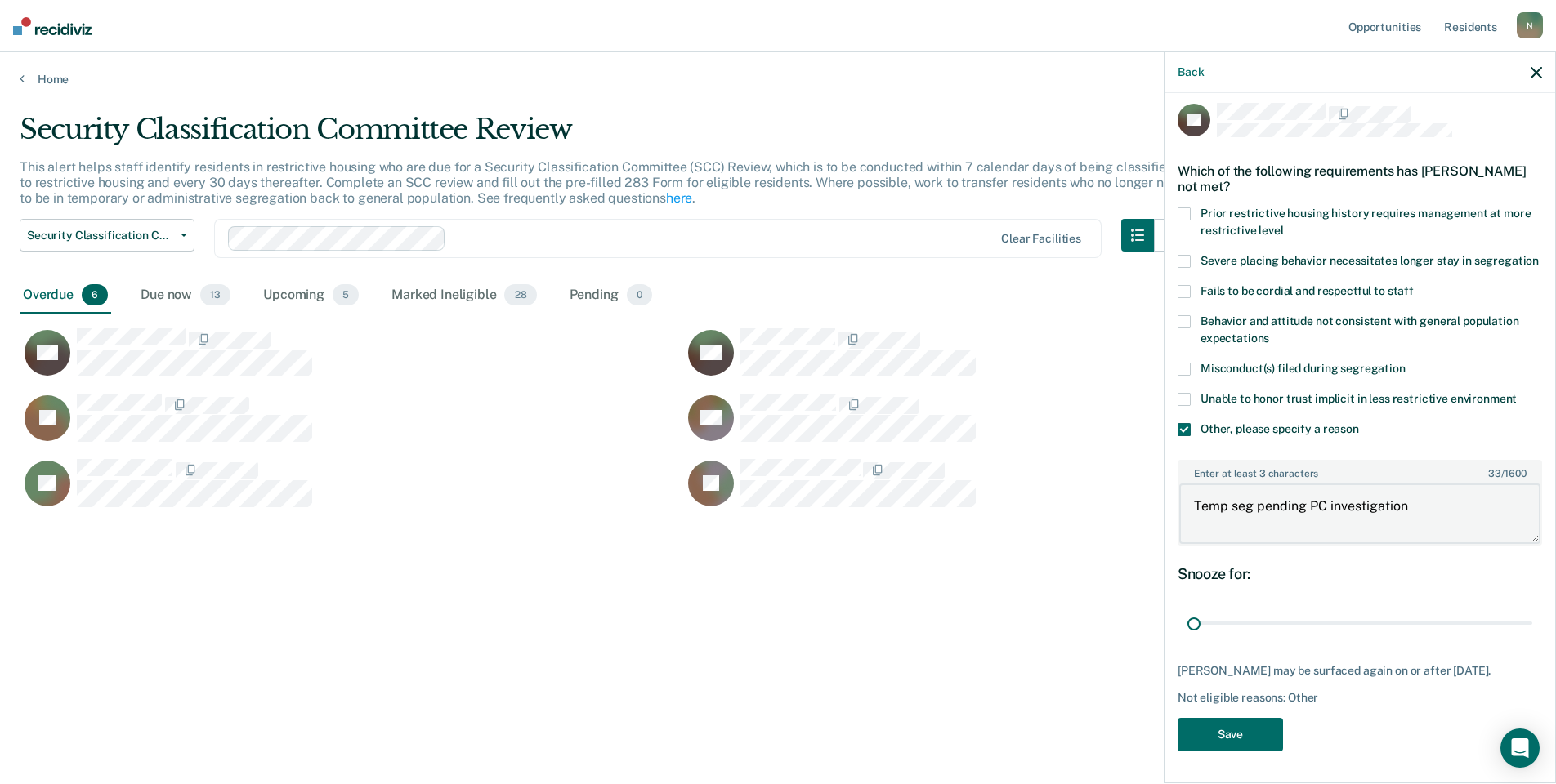
scroll to position [40, 0]
type textarea "Temp seg pending PC investigation"
click at [1255, 739] on button "Save" at bounding box center [1230, 734] width 105 height 34
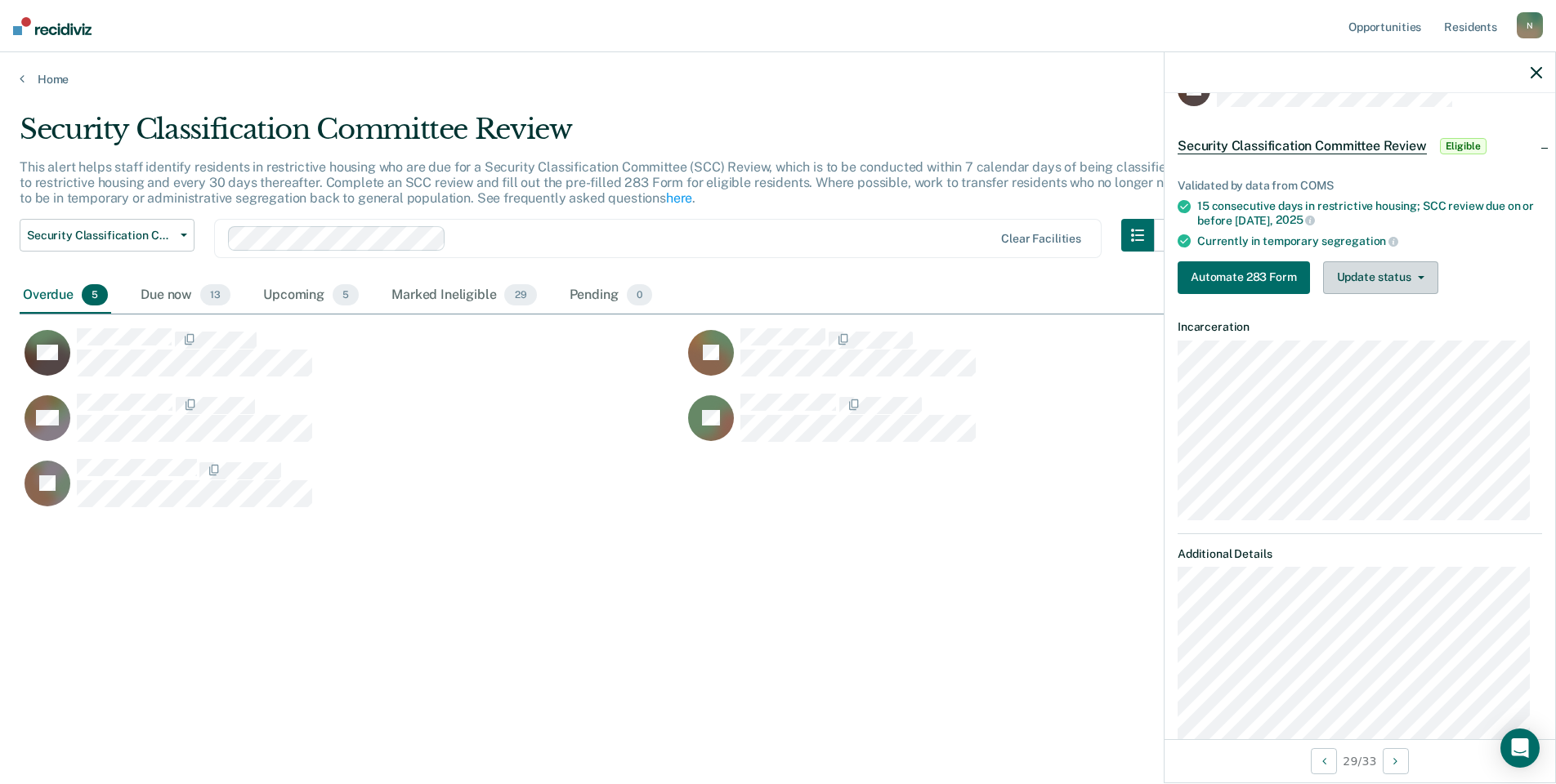
click at [1382, 288] on button "Update status" at bounding box center [1381, 278] width 115 height 33
click at [1343, 334] on button "Mark Ineligible" at bounding box center [1402, 343] width 158 height 27
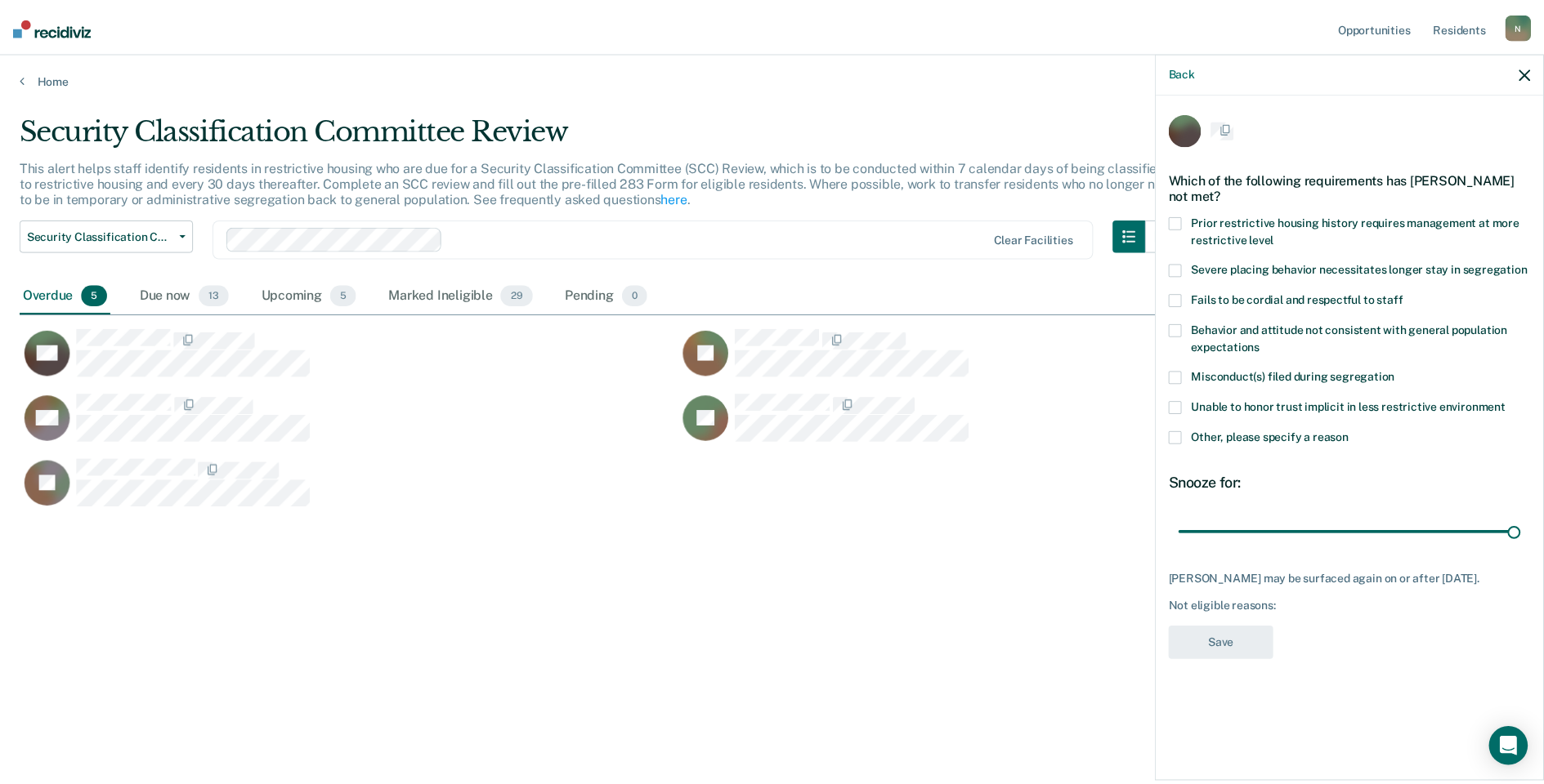
scroll to position [0, 0]
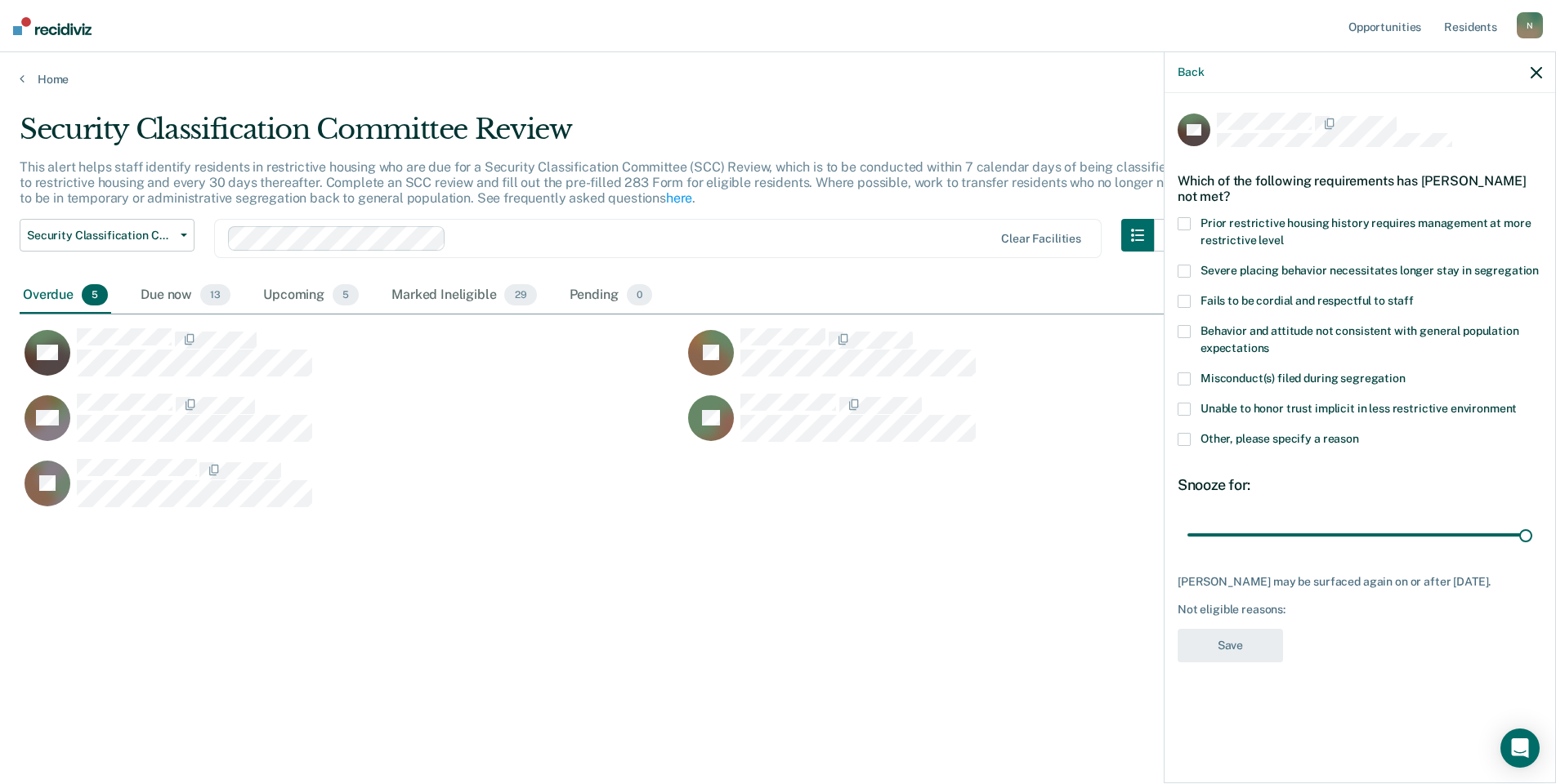
click at [1181, 444] on span at bounding box center [1184, 440] width 13 height 13
click at [1359, 433] on input "Other, please specify a reason" at bounding box center [1359, 433] width 0 height 0
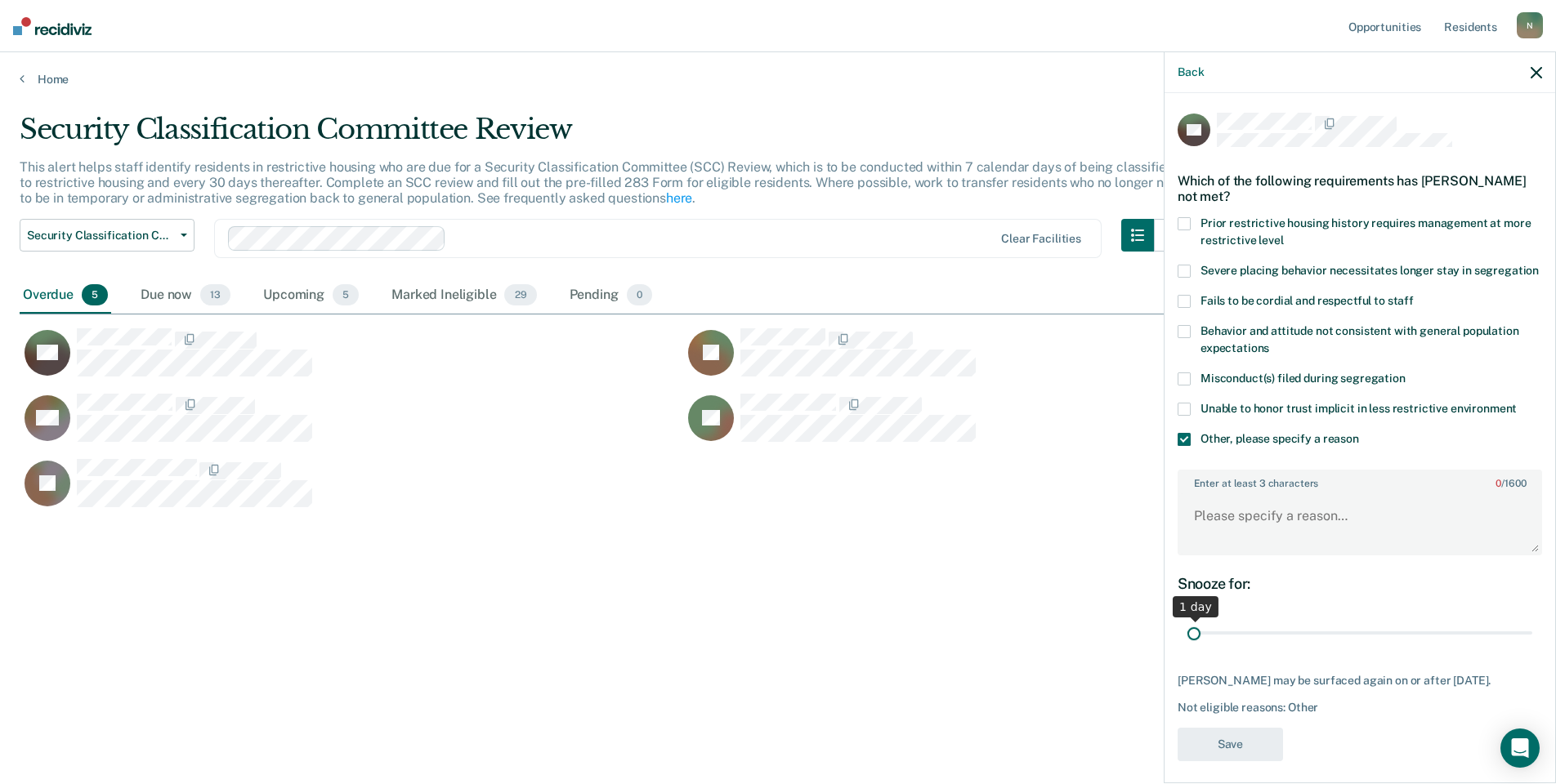
drag, startPoint x: 1516, startPoint y: 653, endPoint x: 1122, endPoint y: 654, distance: 394.0
type input "1"
click at [1188, 648] on input "range" at bounding box center [1360, 633] width 345 height 28
click at [1244, 539] on textarea "Enter at least 3 characters 0 / 1600" at bounding box center [1360, 524] width 361 height 60
type textarea "Temp seg until end of detention [DATE]"
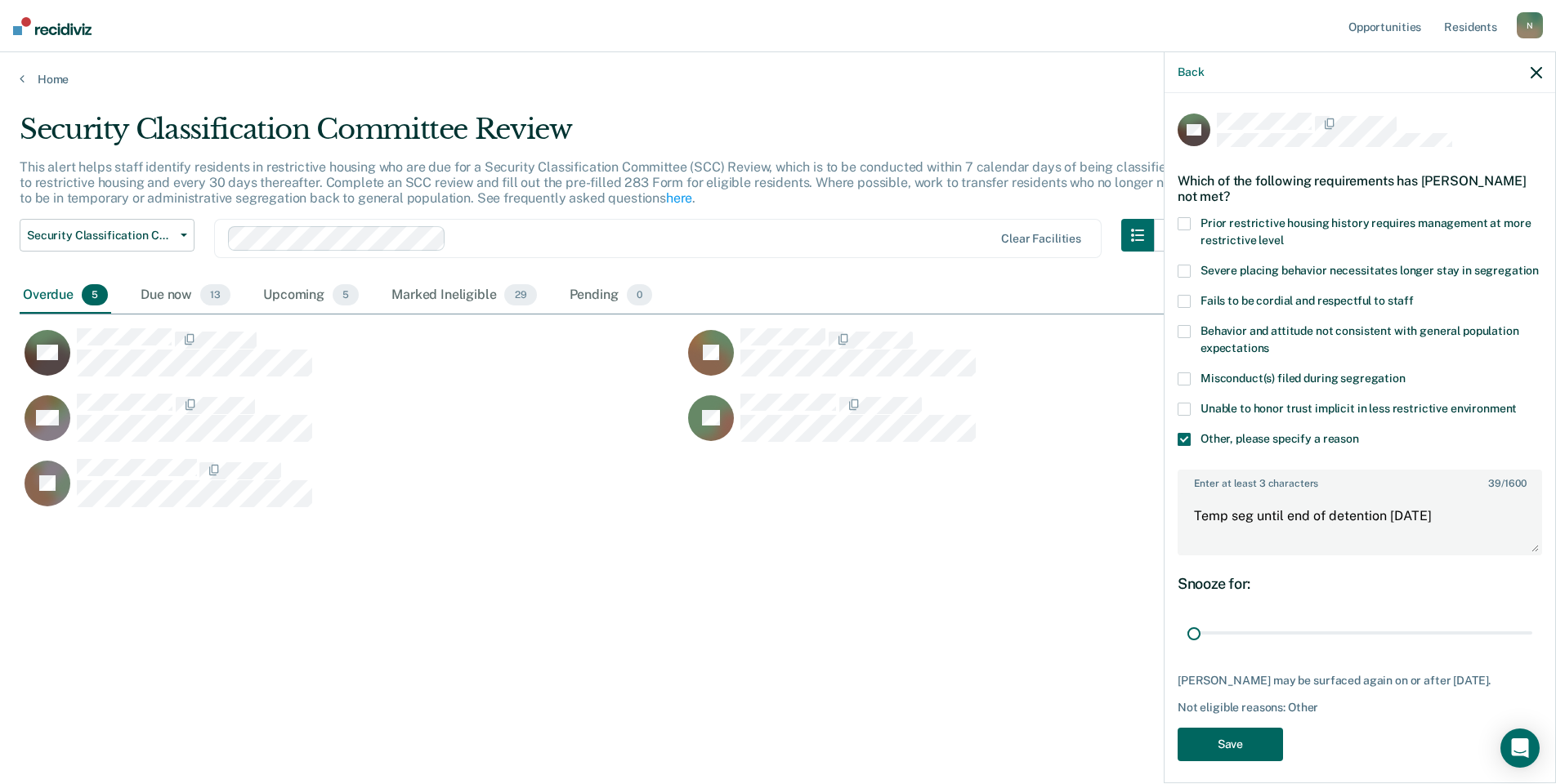
click at [1229, 761] on button "Save" at bounding box center [1230, 745] width 105 height 34
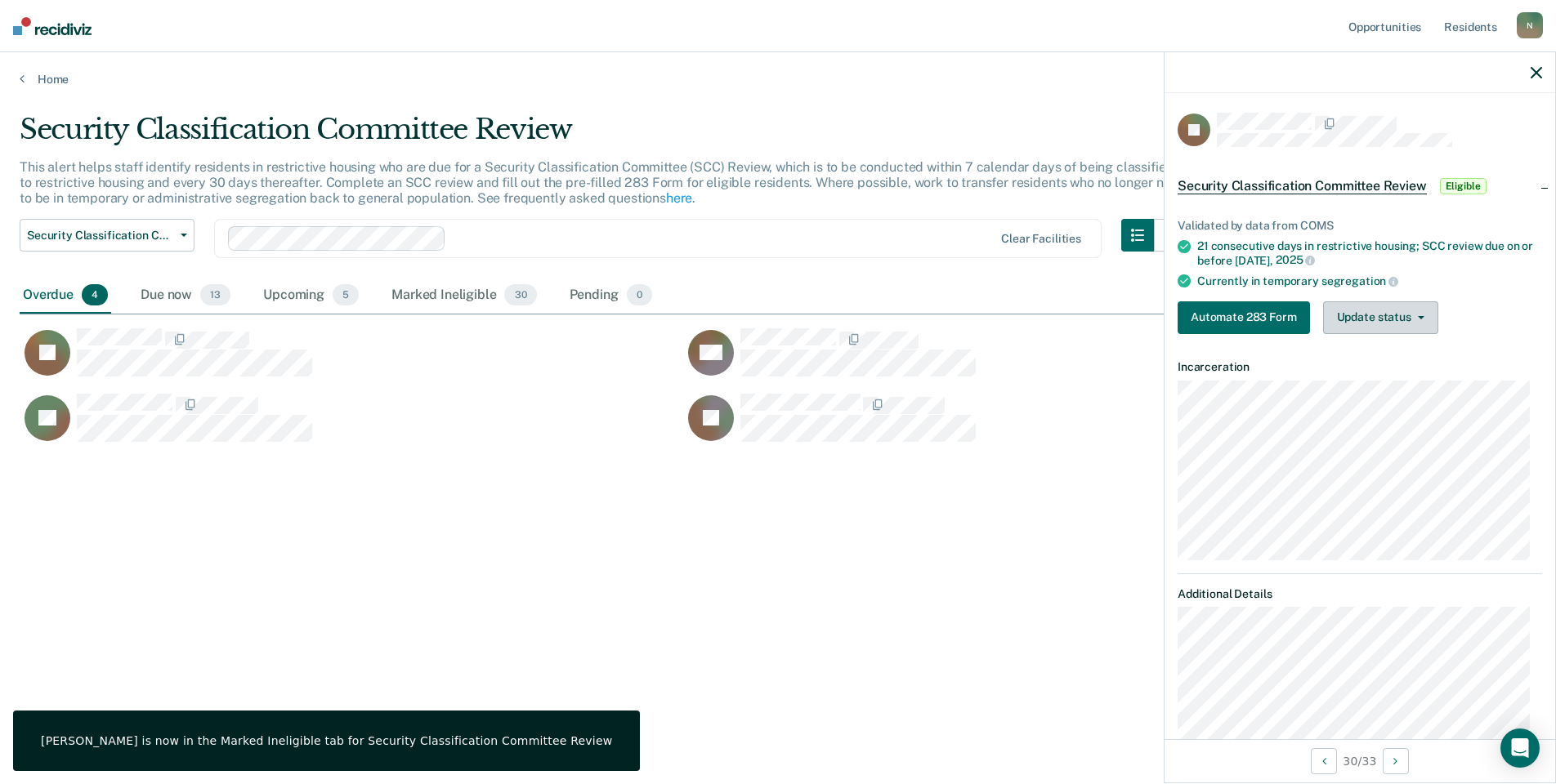
click at [1358, 321] on button "Update status" at bounding box center [1381, 318] width 115 height 33
click at [1342, 388] on button "Mark Ineligible" at bounding box center [1402, 383] width 158 height 27
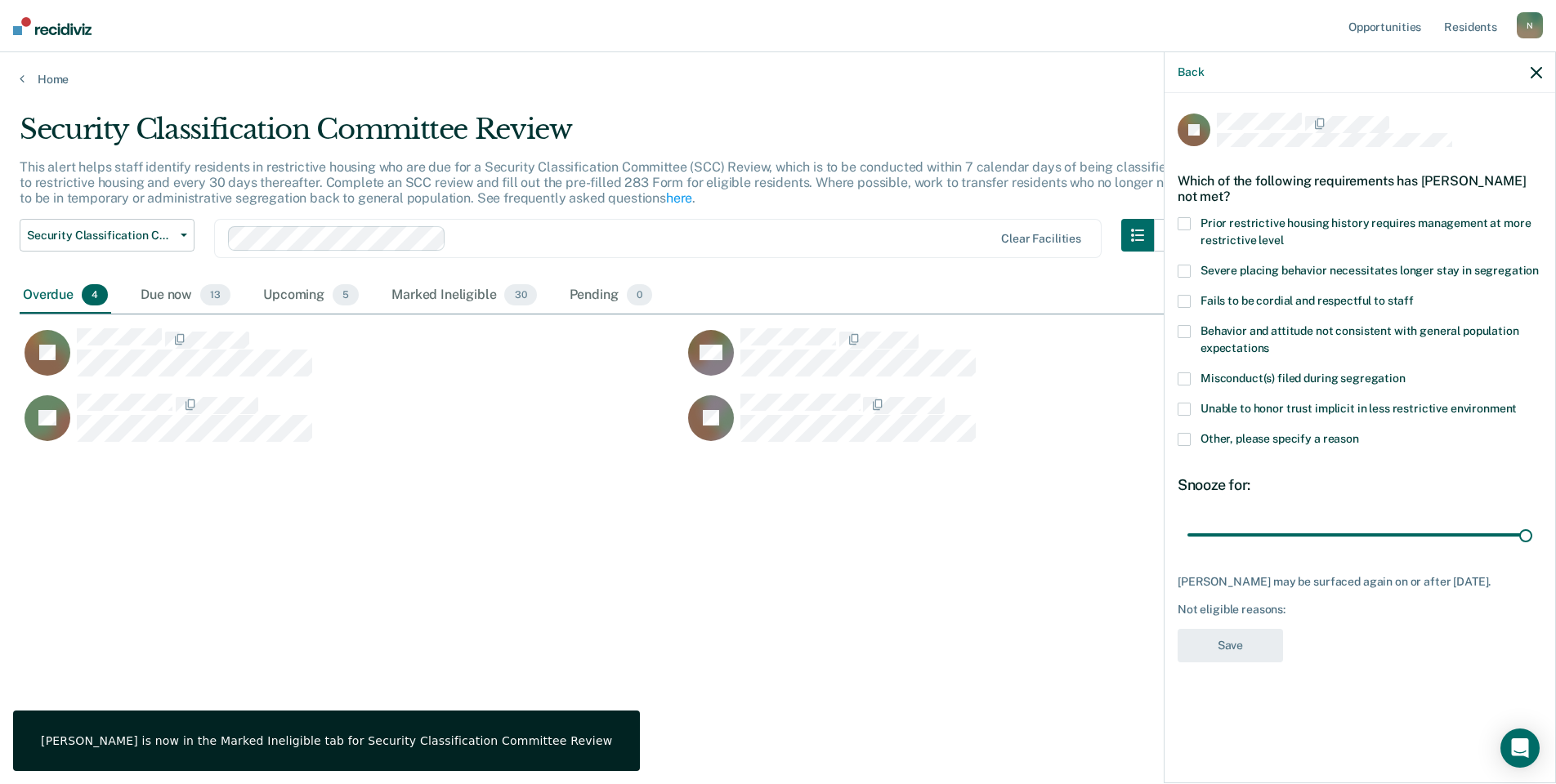
click at [1189, 434] on div "JC Which of the following requirements has [PERSON_NAME] not met? Prior restric…" at bounding box center [1360, 392] width 365 height 560
click at [1200, 442] on label "Other, please specify a reason" at bounding box center [1360, 441] width 365 height 17
click at [1359, 433] on input "Other, please specify a reason" at bounding box center [1359, 433] width 0 height 0
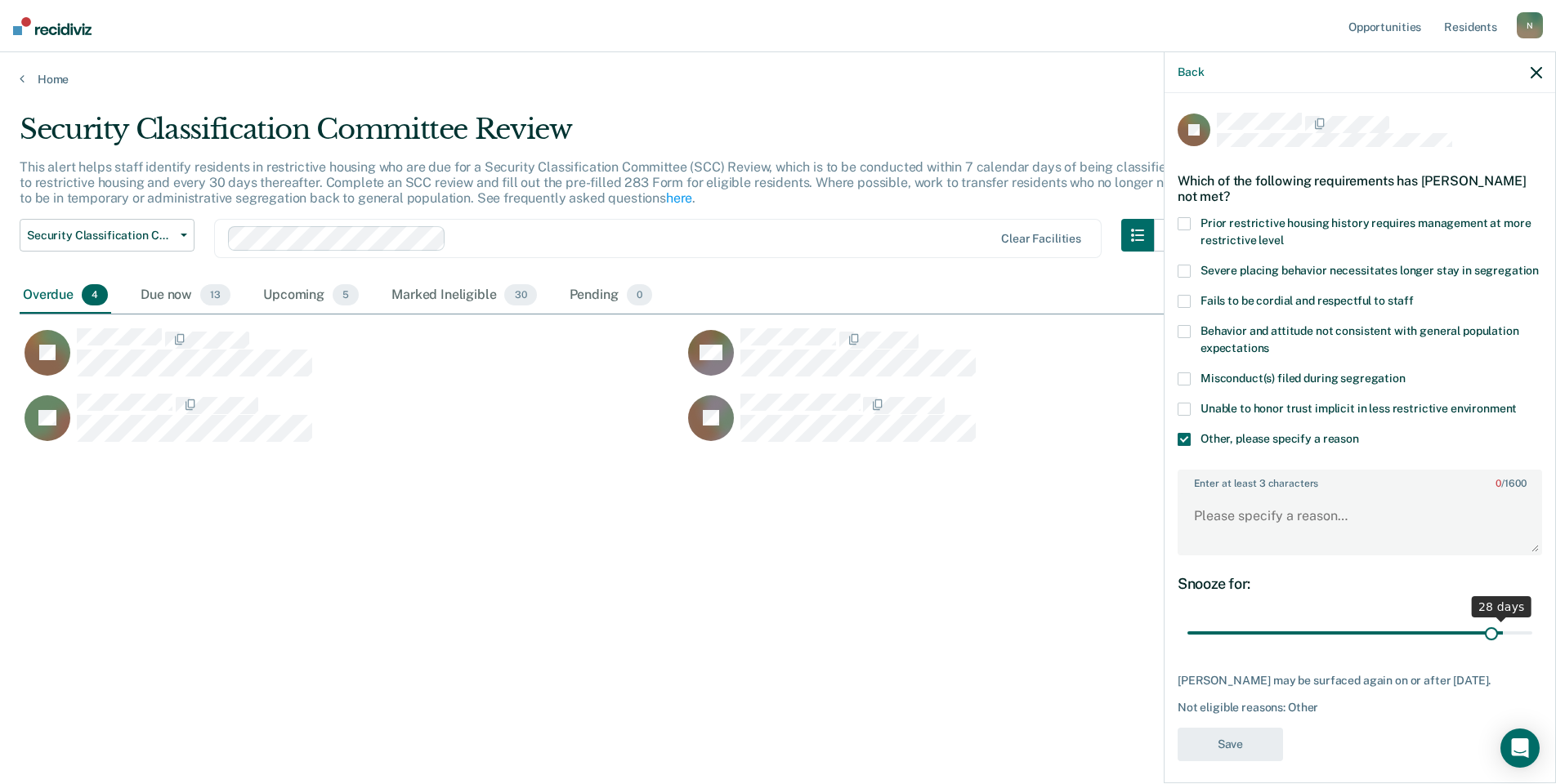
drag, startPoint x: 1515, startPoint y: 641, endPoint x: 1486, endPoint y: 649, distance: 30.1
click at [1486, 648] on input "range" at bounding box center [1360, 633] width 345 height 28
drag, startPoint x: 1479, startPoint y: 648, endPoint x: 1093, endPoint y: 651, distance: 386.0
type input "1"
click at [1188, 648] on input "range" at bounding box center [1360, 633] width 345 height 28
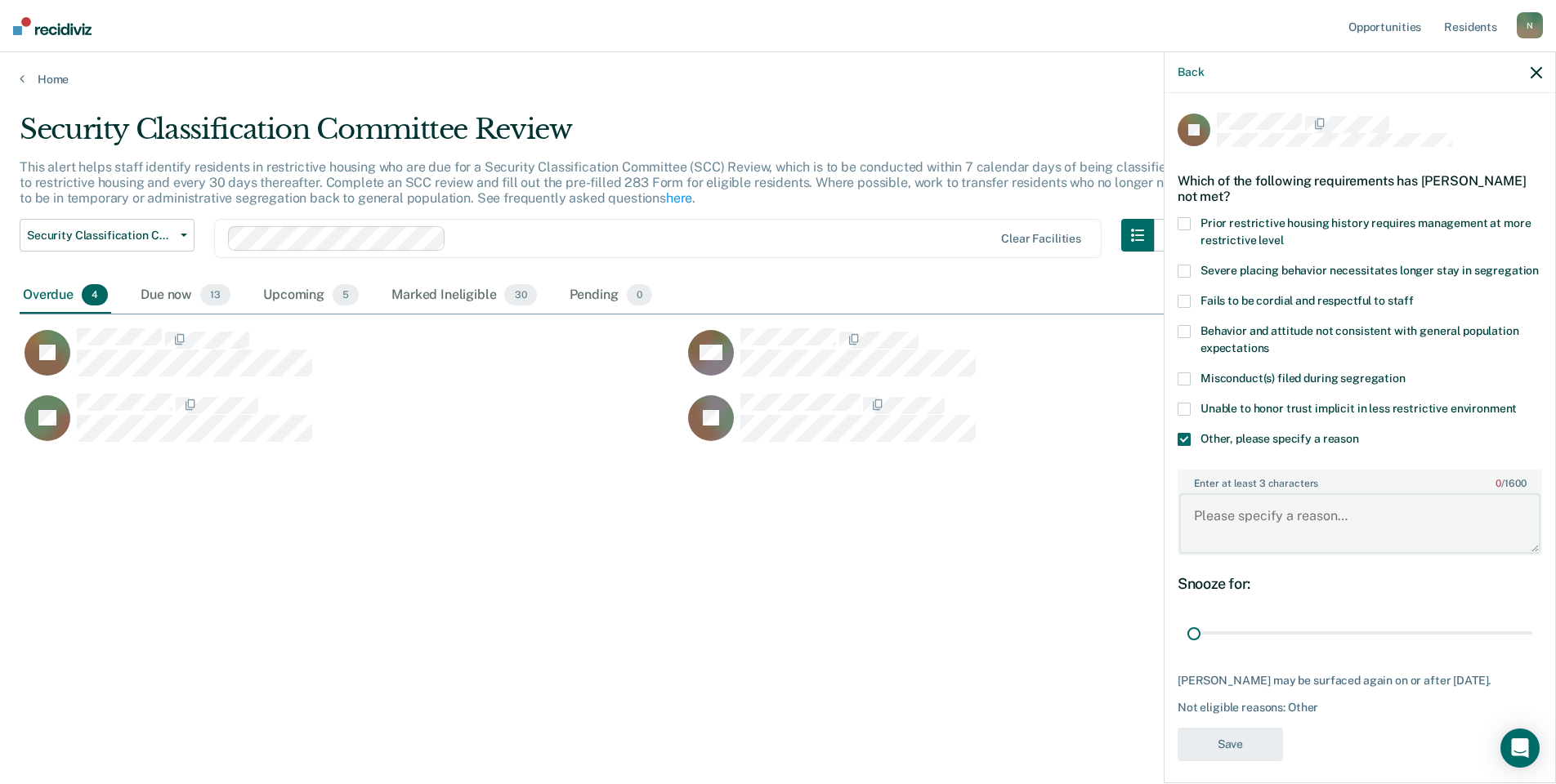
click at [1242, 535] on textarea "Enter at least 3 characters 0 / 1600" at bounding box center [1360, 524] width 361 height 60
type textarea "Temp seg pending PC investigation"
click at [1249, 761] on button "Save" at bounding box center [1230, 745] width 105 height 34
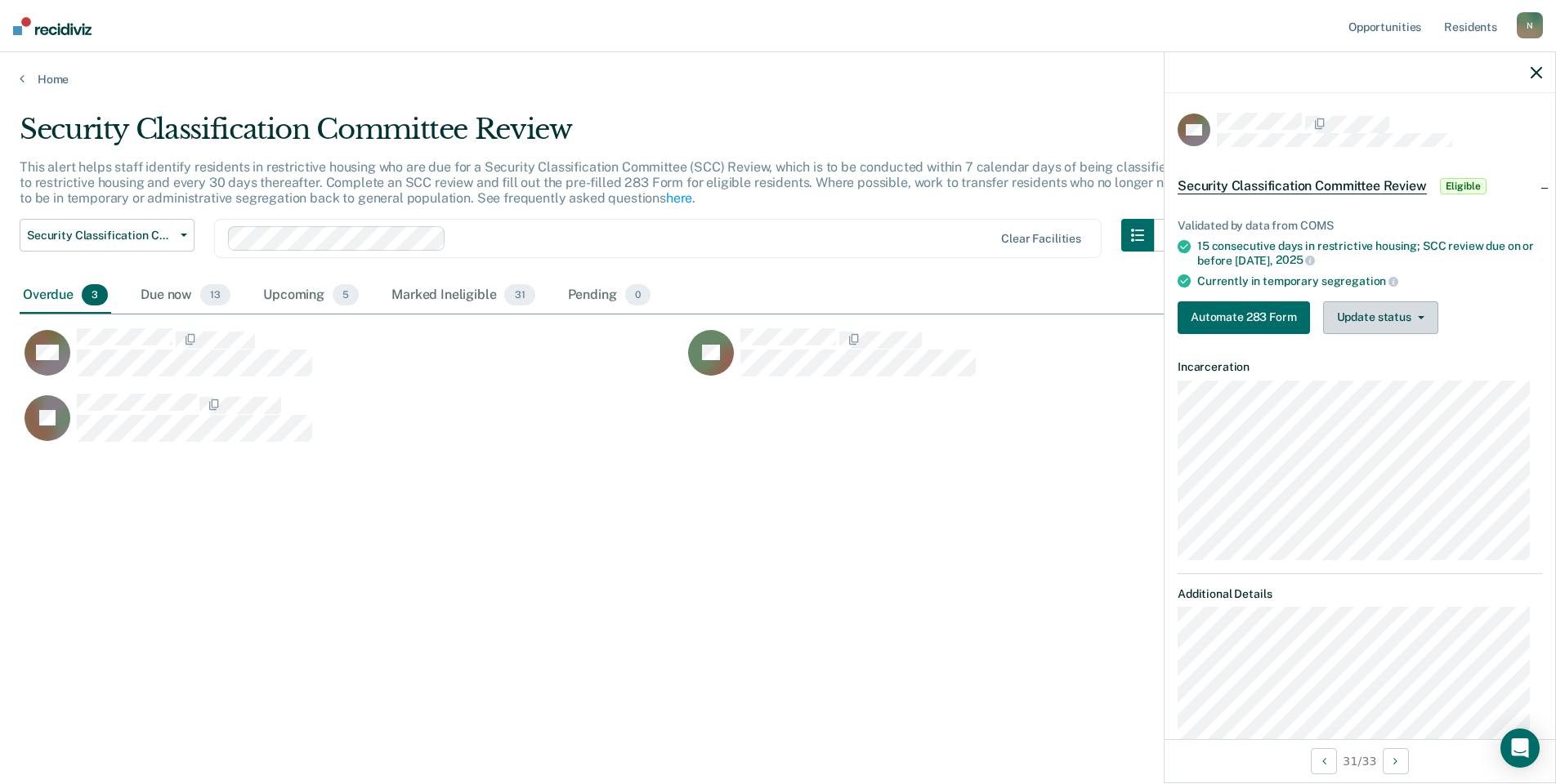
click at [1410, 325] on button "Update status" at bounding box center [1381, 318] width 115 height 33
click at [1393, 382] on button "Mark Ineligible" at bounding box center [1402, 383] width 158 height 27
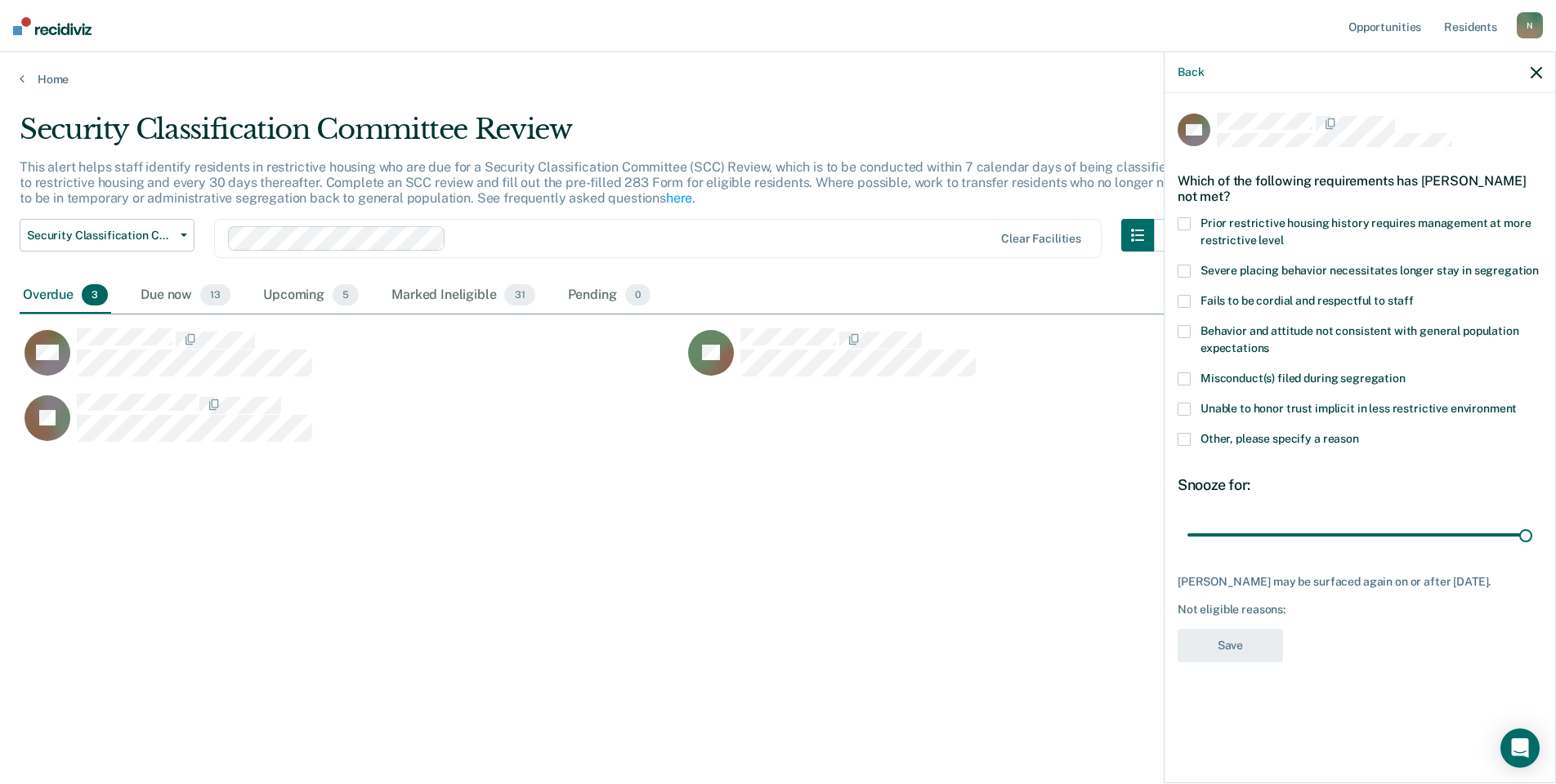
click at [1187, 436] on span at bounding box center [1184, 440] width 13 height 13
click at [1359, 433] on input "Other, please specify a reason" at bounding box center [1359, 433] width 0 height 0
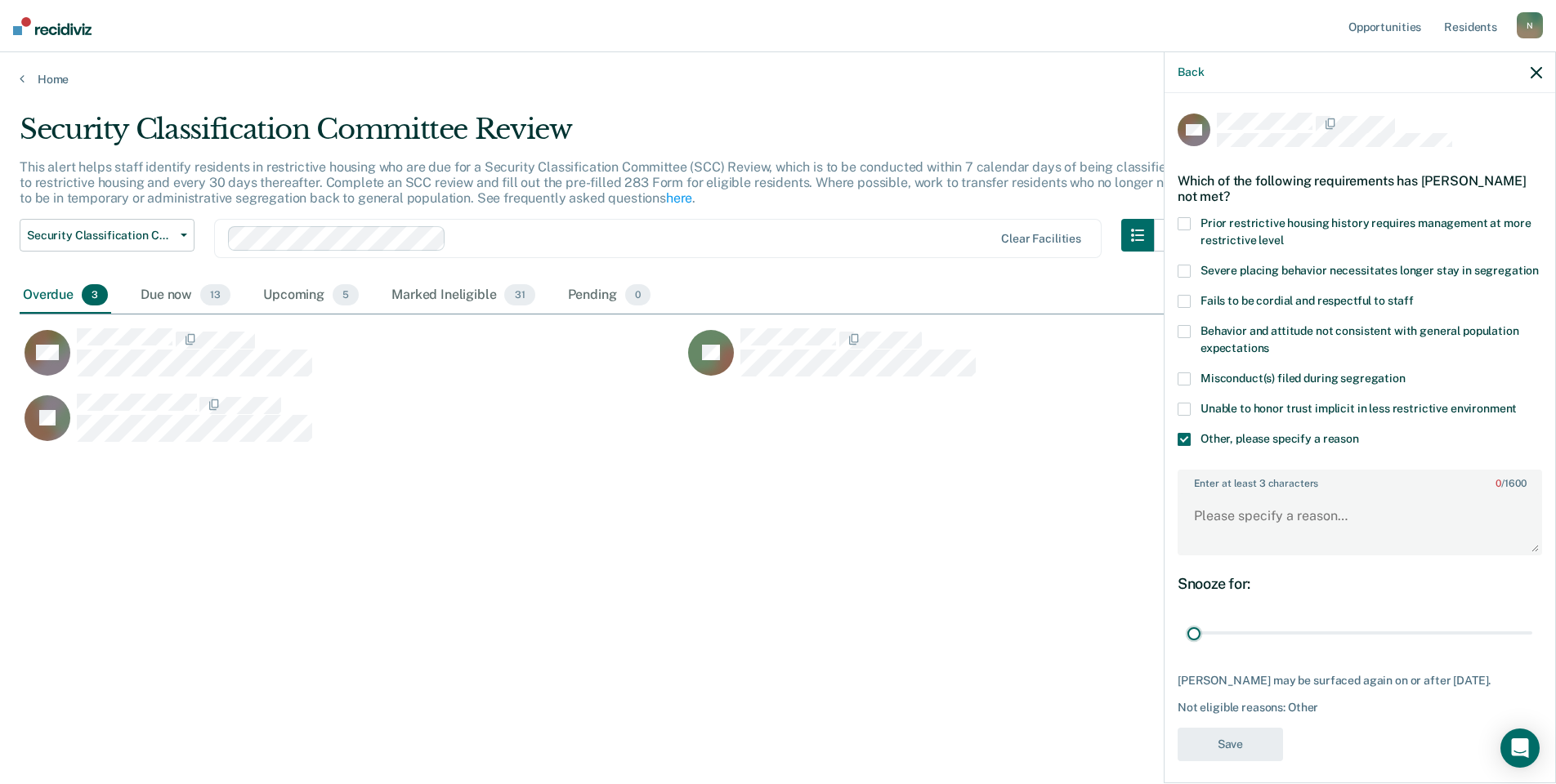
drag, startPoint x: 1515, startPoint y: 646, endPoint x: 1131, endPoint y: 684, distance: 385.9
type input "1"
click at [1188, 648] on input "range" at bounding box center [1360, 633] width 345 height 28
click at [1189, 539] on textarea "Enter at least 3 characters 0 / 1600" at bounding box center [1360, 524] width 361 height 60
type textarea "Temp seg until end of detention [DATE]"
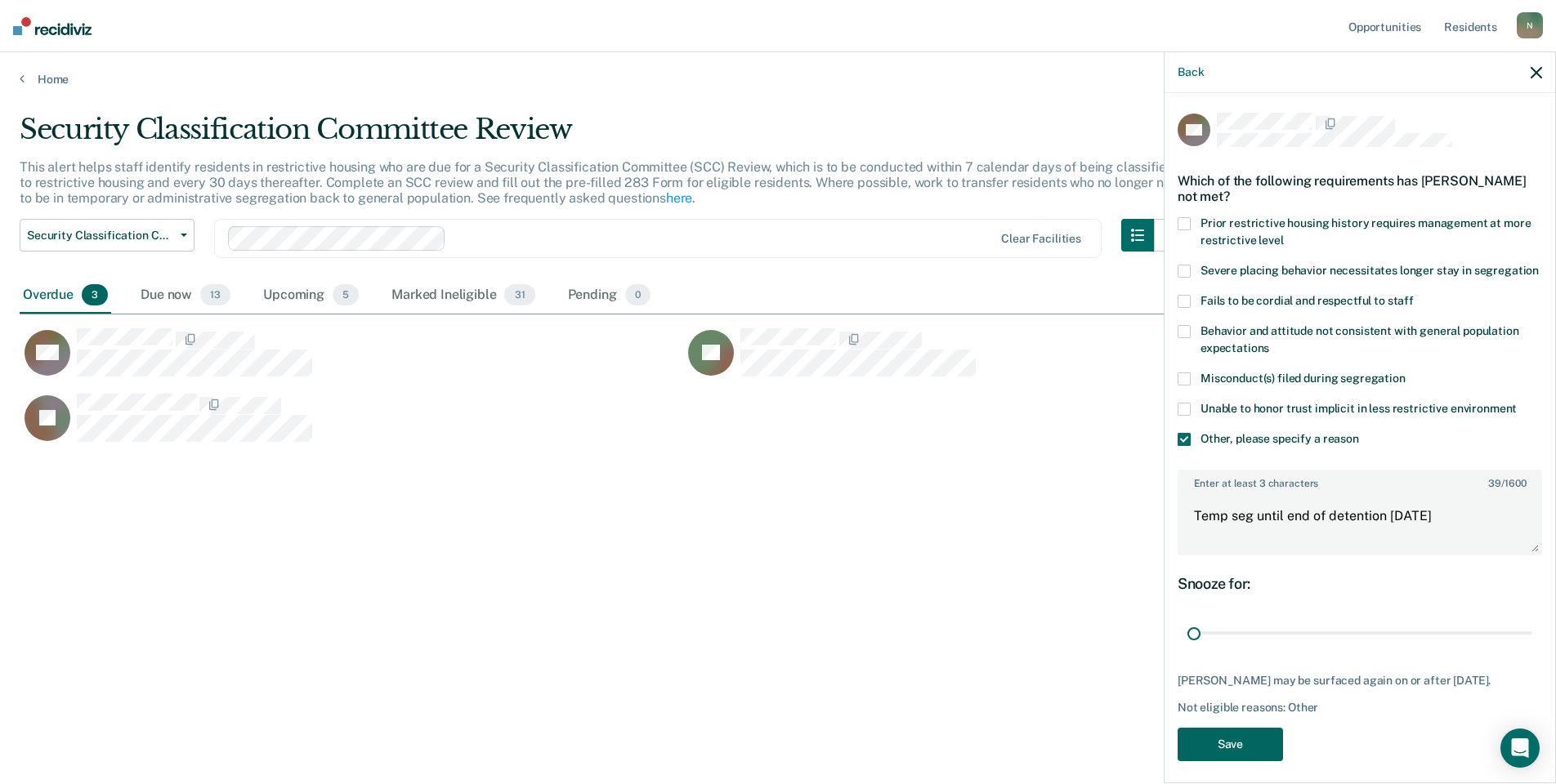
click at [1246, 761] on button "Save" at bounding box center [1230, 745] width 105 height 34
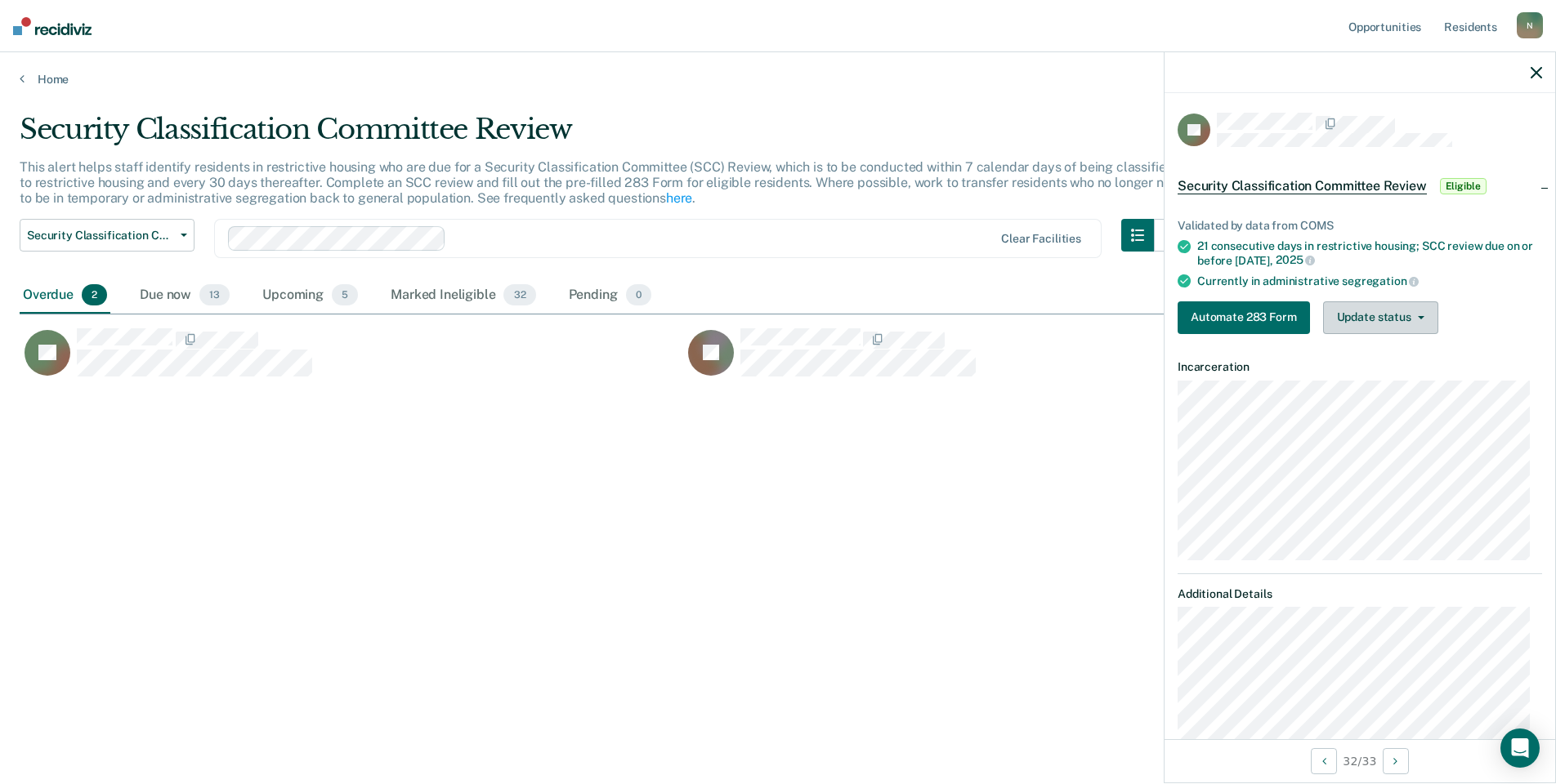
click at [1400, 327] on button "Update status" at bounding box center [1381, 318] width 115 height 33
click at [1395, 375] on button "Mark Ineligible" at bounding box center [1402, 383] width 158 height 27
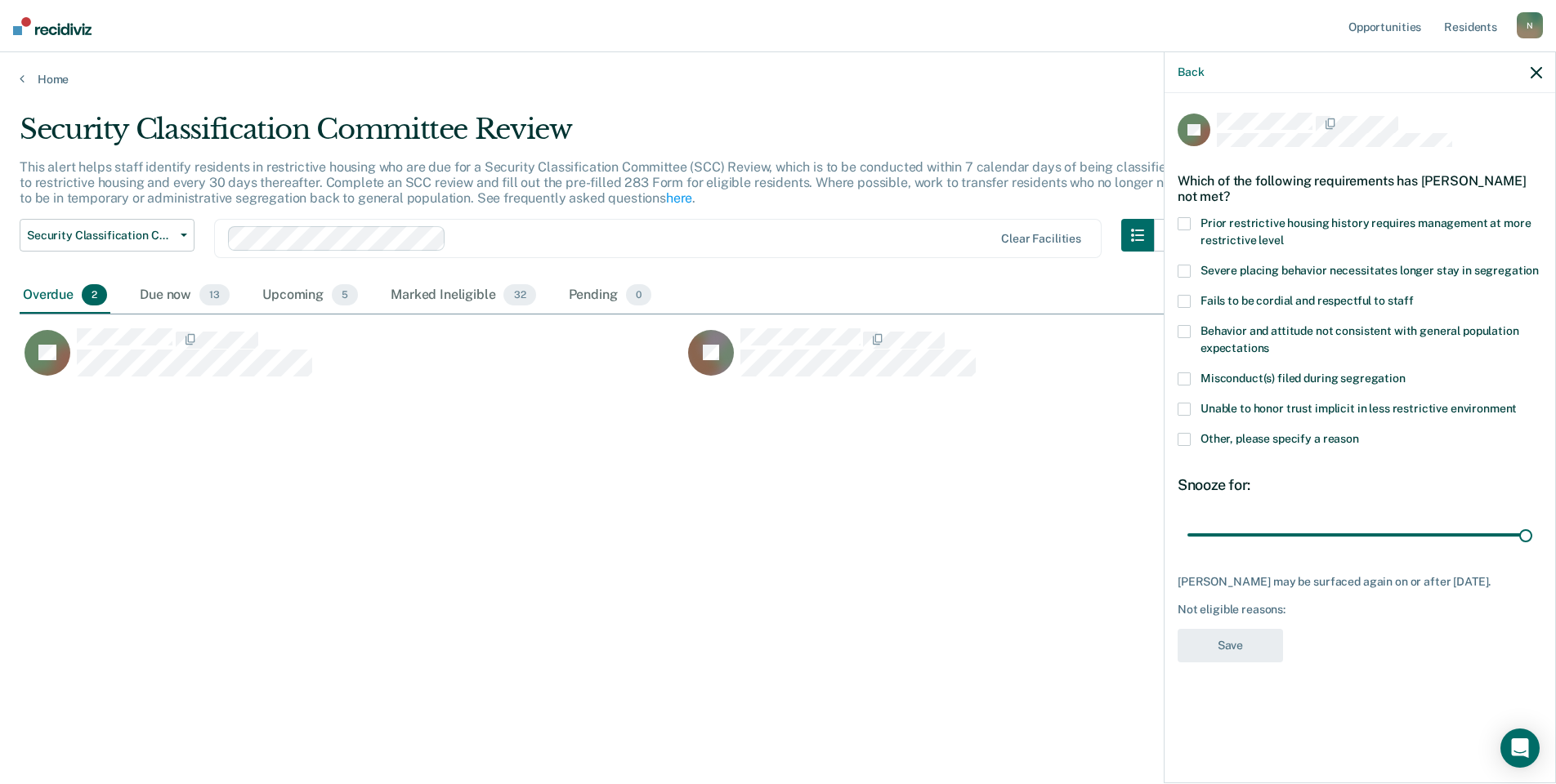
click at [1178, 441] on span at bounding box center [1184, 440] width 13 height 13
click at [1359, 433] on input "Other, please specify a reason" at bounding box center [1359, 433] width 0 height 0
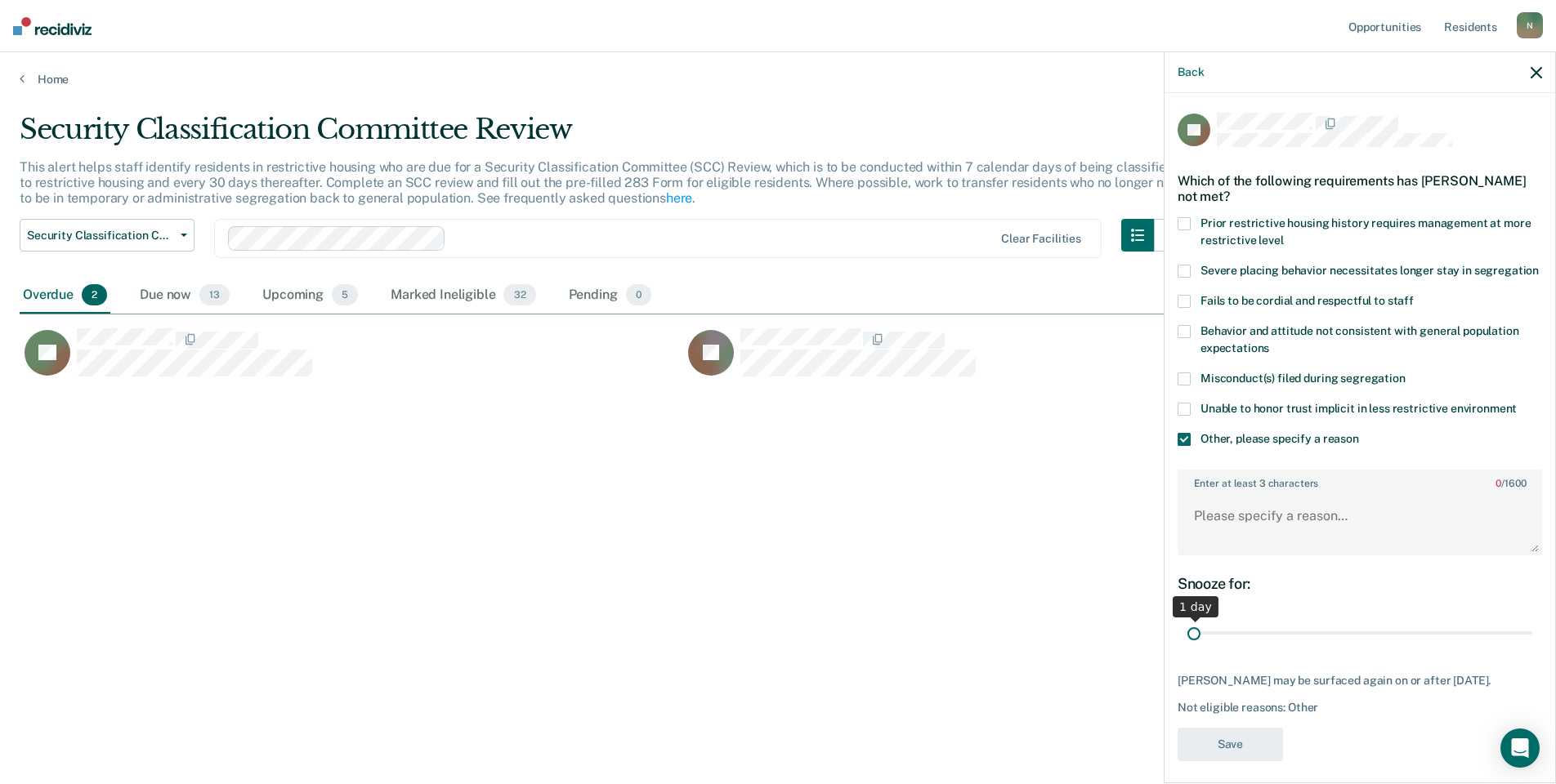
drag, startPoint x: 1513, startPoint y: 651, endPoint x: 1182, endPoint y: 645, distance: 331.1
type input "1"
click at [1188, 645] on input "range" at bounding box center [1360, 633] width 345 height 28
click at [1205, 540] on textarea "Enter at least 3 characters 0 / 1600" at bounding box center [1360, 524] width 361 height 60
click at [1229, 546] on textarea "Enter at least 3 characters 0 / 1600" at bounding box center [1360, 524] width 361 height 60
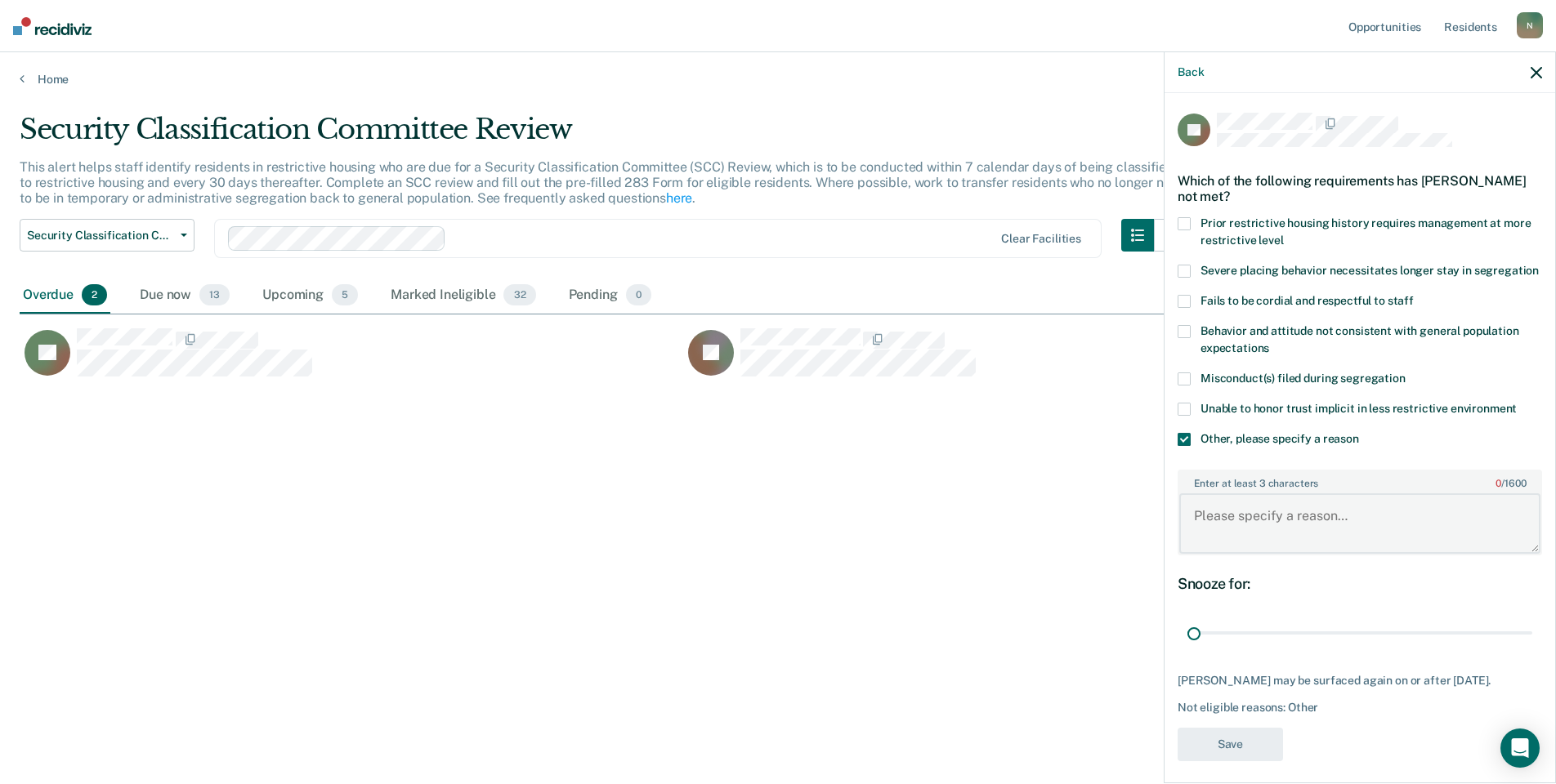
click at [1229, 546] on textarea "Enter at least 3 characters 0 / 1600" at bounding box center [1360, 524] width 361 height 60
type textarea "temp seg pending misconduct hearing"
click at [1256, 761] on button "Save" at bounding box center [1230, 745] width 105 height 34
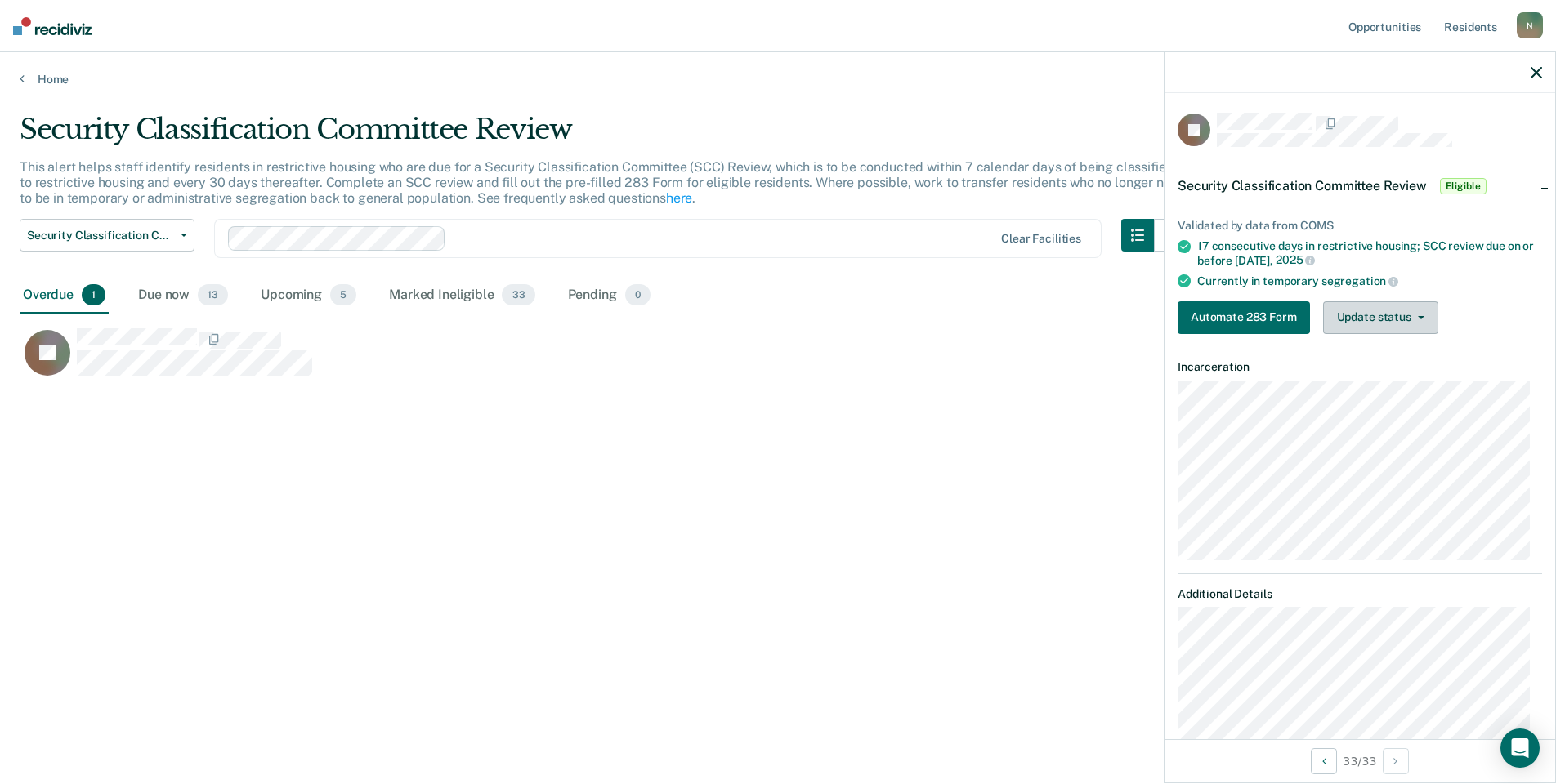
click at [1390, 324] on button "Update status" at bounding box center [1381, 318] width 115 height 33
click at [1371, 380] on button "Mark Ineligible" at bounding box center [1402, 383] width 158 height 27
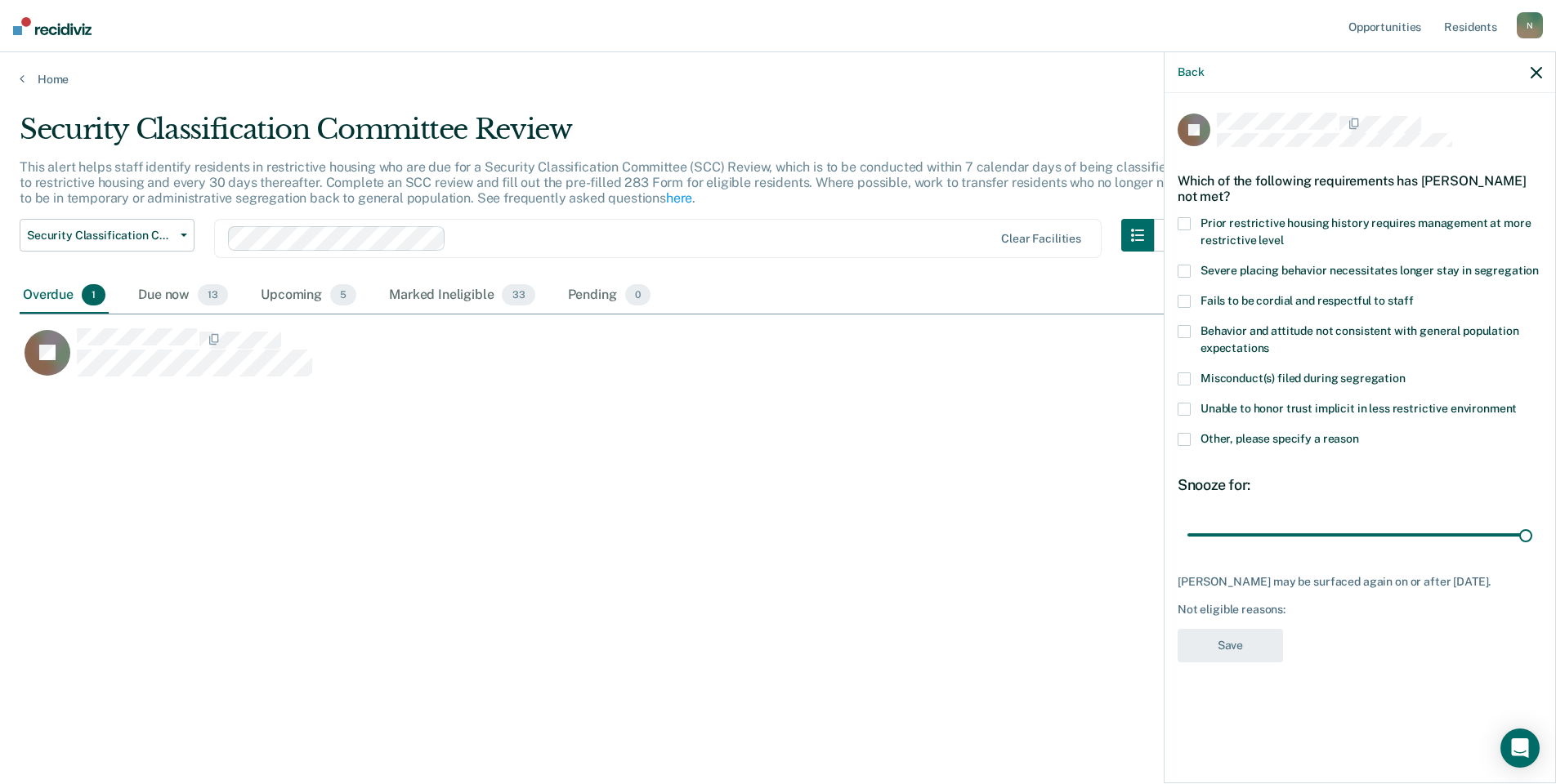
click at [1188, 434] on span at bounding box center [1184, 440] width 13 height 13
click at [1359, 433] on input "Other, please specify a reason" at bounding box center [1359, 433] width 0 height 0
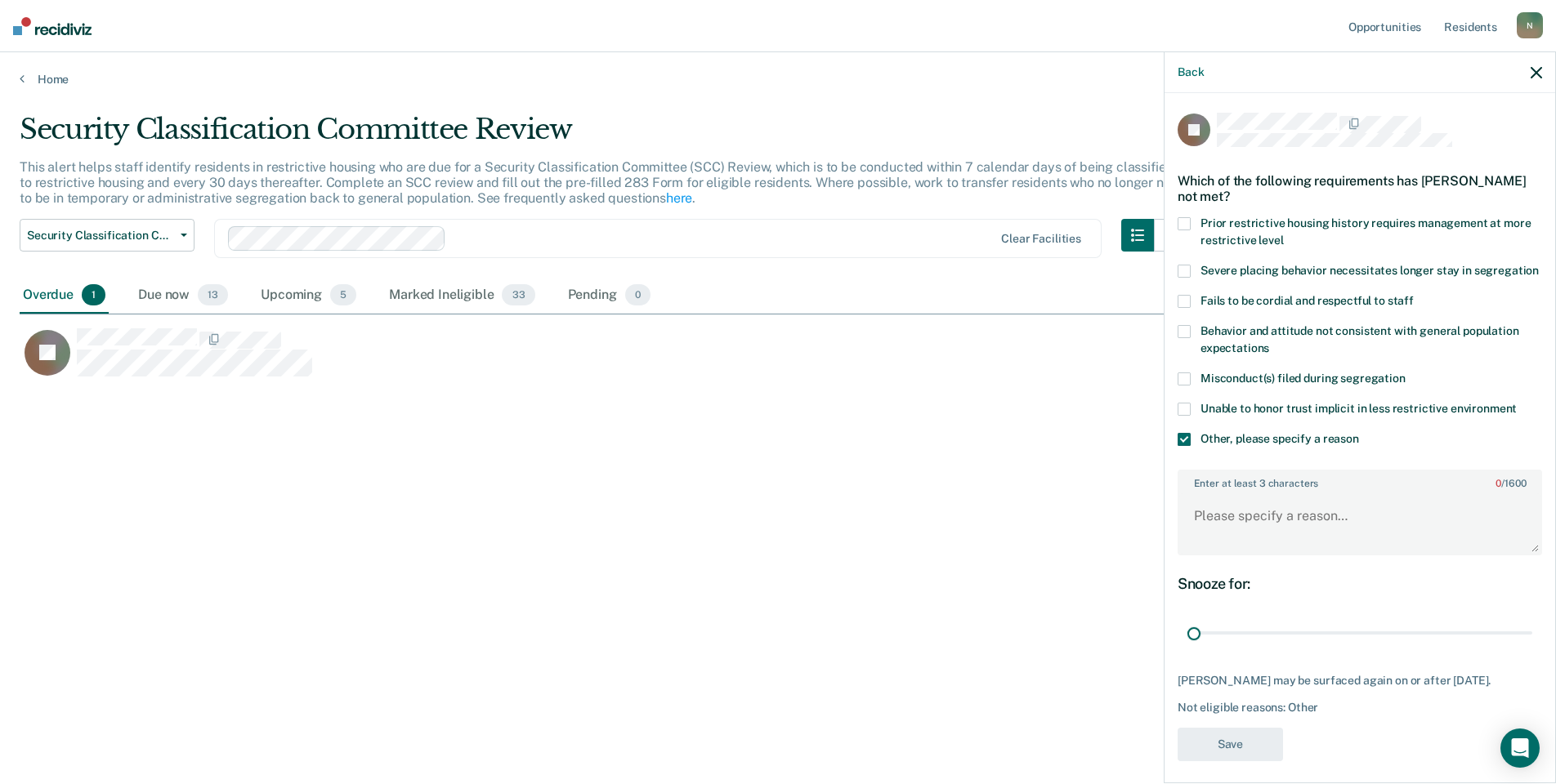
drag, startPoint x: 1518, startPoint y: 647, endPoint x: 1145, endPoint y: 632, distance: 373.3
type input "1"
click at [1188, 647] on input "range" at bounding box center [1360, 633] width 345 height 28
click at [1208, 548] on textarea "Enter at least 3 characters 0 / 1600" at bounding box center [1360, 524] width 361 height 60
type textarea "Reclassed to GP [DATE]"
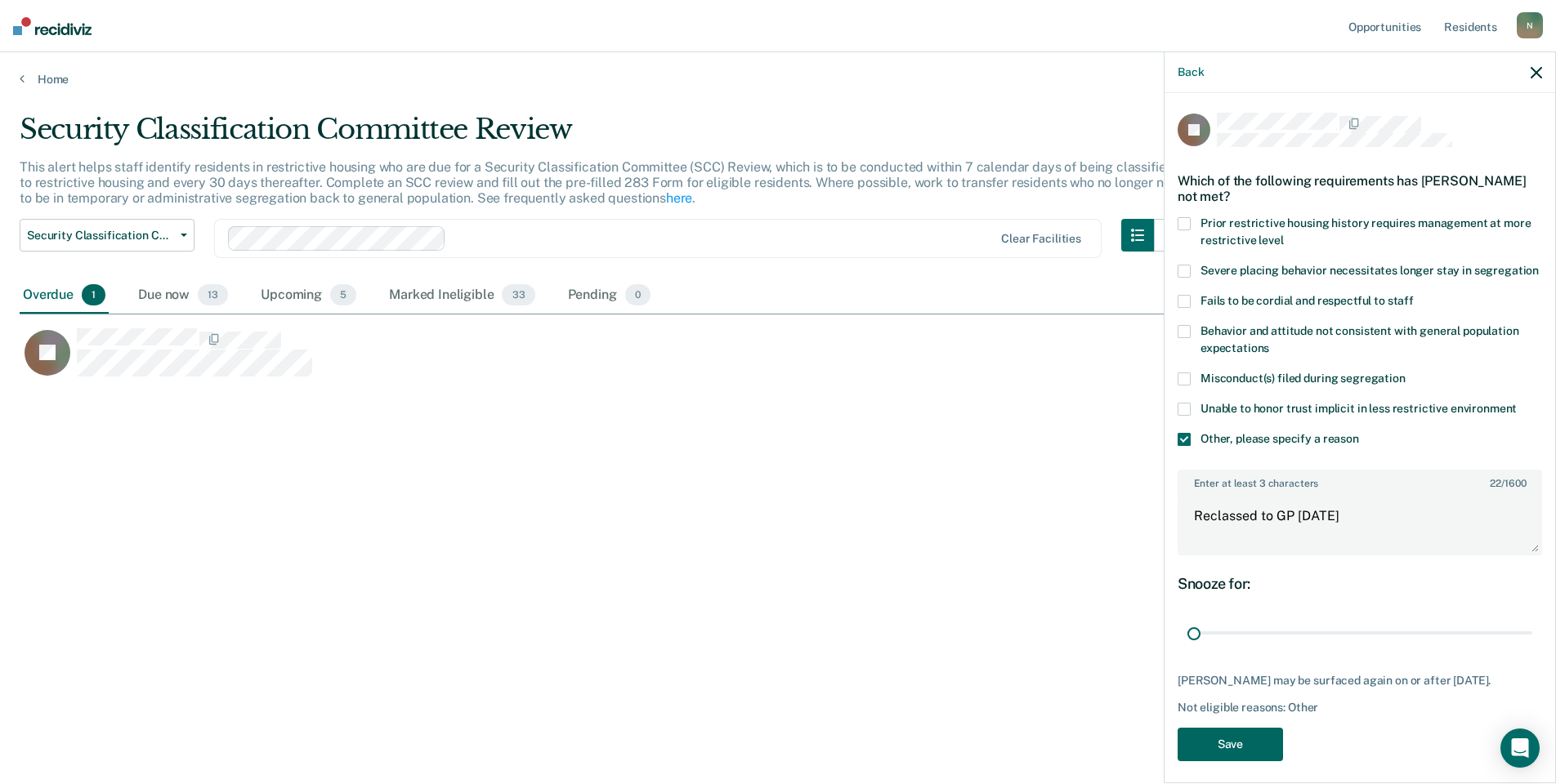
click at [1235, 761] on button "Save" at bounding box center [1230, 745] width 105 height 34
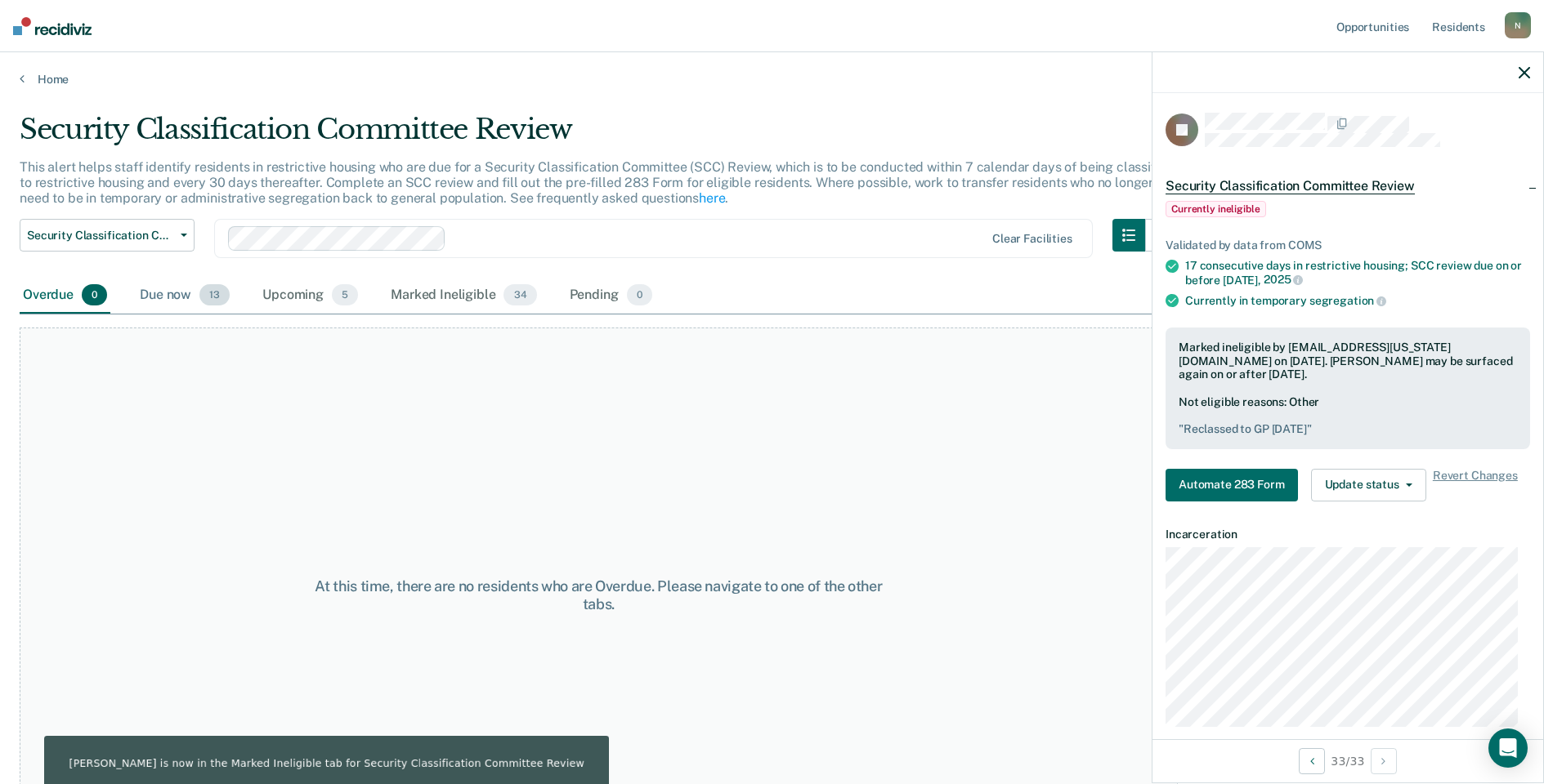
click at [169, 298] on div "Due now 13" at bounding box center [184, 295] width 96 height 36
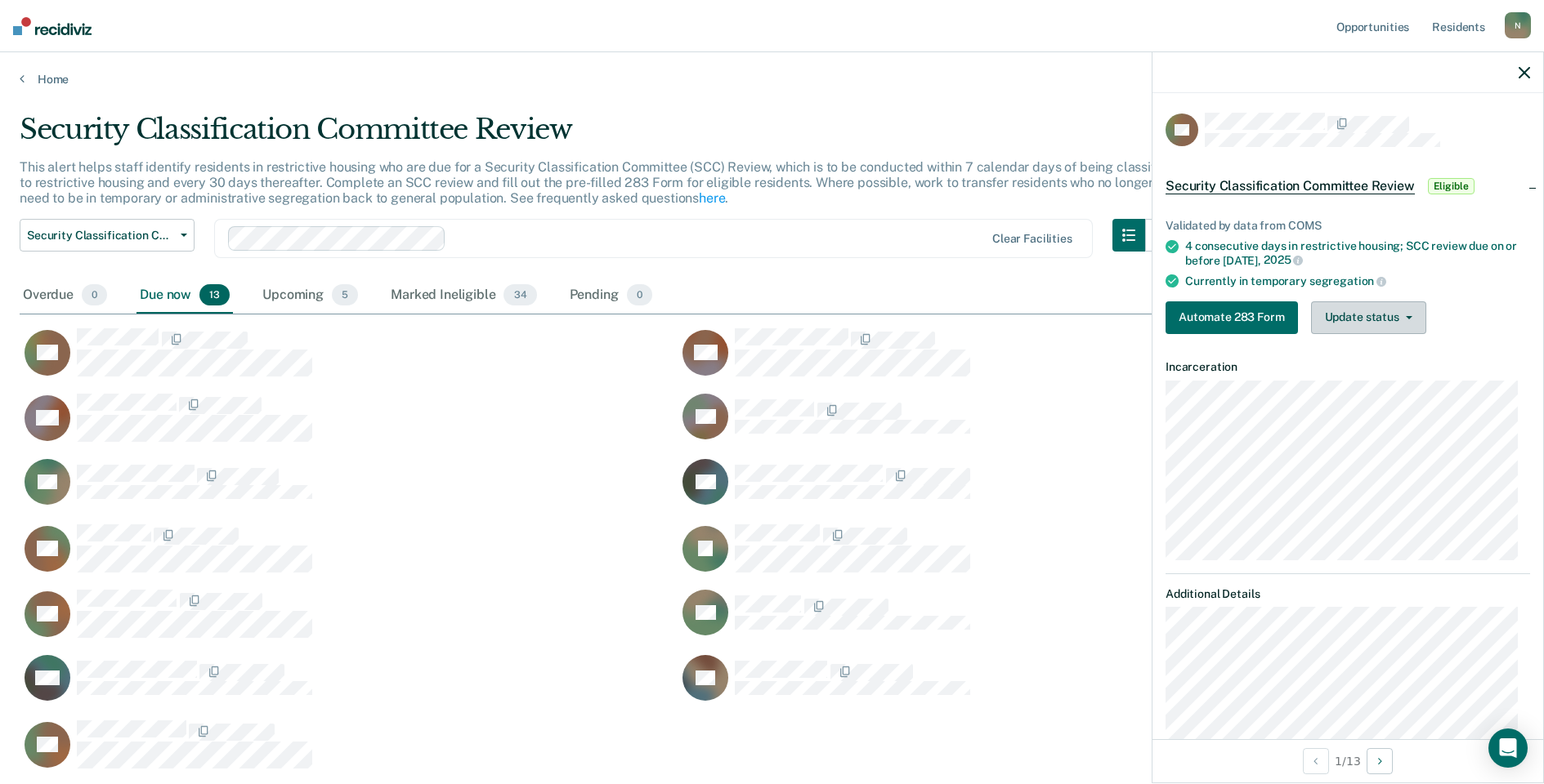
click at [1411, 321] on button "Update status" at bounding box center [1369, 318] width 115 height 33
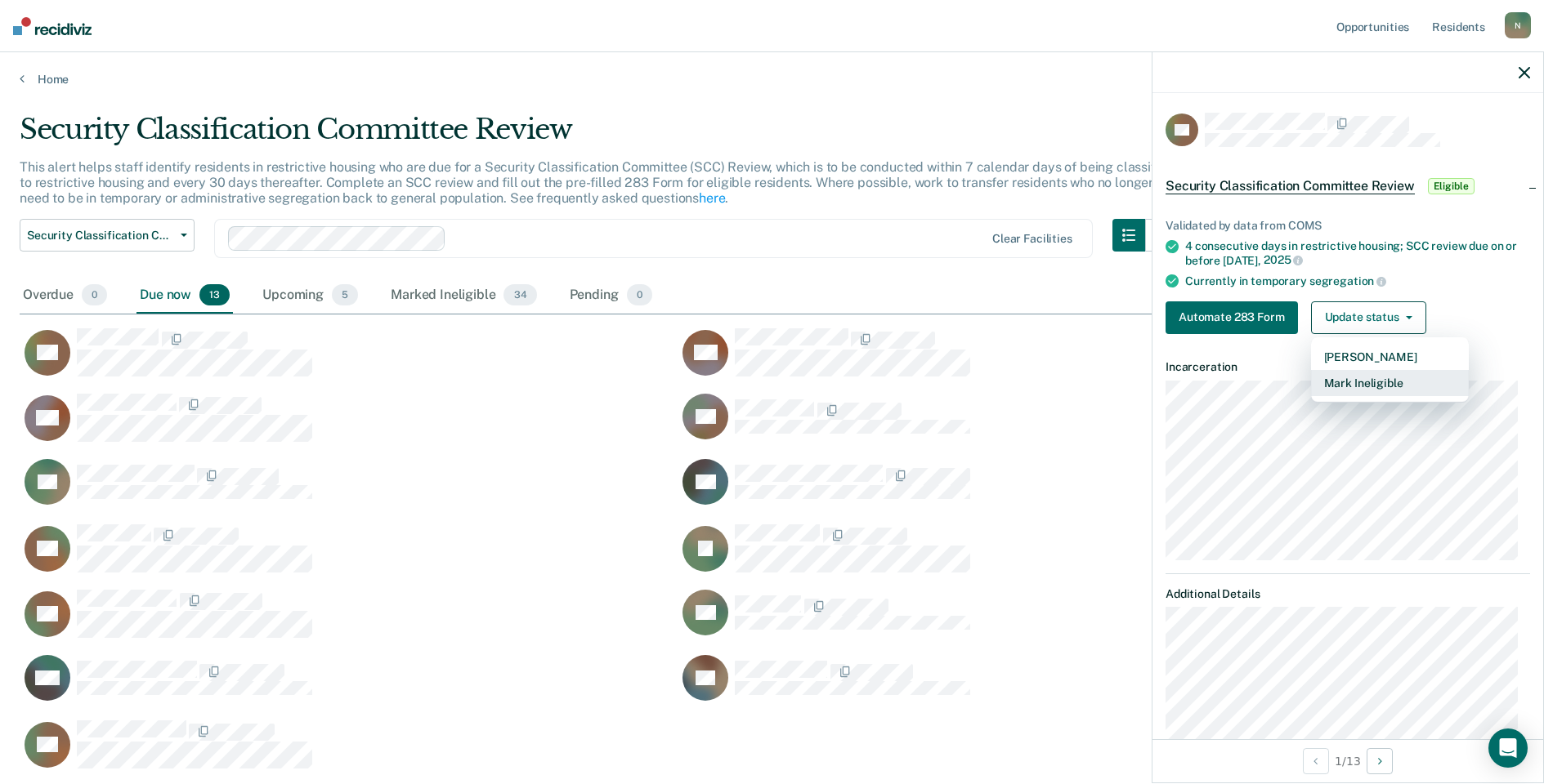
click at [1374, 385] on button "Mark Ineligible" at bounding box center [1390, 383] width 158 height 27
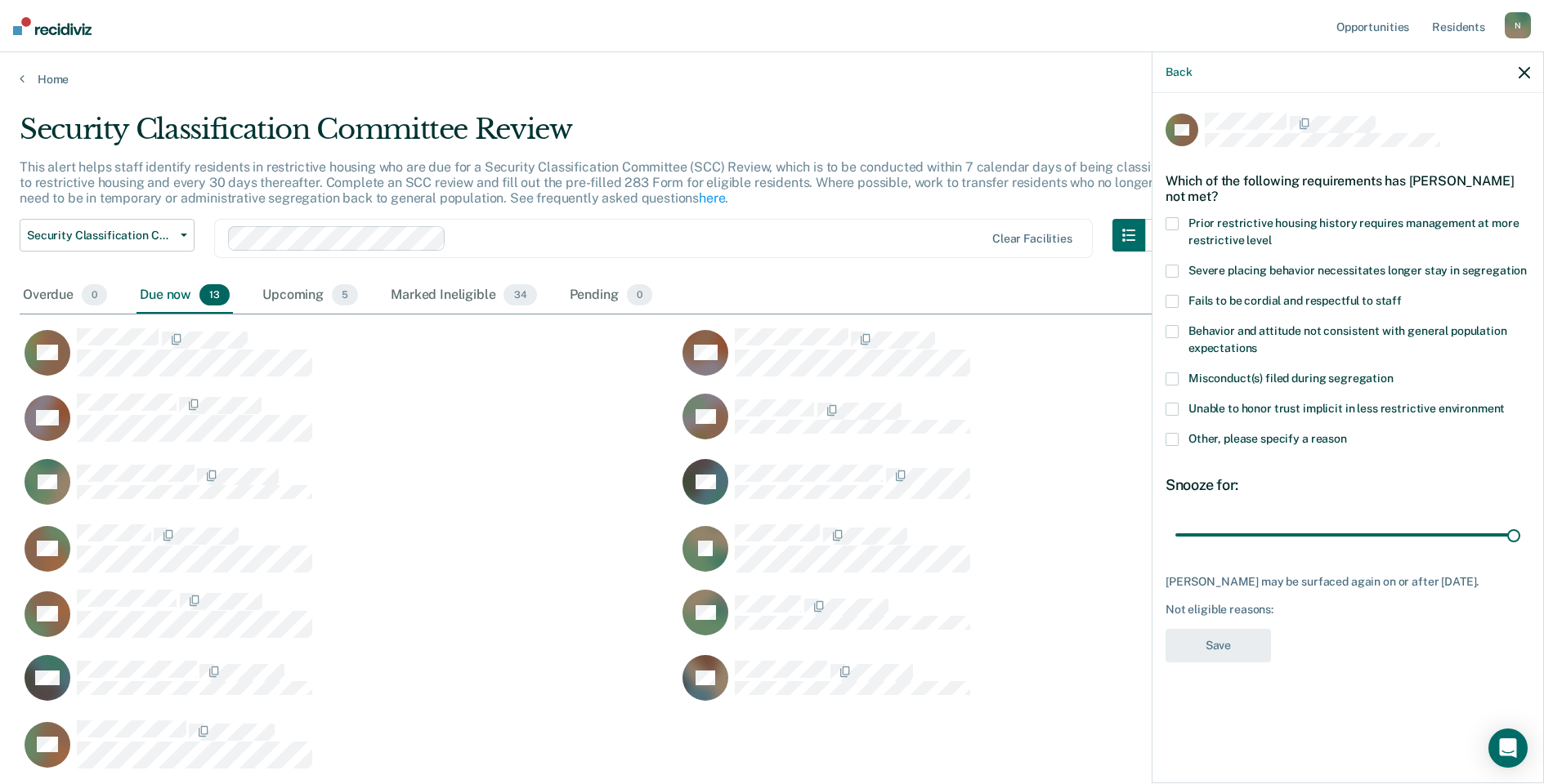
click at [1172, 439] on span at bounding box center [1172, 440] width 13 height 13
click at [1347, 433] on input "Other, please specify a reason" at bounding box center [1347, 433] width 0 height 0
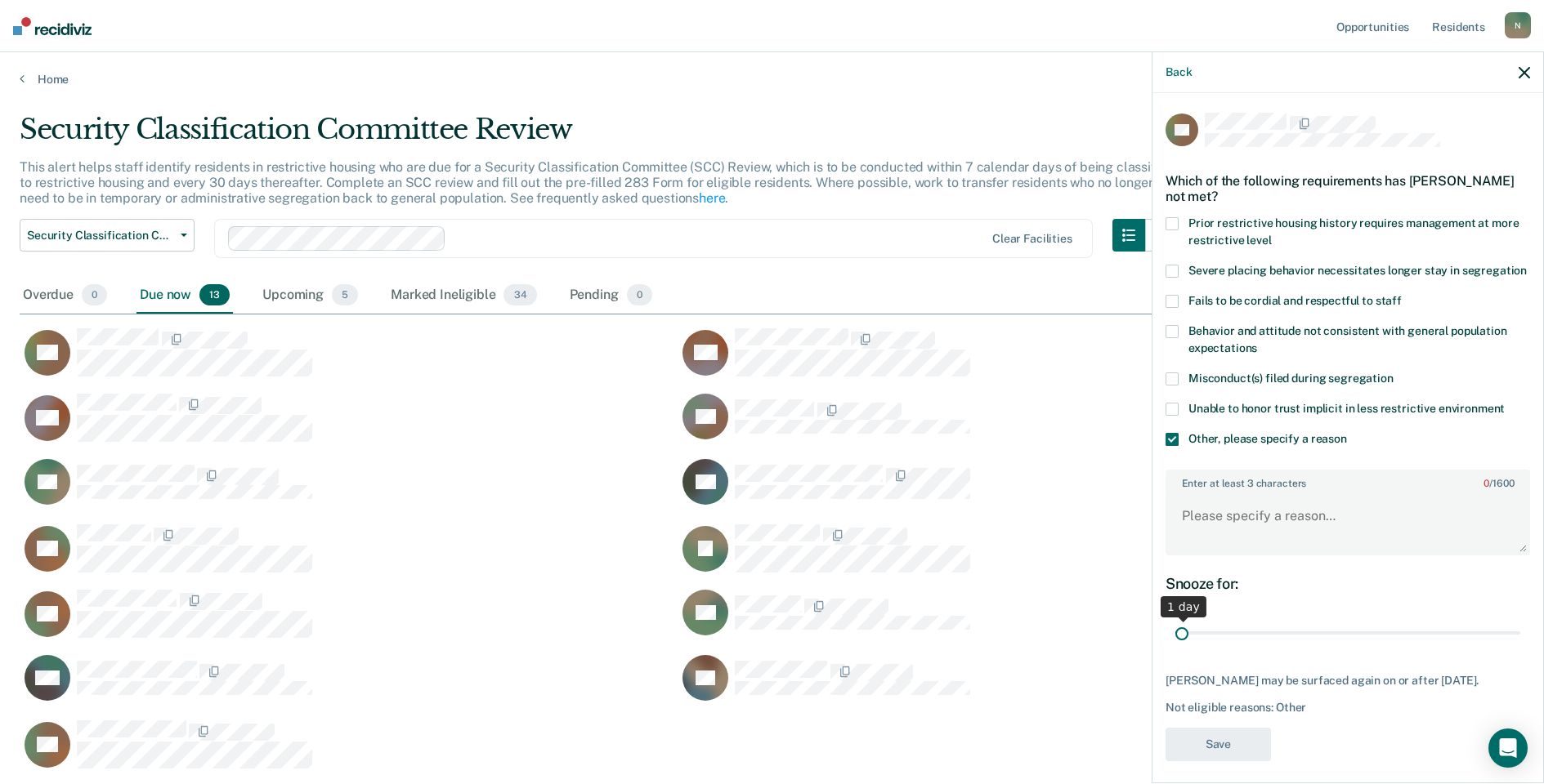
drag, startPoint x: 1502, startPoint y: 648, endPoint x: 1144, endPoint y: 661, distance: 358.2
type input "1"
click at [1176, 648] on input "range" at bounding box center [1348, 633] width 345 height 28
click at [1176, 550] on textarea "Enter at least 3 characters 0 / 1600" at bounding box center [1348, 524] width 361 height 60
type textarea "Temp seg pending misconduct hearing"
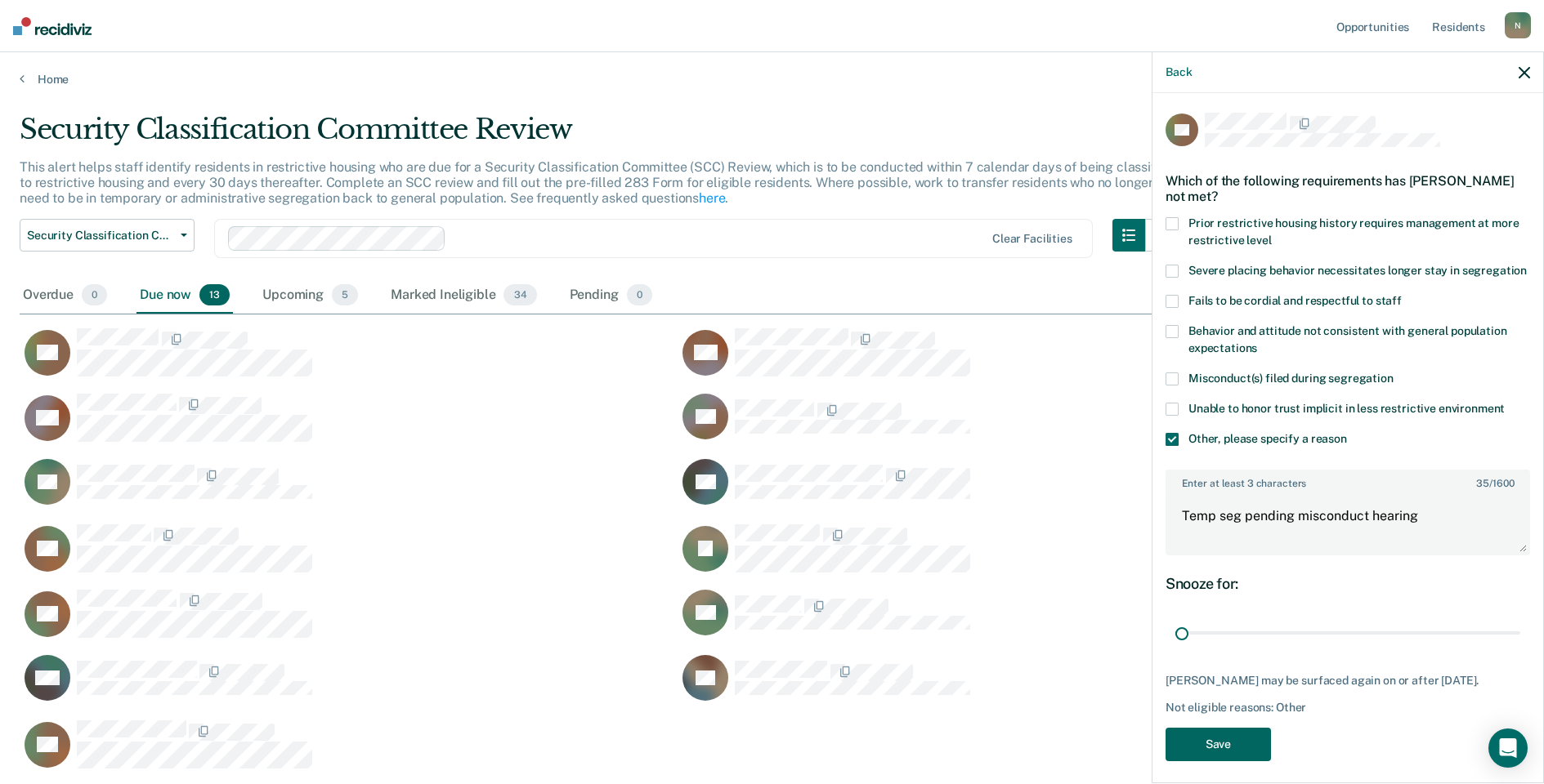
click at [1243, 761] on button "Save" at bounding box center [1218, 745] width 105 height 34
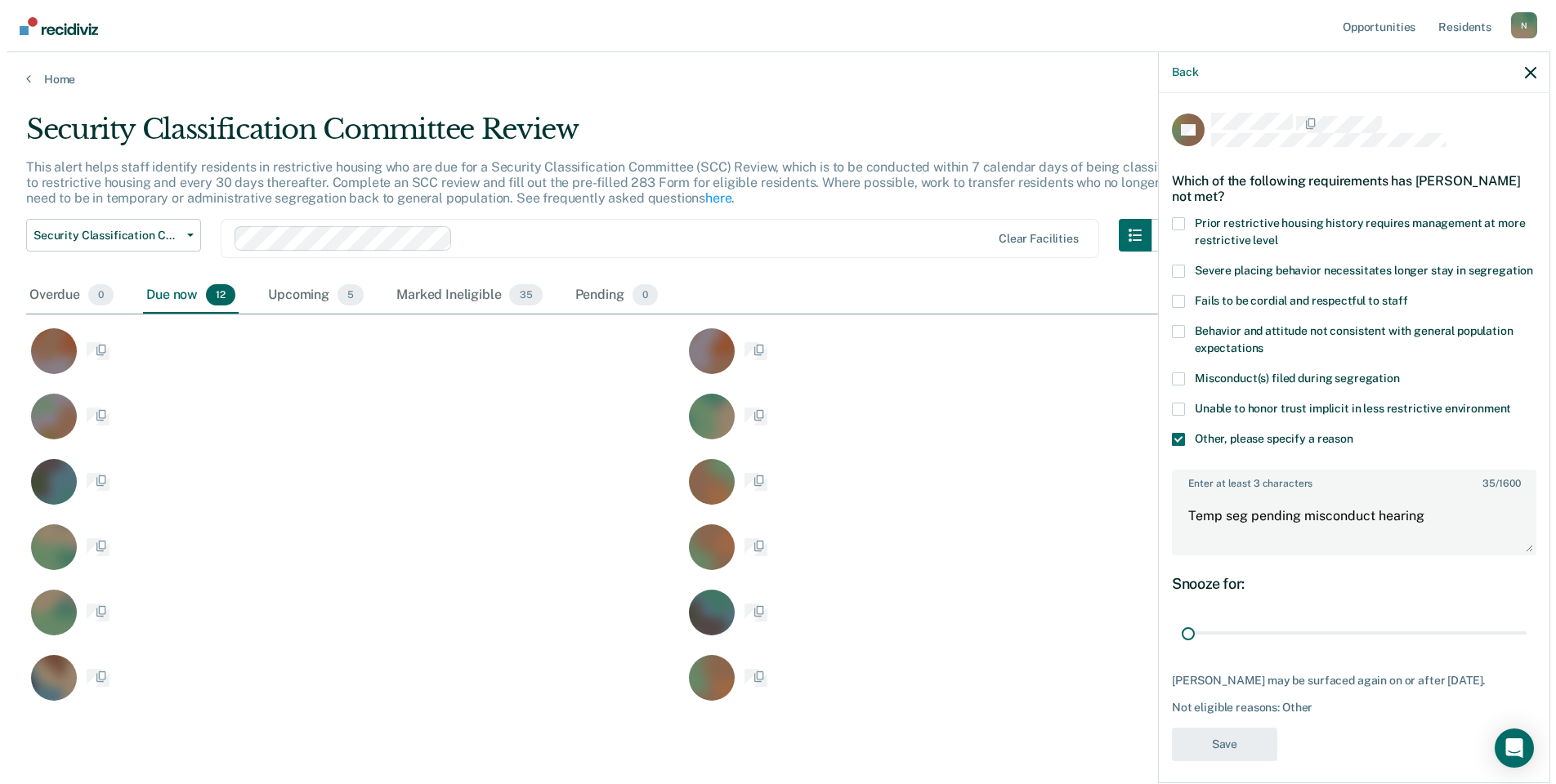
scroll to position [590, 1493]
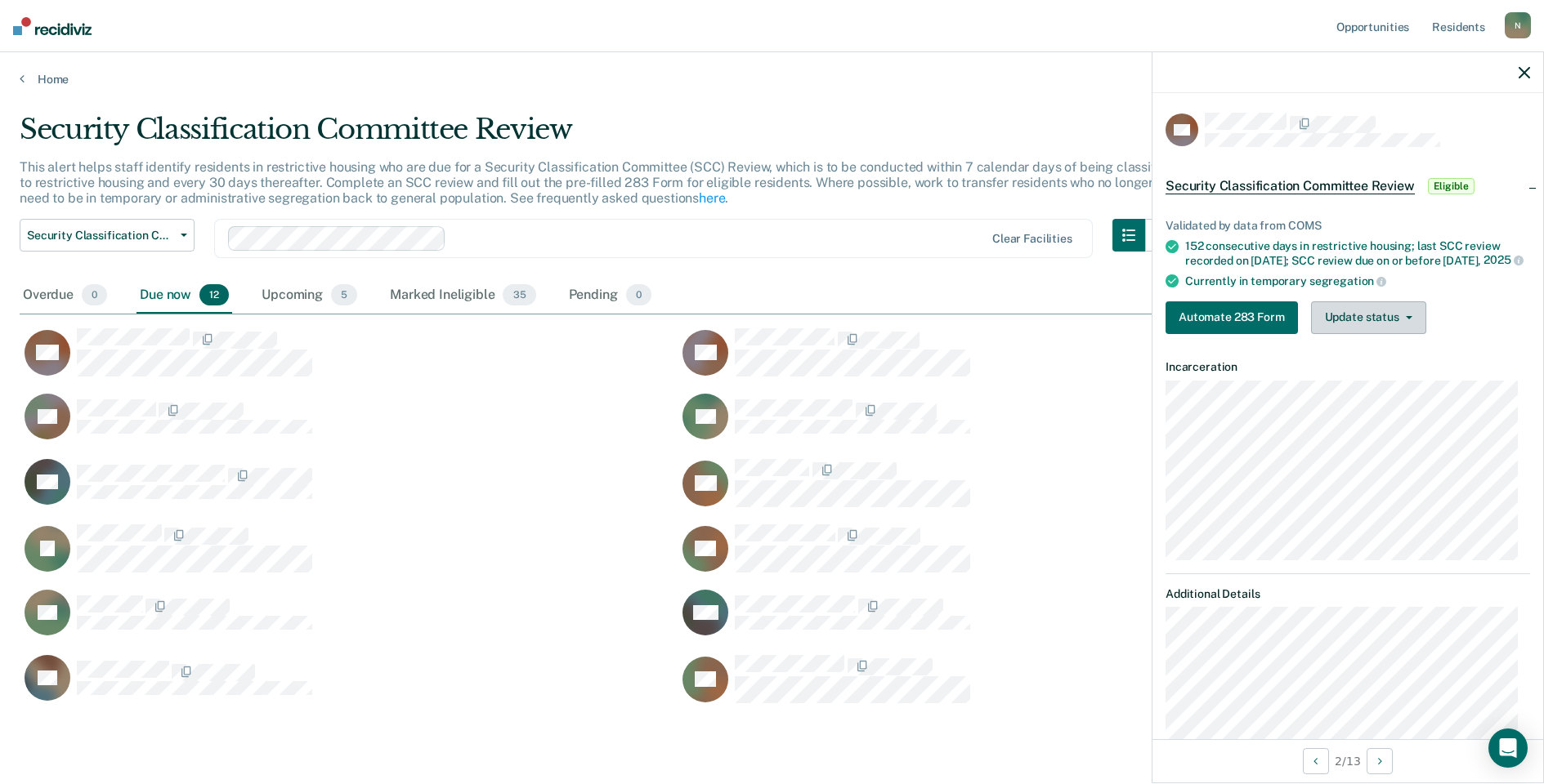
click at [1371, 315] on button "Update status" at bounding box center [1369, 318] width 115 height 33
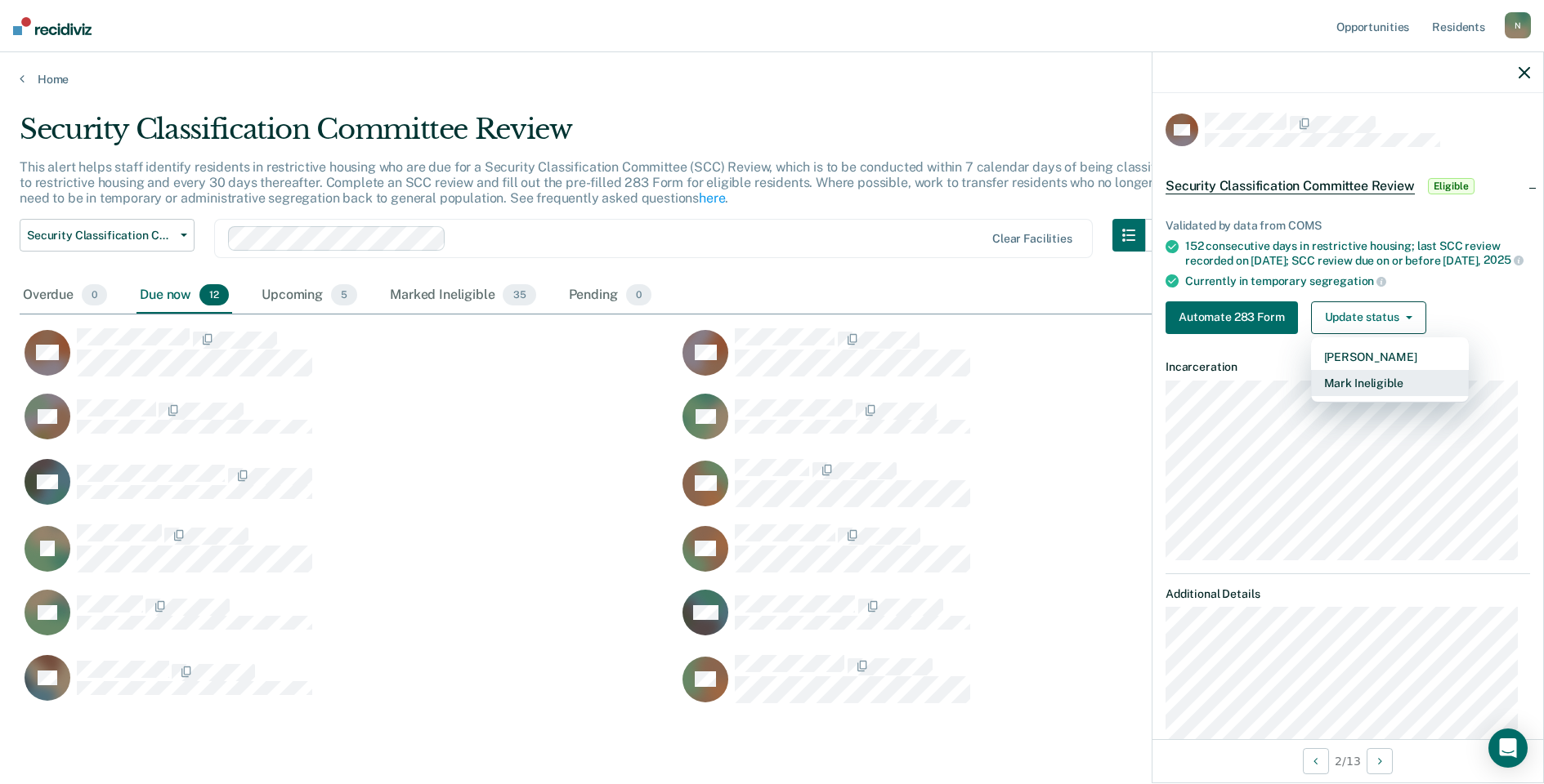
click at [1358, 393] on button "Mark Ineligible" at bounding box center [1390, 383] width 158 height 27
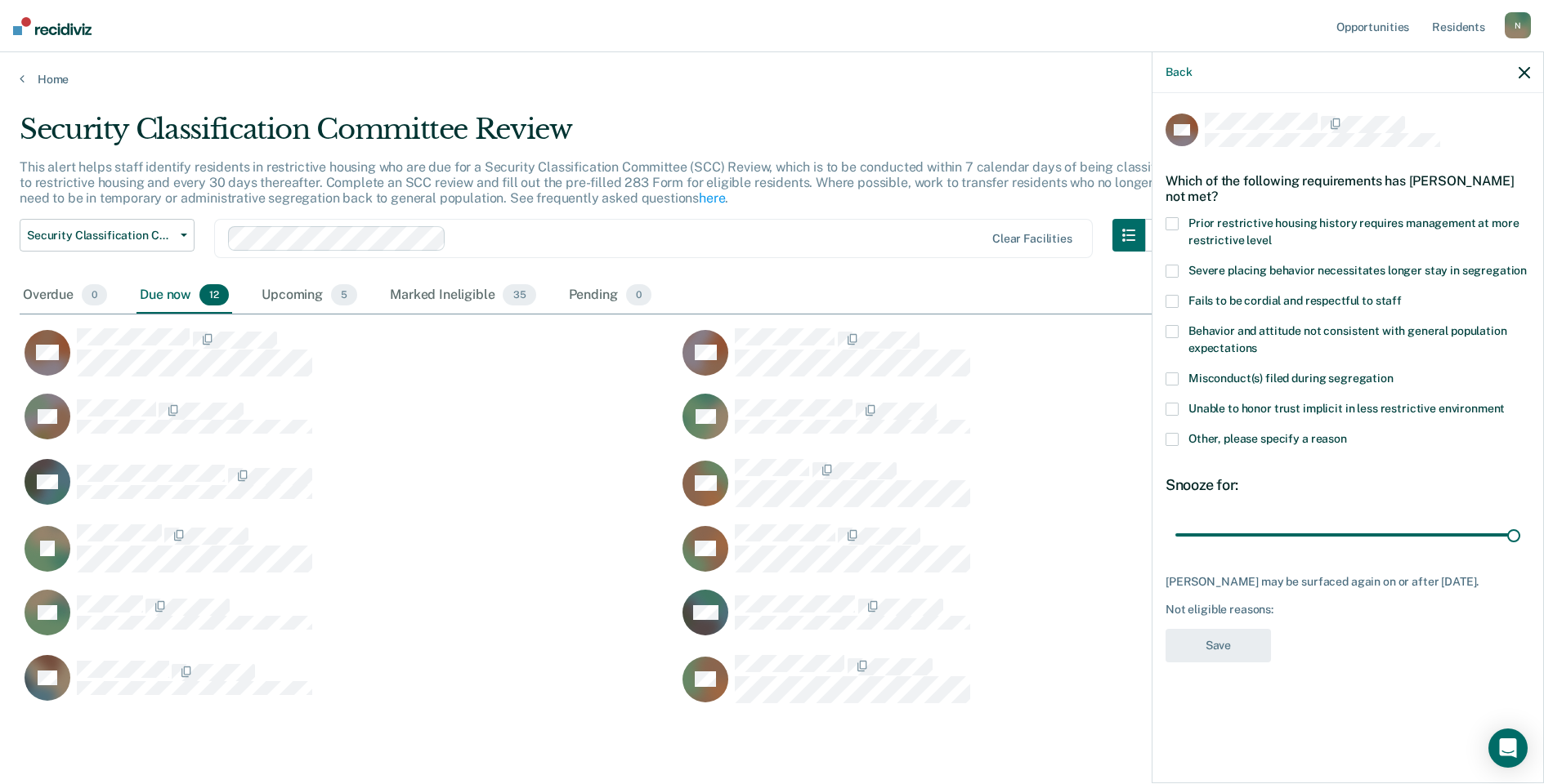
click at [1176, 443] on span at bounding box center [1172, 440] width 13 height 13
click at [1347, 433] on input "Other, please specify a reason" at bounding box center [1347, 433] width 0 height 0
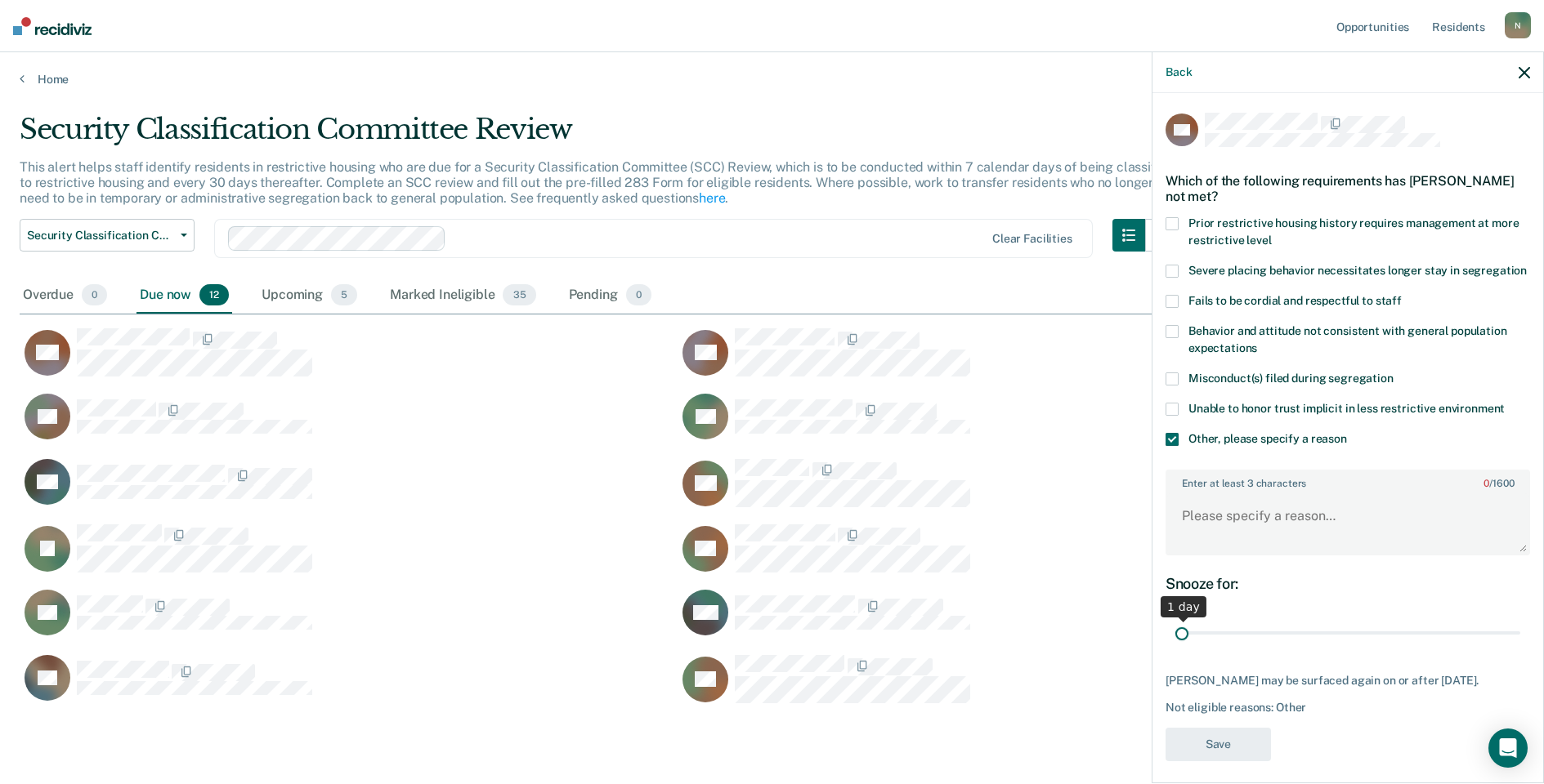
drag, startPoint x: 1500, startPoint y: 650, endPoint x: 1161, endPoint y: 656, distance: 339.1
type input "1"
click at [1176, 648] on input "range" at bounding box center [1348, 633] width 345 height 28
click at [1202, 554] on textarea "Enter at least 3 characters 0 / 1600" at bounding box center [1348, 524] width 361 height 60
type textarea "Temp seg pending Alt IV placement"
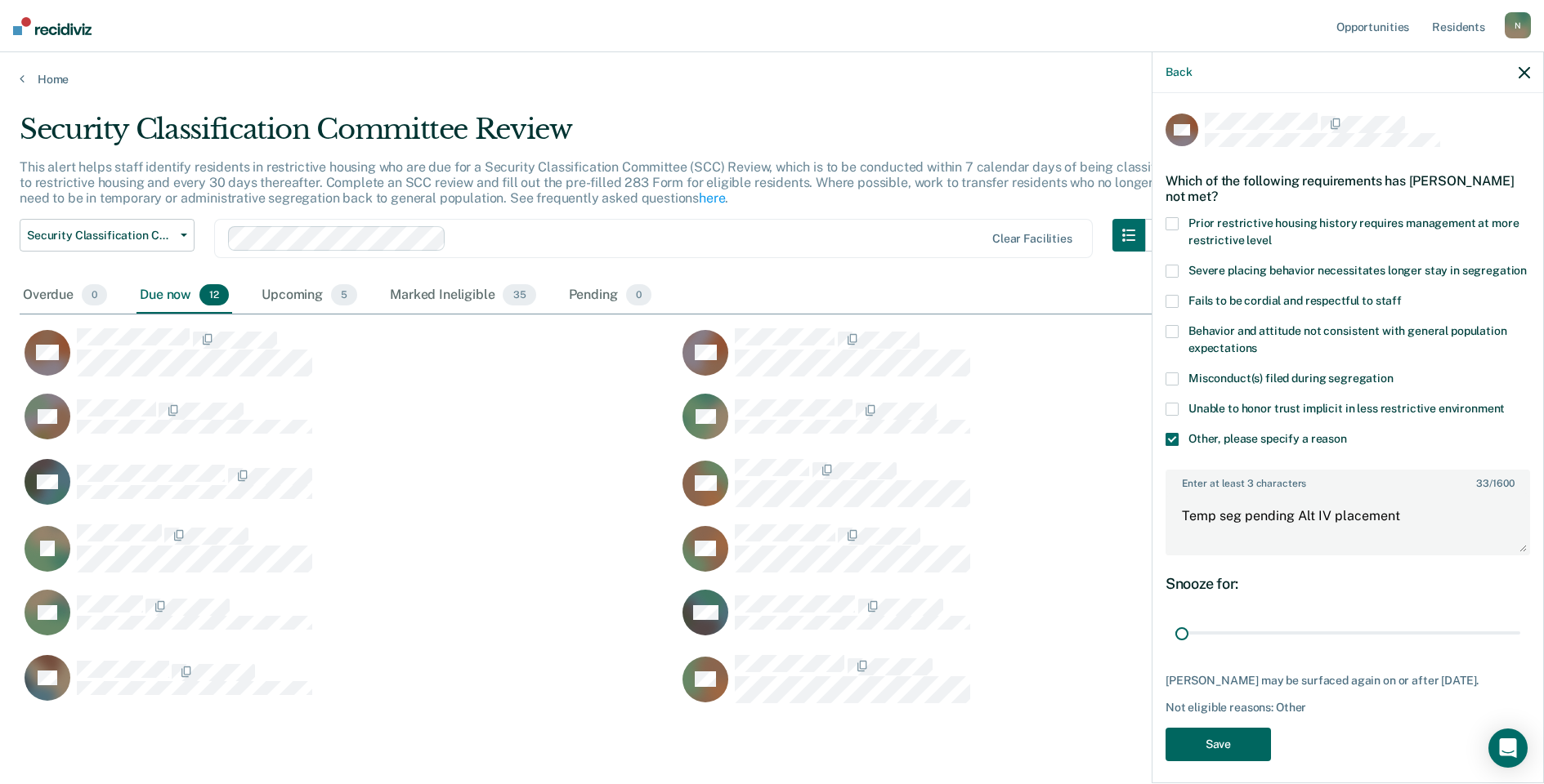
click at [1201, 761] on button "Save" at bounding box center [1218, 745] width 105 height 34
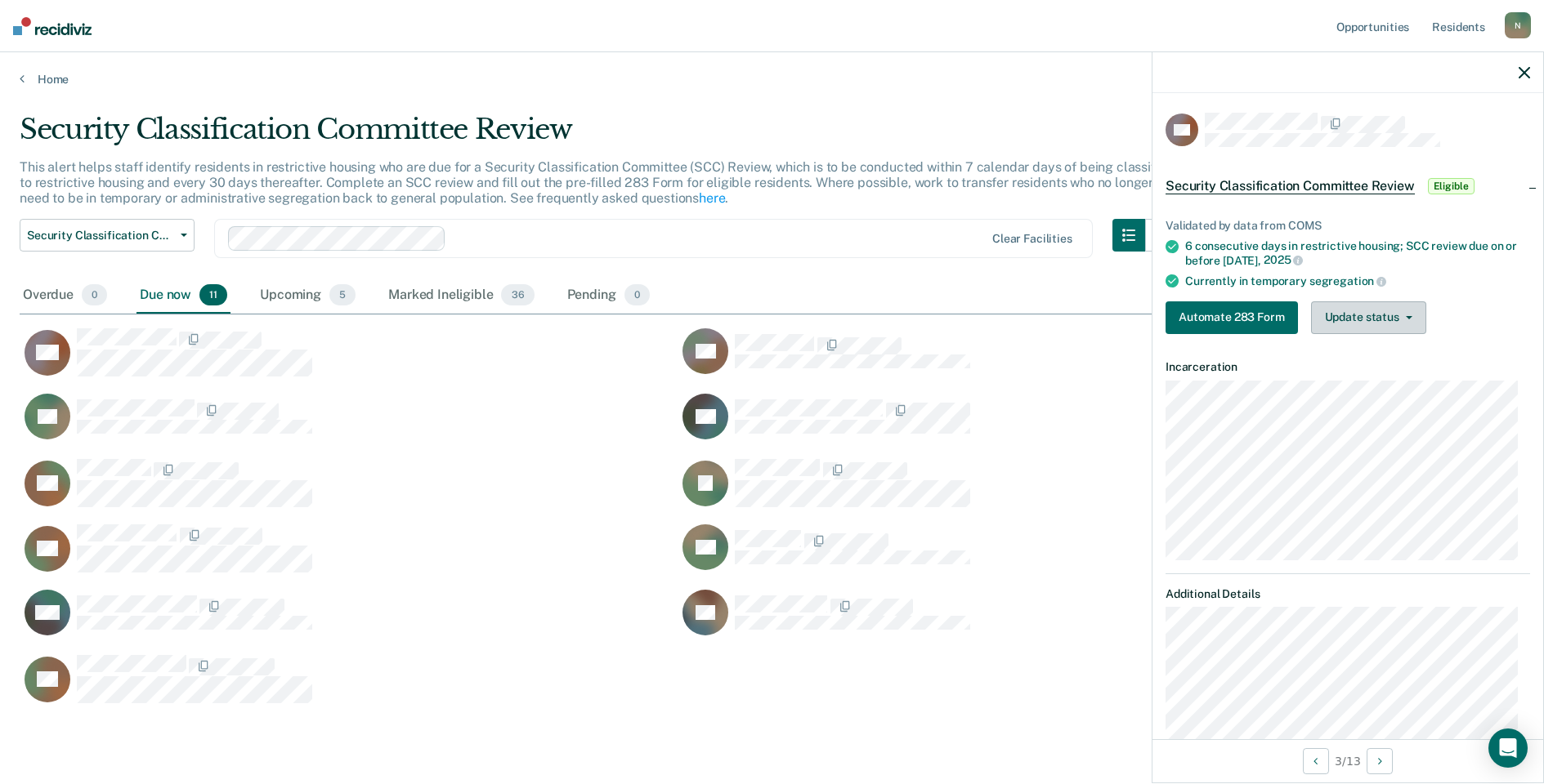
click at [1342, 312] on button "Update status" at bounding box center [1369, 318] width 115 height 33
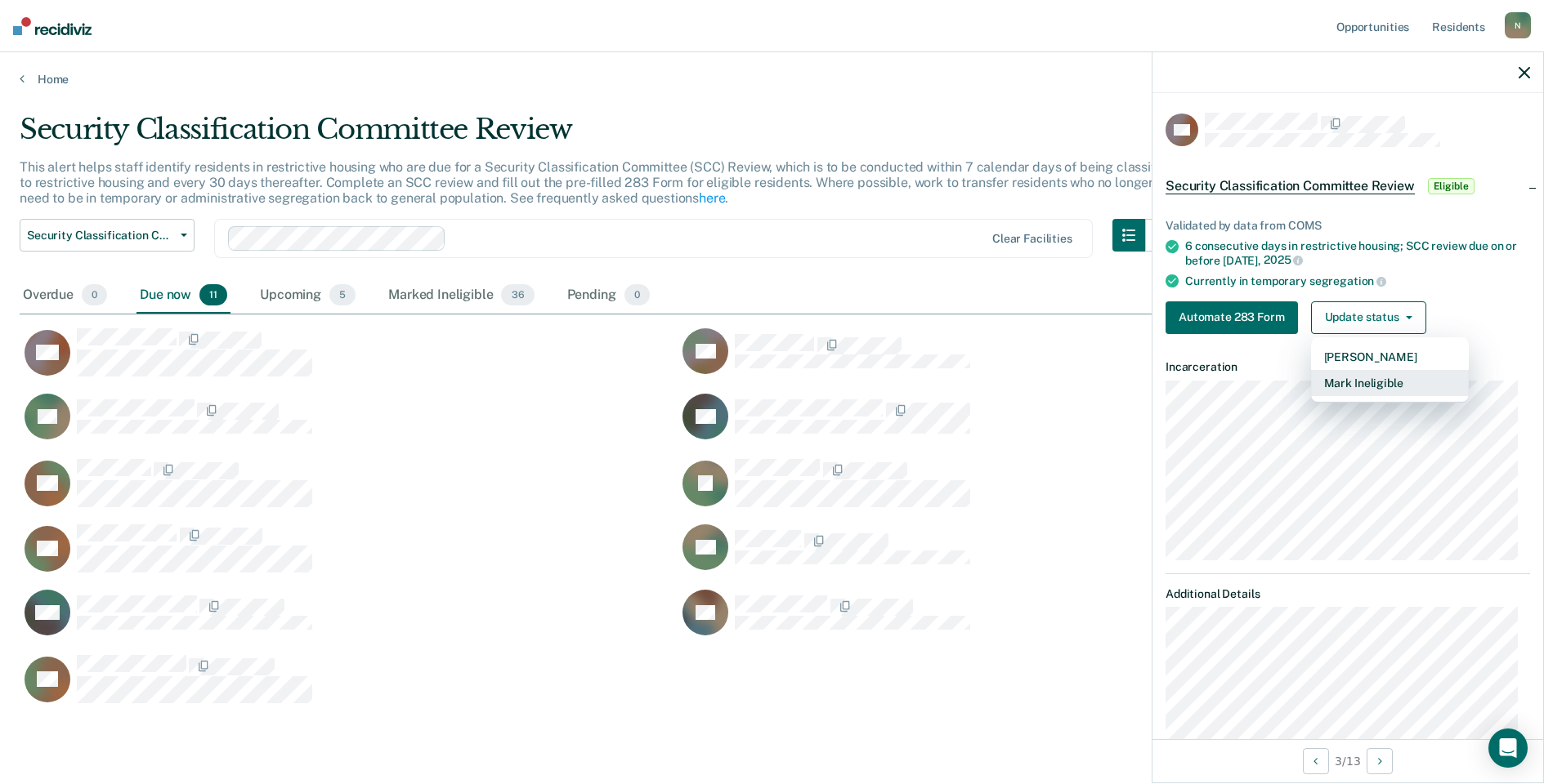
click at [1352, 383] on button "Mark Ineligible" at bounding box center [1390, 383] width 158 height 27
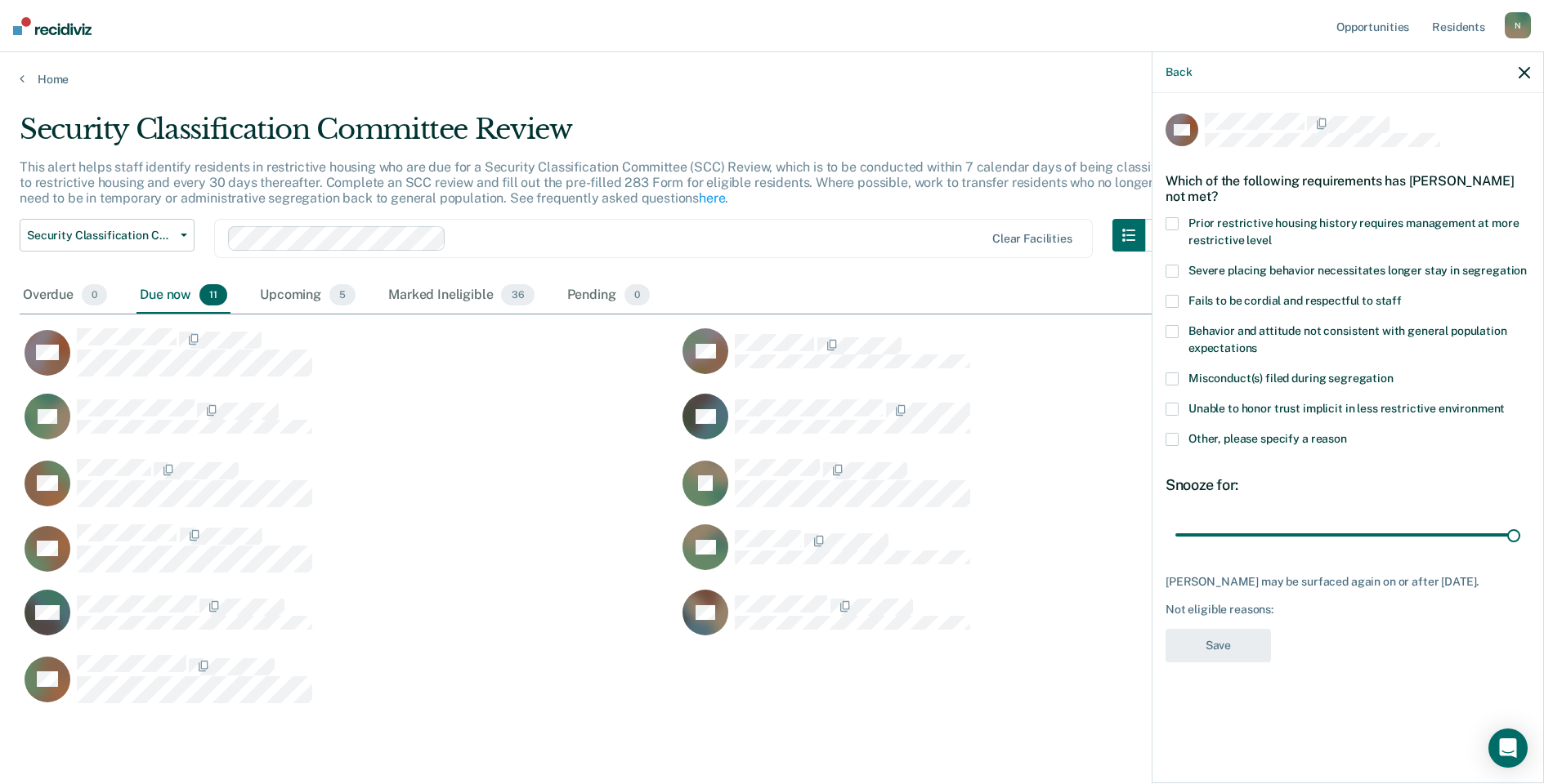
click at [1167, 445] on label "Other, please specify a reason" at bounding box center [1348, 441] width 365 height 17
click at [1347, 433] on input "Other, please specify a reason" at bounding box center [1347, 433] width 0 height 0
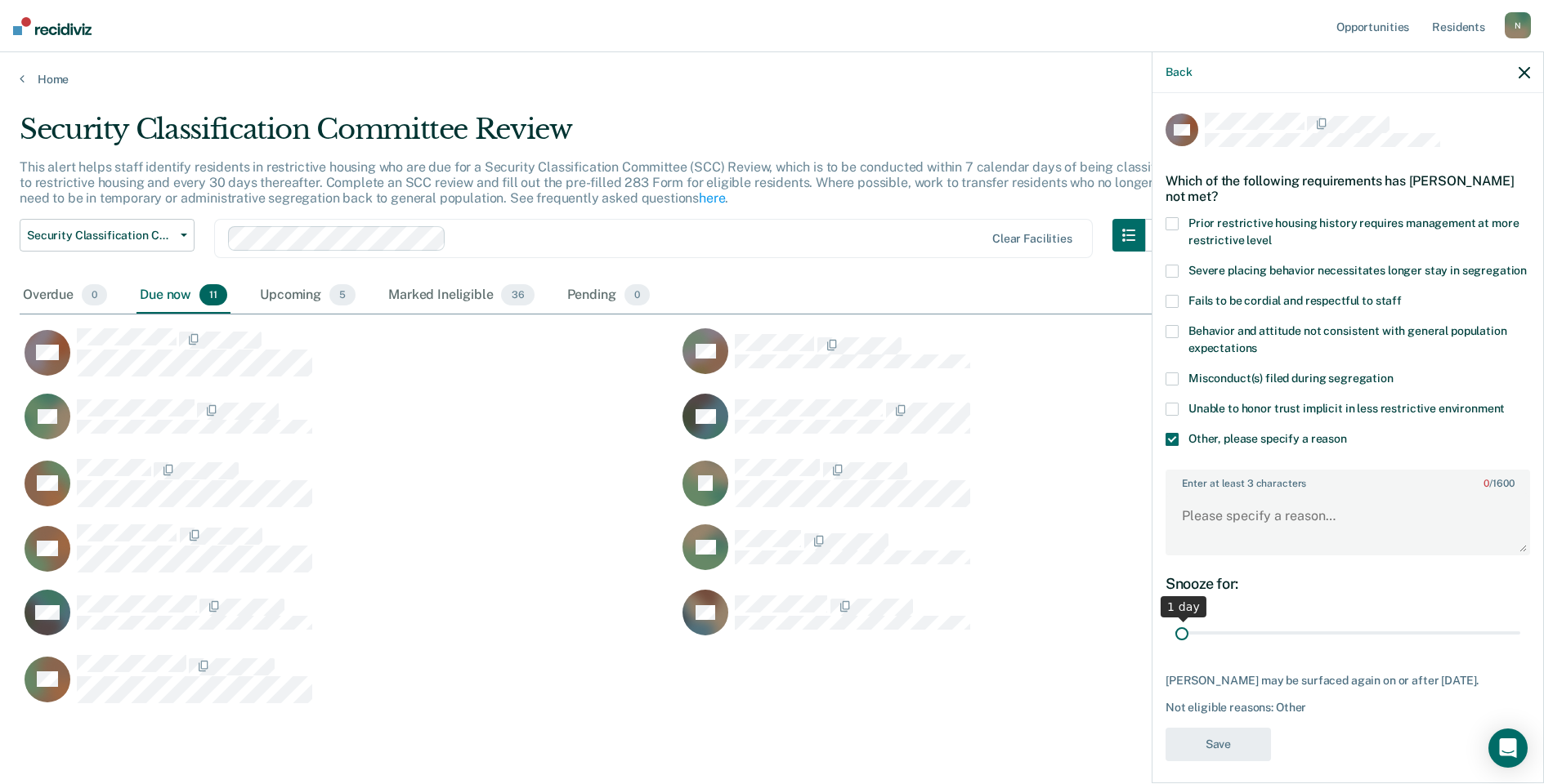
drag, startPoint x: 1499, startPoint y: 648, endPoint x: 1123, endPoint y: 664, distance: 376.3
type input "1"
click at [1176, 648] on input "range" at bounding box center [1348, 633] width 345 height 28
click at [1219, 544] on textarea "Enter at least 3 characters 0 / 1600" at bounding box center [1348, 524] width 361 height 60
type textarea "Temp seg pending hearings misconduct"
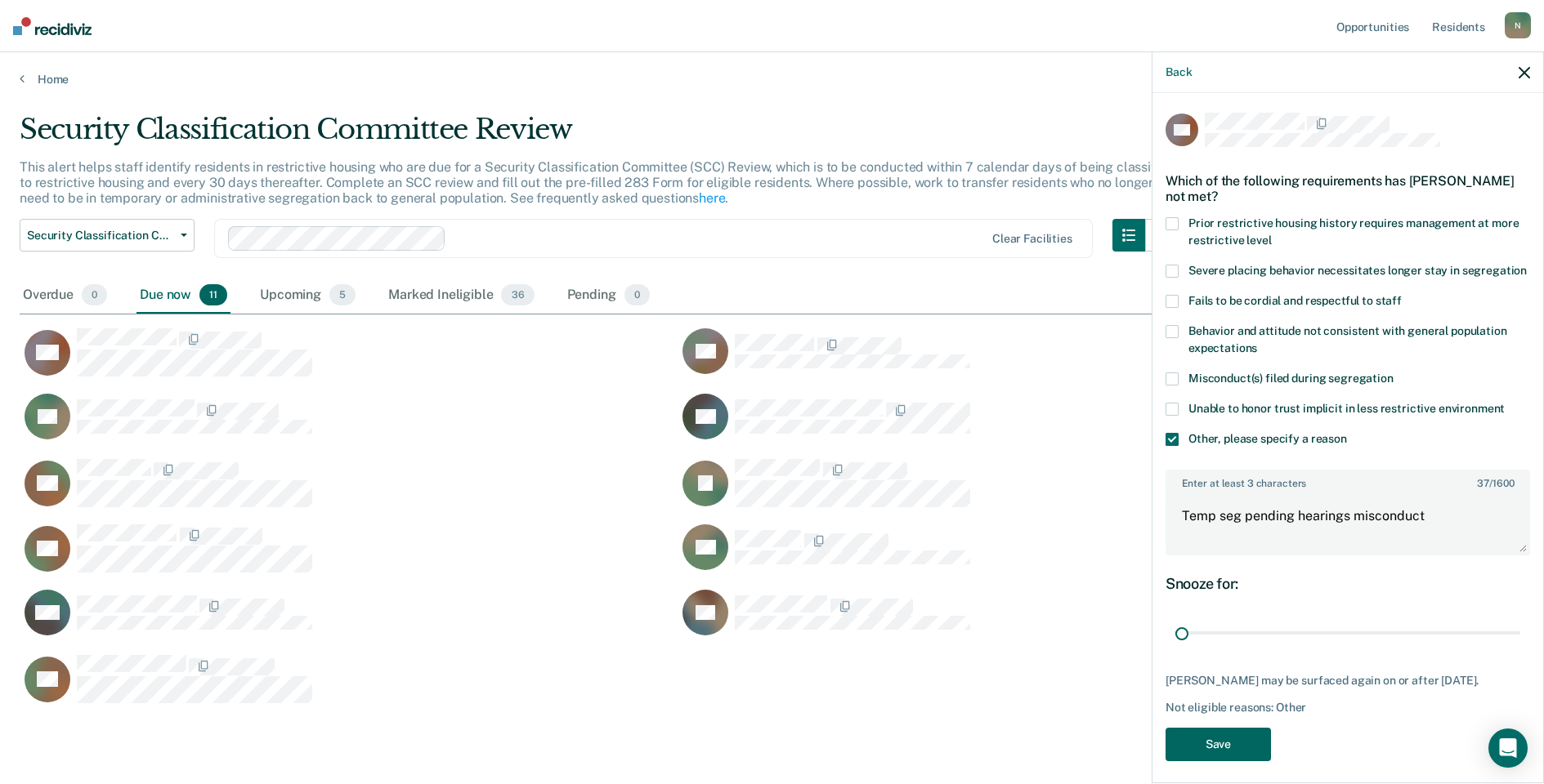
click at [1230, 761] on button "Save" at bounding box center [1218, 745] width 105 height 34
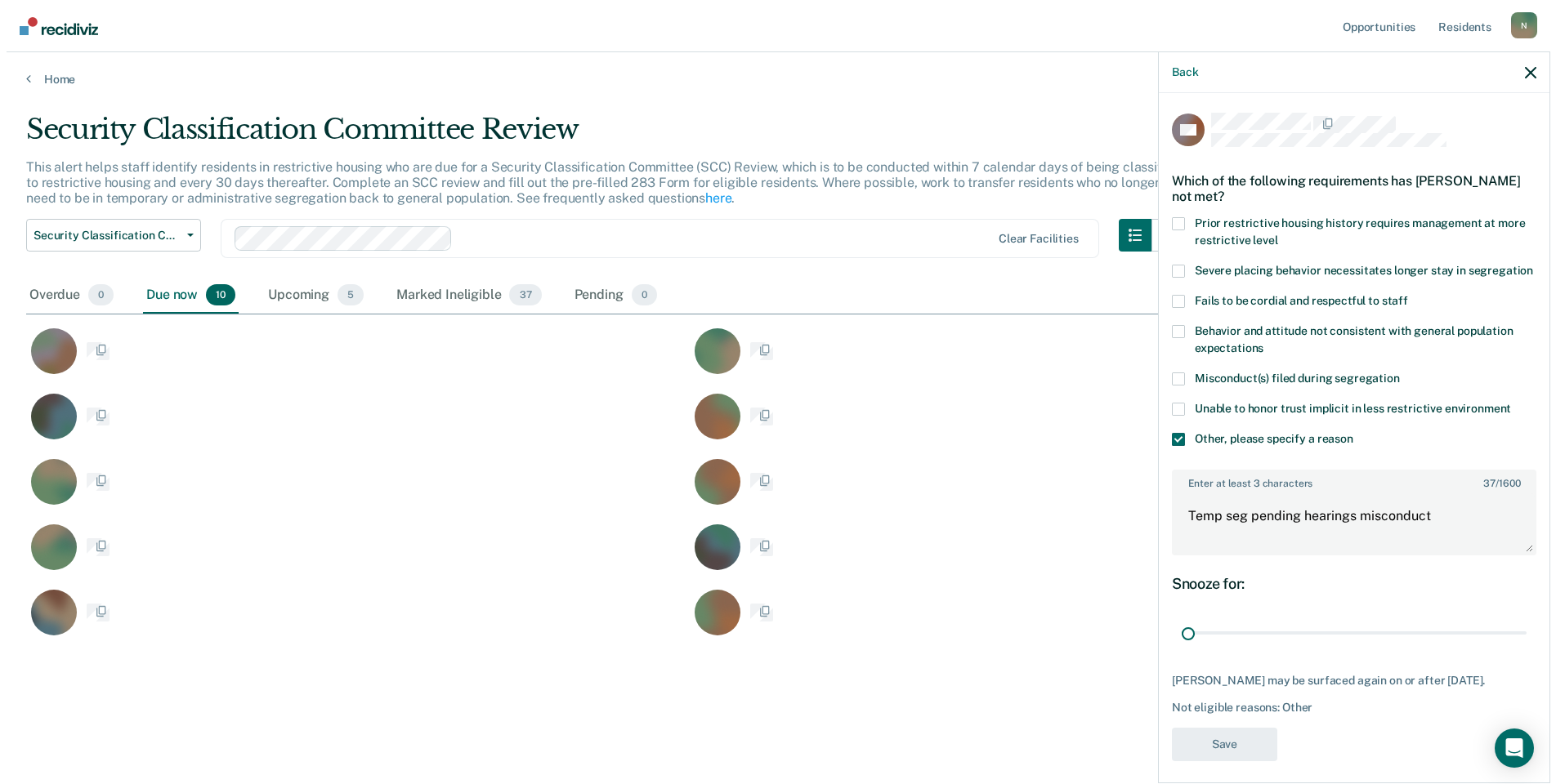
scroll to position [13, 13]
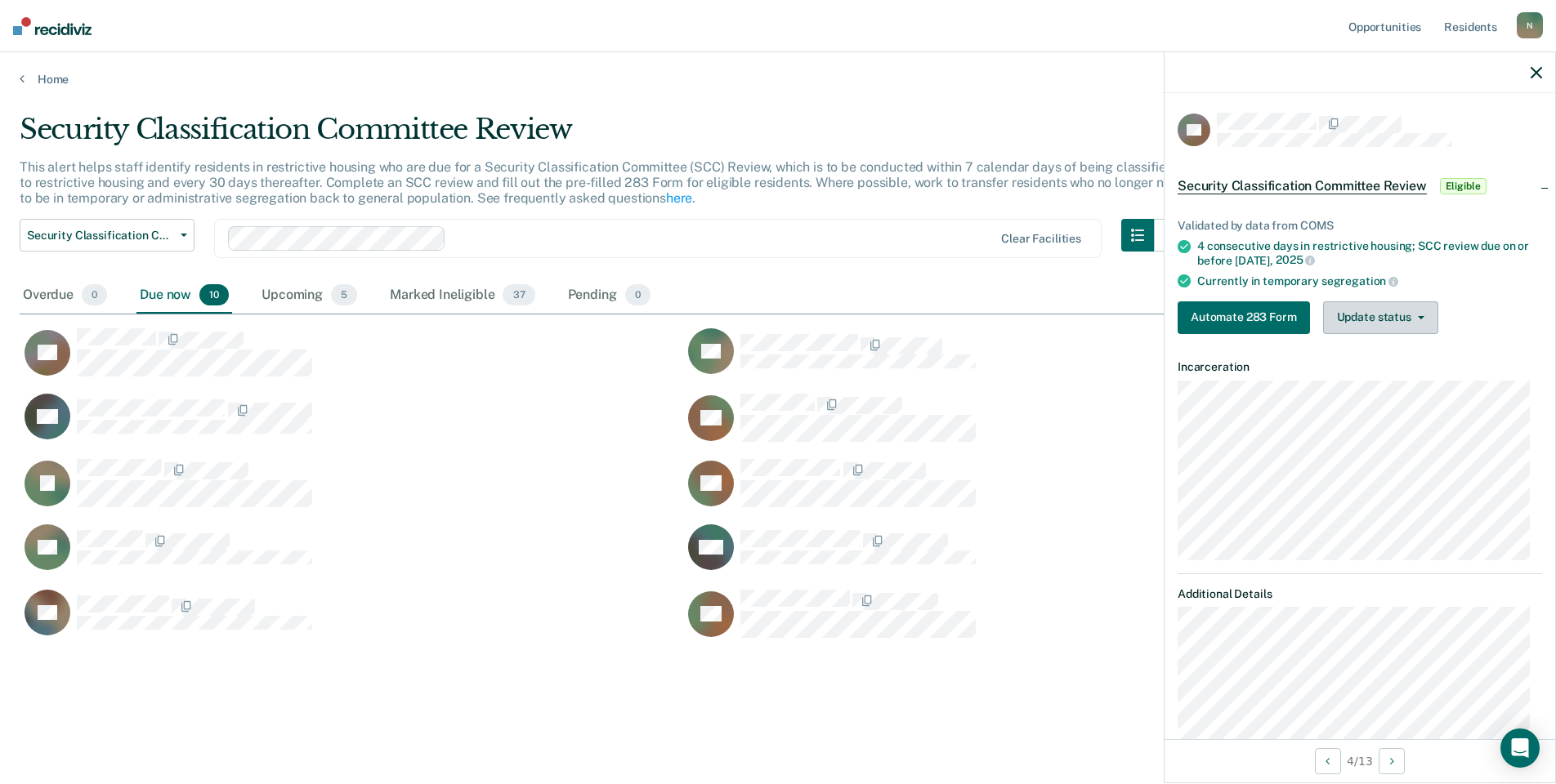
click at [1367, 321] on button "Update status" at bounding box center [1381, 318] width 115 height 33
click at [1365, 387] on button "Mark Ineligible" at bounding box center [1402, 383] width 158 height 27
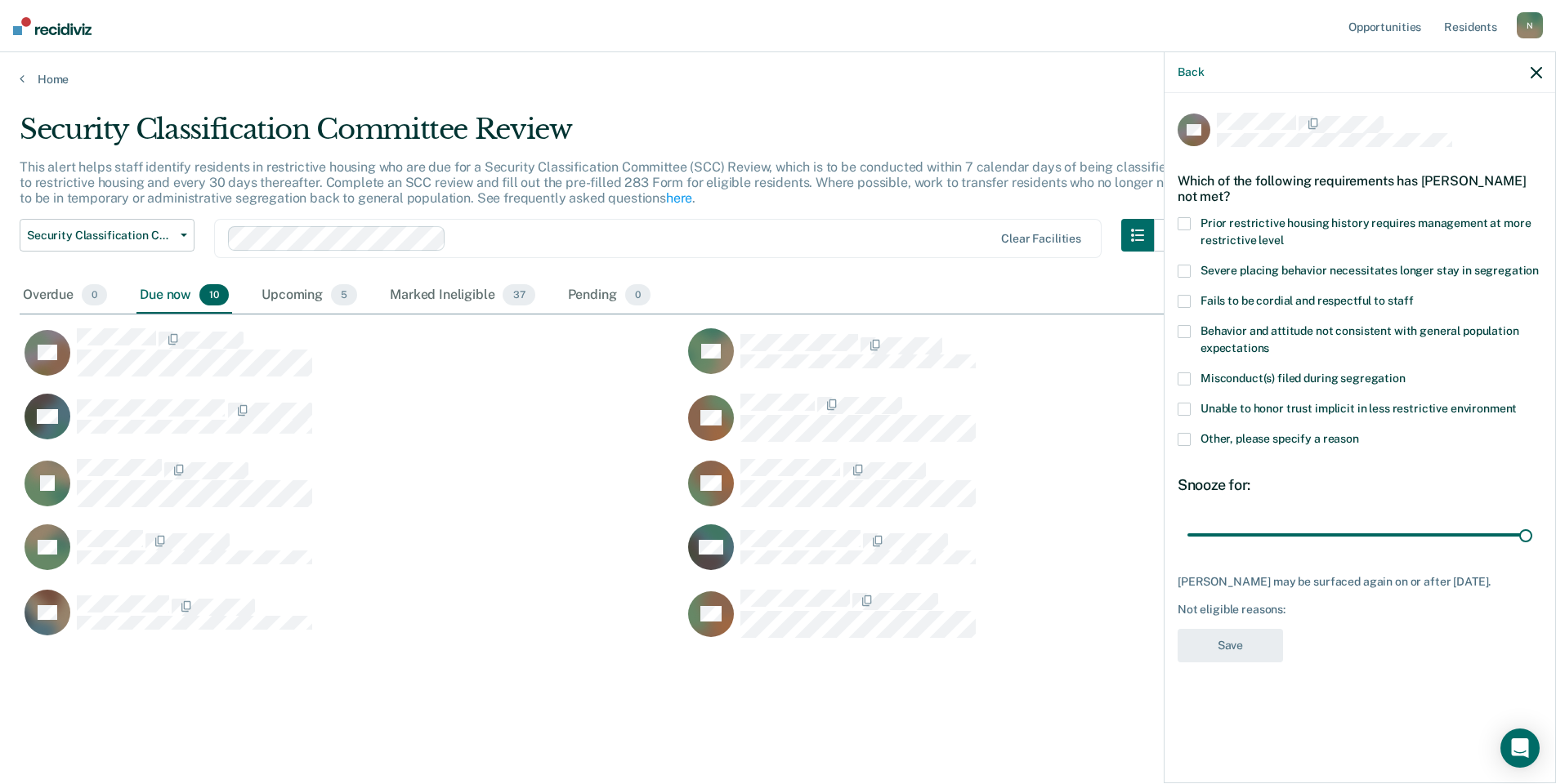
click at [1184, 439] on span at bounding box center [1184, 440] width 13 height 13
click at [1359, 433] on input "Other, please specify a reason" at bounding box center [1359, 433] width 0 height 0
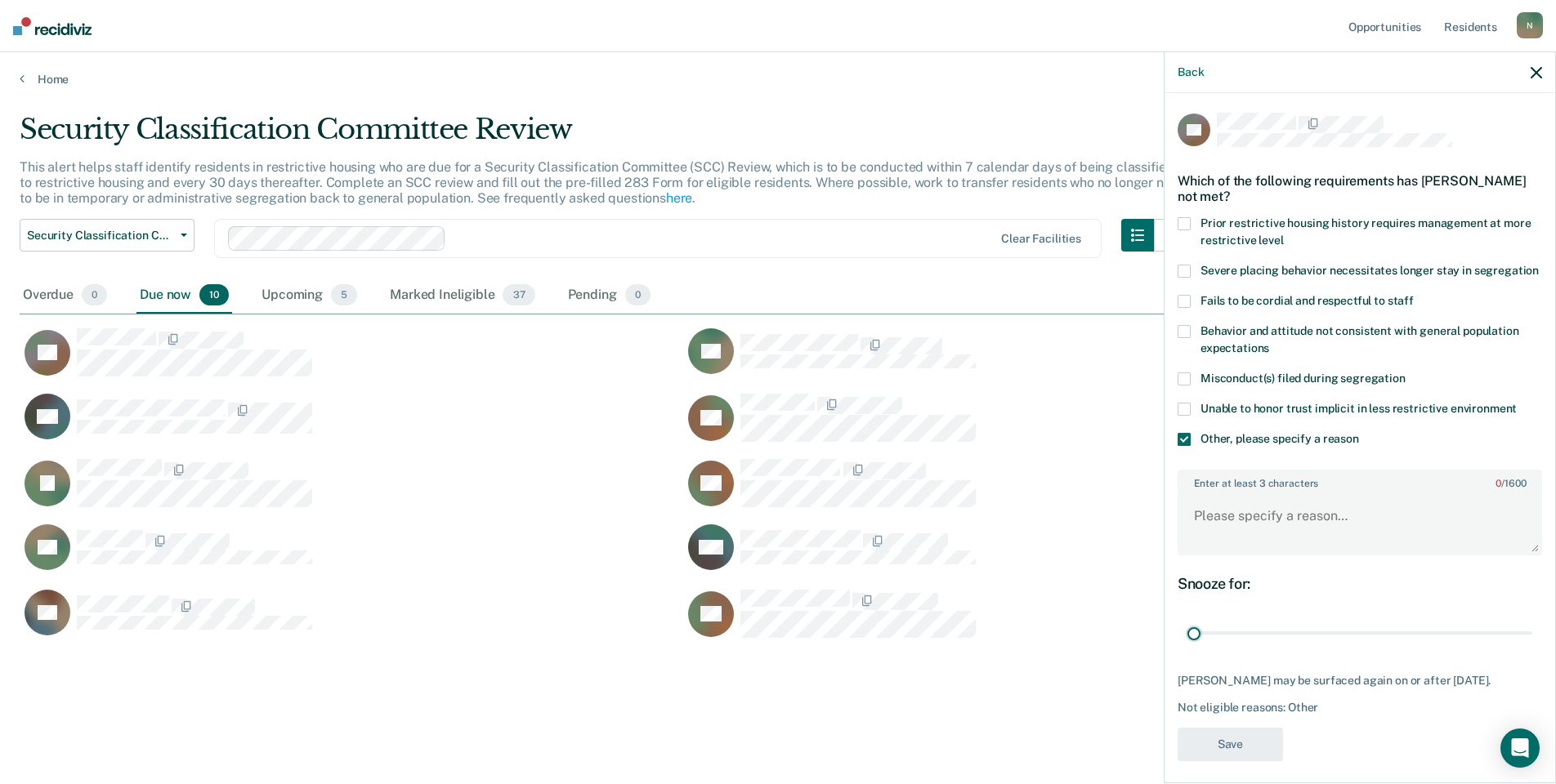
drag, startPoint x: 1510, startPoint y: 646, endPoint x: 1152, endPoint y: 668, distance: 358.7
type input "1"
click at [1188, 648] on input "range" at bounding box center [1360, 633] width 345 height 28
click at [1217, 546] on textarea "Enter at least 3 characters 0 / 1600" at bounding box center [1360, 524] width 361 height 60
type textarea "Temp seg pending misconduct hearing"
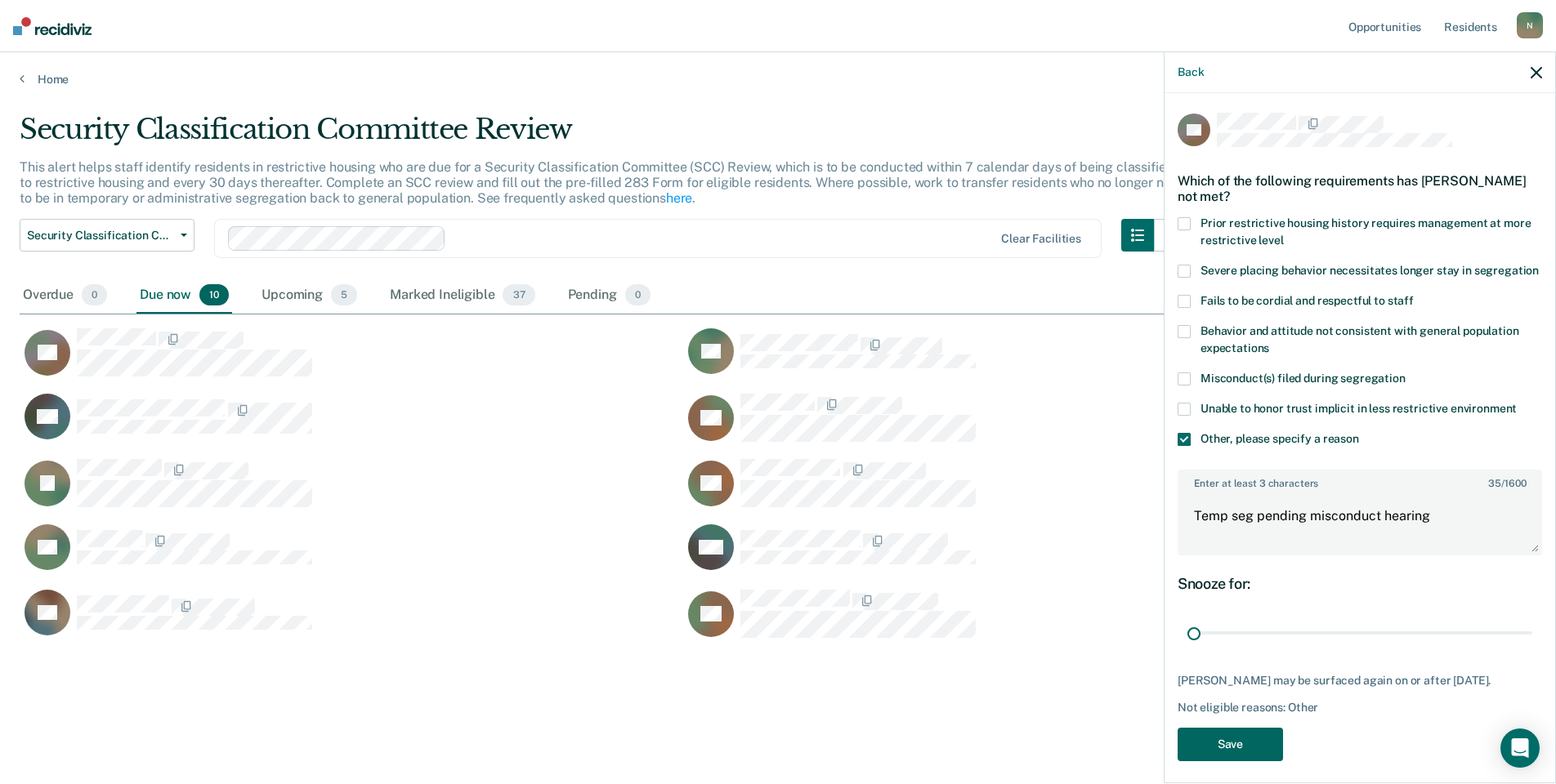
click at [1244, 759] on button "Save" at bounding box center [1230, 745] width 105 height 34
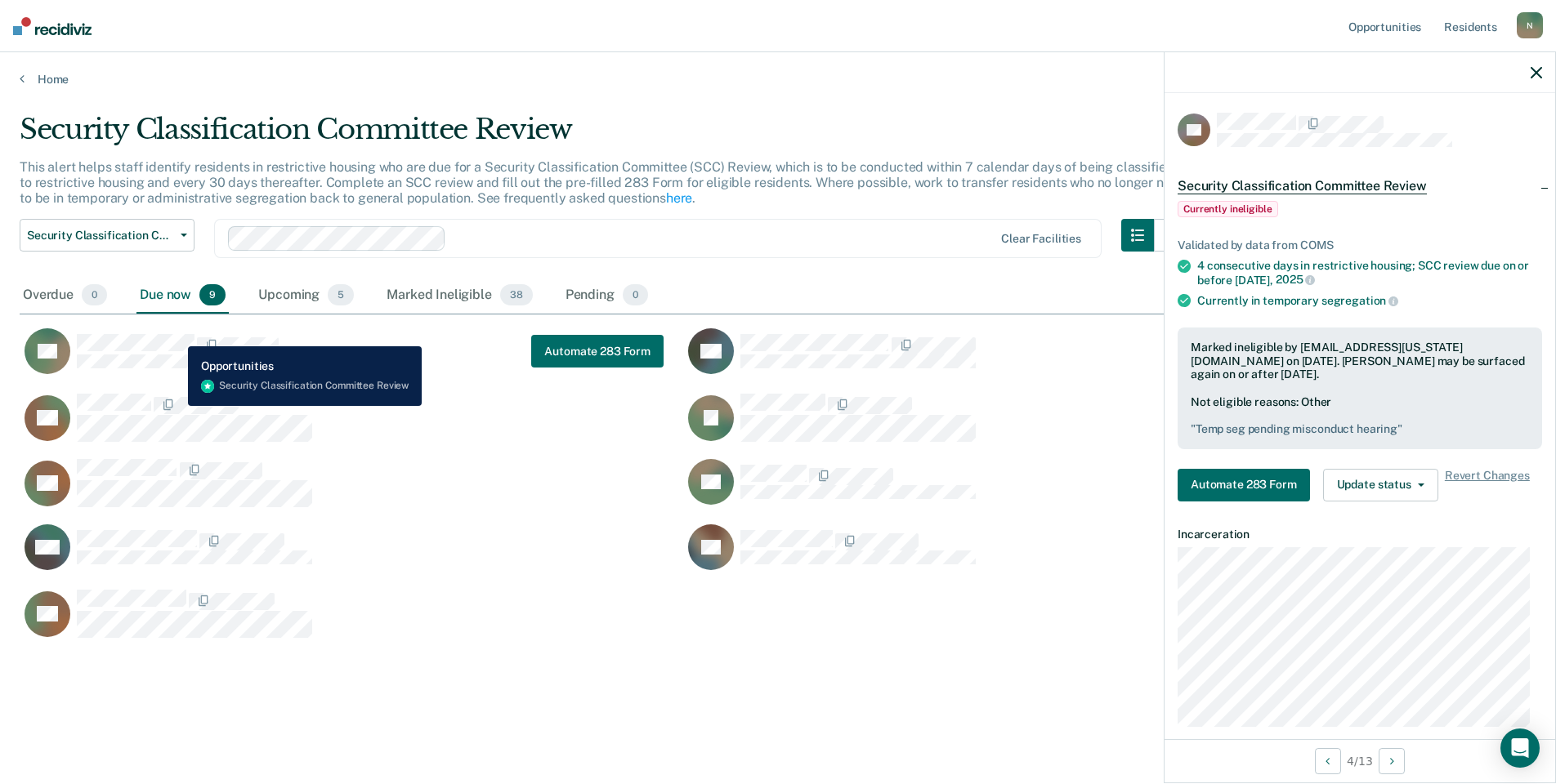
click at [176, 334] on div "TV" at bounding box center [169, 352] width 288 height 46
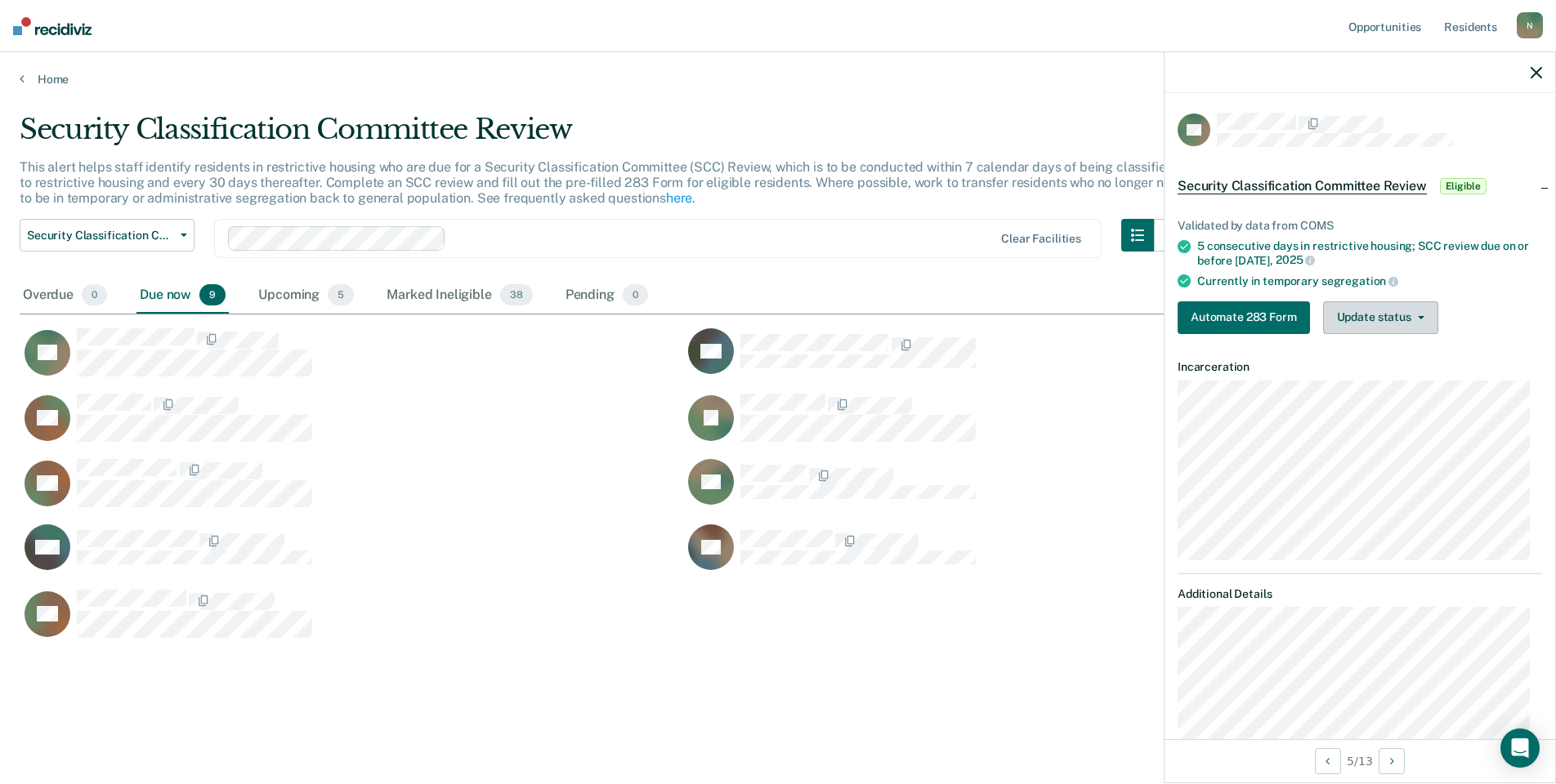
click at [1408, 329] on button "Update status" at bounding box center [1381, 318] width 115 height 33
click at [1401, 387] on button "Mark Ineligible" at bounding box center [1402, 383] width 158 height 27
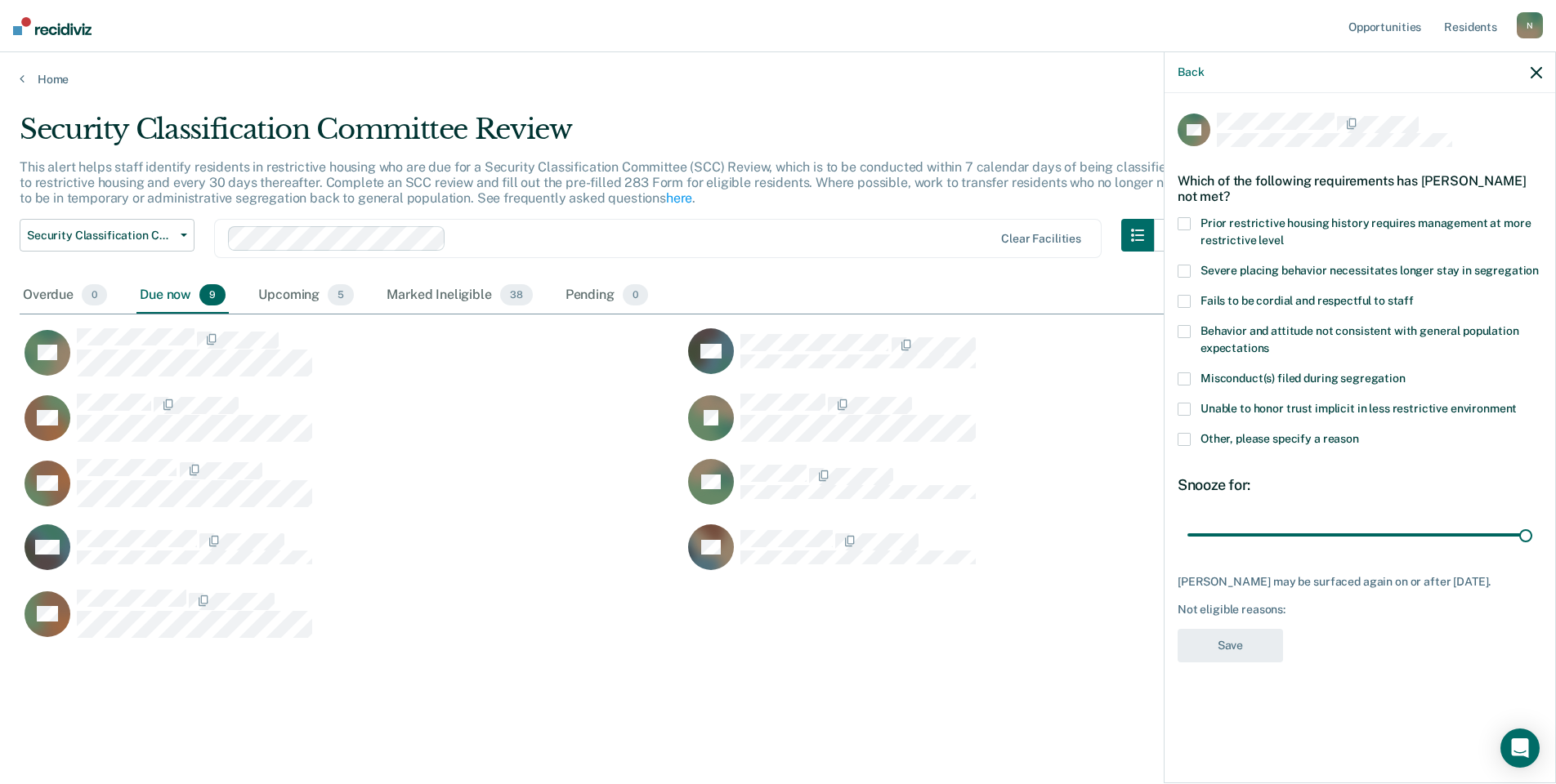
drag, startPoint x: 1184, startPoint y: 439, endPoint x: 1225, endPoint y: 473, distance: 53.3
click at [1184, 440] on span at bounding box center [1184, 440] width 13 height 13
click at [1359, 433] on input "Other, please specify a reason" at bounding box center [1359, 433] width 0 height 0
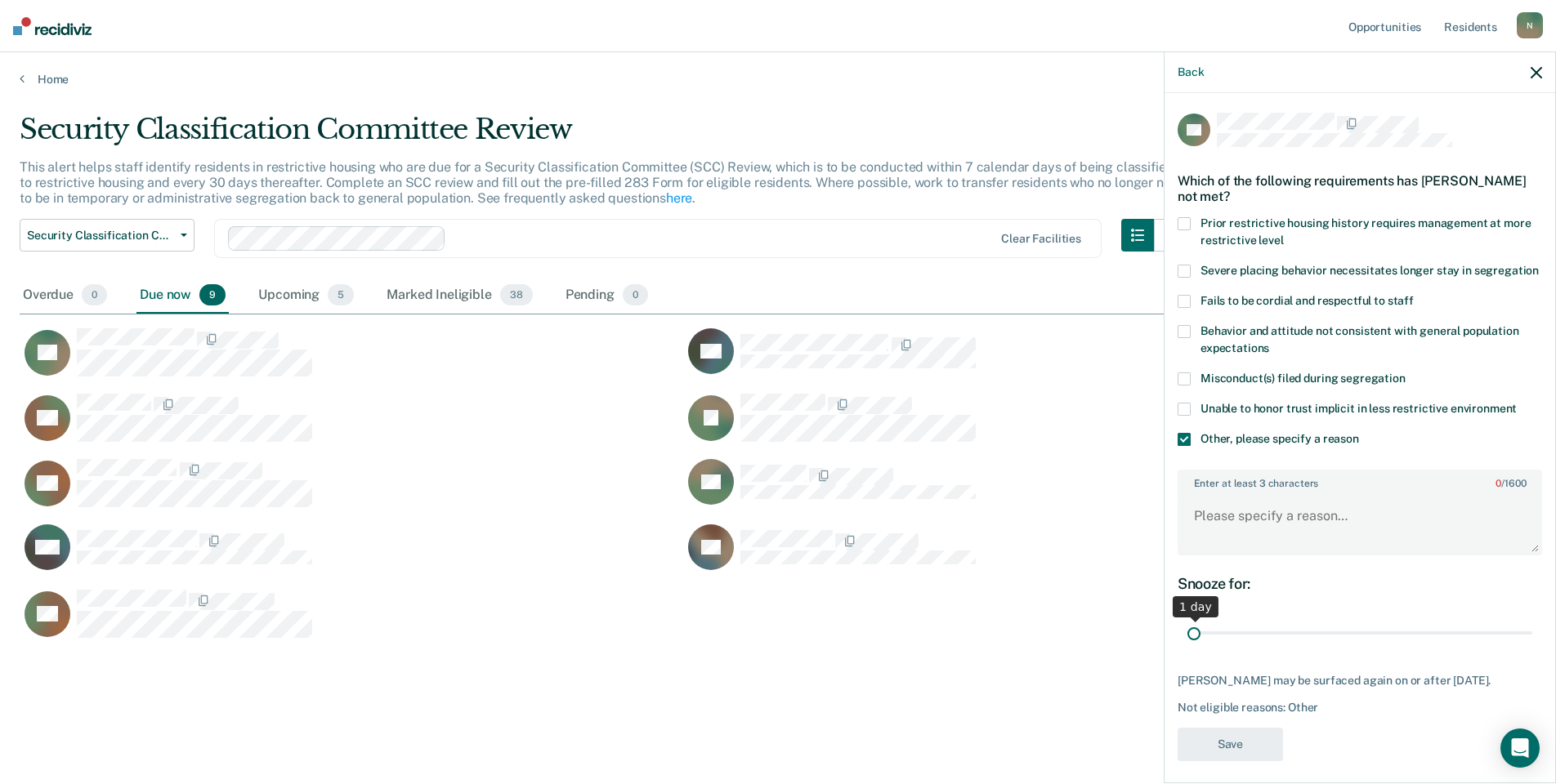
drag, startPoint x: 1510, startPoint y: 648, endPoint x: 1183, endPoint y: 676, distance: 328.2
type input "1"
click at [1188, 648] on input "range" at bounding box center [1360, 633] width 345 height 28
click at [1249, 528] on textarea "Enter at least 3 characters 0 / 1600" at bounding box center [1360, 524] width 361 height 60
type textarea "Temp seg pending misconduct hearing"
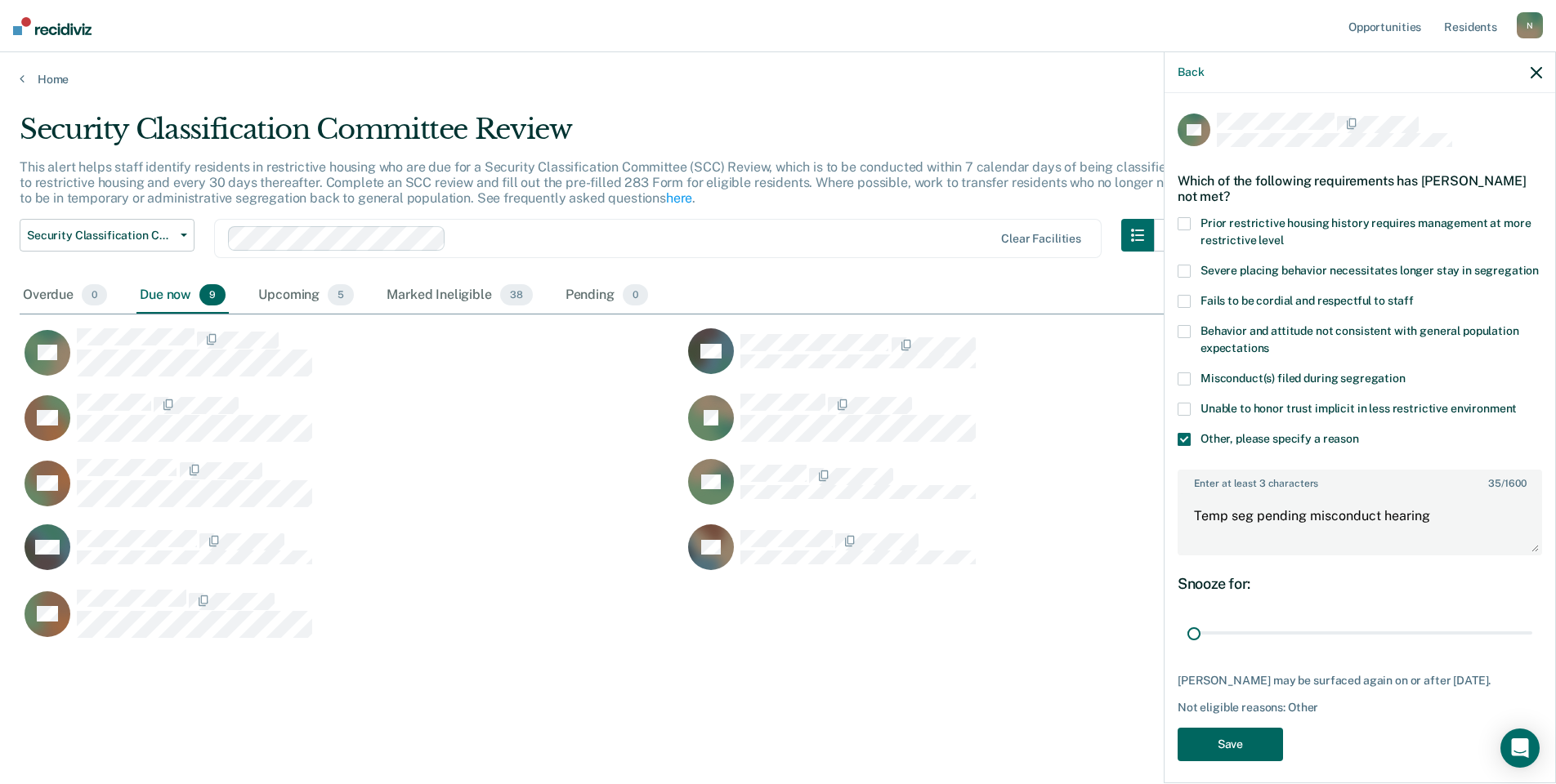
click at [1247, 761] on button "Save" at bounding box center [1230, 745] width 105 height 34
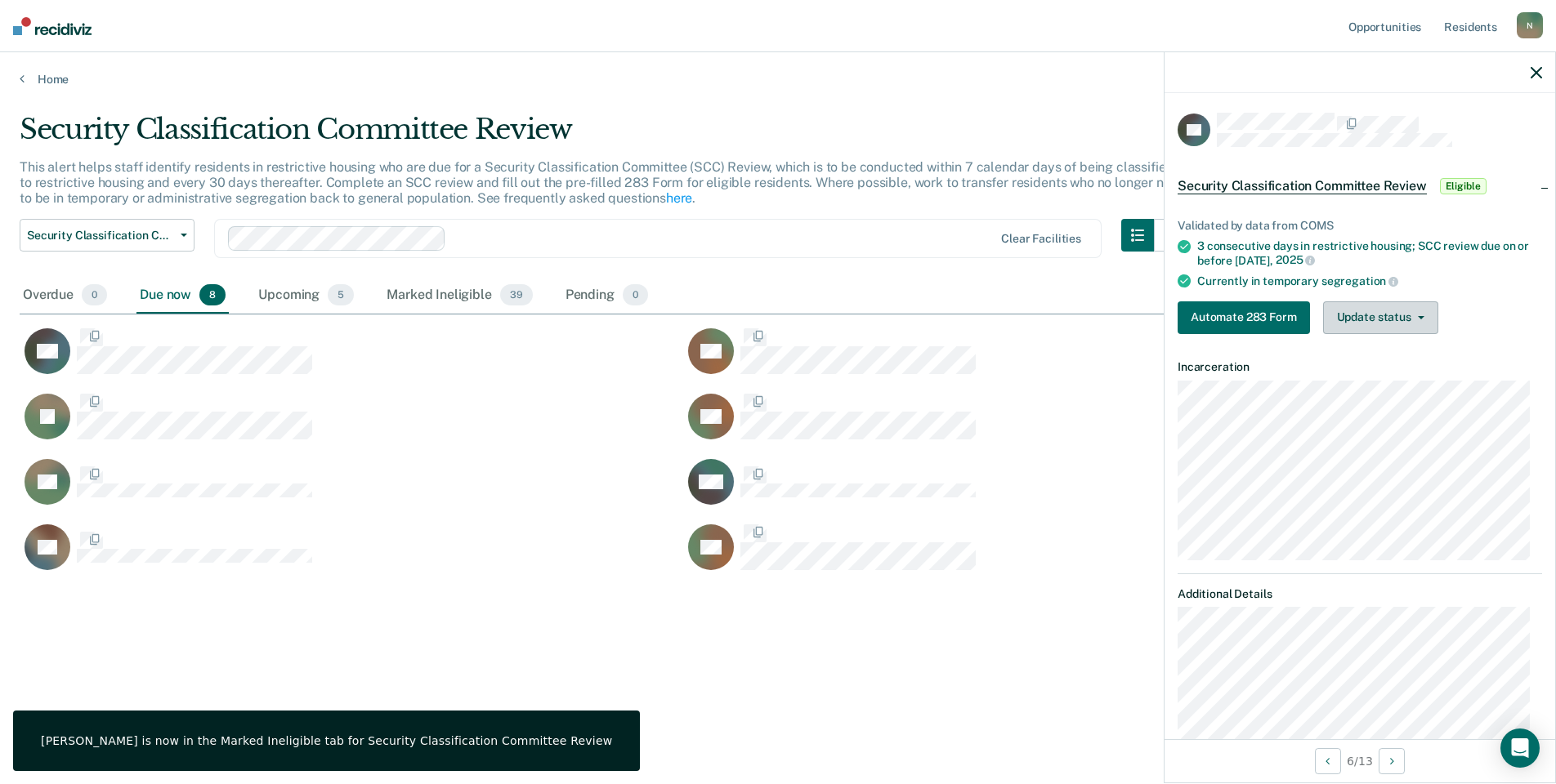
click at [1408, 318] on button "Update status" at bounding box center [1381, 318] width 115 height 33
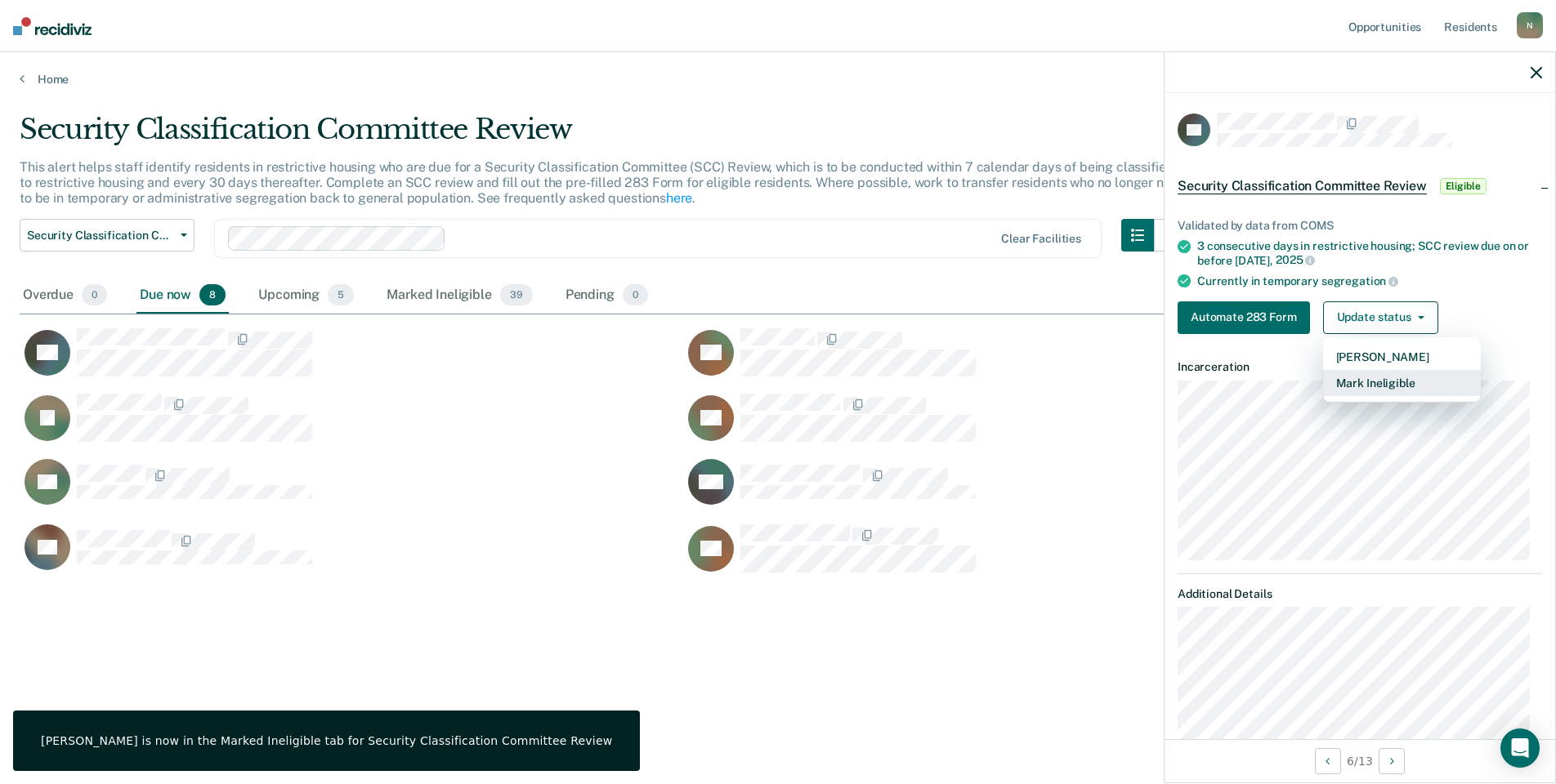
click at [1382, 393] on button "Mark Ineligible" at bounding box center [1402, 383] width 158 height 27
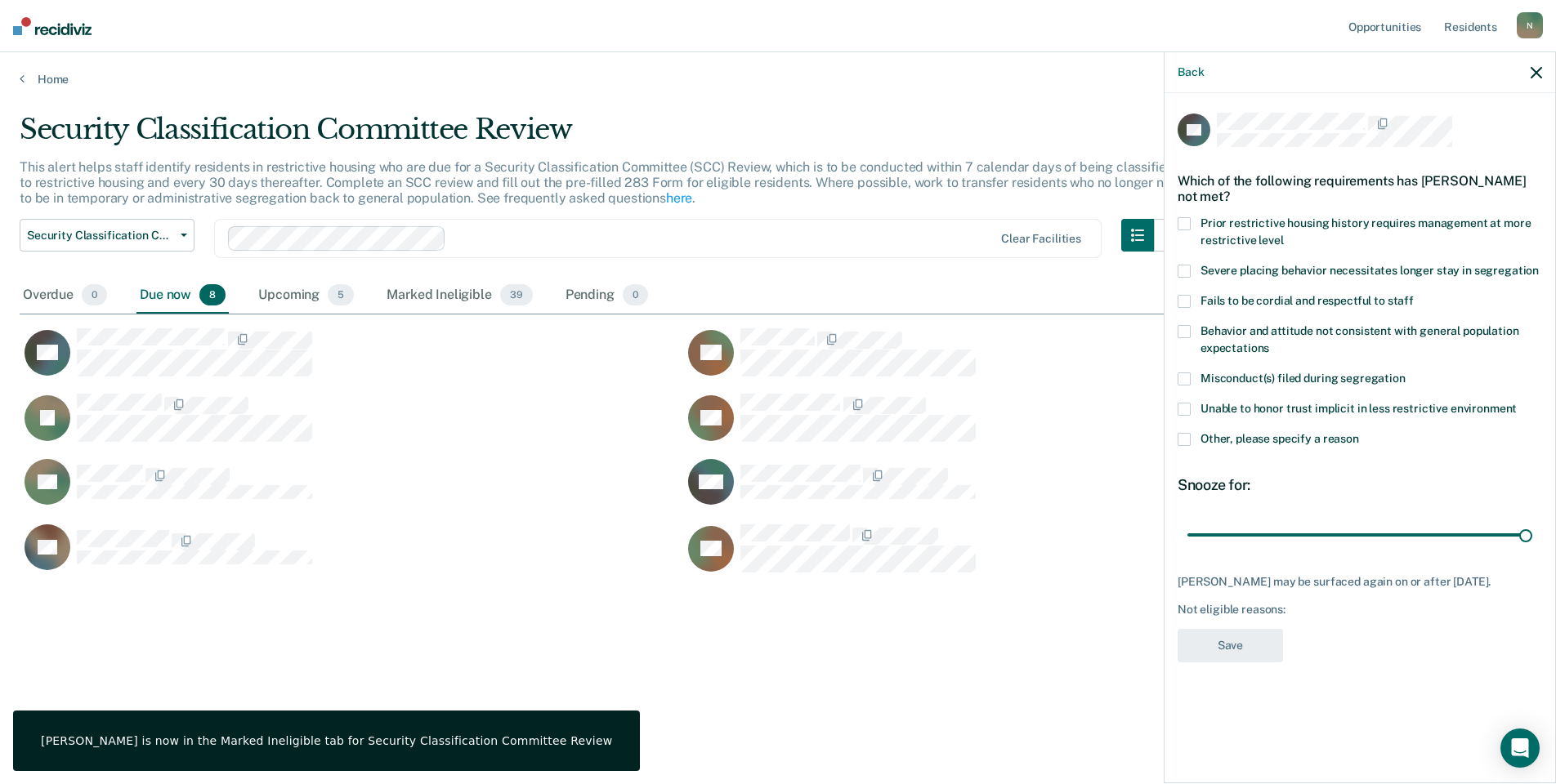
click at [1189, 441] on span at bounding box center [1184, 440] width 13 height 13
click at [1359, 433] on input "Other, please specify a reason" at bounding box center [1359, 433] width 0 height 0
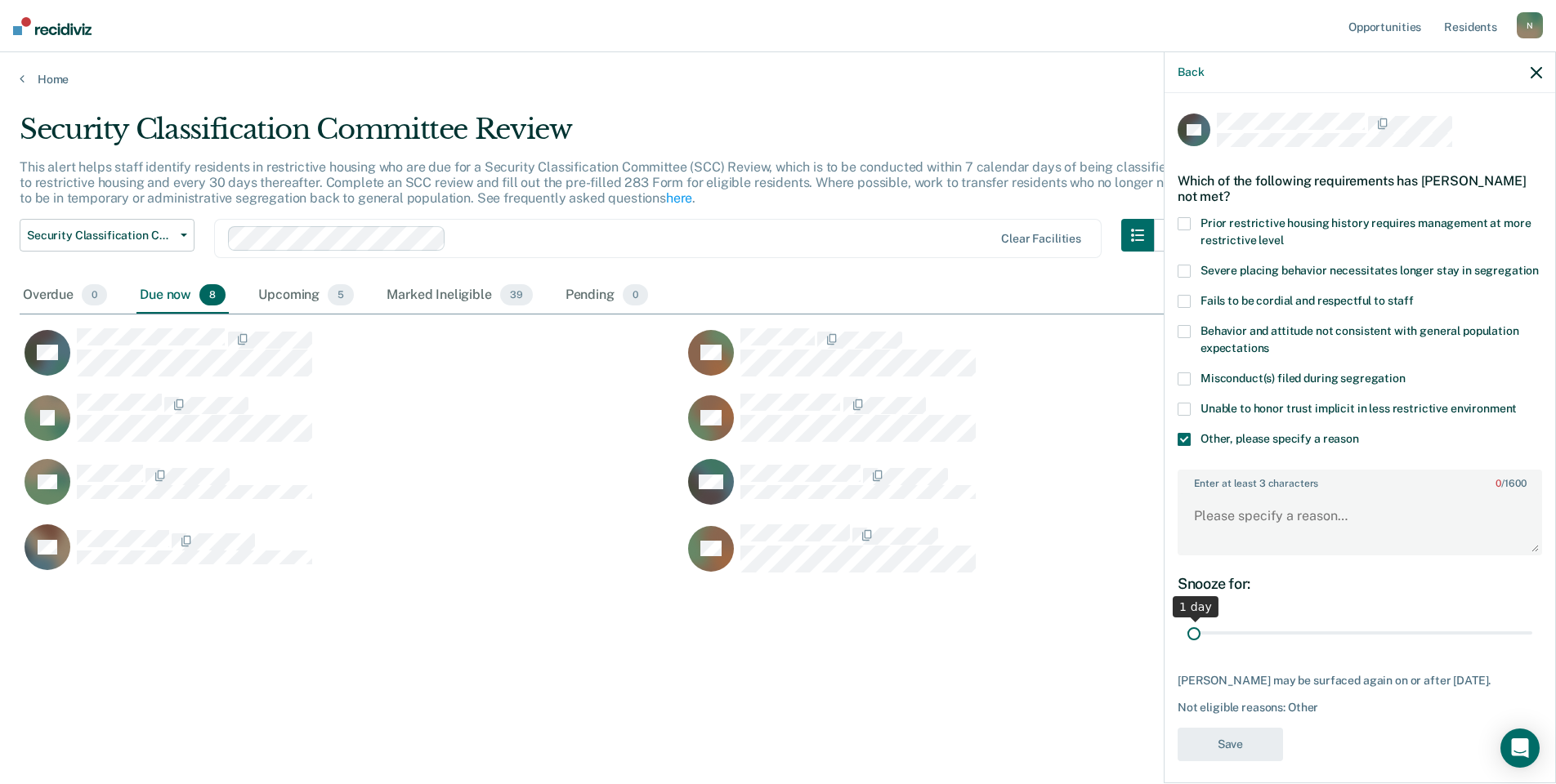
drag, startPoint x: 1517, startPoint y: 647, endPoint x: 1176, endPoint y: 668, distance: 341.6
type input "1"
click at [1188, 648] on input "range" at bounding box center [1360, 633] width 345 height 28
click at [1197, 550] on textarea "Enter at least 3 characters 0 / 1600" at bounding box center [1360, 524] width 361 height 60
type textarea "Temp seg pending misconduct hearing"
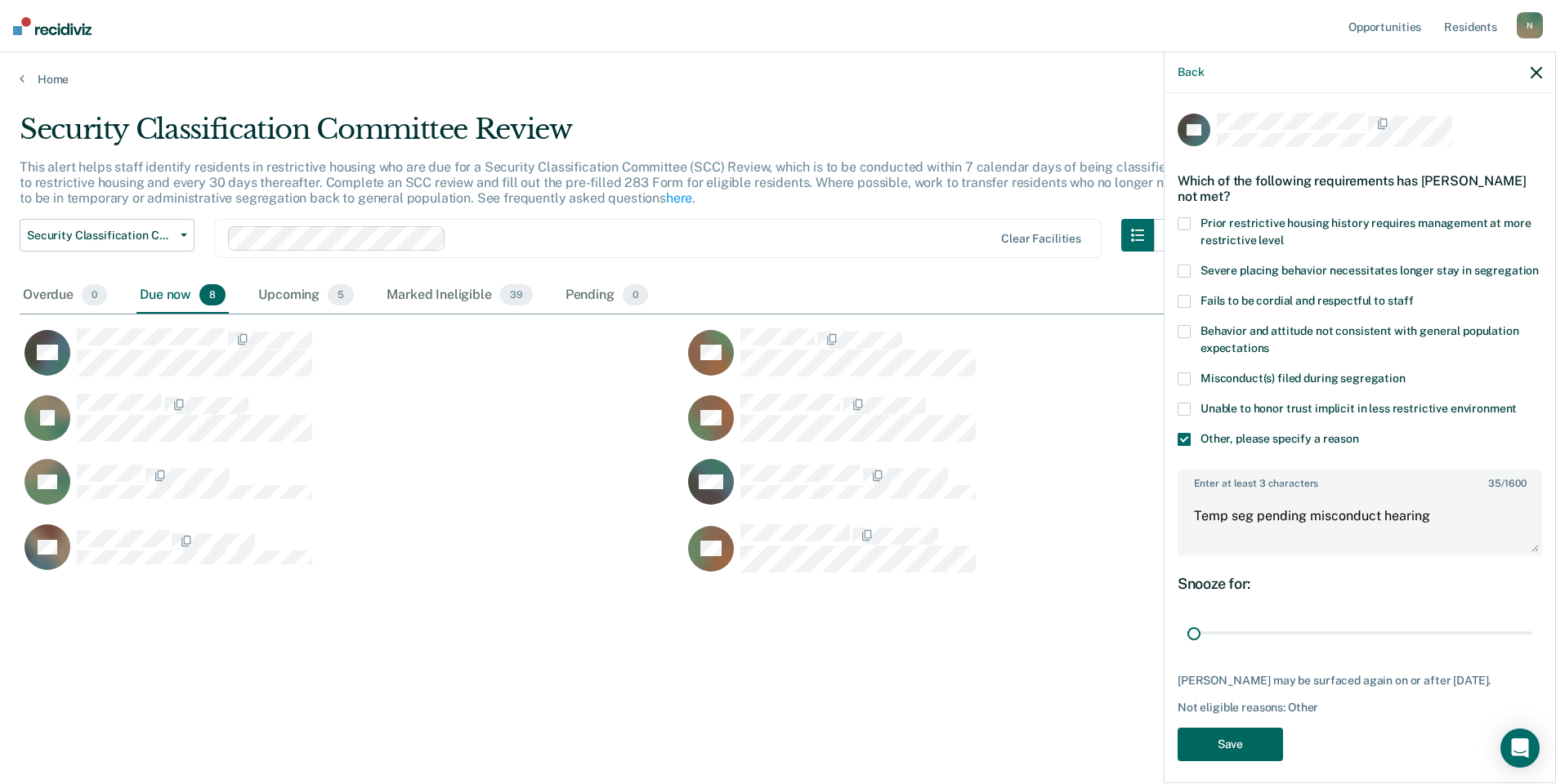
click at [1244, 761] on button "Save" at bounding box center [1230, 745] width 105 height 34
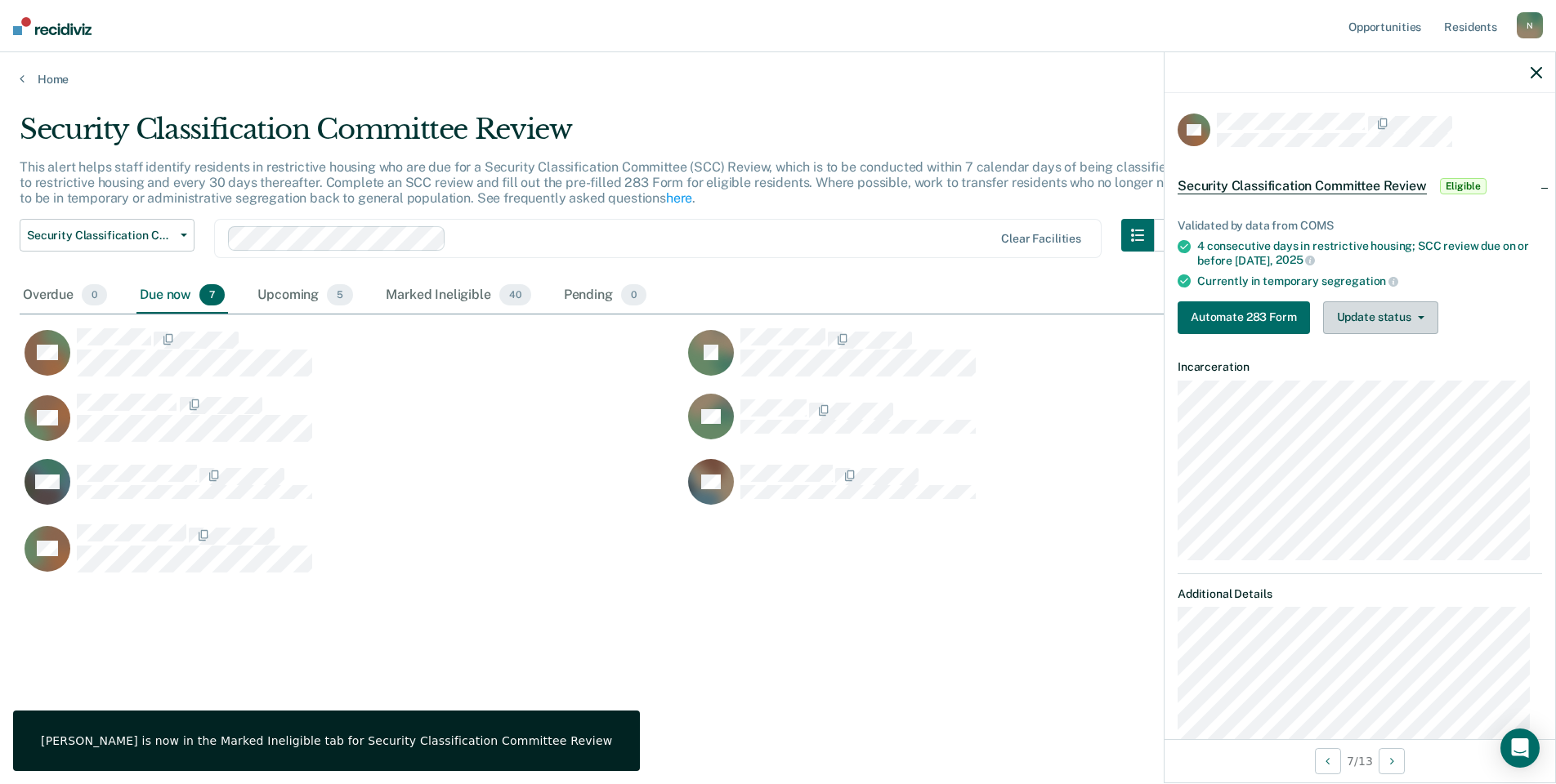
click at [1415, 310] on button "Update status" at bounding box center [1381, 318] width 115 height 33
click at [1403, 379] on button "Mark Ineligible" at bounding box center [1402, 383] width 158 height 27
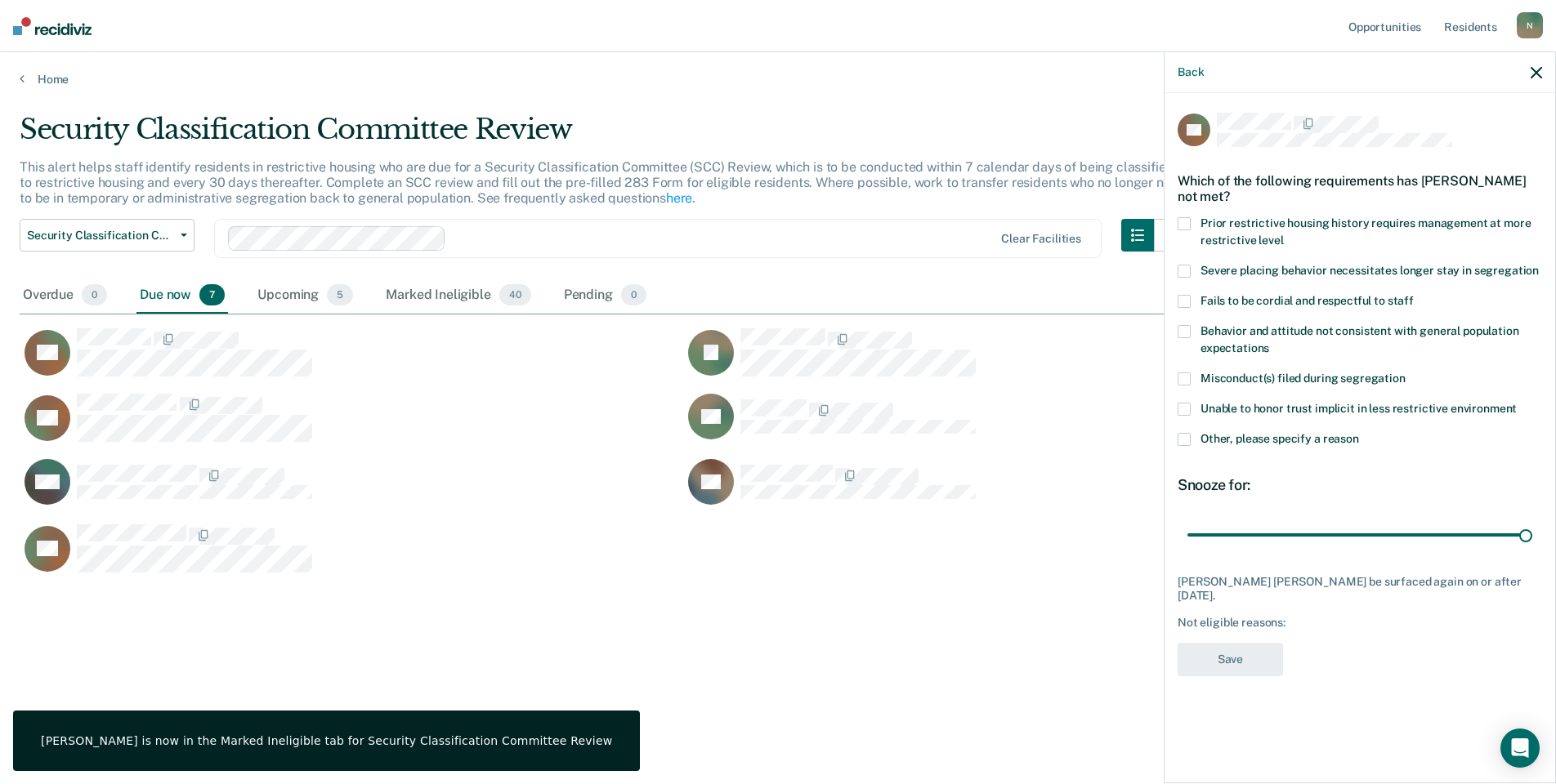
click at [1183, 440] on span at bounding box center [1184, 440] width 13 height 13
click at [1359, 433] on input "Other, please specify a reason" at bounding box center [1359, 433] width 0 height 0
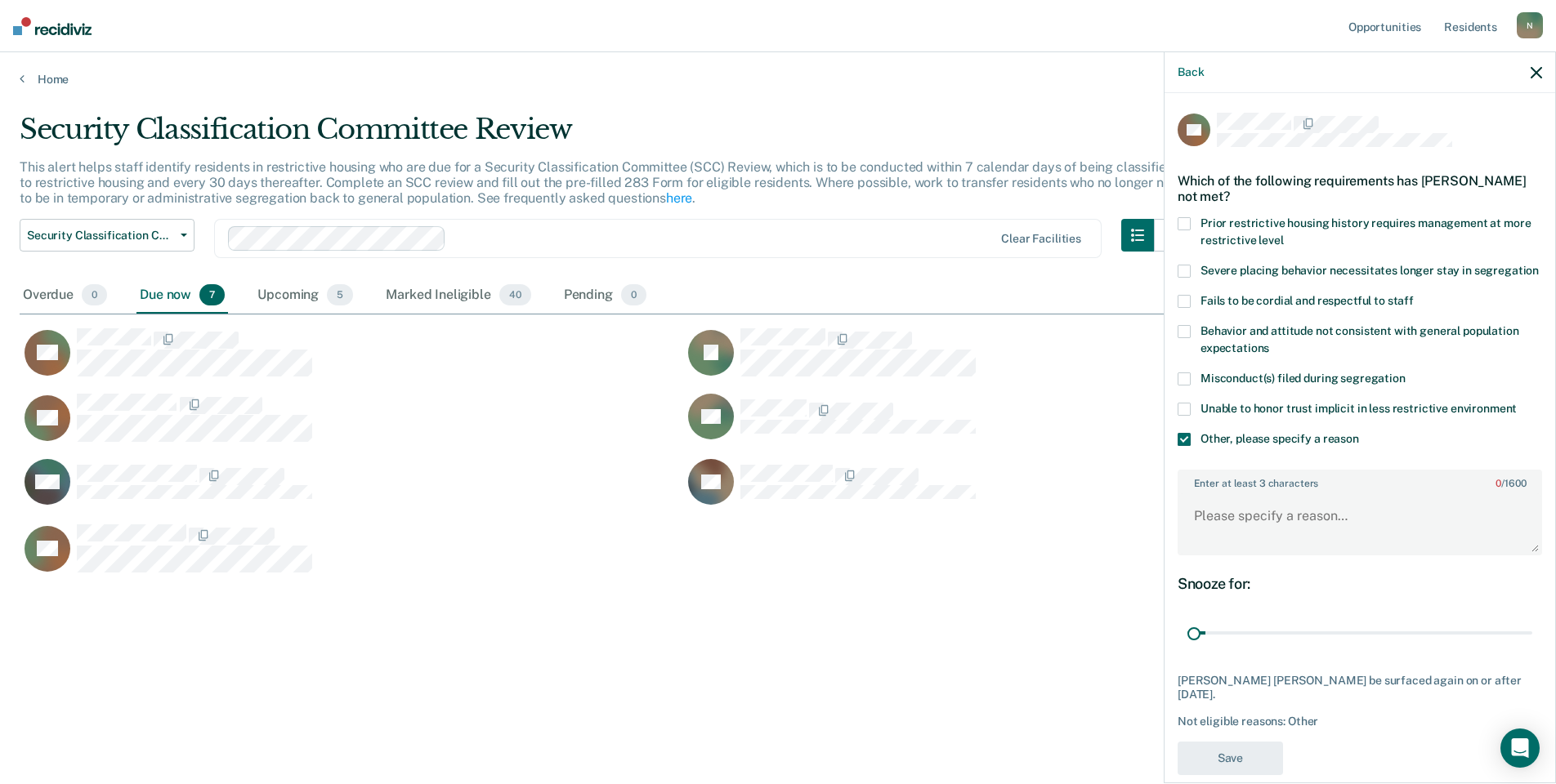
drag, startPoint x: 1513, startPoint y: 646, endPoint x: 1164, endPoint y: 661, distance: 349.3
type input "1"
click at [1188, 648] on input "range" at bounding box center [1360, 633] width 345 height 28
click at [1206, 539] on textarea "Enter at least 3 characters 0 / 1600" at bounding box center [1360, 524] width 361 height 60
type textarea "Temp seg pending misconduct hearing"
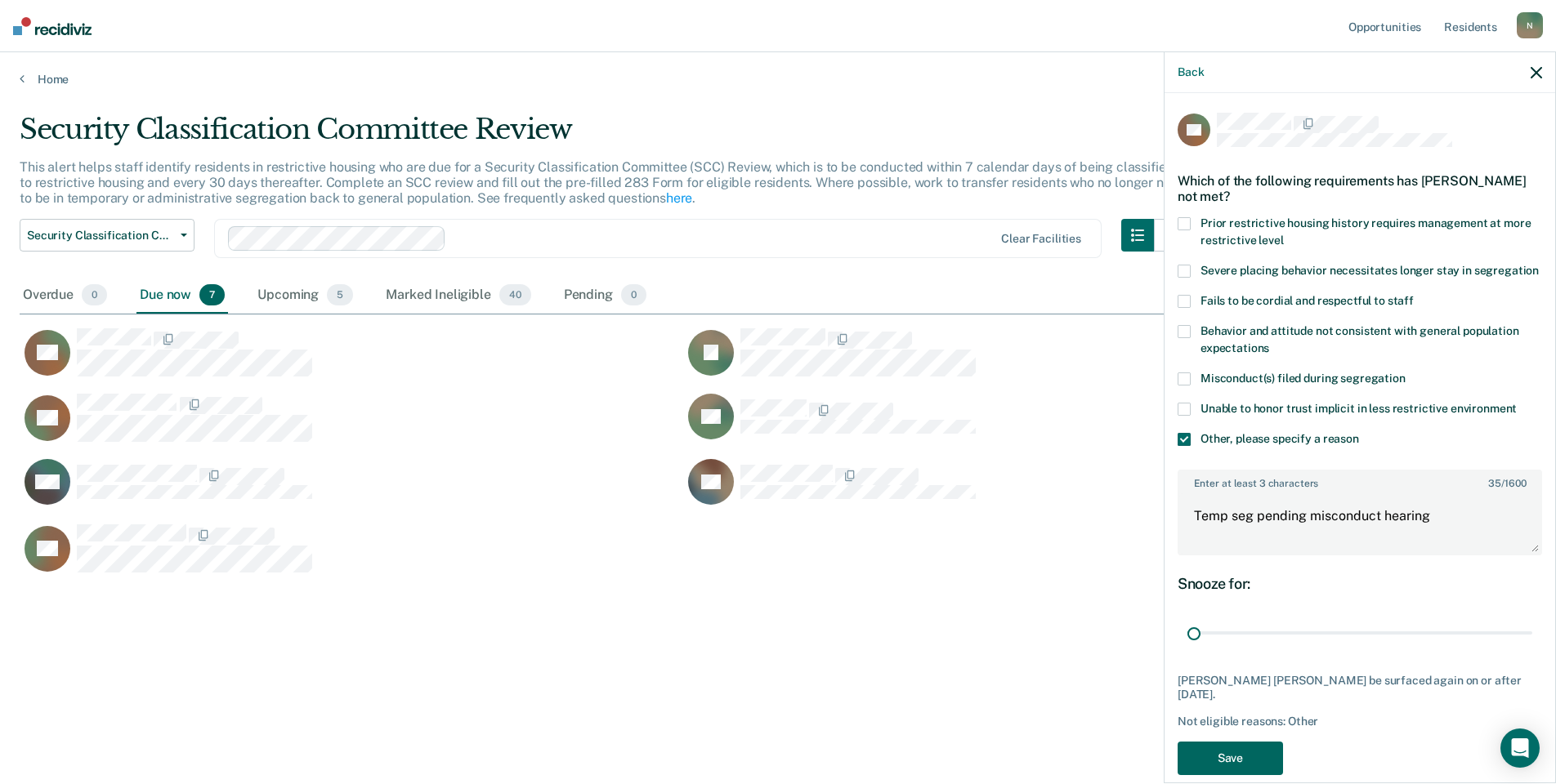
click at [1222, 752] on button "Save" at bounding box center [1230, 758] width 105 height 34
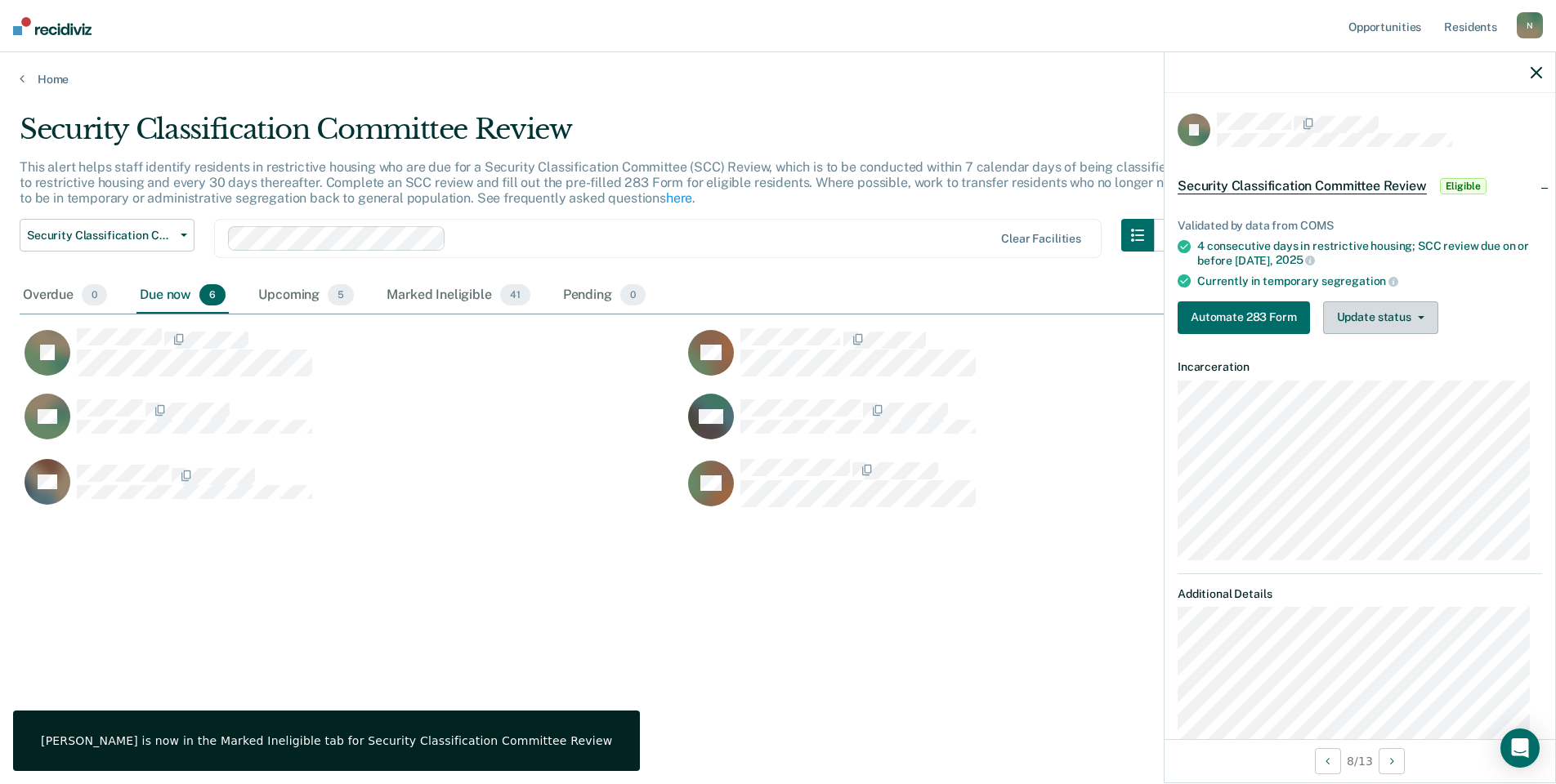
click at [1342, 321] on button "Update status" at bounding box center [1381, 318] width 115 height 33
click at [1374, 390] on button "Mark Ineligible" at bounding box center [1402, 383] width 158 height 27
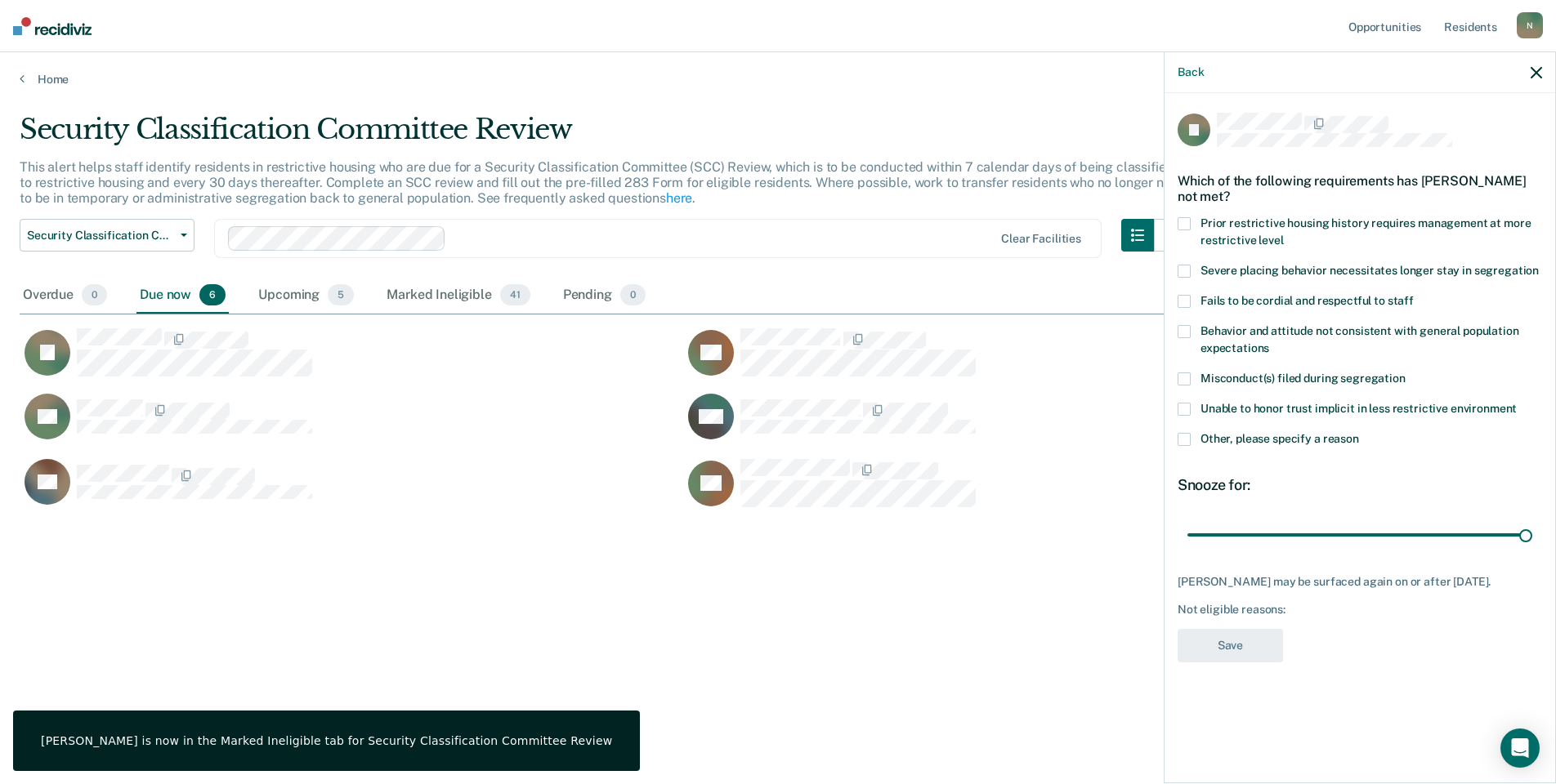
click at [1183, 444] on span at bounding box center [1184, 440] width 13 height 13
click at [1359, 433] on input "Other, please specify a reason" at bounding box center [1359, 433] width 0 height 0
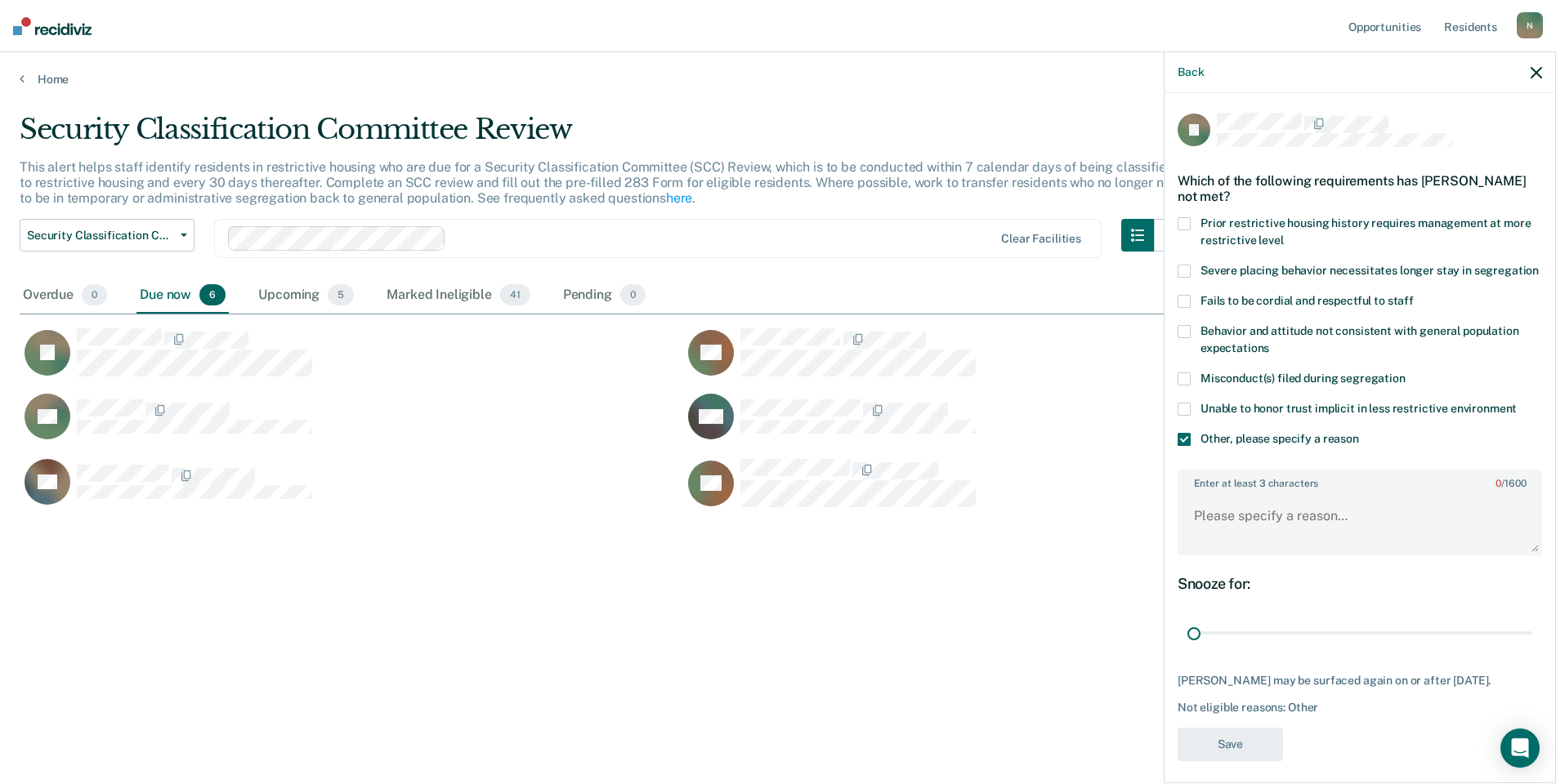
drag, startPoint x: 1513, startPoint y: 648, endPoint x: 1166, endPoint y: 649, distance: 347.0
type input "1"
click at [1188, 648] on input "range" at bounding box center [1360, 633] width 345 height 28
click at [1204, 554] on textarea "Enter at least 3 characters 0 / 1600" at bounding box center [1360, 524] width 361 height 60
type textarea "Temp seg pending PC investigation"
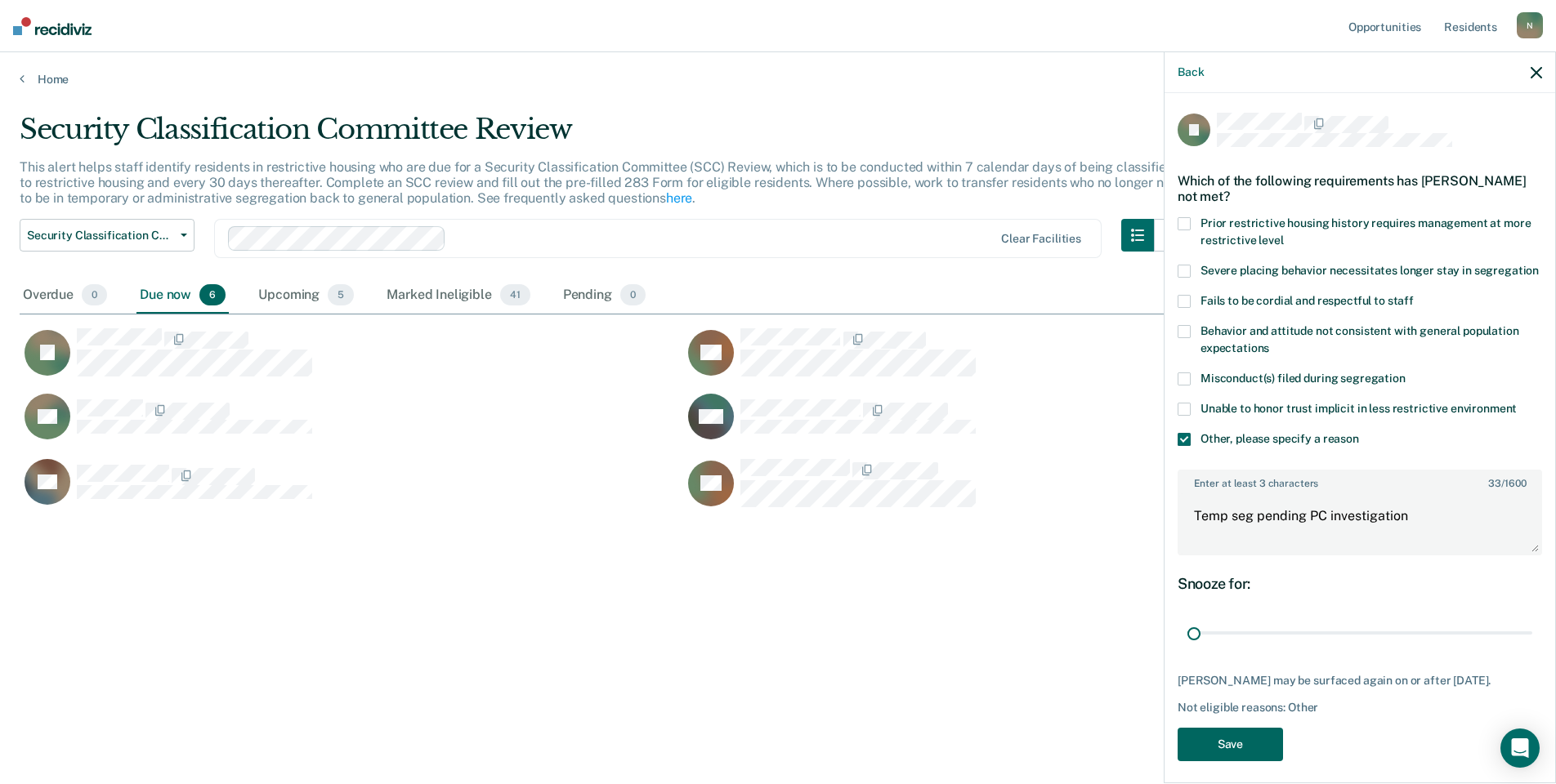
click at [1210, 761] on button "Save" at bounding box center [1230, 745] width 105 height 34
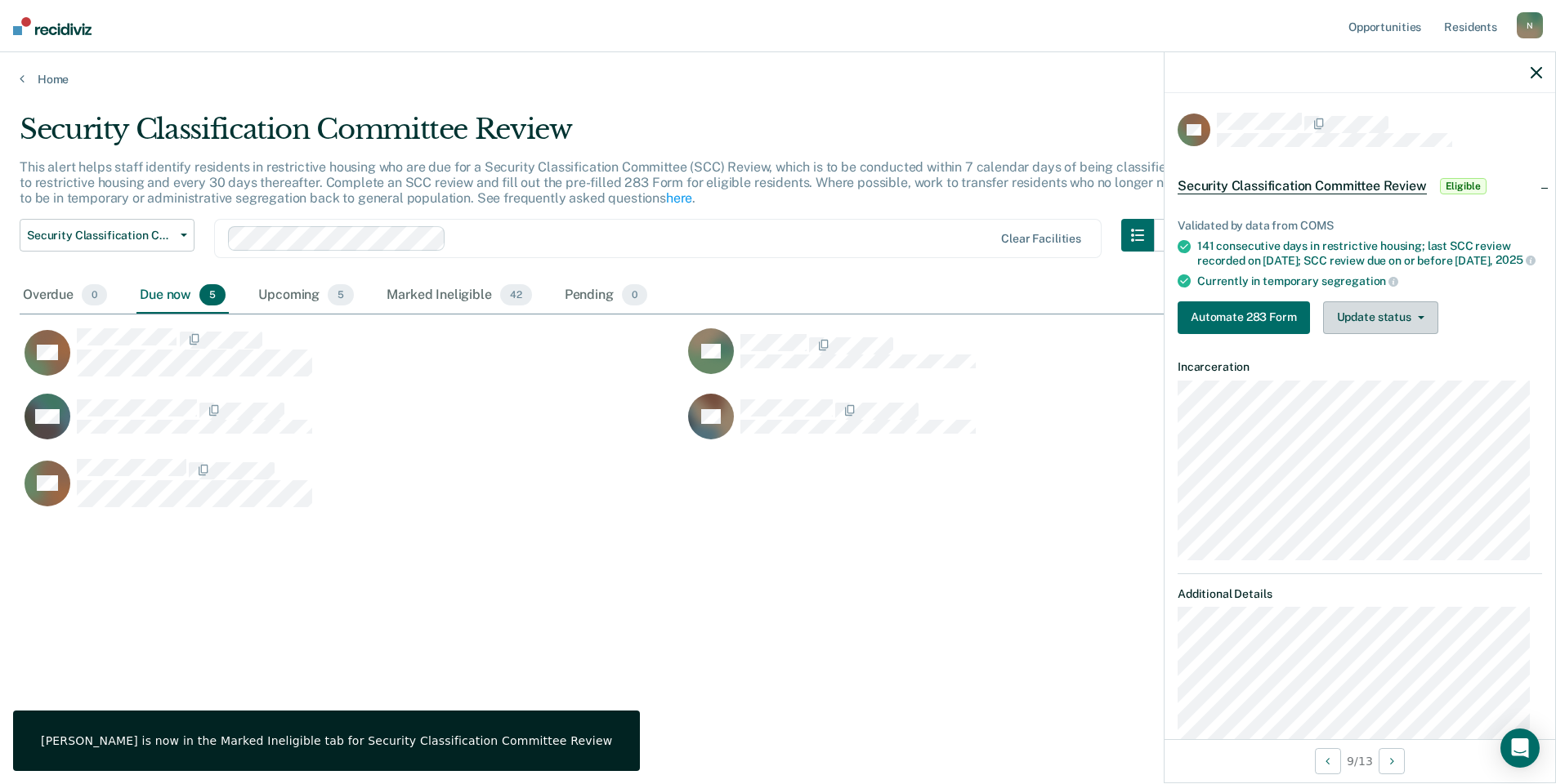
drag, startPoint x: 1388, startPoint y: 327, endPoint x: 1405, endPoint y: 359, distance: 36.2
click at [1388, 327] on button "Update status" at bounding box center [1381, 318] width 115 height 33
click at [1414, 392] on button "Mark Ineligible" at bounding box center [1402, 383] width 158 height 27
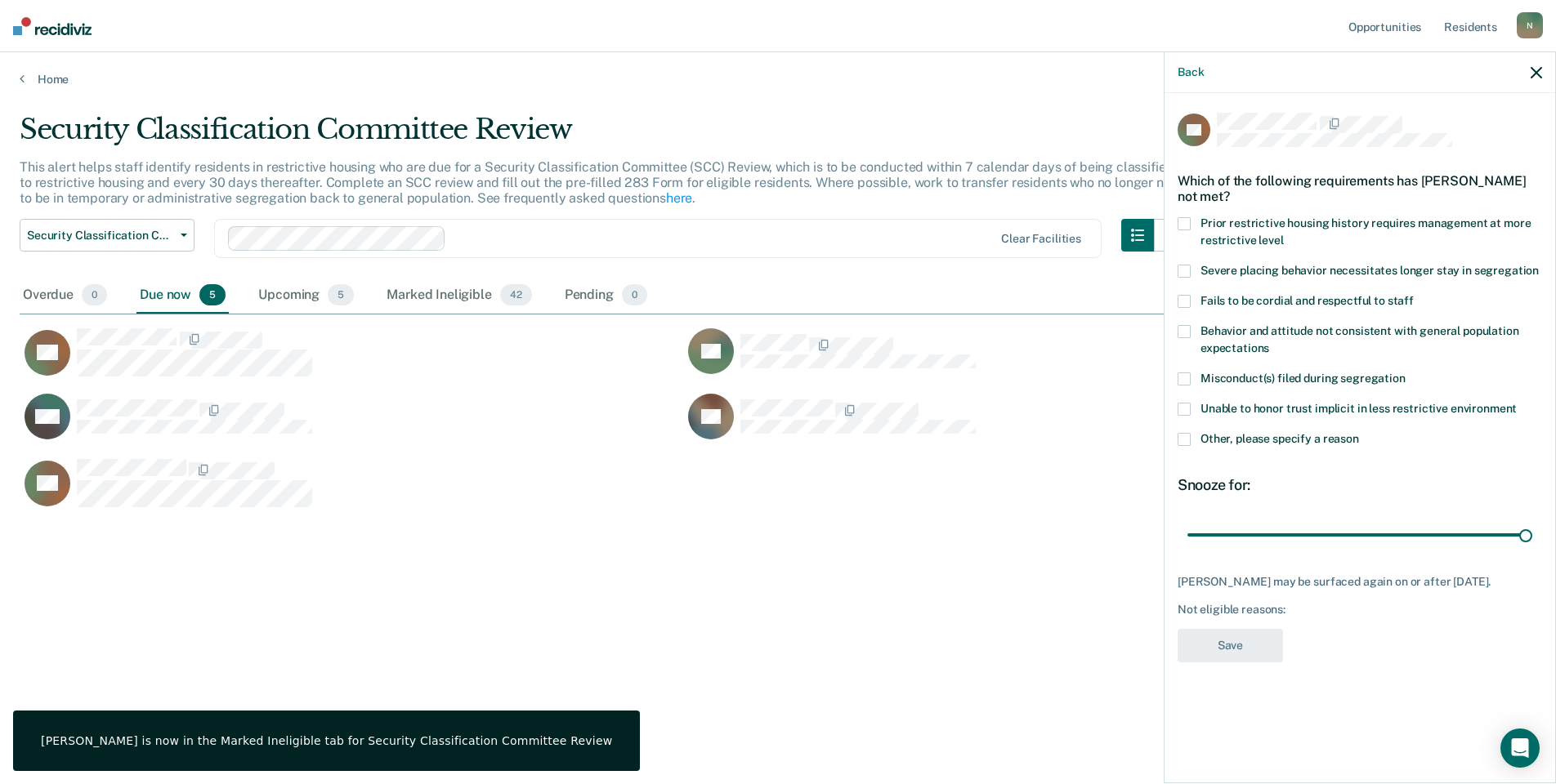
click at [1182, 442] on span at bounding box center [1184, 440] width 13 height 13
click at [1359, 433] on input "Other, please specify a reason" at bounding box center [1359, 433] width 0 height 0
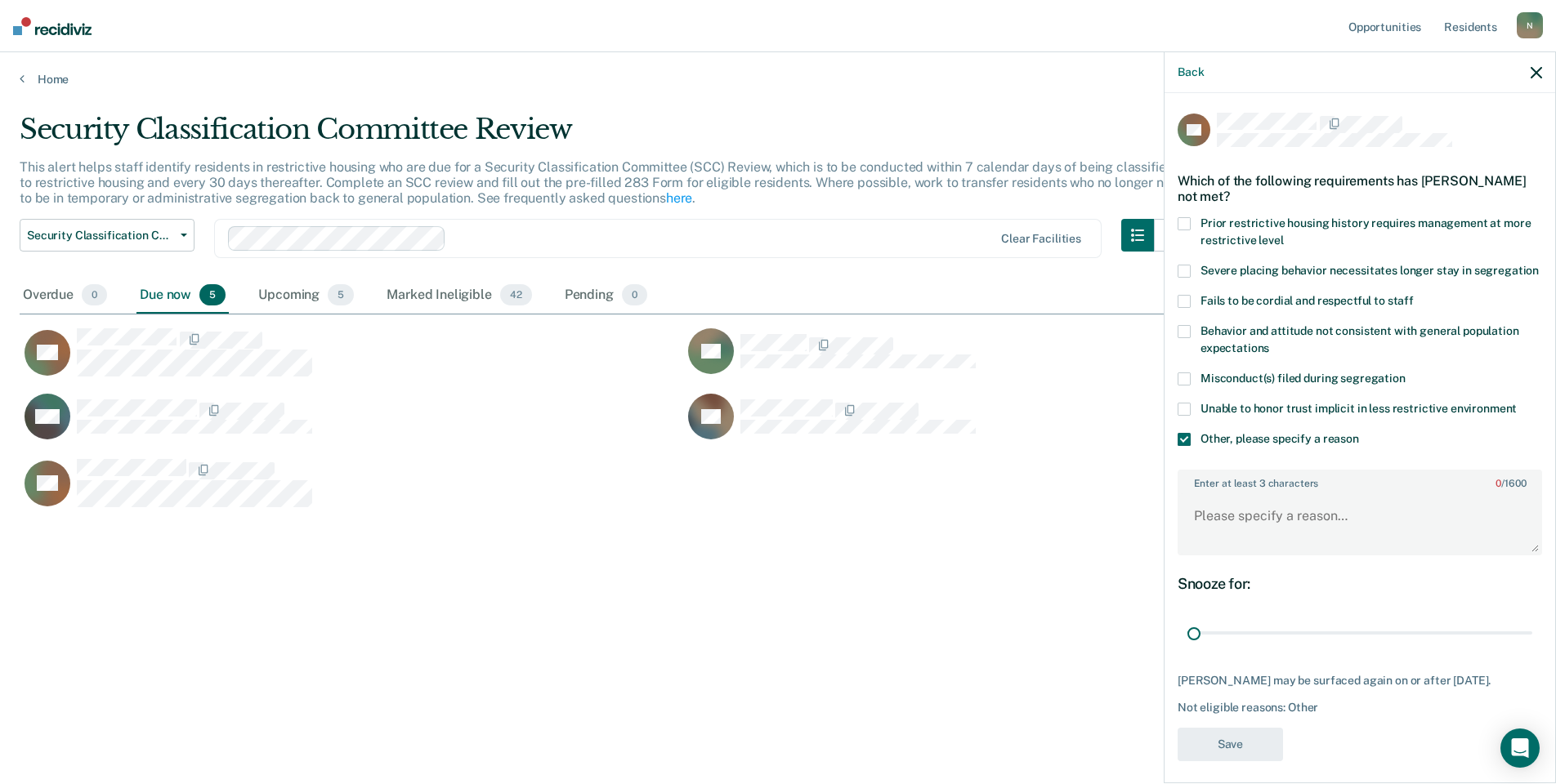
drag, startPoint x: 1505, startPoint y: 651, endPoint x: 1155, endPoint y: 610, distance: 352.4
type input "1"
click at [1188, 648] on input "range" at bounding box center [1360, 633] width 345 height 28
click at [1205, 547] on textarea "Enter at least 3 characters 0 / 1600" at bounding box center [1360, 524] width 361 height 60
type textarea "Temp seg pending Alt IV placement"
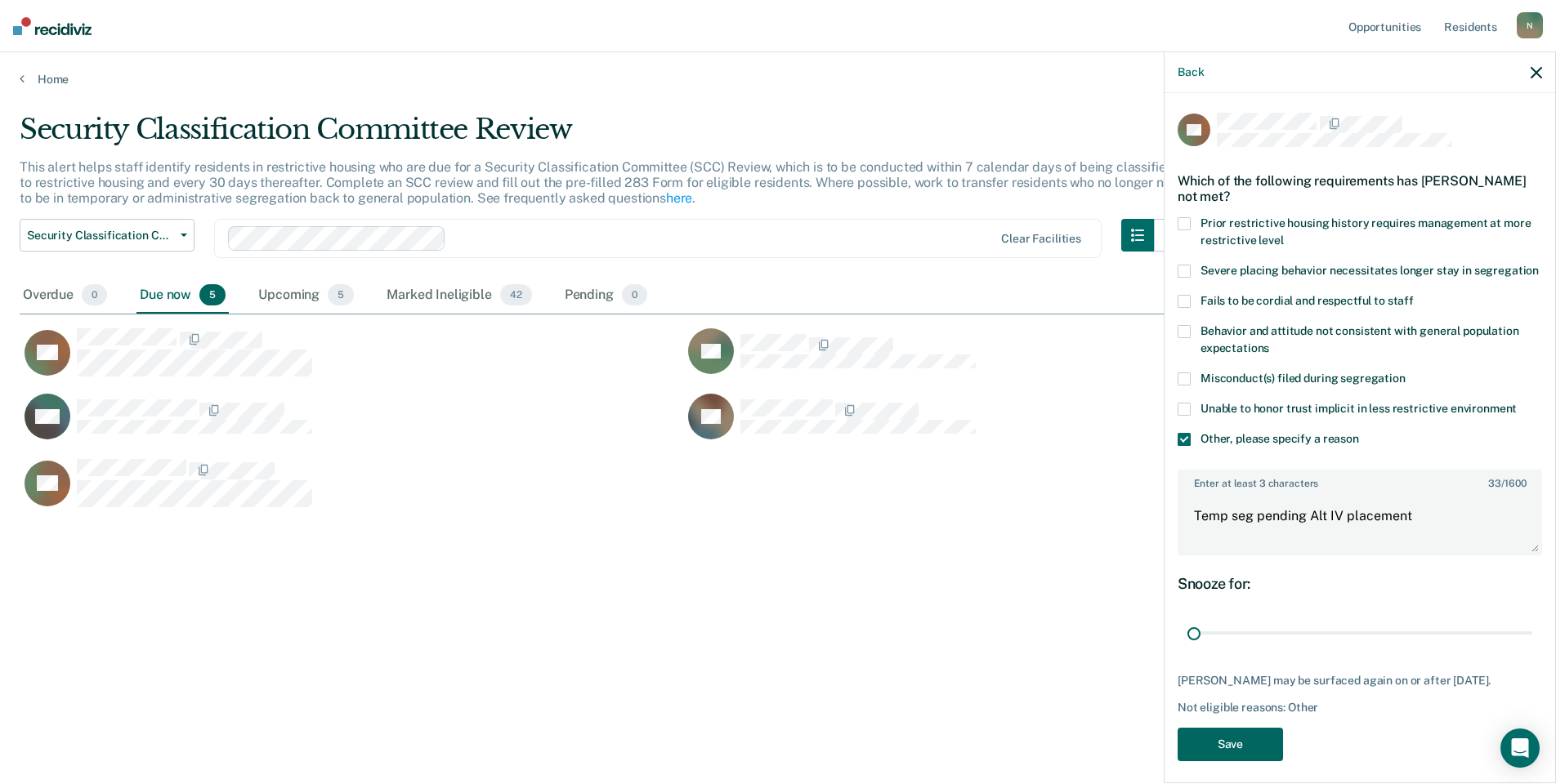
click at [1237, 759] on button "Save" at bounding box center [1230, 745] width 105 height 34
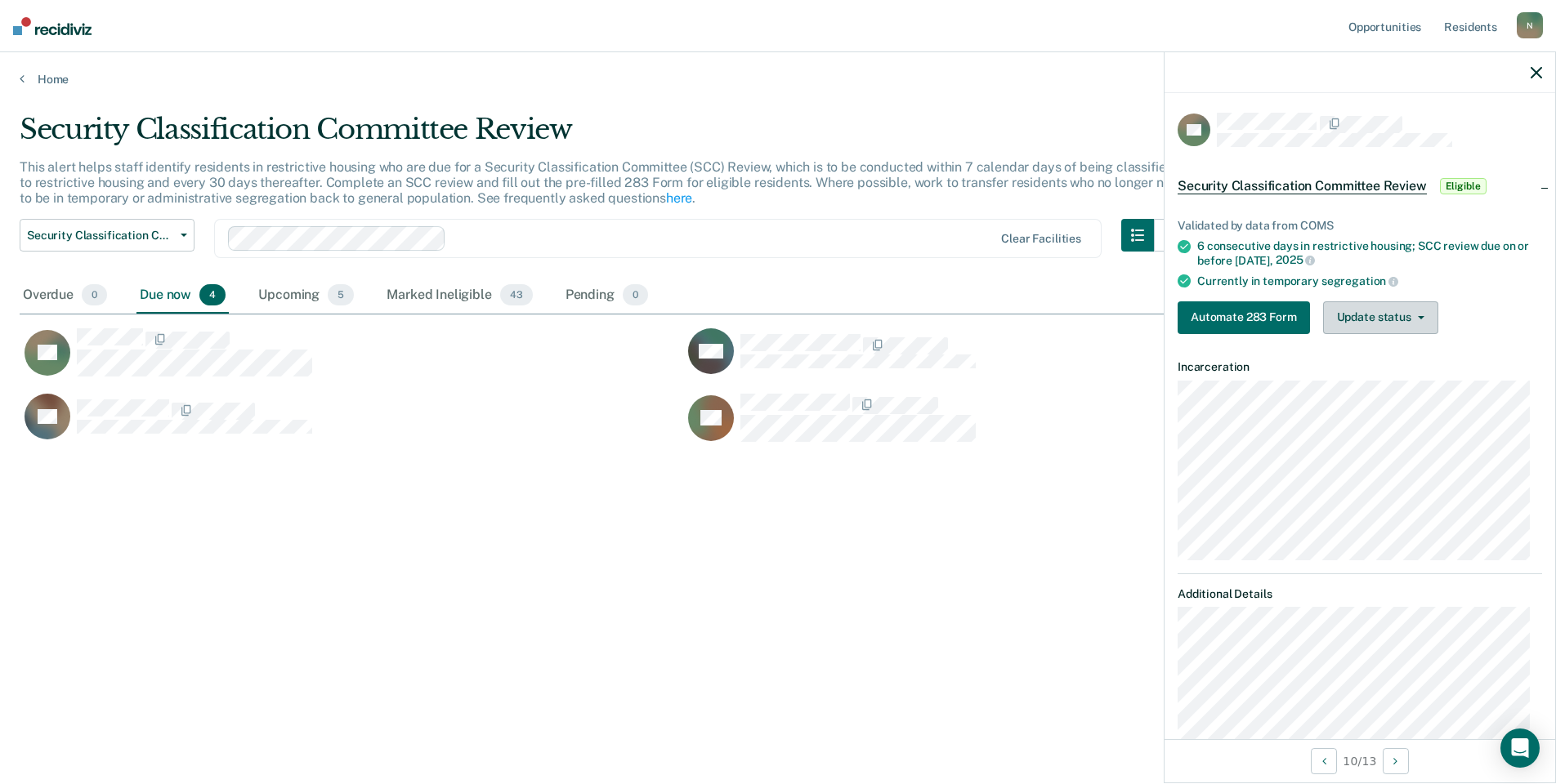
drag, startPoint x: 1421, startPoint y: 321, endPoint x: 1419, endPoint y: 330, distance: 9.2
click at [1420, 321] on button "Update status" at bounding box center [1381, 318] width 115 height 33
click at [1406, 375] on button "Mark Ineligible" at bounding box center [1402, 383] width 158 height 27
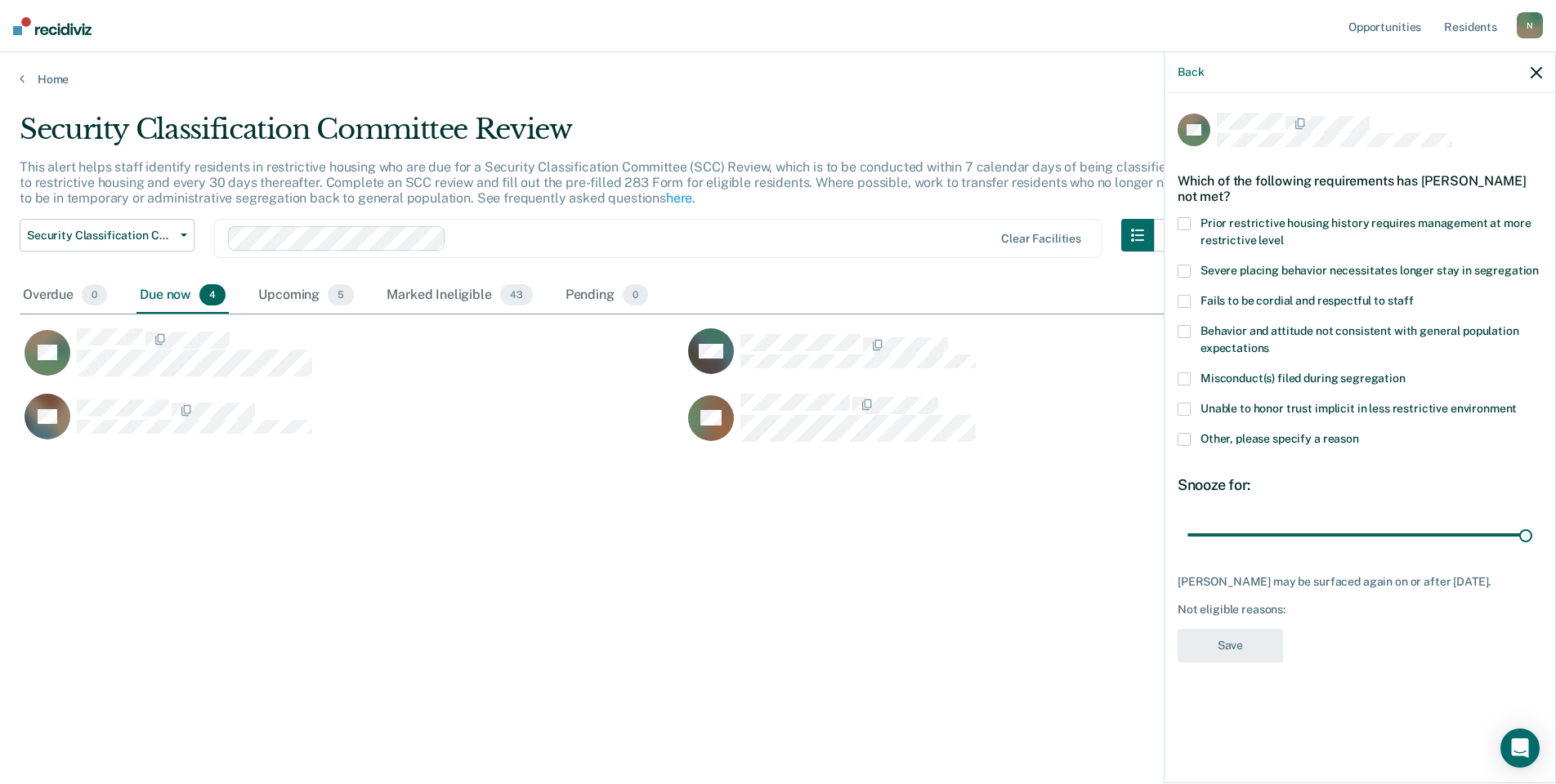
click at [1238, 432] on span "Other, please specify a reason" at bounding box center [1279, 439] width 159 height 13
click at [1359, 433] on input "Other, please specify a reason" at bounding box center [1359, 433] width 0 height 0
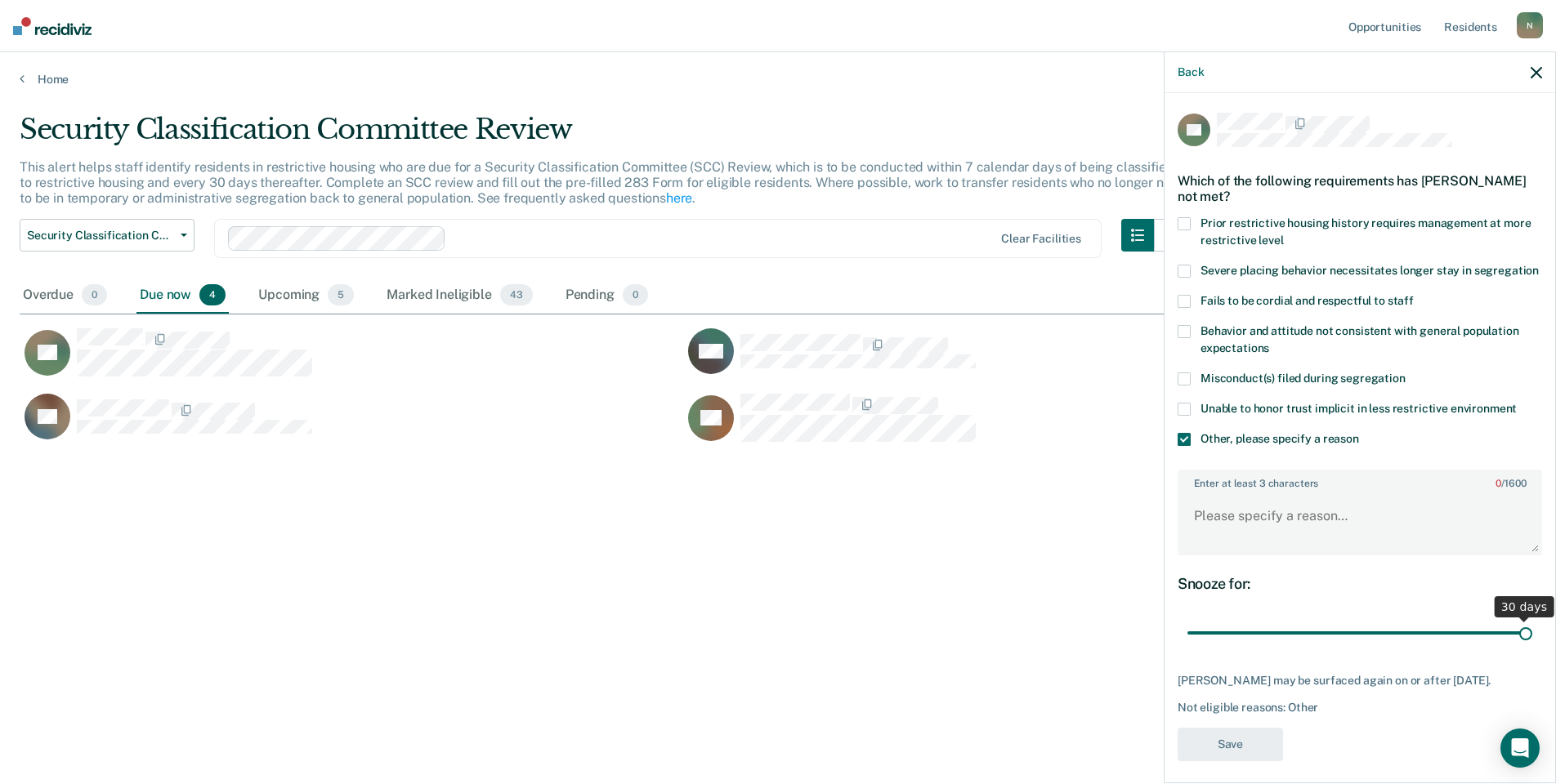
drag, startPoint x: 1532, startPoint y: 617, endPoint x: 1524, endPoint y: 622, distance: 9.4
click at [1524, 622] on div "30 days" at bounding box center [1360, 633] width 365 height 28
drag, startPoint x: 1524, startPoint y: 622, endPoint x: 1134, endPoint y: 630, distance: 390.1
type input "1"
click at [1188, 630] on input "range" at bounding box center [1360, 633] width 345 height 28
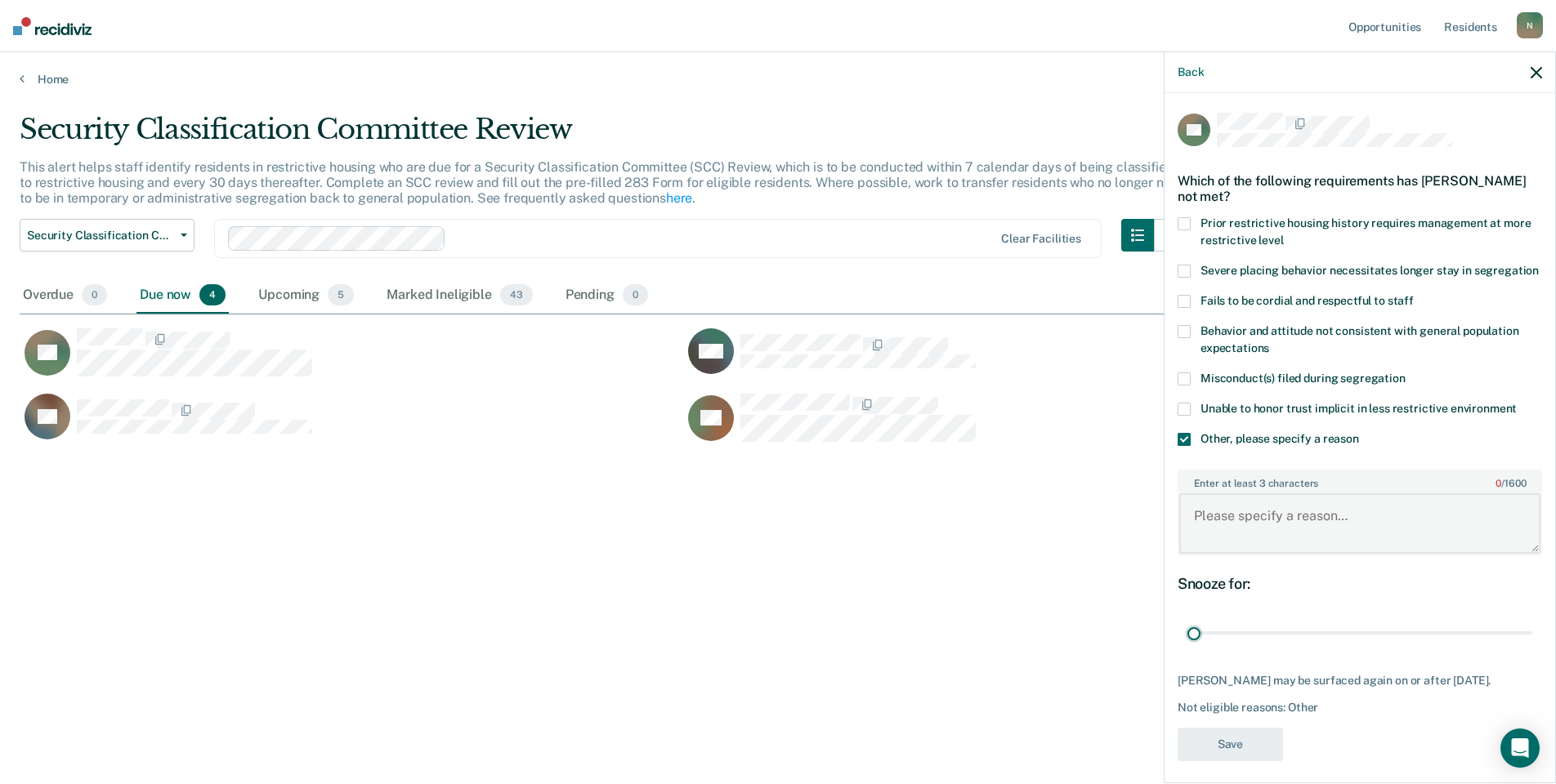
click at [1193, 527] on textarea "Enter at least 3 characters 0 / 1600" at bounding box center [1360, 524] width 361 height 60
type textarea "Temp seg pending misconduct hearing"
click at [1236, 728] on button "Save" at bounding box center [1230, 745] width 105 height 34
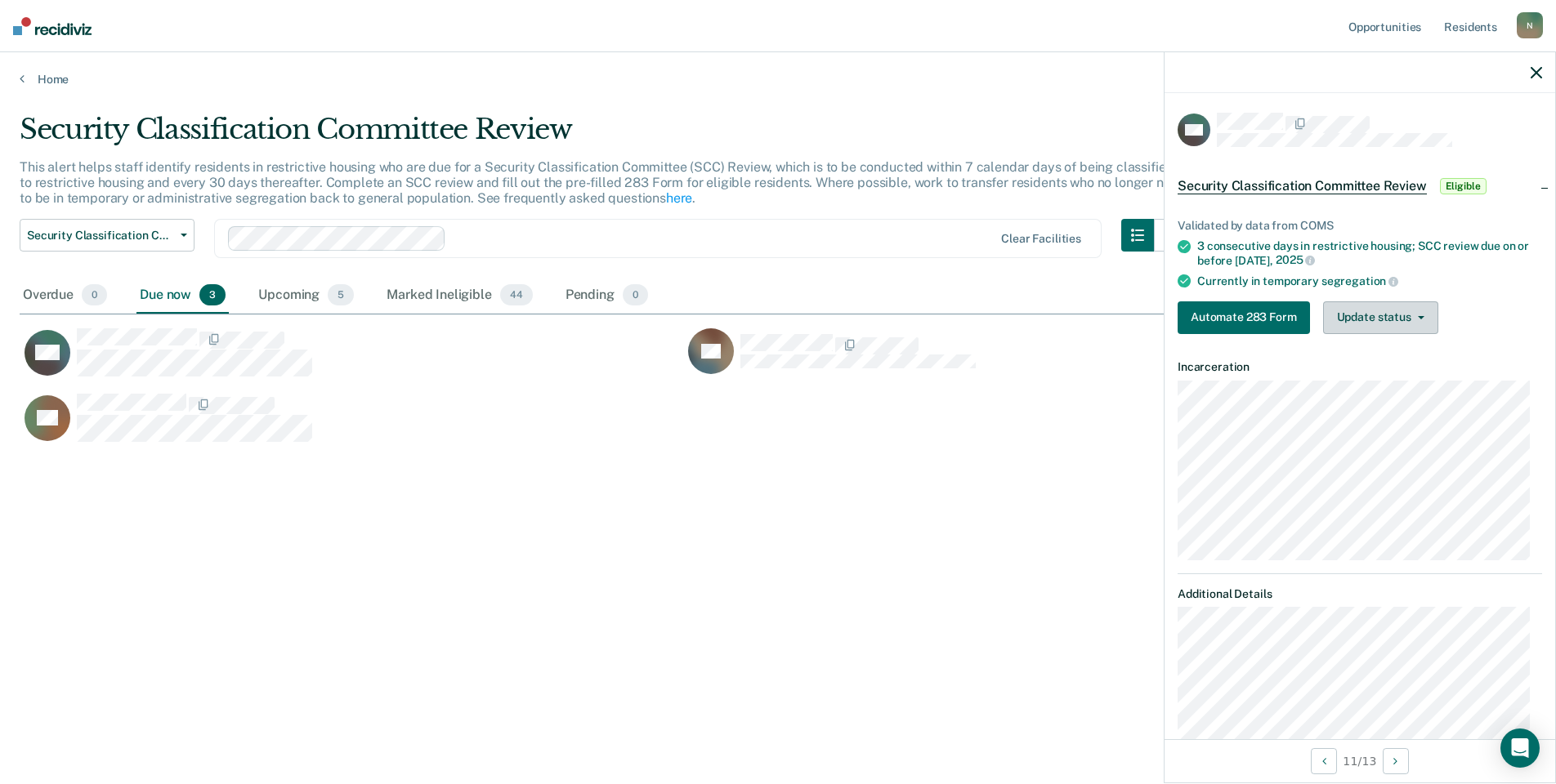
click at [1372, 322] on button "Update status" at bounding box center [1381, 318] width 115 height 33
click at [1379, 387] on button "Mark Ineligible" at bounding box center [1402, 383] width 158 height 27
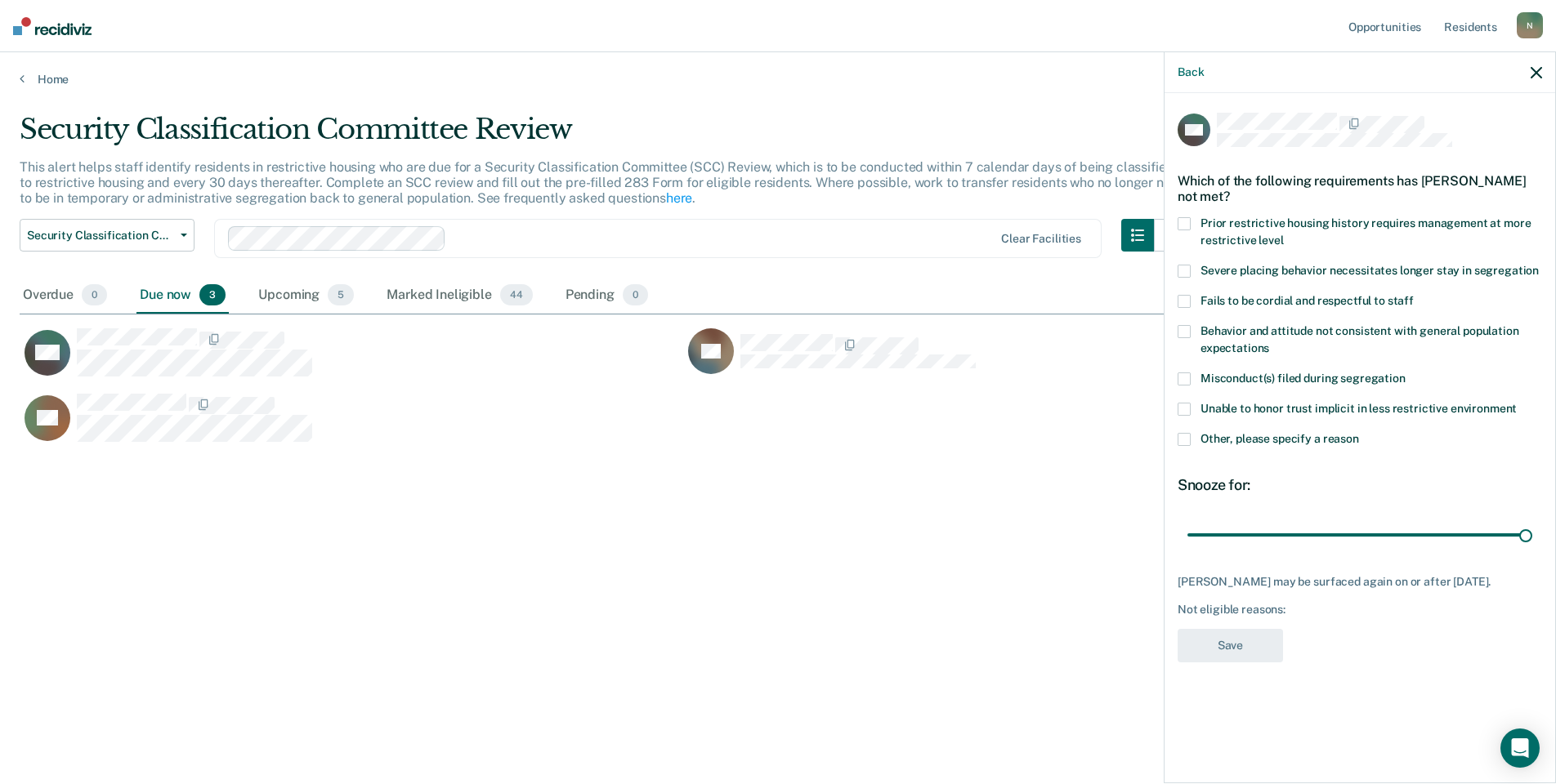
click at [1178, 441] on span at bounding box center [1184, 440] width 13 height 13
click at [1359, 433] on input "Other, please specify a reason" at bounding box center [1359, 433] width 0 height 0
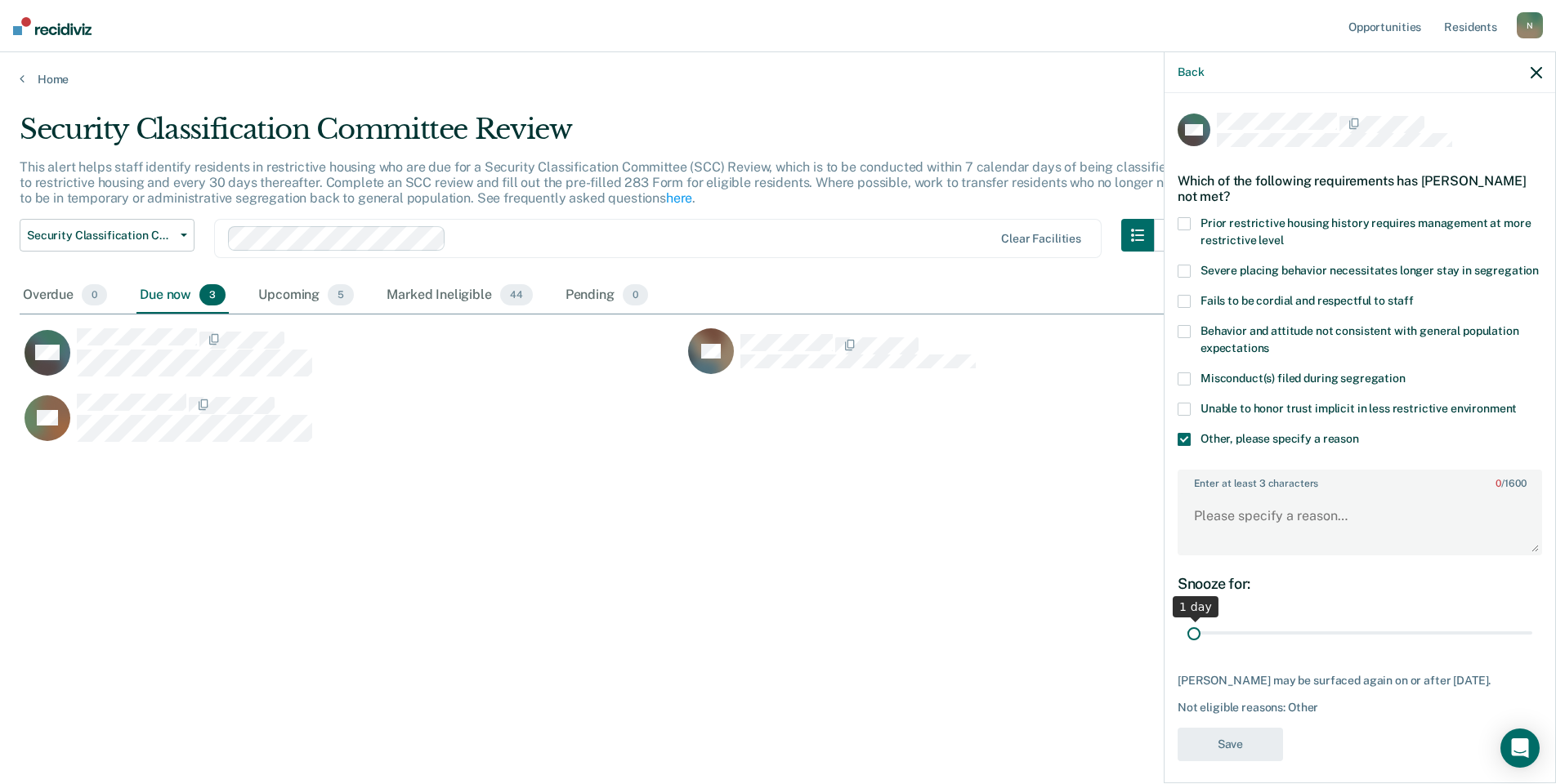
drag, startPoint x: 1512, startPoint y: 649, endPoint x: 1093, endPoint y: 649, distance: 419.0
type input "1"
click at [1188, 648] on input "range" at bounding box center [1360, 633] width 345 height 28
click at [1233, 530] on textarea "Enter at least 3 characters 0 / 1600" at bounding box center [1360, 524] width 361 height 60
type textarea "Temp seg pending PC investigation"
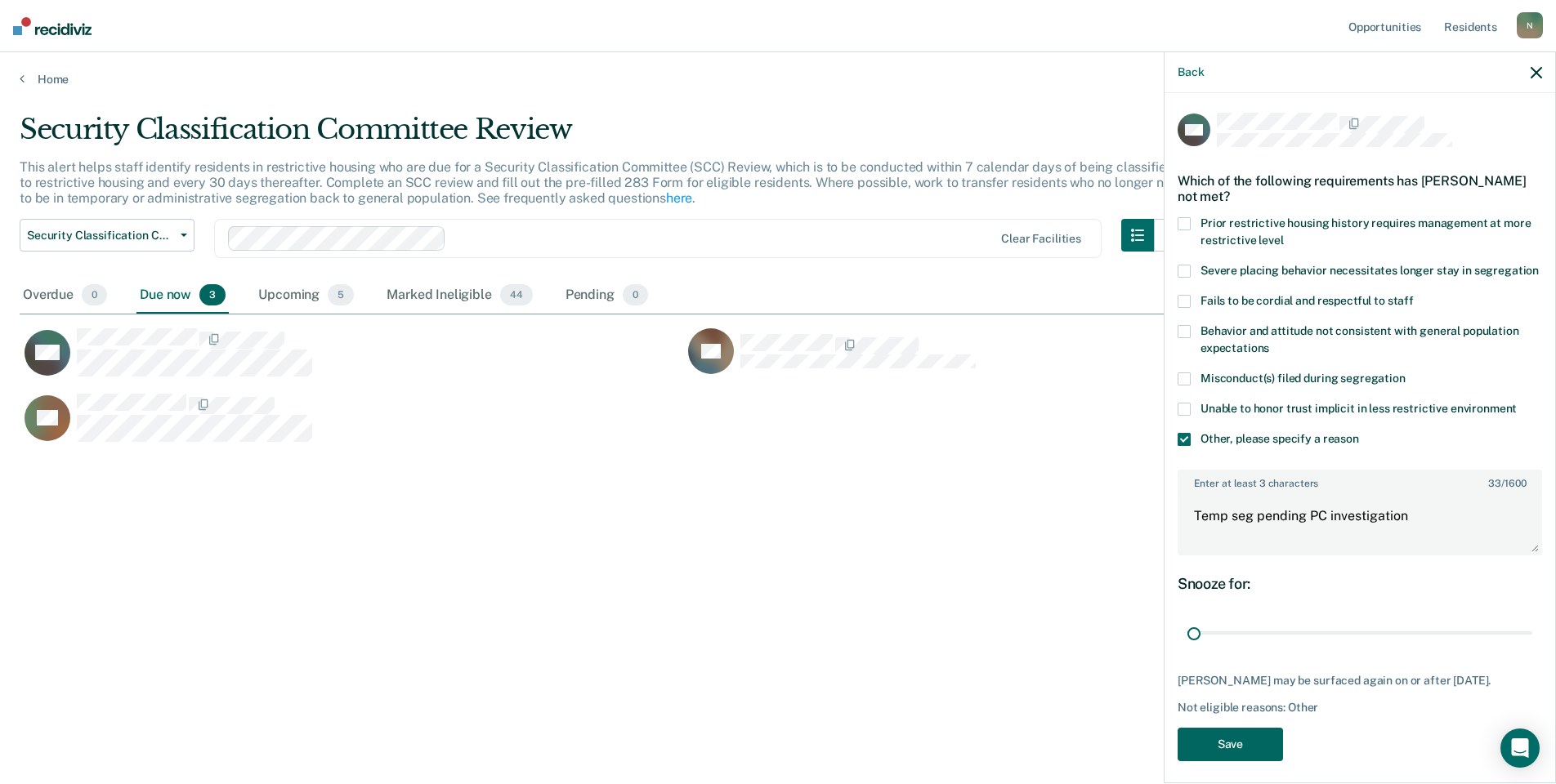
click at [1253, 757] on button "Save" at bounding box center [1230, 745] width 105 height 34
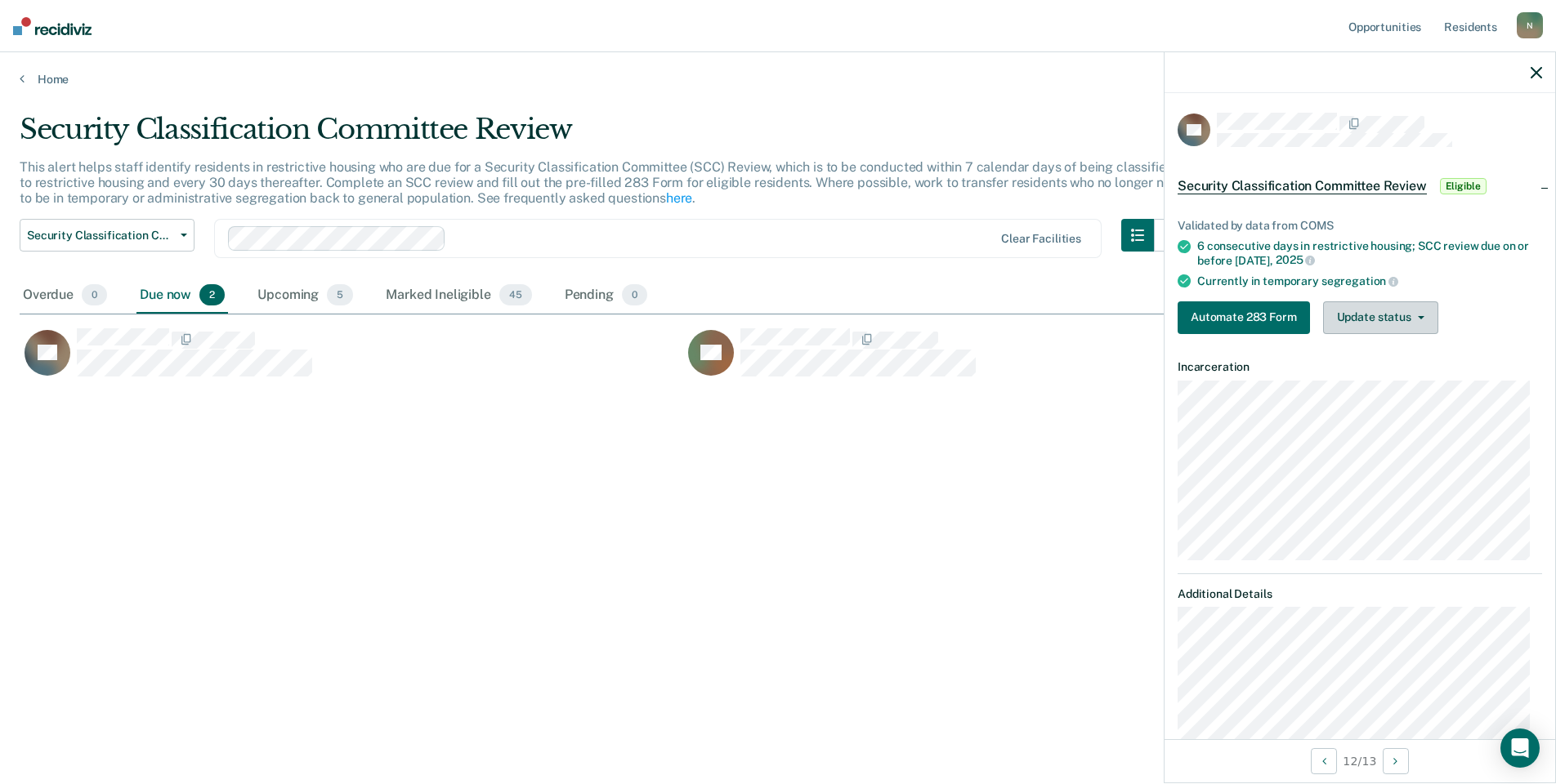
click at [1339, 315] on button "Update status" at bounding box center [1381, 318] width 115 height 33
click at [1383, 387] on button "Mark Ineligible" at bounding box center [1402, 383] width 158 height 27
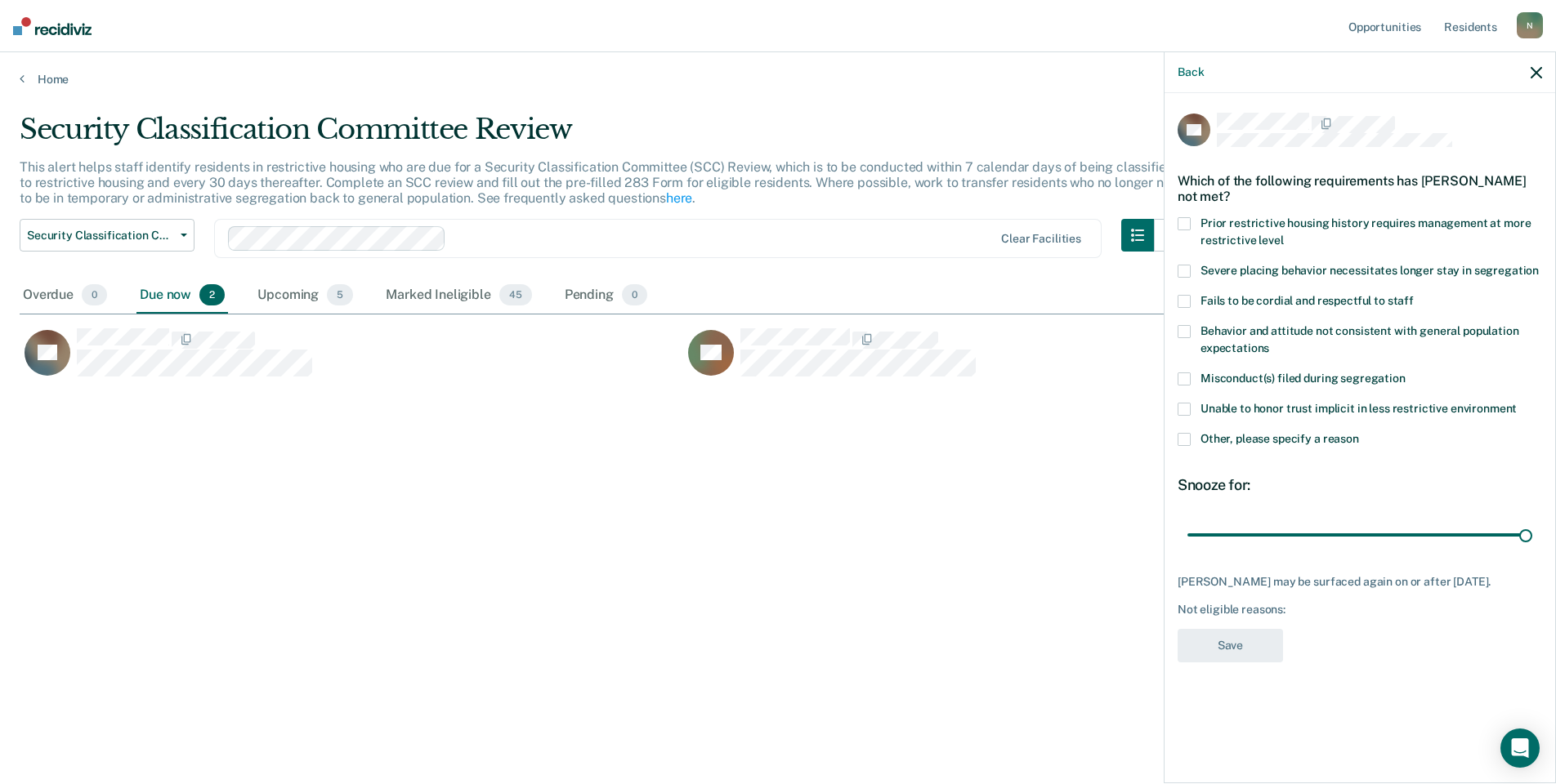
click at [1185, 439] on span at bounding box center [1184, 440] width 13 height 13
click at [1359, 433] on input "Other, please specify a reason" at bounding box center [1359, 433] width 0 height 0
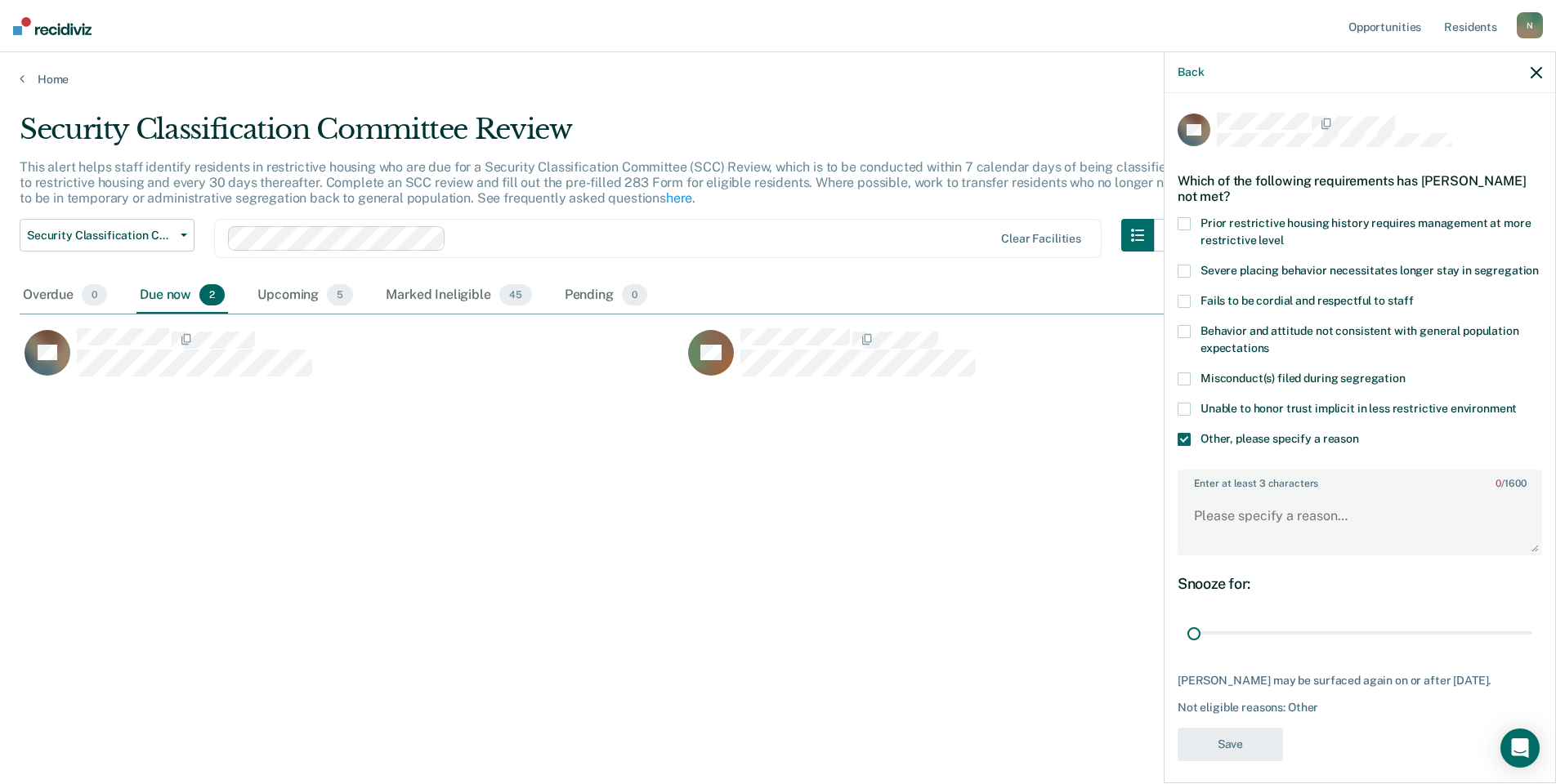
drag, startPoint x: 1512, startPoint y: 654, endPoint x: 1157, endPoint y: 650, distance: 355.0
type input "1"
click at [1188, 648] on input "range" at bounding box center [1360, 633] width 345 height 28
click at [1241, 540] on textarea "Enter at least 3 characters 0 / 1600" at bounding box center [1360, 524] width 361 height 60
type textarea "Temp seg pending PC investigation"
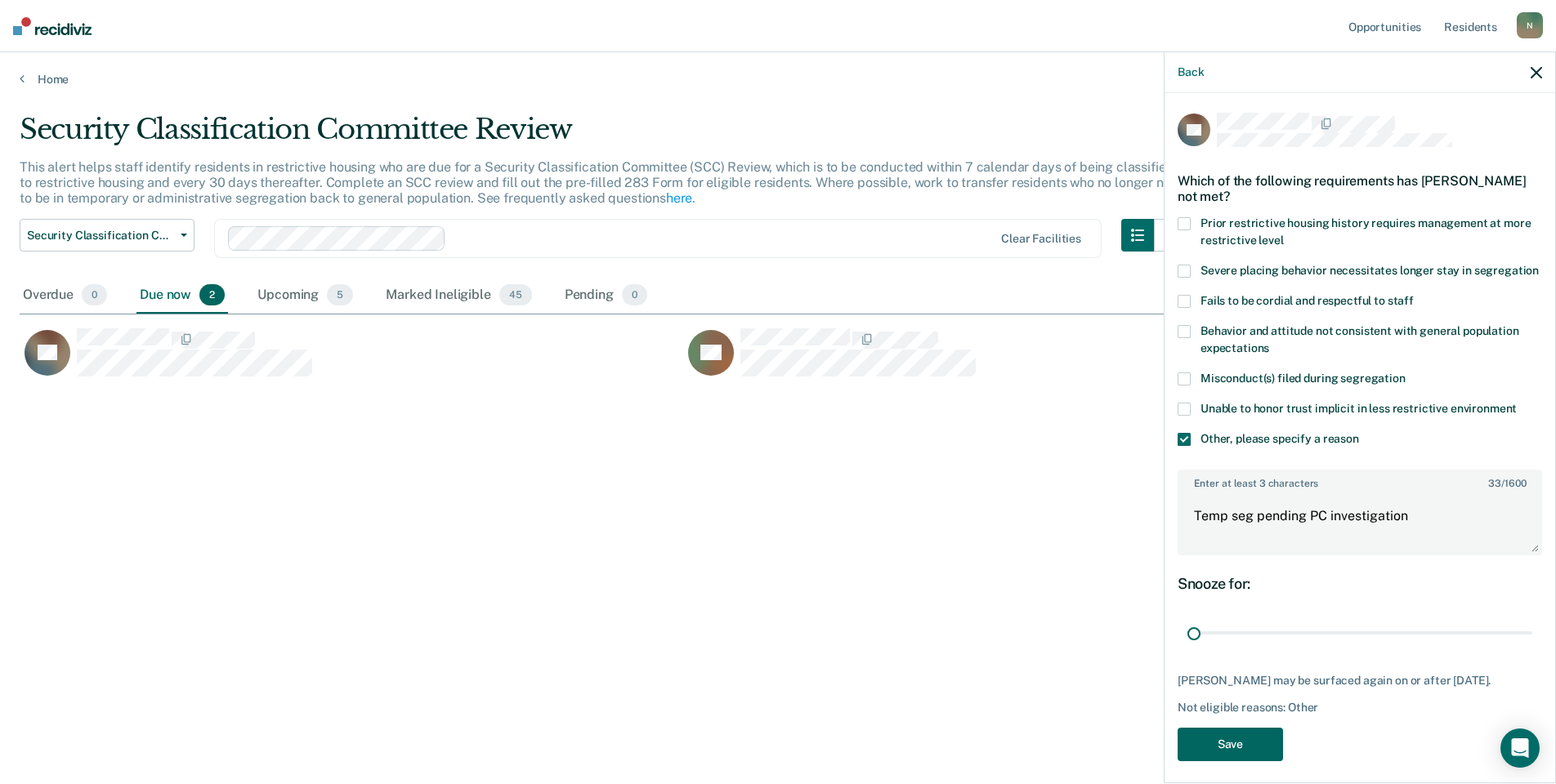
click at [1226, 760] on button "Save" at bounding box center [1230, 745] width 105 height 34
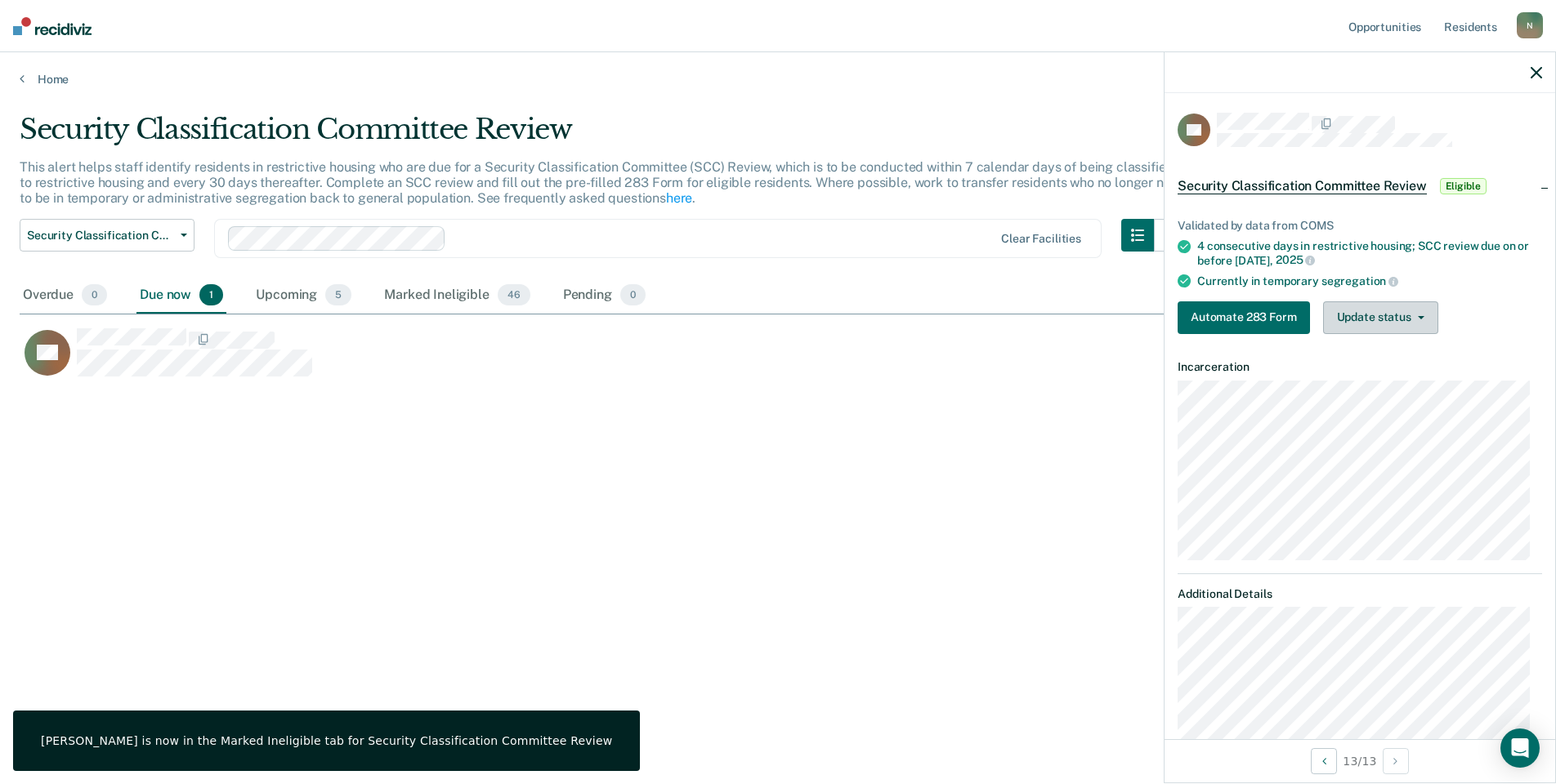
click at [1399, 306] on button "Update status" at bounding box center [1381, 318] width 115 height 33
click at [1391, 382] on button "Mark Ineligible" at bounding box center [1402, 383] width 158 height 27
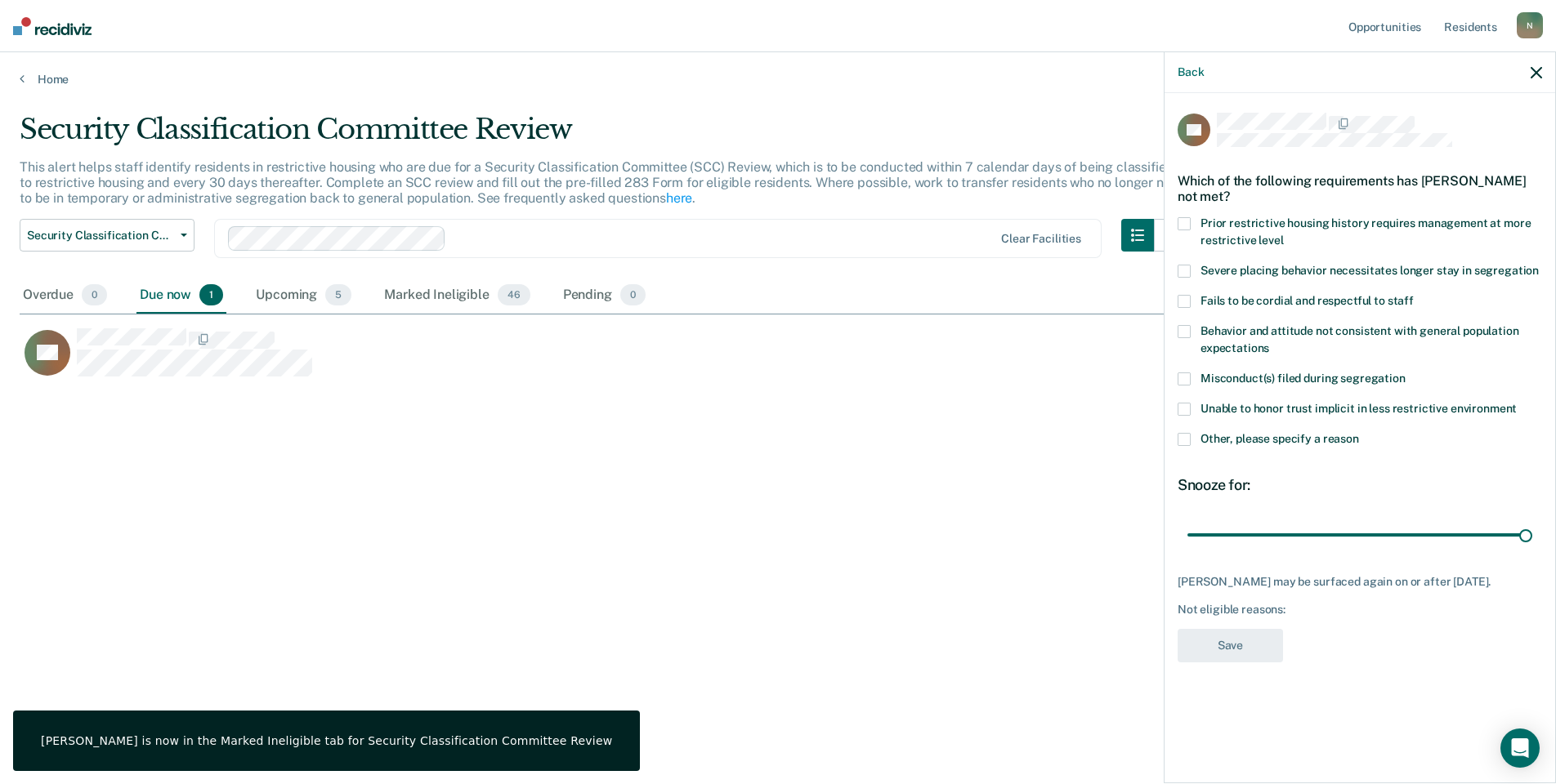
drag, startPoint x: 1188, startPoint y: 433, endPoint x: 1189, endPoint y: 441, distance: 8.1
click at [1187, 433] on span at bounding box center [1184, 440] width 13 height 13
click at [1359, 433] on input "Other, please specify a reason" at bounding box center [1359, 433] width 0 height 0
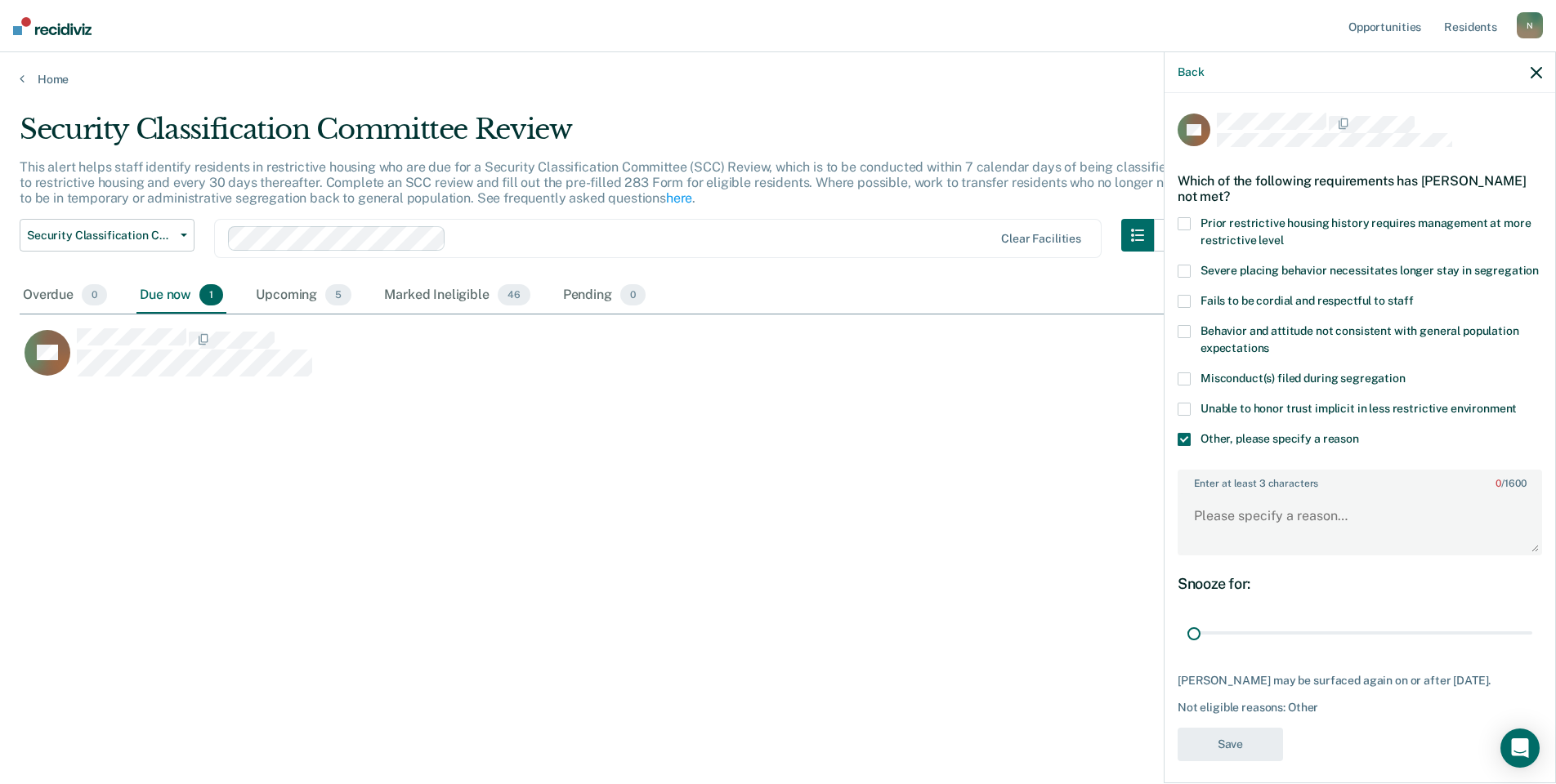
drag, startPoint x: 1515, startPoint y: 654, endPoint x: 1172, endPoint y: 641, distance: 343.2
type input "1"
click at [1188, 648] on input "range" at bounding box center [1360, 633] width 345 height 28
click at [1184, 517] on textarea "Enter at least 3 characters 0 / 1600" at bounding box center [1360, 524] width 361 height 60
type textarea "Temp seg pending misconduct hearing"
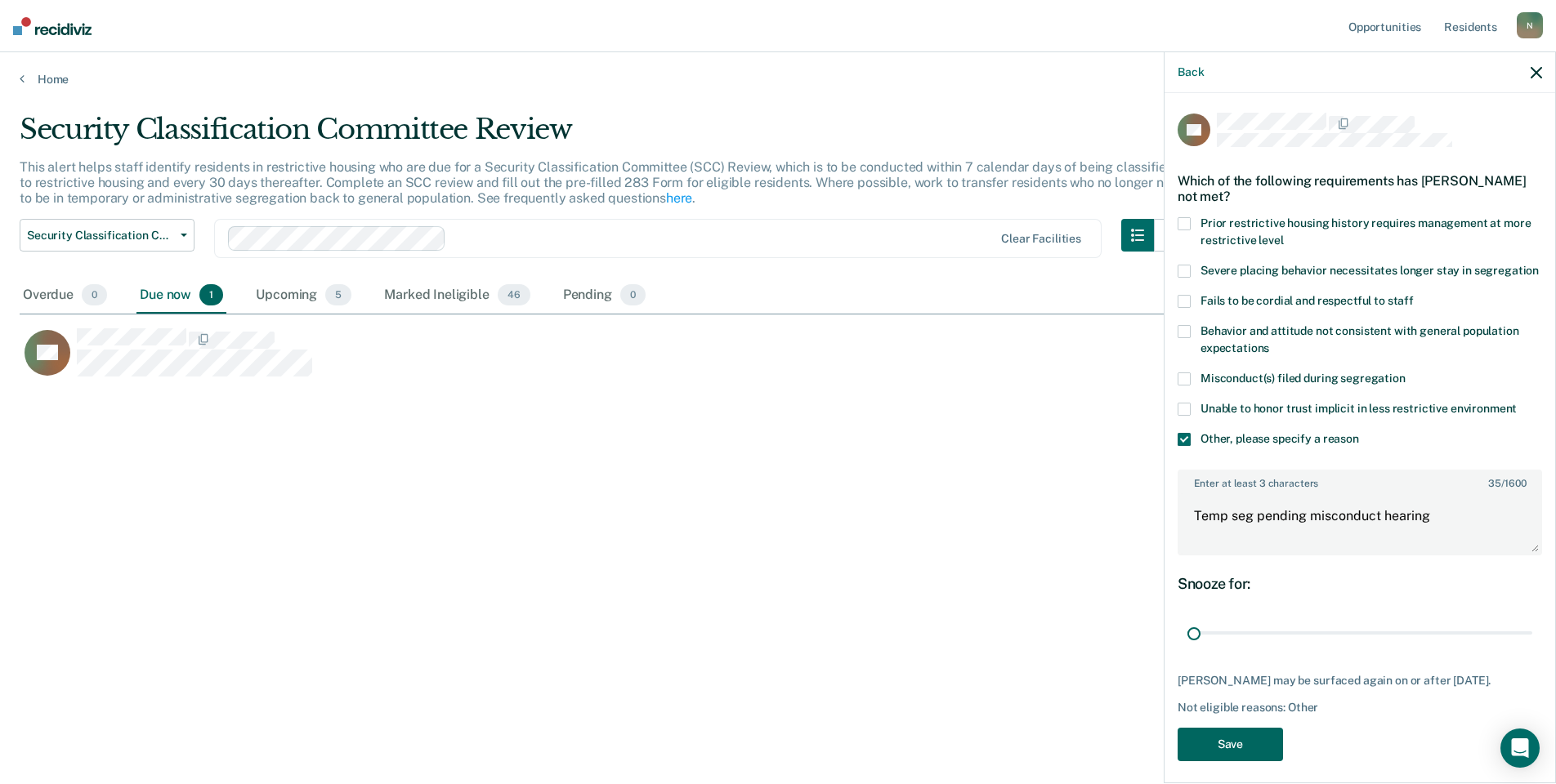
click at [1252, 757] on div "RK Which of the following requirements has [PERSON_NAME] not met? Prior restric…" at bounding box center [1360, 441] width 365 height 659
click at [1252, 759] on button "Save" at bounding box center [1230, 745] width 105 height 34
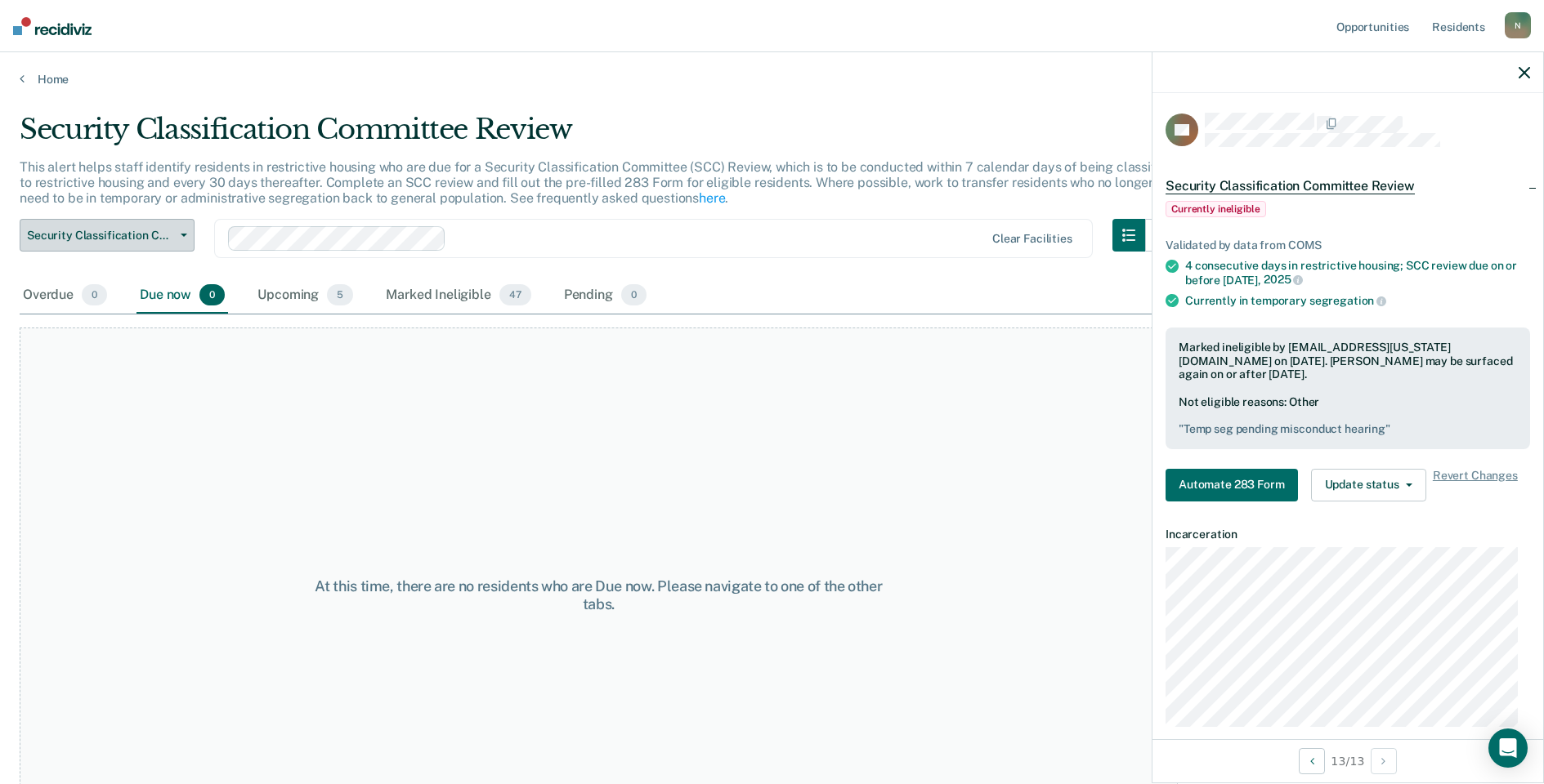
click at [120, 242] on span "Security Classification Committee Review" at bounding box center [100, 235] width 148 height 14
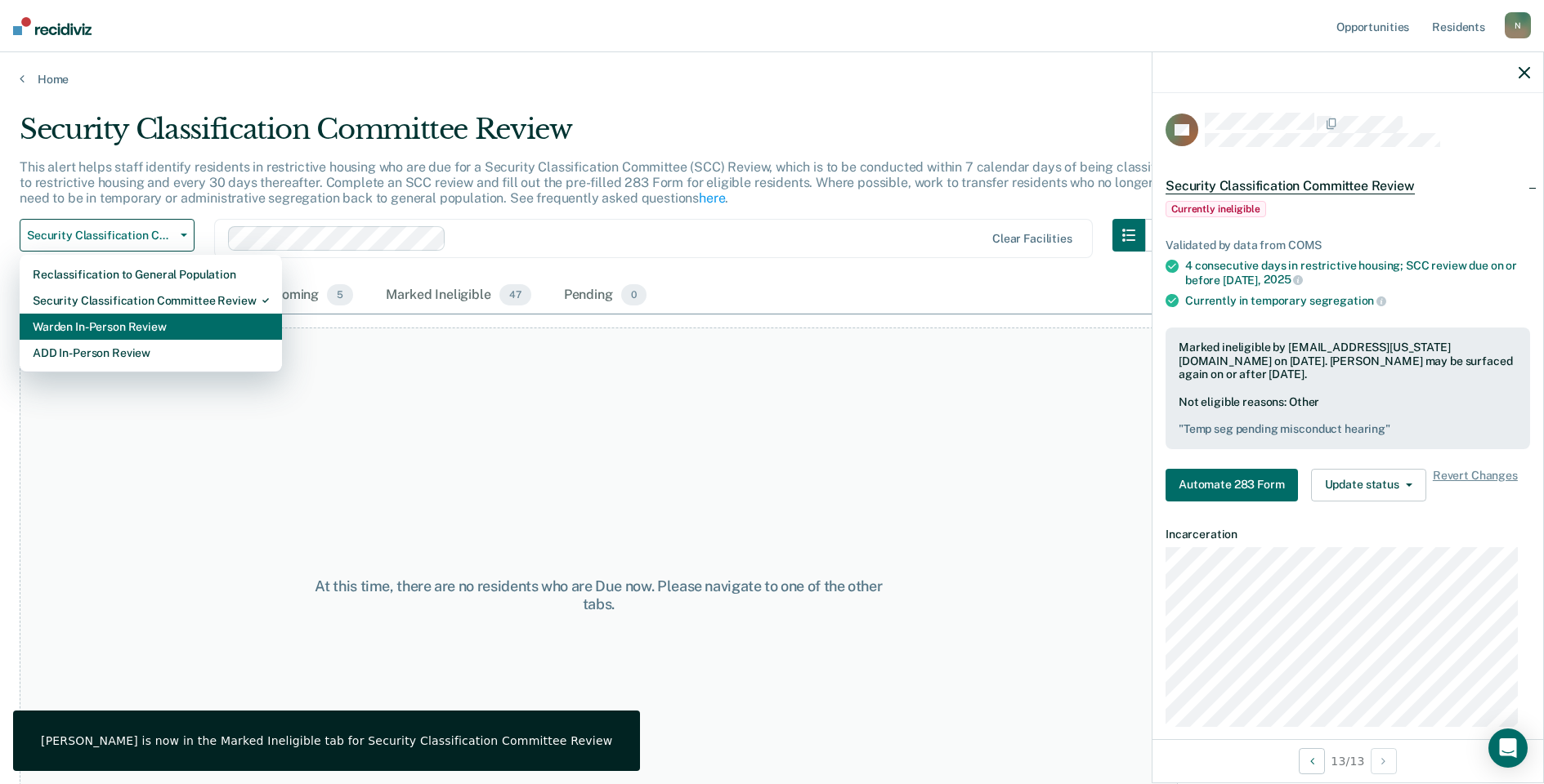
click at [119, 321] on div "Warden In-Person Review" at bounding box center [151, 327] width 236 height 27
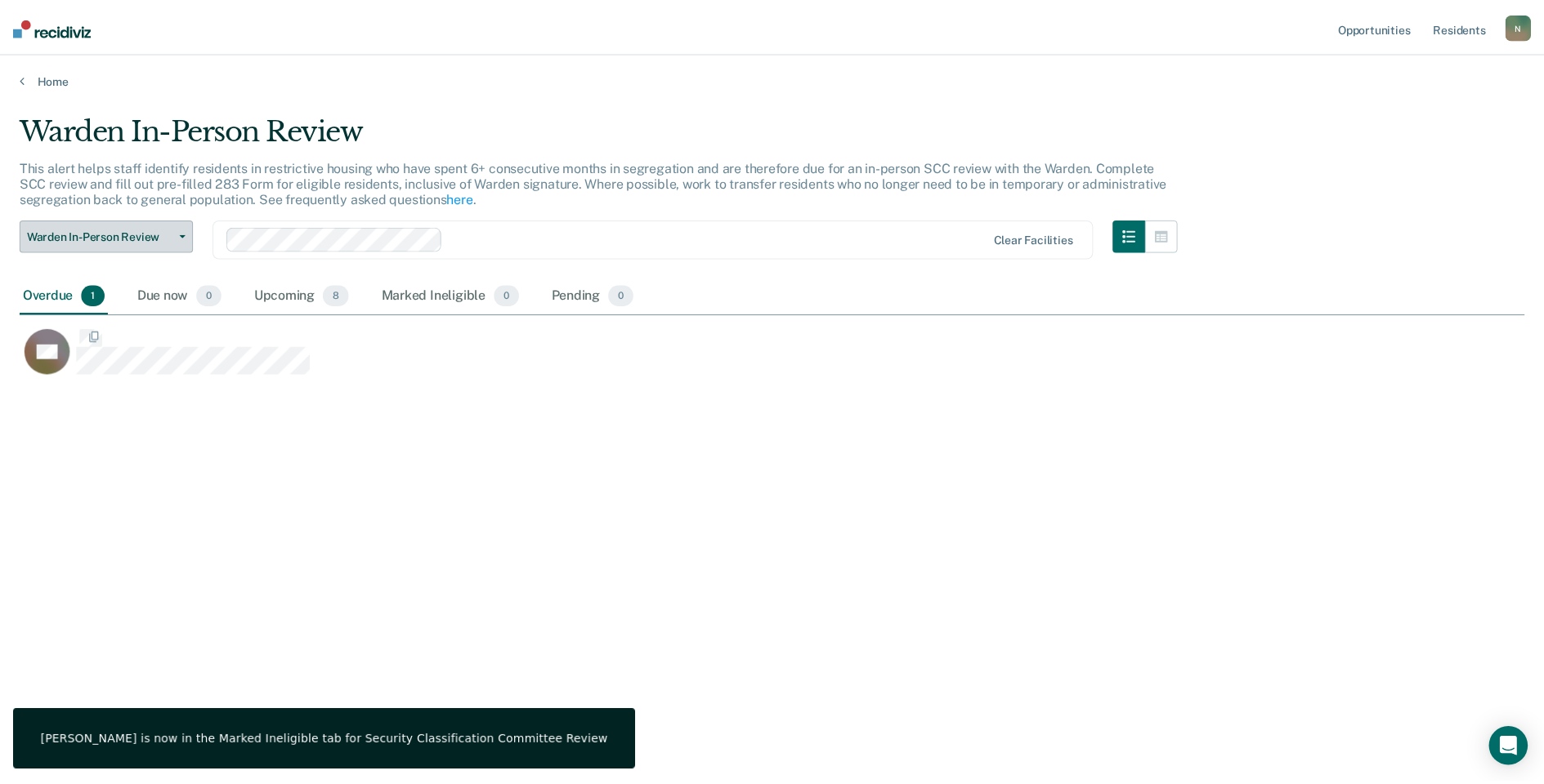
scroll to position [537, 1505]
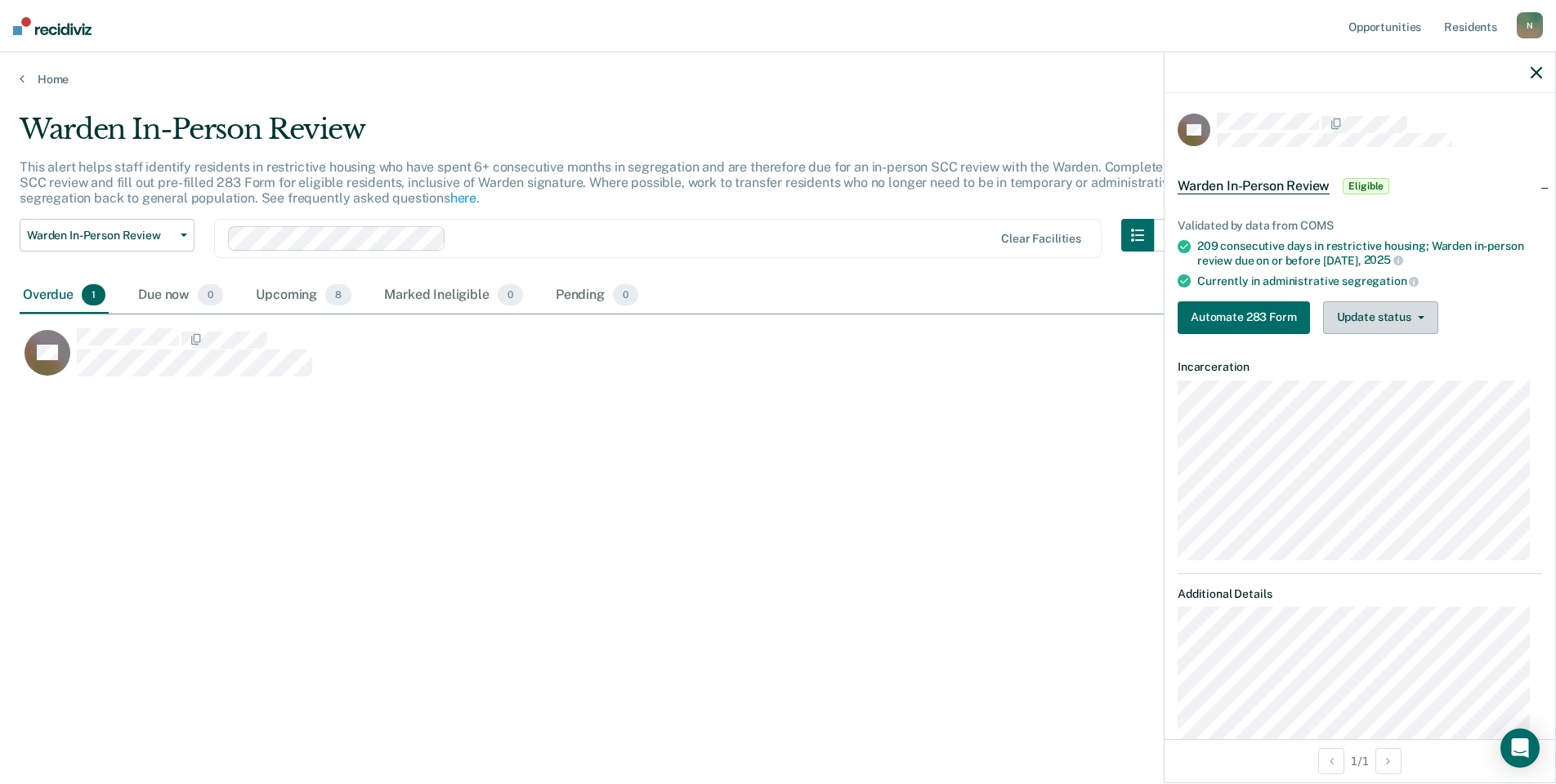
click at [1353, 332] on div "Validated by data from COMS 209 consecutive days in restrictive housing; Warden…" at bounding box center [1360, 269] width 390 height 155
click at [1374, 324] on button "Update status" at bounding box center [1381, 318] width 115 height 33
click at [1374, 377] on button "Mark Ineligible" at bounding box center [1402, 383] width 158 height 27
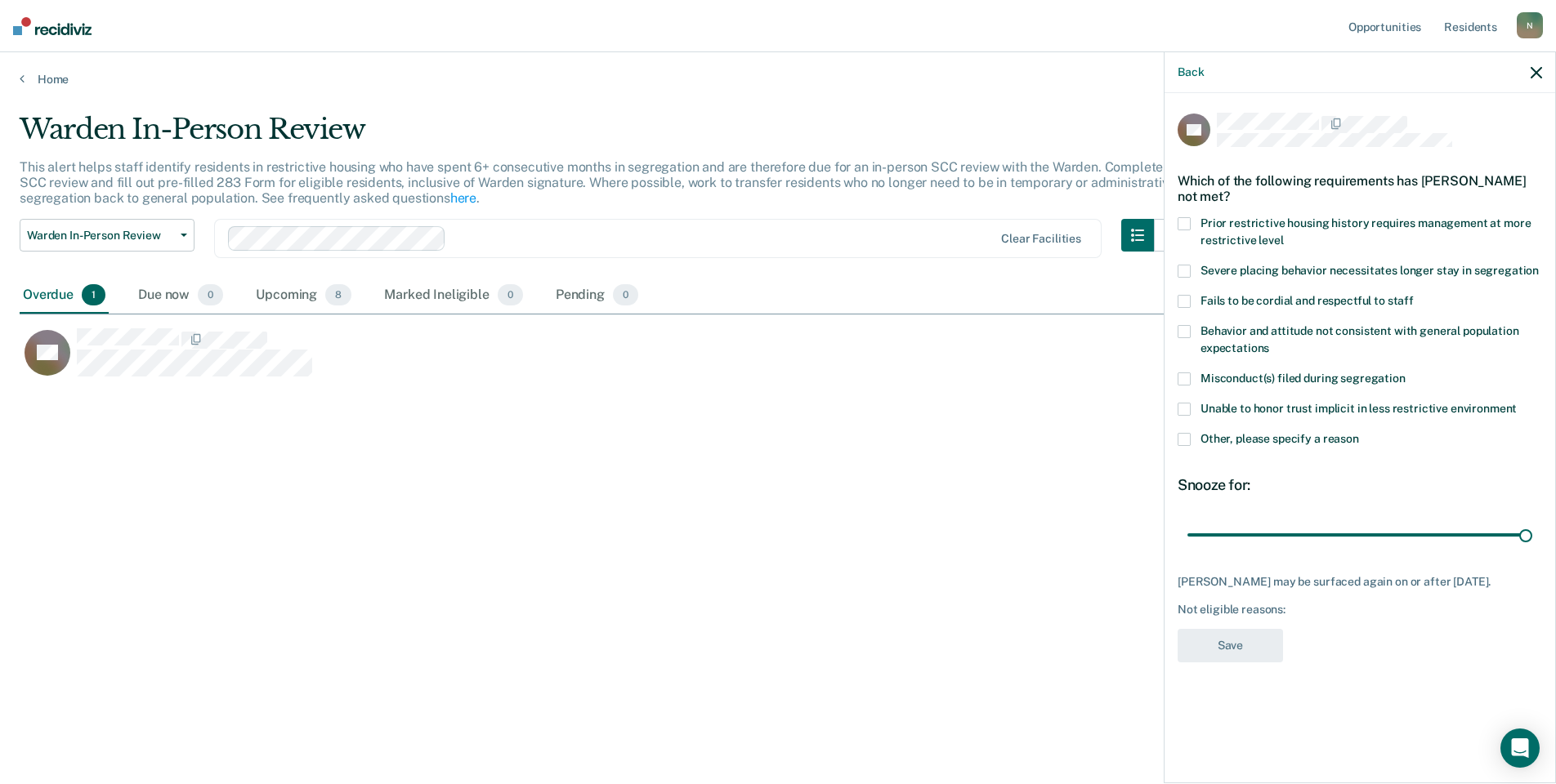
click at [1184, 448] on label "Other, please specify a reason" at bounding box center [1360, 441] width 365 height 17
click at [1359, 433] on input "Other, please specify a reason" at bounding box center [1359, 433] width 0 height 0
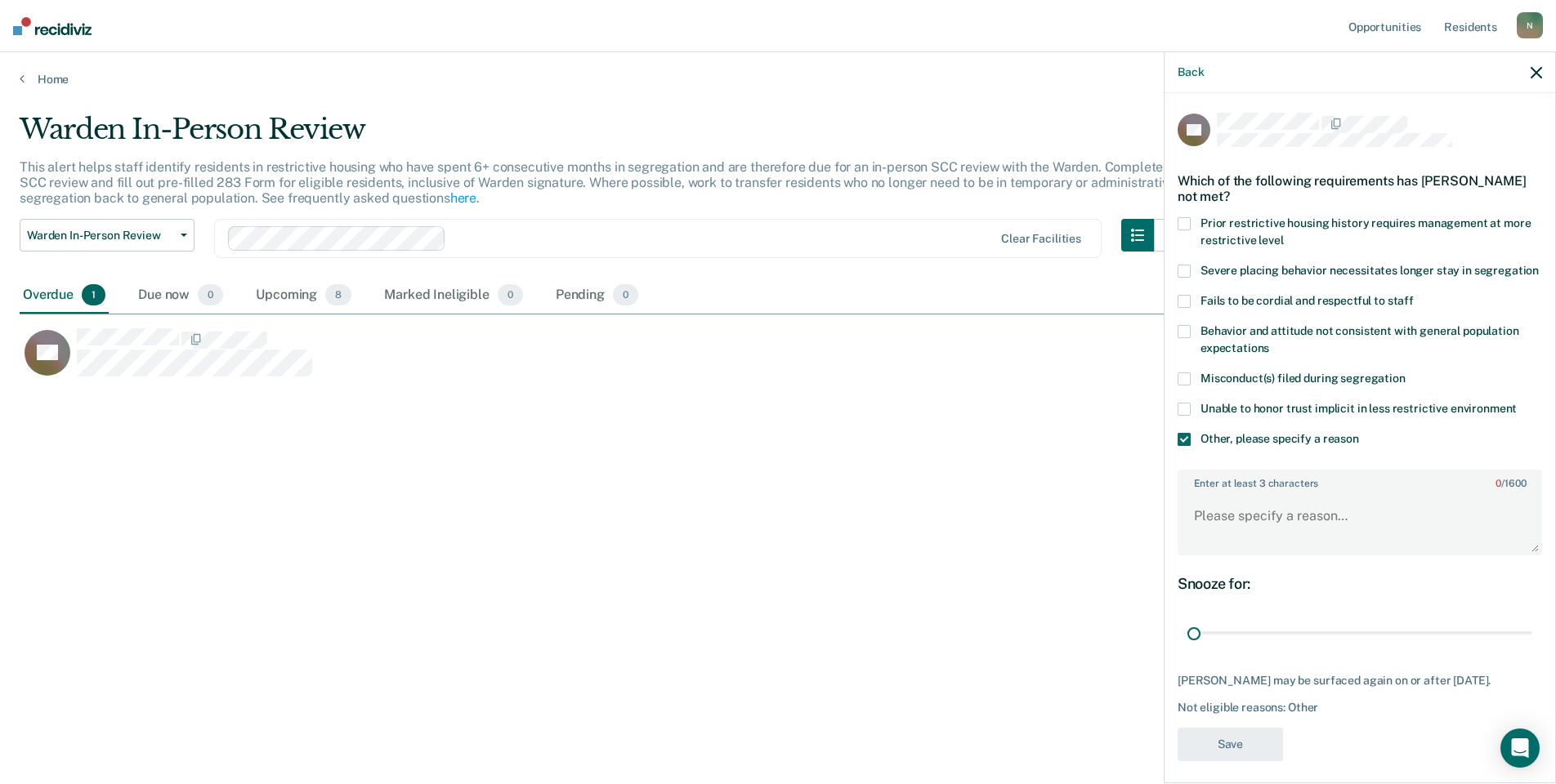
drag, startPoint x: 1509, startPoint y: 650, endPoint x: 1170, endPoint y: 626, distance: 339.8
type input "1"
click at [1188, 643] on input "range" at bounding box center [1360, 633] width 345 height 28
click at [1222, 543] on textarea "Enter at least 3 characters 0 / 1600" at bounding box center [1360, 524] width 361 height 60
type textarea "W"
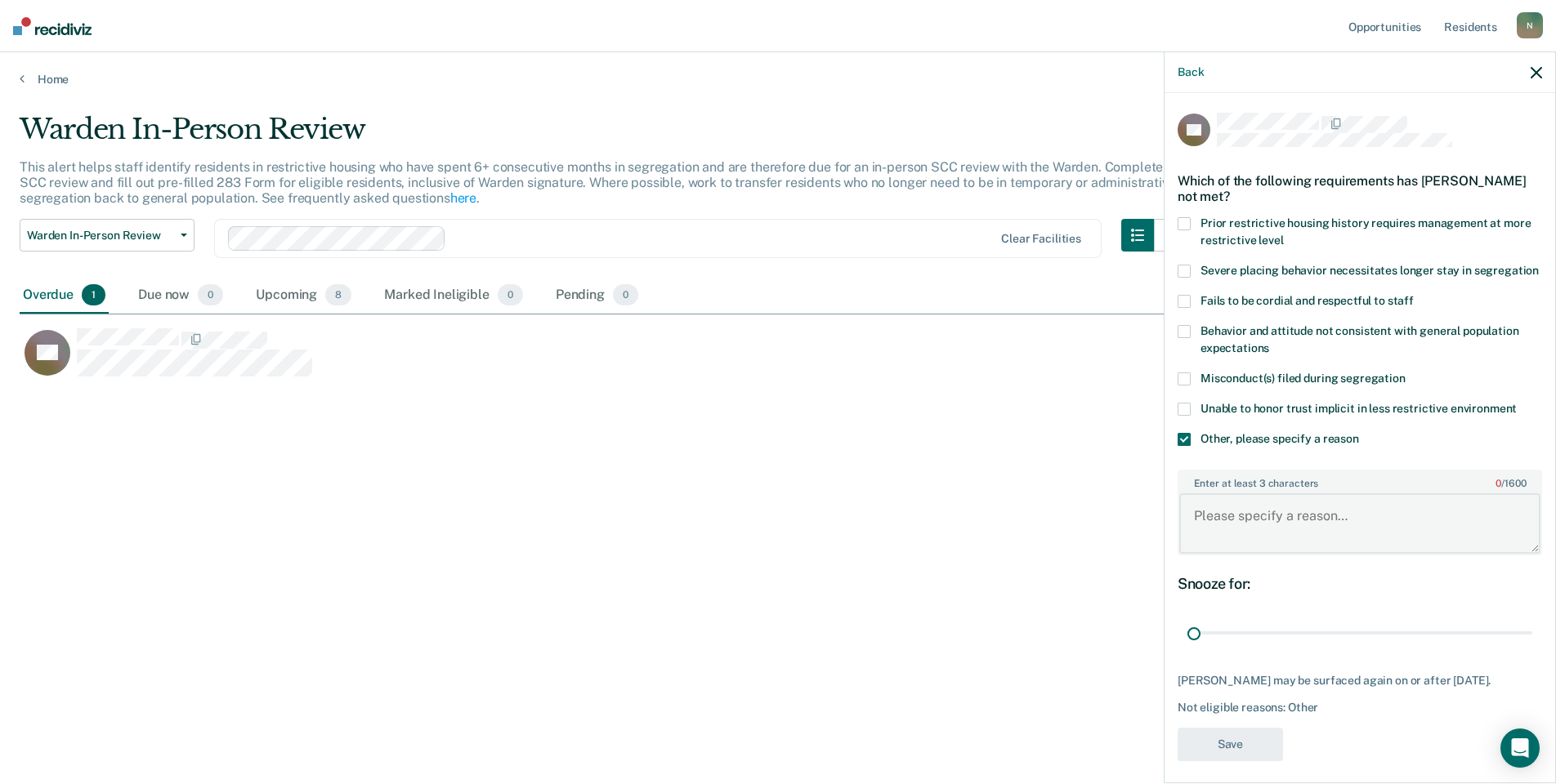
type textarea "N"
type textarea "Interview with Warden [DATE]"
click at [1238, 761] on button "Save" at bounding box center [1230, 745] width 105 height 34
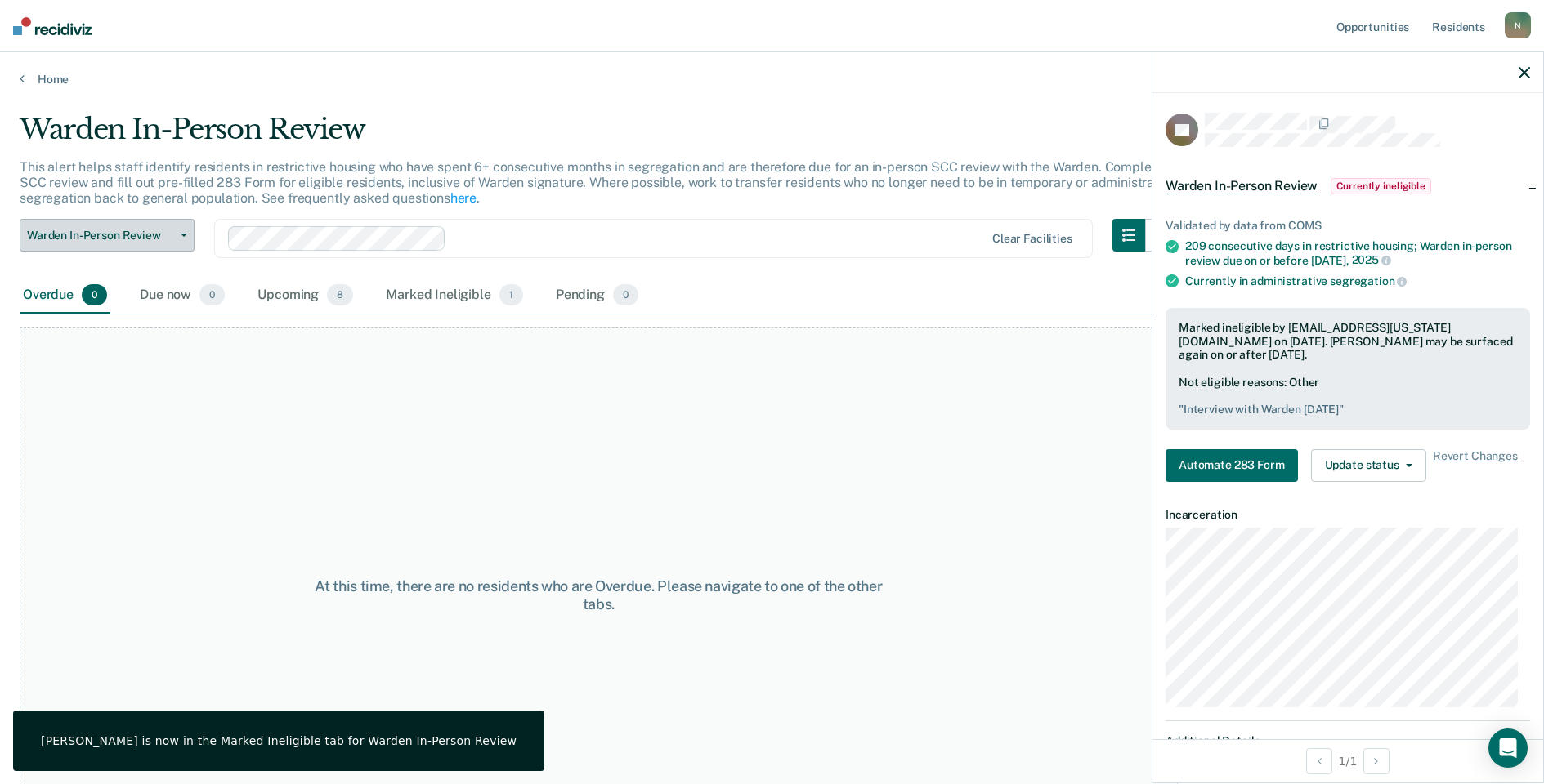
click at [151, 244] on button "Warden In-Person Review" at bounding box center [106, 235] width 175 height 33
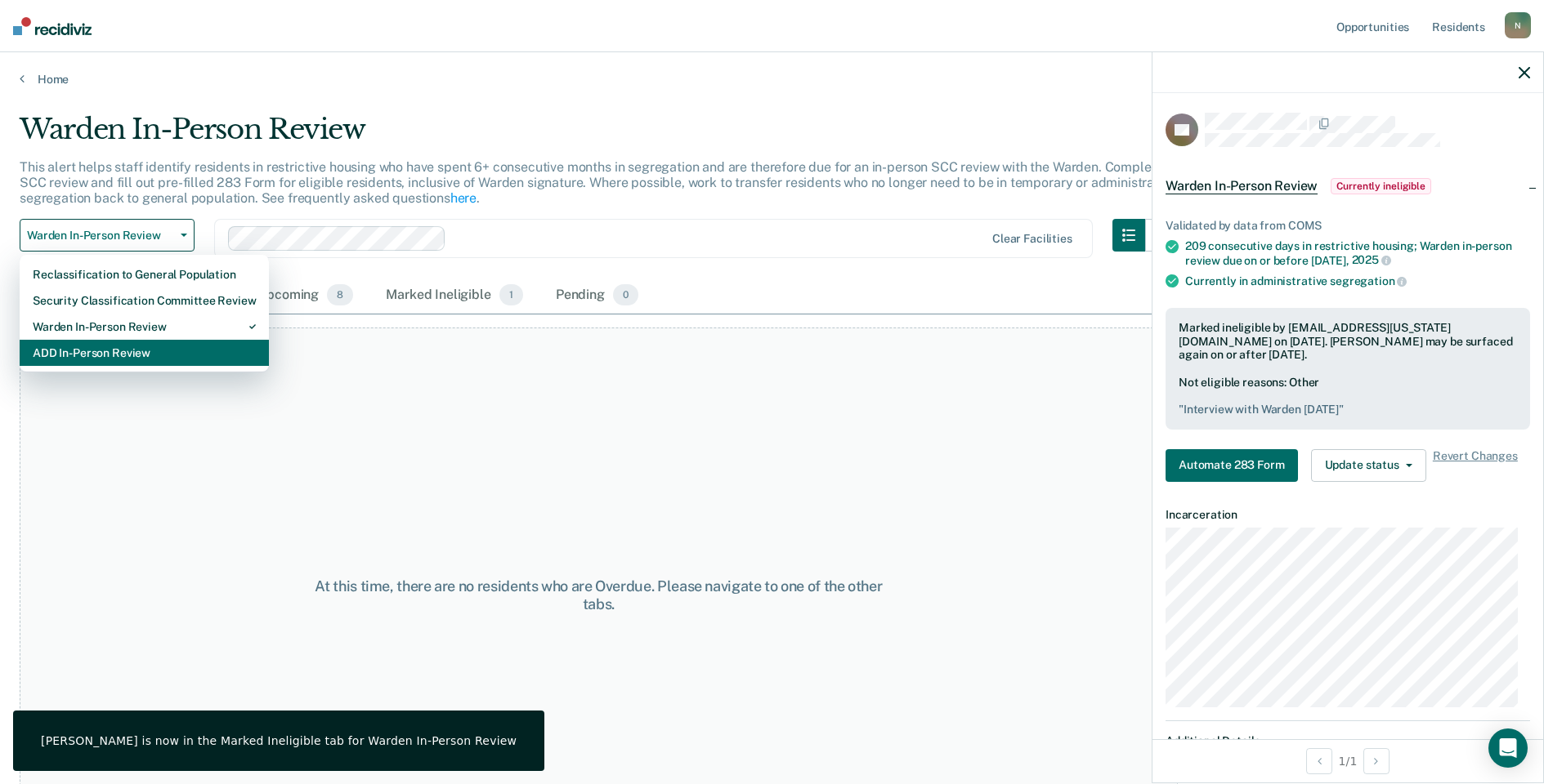
click at [140, 347] on div "ADD In-Person Review" at bounding box center [144, 353] width 223 height 27
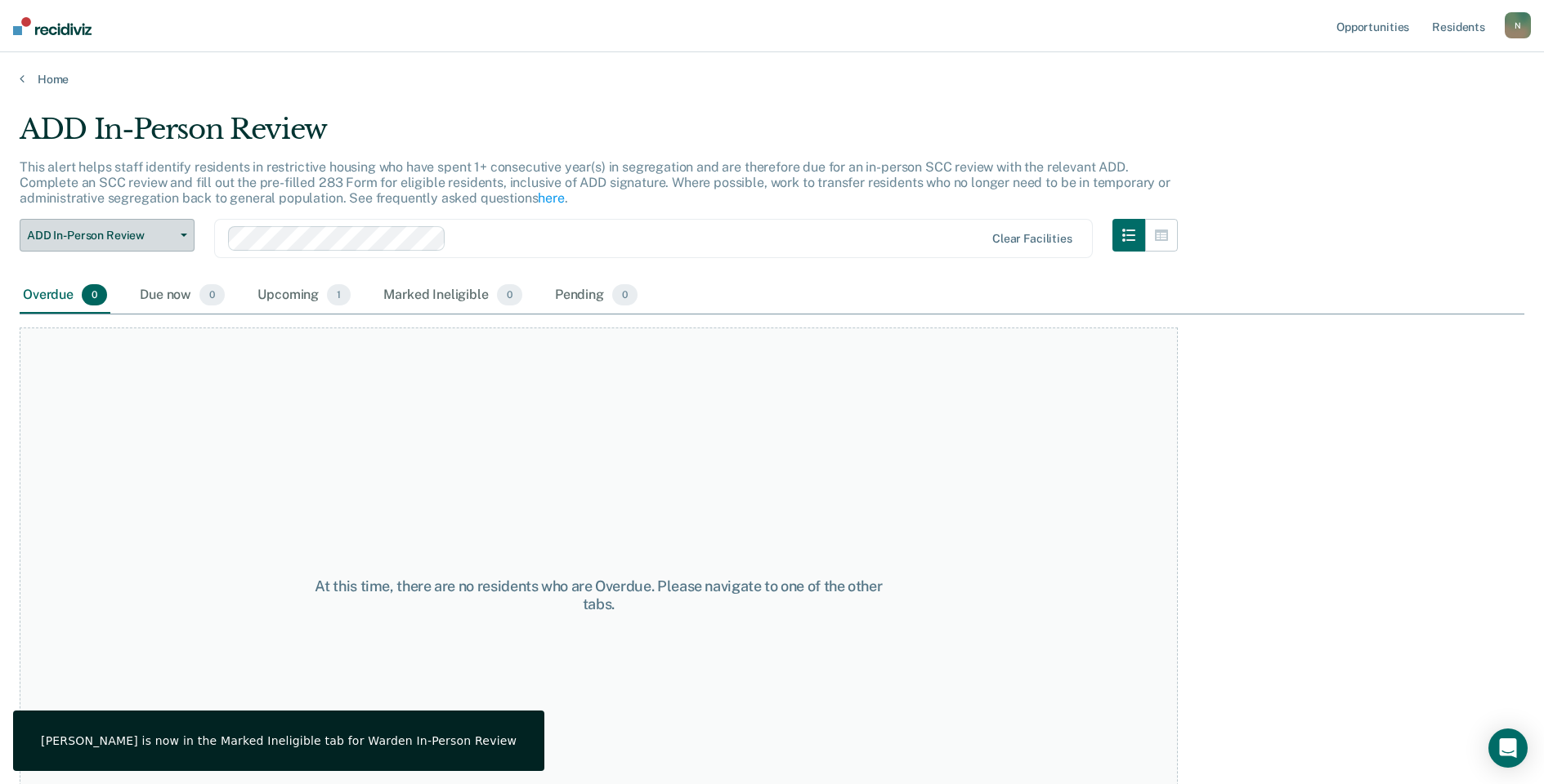
click at [144, 245] on button "ADD In-Person Review" at bounding box center [106, 235] width 175 height 33
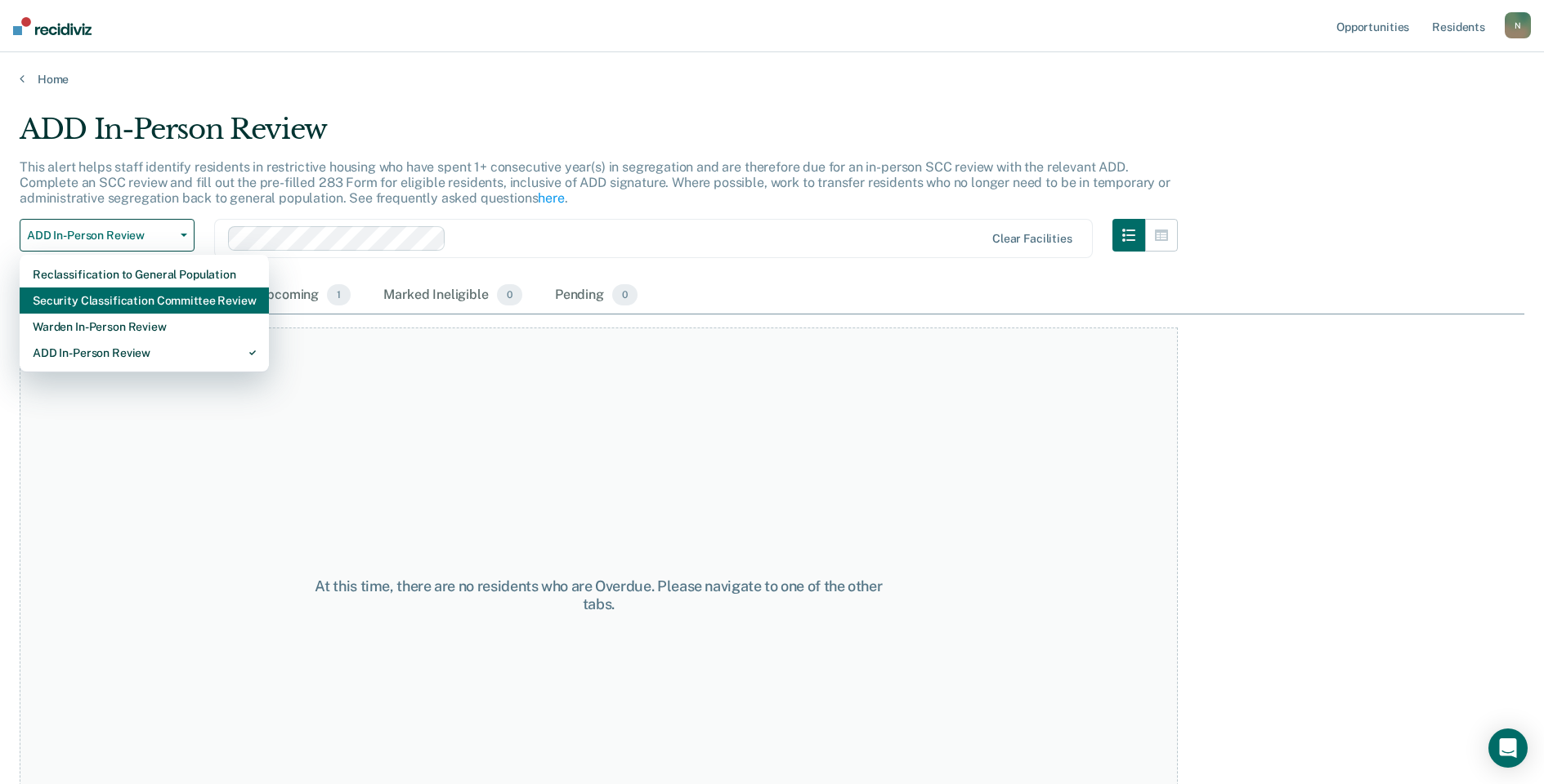
click at [139, 298] on div "Security Classification Committee Review" at bounding box center [144, 300] width 223 height 27
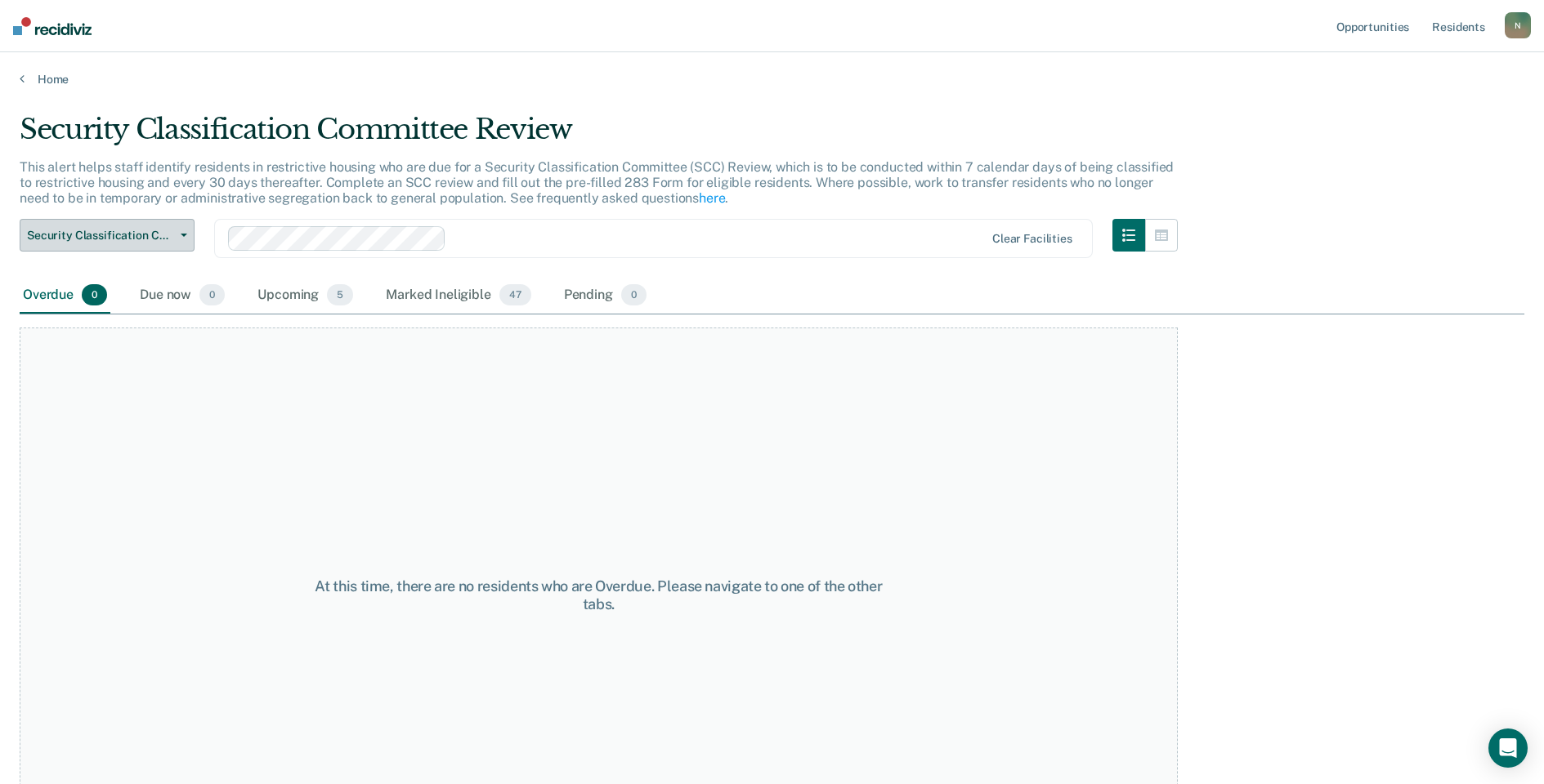
click at [137, 237] on span "Security Classification Committee Review" at bounding box center [100, 235] width 148 height 14
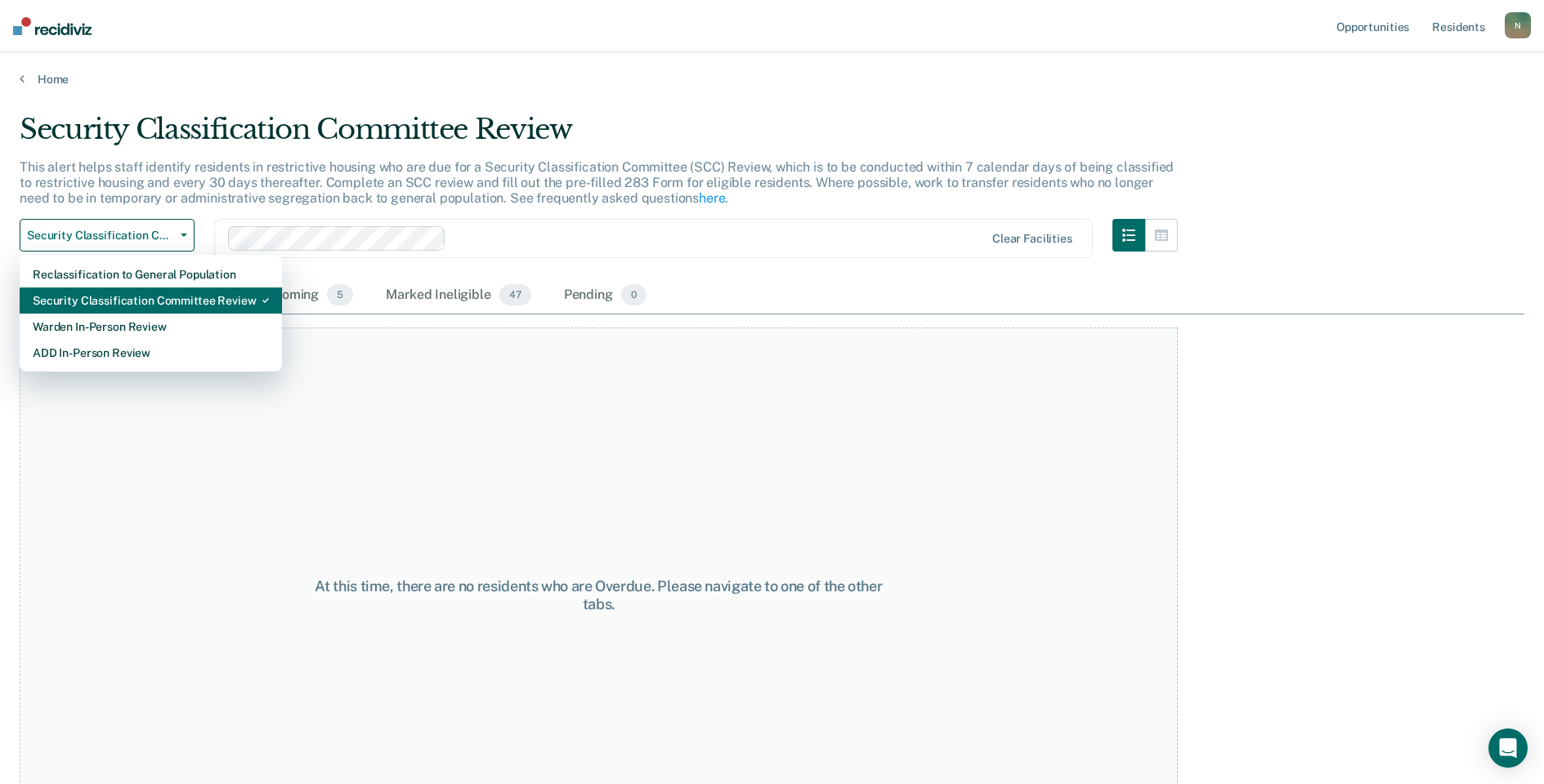
click at [131, 294] on div "Security Classification Committee Review" at bounding box center [151, 300] width 236 height 27
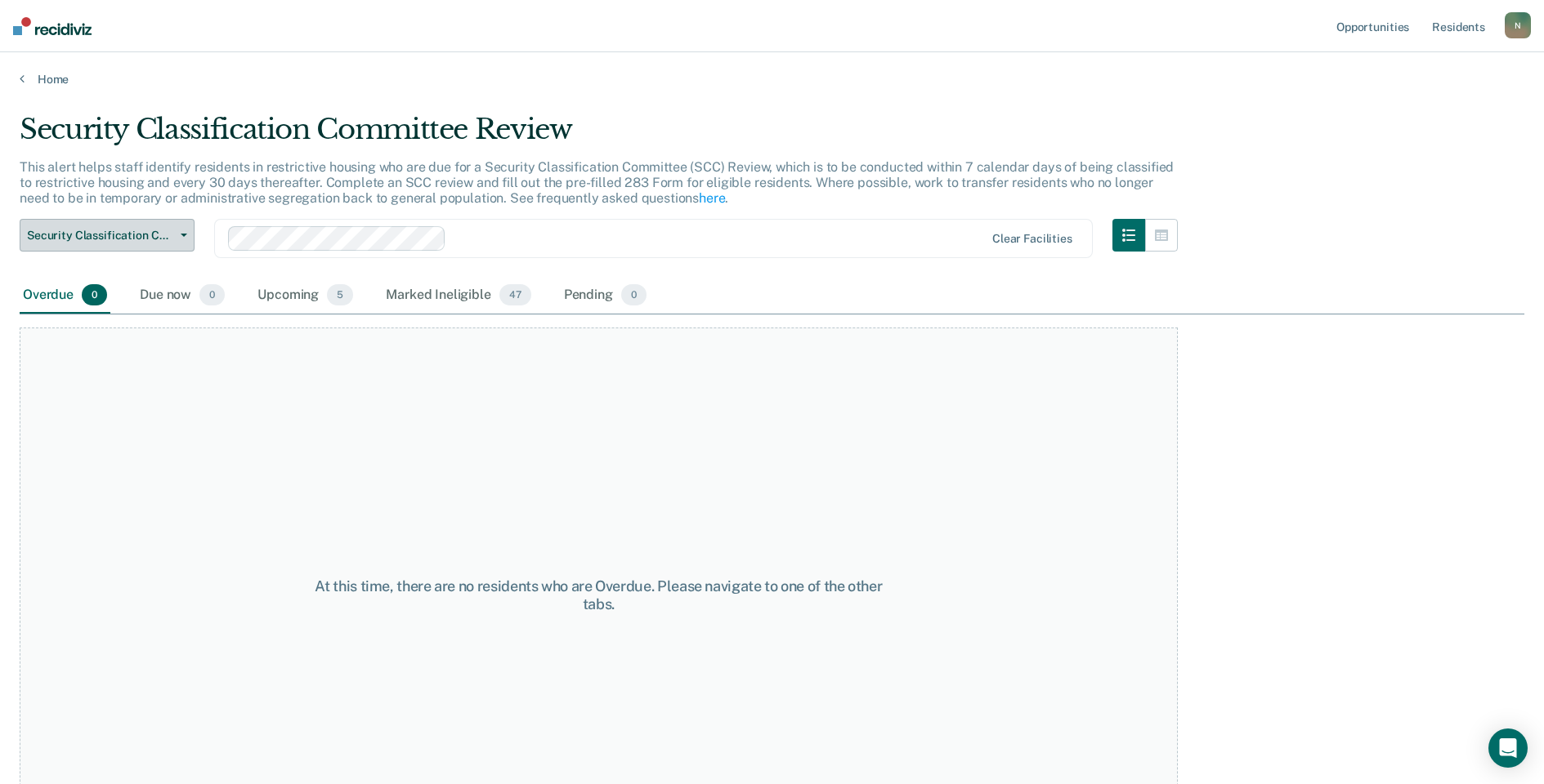
click at [138, 245] on button "Security Classification Committee Review" at bounding box center [106, 235] width 175 height 33
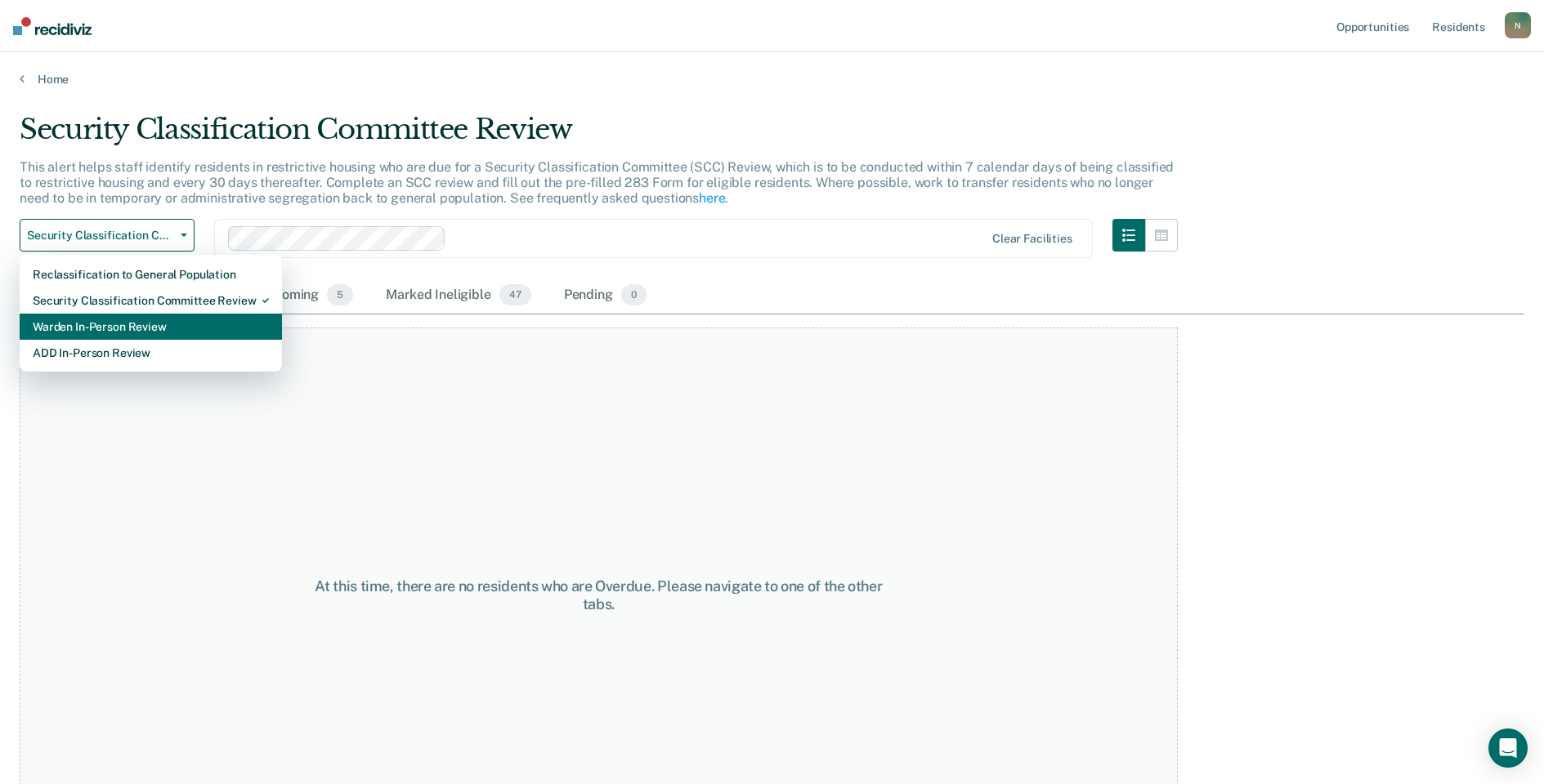
click at [138, 316] on div "Warden In-Person Review" at bounding box center [151, 327] width 236 height 27
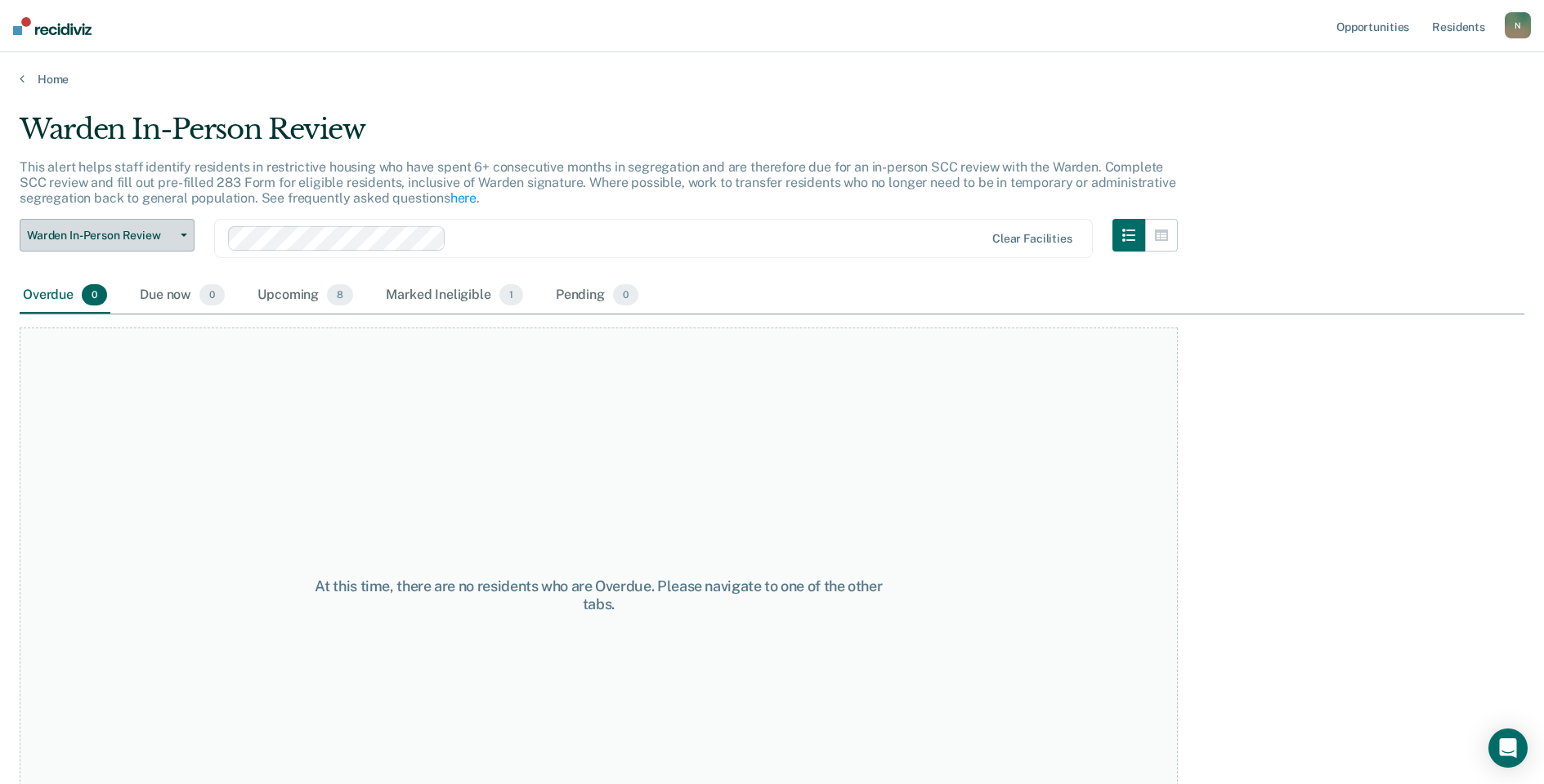
click at [148, 238] on span "Warden In-Person Review" at bounding box center [100, 235] width 148 height 14
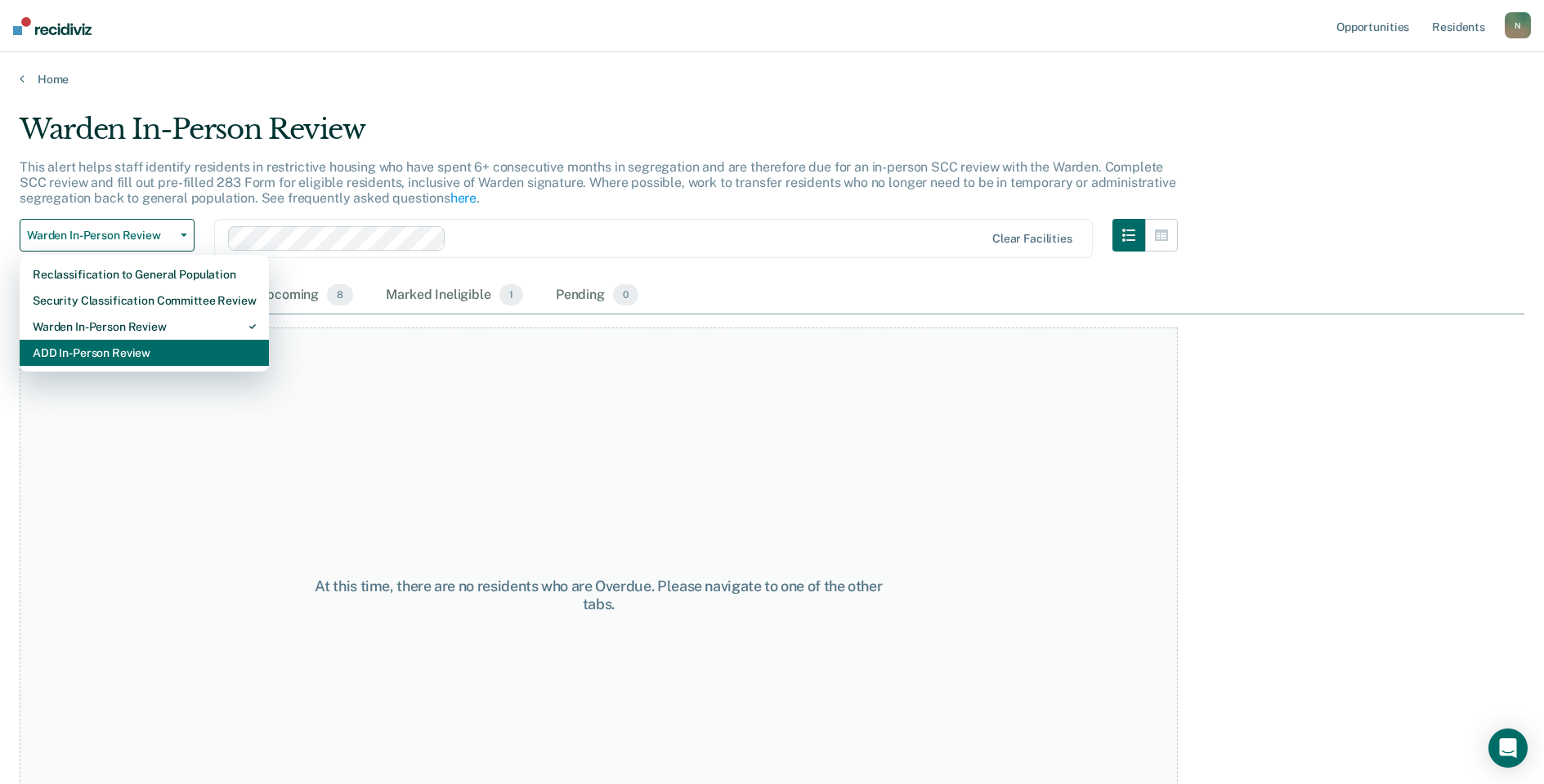
click at [162, 350] on div "ADD In-Person Review" at bounding box center [144, 353] width 223 height 27
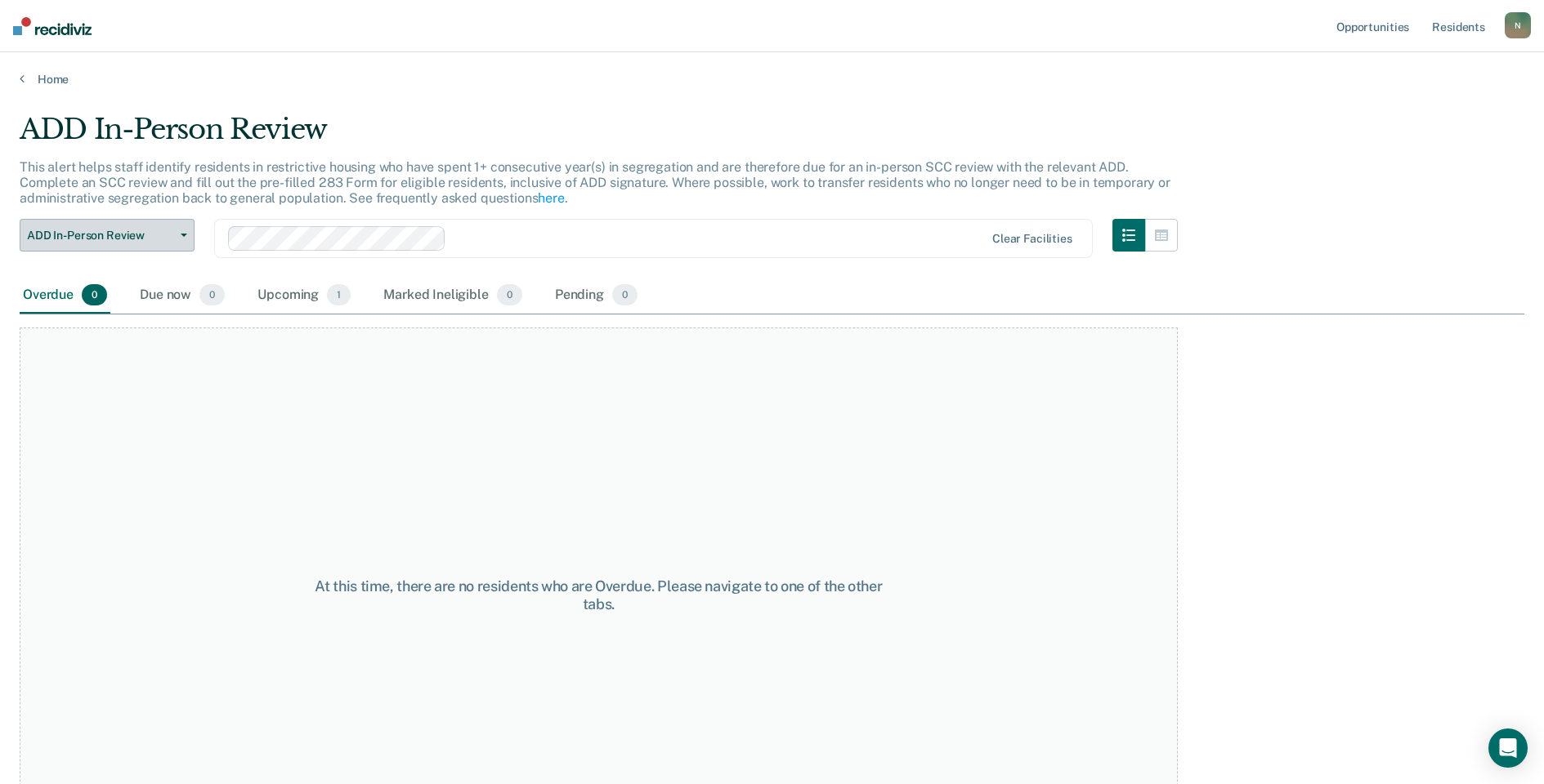
click at [159, 243] on button "ADD In-Person Review" at bounding box center [106, 235] width 175 height 33
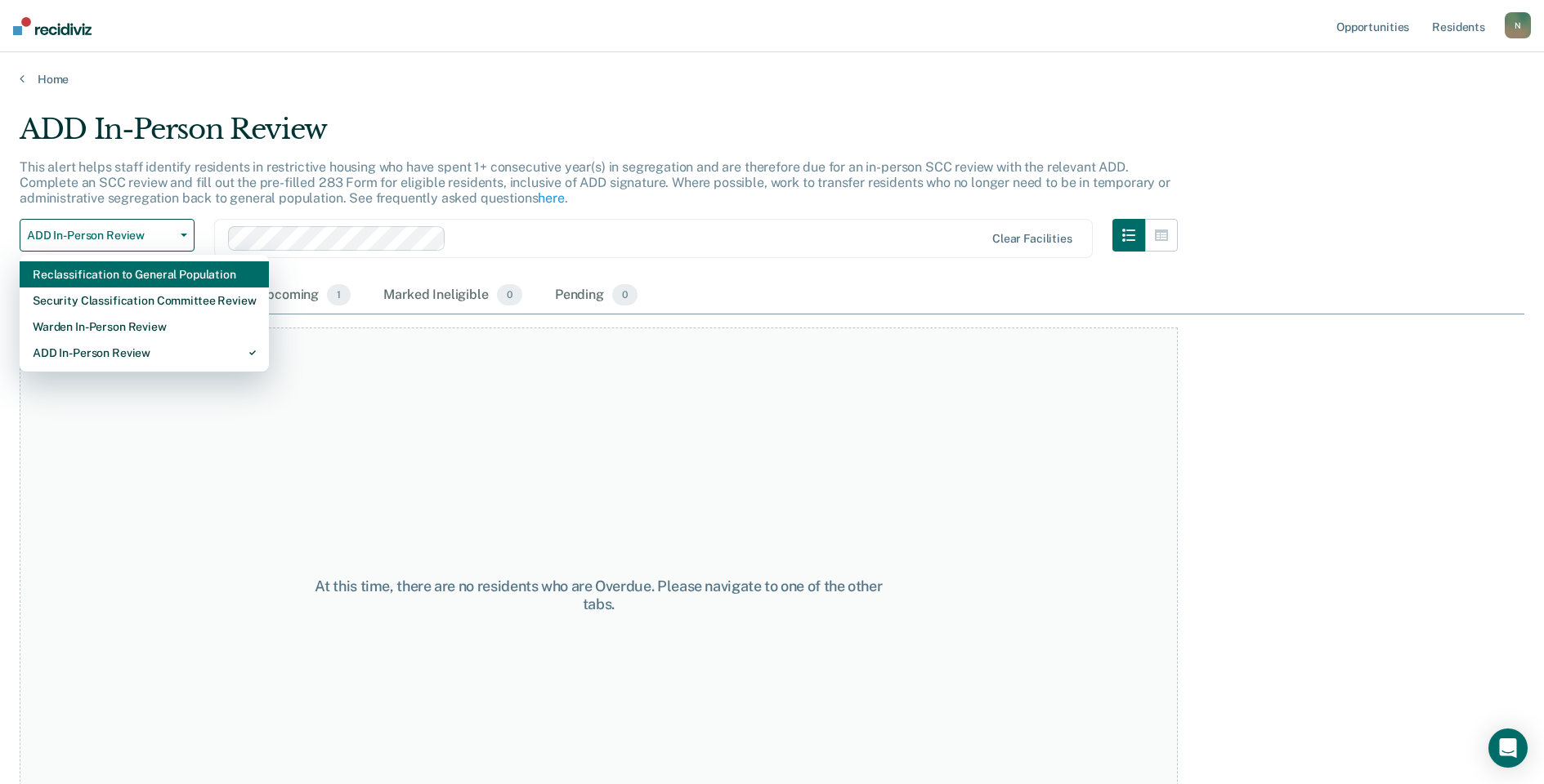
click at [155, 276] on div "Reclassification to General Population" at bounding box center [144, 274] width 223 height 27
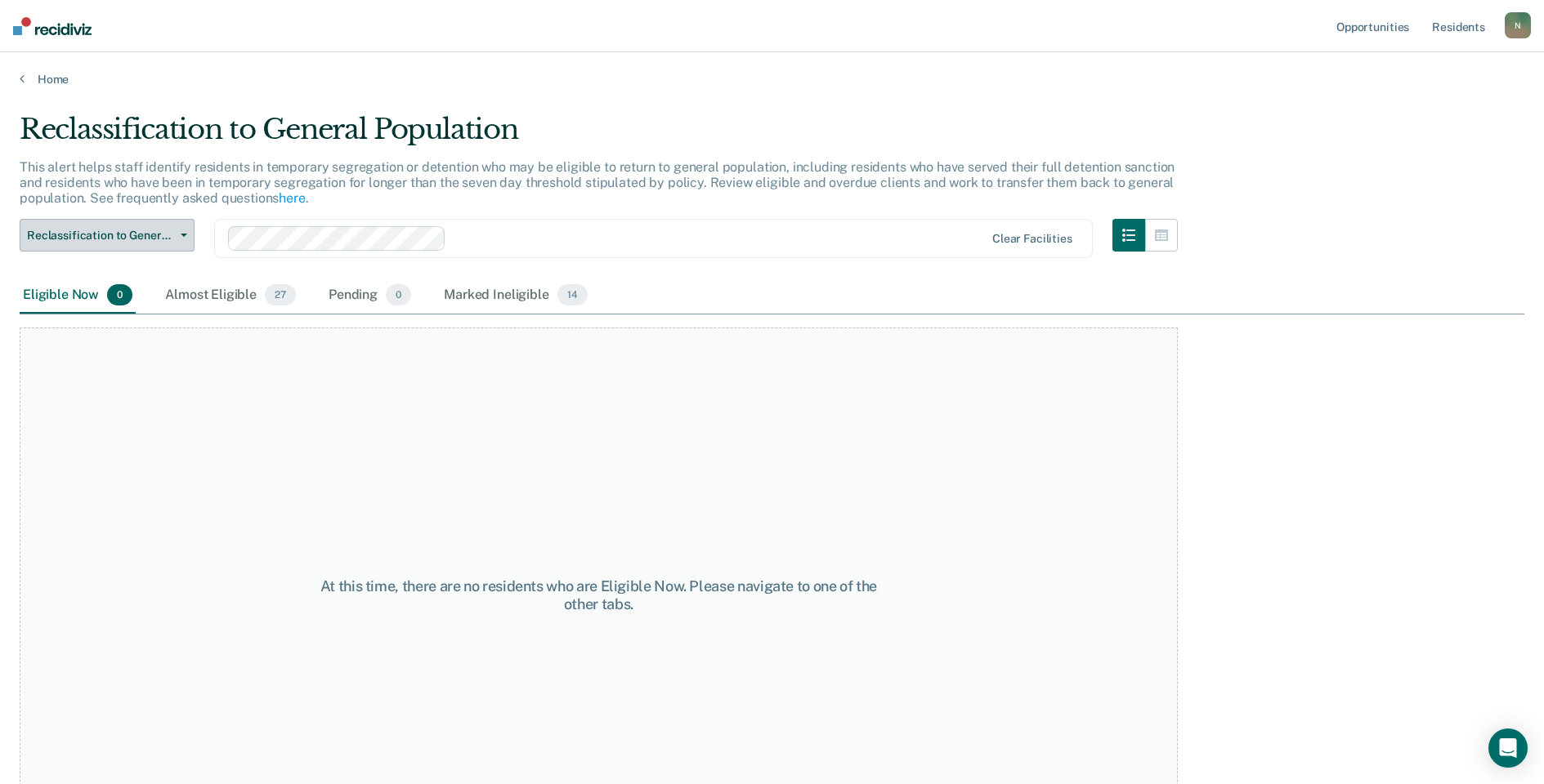
click at [155, 240] on span "Reclassification to General Population" at bounding box center [100, 235] width 148 height 14
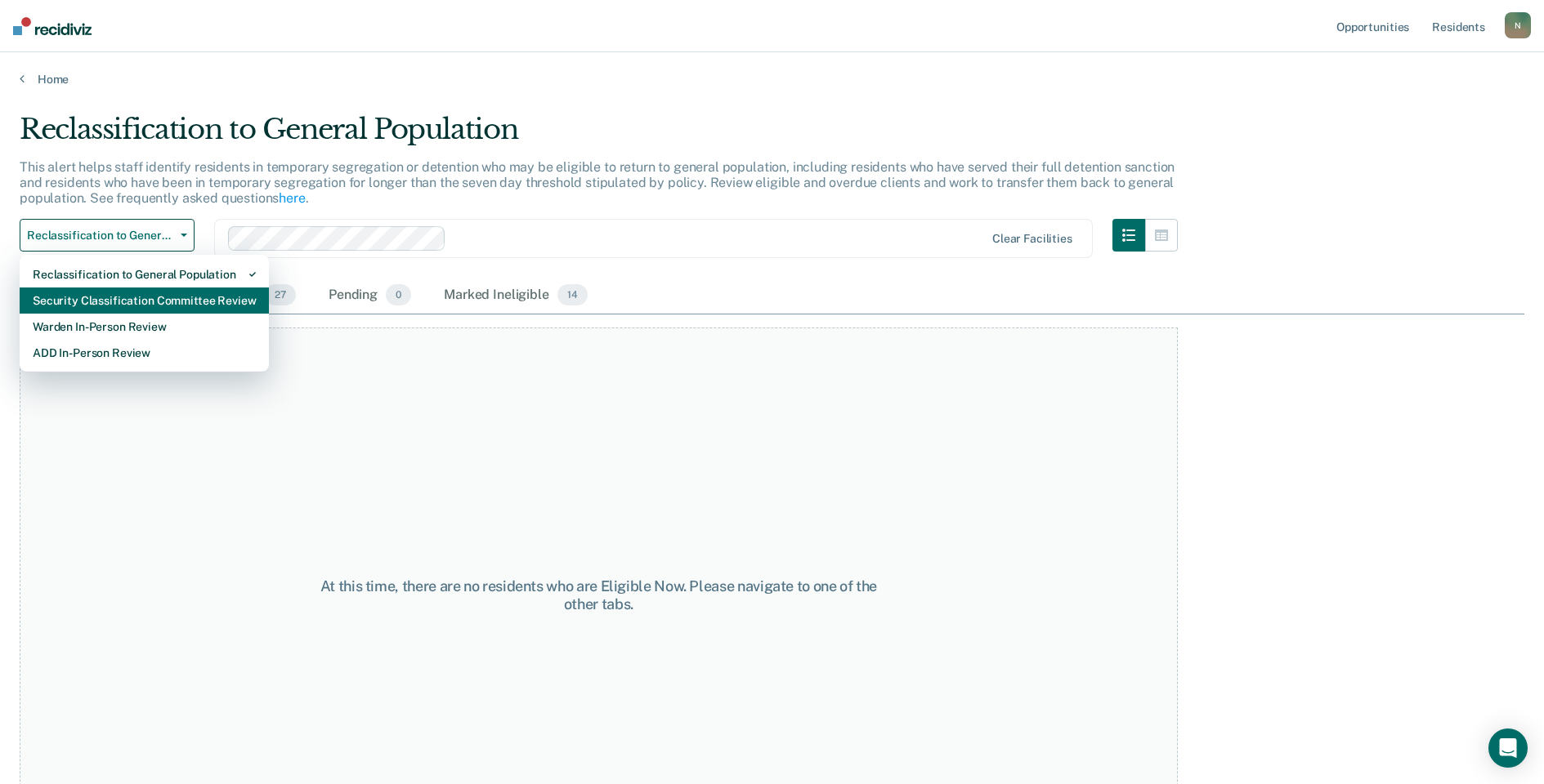
click at [155, 299] on div "Security Classification Committee Review" at bounding box center [144, 300] width 223 height 27
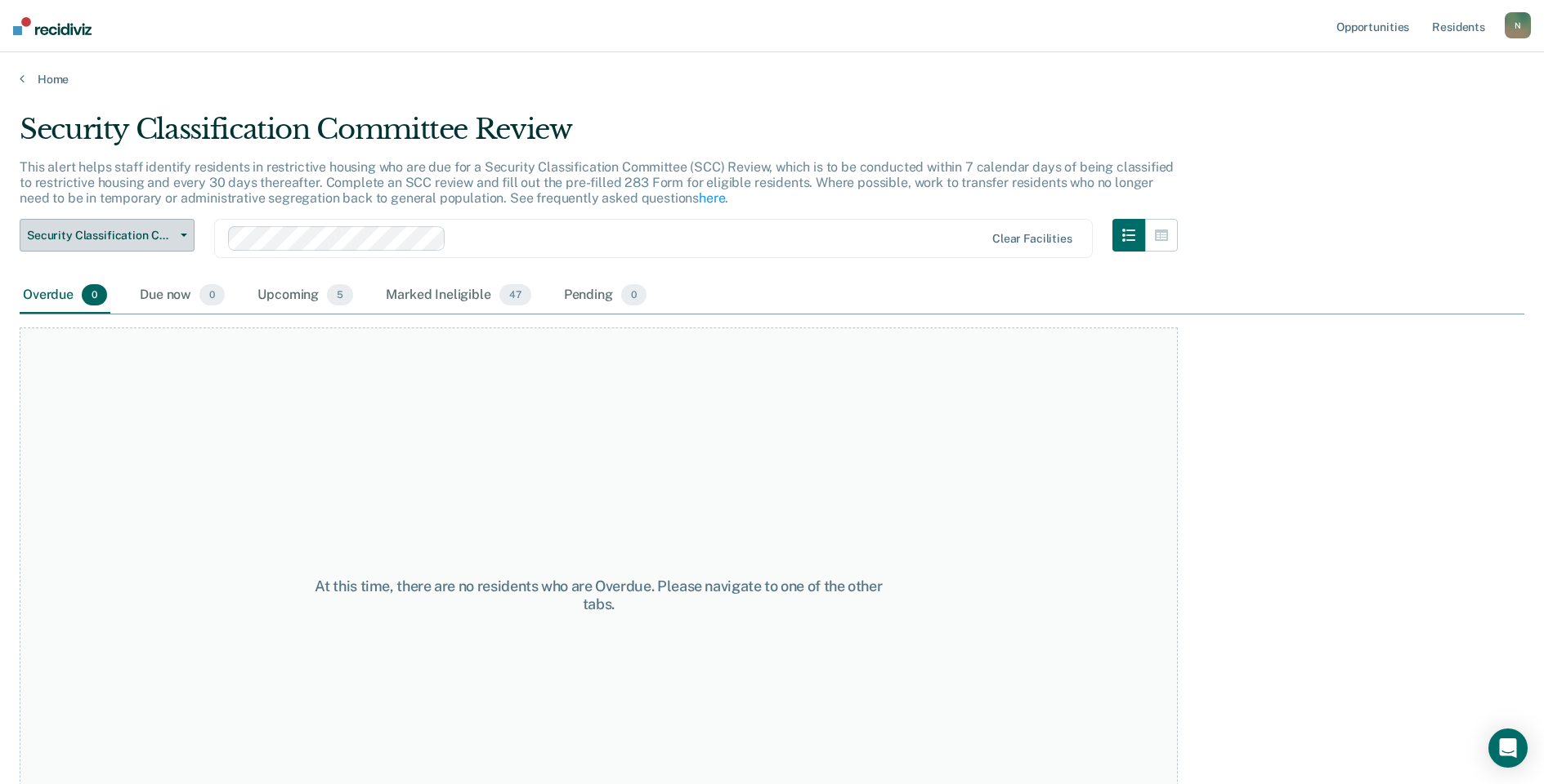
click at [155, 245] on button "Security Classification Committee Review" at bounding box center [106, 235] width 175 height 33
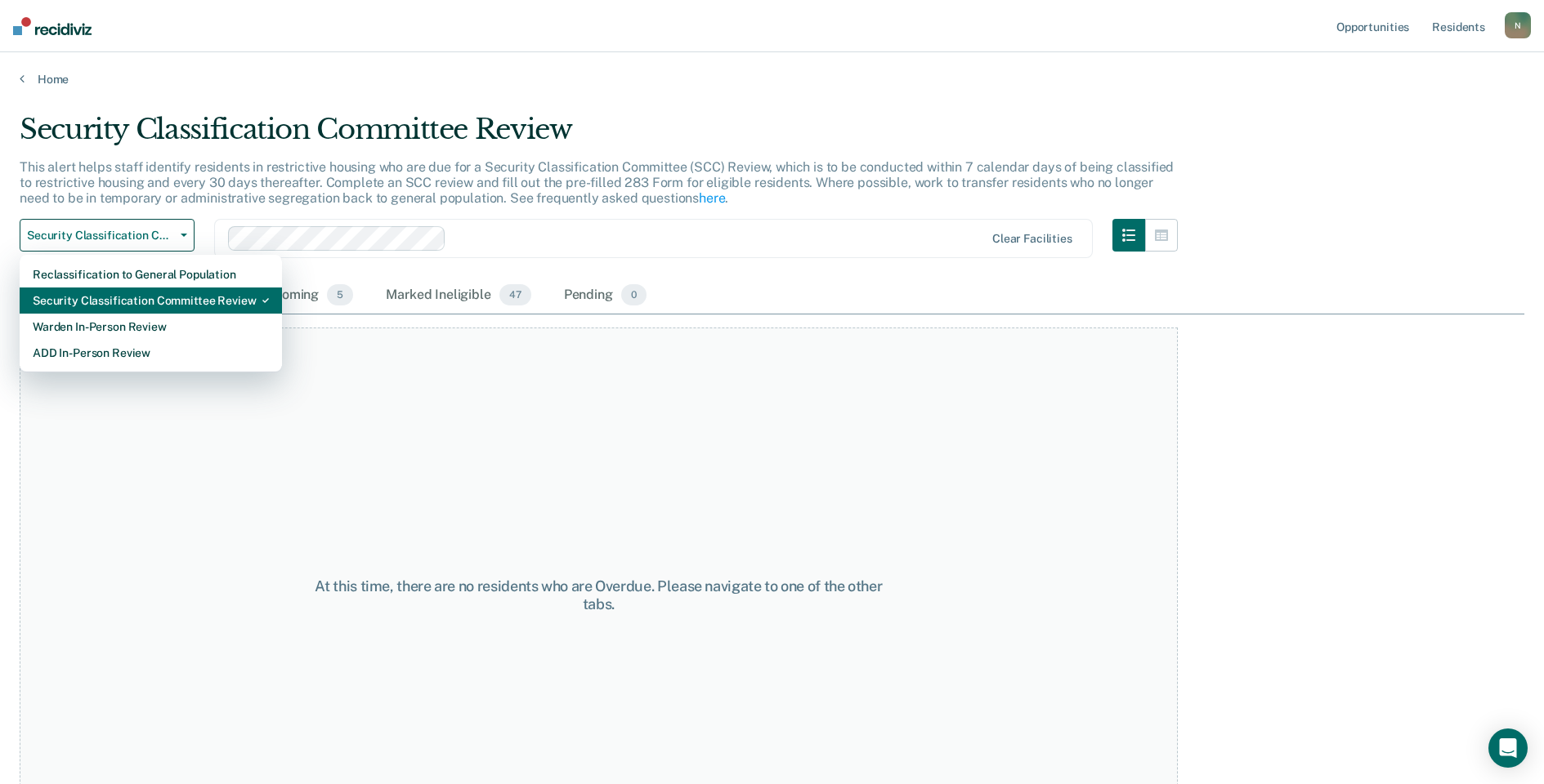
click at [156, 290] on div "Security Classification Committee Review" at bounding box center [151, 300] width 236 height 27
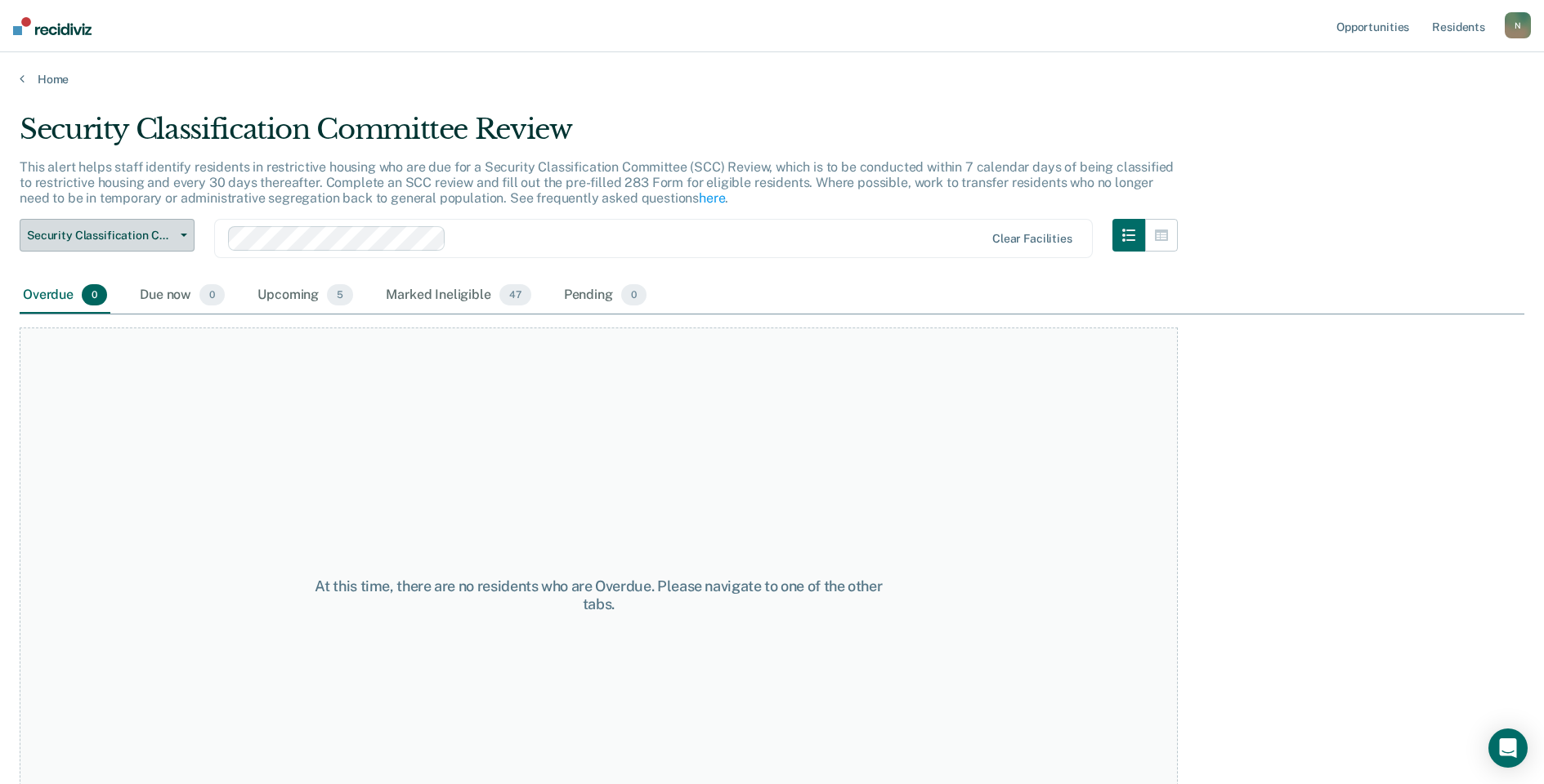
click at [148, 231] on span "Security Classification Committee Review" at bounding box center [100, 235] width 148 height 14
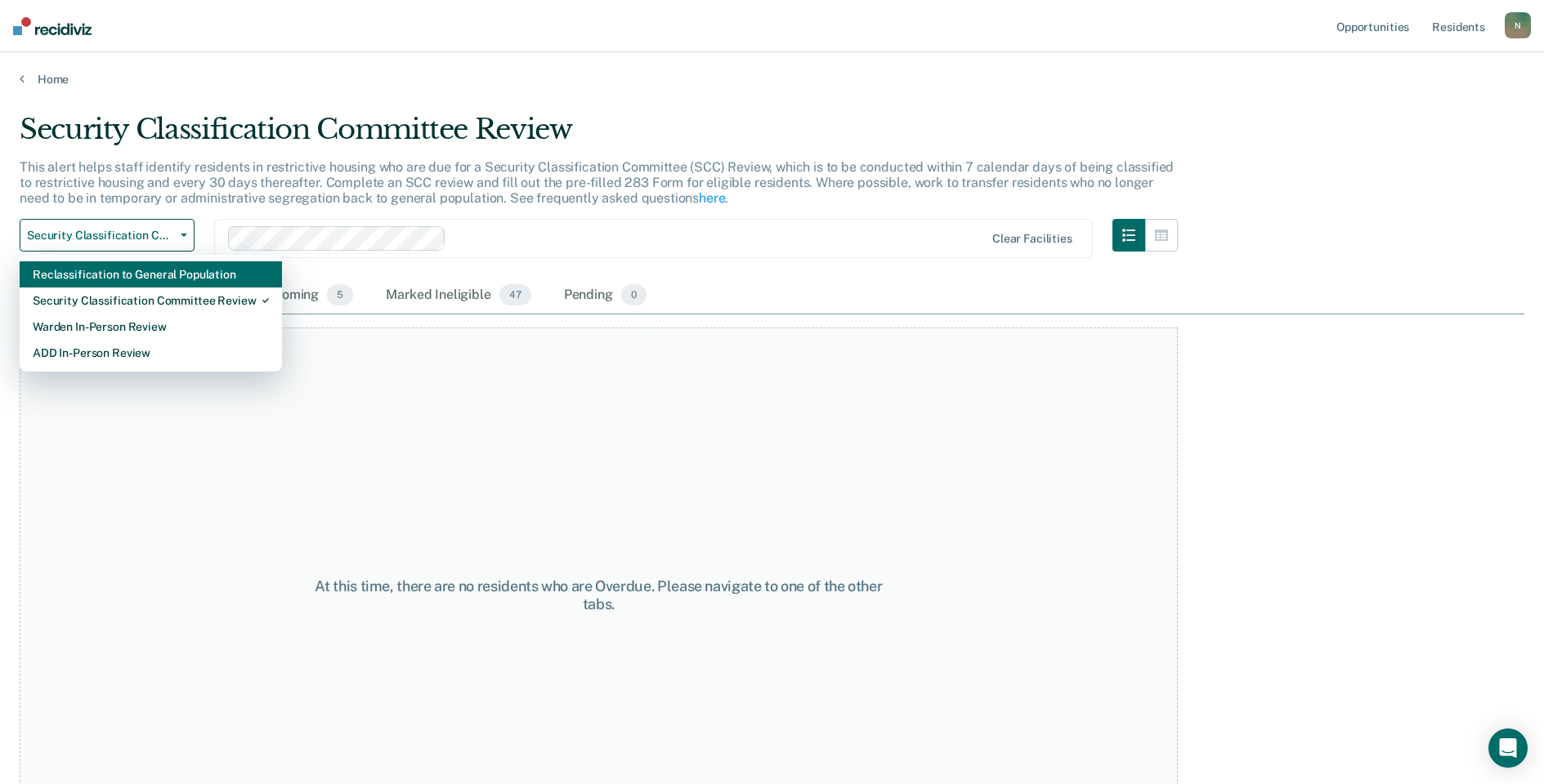
click at [146, 271] on div "Reclassification to General Population" at bounding box center [151, 274] width 236 height 27
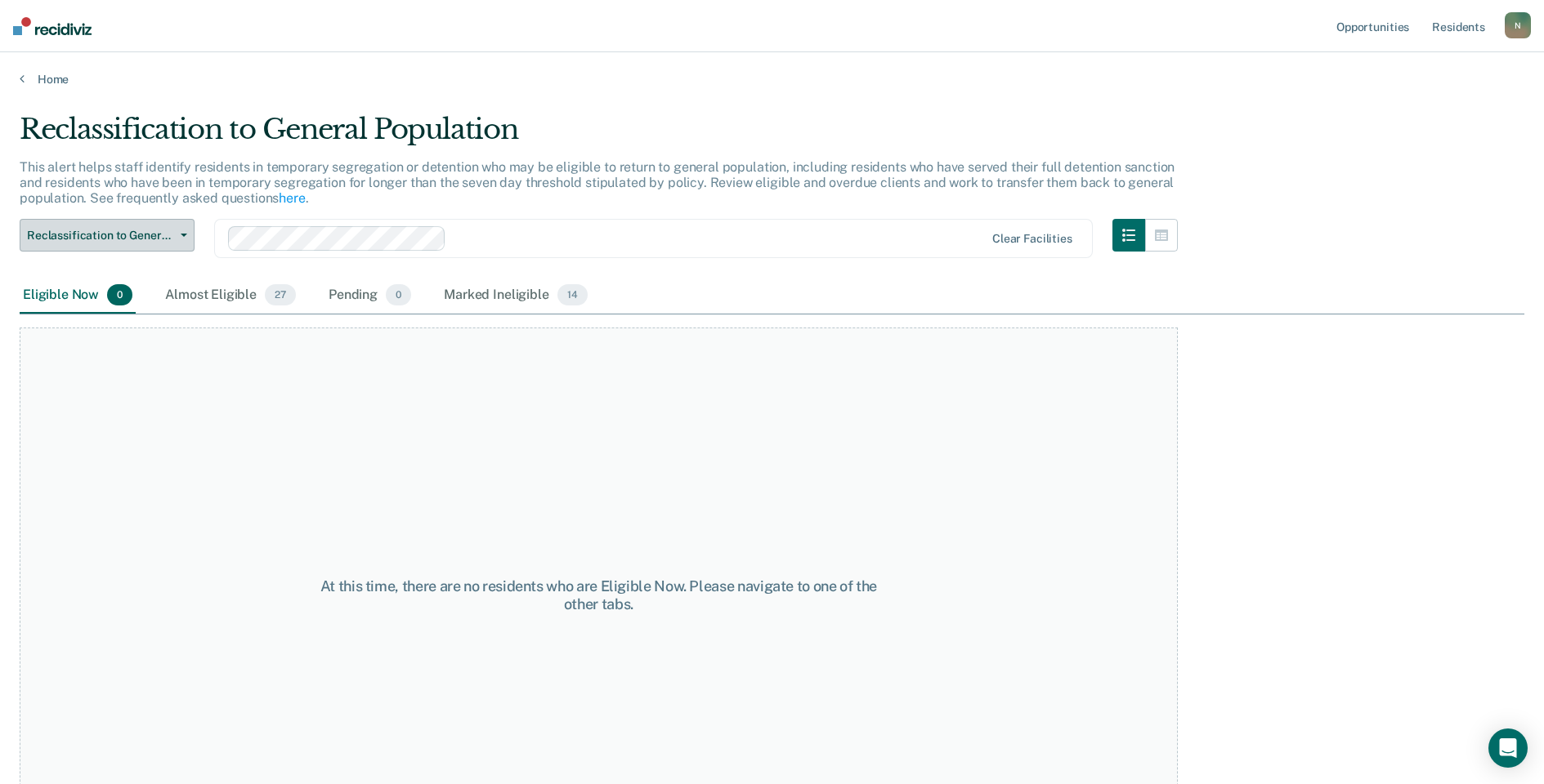
click at [153, 245] on button "Reclassification to General Population" at bounding box center [106, 235] width 175 height 33
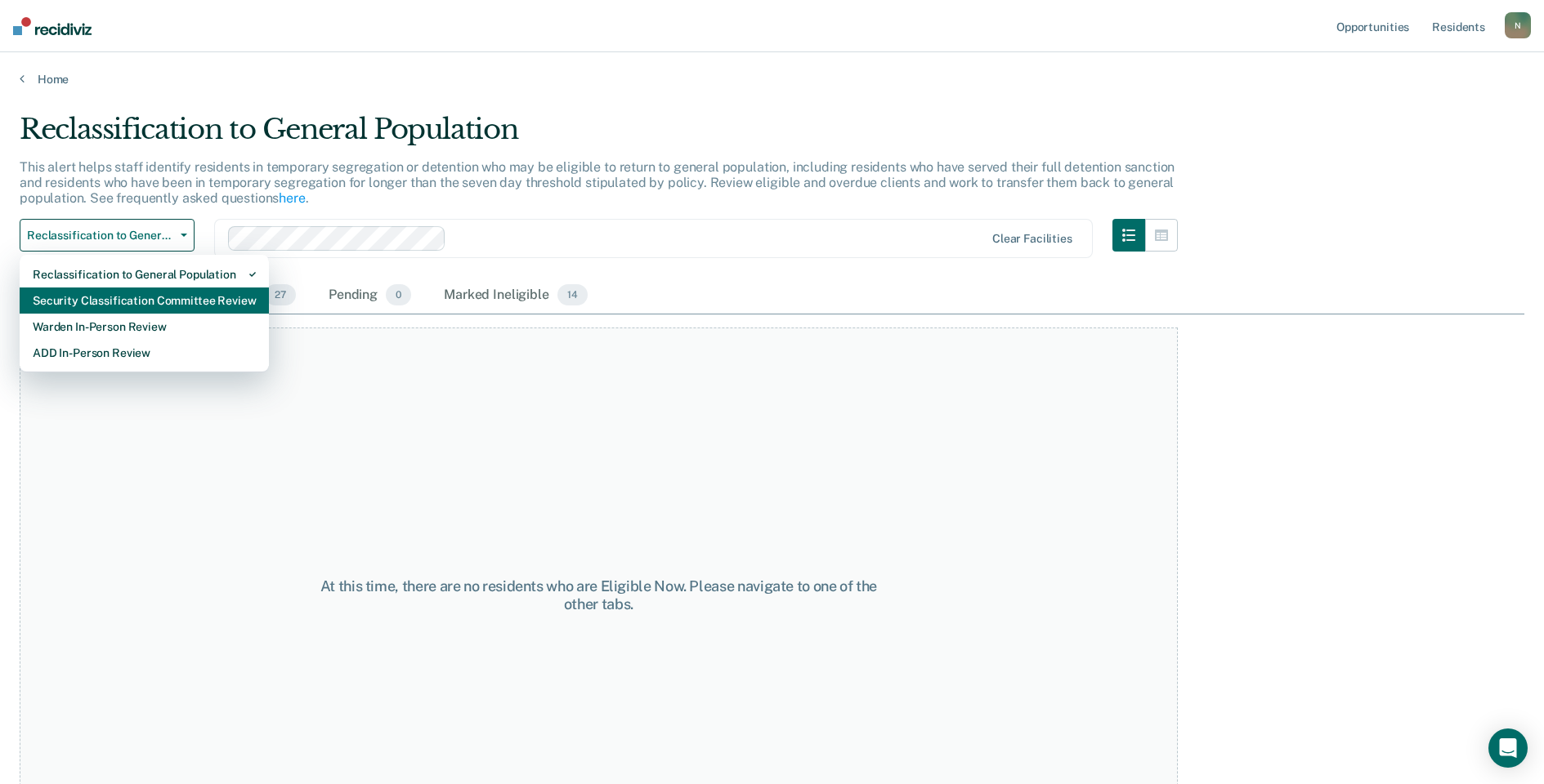
click at [155, 303] on div "Security Classification Committee Review" at bounding box center [144, 300] width 223 height 27
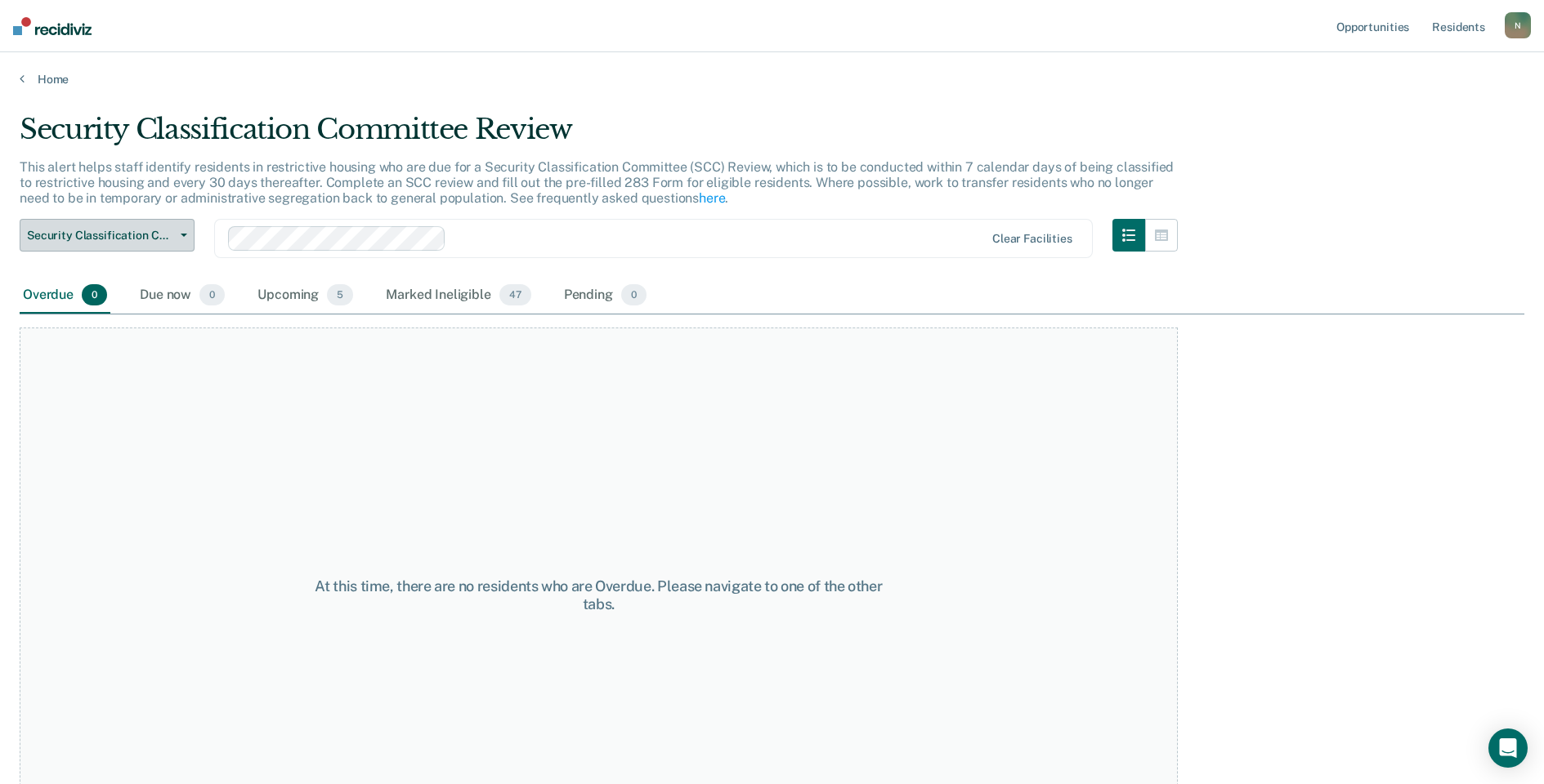
click at [134, 245] on button "Security Classification Committee Review" at bounding box center [106, 235] width 175 height 33
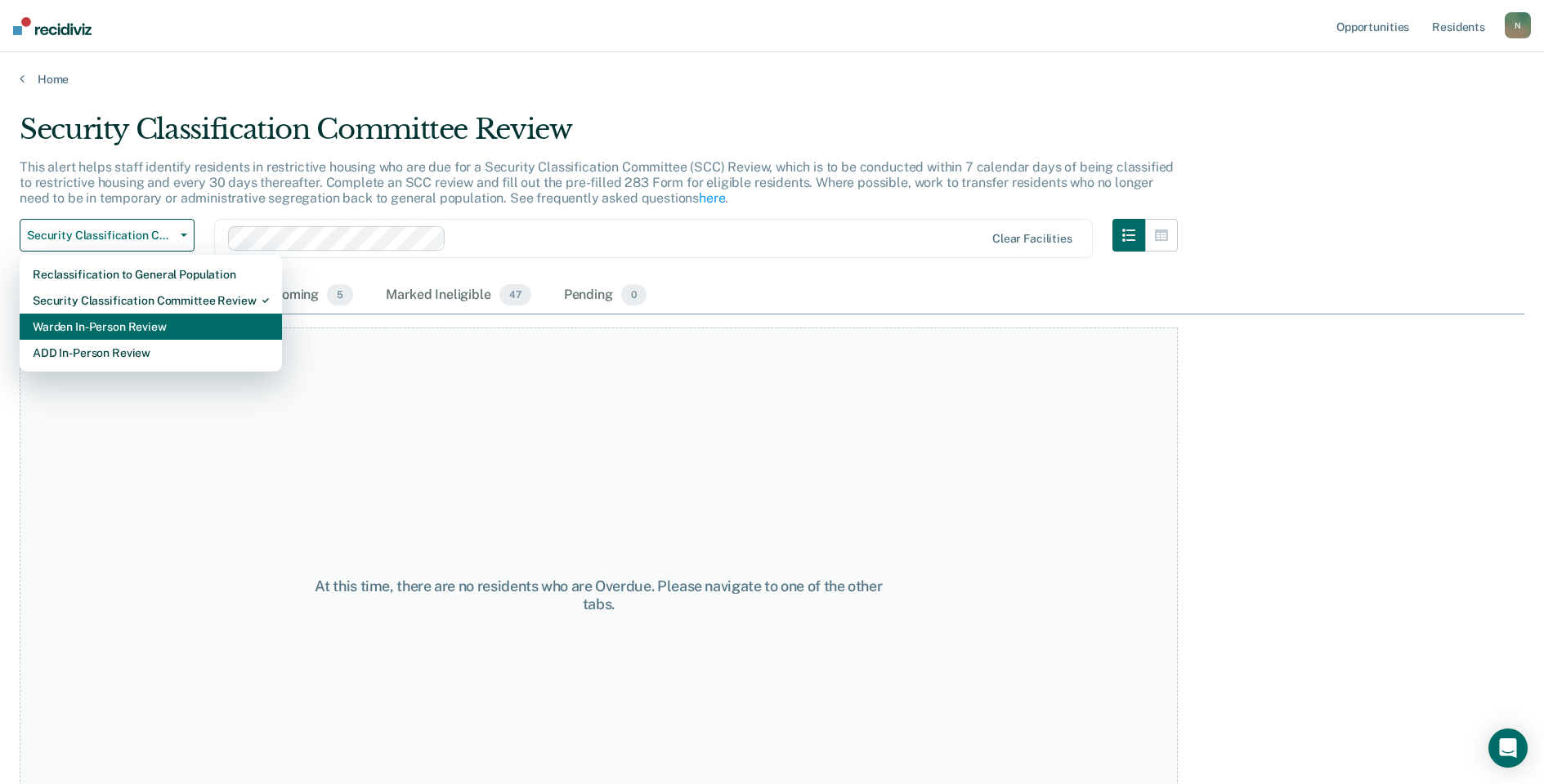
click at [144, 318] on div "Warden In-Person Review" at bounding box center [151, 327] width 236 height 27
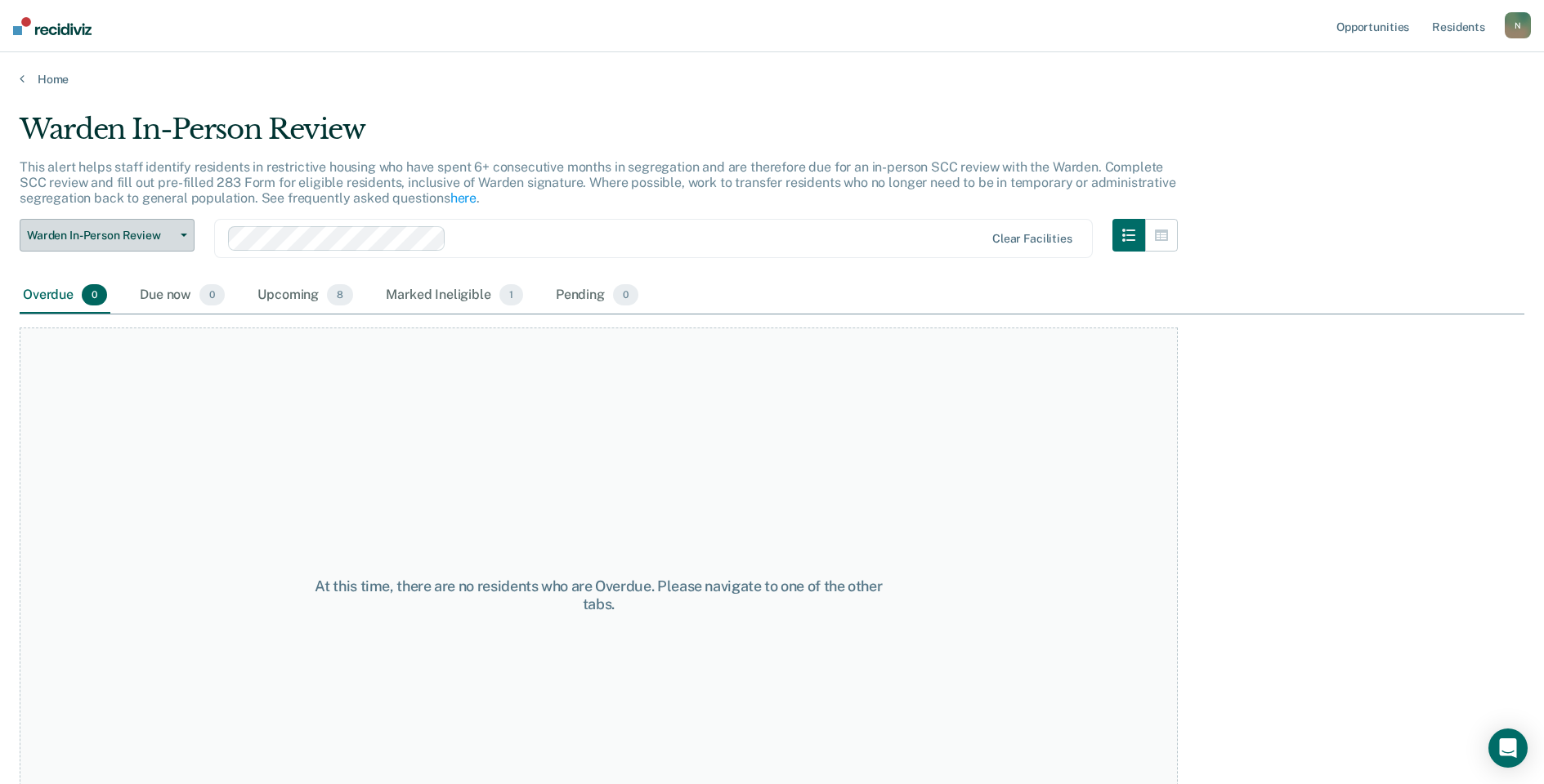
click at [144, 245] on button "Warden In-Person Review" at bounding box center [106, 235] width 175 height 33
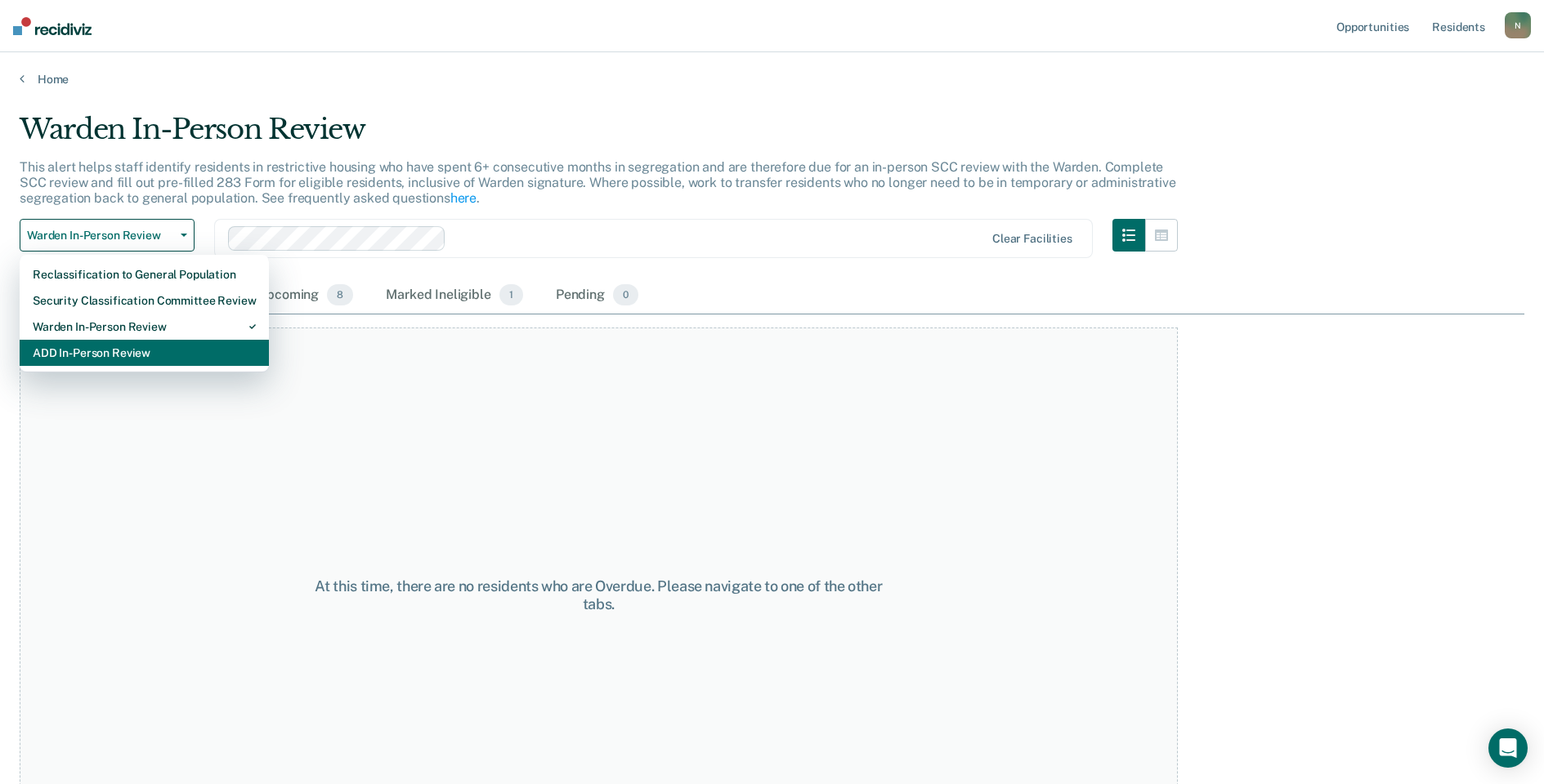
click at [155, 344] on div "ADD In-Person Review" at bounding box center [144, 353] width 223 height 27
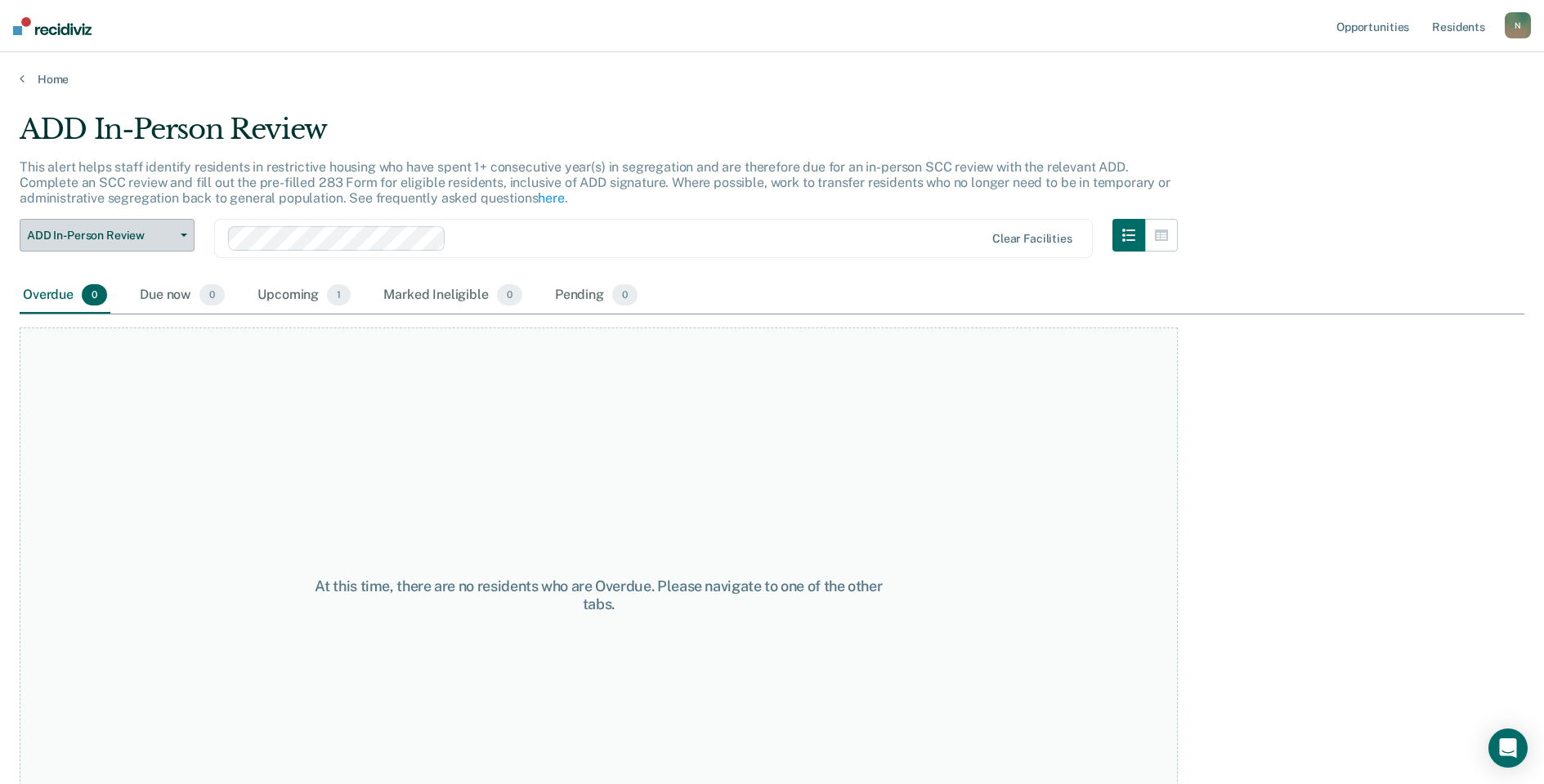
click at [132, 243] on button "ADD In-Person Review" at bounding box center [106, 235] width 175 height 33
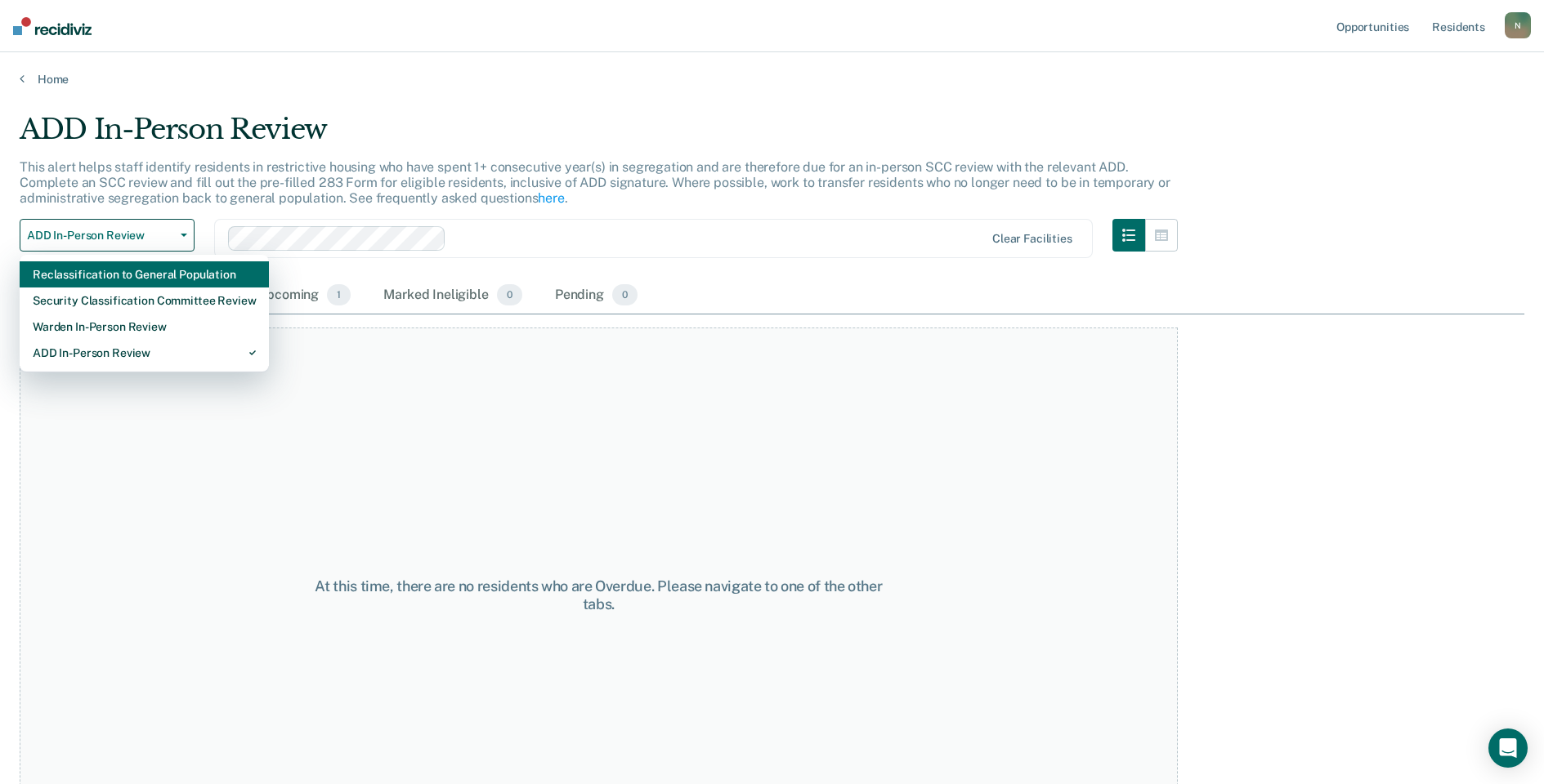
click at [144, 278] on div "Reclassification to General Population" at bounding box center [144, 274] width 223 height 27
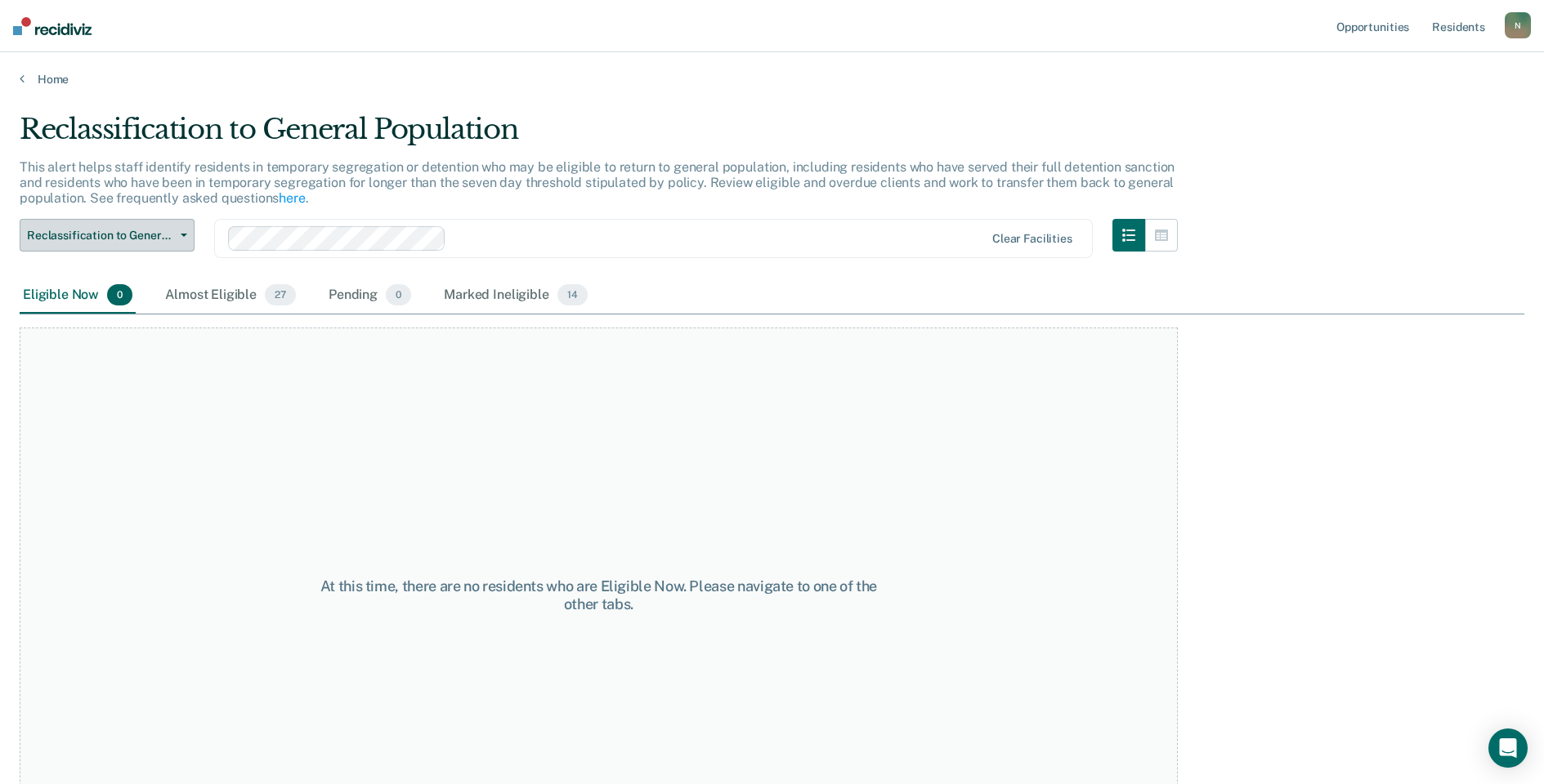
click at [144, 239] on span "Reclassification to General Population" at bounding box center [100, 235] width 148 height 14
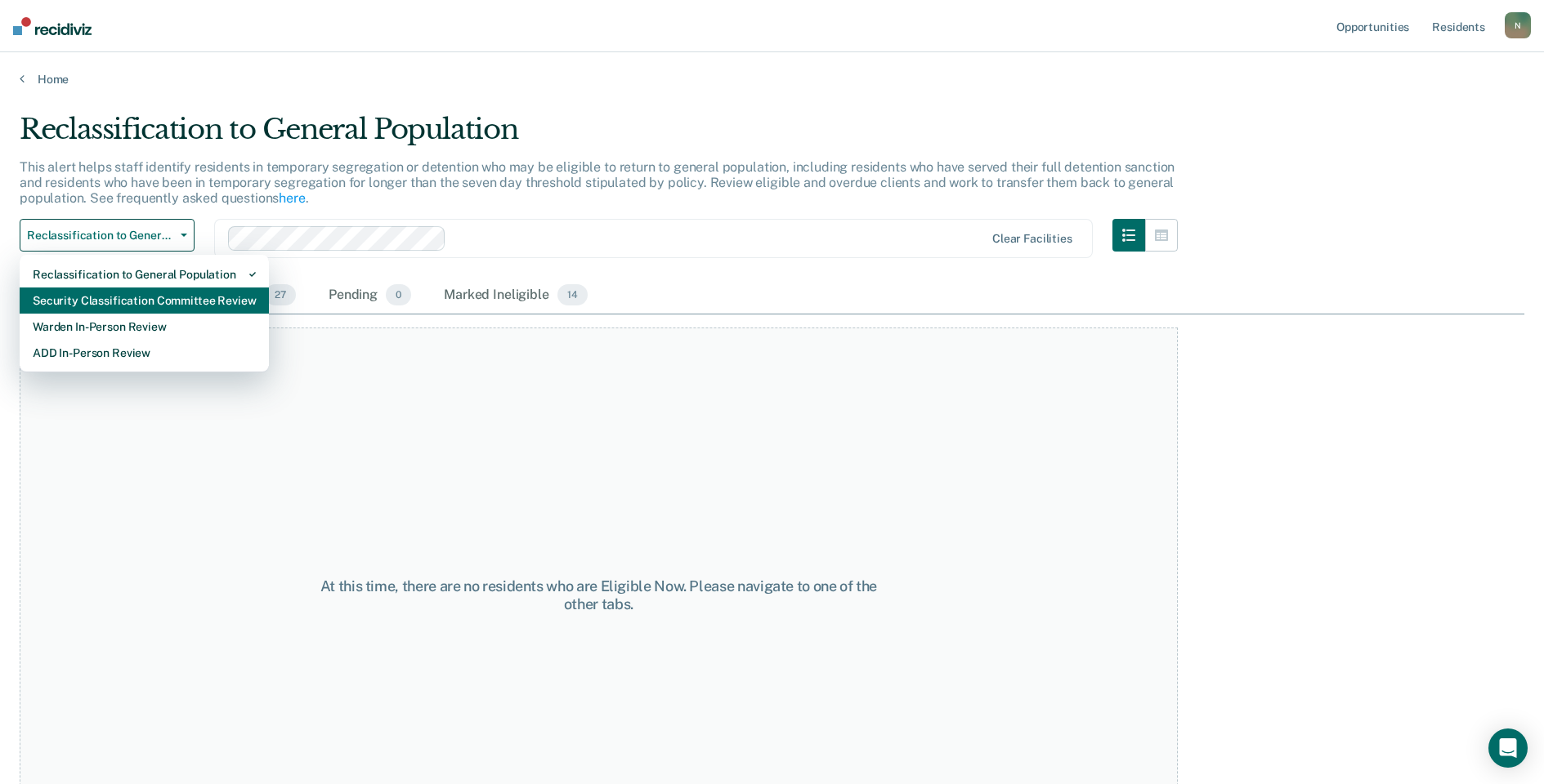
click at [152, 300] on div "Security Classification Committee Review" at bounding box center [144, 300] width 223 height 27
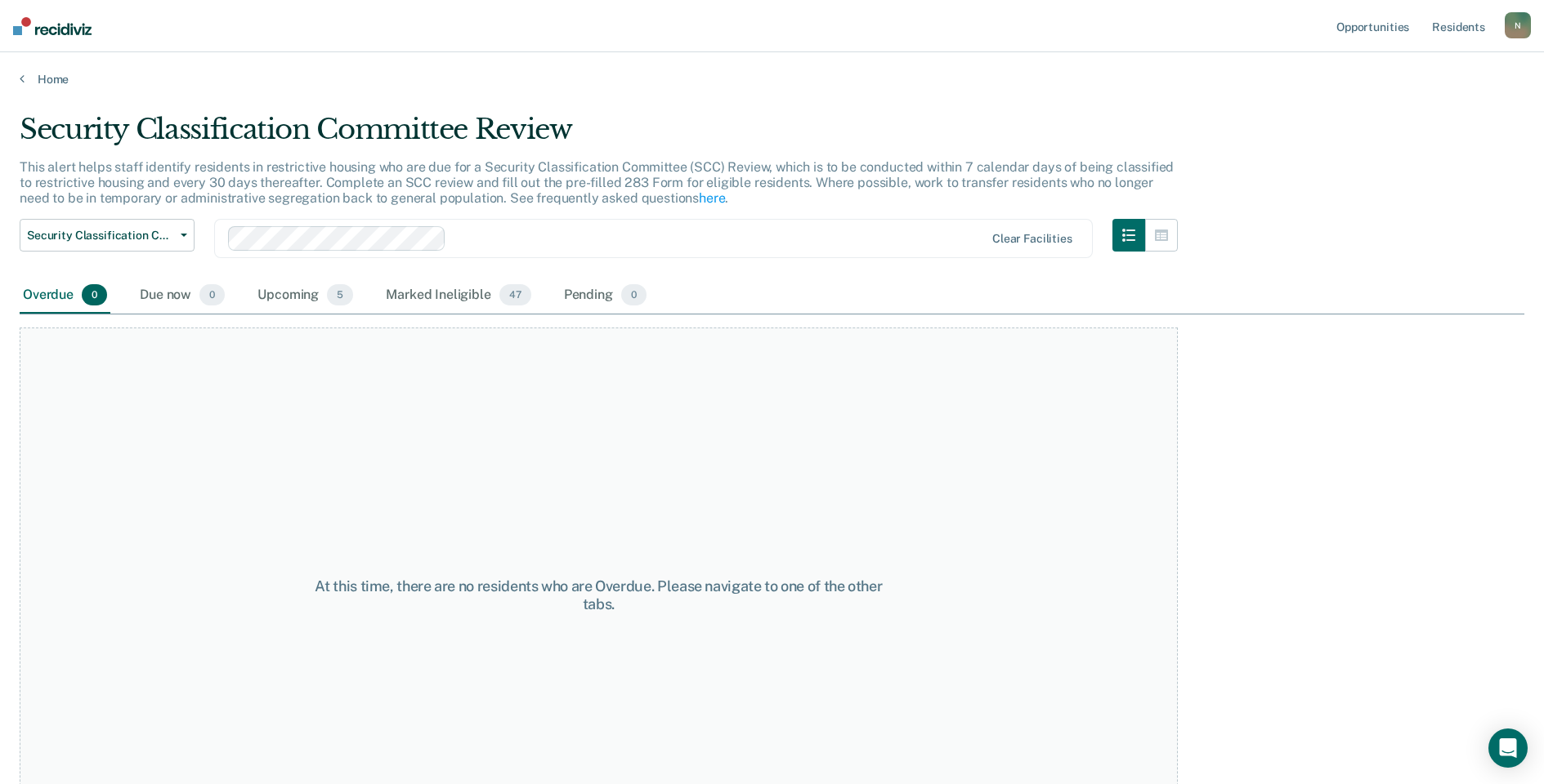
click at [1517, 22] on div "N" at bounding box center [1517, 25] width 27 height 27
click at [1426, 107] on link "Log Out" at bounding box center [1452, 107] width 132 height 14
